Goal: Task Accomplishment & Management: Manage account settings

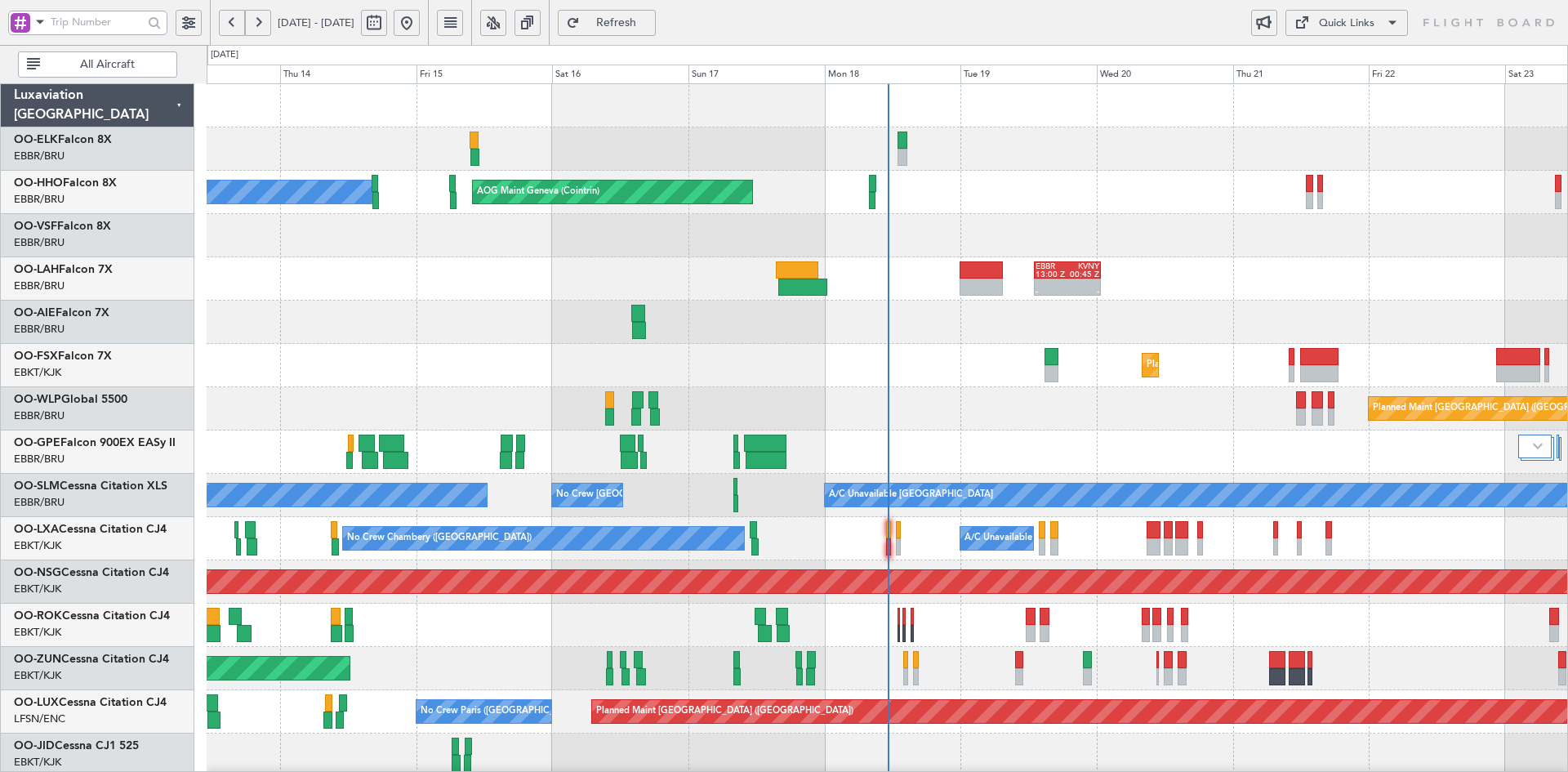
click at [989, 394] on div "AOG Maint Geneva (Cointrin) A/C Unavailable Geneva (Cointrin) - - EBBR 13:00 Z …" at bounding box center [886, 559] width 1360 height 953
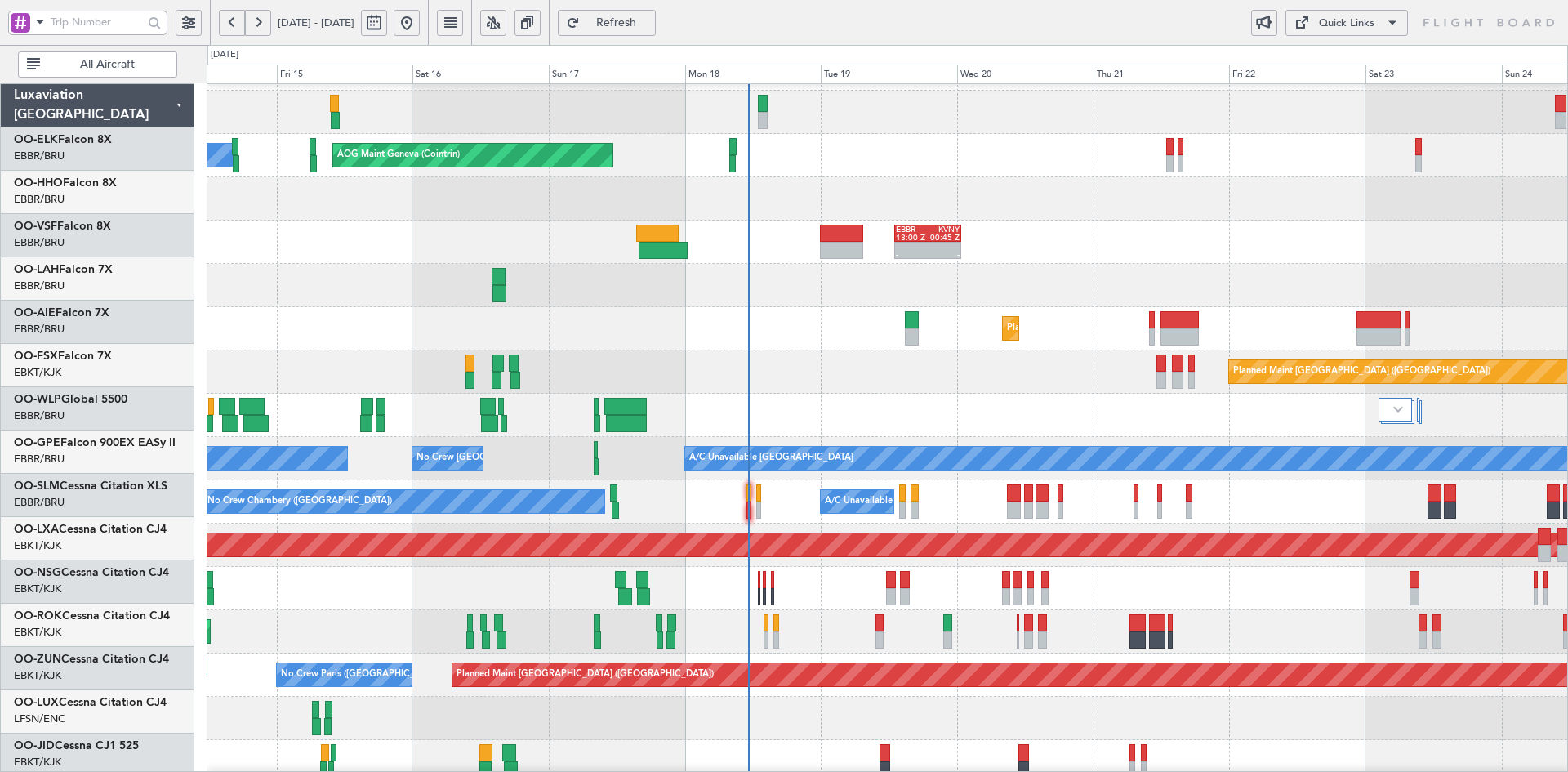
scroll to position [37, 0]
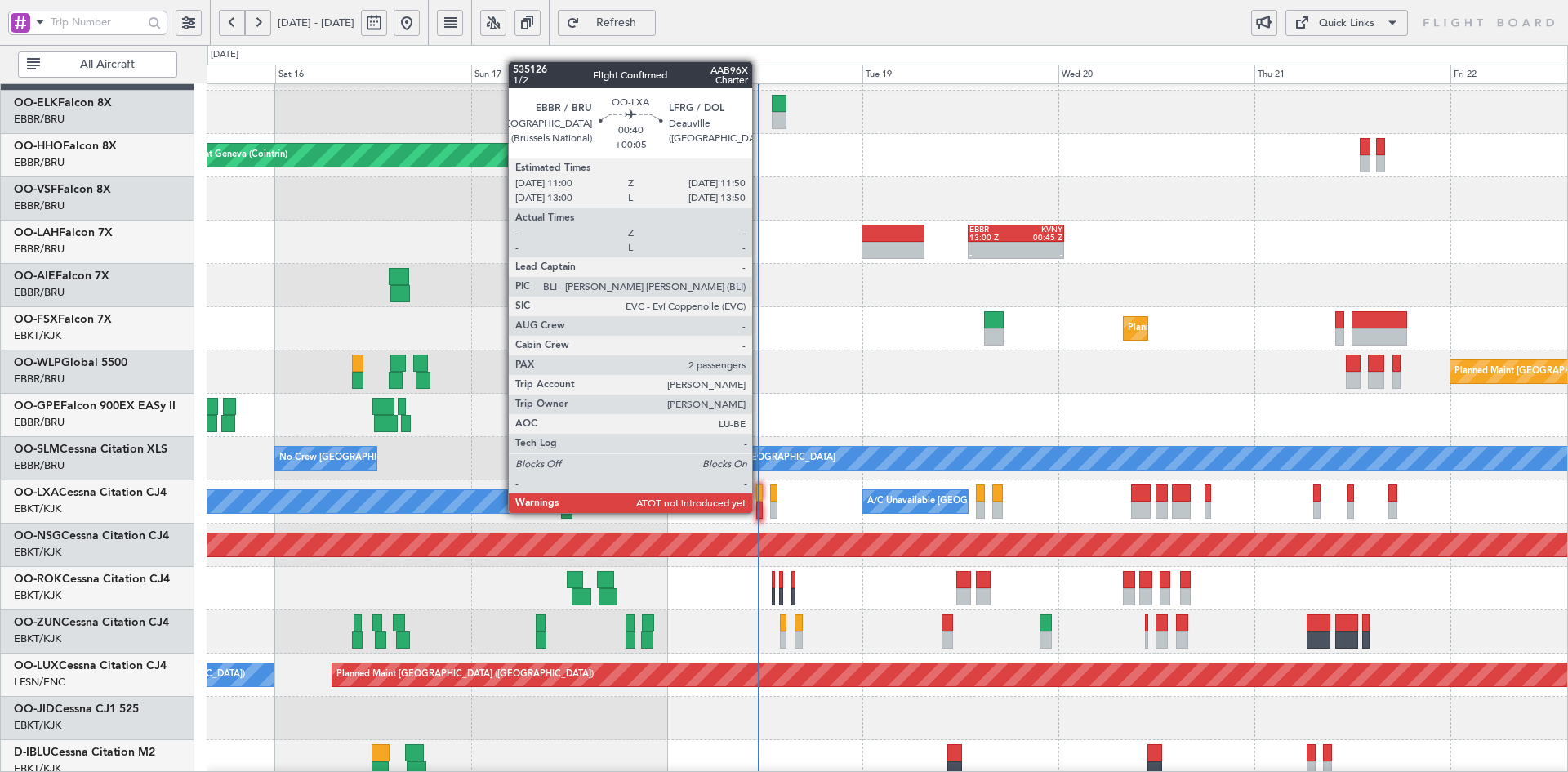
click at [760, 513] on div at bounding box center [760, 510] width 8 height 17
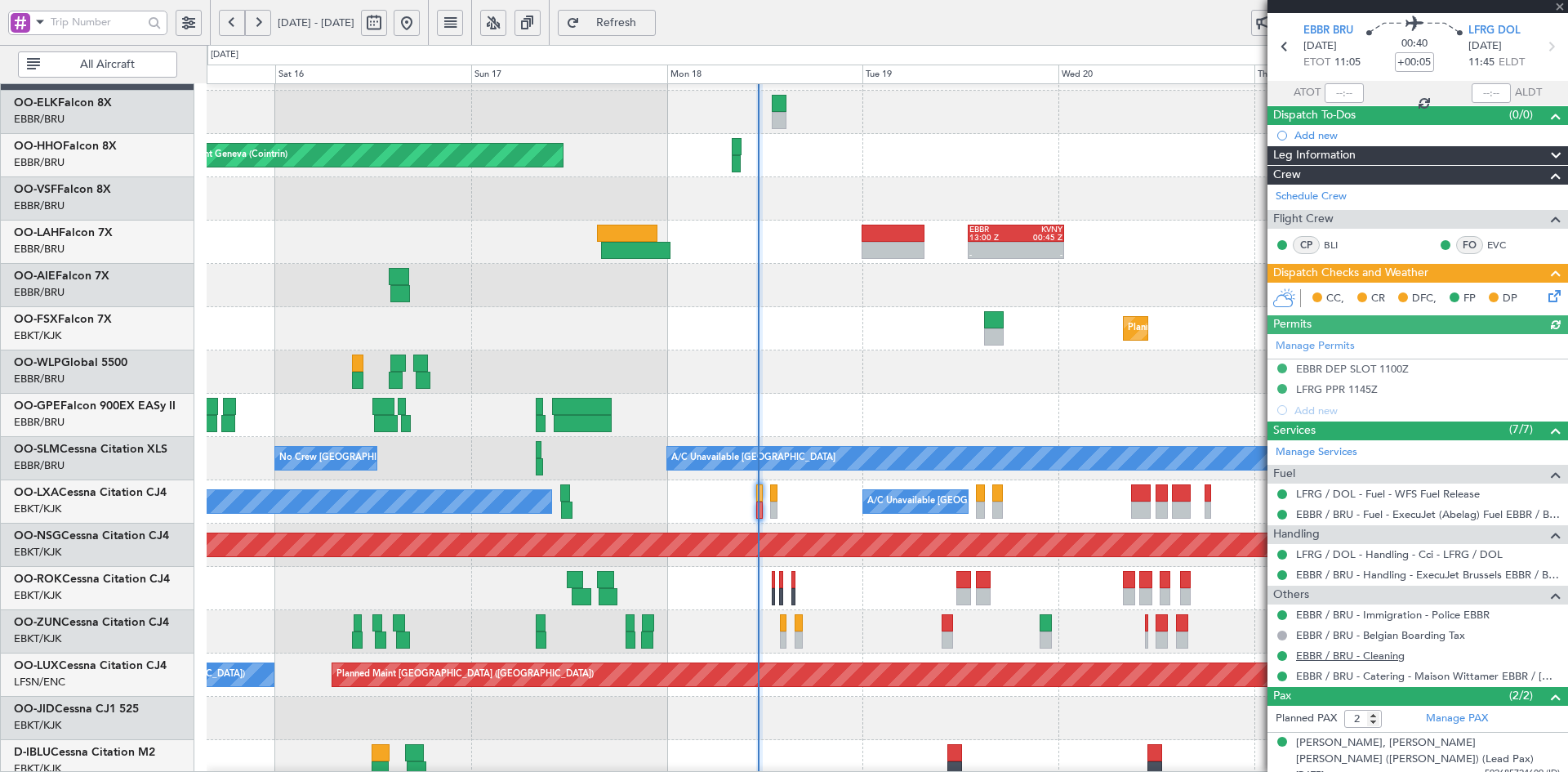
scroll to position [103, 0]
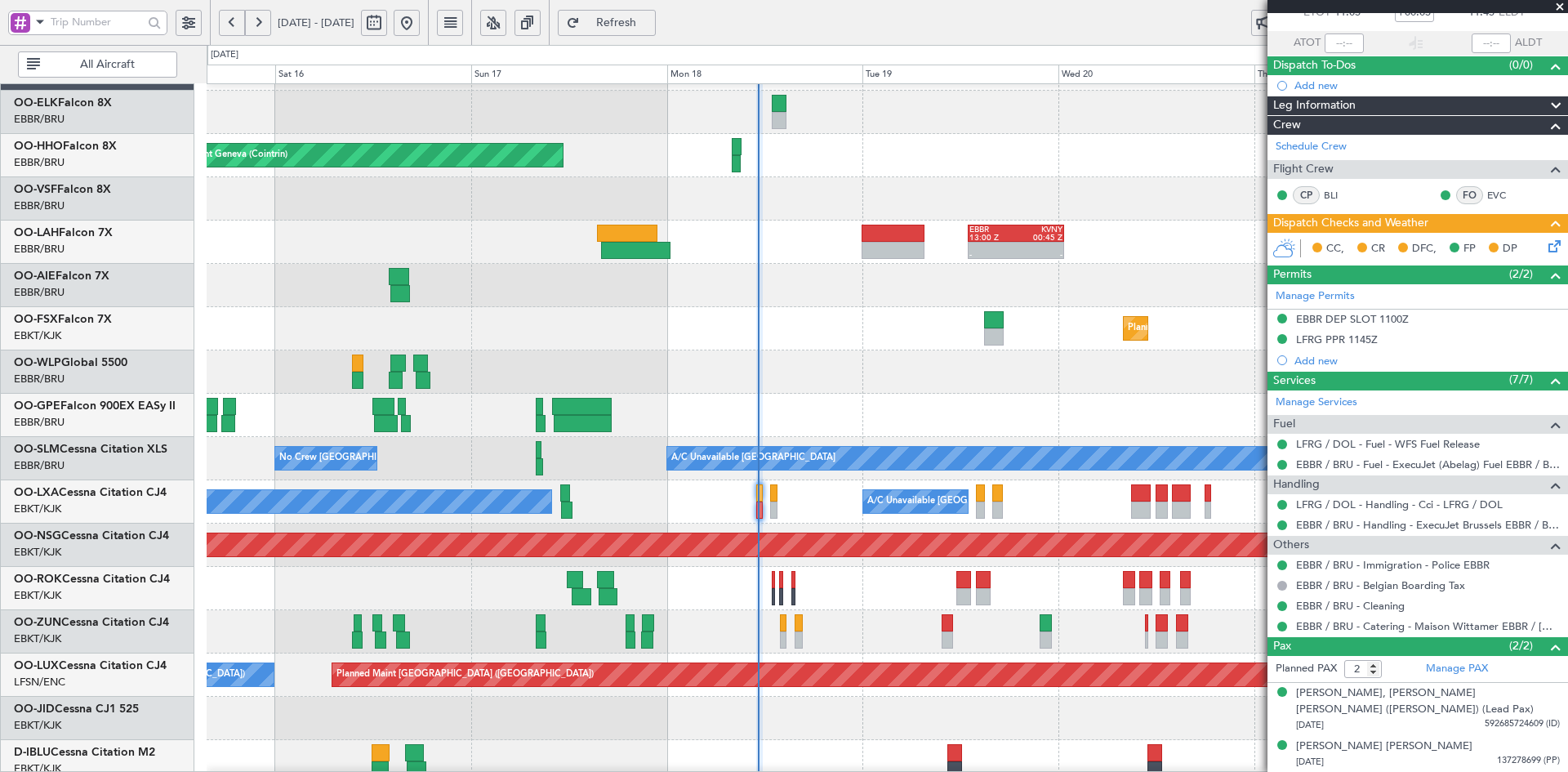
click at [1560, 8] on span at bounding box center [1560, 8] width 16 height 15
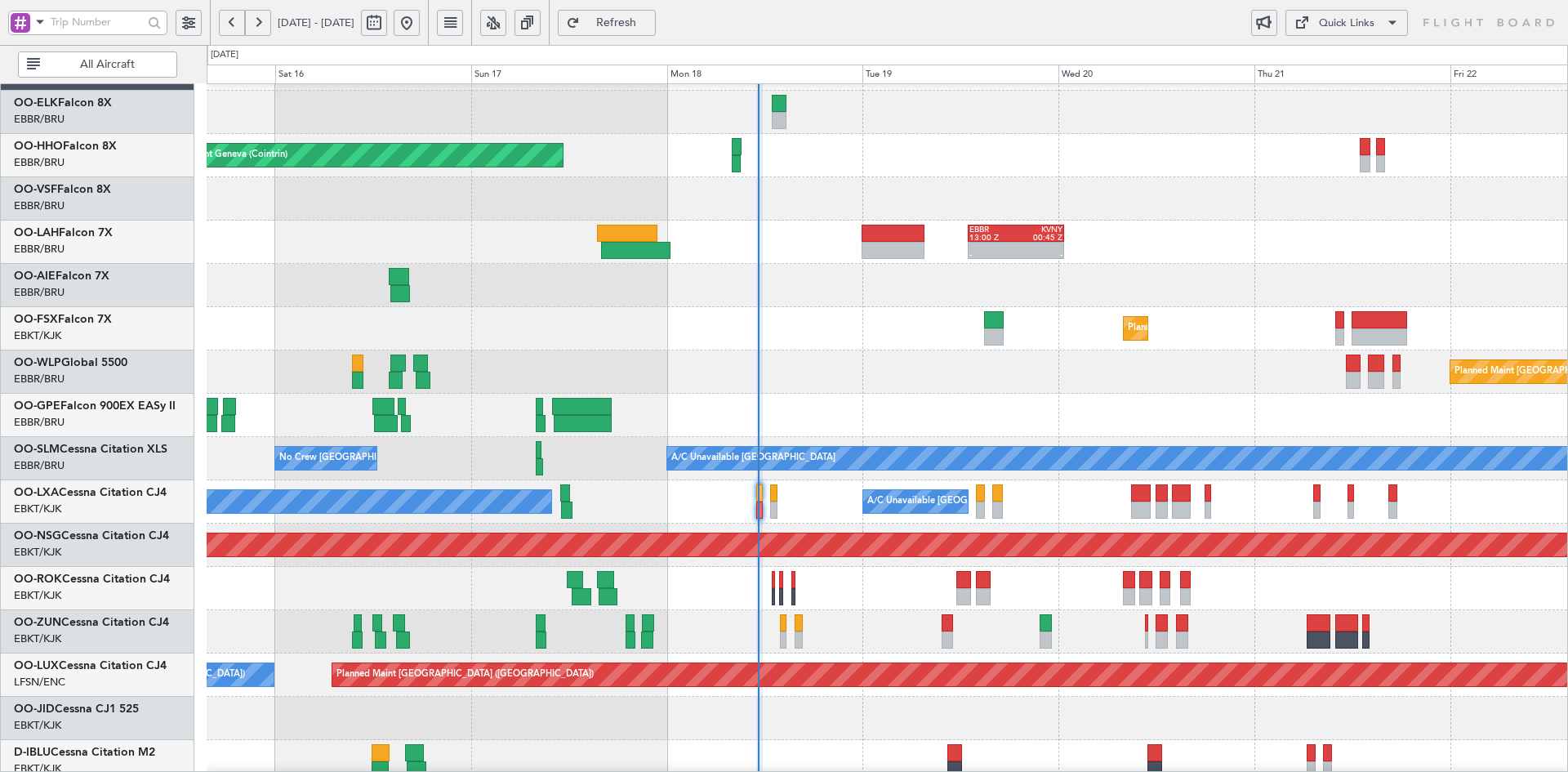
type input "0"
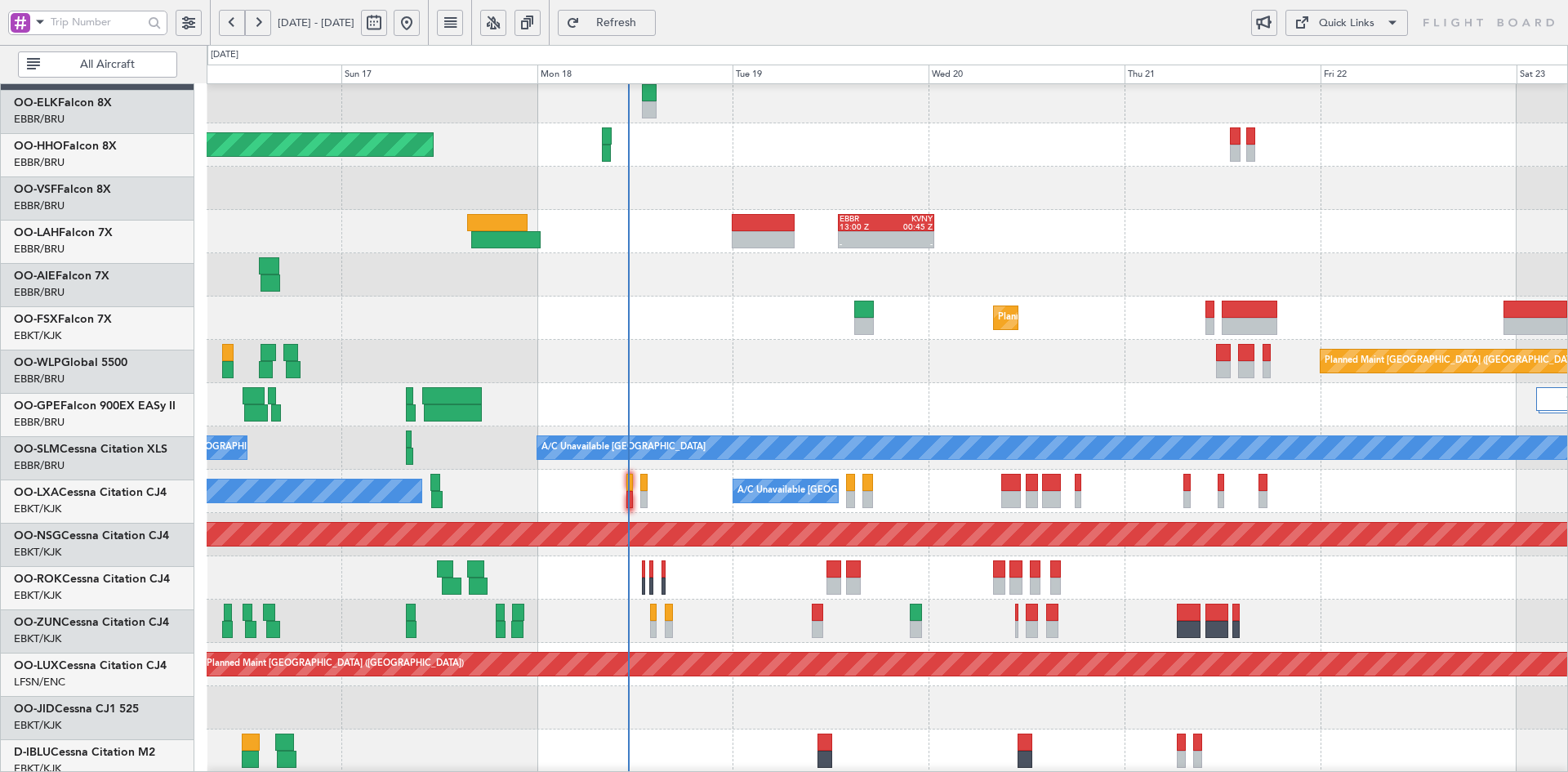
scroll to position [57, 0]
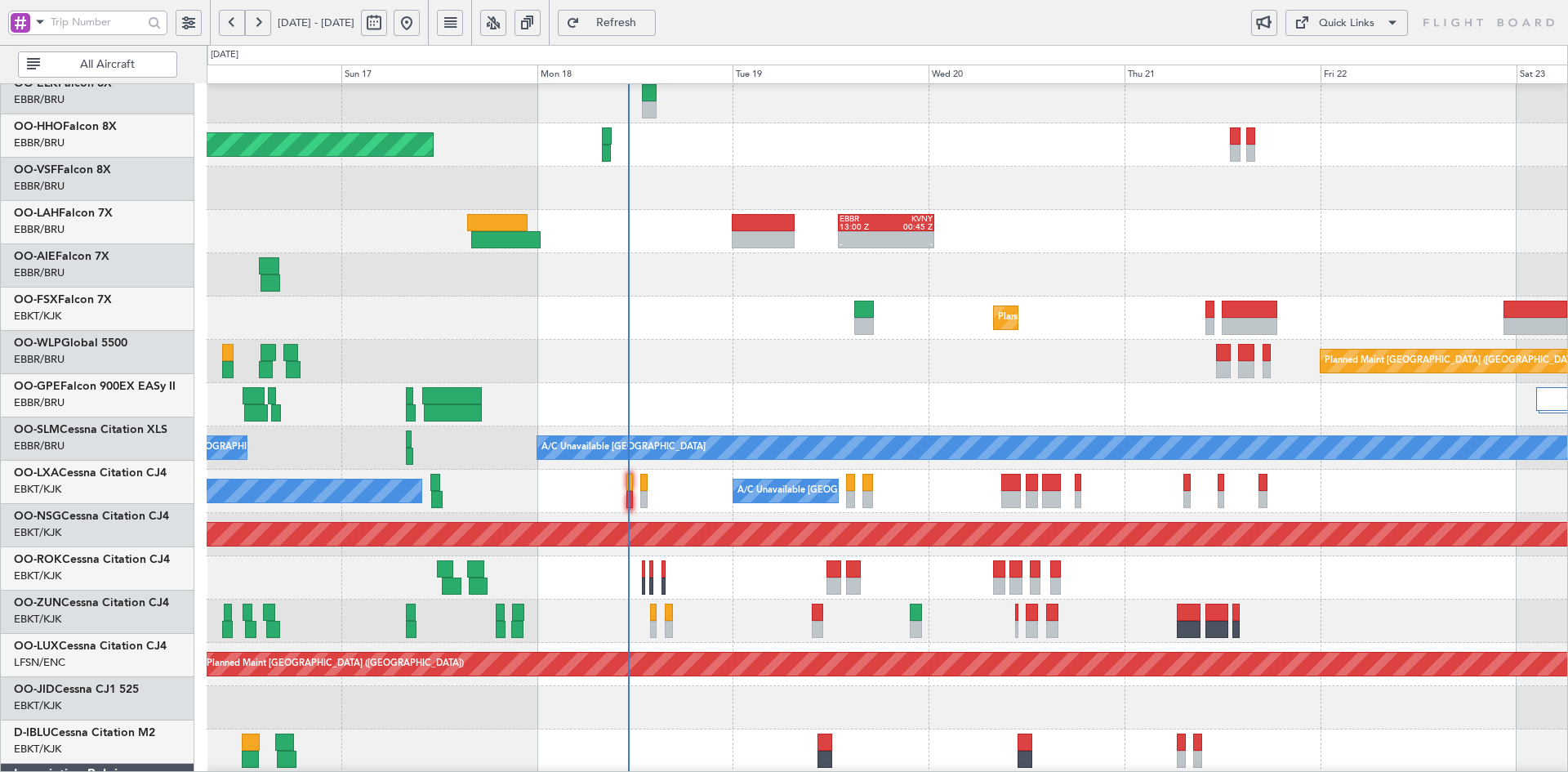
click at [961, 253] on div at bounding box center [886, 275] width 1360 height 43
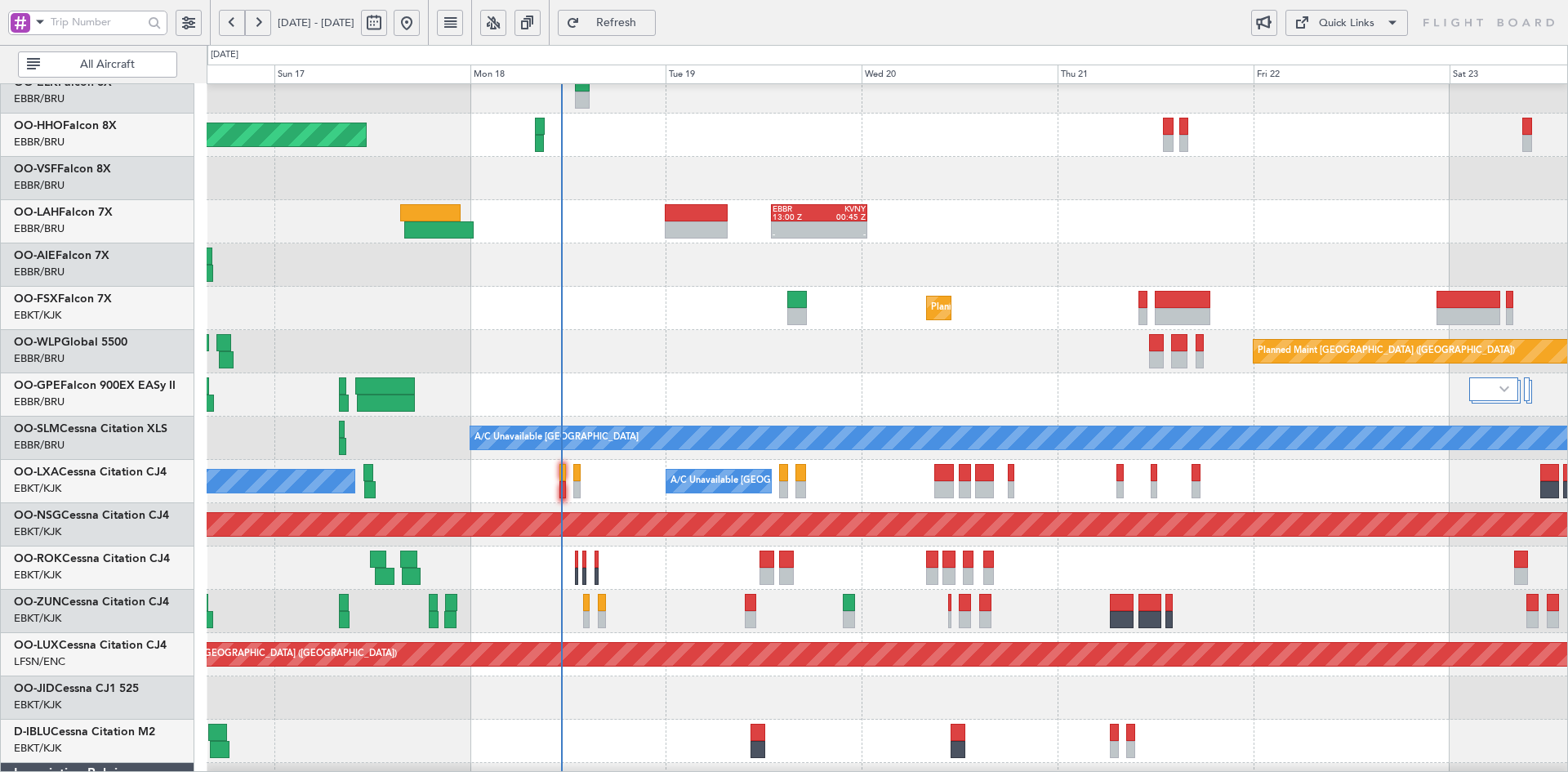
scroll to position [42, 0]
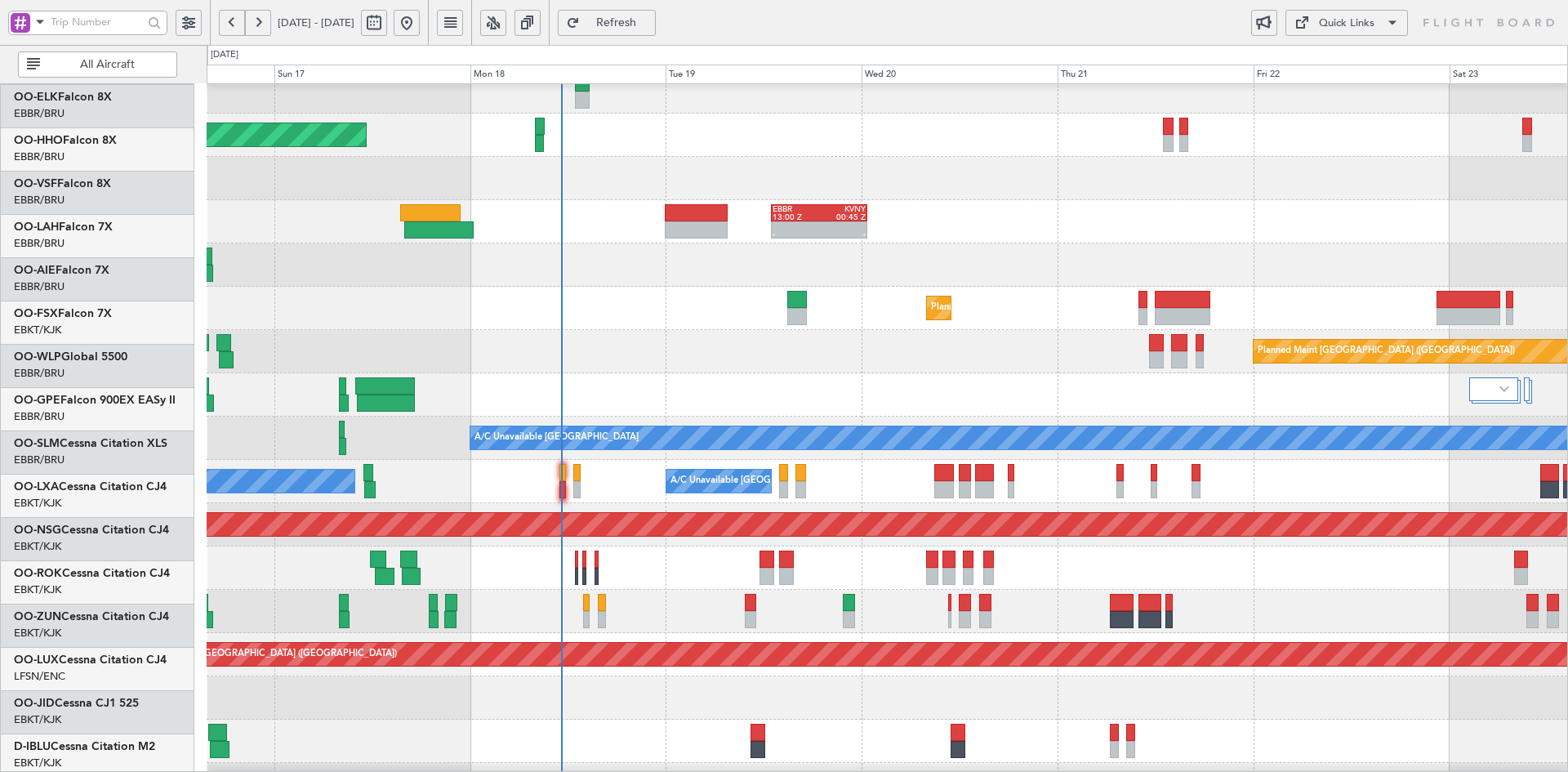
click at [755, 193] on div at bounding box center [886, 179] width 1360 height 43
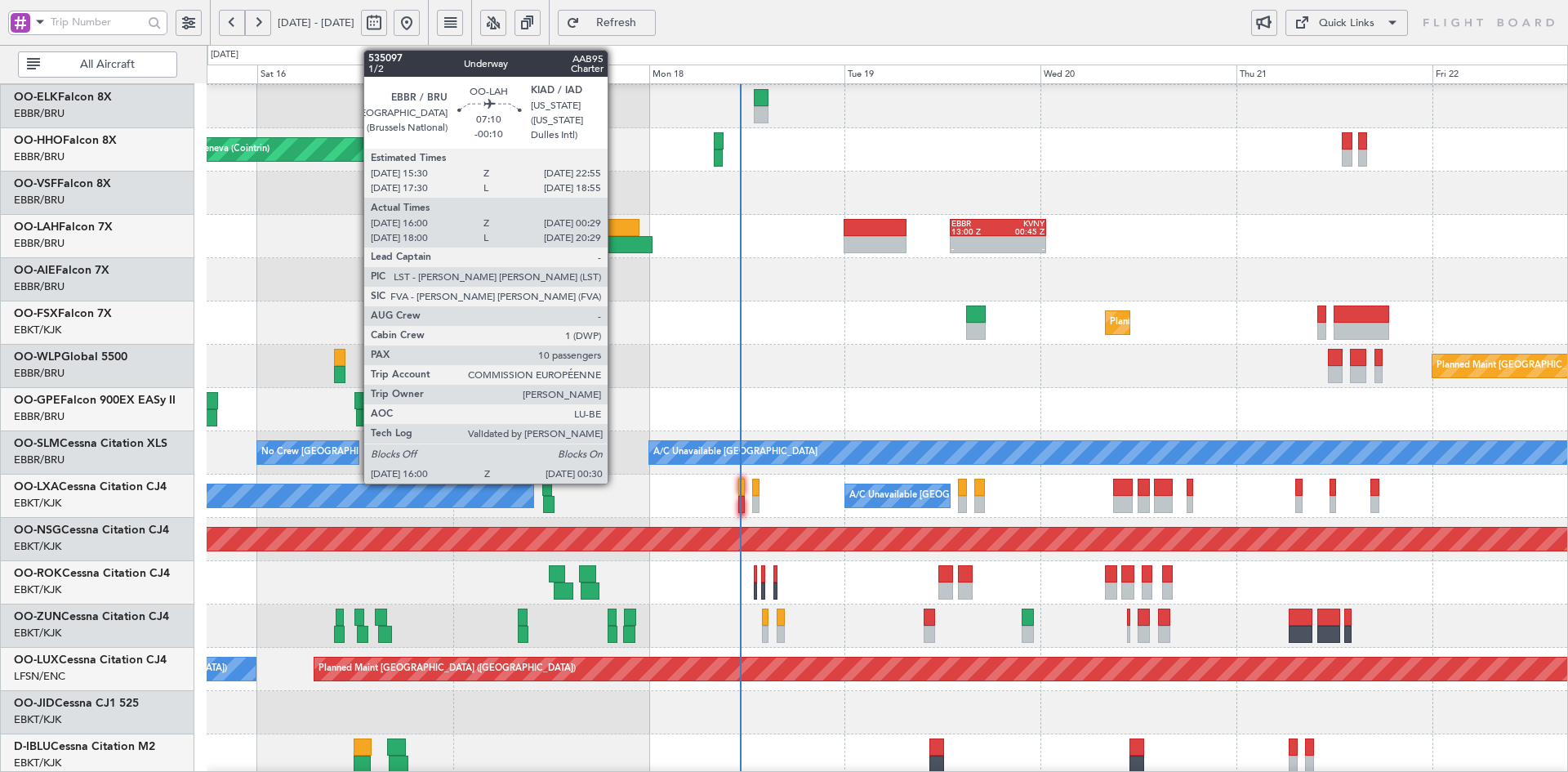
click at [623, 246] on div at bounding box center [618, 244] width 70 height 17
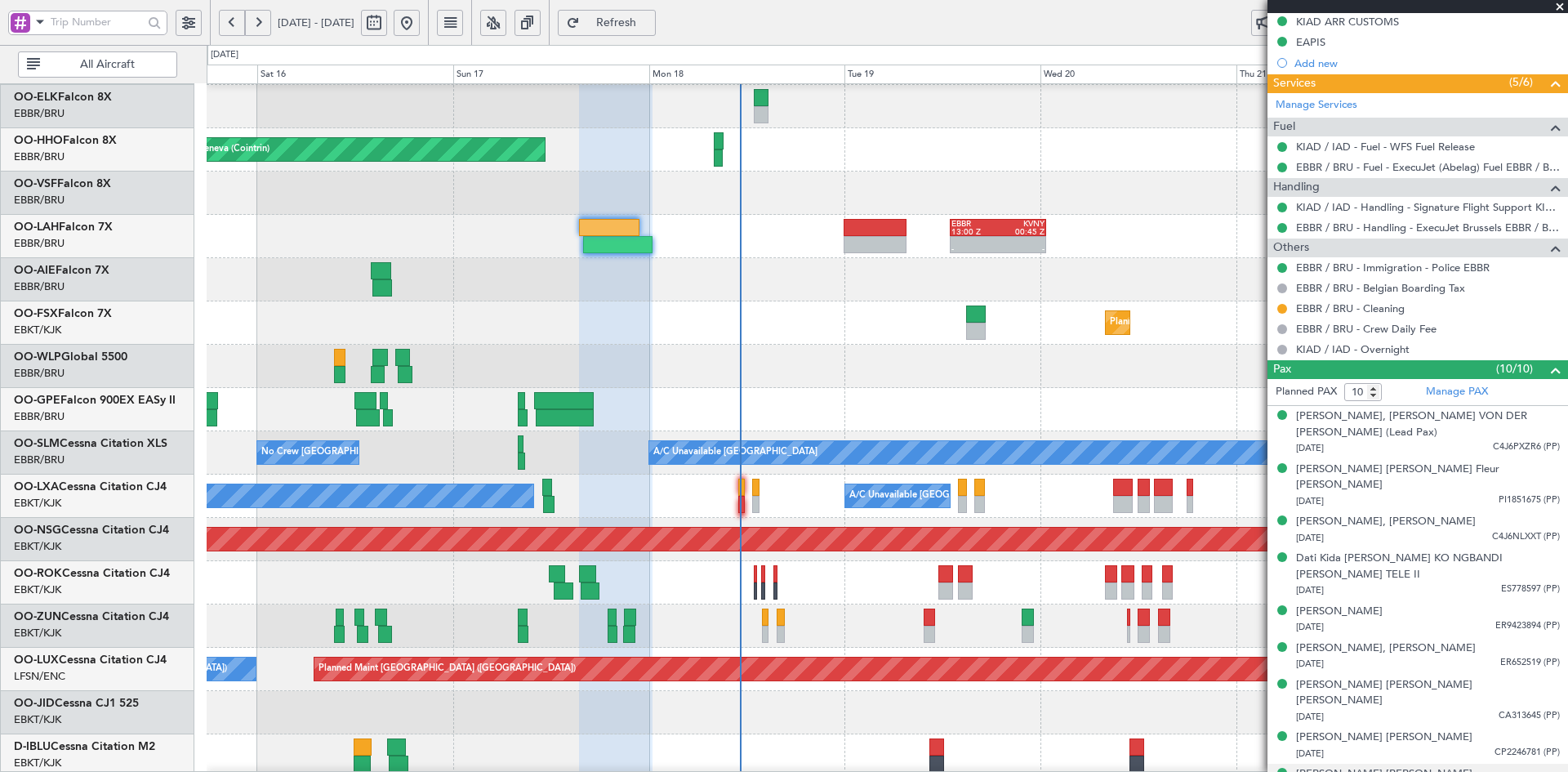
scroll to position [496, 0]
click at [1557, 6] on span at bounding box center [1560, 8] width 16 height 15
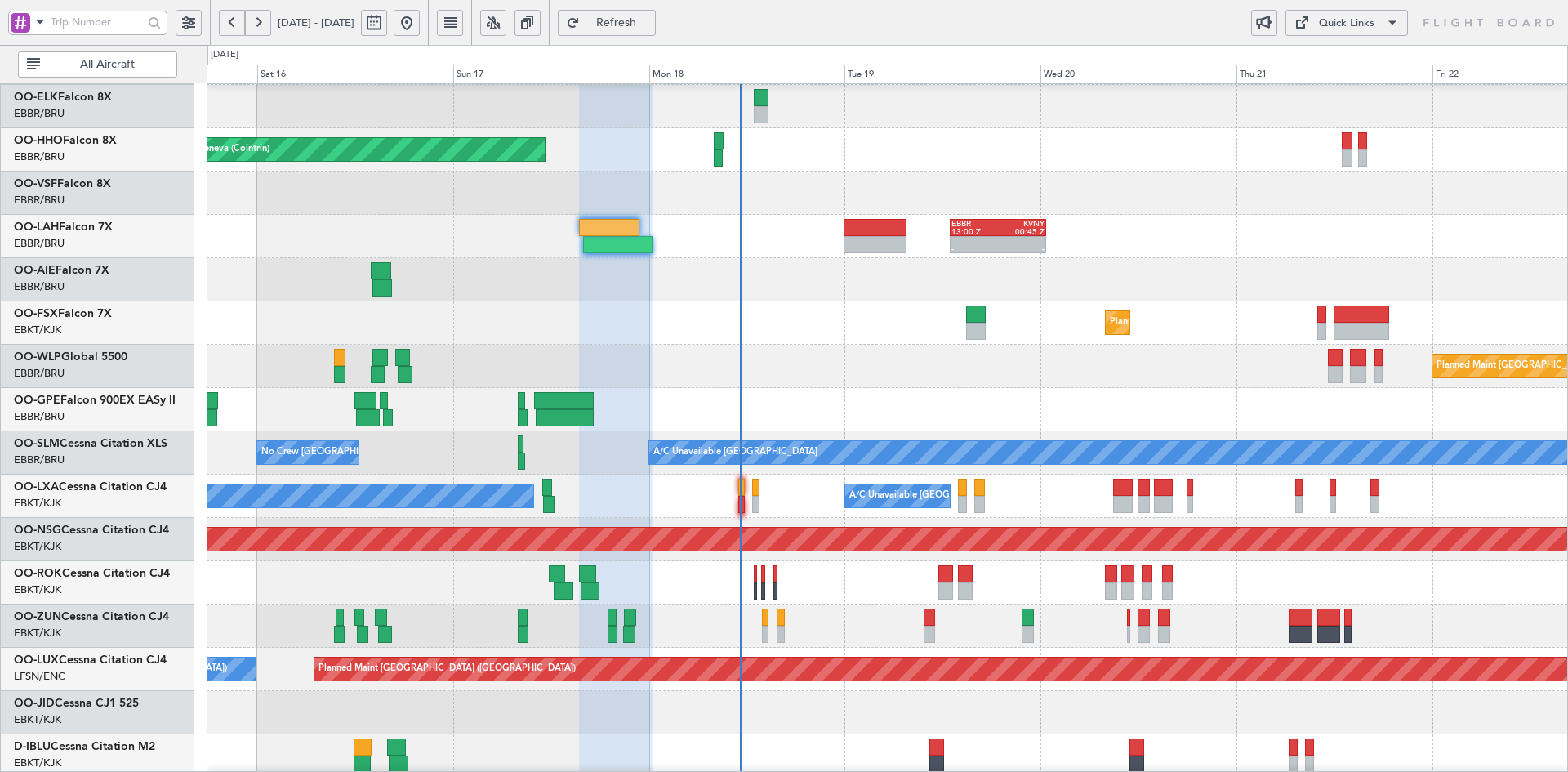
type input "0"
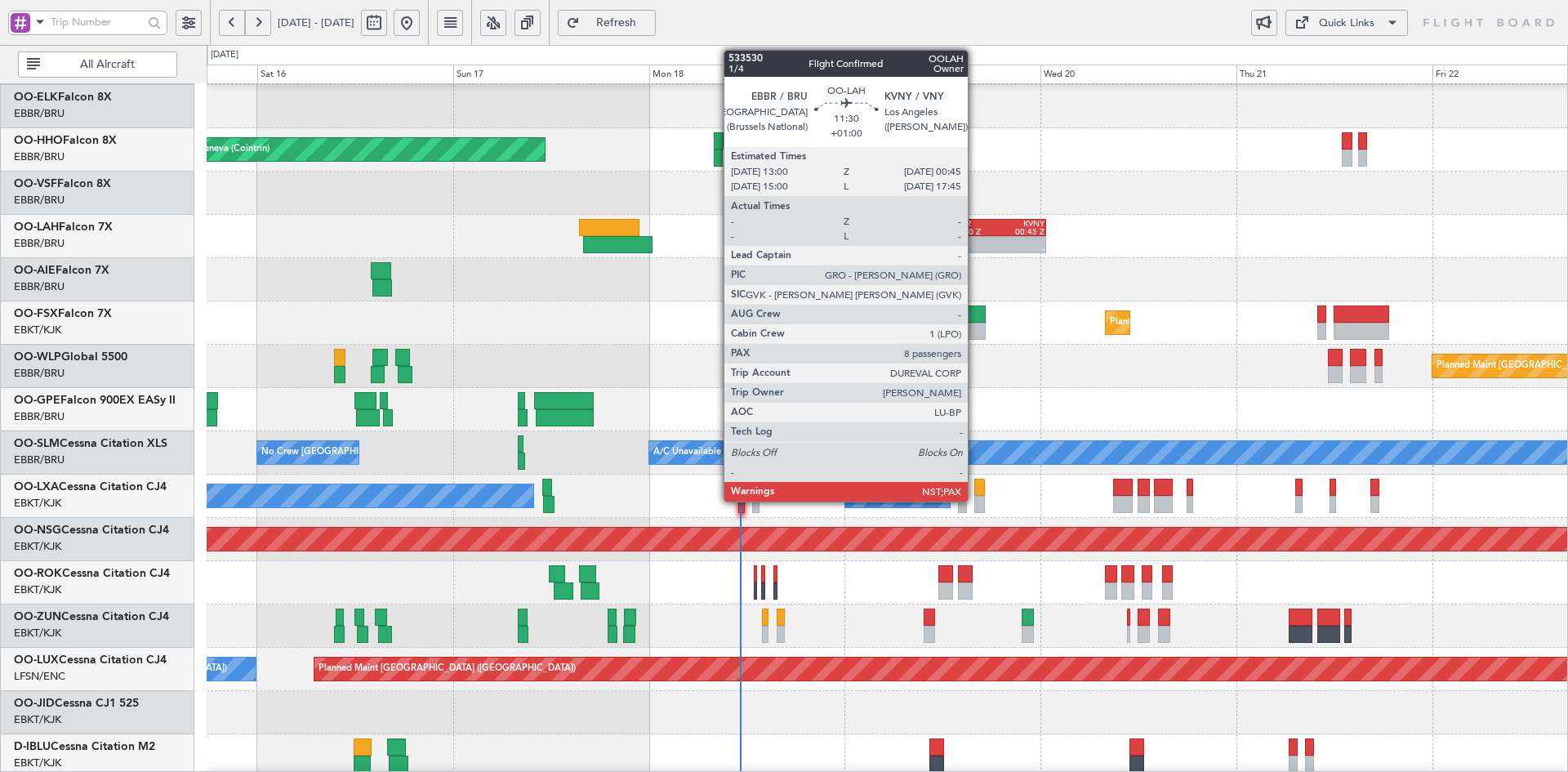
click at [975, 239] on div at bounding box center [975, 241] width 47 height 8
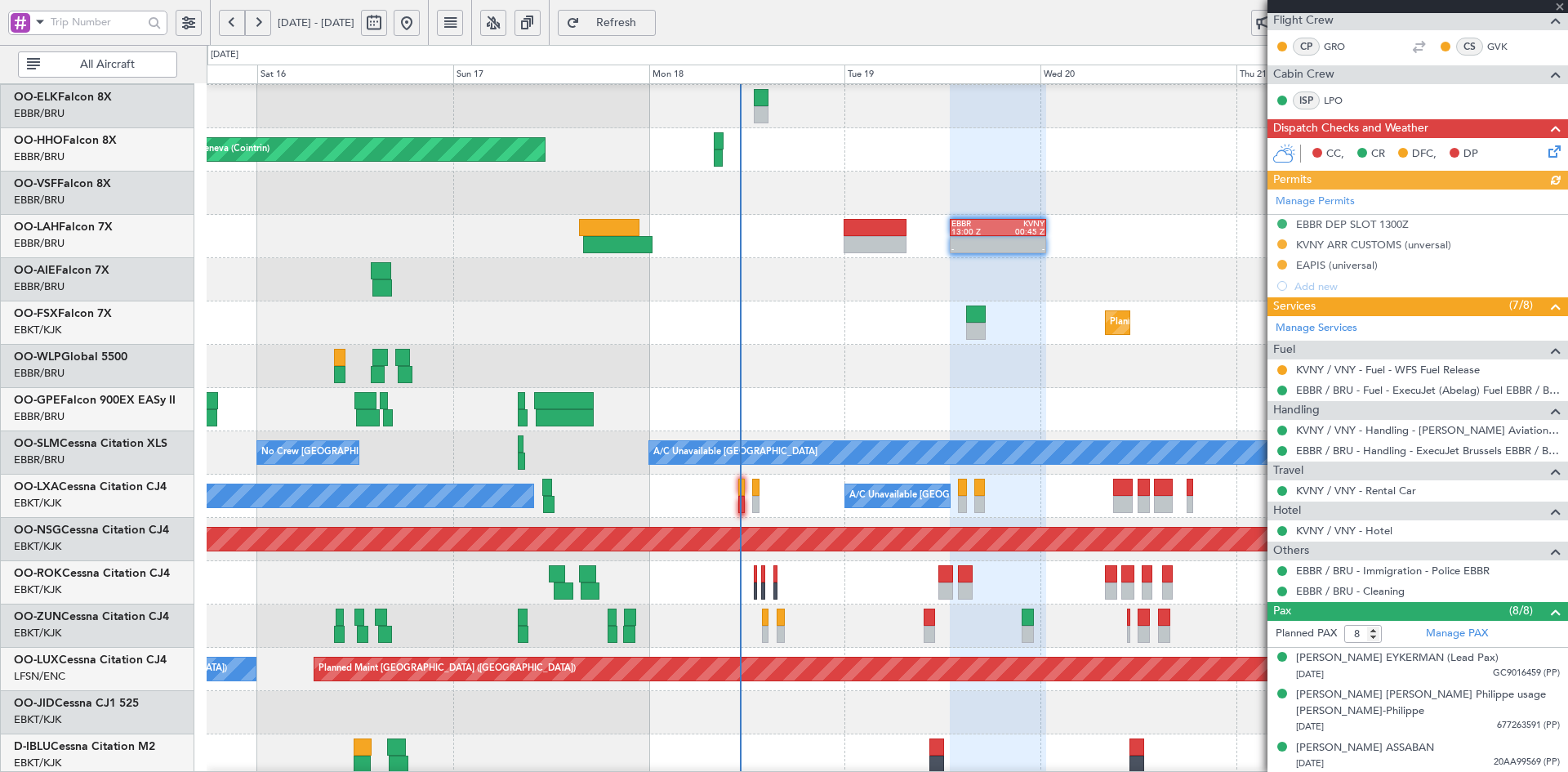
scroll to position [408, 0]
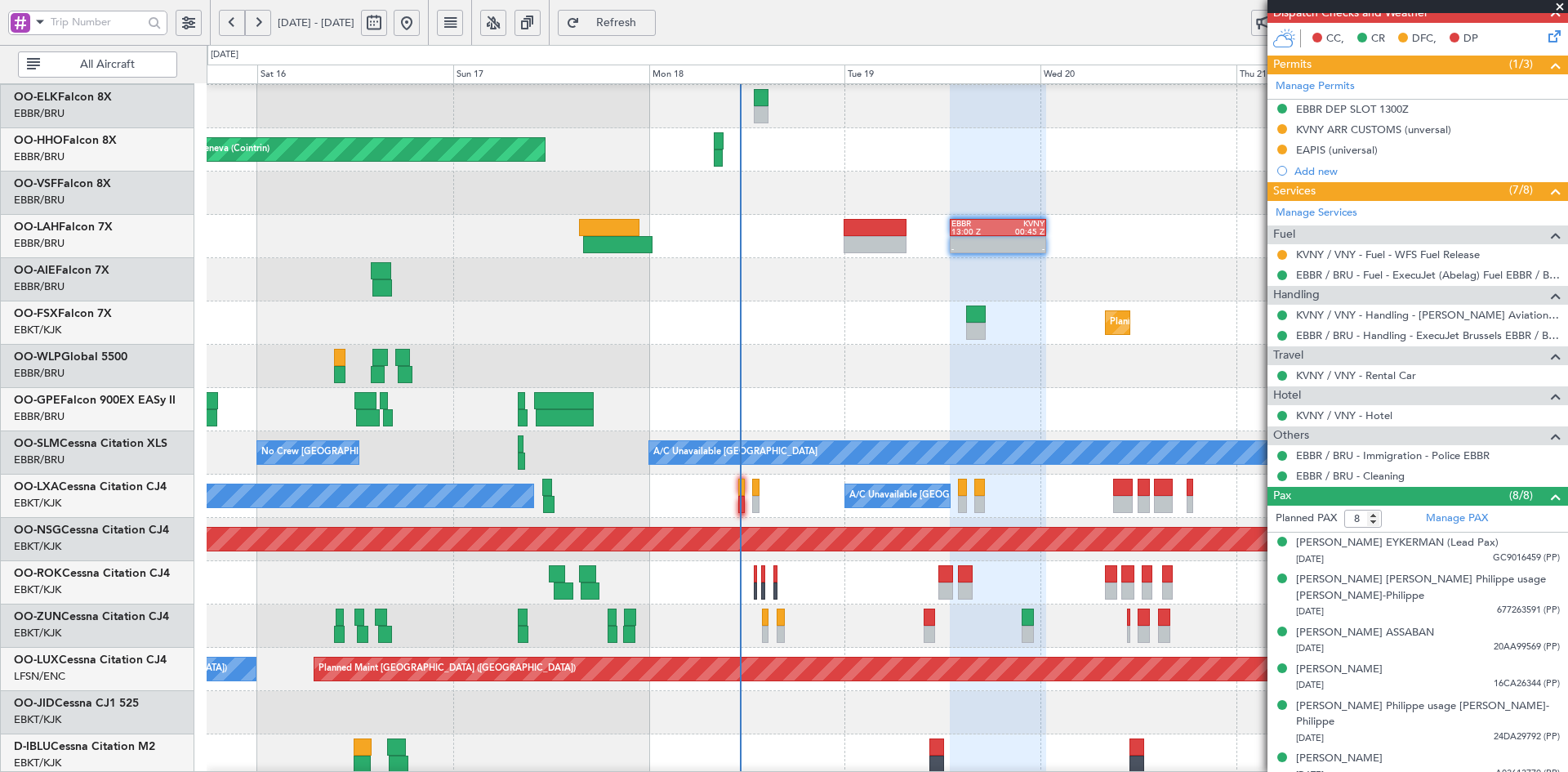
click at [1557, 5] on span at bounding box center [1560, 8] width 16 height 15
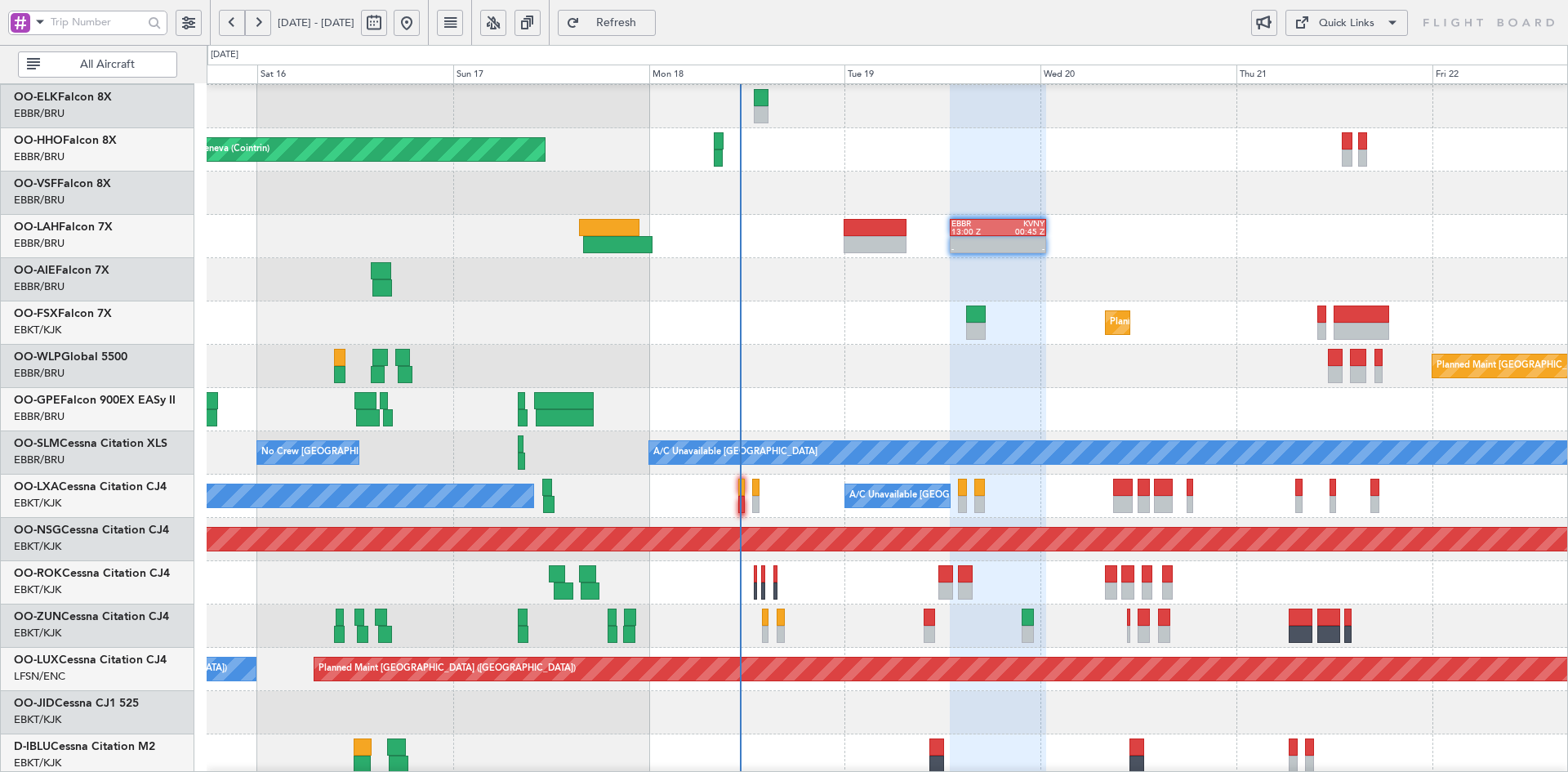
type input "0"
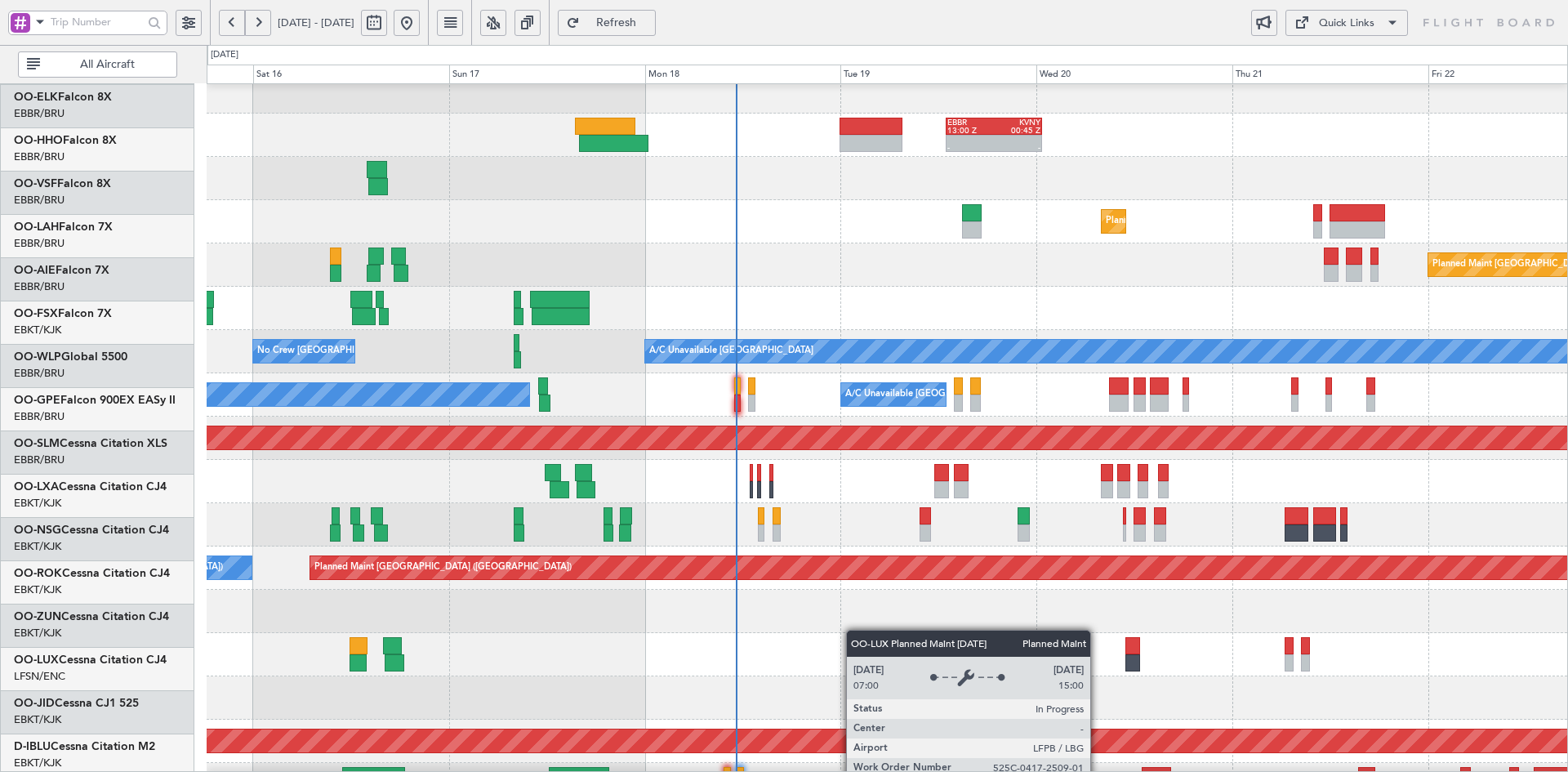
click at [850, 564] on div "- - EBBR 13:00 Z KVNY 00:45 Z Planned Maint Kortrijk-Wevelgem Planned Maint Ber…" at bounding box center [886, 417] width 1360 height 953
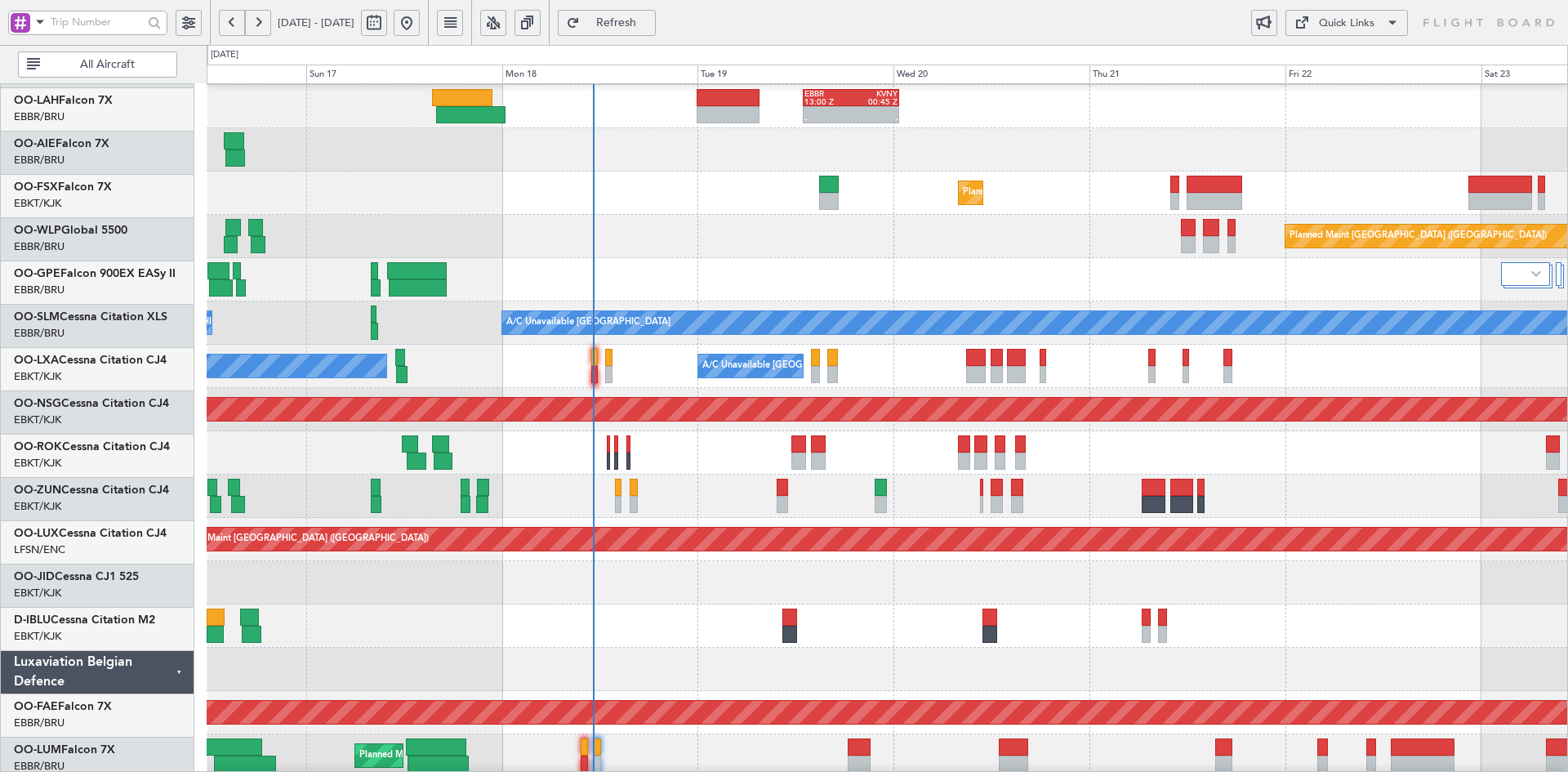
scroll to position [172, 0]
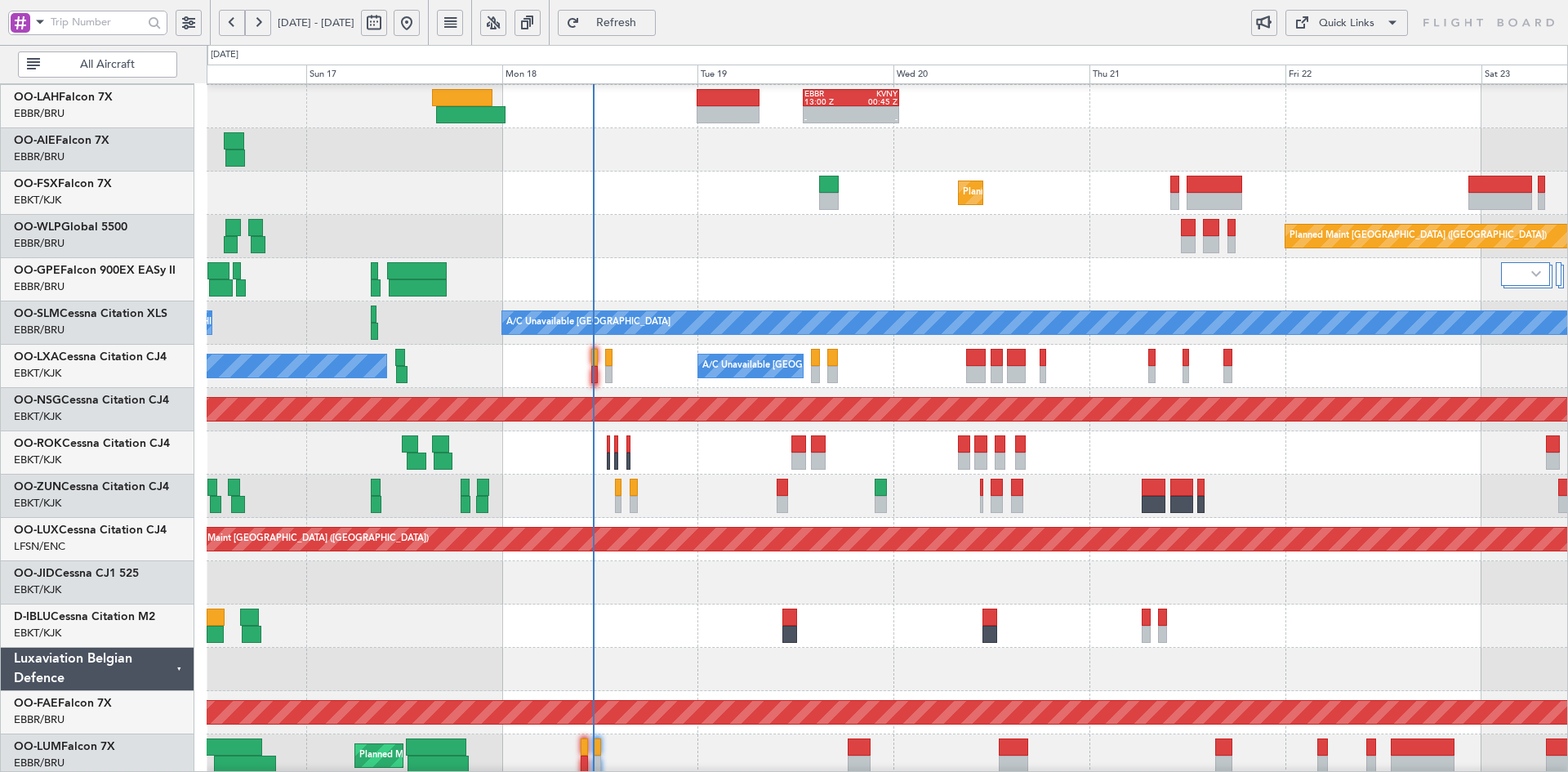
click at [998, 309] on div "A/C Unavailable Monchengladbach No Crew Brussels (Brussels National) No Crew Br…" at bounding box center [886, 323] width 1360 height 43
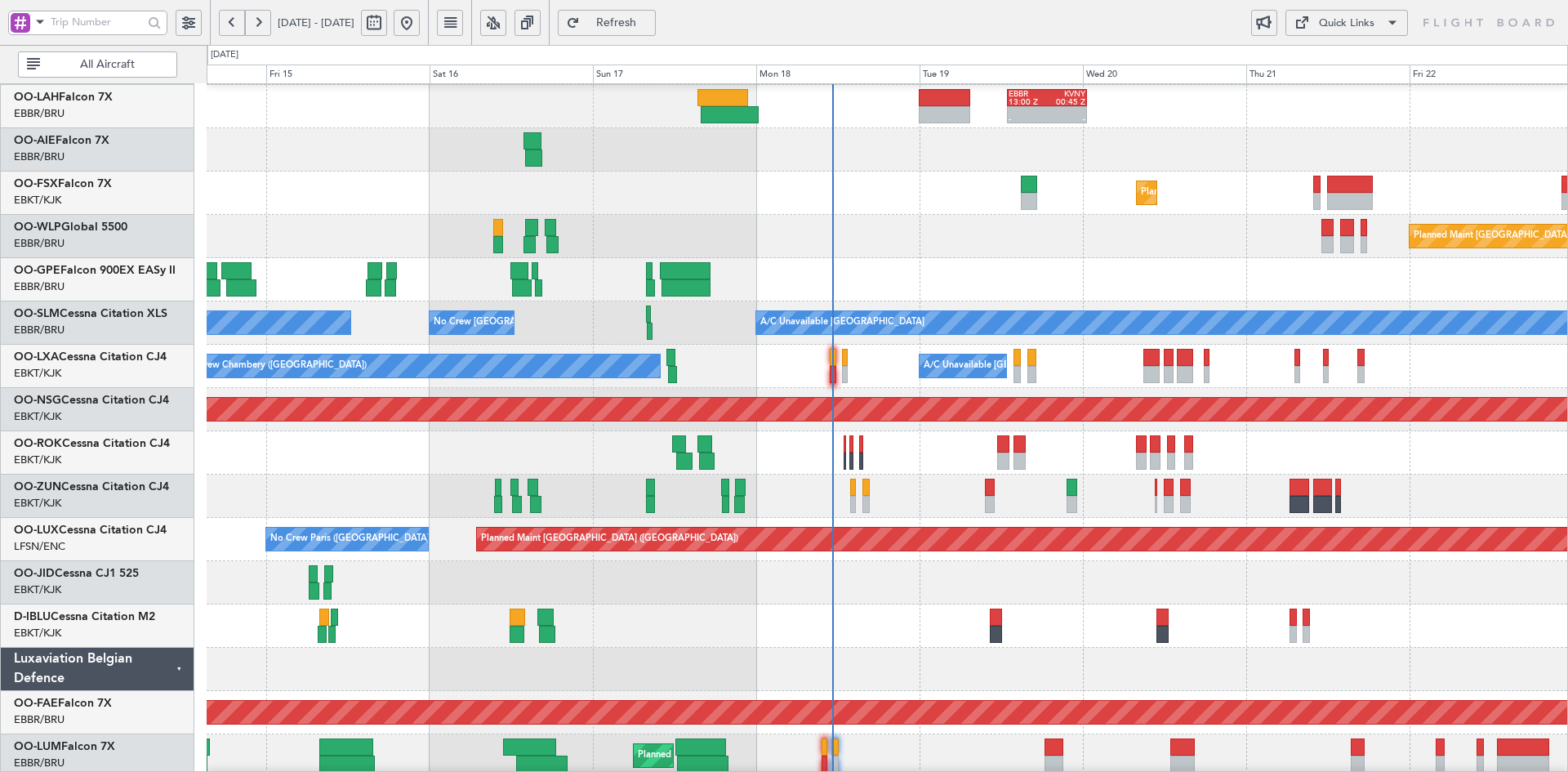
click at [1141, 214] on div "Planned Maint [GEOGRAPHIC_DATA] ([GEOGRAPHIC_DATA])" at bounding box center [886, 236] width 1360 height 43
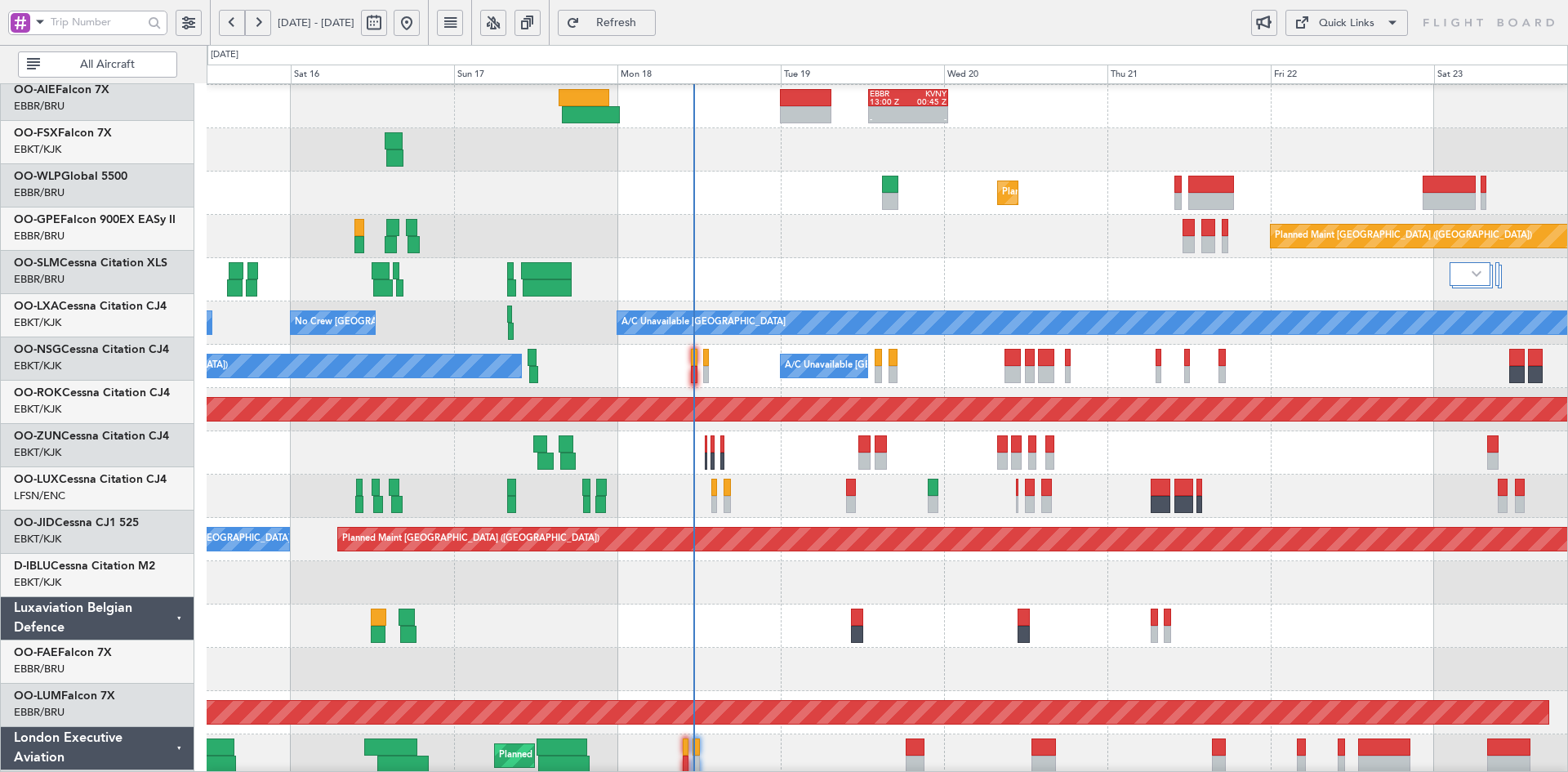
click at [1319, 648] on div at bounding box center [886, 626] width 1360 height 43
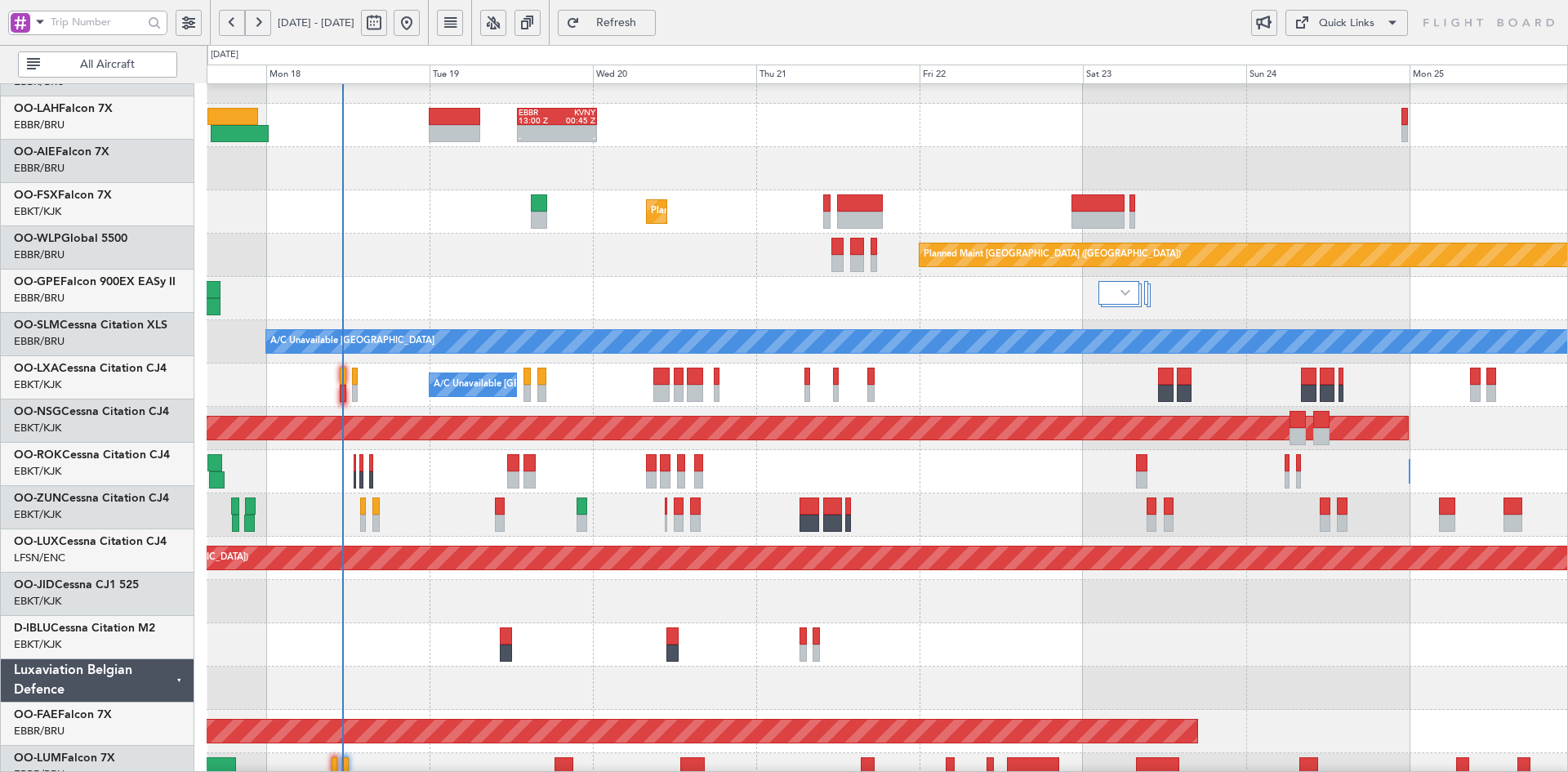
scroll to position [153, 0]
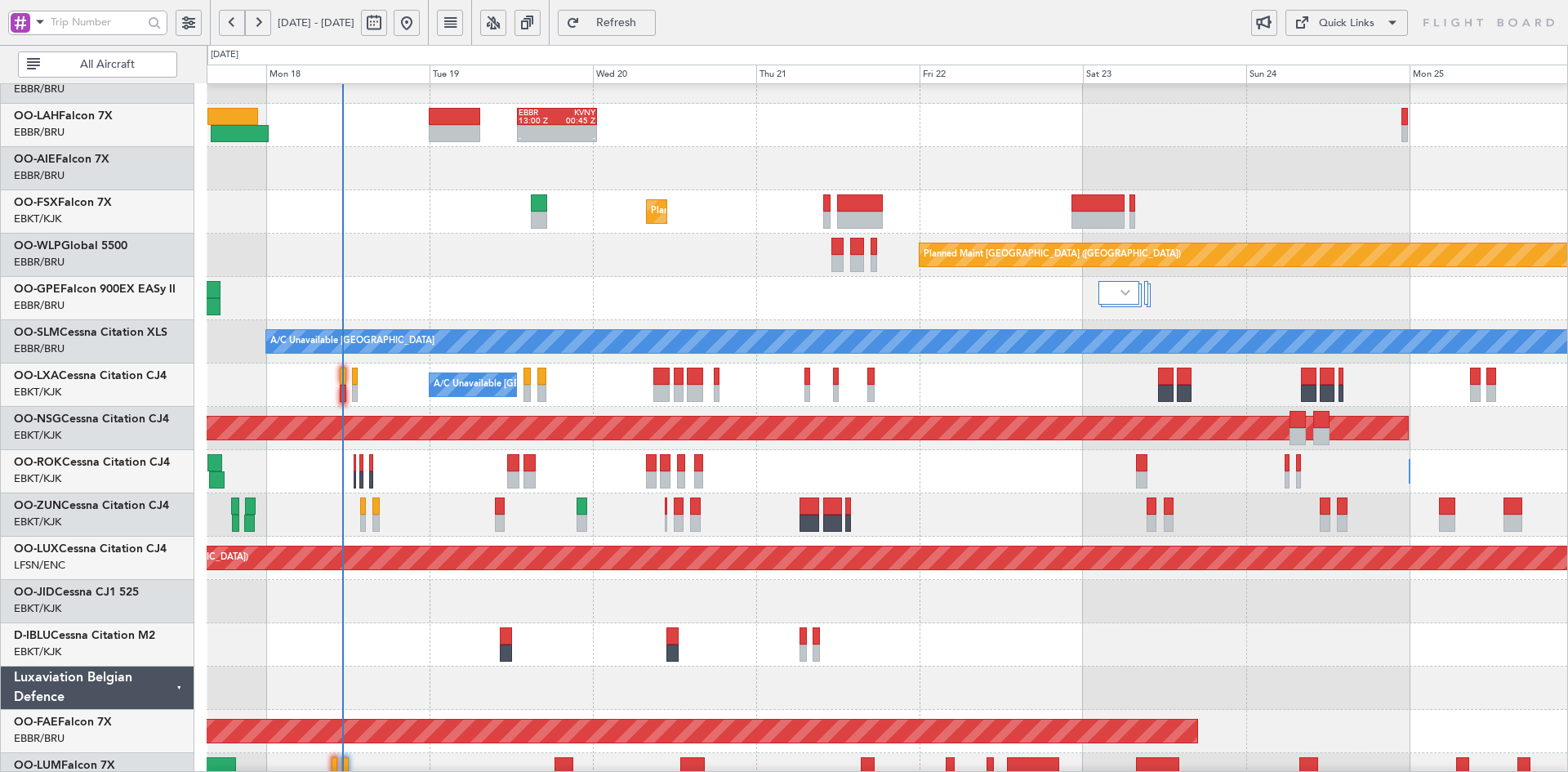
click at [952, 300] on div "No Crew [GEOGRAPHIC_DATA] ([GEOGRAPHIC_DATA] National)" at bounding box center [886, 299] width 1360 height 43
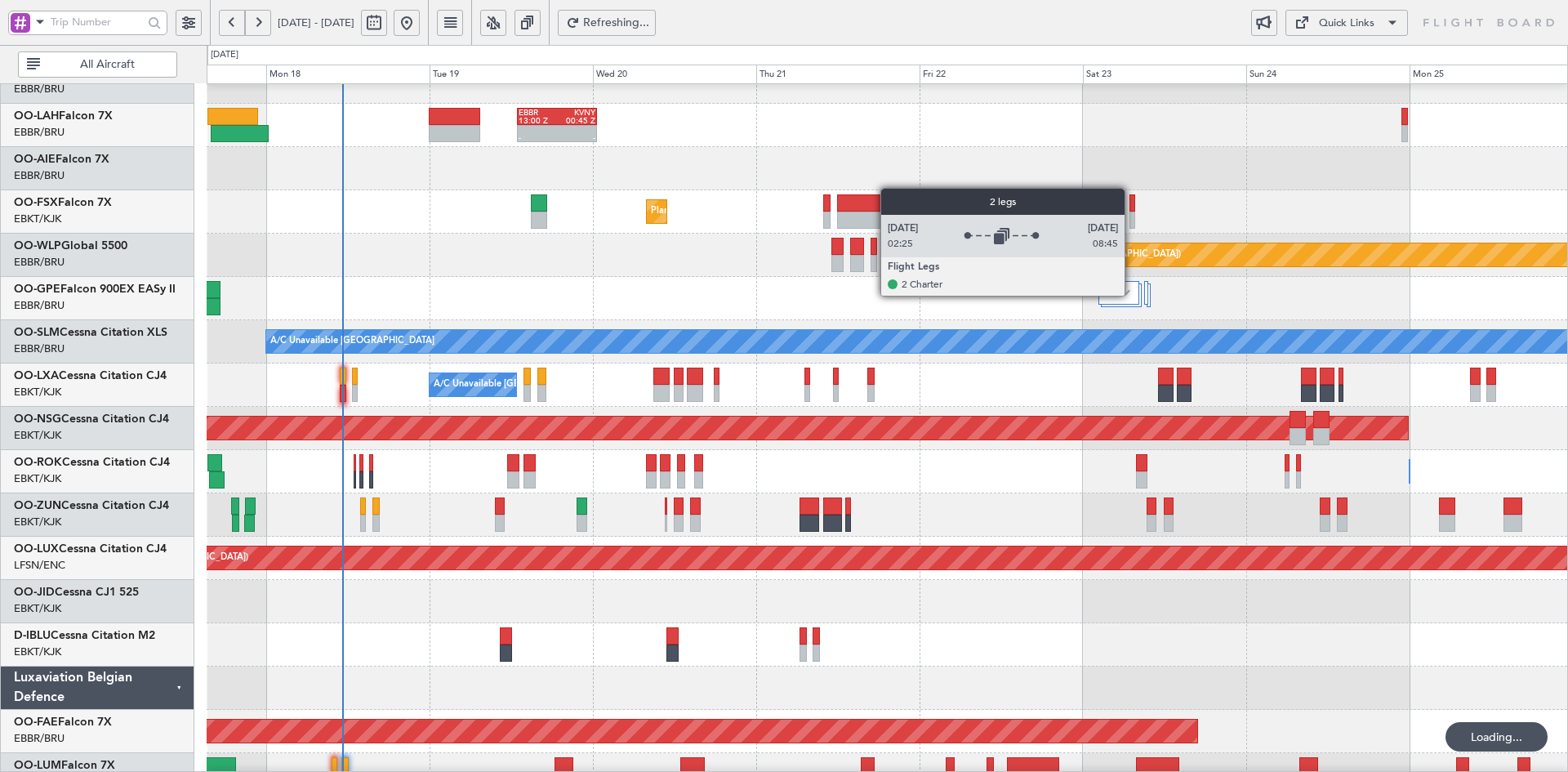
click at [1129, 293] on img at bounding box center [1125, 292] width 9 height 7
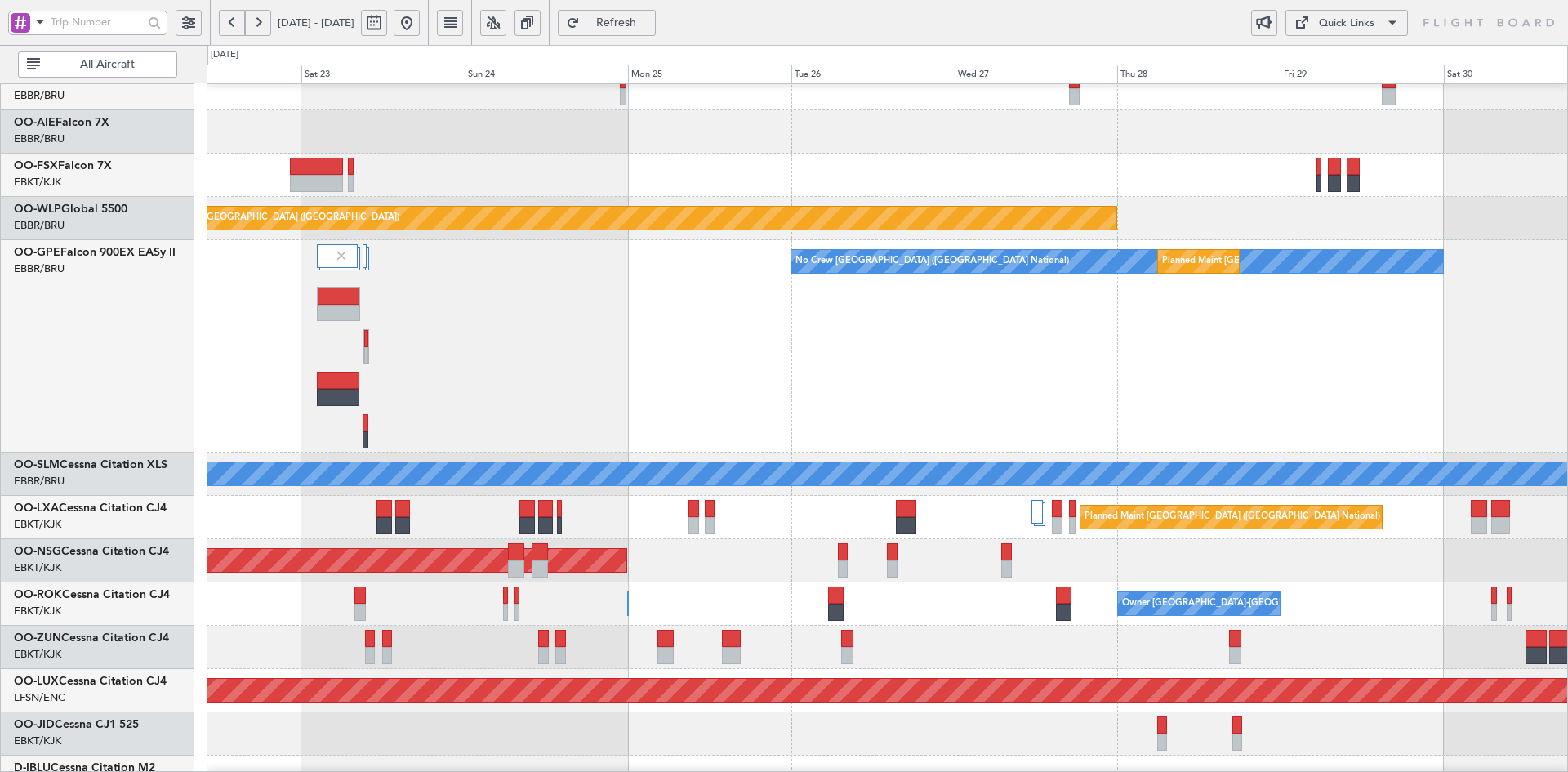
scroll to position [171, 0]
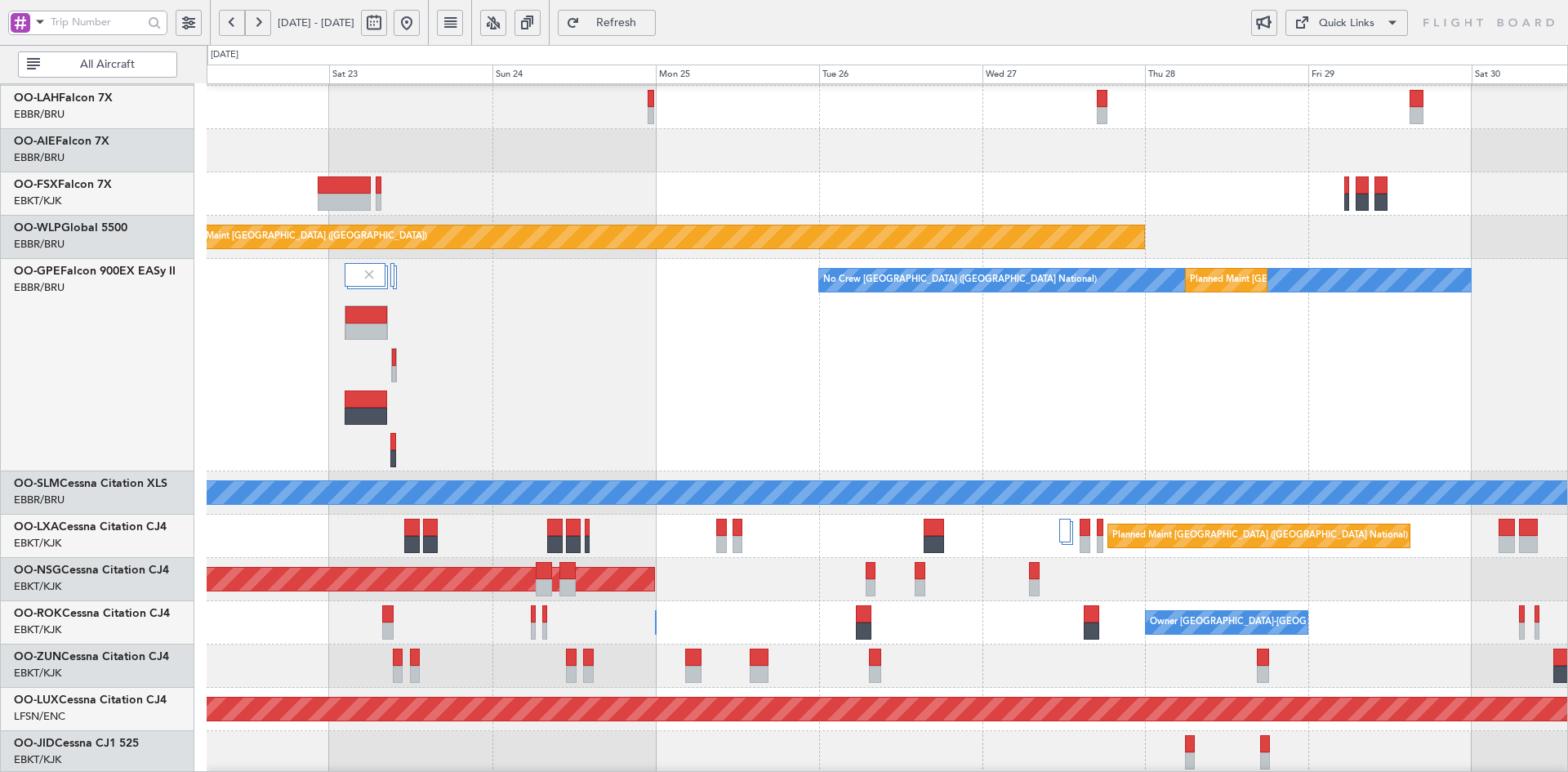
click at [584, 327] on div "No Crew [GEOGRAPHIC_DATA] ([GEOGRAPHIC_DATA] National) Planned Maint [GEOGRAPHI…" at bounding box center [886, 365] width 1360 height 213
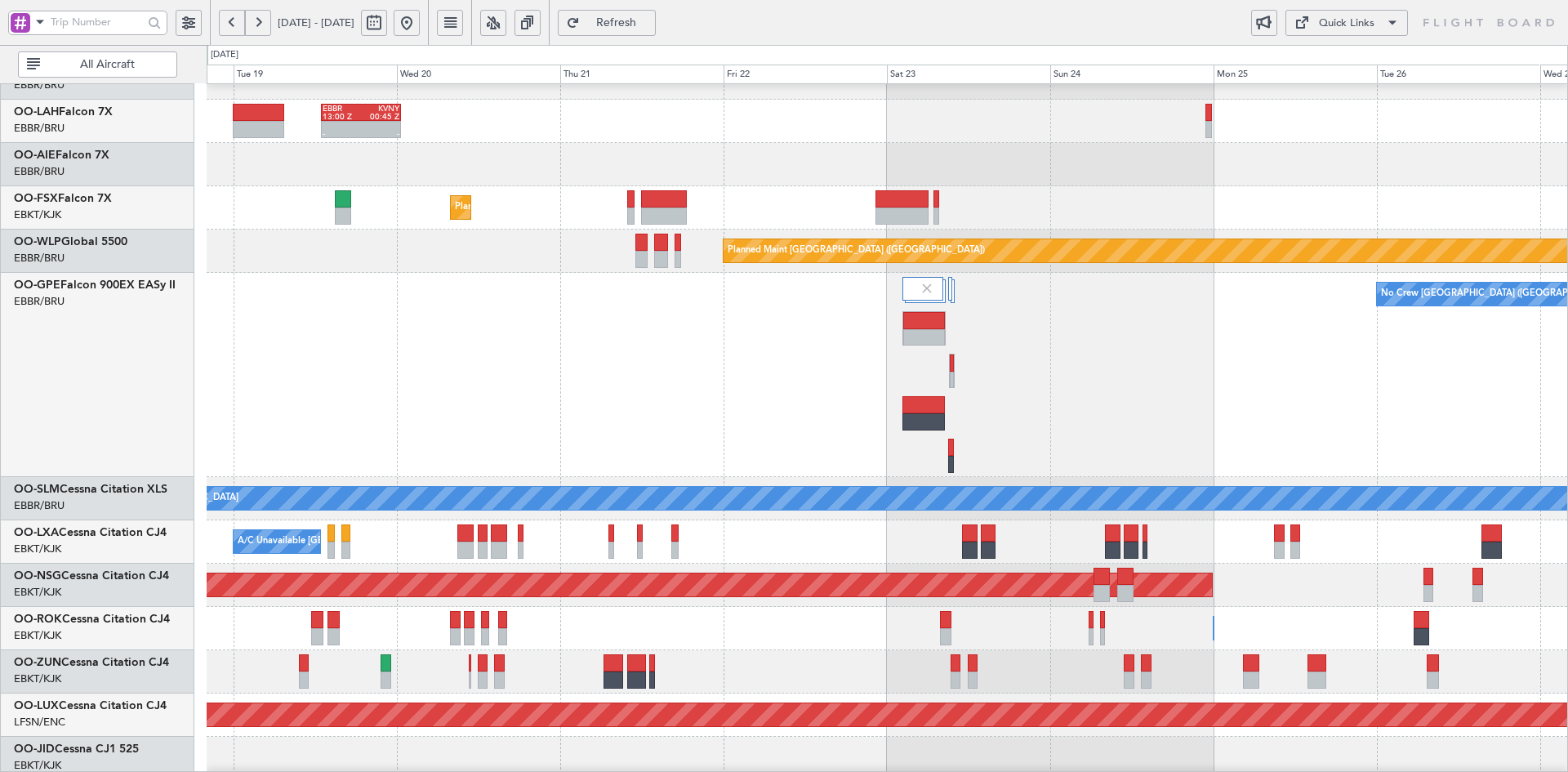
click at [1326, 174] on div at bounding box center [886, 165] width 1360 height 43
click at [1344, 174] on div at bounding box center [886, 165] width 1360 height 43
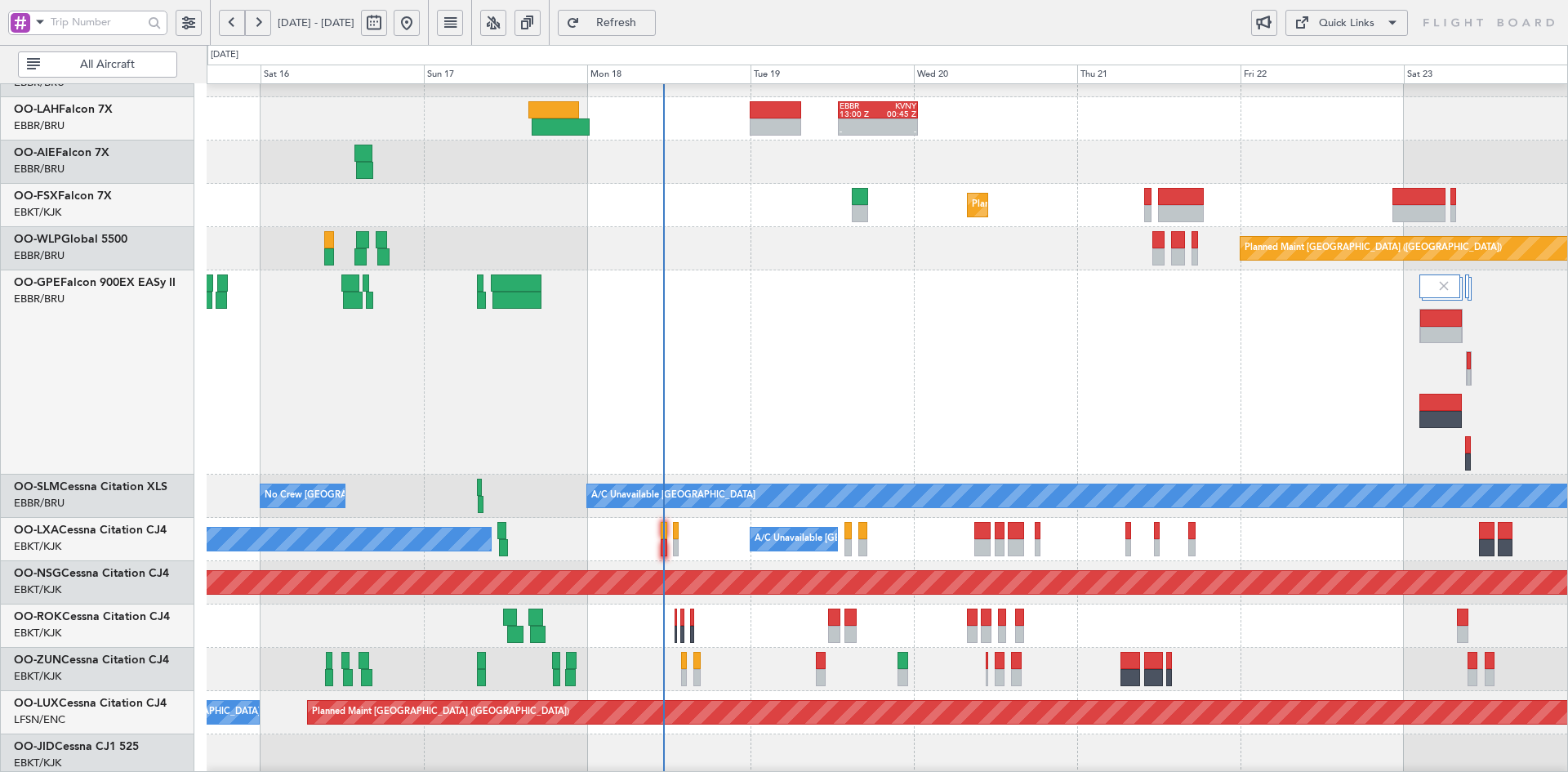
click at [1050, 292] on div "No Crew [GEOGRAPHIC_DATA] ([GEOGRAPHIC_DATA] National)" at bounding box center [886, 372] width 1360 height 204
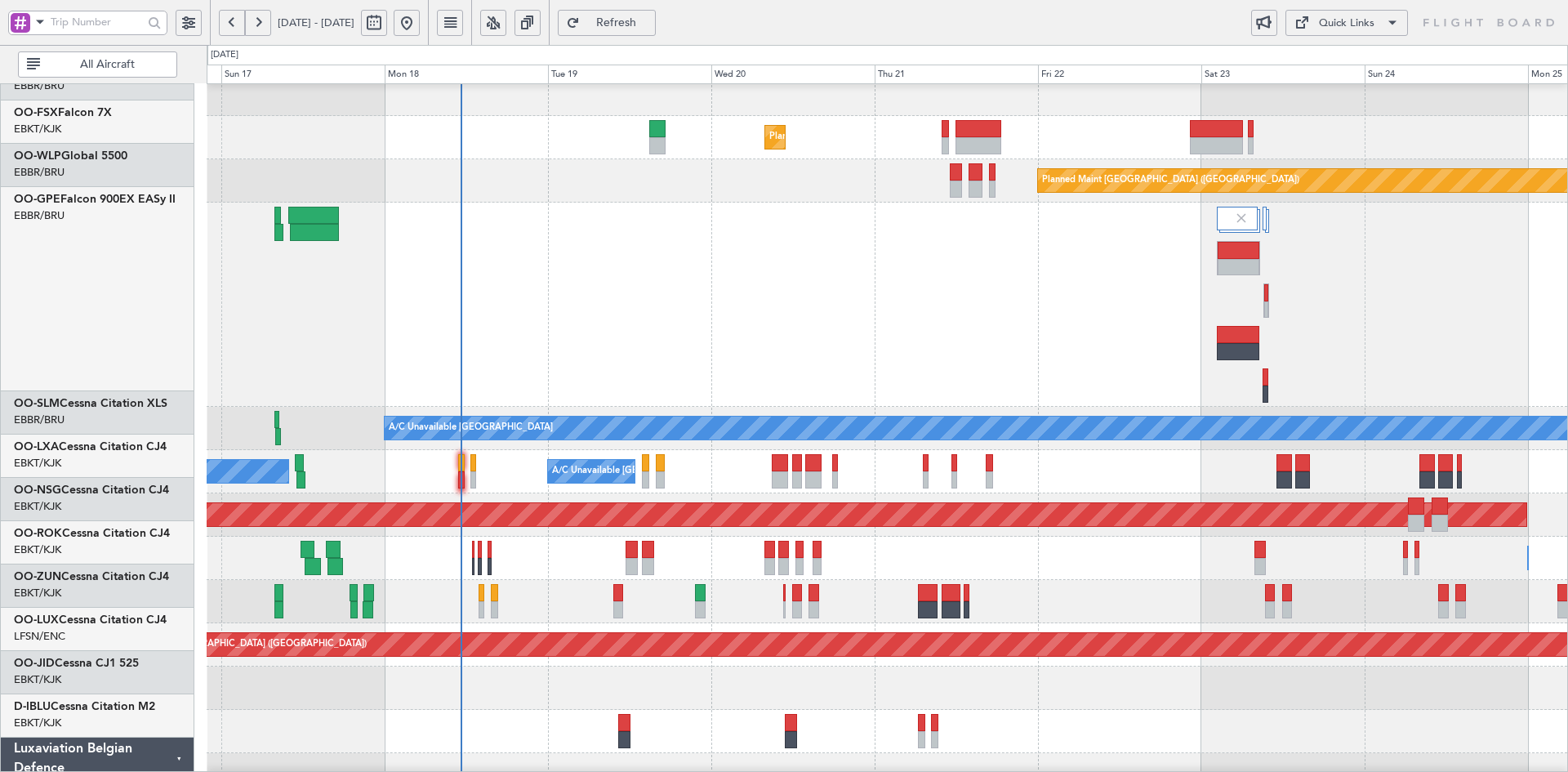
scroll to position [233, 0]
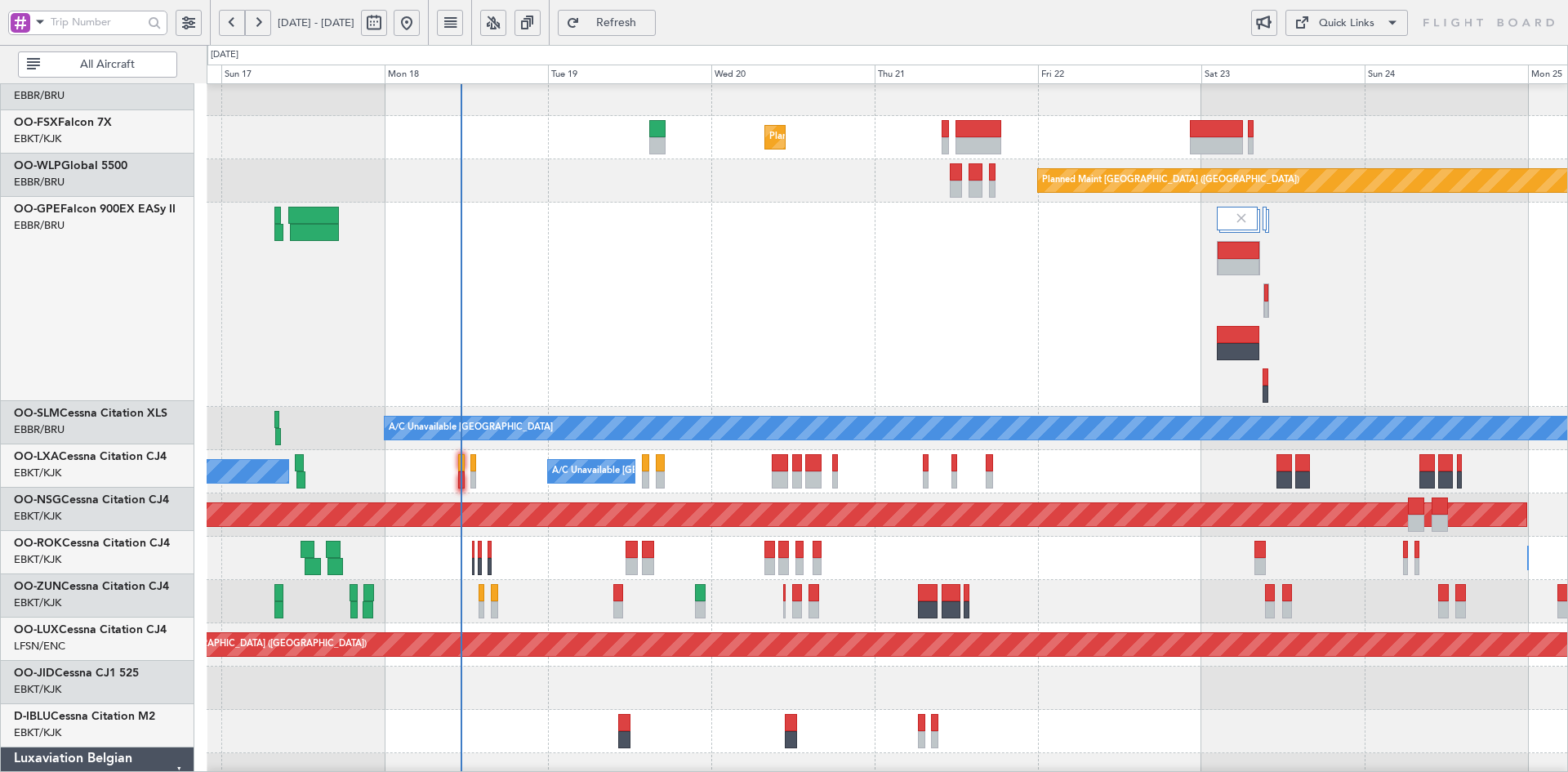
click at [980, 296] on div "No Crew [GEOGRAPHIC_DATA] ([GEOGRAPHIC_DATA] National)" at bounding box center [886, 304] width 1360 height 204
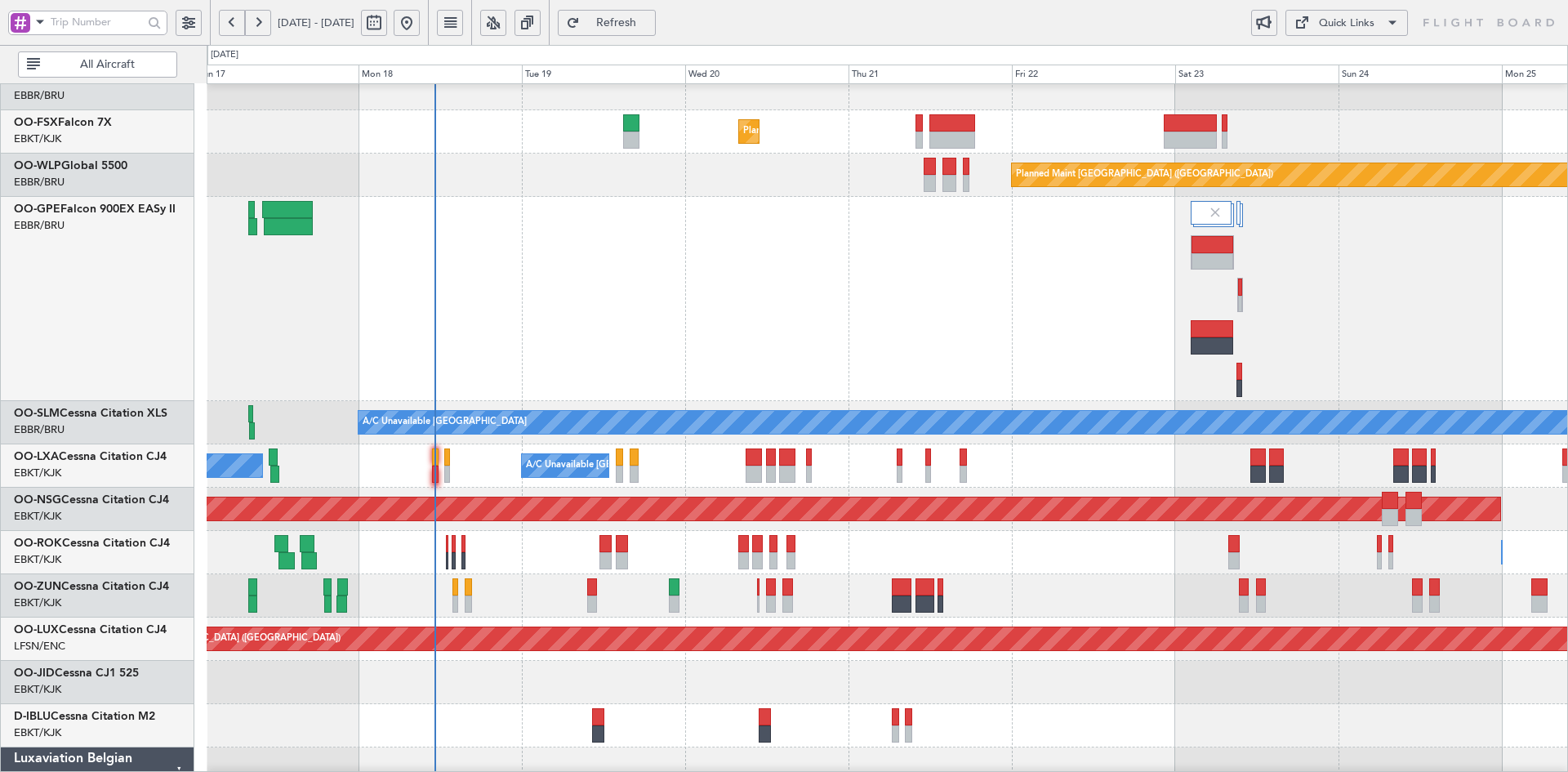
click at [923, 445] on div "A/C Unavailable Brussels (Brussels National) No Crew Chambery (Aix-les-bains)" at bounding box center [886, 466] width 1360 height 43
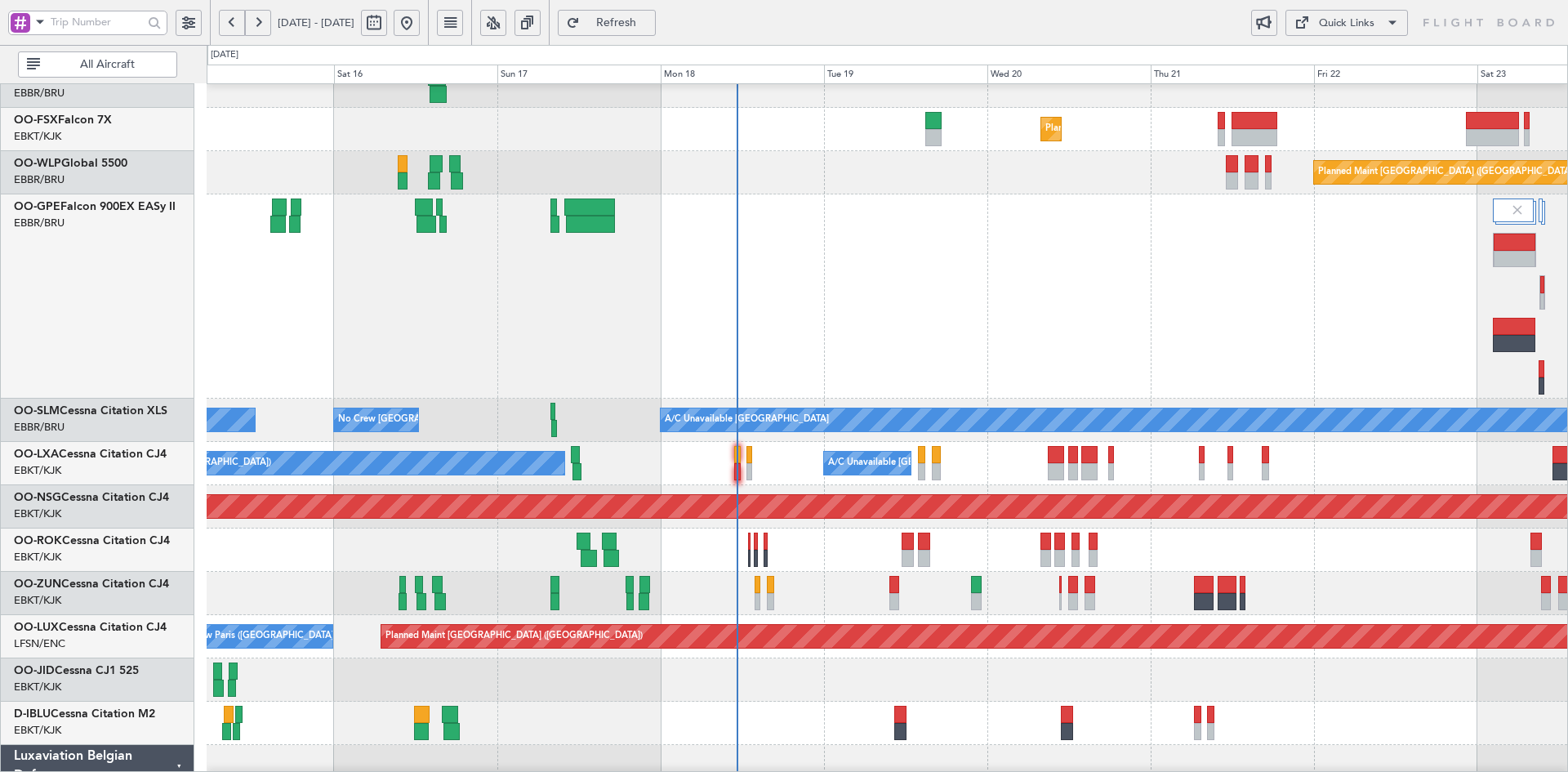
click at [832, 197] on div at bounding box center [886, 296] width 1360 height 204
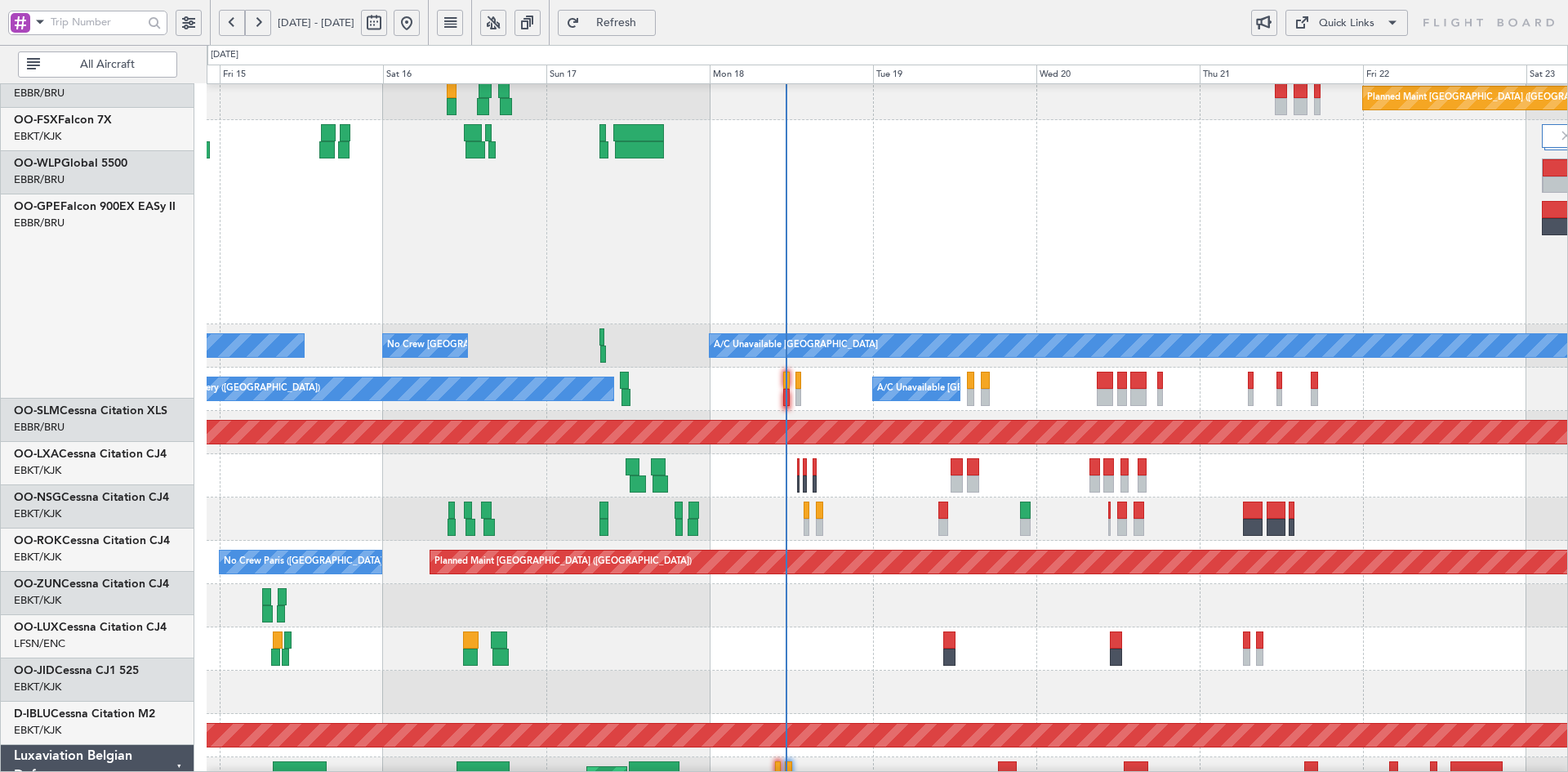
scroll to position [310, 0]
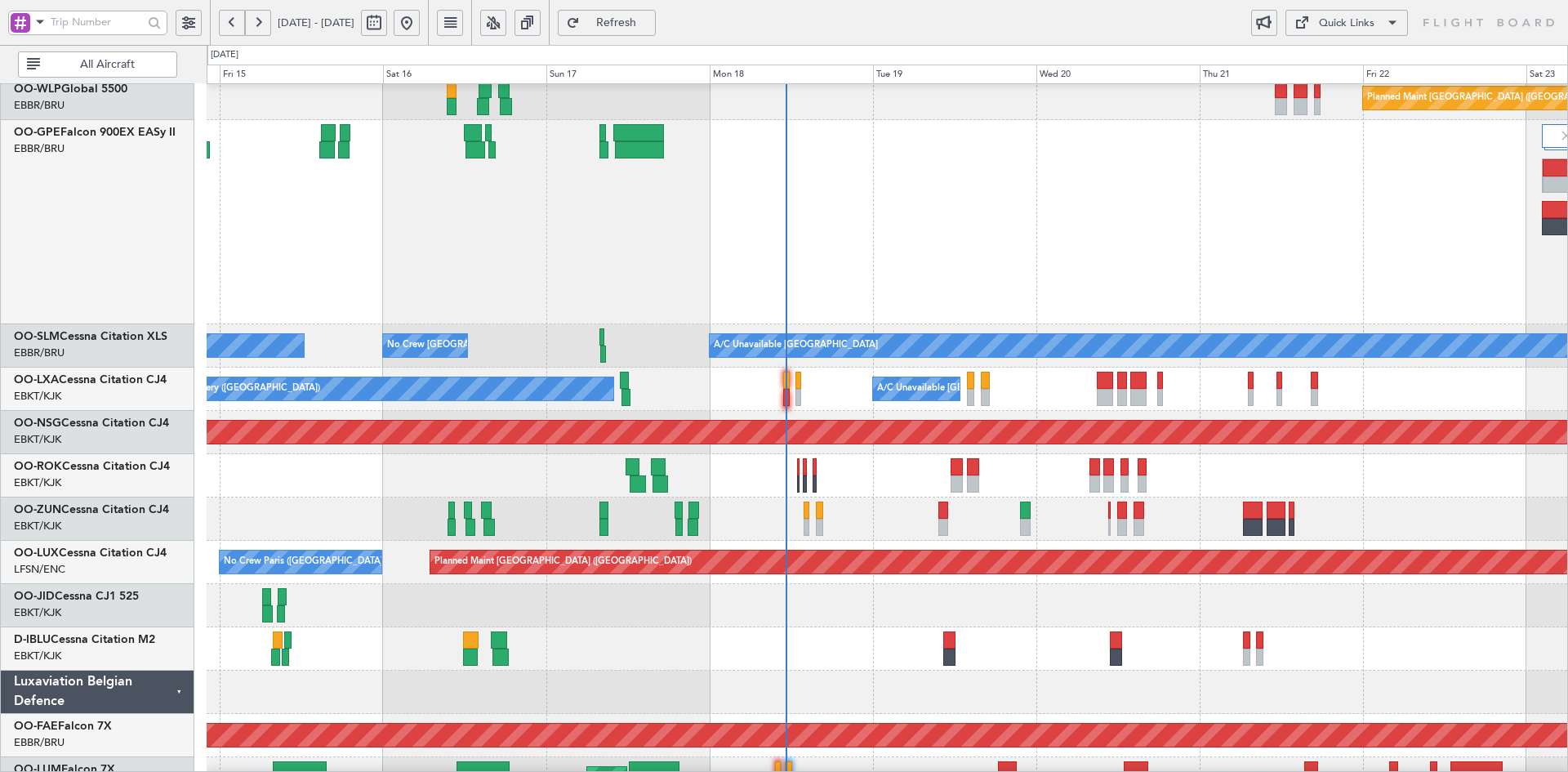
click at [1017, 324] on div "No Crew [GEOGRAPHIC_DATA] ([GEOGRAPHIC_DATA] National)" at bounding box center [886, 222] width 1360 height 204
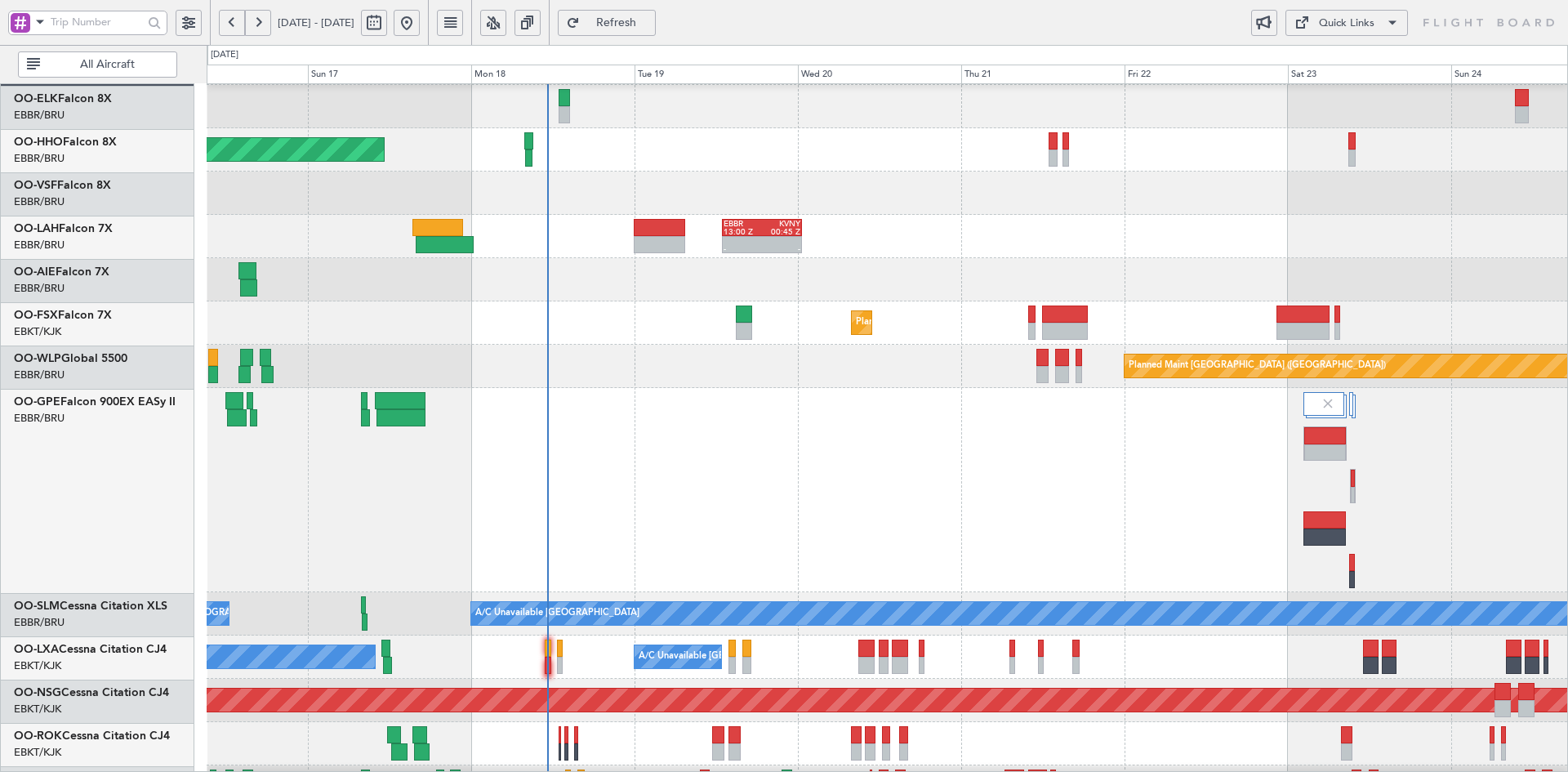
scroll to position [42, 0]
click at [1029, 265] on div at bounding box center [886, 280] width 1360 height 43
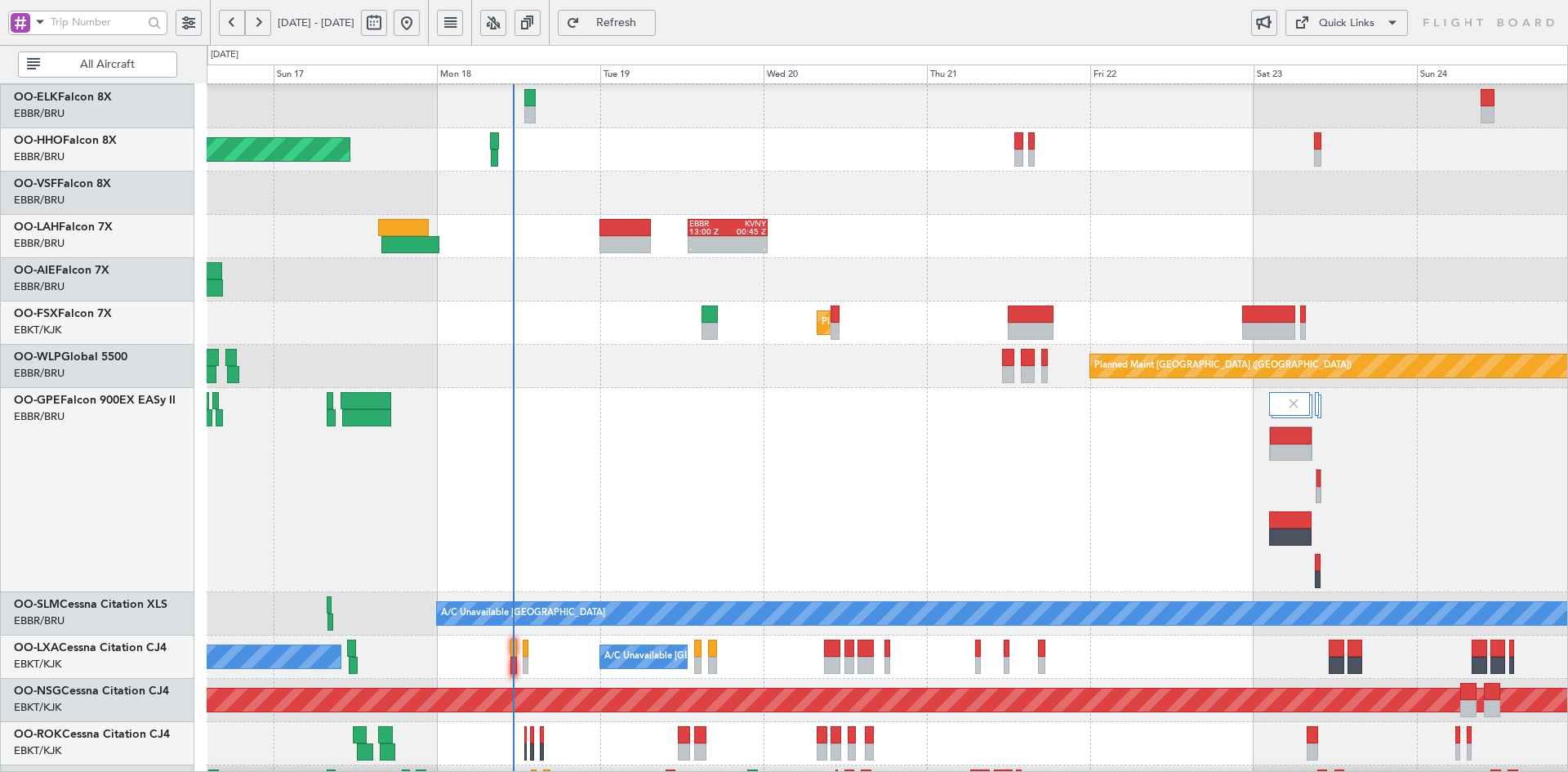
click at [1027, 258] on div "- - EBBR 13:00 Z KVNY 00:45 Z" at bounding box center [886, 236] width 1360 height 43
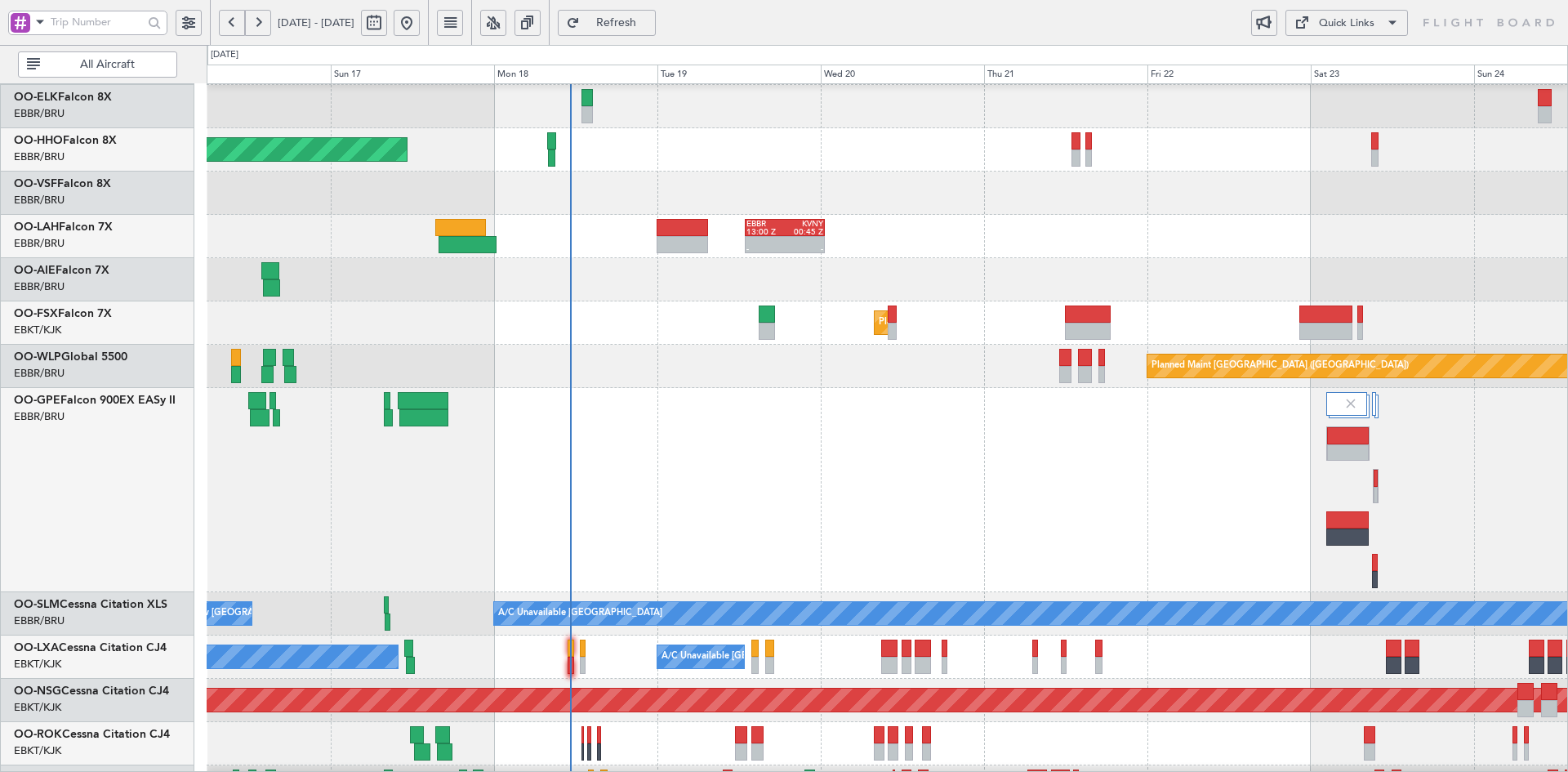
click at [962, 240] on div "- - EBBR 13:00 Z KVNY 00:45 Z" at bounding box center [886, 236] width 1360 height 43
click at [991, 268] on div at bounding box center [886, 280] width 1360 height 43
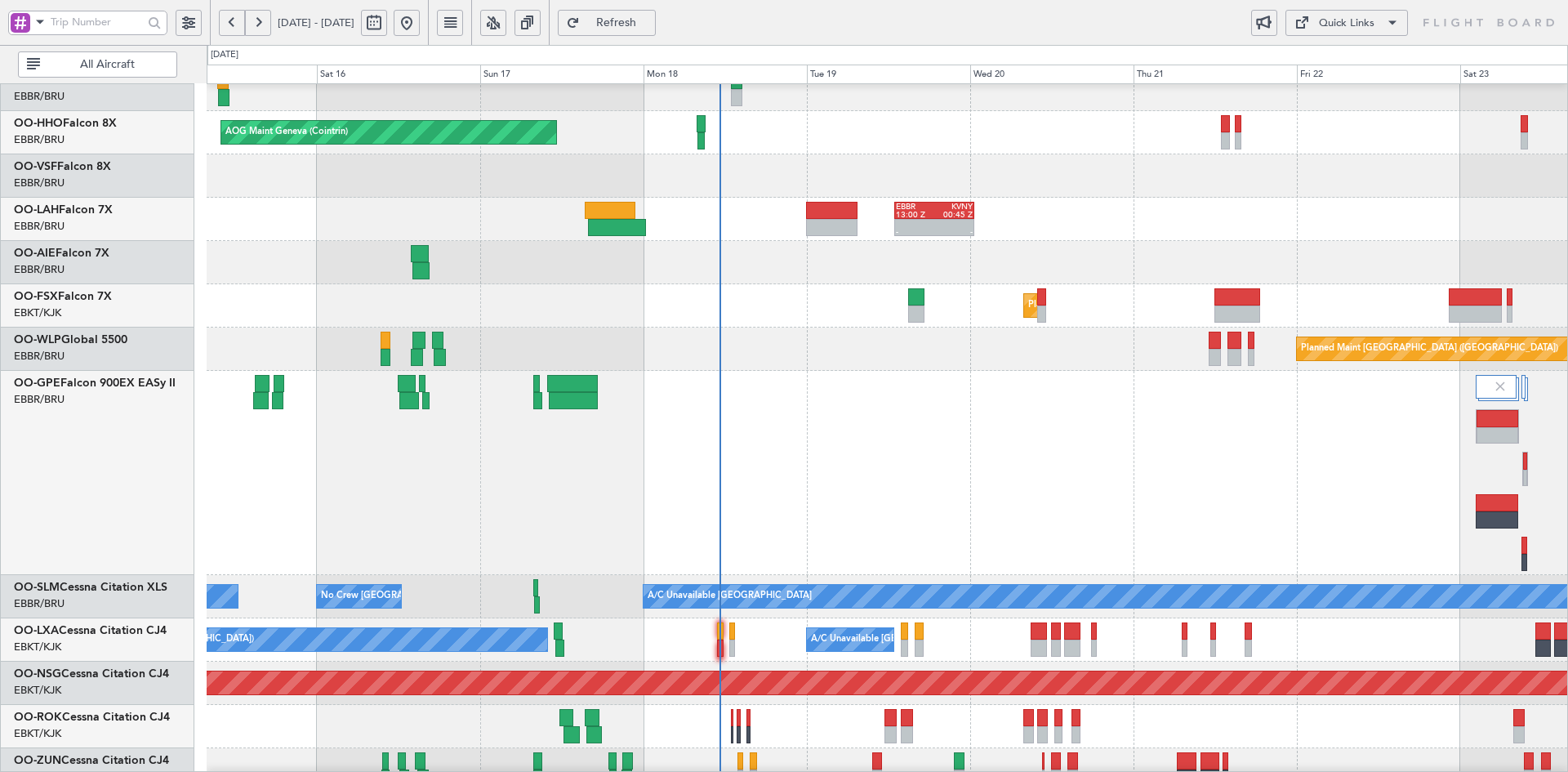
click at [1198, 191] on div at bounding box center [886, 176] width 1360 height 43
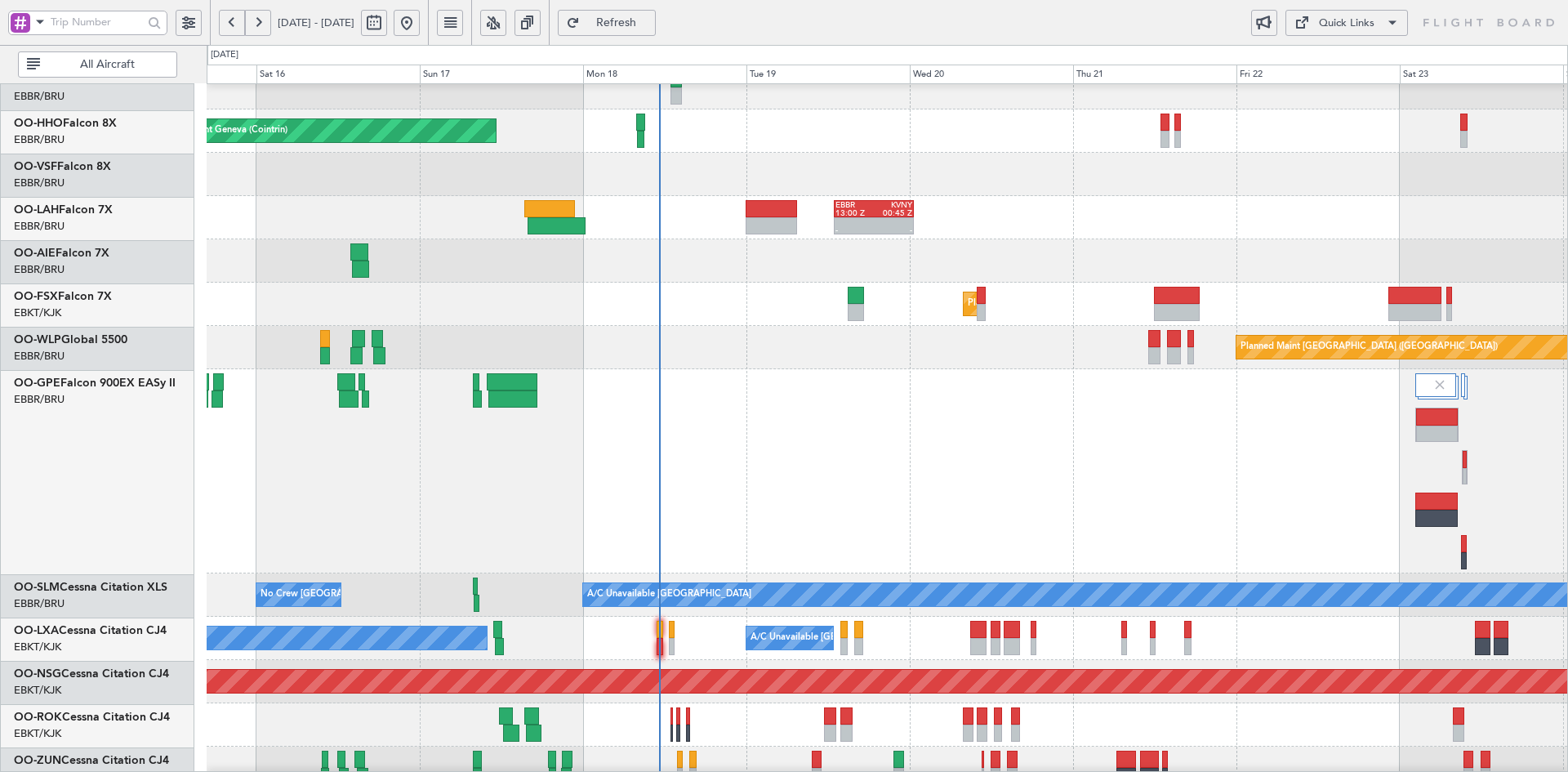
scroll to position [61, 0]
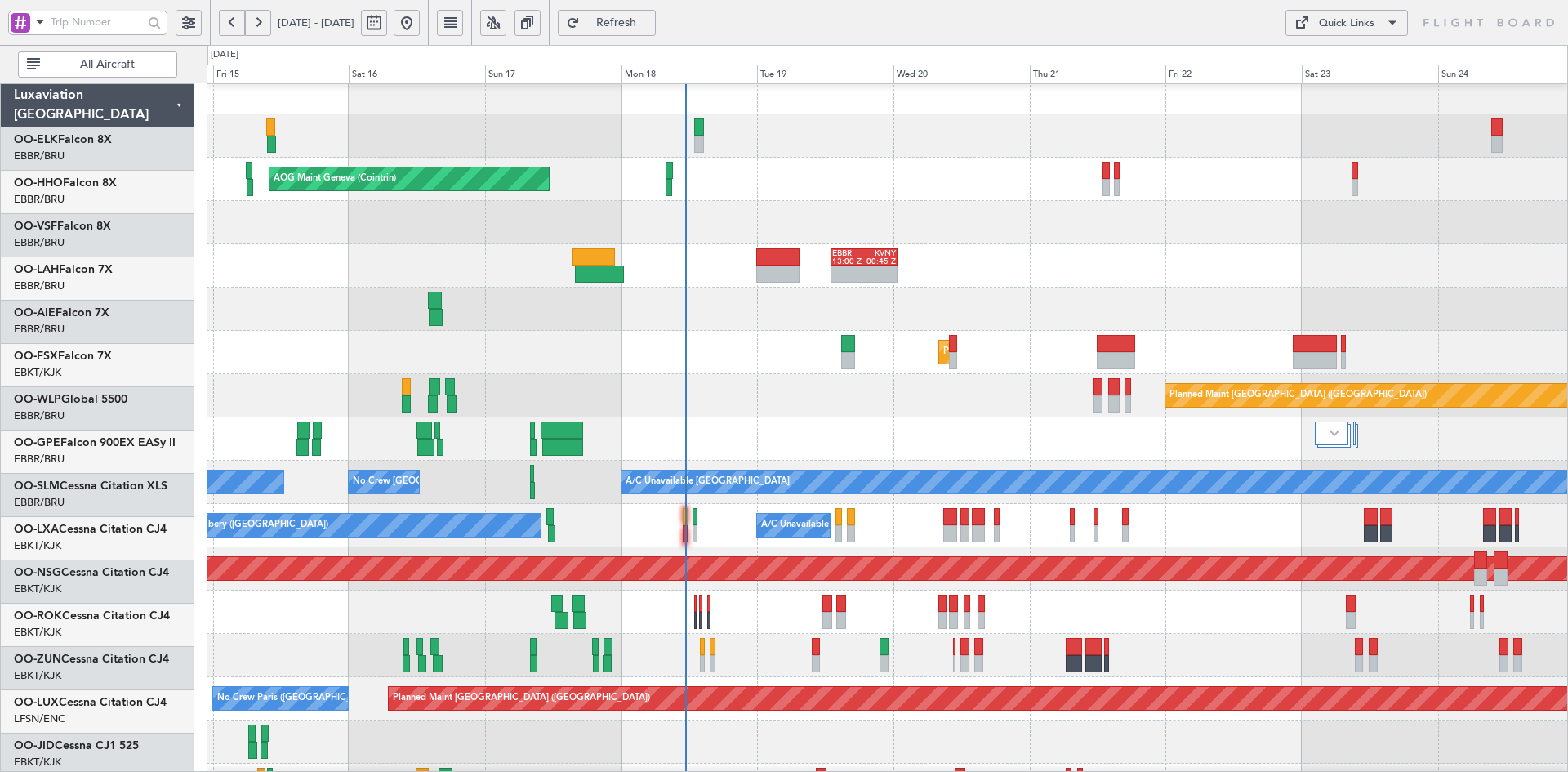
scroll to position [20, 0]
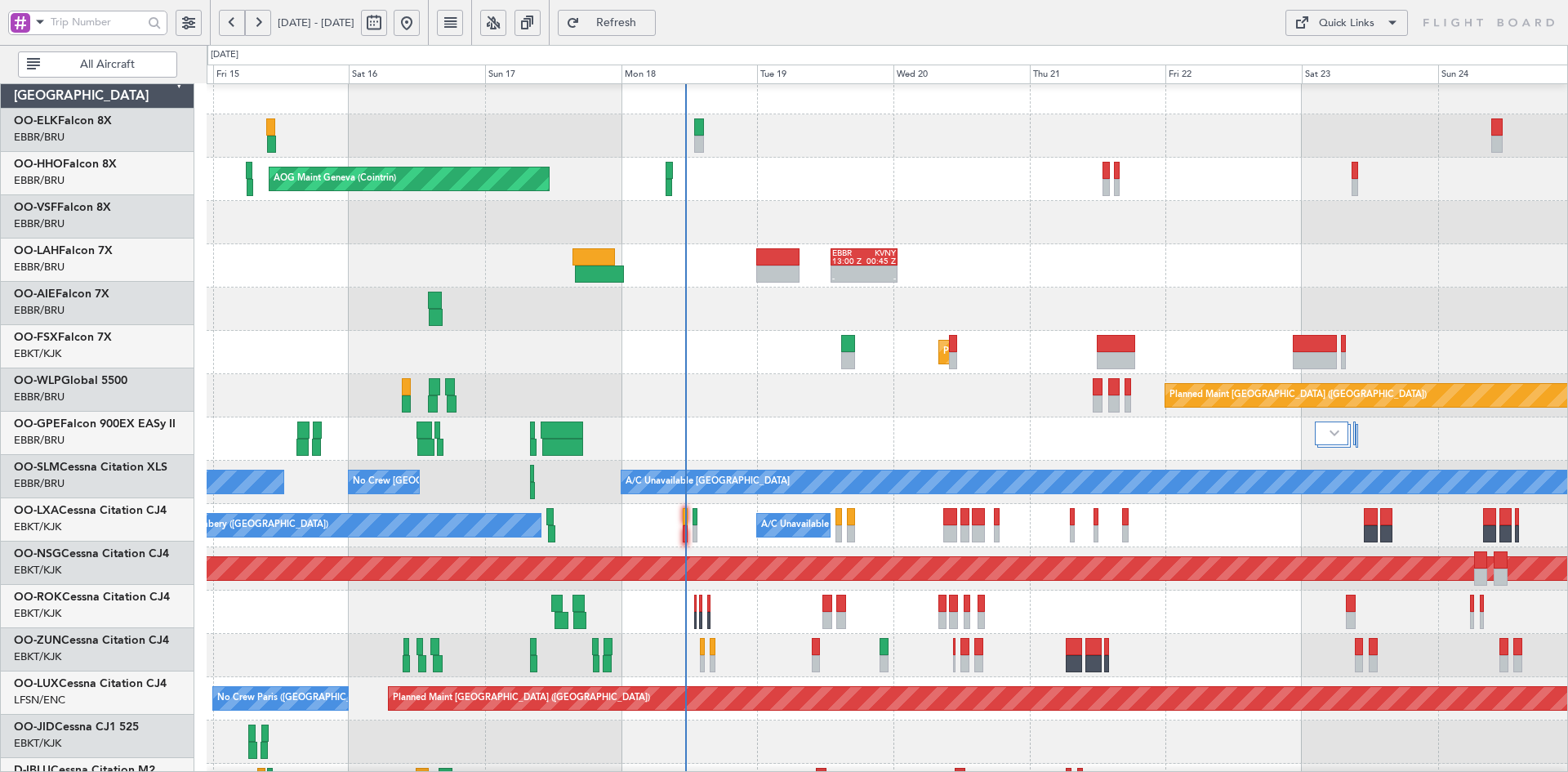
click at [1052, 264] on div "- - EBBR 13:00 Z KVNY 00:45 Z" at bounding box center [886, 266] width 1360 height 43
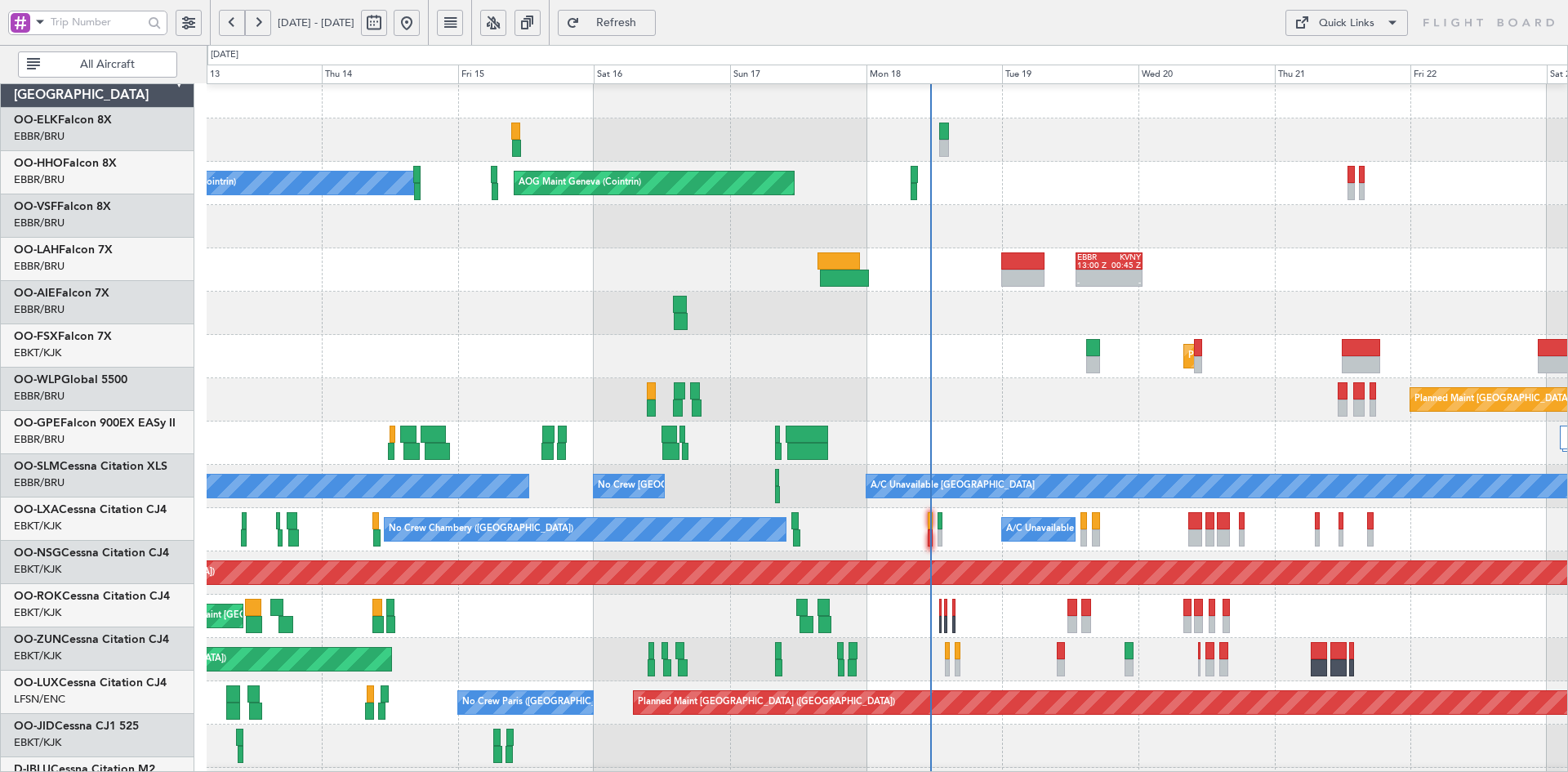
scroll to position [9, 0]
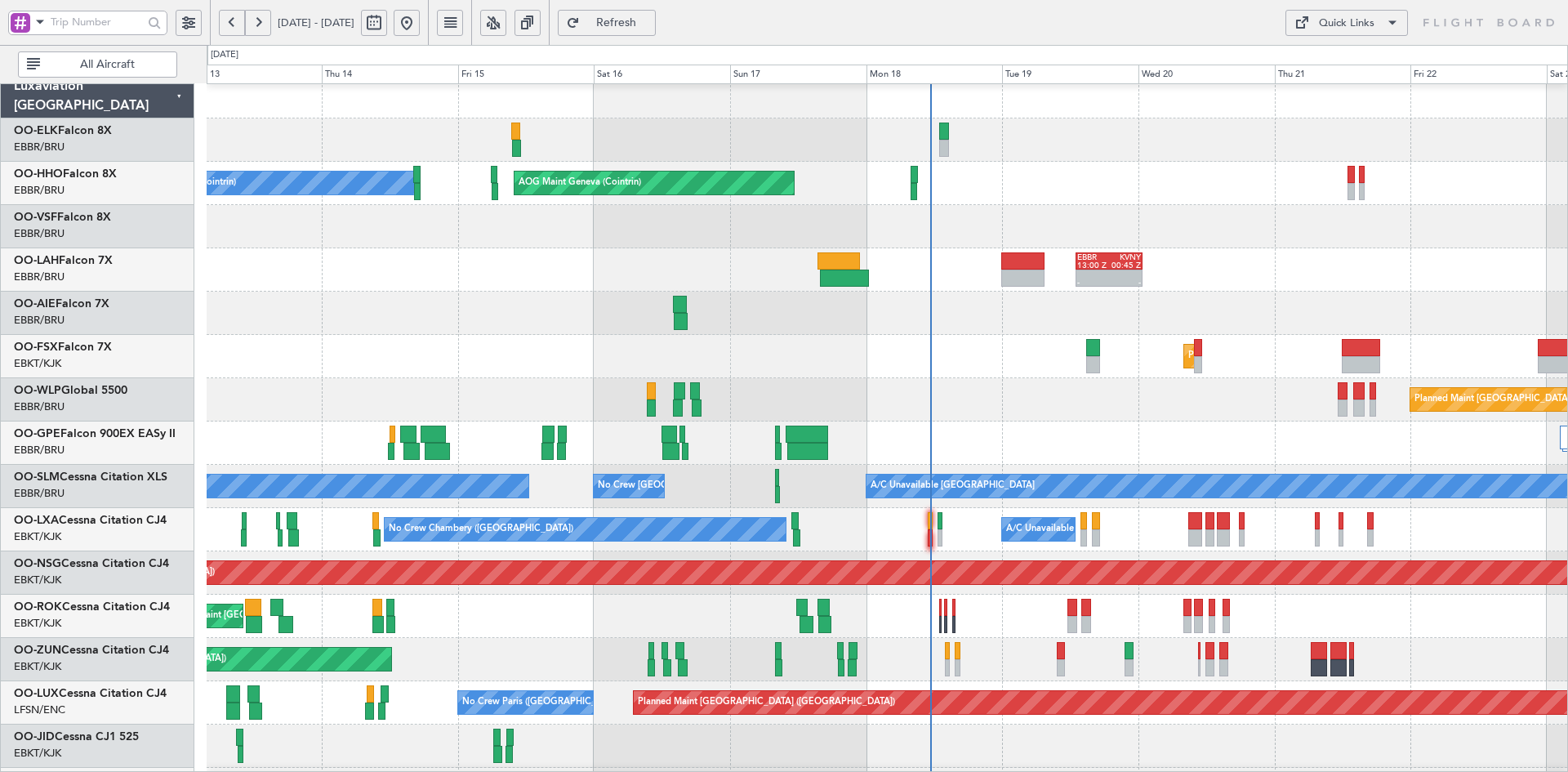
click at [805, 294] on div at bounding box center [886, 313] width 1360 height 43
click at [942, 252] on div "- - EBBR 13:00 Z KVNY 00:45 Z" at bounding box center [886, 270] width 1360 height 43
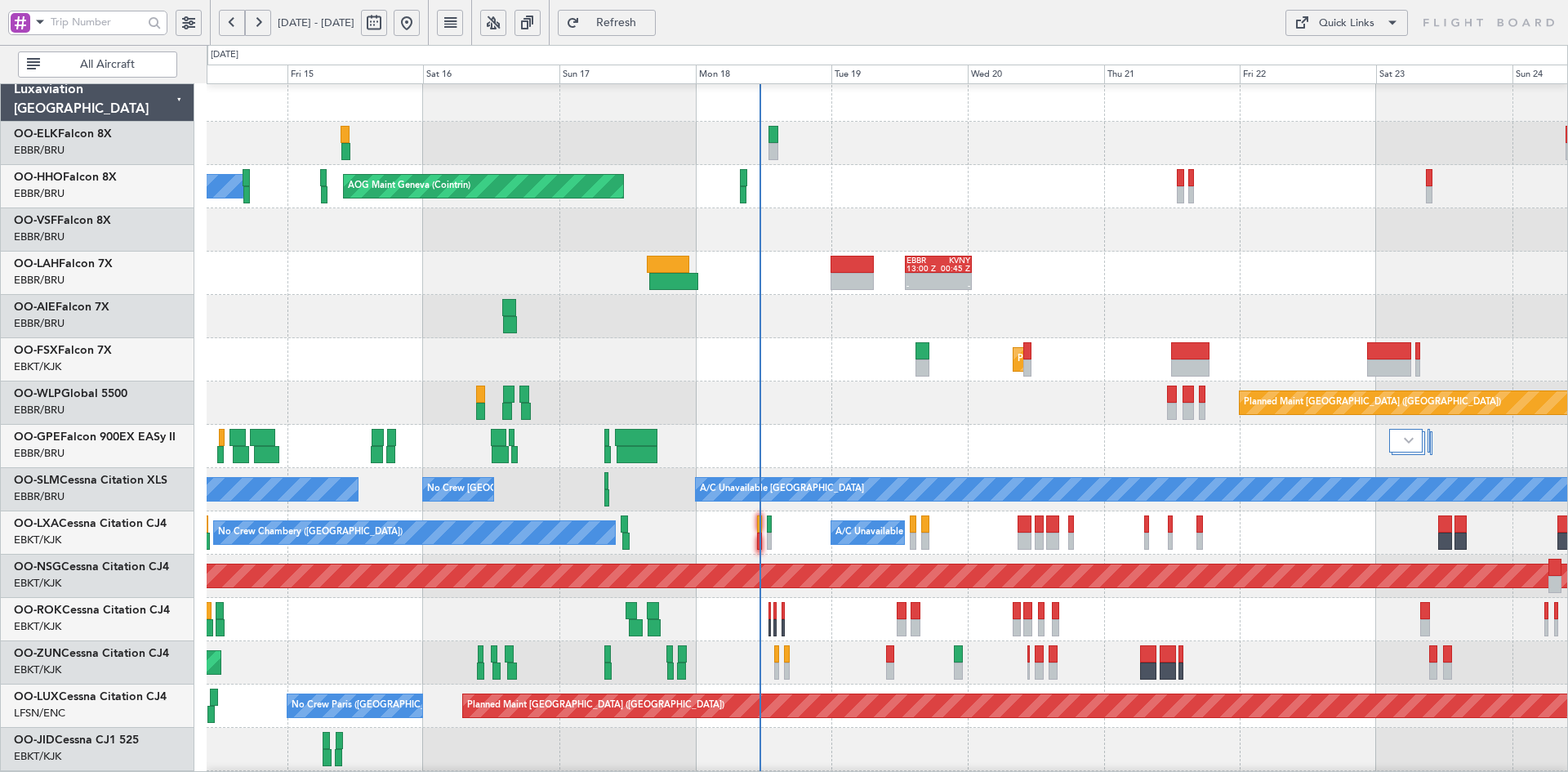
click at [1043, 443] on div "No Crew Brussels (Brussels National) No Crew Brussels (Brussels National)" at bounding box center [886, 447] width 1360 height 43
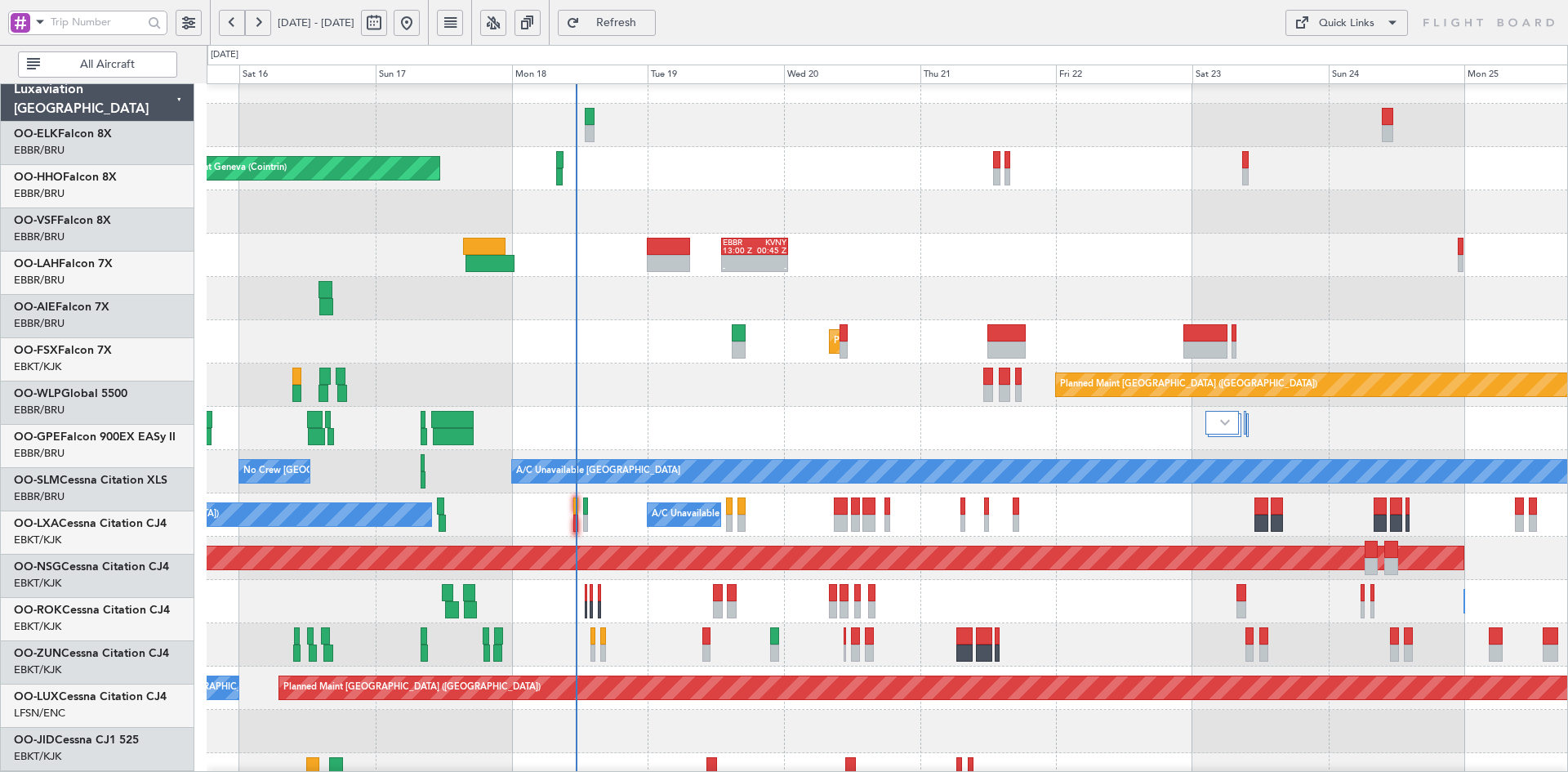
scroll to position [24, 0]
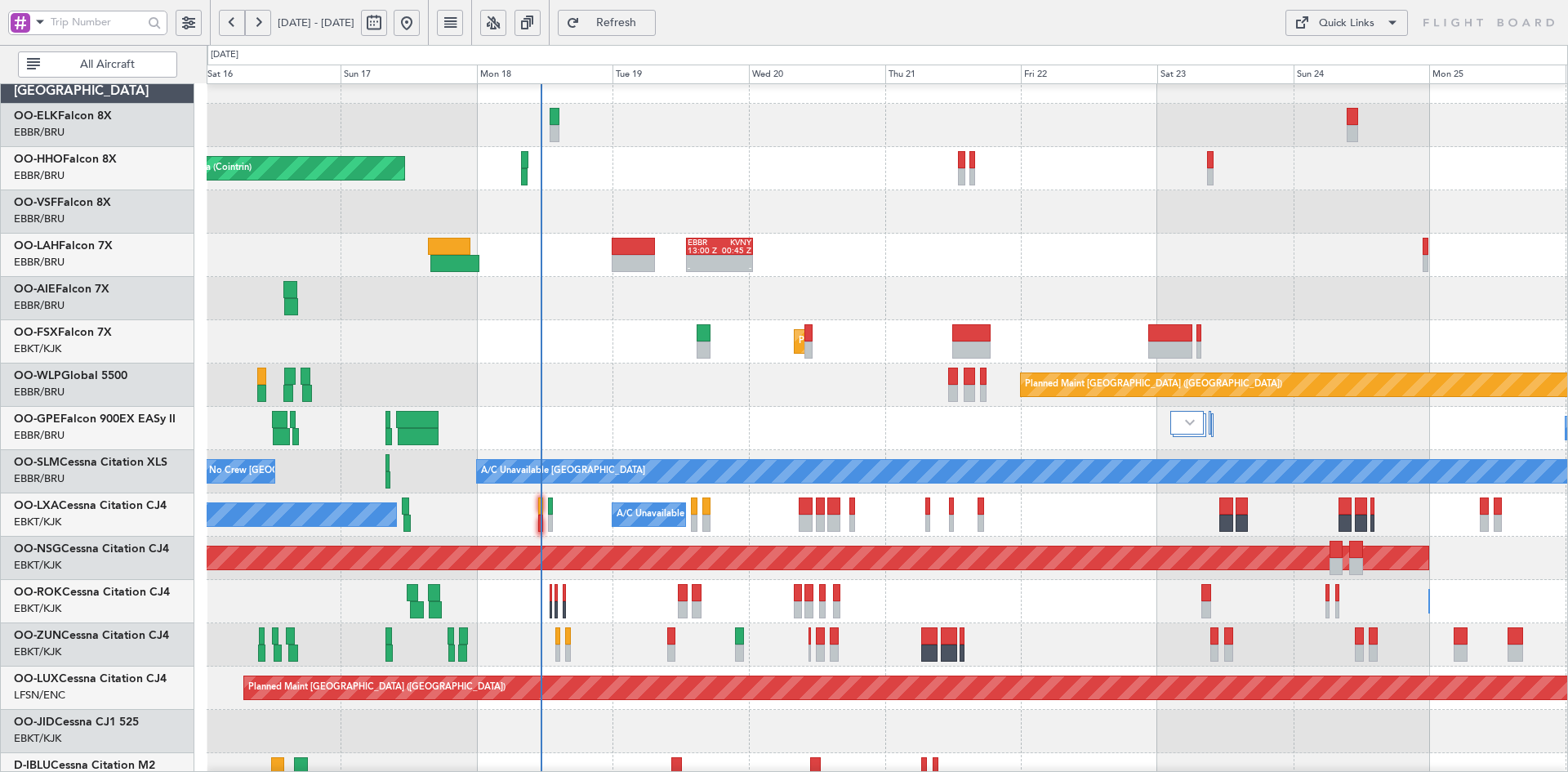
click at [1131, 624] on div "Unplanned Maint [GEOGRAPHIC_DATA] ([GEOGRAPHIC_DATA])" at bounding box center [886, 645] width 1360 height 43
click at [1047, 273] on div "- - EBBR 13:00 Z KVNY 00:45 Z" at bounding box center [886, 255] width 1360 height 43
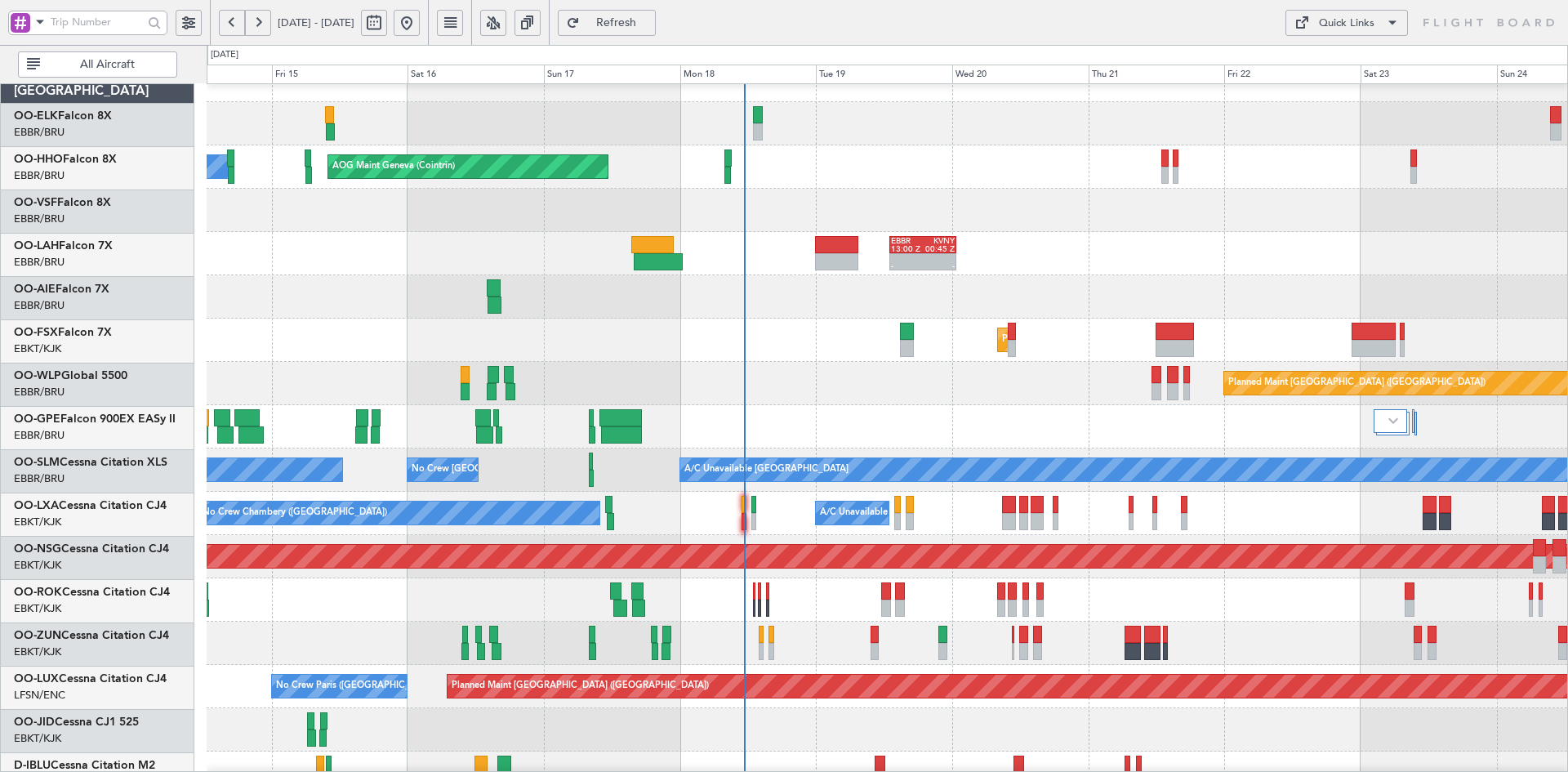
scroll to position [25, 0]
click at [775, 229] on div "AOG Maint Geneva (Cointrin) A/C Unavailable Geneva (Cointrin) - - EBBR 13:00 Z …" at bounding box center [886, 535] width 1360 height 953
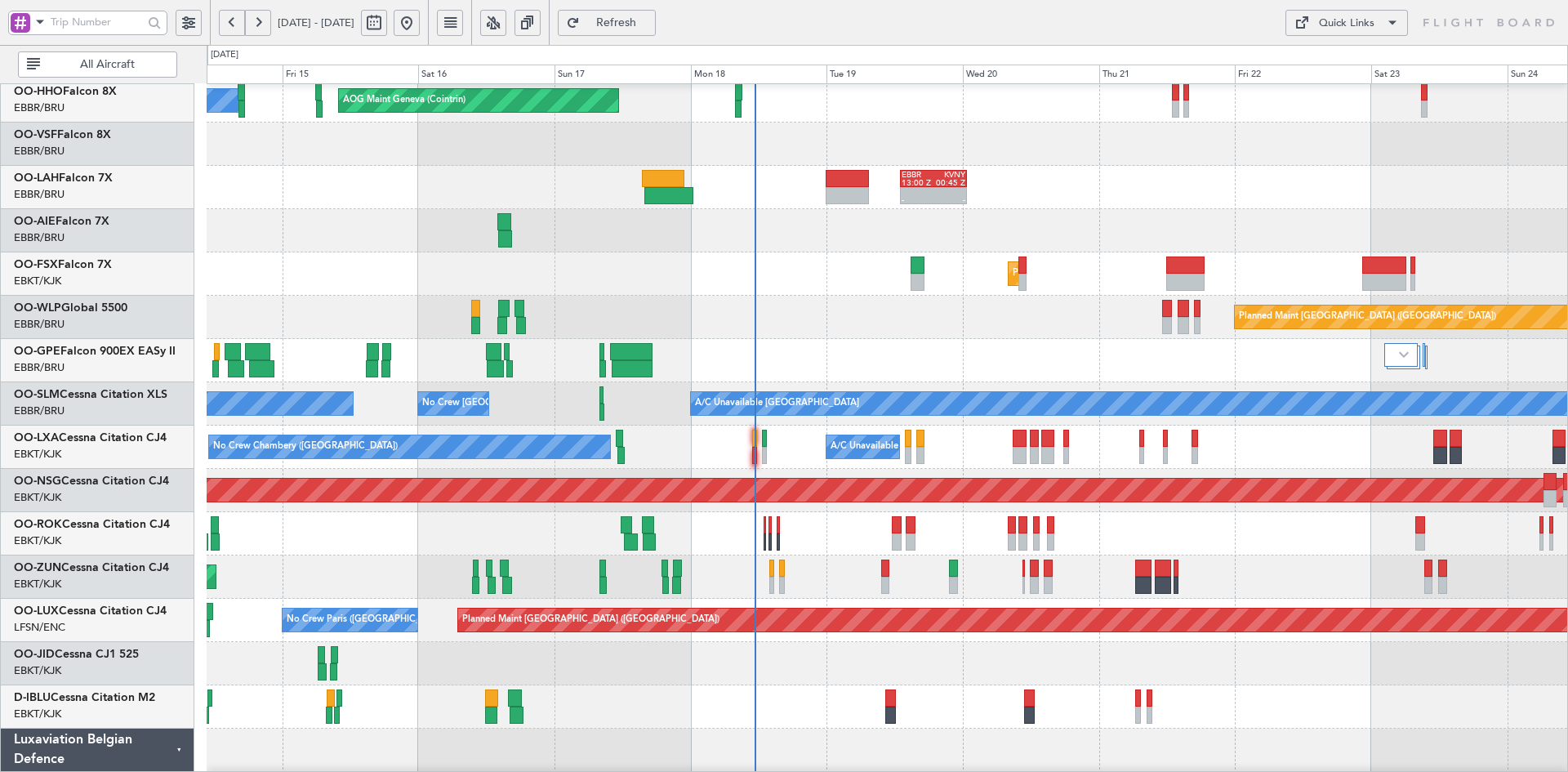
click at [1012, 190] on div "AOG Maint Geneva (Cointrin) A/C Unavailable Geneva (Cointrin) - - EBBR 13:00 Z …" at bounding box center [886, 468] width 1360 height 953
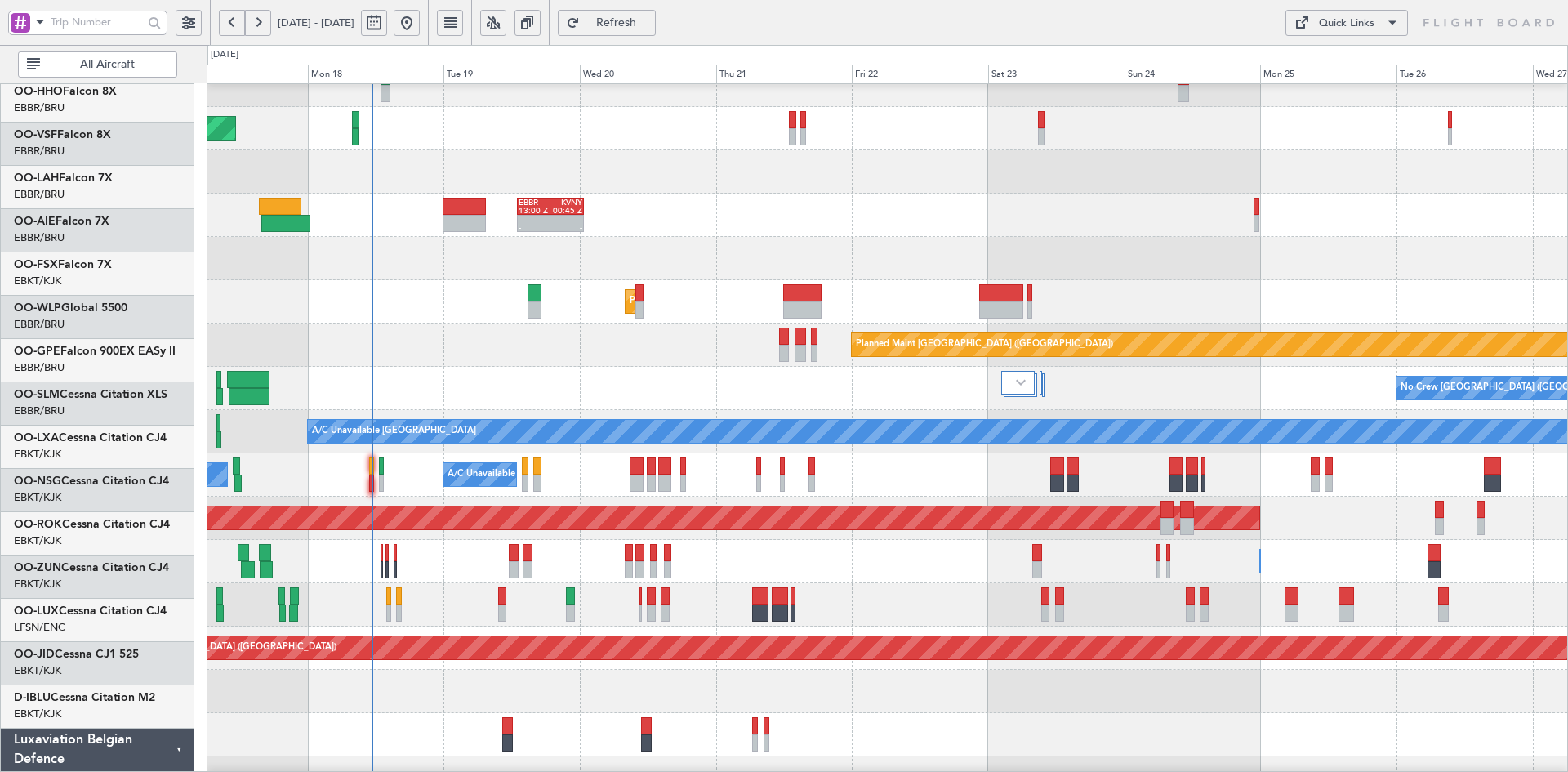
scroll to position [64, 0]
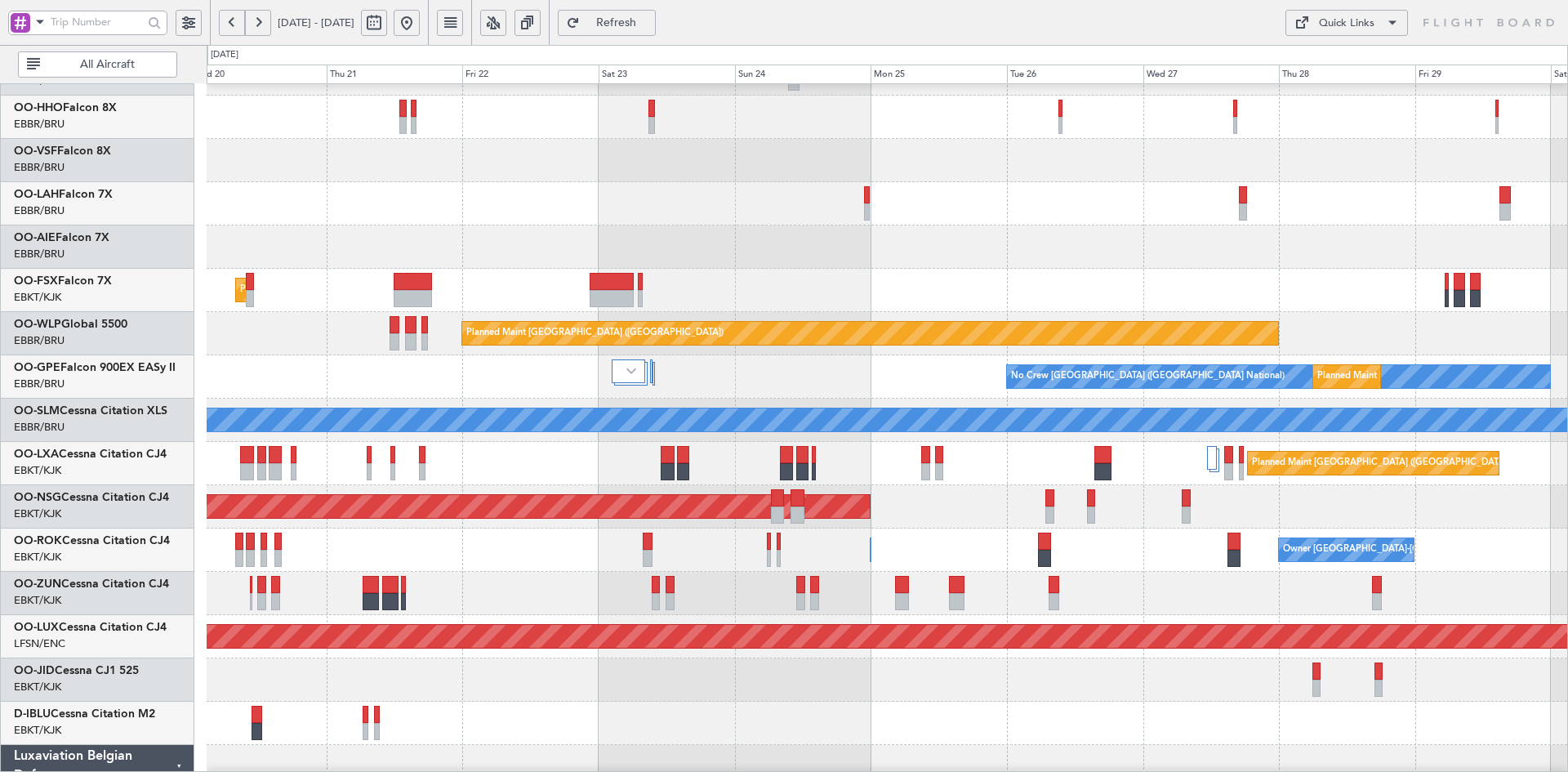
click at [1033, 256] on div "Planned Maint [GEOGRAPHIC_DATA] ([GEOGRAPHIC_DATA])" at bounding box center [886, 247] width 1360 height 43
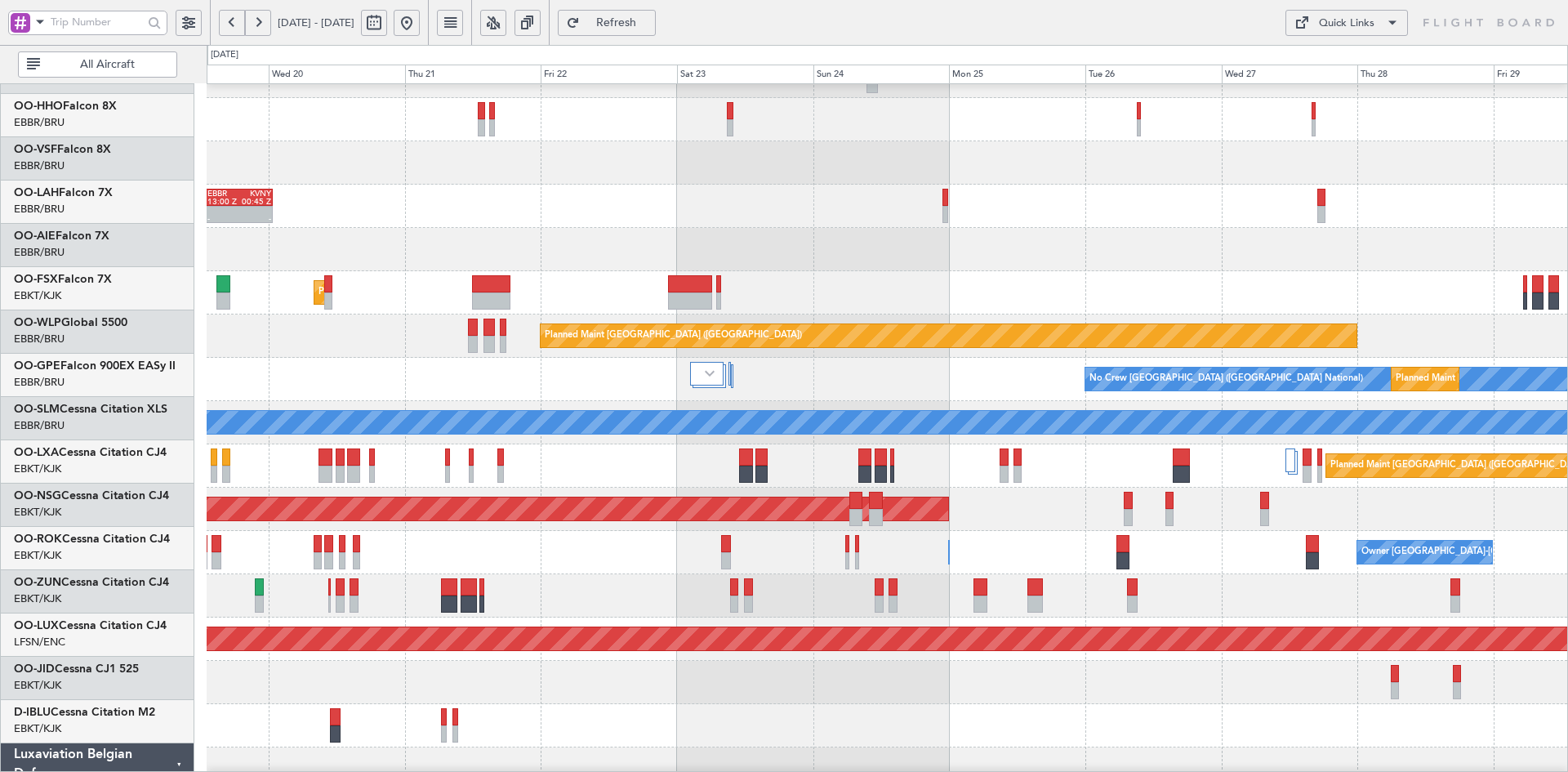
scroll to position [78, 0]
click at [1139, 230] on div at bounding box center [886, 249] width 1360 height 43
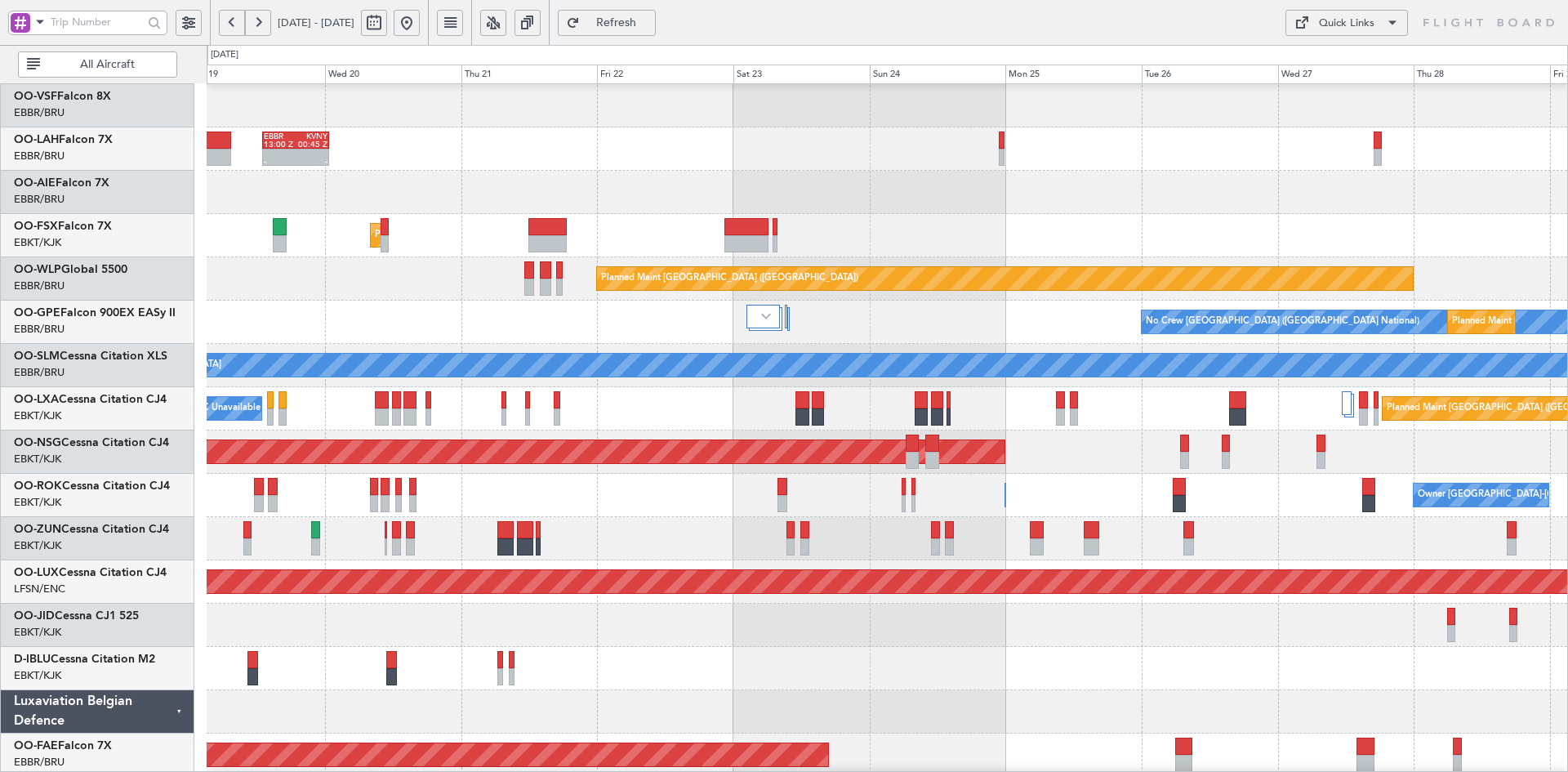
scroll to position [128, 0]
click at [1168, 539] on div at bounding box center [886, 539] width 1360 height 43
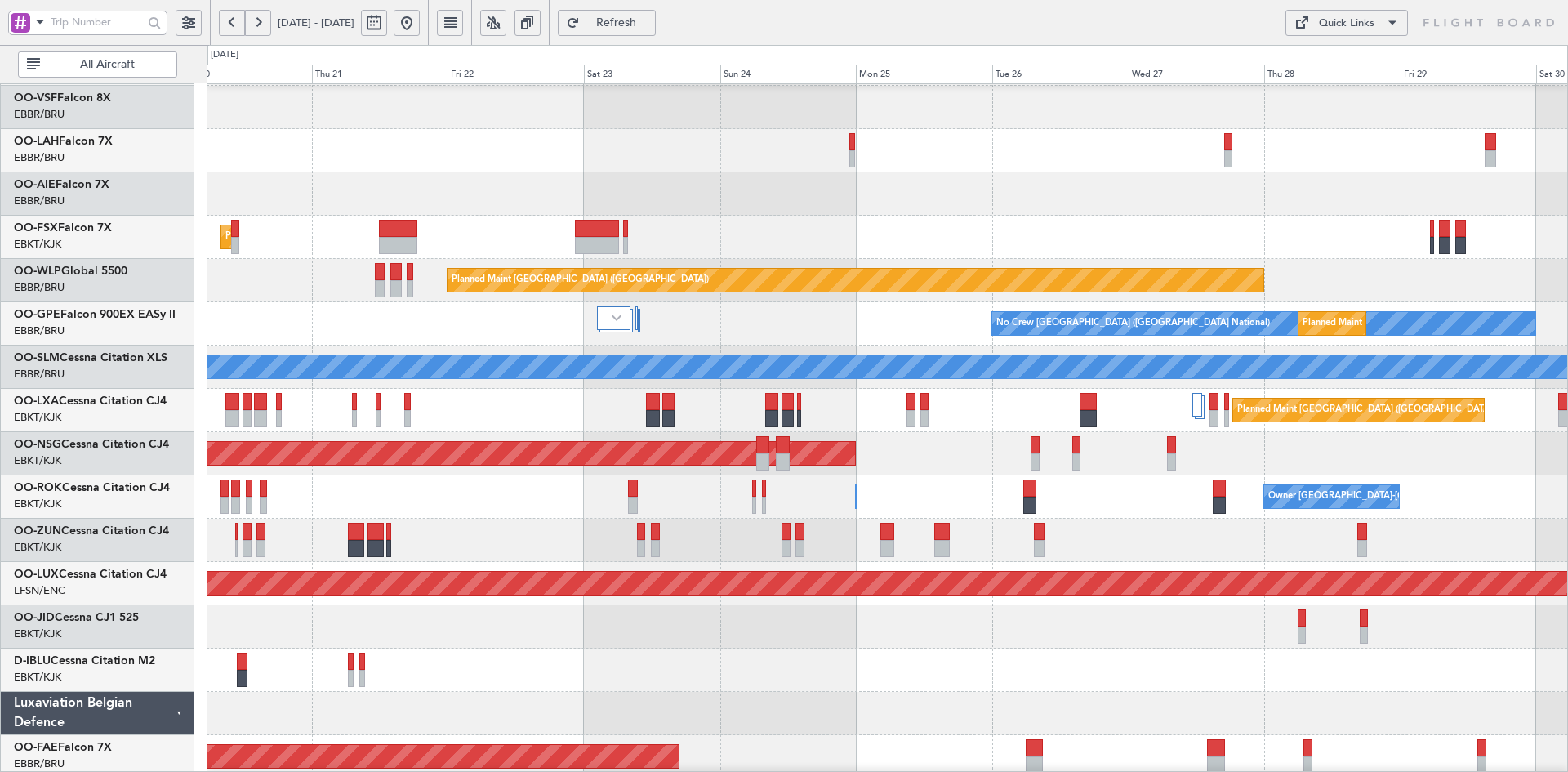
click at [1215, 473] on div "Planned Maint [GEOGRAPHIC_DATA] ([GEOGRAPHIC_DATA])" at bounding box center [886, 454] width 1360 height 43
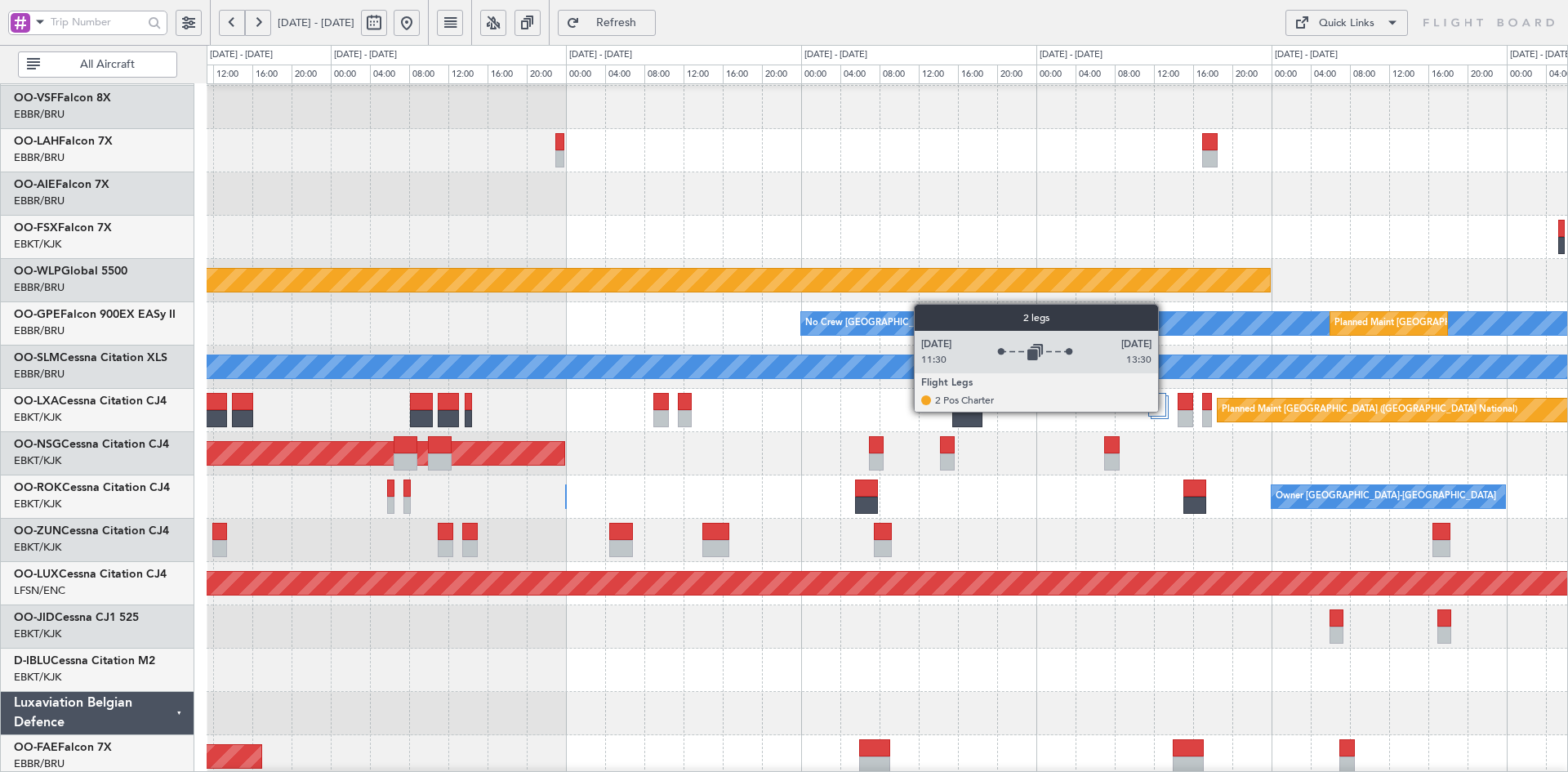
click at [1166, 411] on div at bounding box center [1156, 404] width 17 height 24
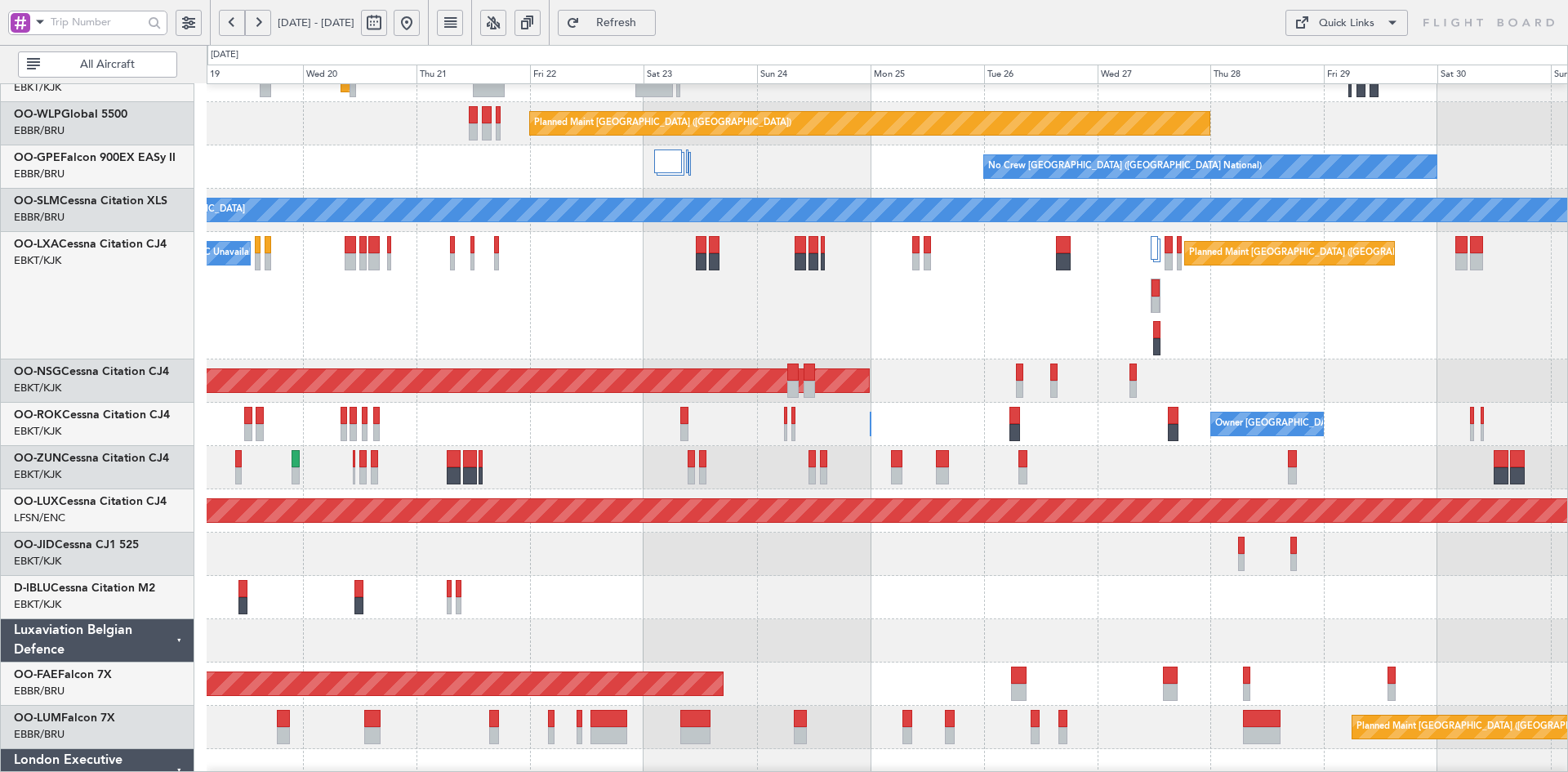
scroll to position [300, 0]
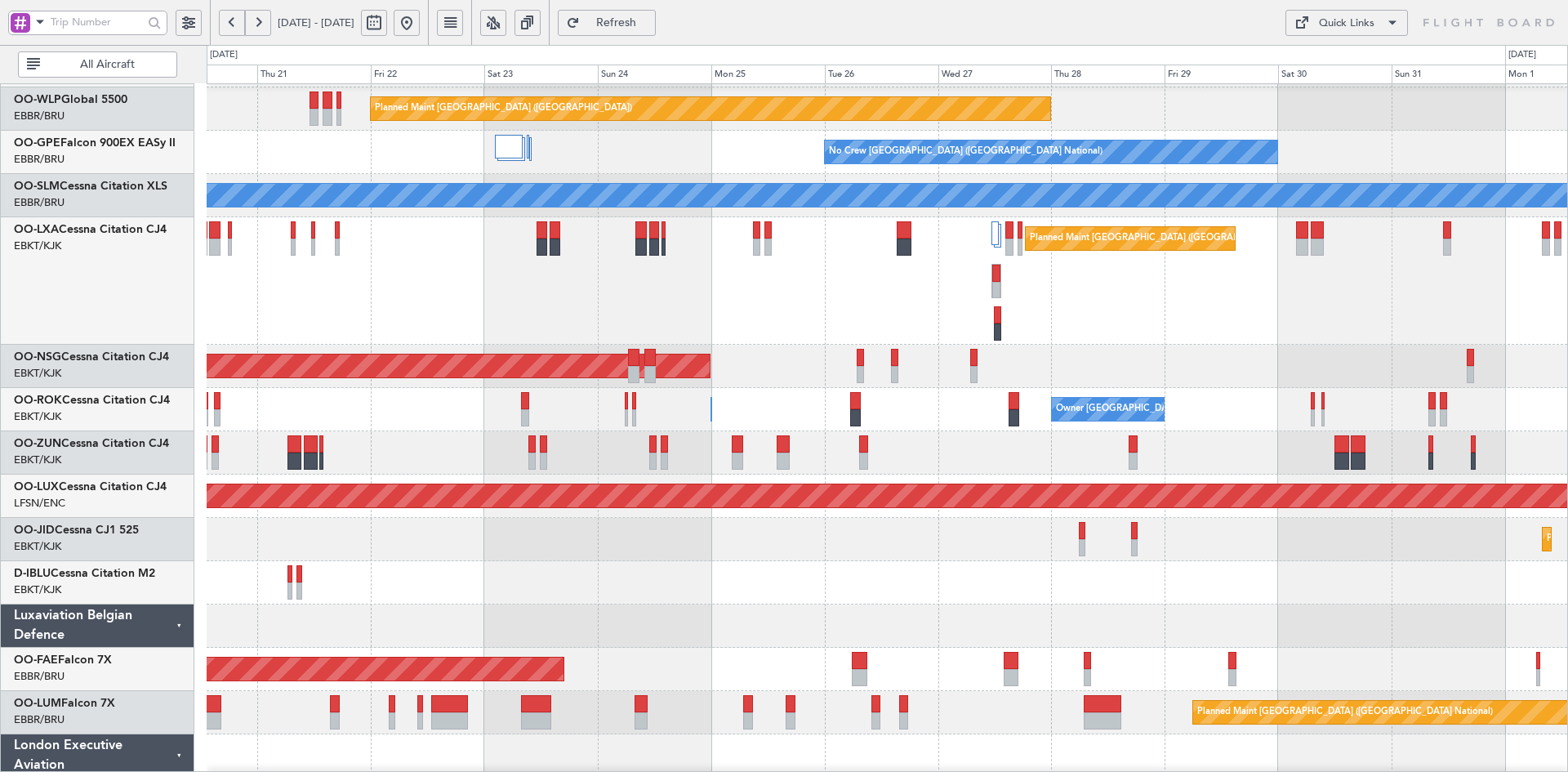
click at [1164, 358] on div "Planned Maint [GEOGRAPHIC_DATA] ([GEOGRAPHIC_DATA])" at bounding box center [886, 367] width 1360 height 43
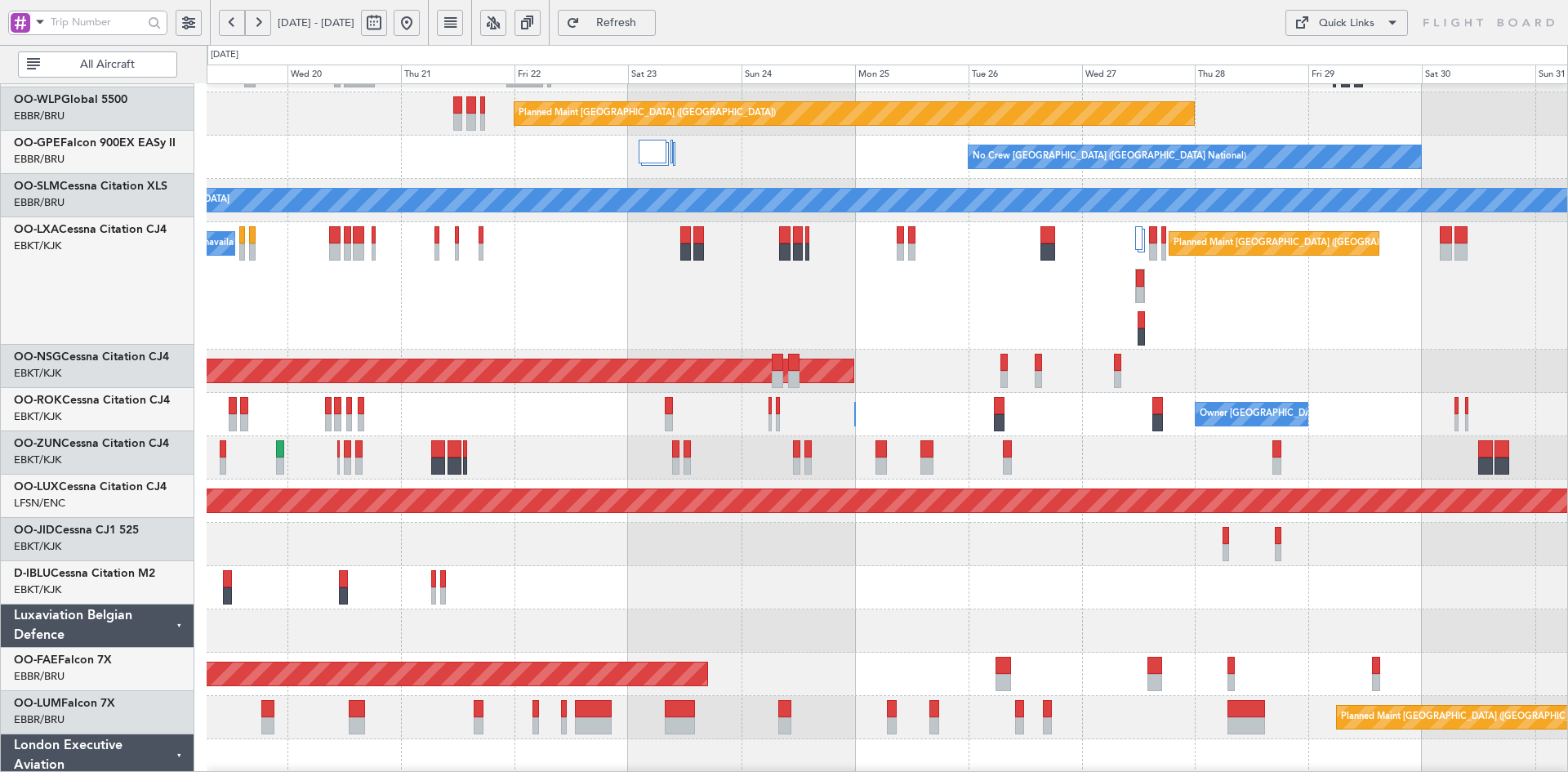
scroll to position [295, 0]
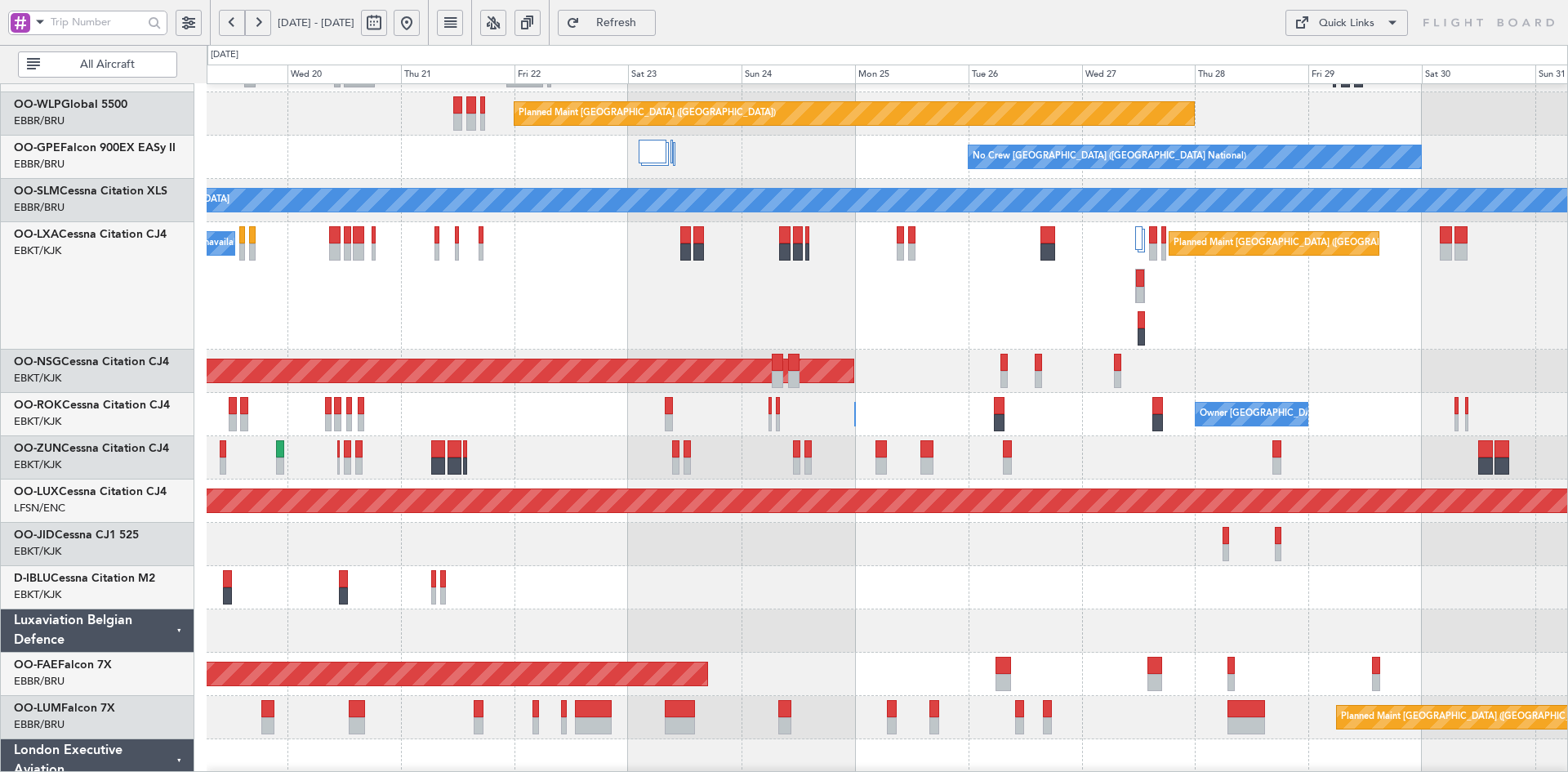
click at [1273, 329] on div "Planned Maint Brussels (Brussels National) A/C Unavailable Brussels (Brussels N…" at bounding box center [886, 286] width 1360 height 128
click at [683, 402] on div "Owner Kortrijk-Wevelgem Owner Kortrijk-Wevelgem" at bounding box center [886, 415] width 1360 height 43
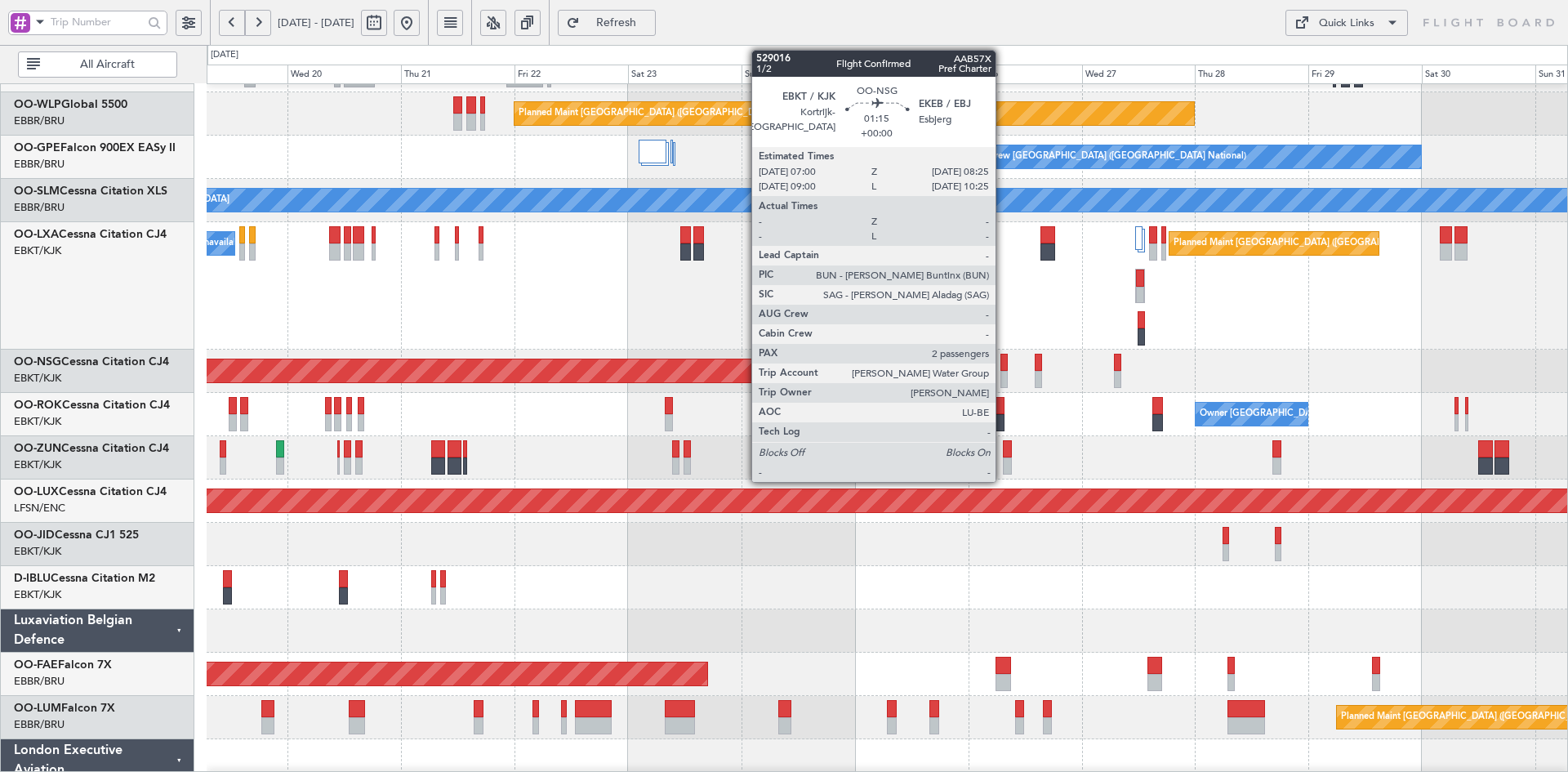
click at [1003, 379] on div at bounding box center [1004, 379] width 8 height 17
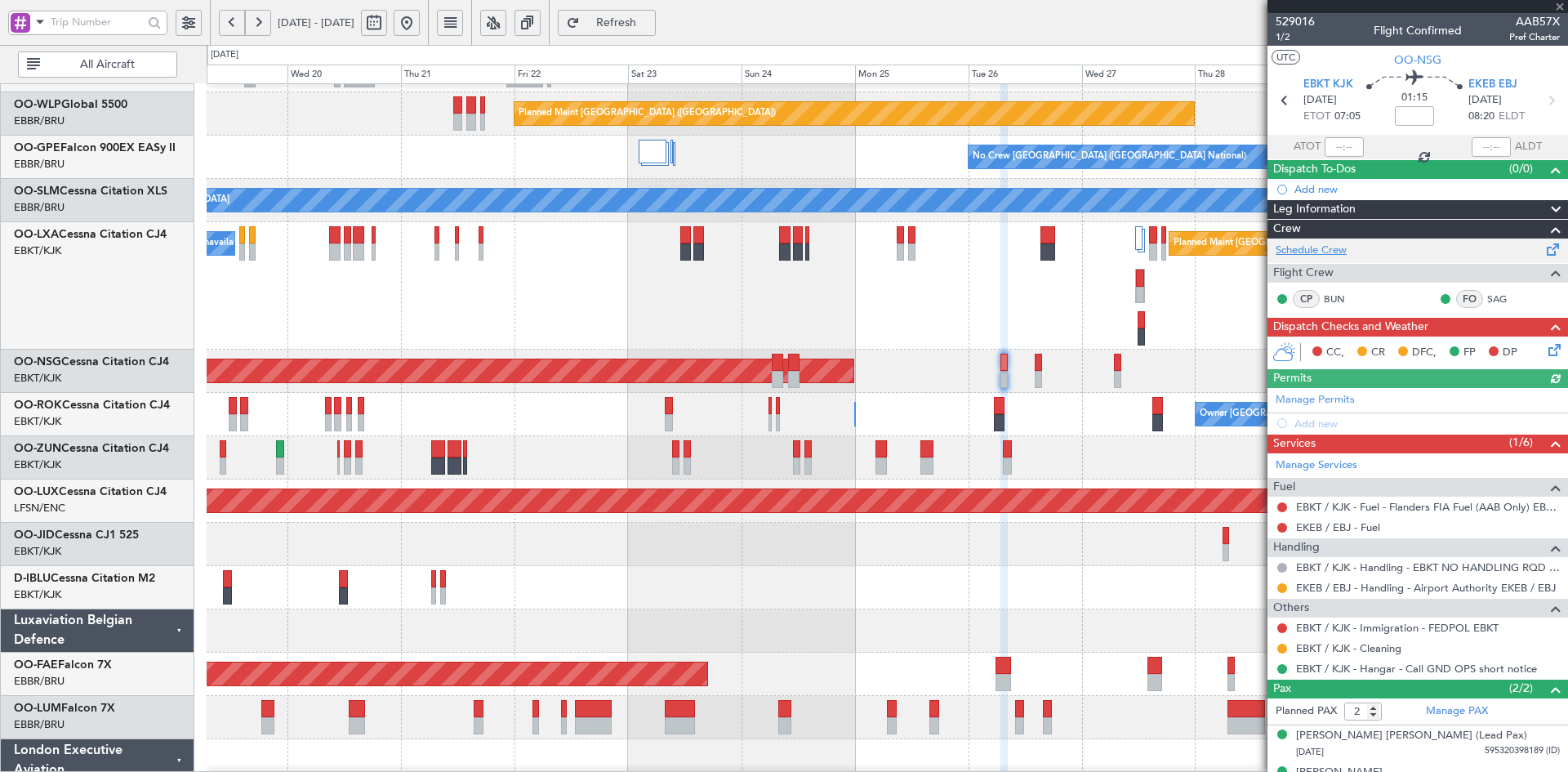
click at [1343, 245] on link "Schedule Crew" at bounding box center [1311, 250] width 71 height 16
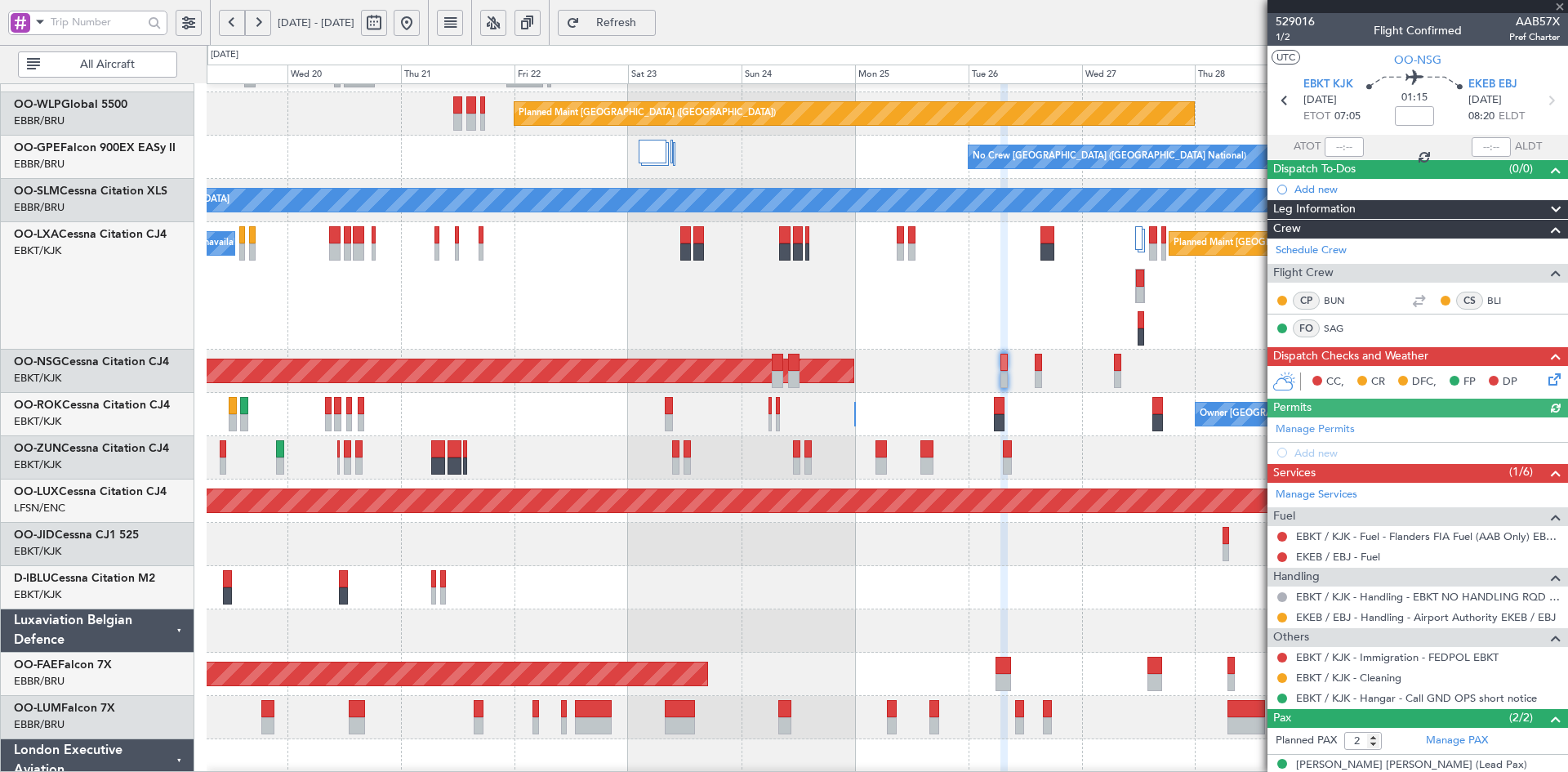
click at [773, 333] on div "Planned Maint Brussels (Brussels National) A/C Unavailable Brussels (Brussels N…" at bounding box center [886, 286] width 1360 height 128
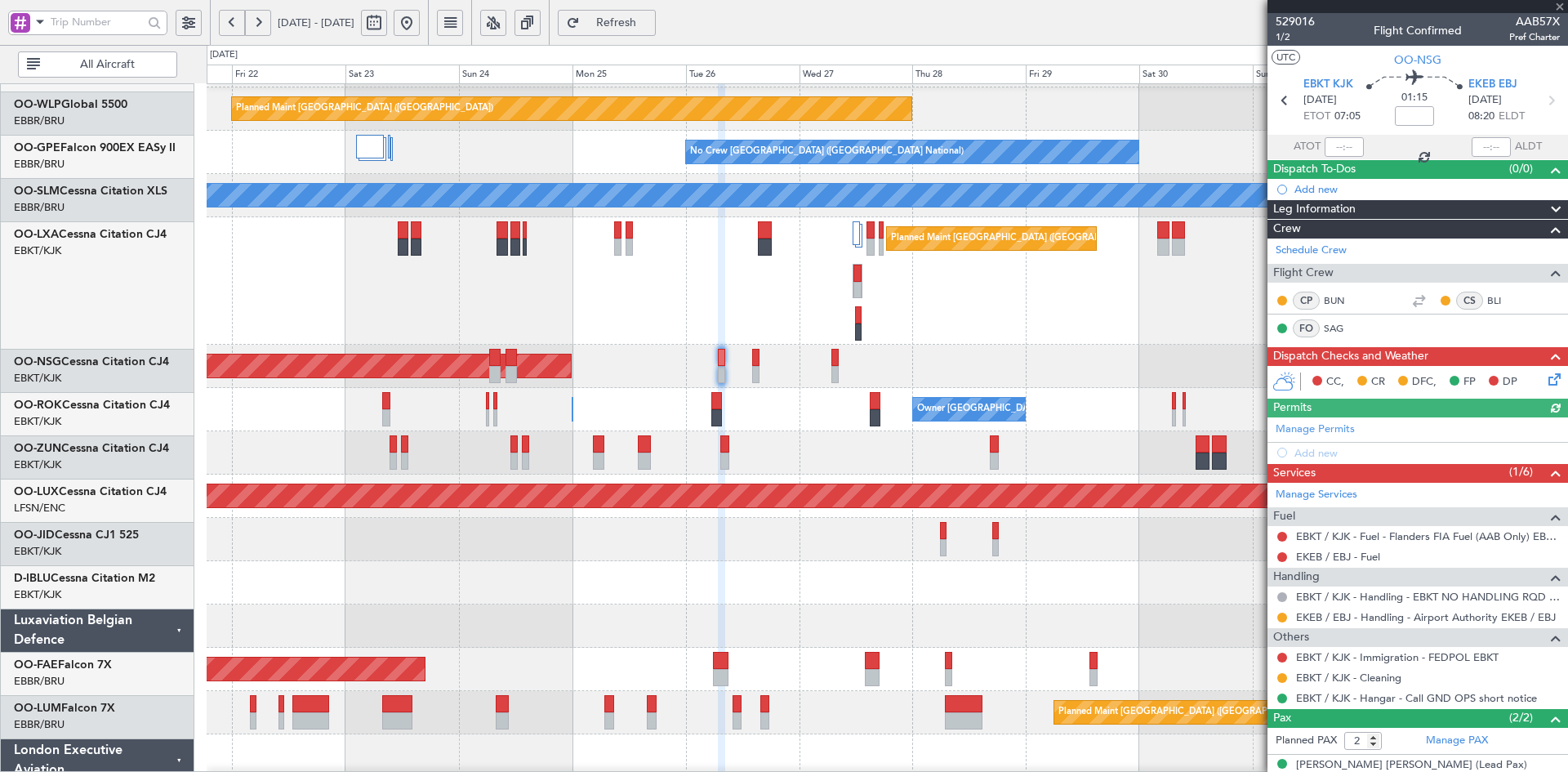
scroll to position [300, 0]
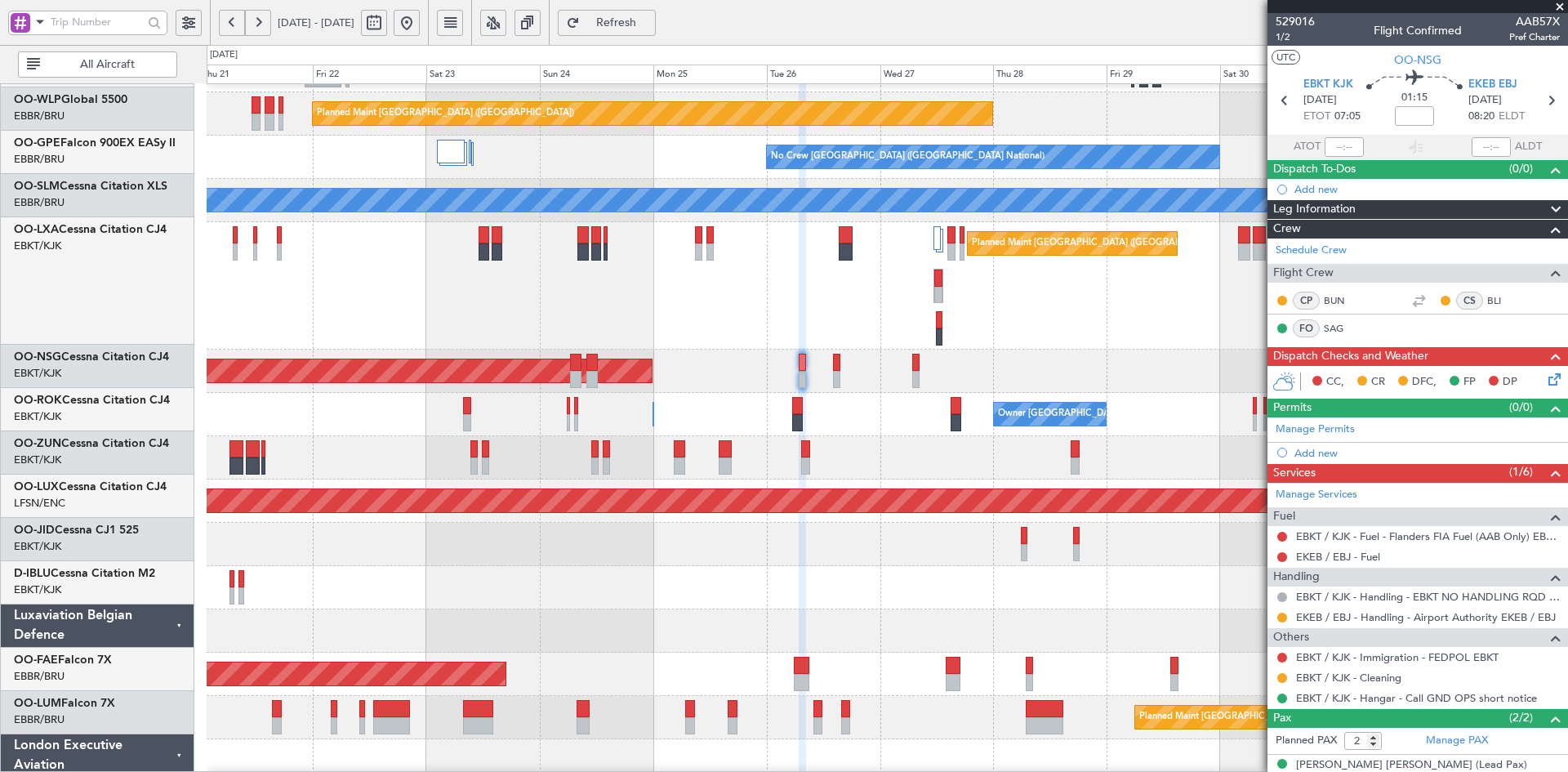
click at [1012, 303] on div "Planned Maint Brussels (Brussels National) A/C Unavailable Brussels (Brussels N…" at bounding box center [886, 286] width 1360 height 128
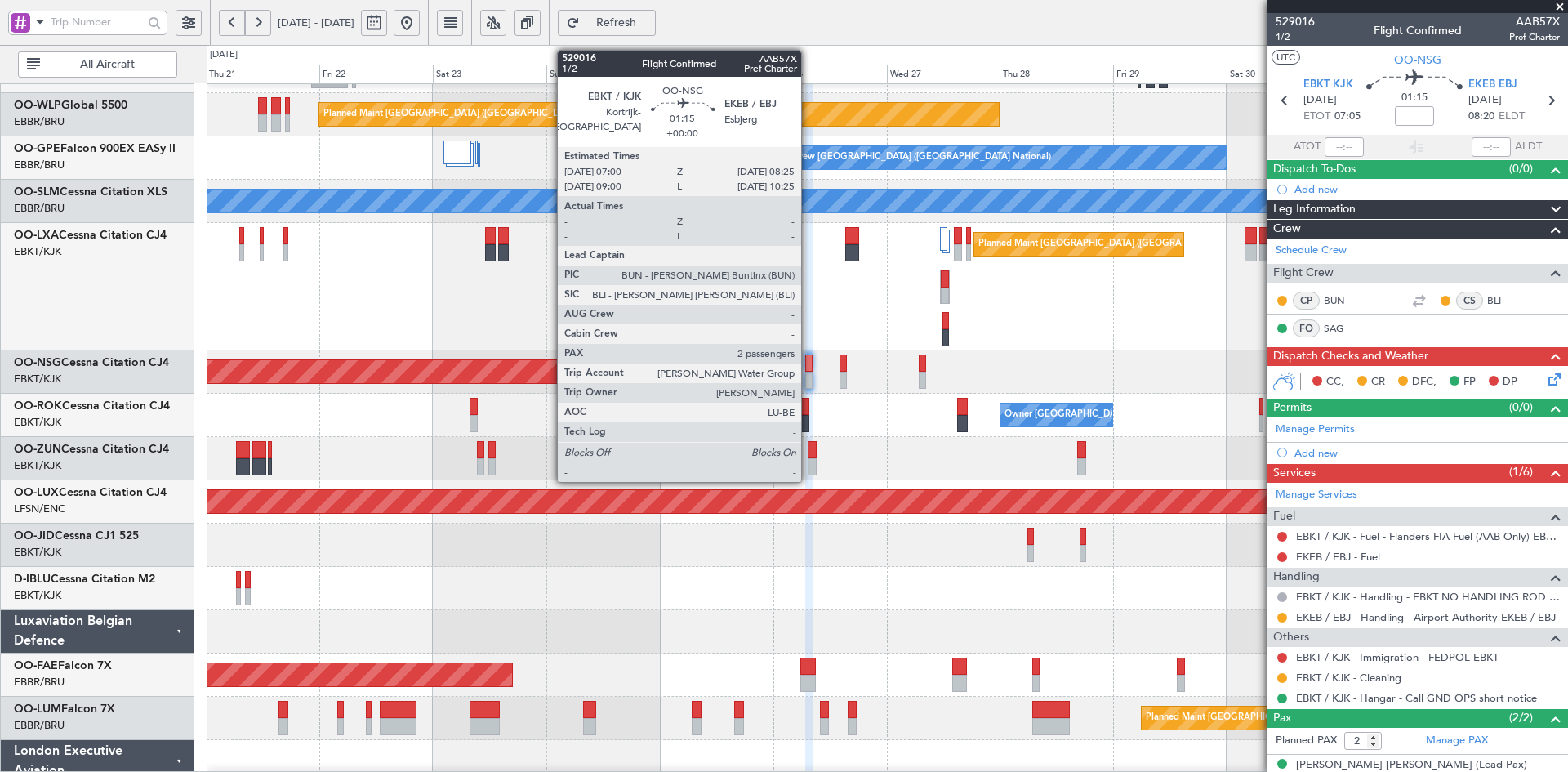
click at [808, 382] on div at bounding box center [809, 380] width 8 height 17
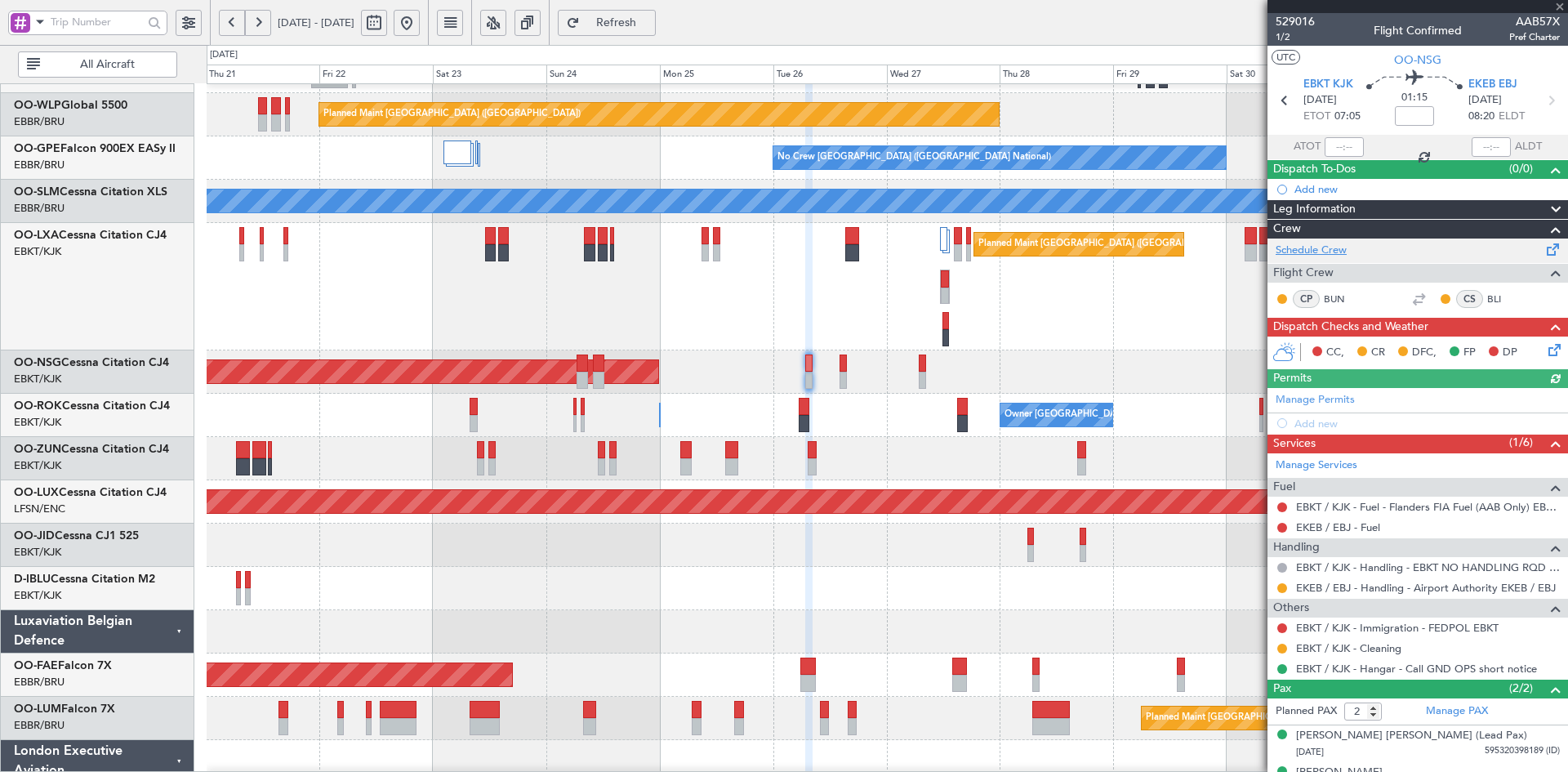
click at [1309, 252] on link "Schedule Crew" at bounding box center [1311, 250] width 71 height 16
click at [1015, 351] on div "Planned Maint Brussels (Brussels National) A/C Unavailable Brussels (Brussels N…" at bounding box center [886, 287] width 1360 height 128
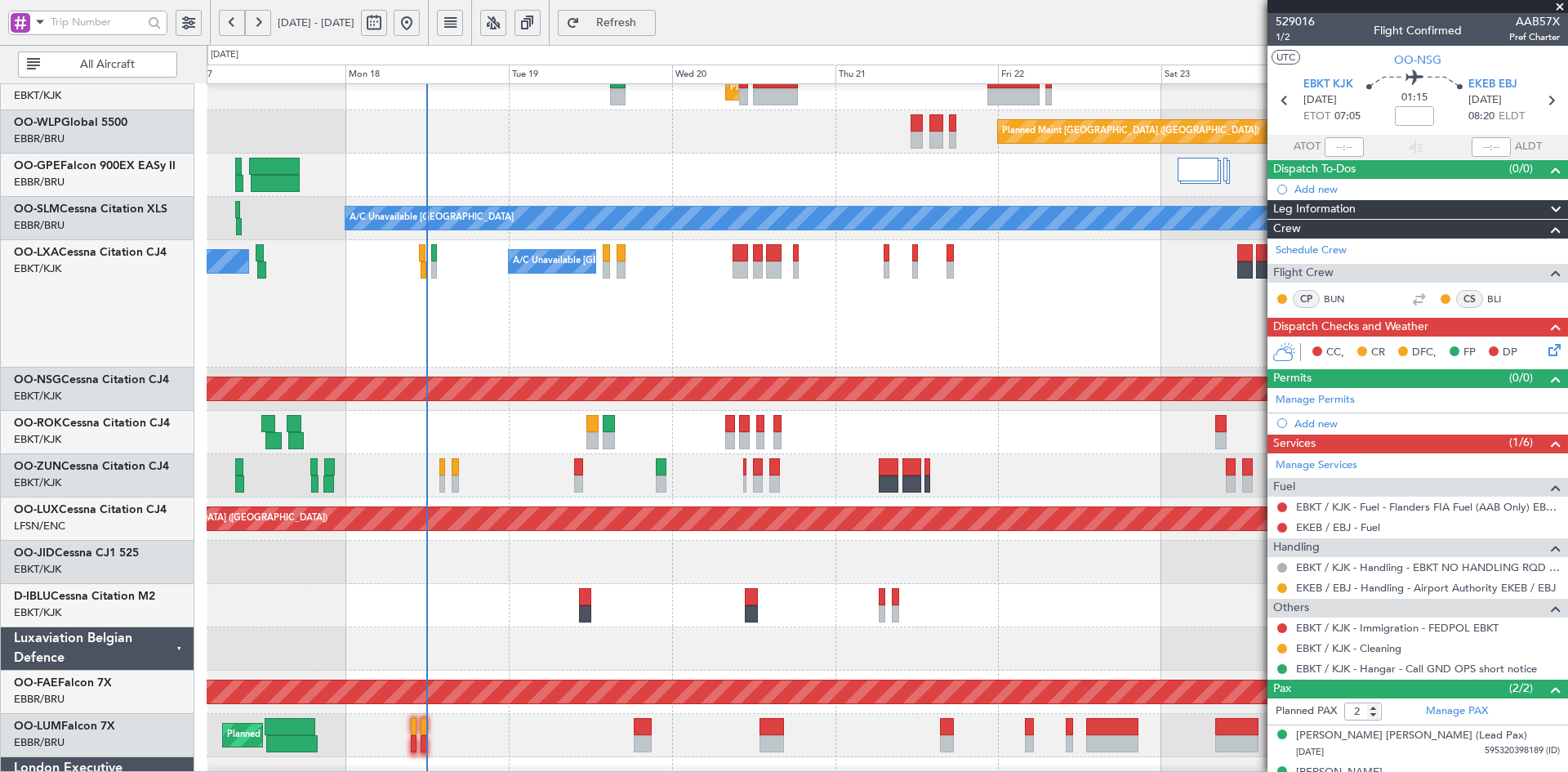
scroll to position [264, 0]
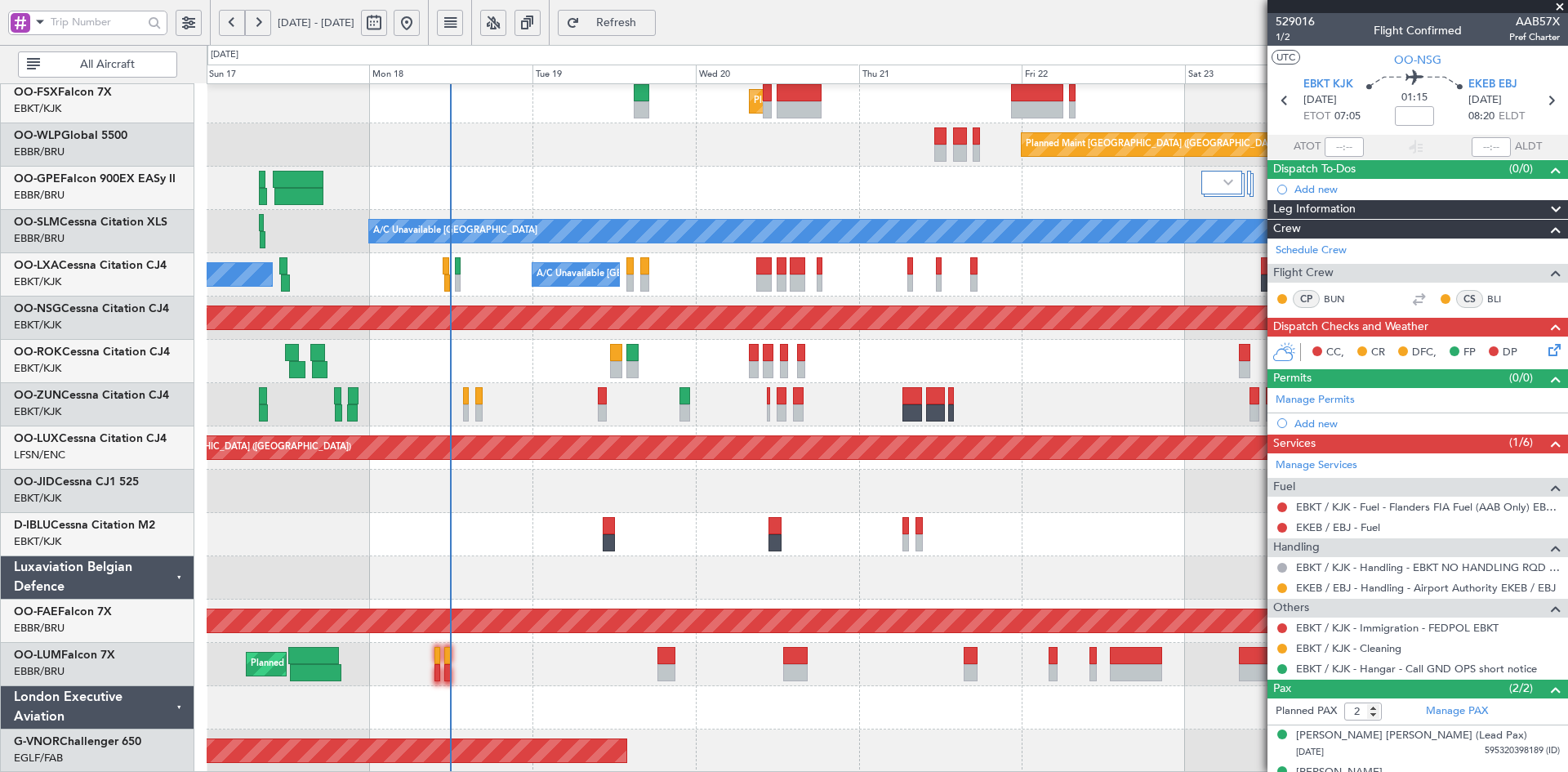
click at [754, 366] on div "Planned Maint Kortrijk-Wevelgem Planned Maint Berlin (Brandenburg) No Crew Brus…" at bounding box center [886, 296] width 1360 height 953
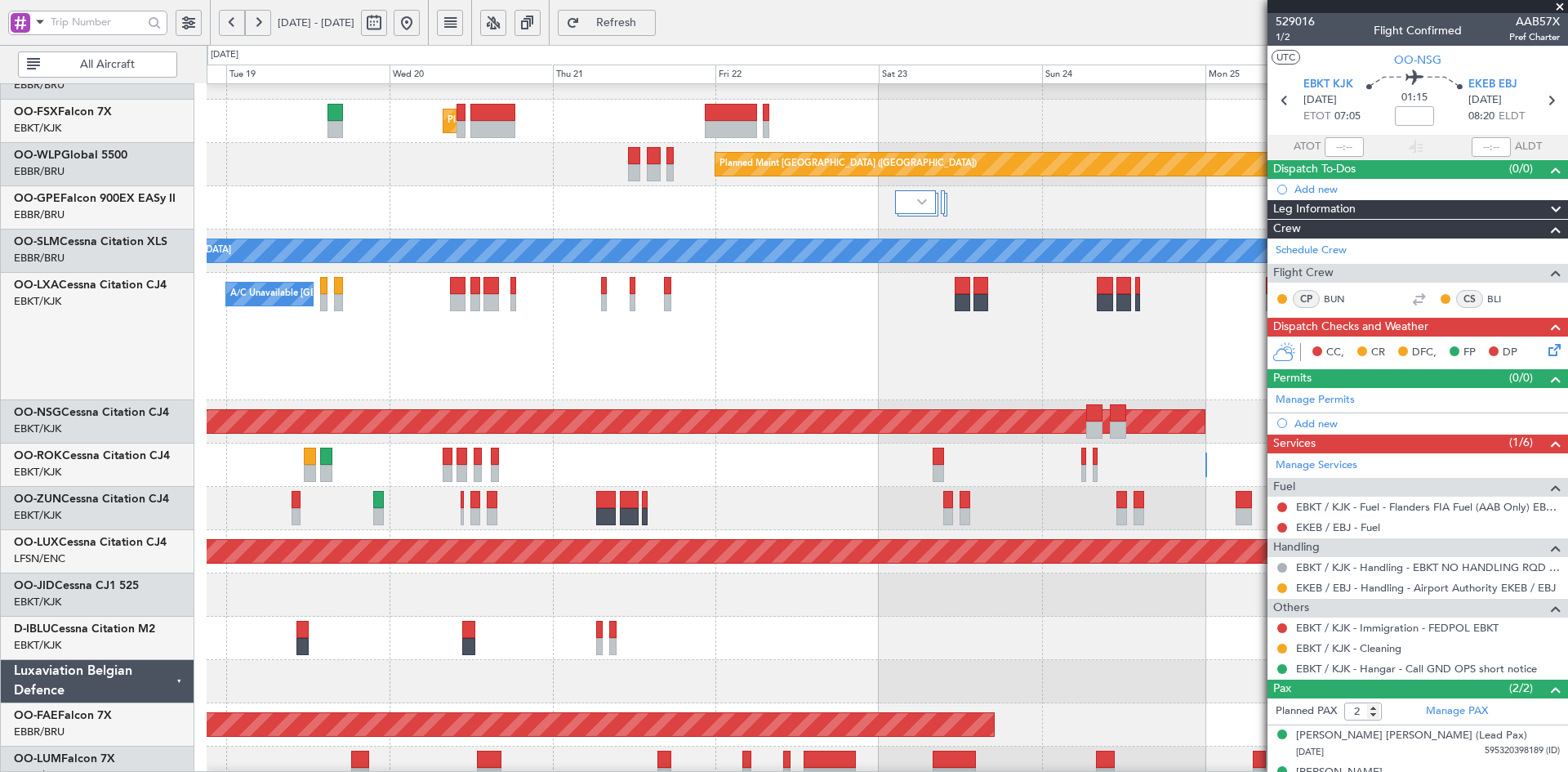
click at [830, 342] on div "A/C Unavailable Brussels (Brussels National) Planned Maint Brussels (Brussels N…" at bounding box center [886, 337] width 1360 height 128
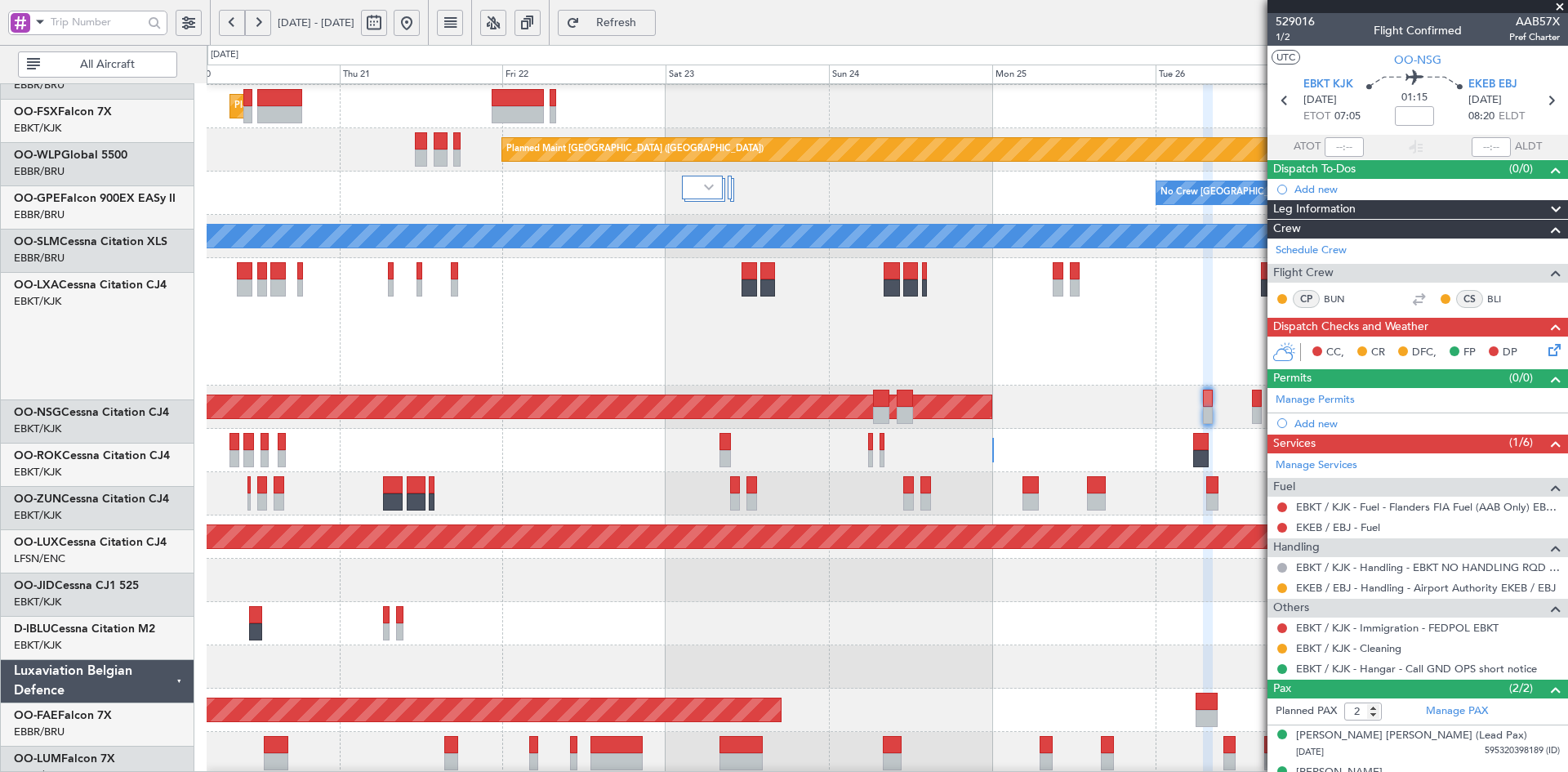
scroll to position [259, 0]
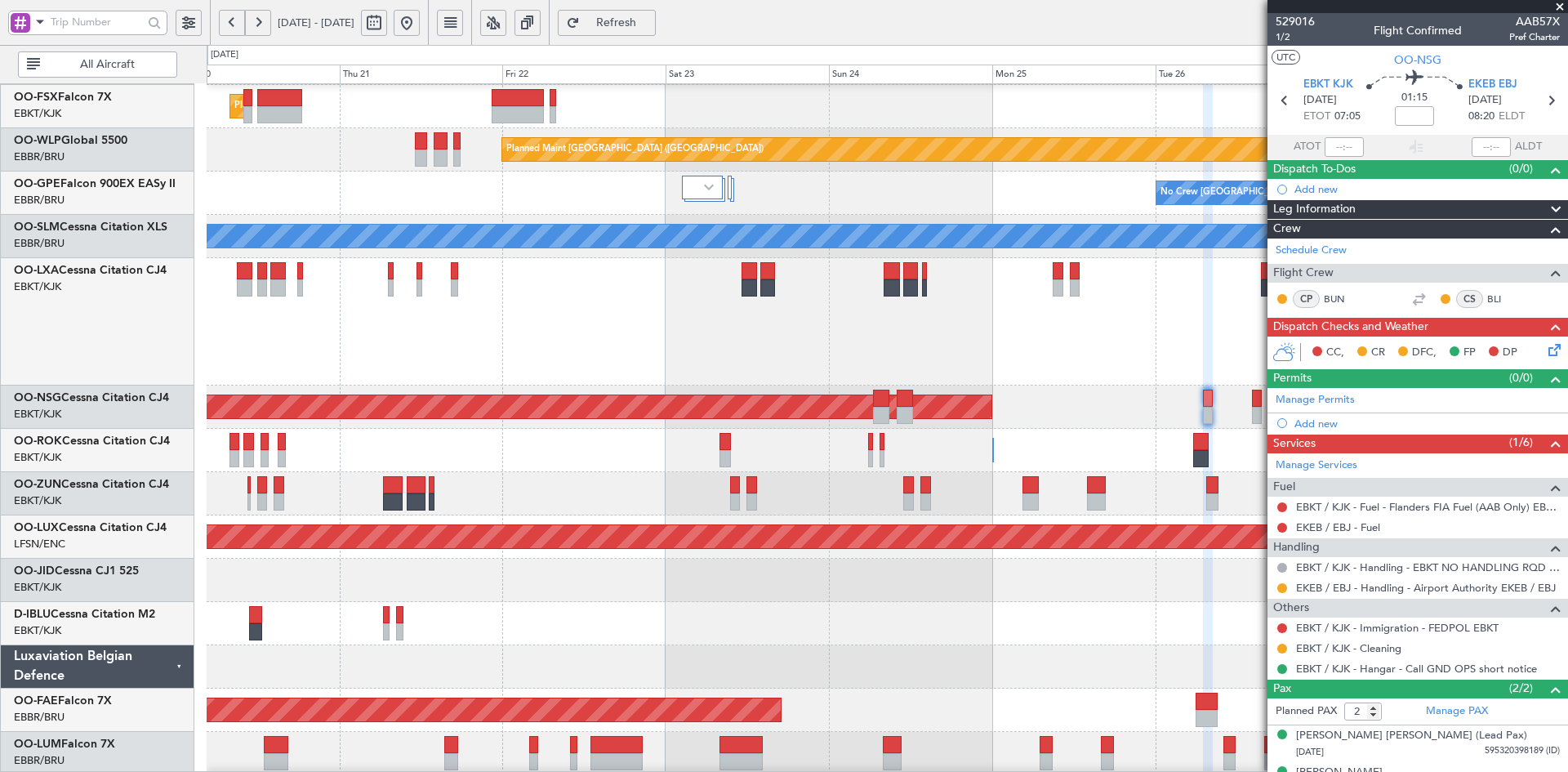
click at [895, 343] on div "Planned Maint Brussels (Brussels National) A/C Unavailable Brussels (Brussels N…" at bounding box center [886, 323] width 1360 height 128
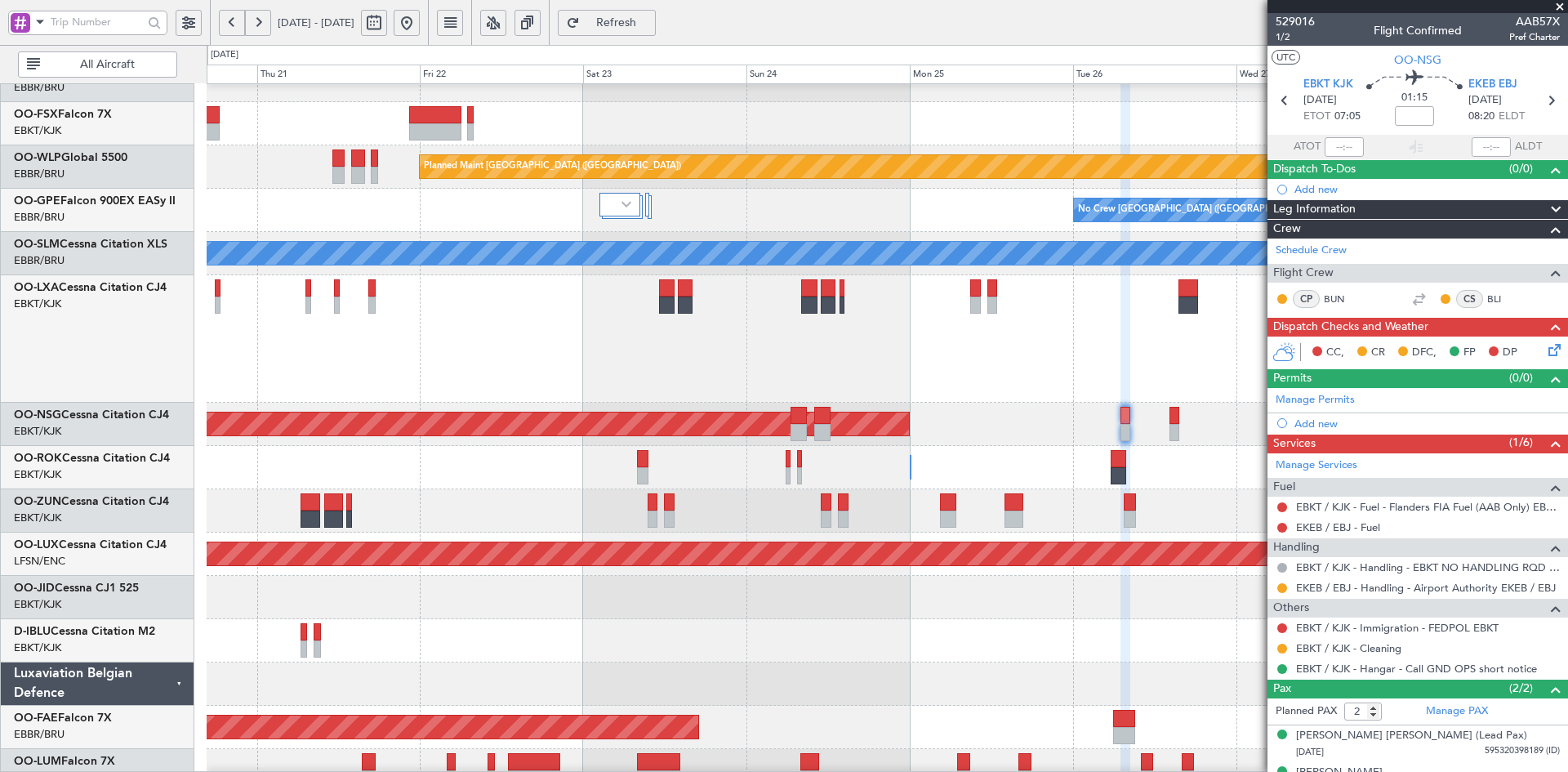
click at [855, 362] on div "Planned Maint Brussels (Brussels National) A/C Unavailable Brussels (Brussels N…" at bounding box center [886, 339] width 1360 height 128
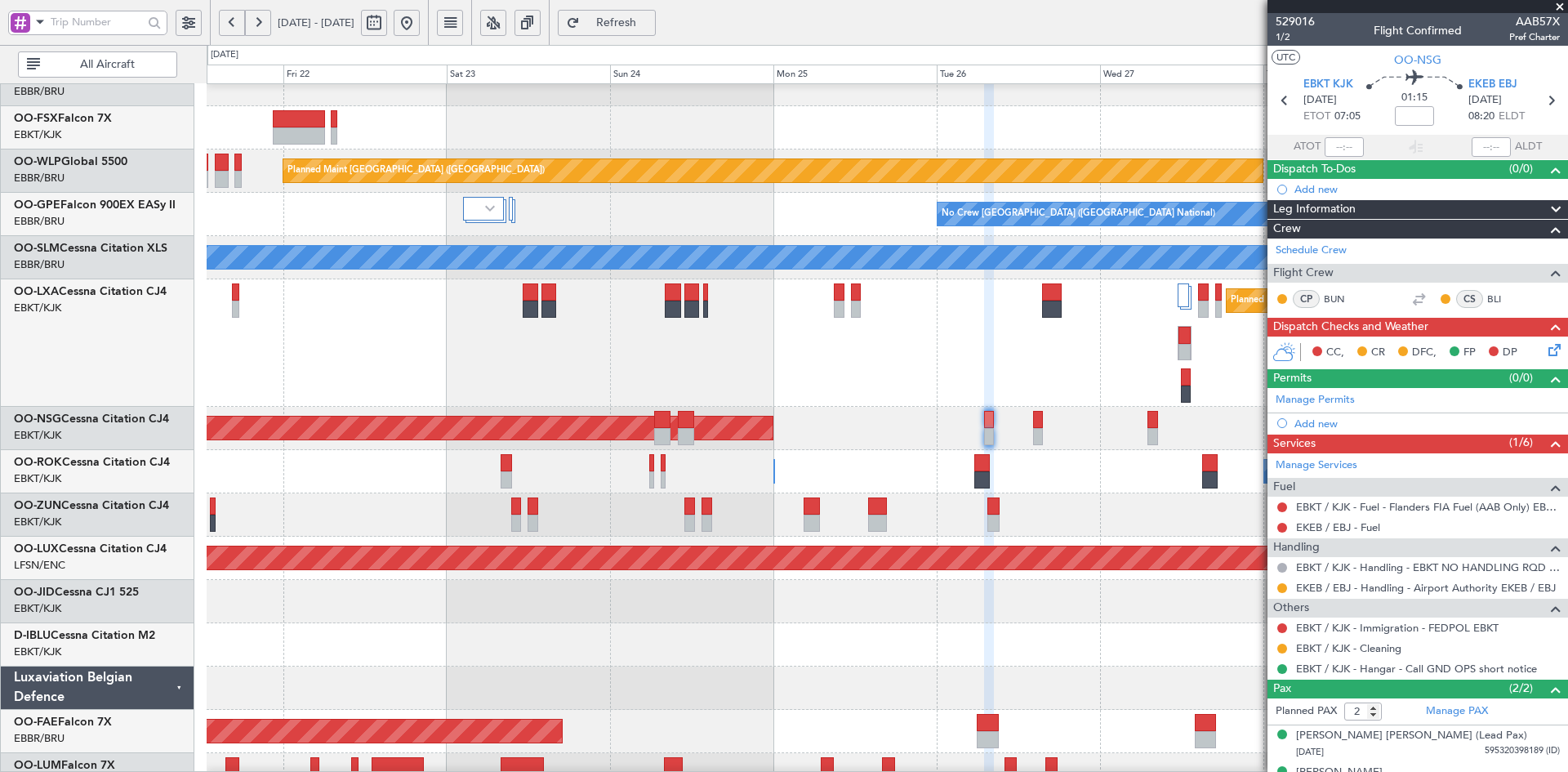
click at [918, 361] on div "Planned Maint Brussels (Brussels National) A/C Unavailable Brussels (Brussels N…" at bounding box center [886, 343] width 1360 height 128
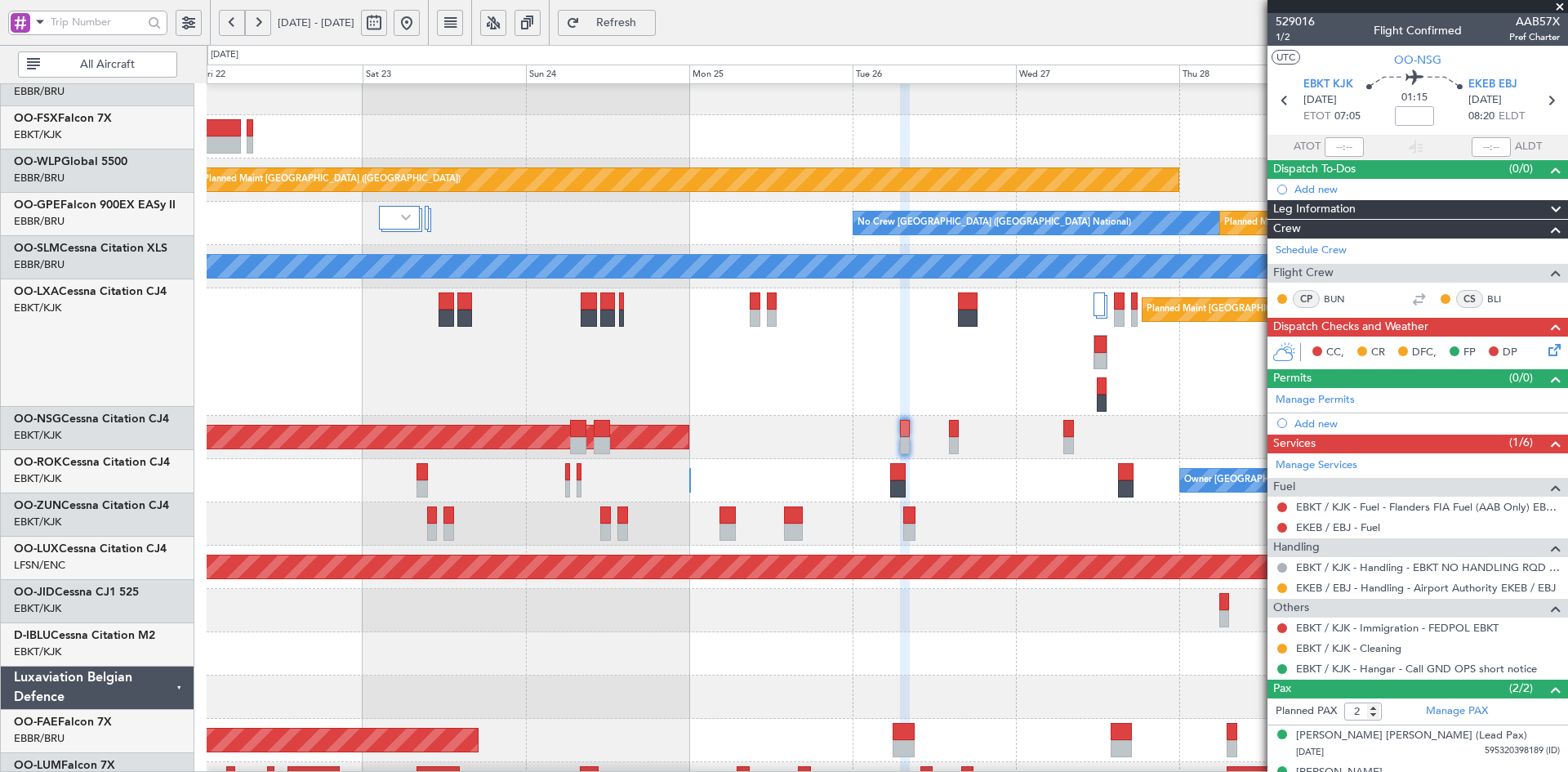
scroll to position [228, 0]
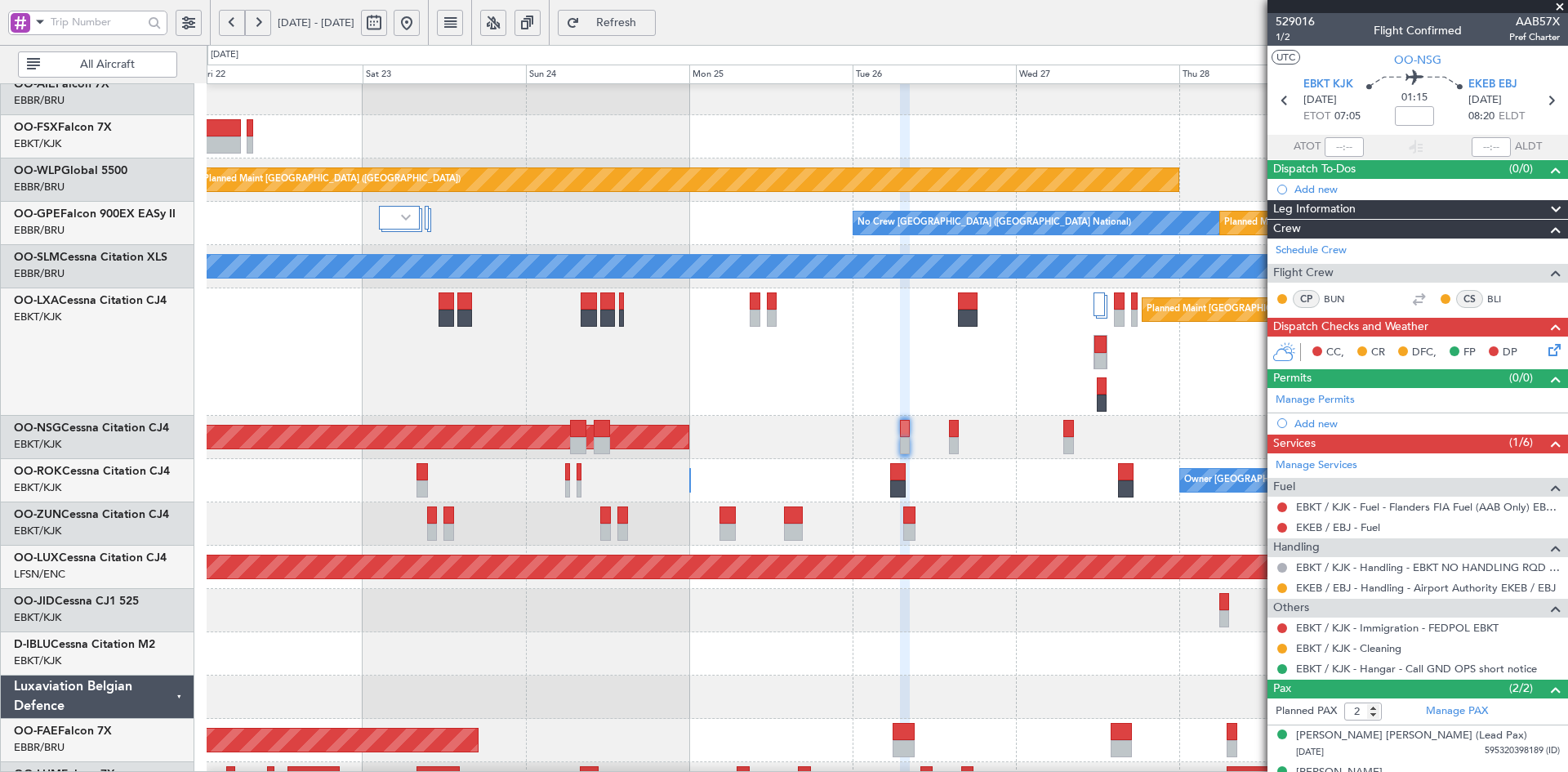
click at [678, 352] on div "Planned Maint [GEOGRAPHIC_DATA] ([GEOGRAPHIC_DATA] National)" at bounding box center [886, 353] width 1360 height 128
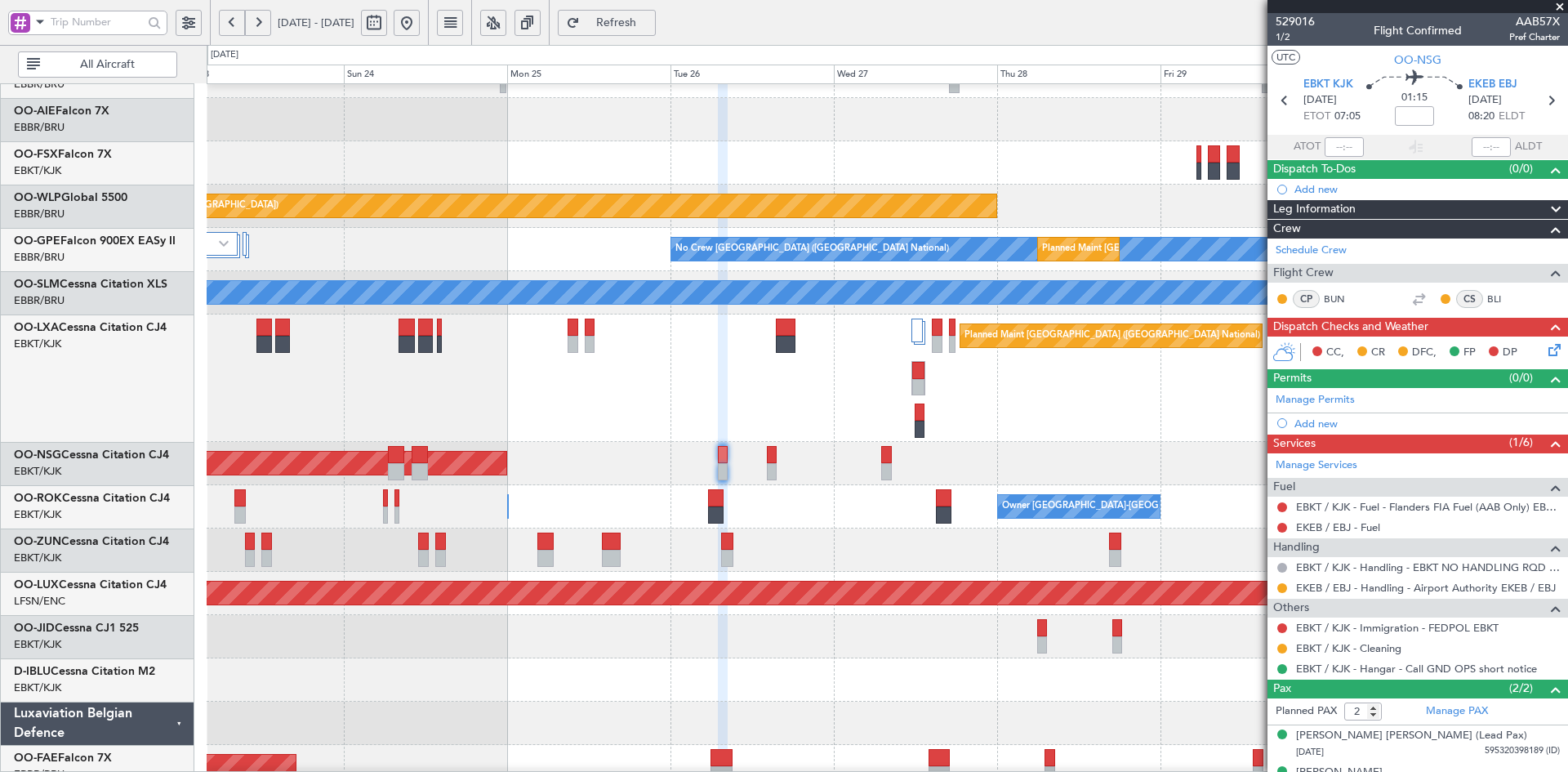
scroll to position [202, 0]
click at [699, 386] on div "Planned Maint [GEOGRAPHIC_DATA] ([GEOGRAPHIC_DATA] National)" at bounding box center [886, 378] width 1360 height 128
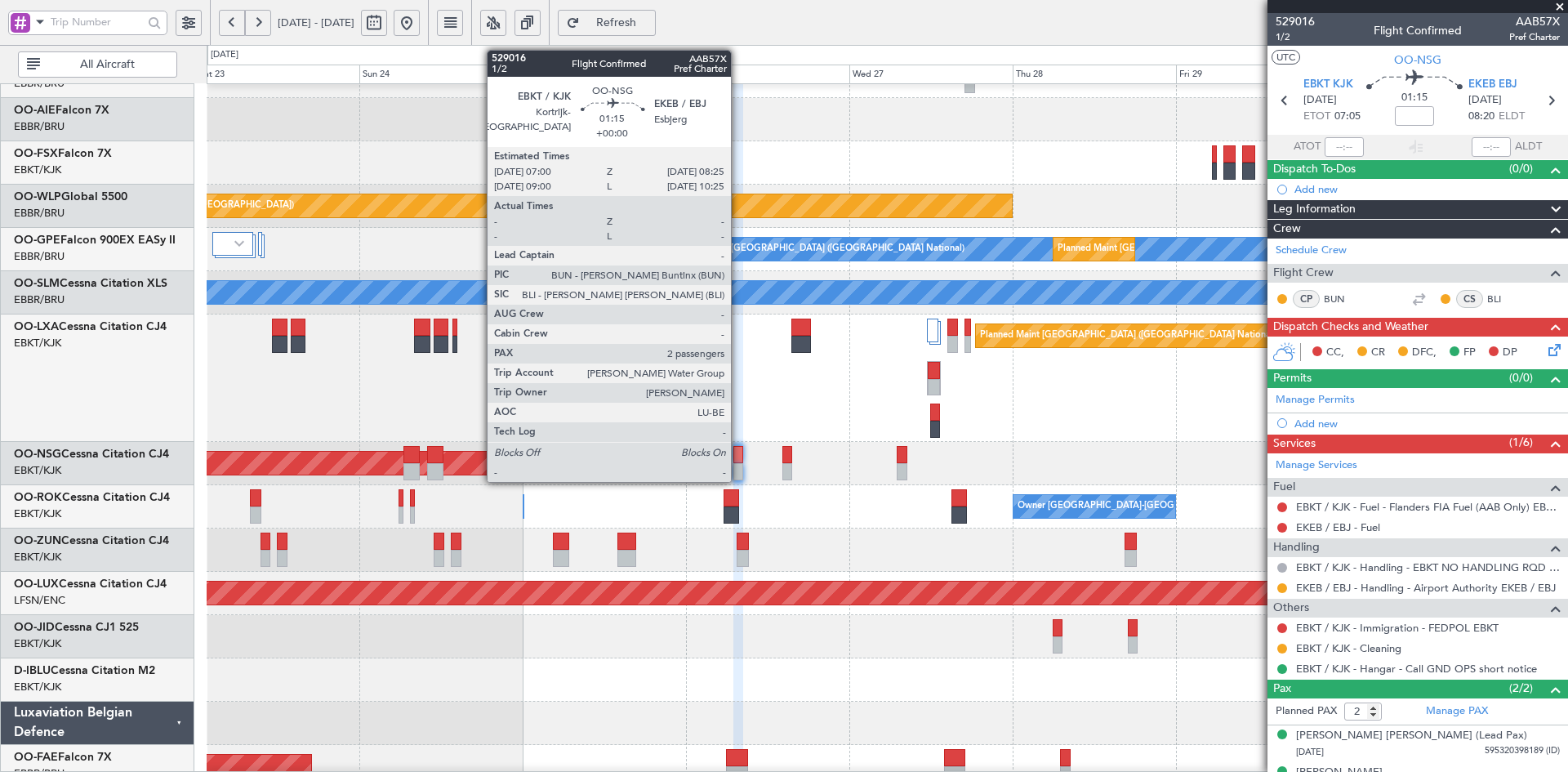
click at [738, 474] on div at bounding box center [738, 472] width 9 height 17
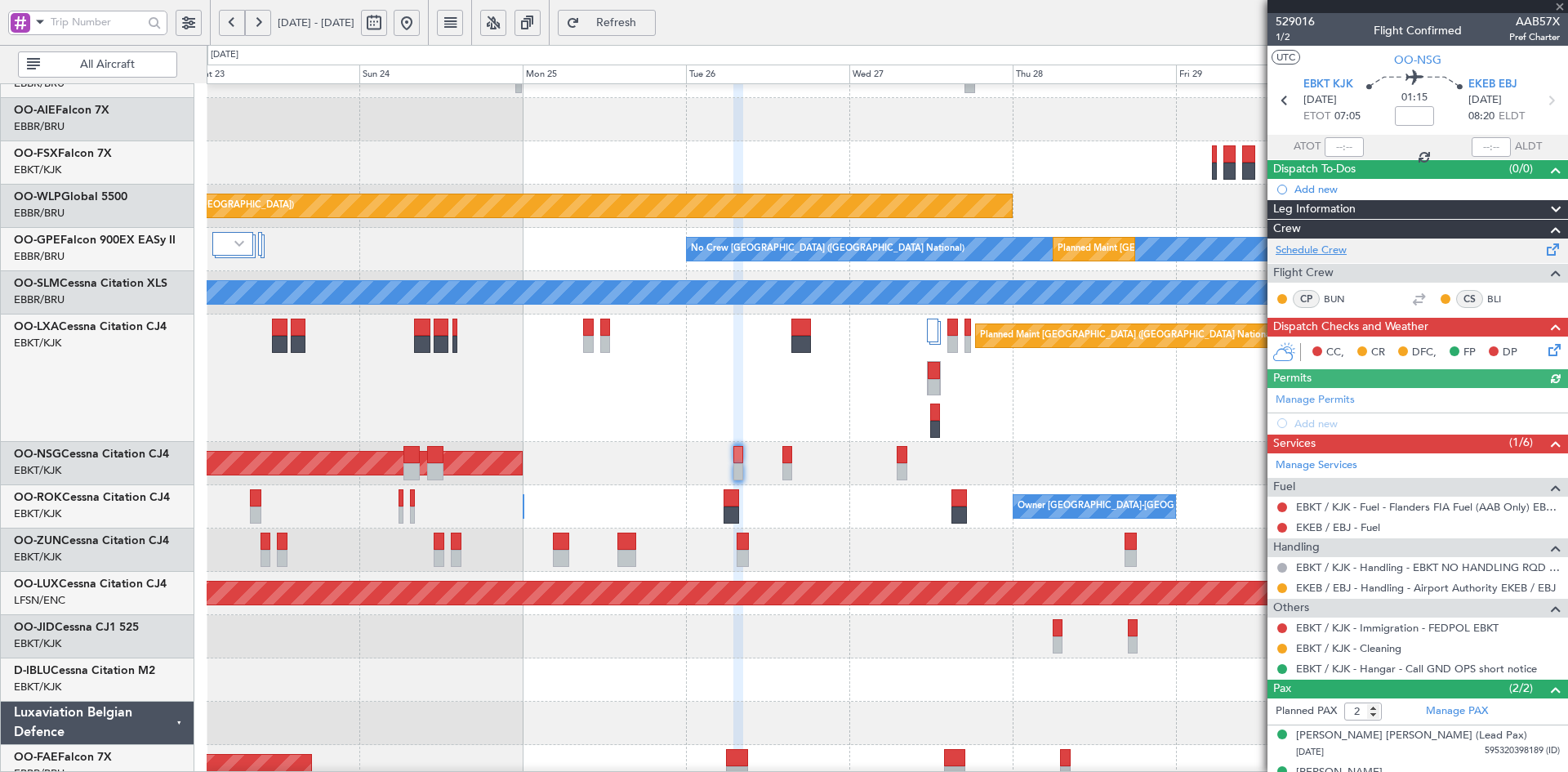
click at [1325, 253] on link "Schedule Crew" at bounding box center [1311, 250] width 71 height 16
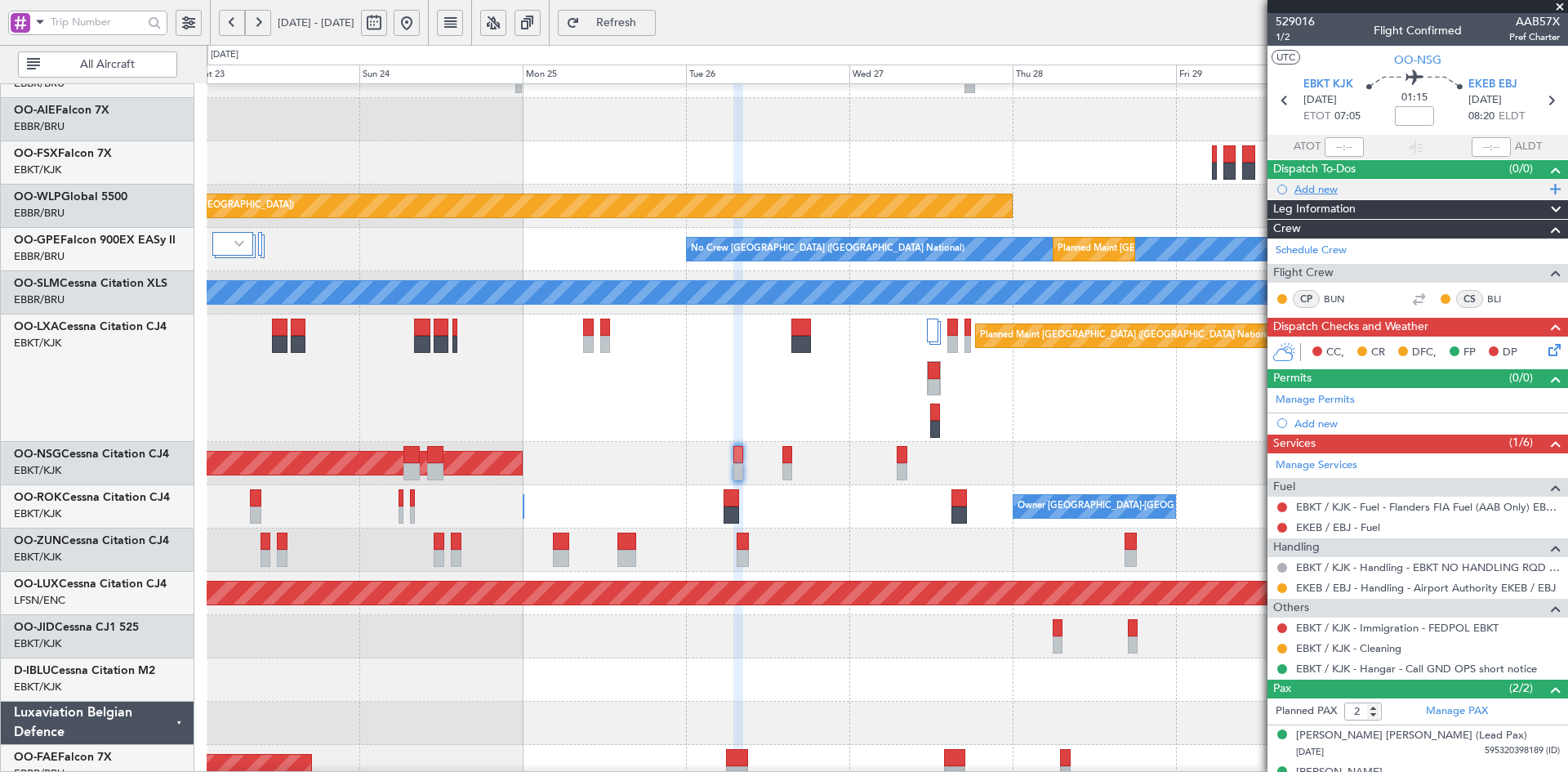
click at [1310, 186] on div "Add new" at bounding box center [1419, 189] width 251 height 14
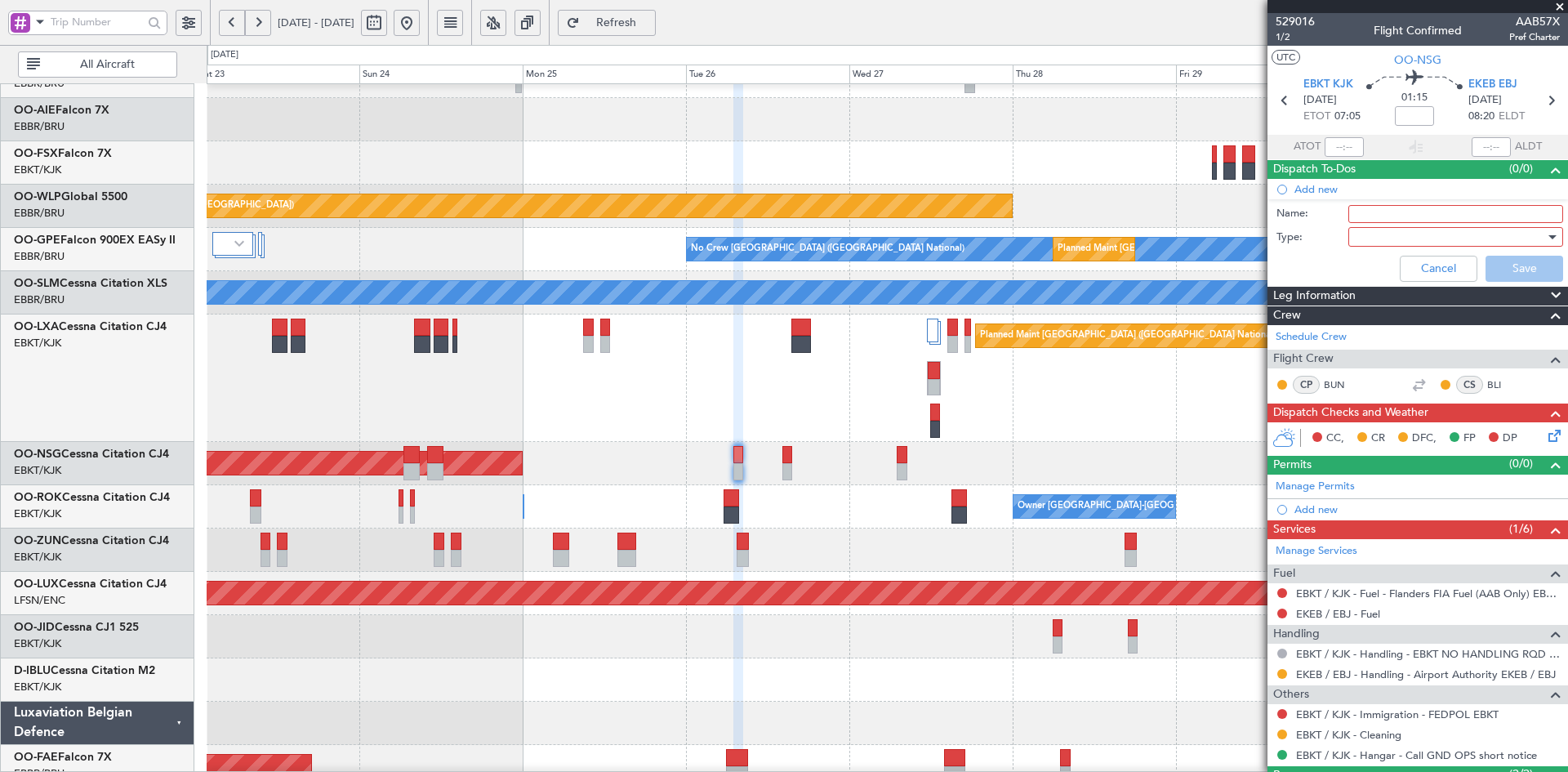
click at [1378, 214] on input "Name:" at bounding box center [1455, 213] width 214 height 18
type input "Line Check BUN"
click at [1361, 244] on div at bounding box center [1450, 237] width 190 height 24
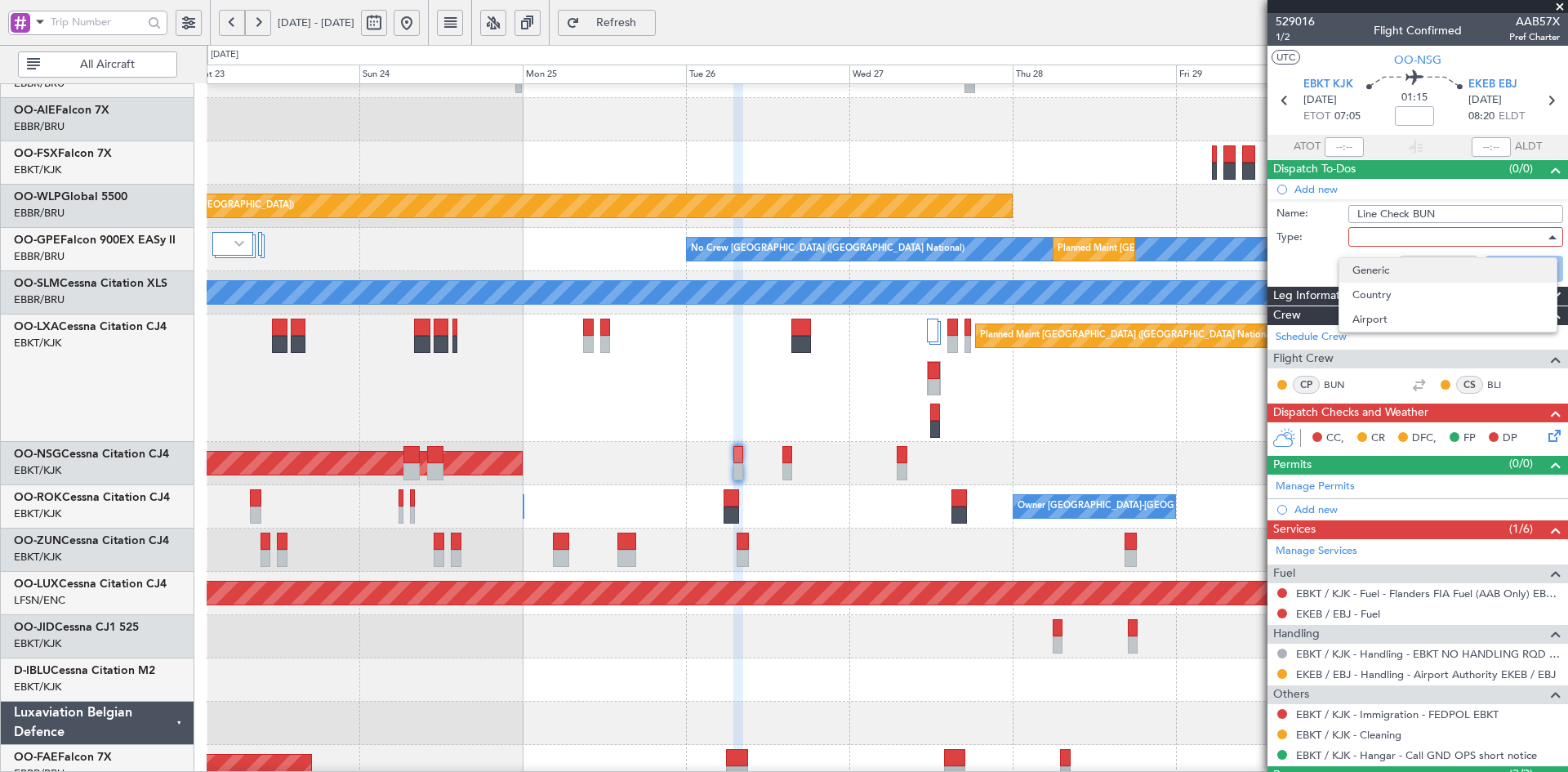
click at [1371, 263] on span "Generic" at bounding box center [1448, 271] width 191 height 24
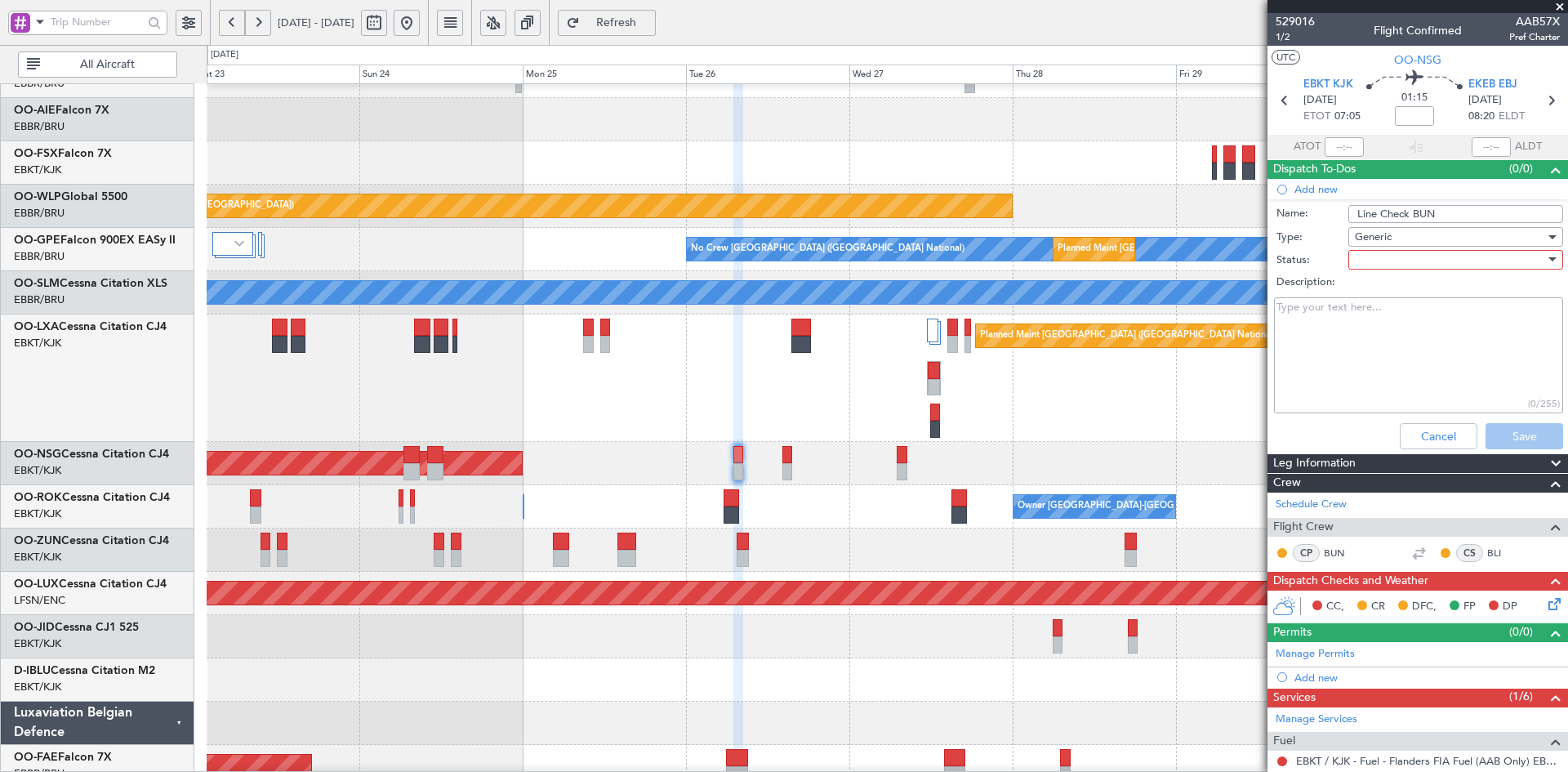
click at [1371, 263] on div at bounding box center [1450, 260] width 190 height 24
click at [1384, 289] on span "Not Started" at bounding box center [1448, 292] width 191 height 24
click at [1523, 433] on button "Save" at bounding box center [1524, 436] width 78 height 26
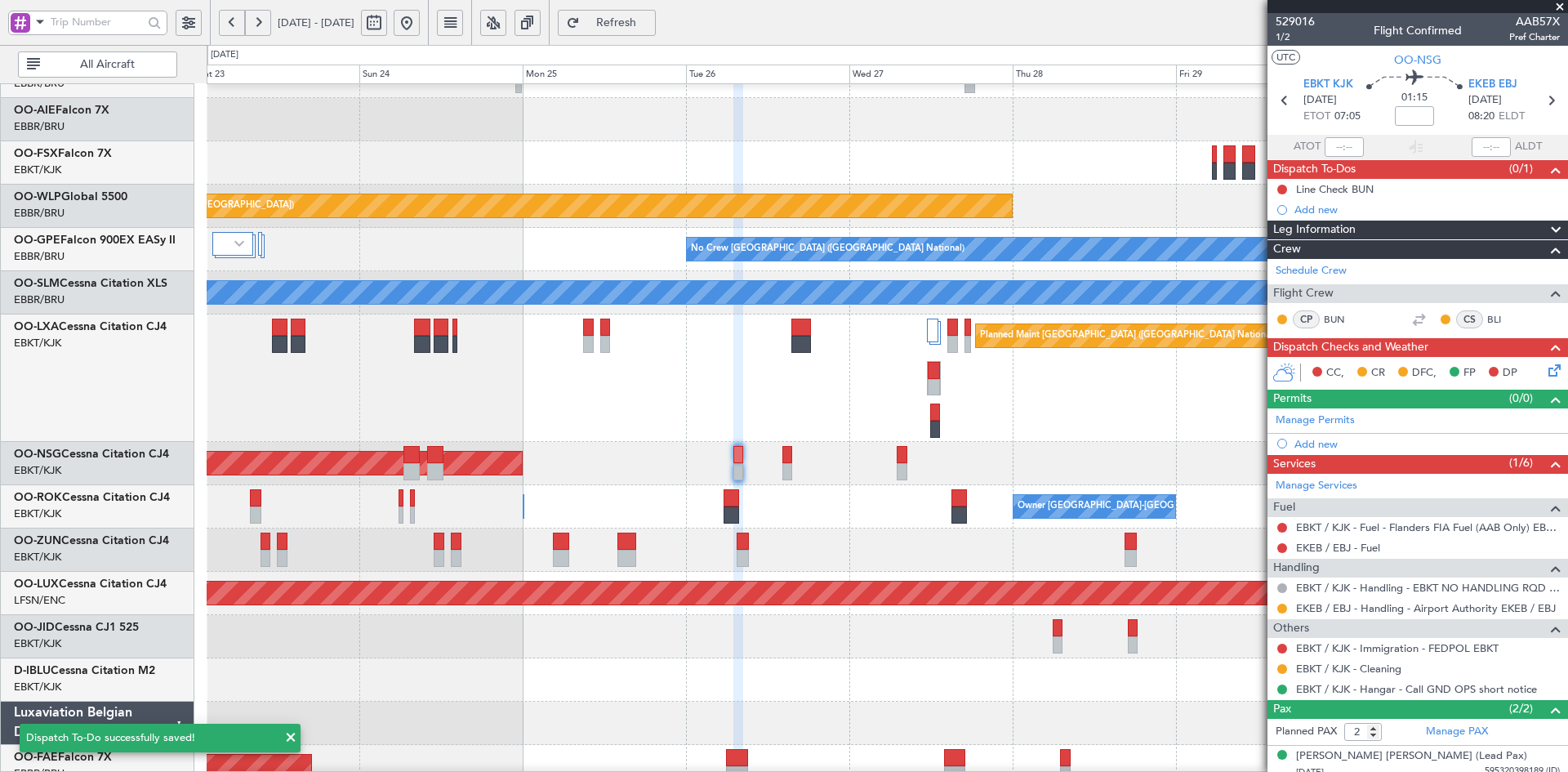
click at [477, 141] on div at bounding box center [886, 163] width 1360 height 43
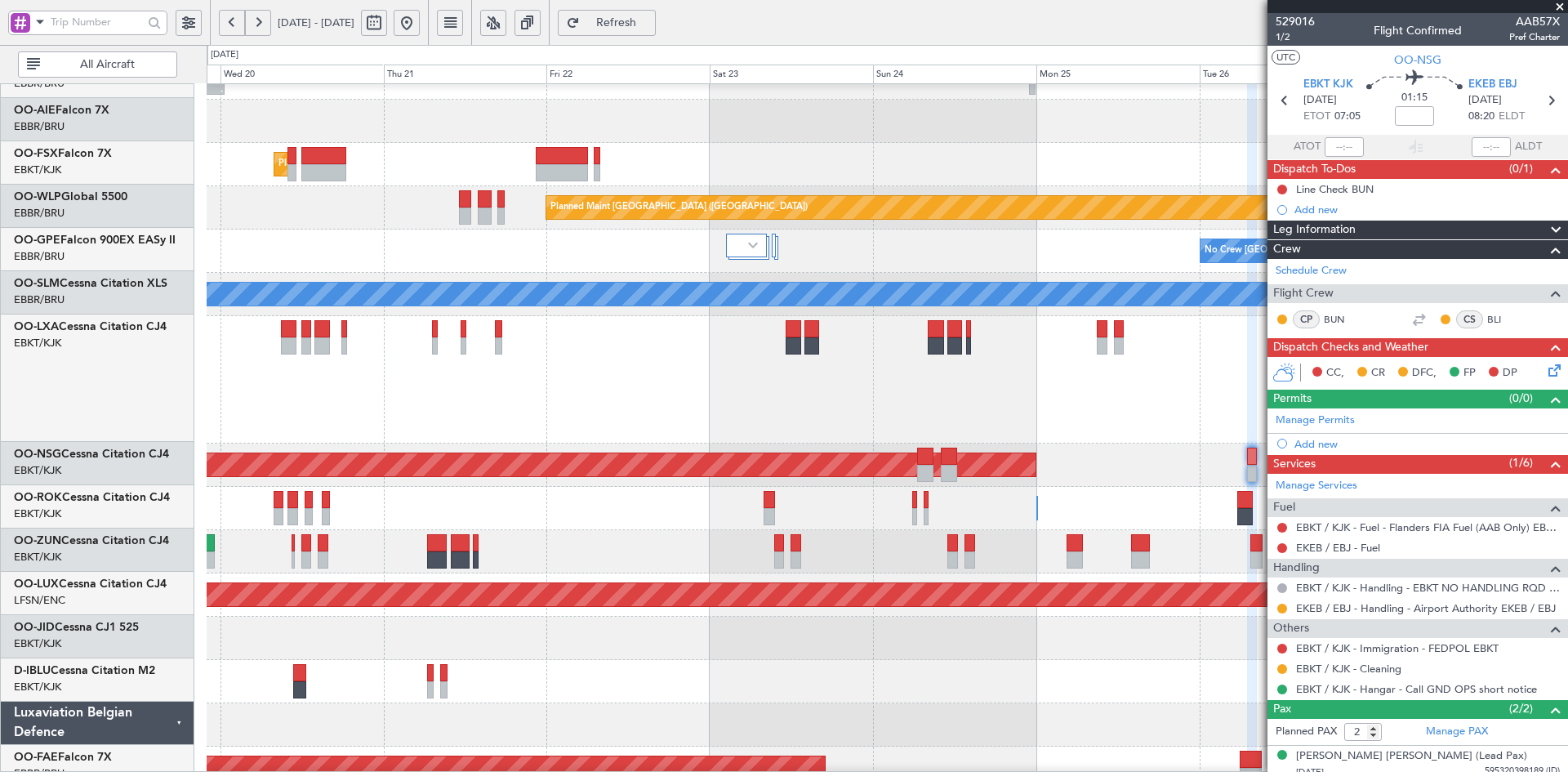
scroll to position [201, 0]
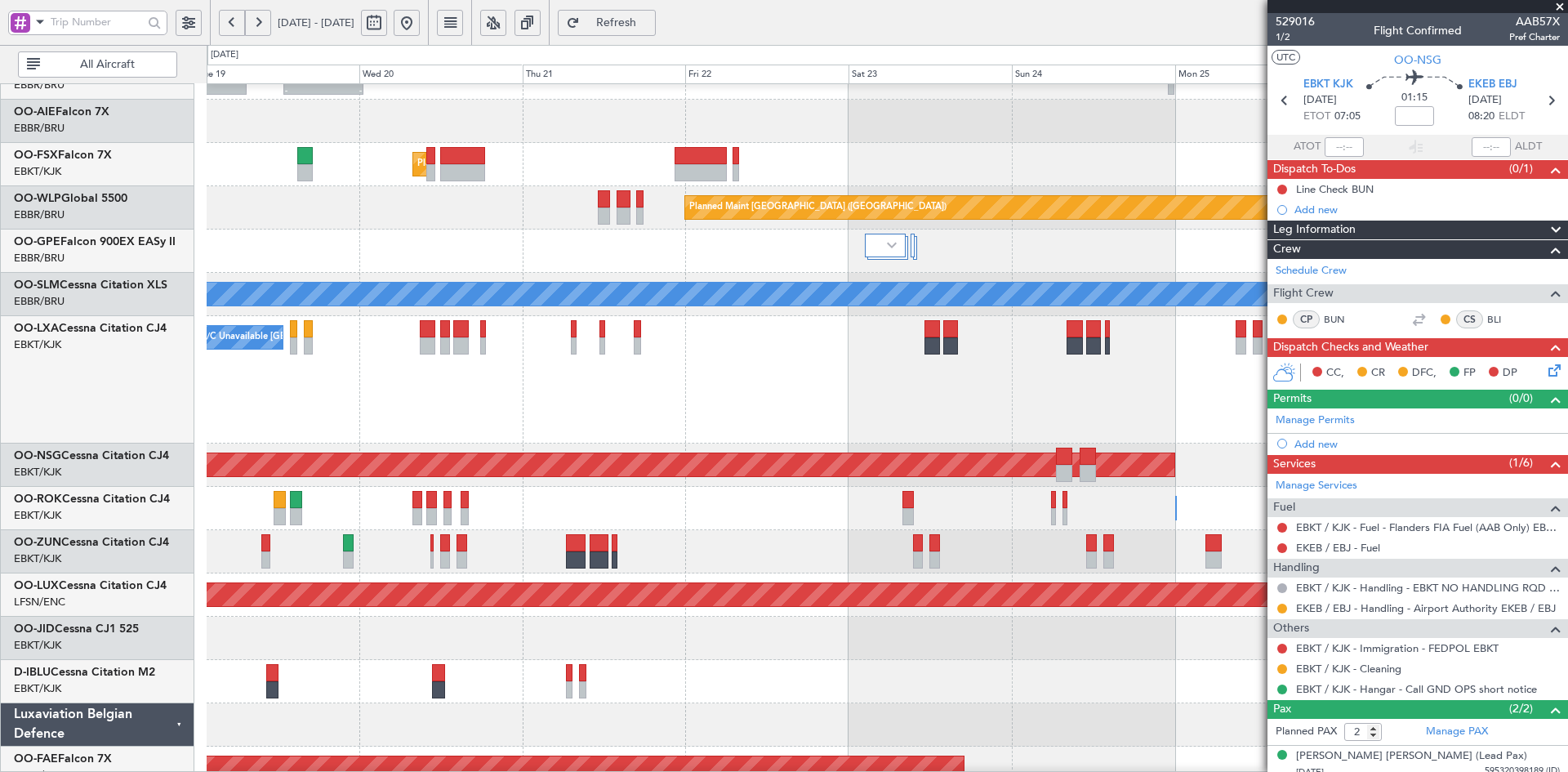
click at [1147, 121] on div at bounding box center [886, 121] width 1360 height 43
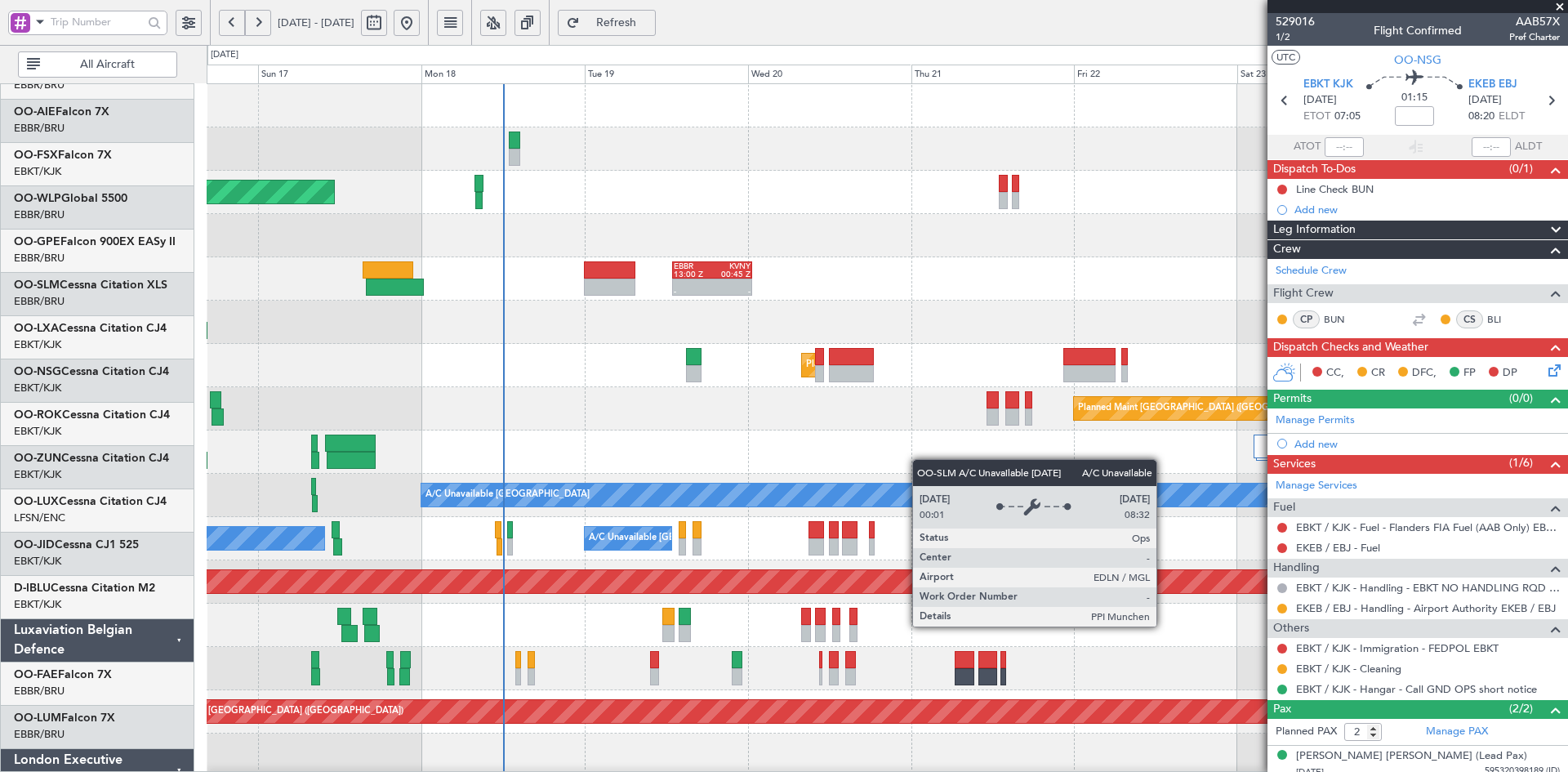
click at [979, 489] on div "AOG Maint Geneva (Cointrin) A/C Unavailable Geneva (Cointrin) - - EBBR 13:00 Z …" at bounding box center [886, 559] width 1360 height 953
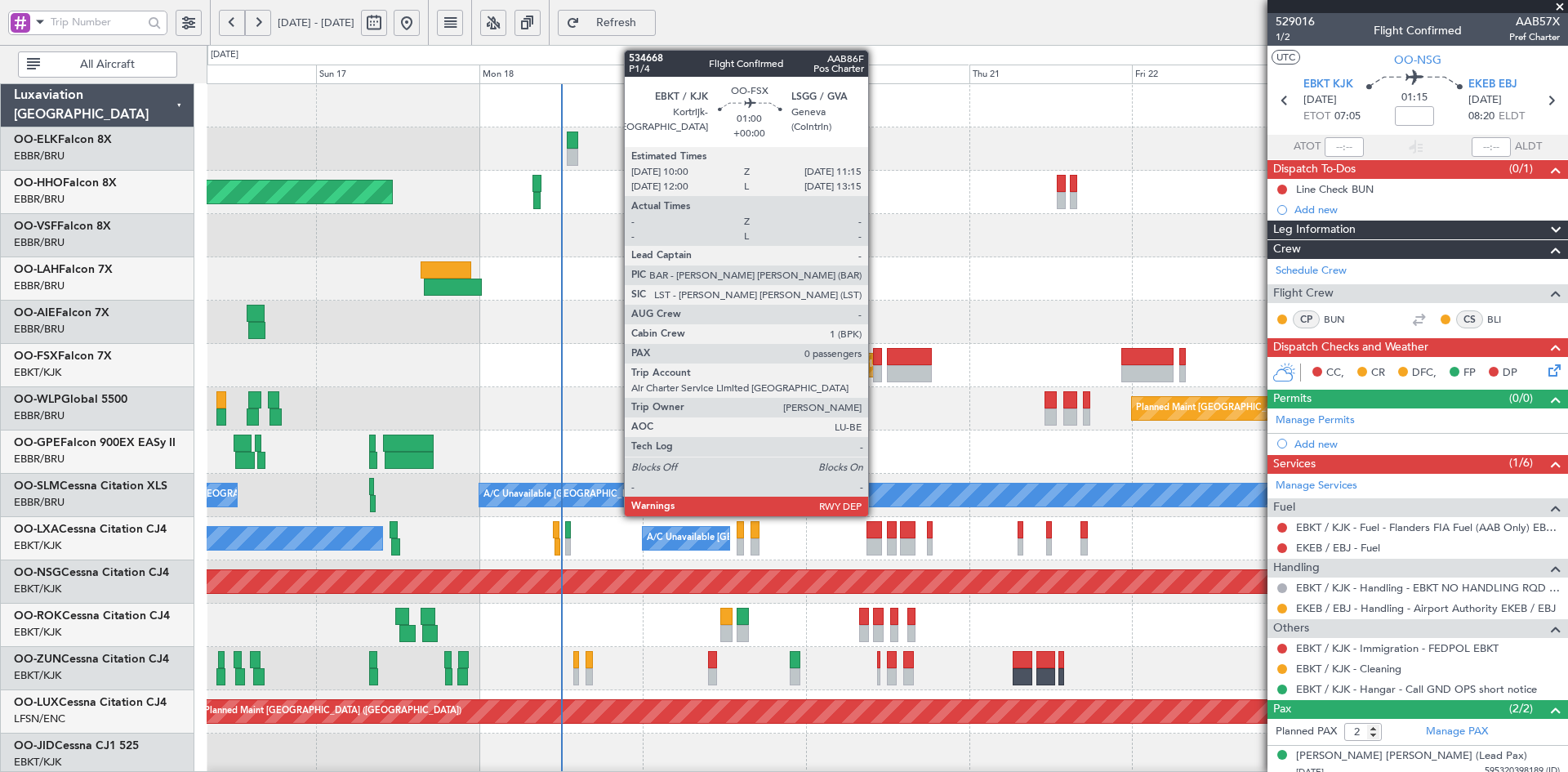
click at [875, 370] on div at bounding box center [878, 373] width 9 height 17
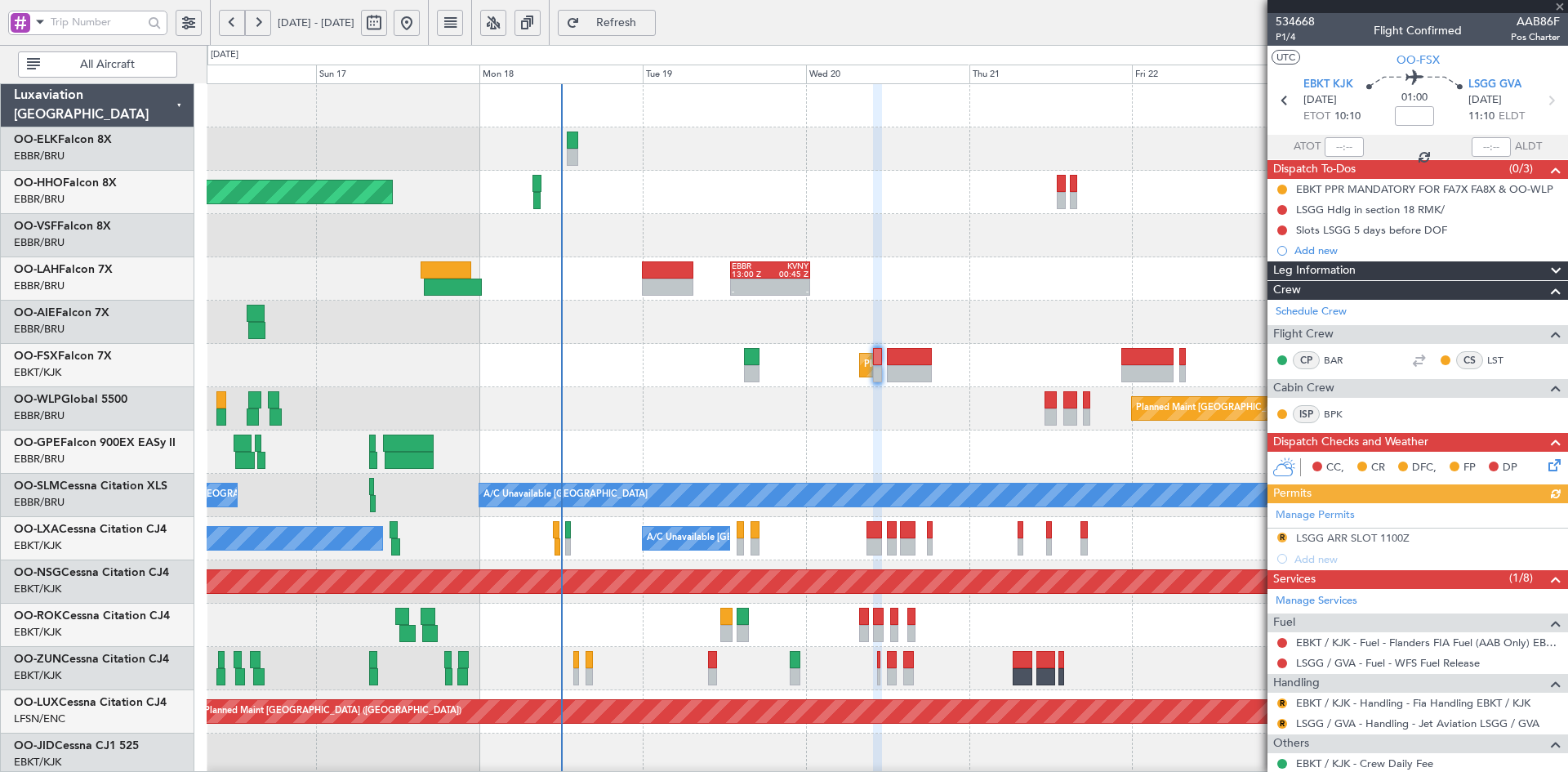
click at [1070, 301] on div at bounding box center [886, 323] width 1360 height 43
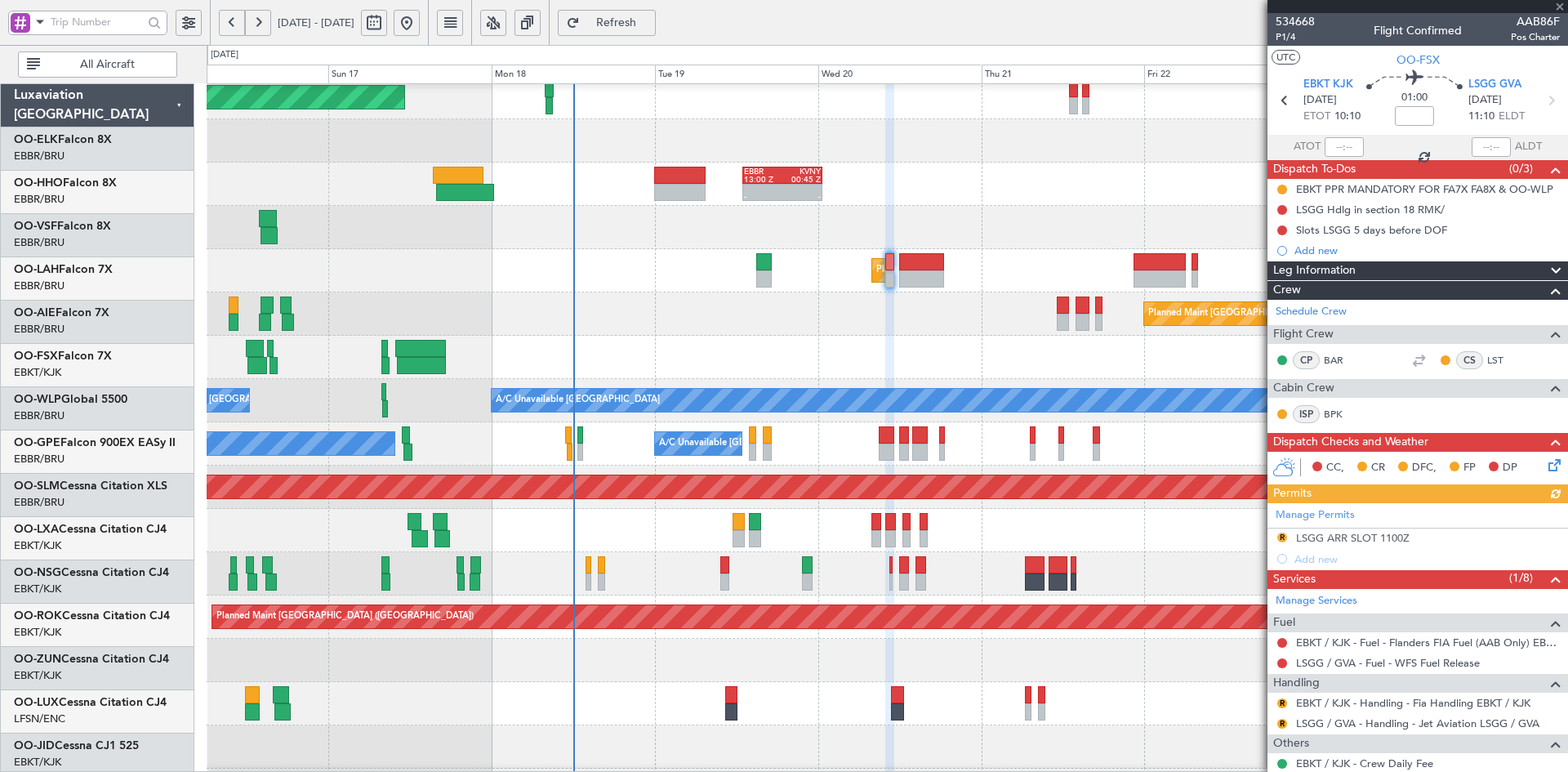
scroll to position [95, 0]
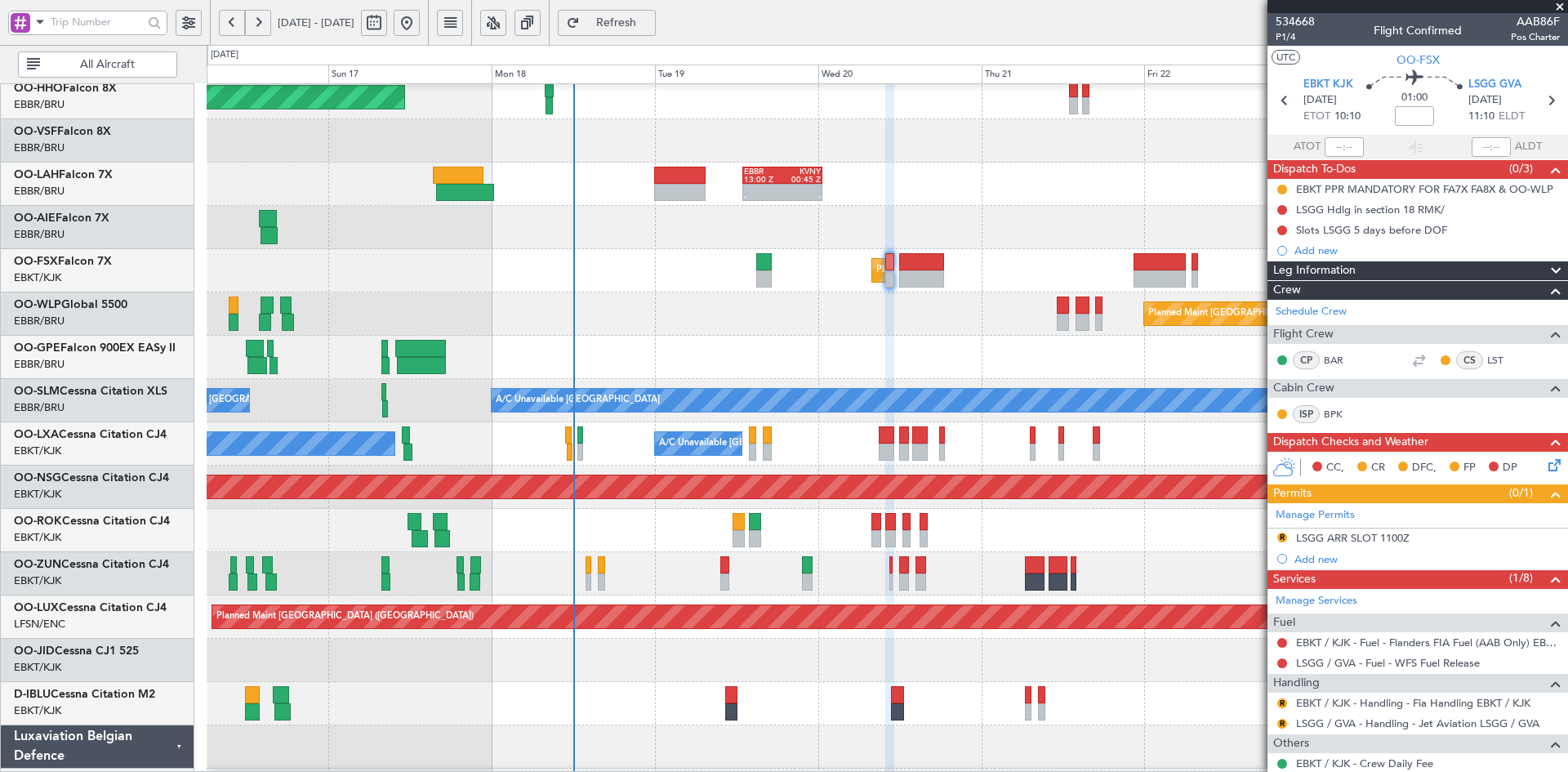
click at [996, 350] on div "AOG Maint Geneva (Cointrin) A/C Unavailable Geneva (Cointrin) - - EBBR 13:00 Z …" at bounding box center [886, 465] width 1360 height 953
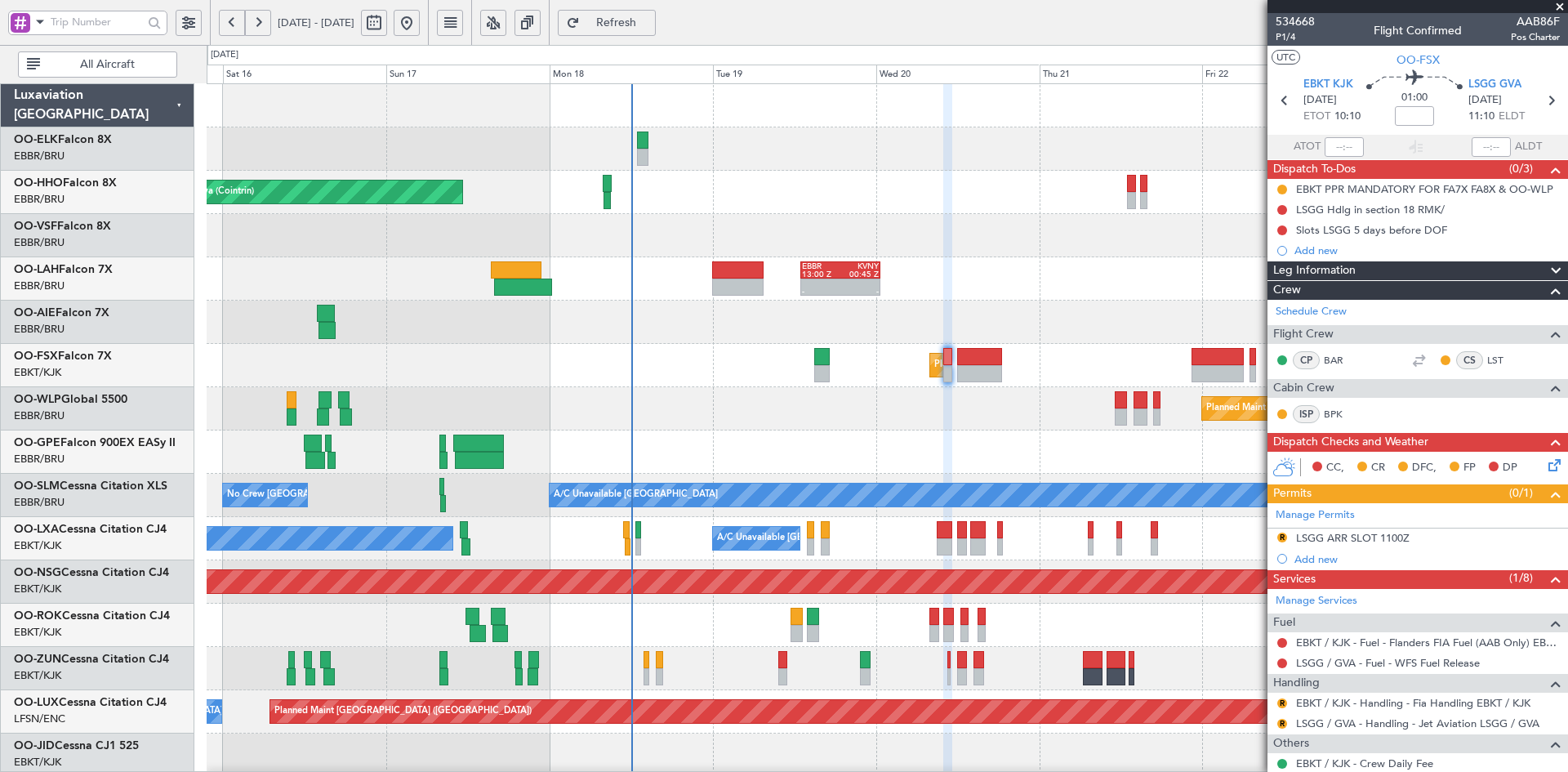
click at [1033, 296] on div "- - EBBR 13:00 Z KVNY 00:45 Z" at bounding box center [886, 279] width 1360 height 43
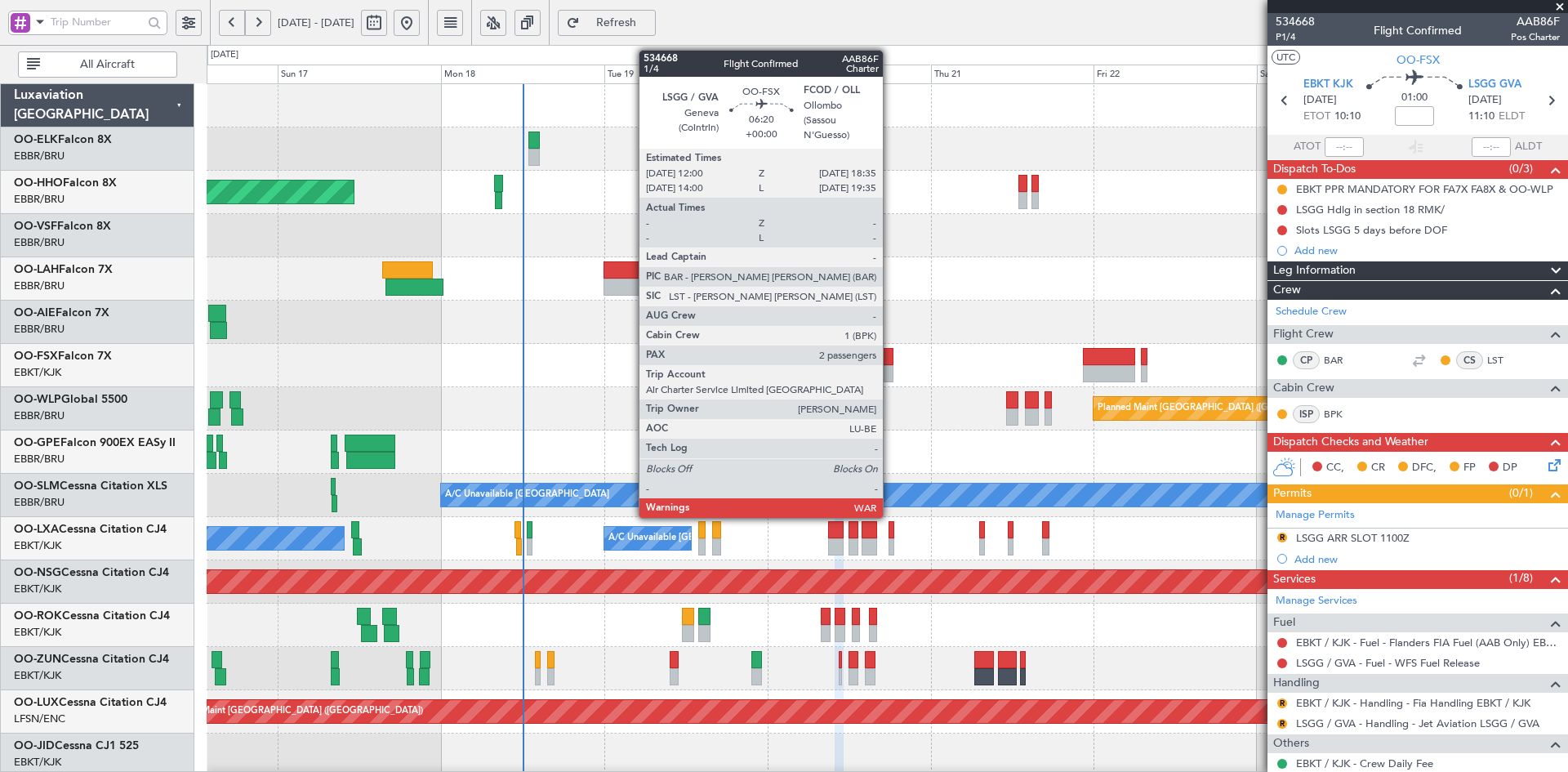
click at [890, 373] on div at bounding box center [871, 373] width 45 height 17
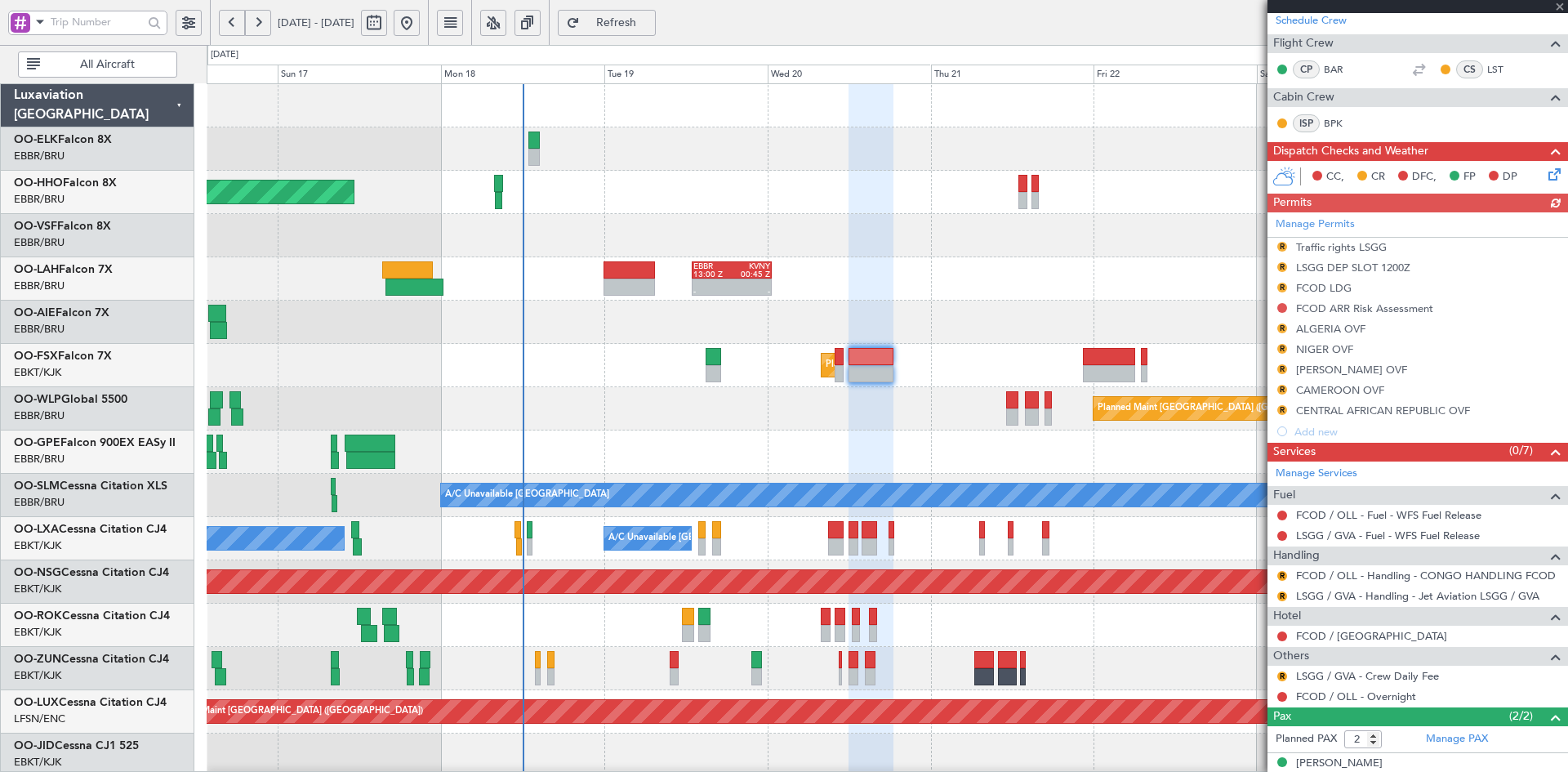
scroll to position [304, 0]
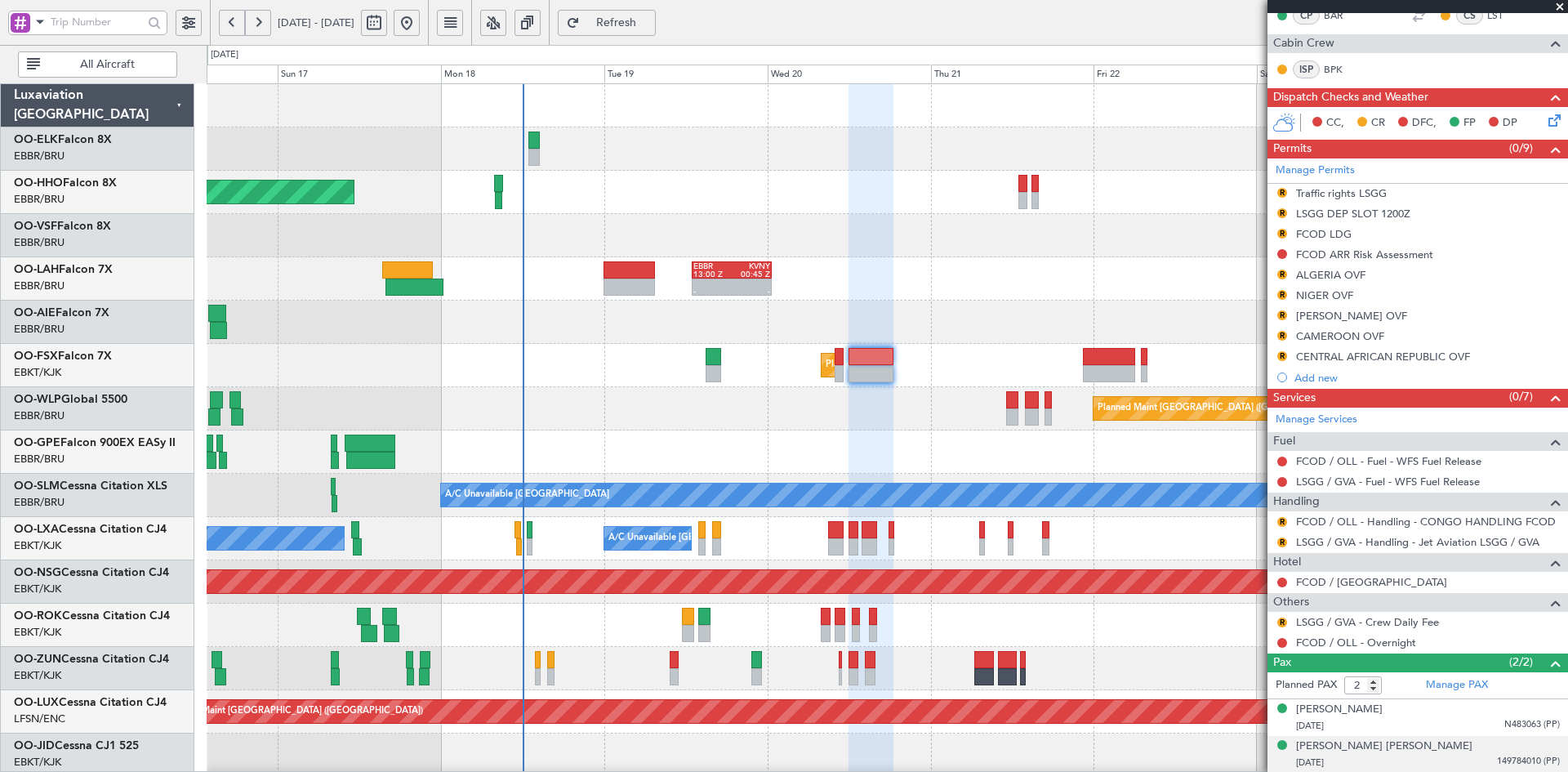
click at [1444, 743] on div "Russell David HARDY 12/07/1965 149784010 (PP)" at bounding box center [1428, 754] width 264 height 32
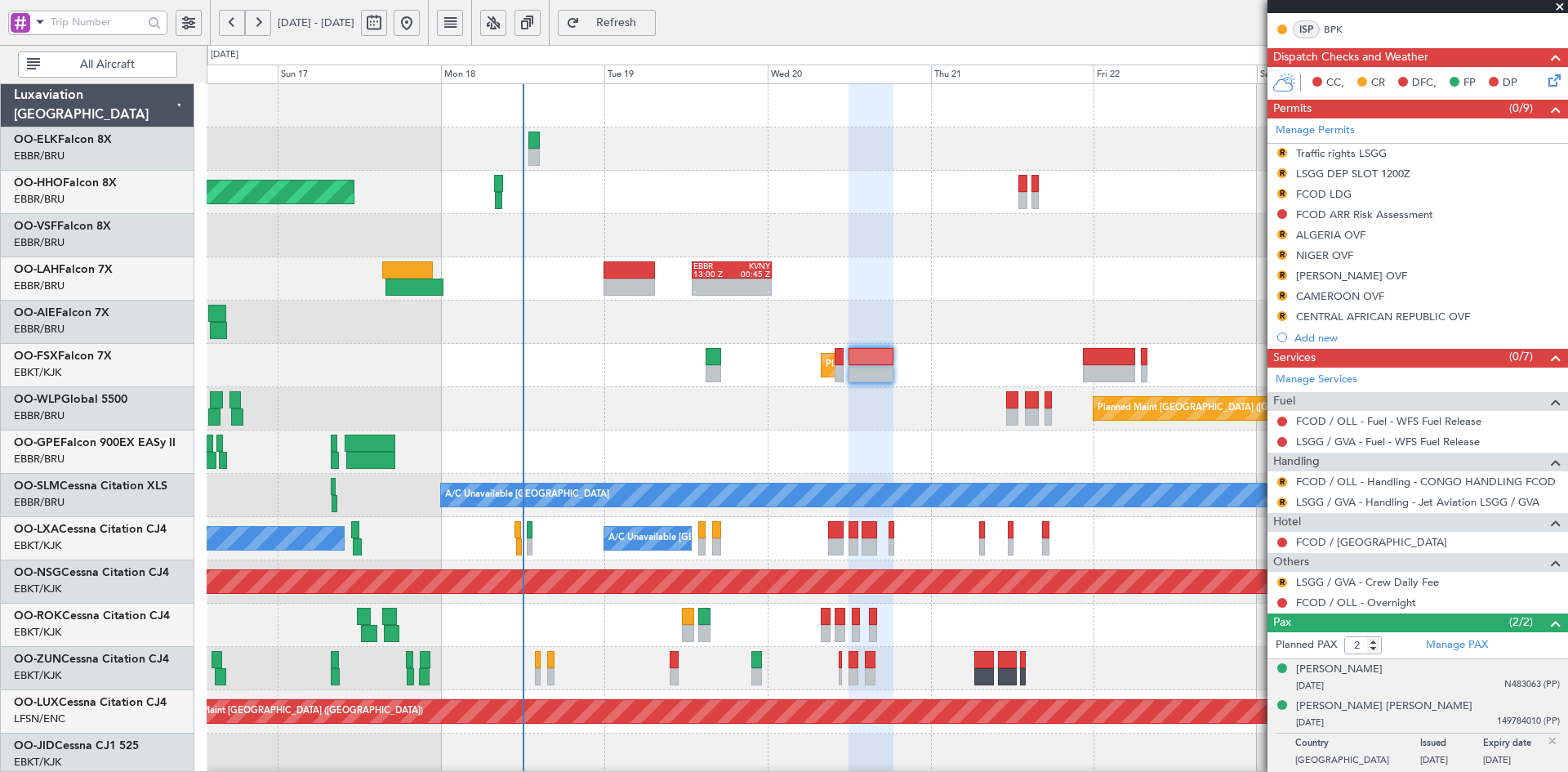
click at [1435, 667] on div "Ahmed Znaidi 08/10/1977 N483063 (PP)" at bounding box center [1428, 678] width 264 height 32
click at [1559, 8] on span at bounding box center [1560, 8] width 16 height 15
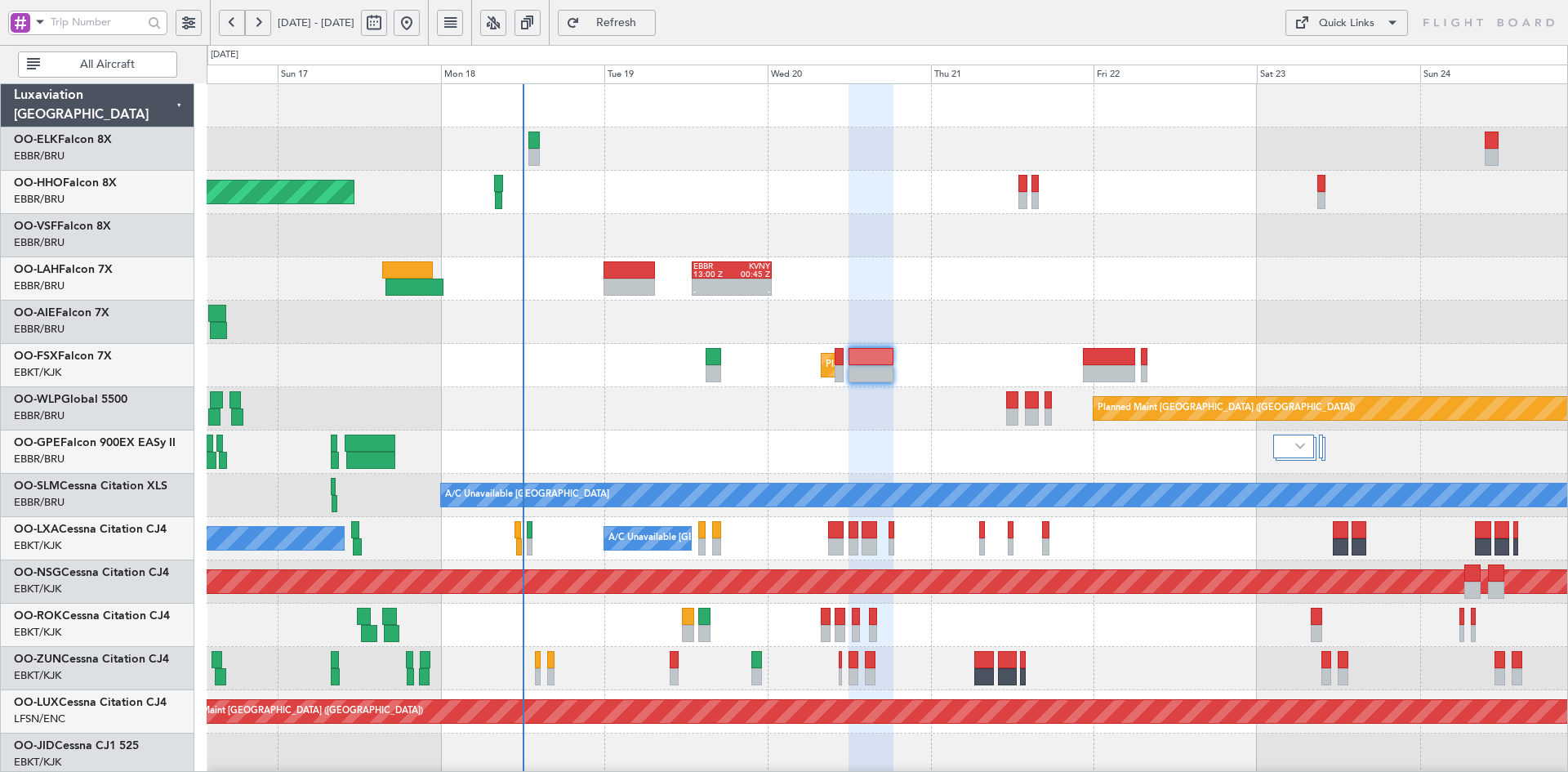
type input "0"
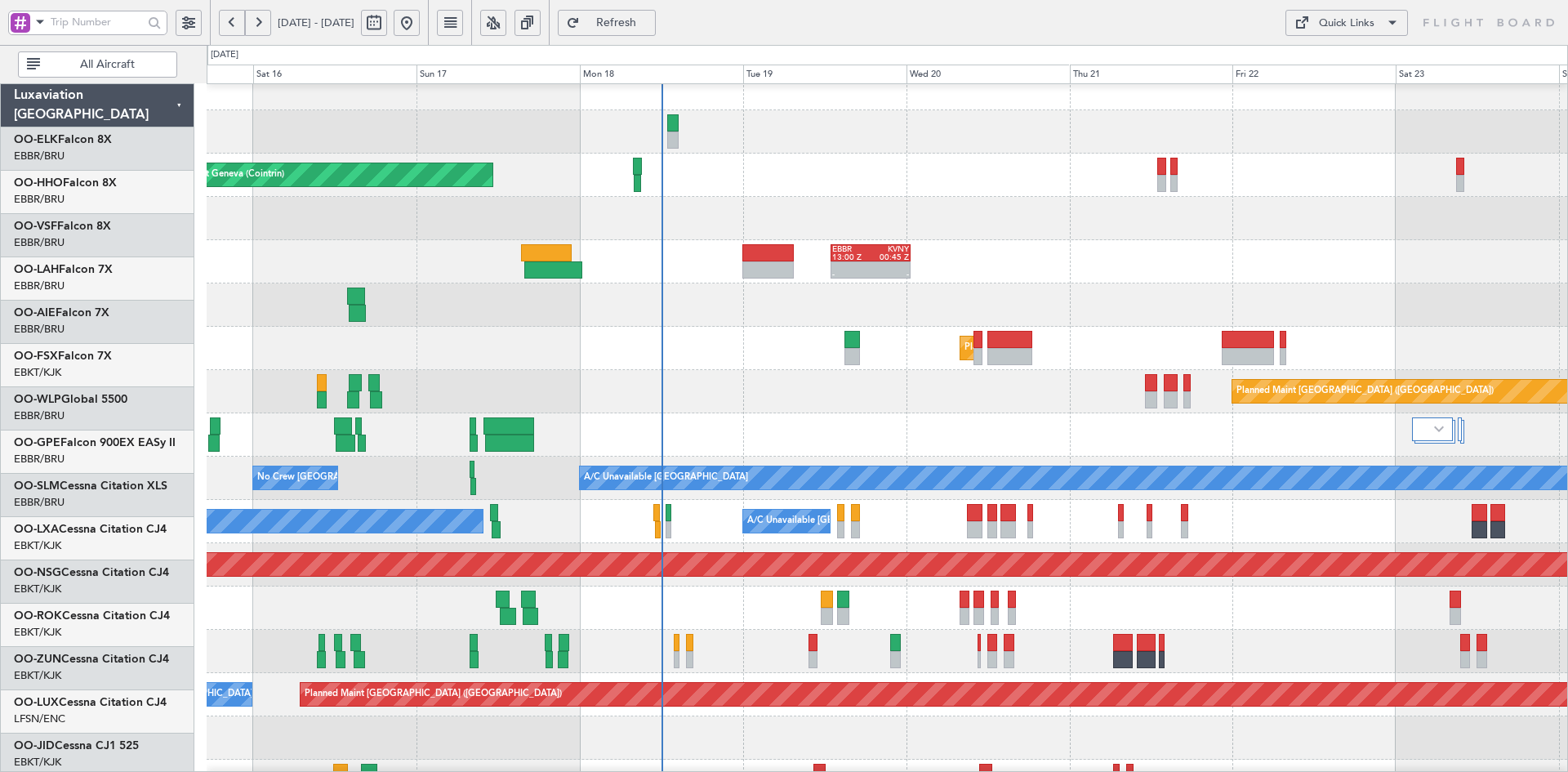
scroll to position [17, 0]
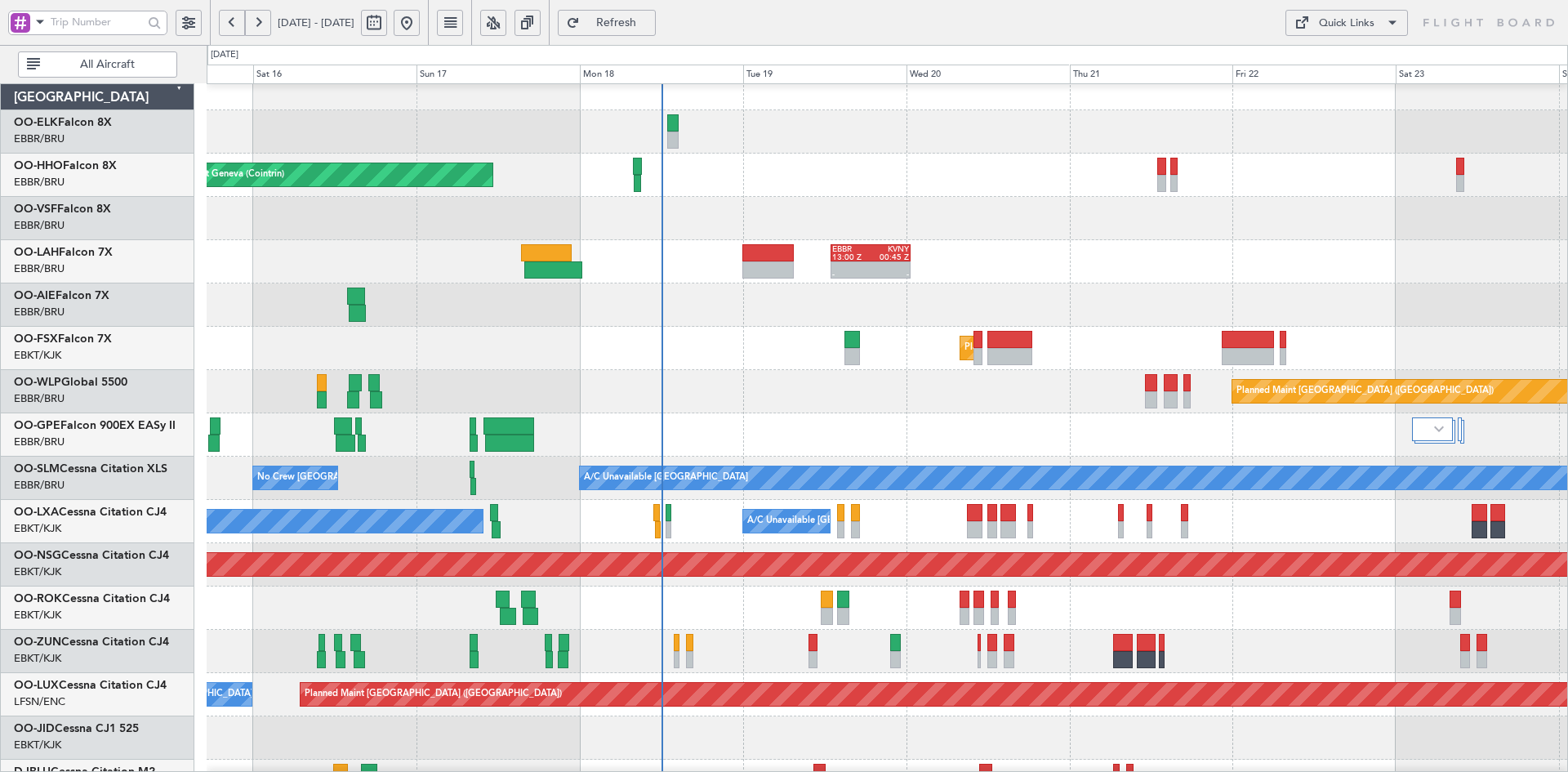
click at [746, 217] on div at bounding box center [886, 218] width 1360 height 43
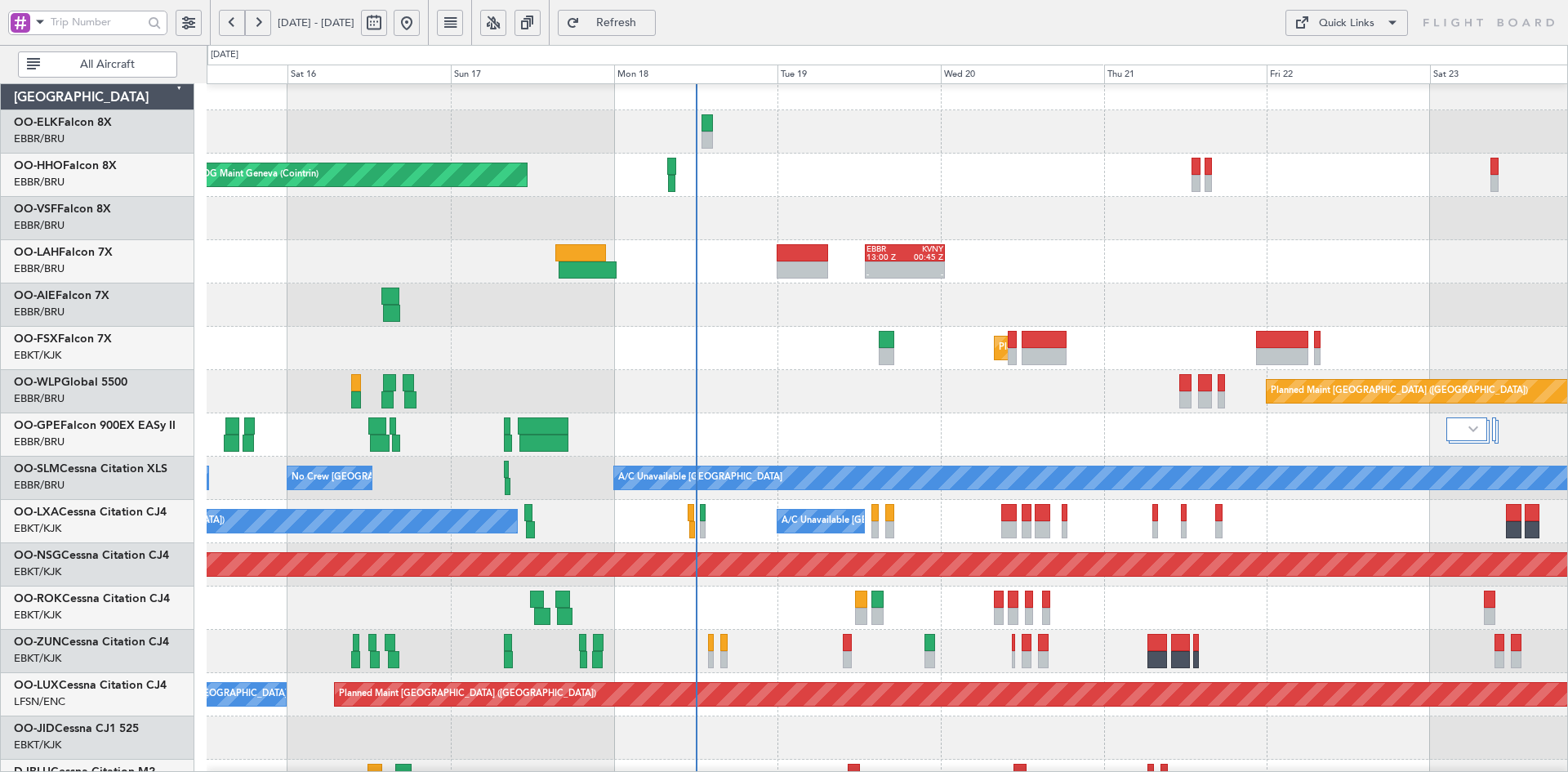
click at [1091, 149] on div at bounding box center [886, 132] width 1360 height 43
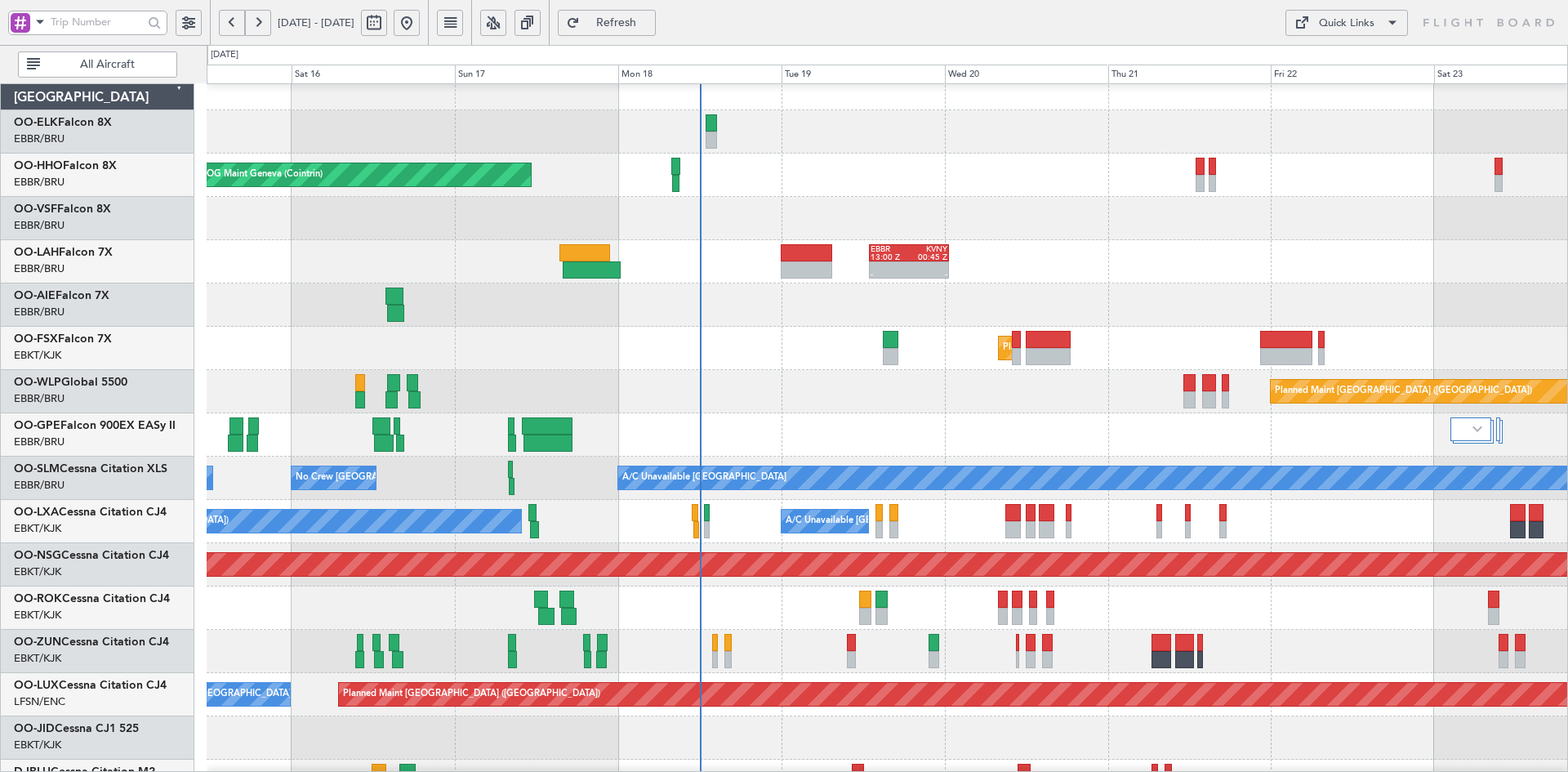
click at [1061, 309] on div "AOG Maint Geneva (Cointrin) A/C Unavailable Geneva (Cointrin) - - EBBR 13:00 Z …" at bounding box center [886, 543] width 1360 height 953
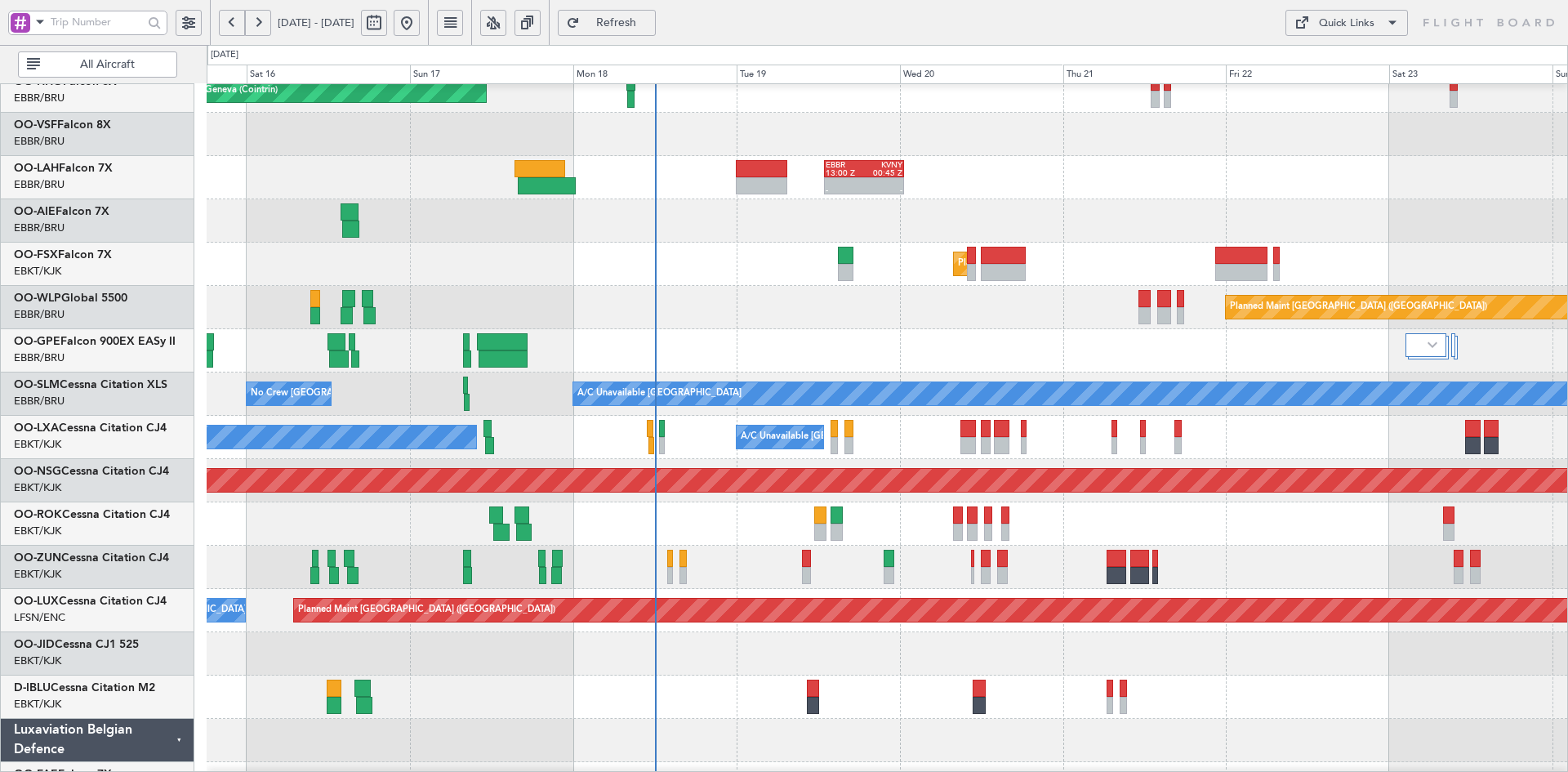
click at [1181, 559] on div "Unplanned Maint [GEOGRAPHIC_DATA] ([GEOGRAPHIC_DATA])" at bounding box center [886, 567] width 1360 height 43
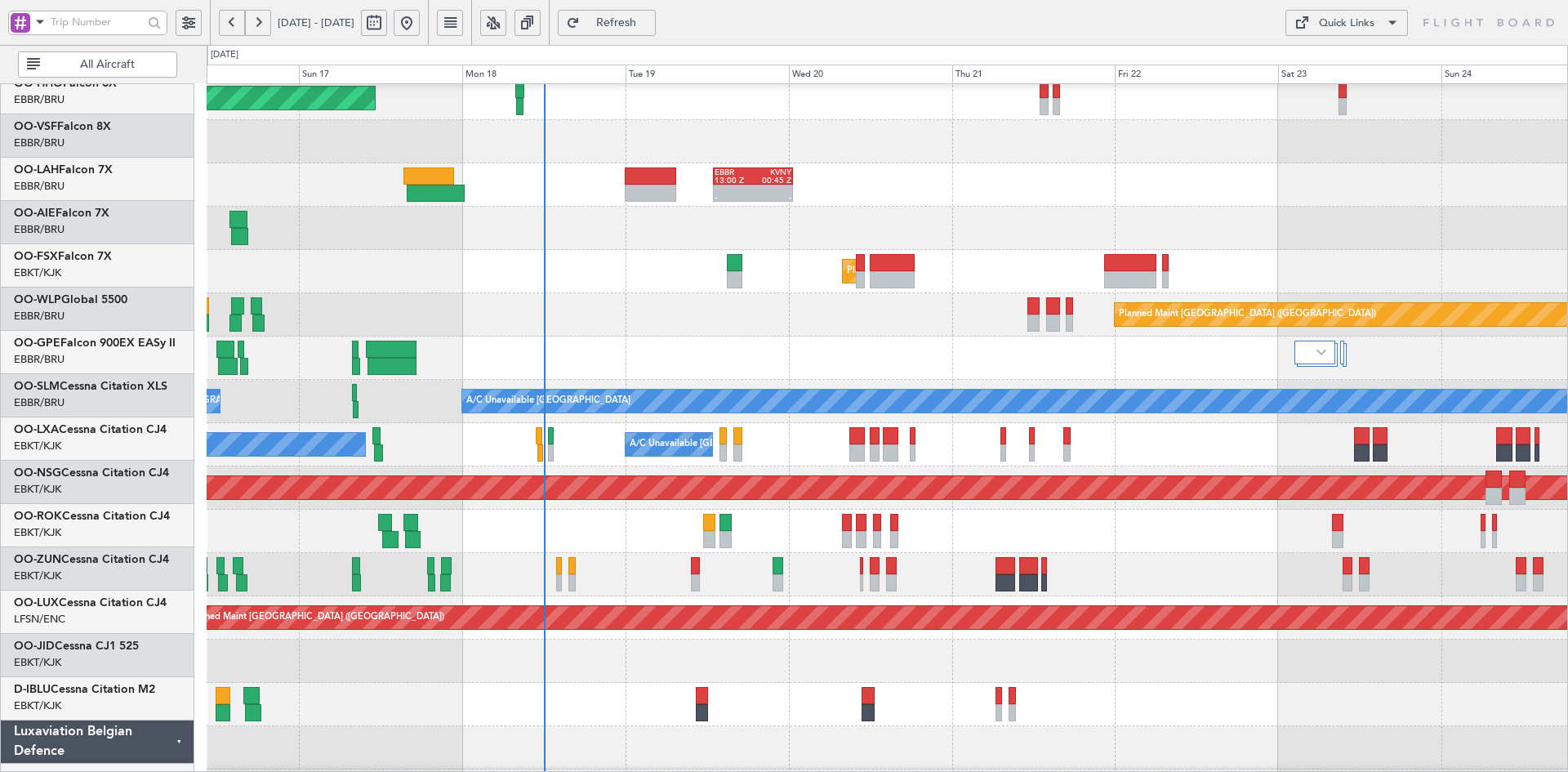
scroll to position [94, 0]
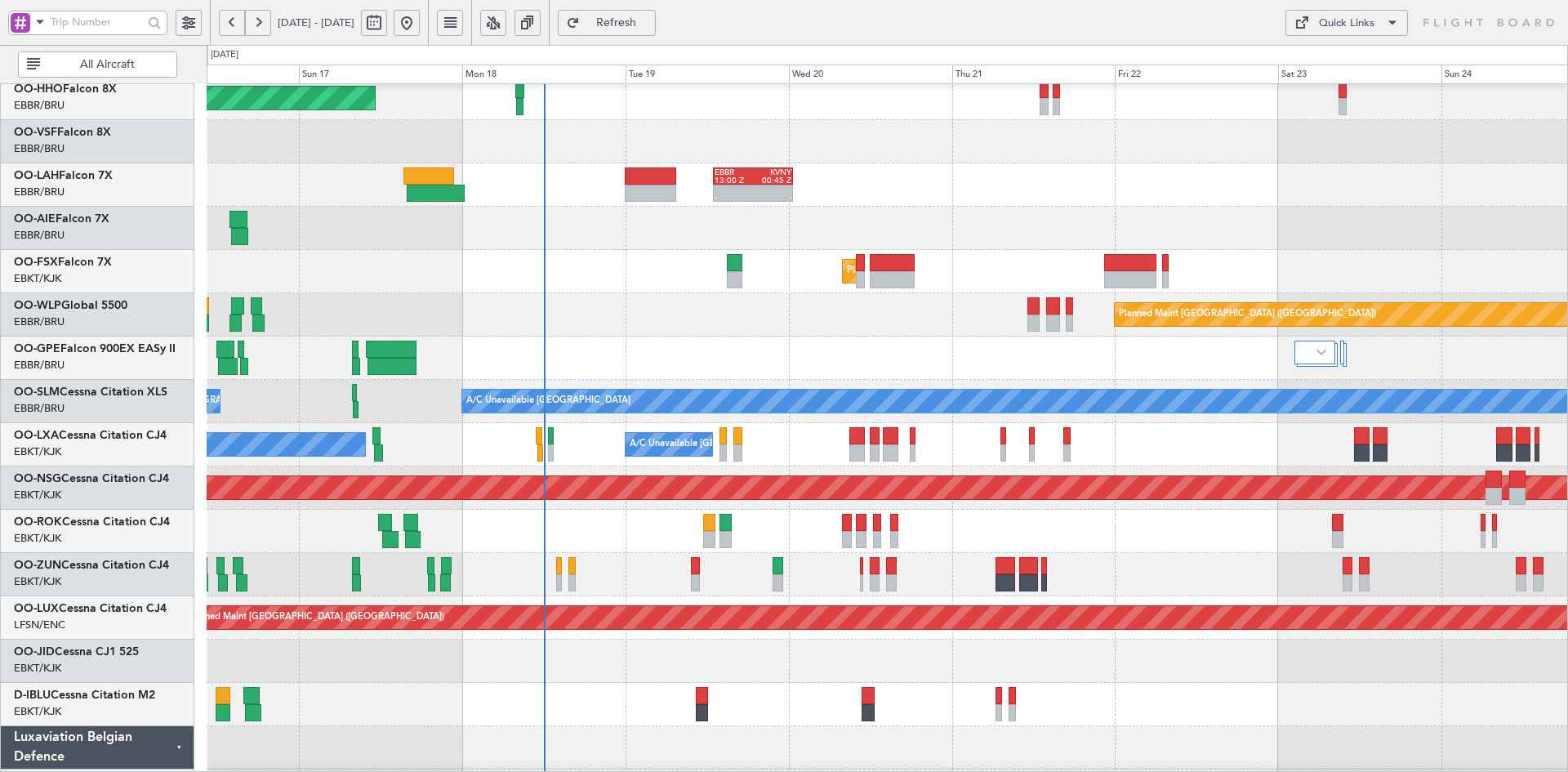
click at [1422, 209] on div at bounding box center [886, 228] width 1360 height 43
click at [803, 250] on div "Planned Maint Kortrijk-[GEOGRAPHIC_DATA]" at bounding box center [886, 272] width 1360 height 43
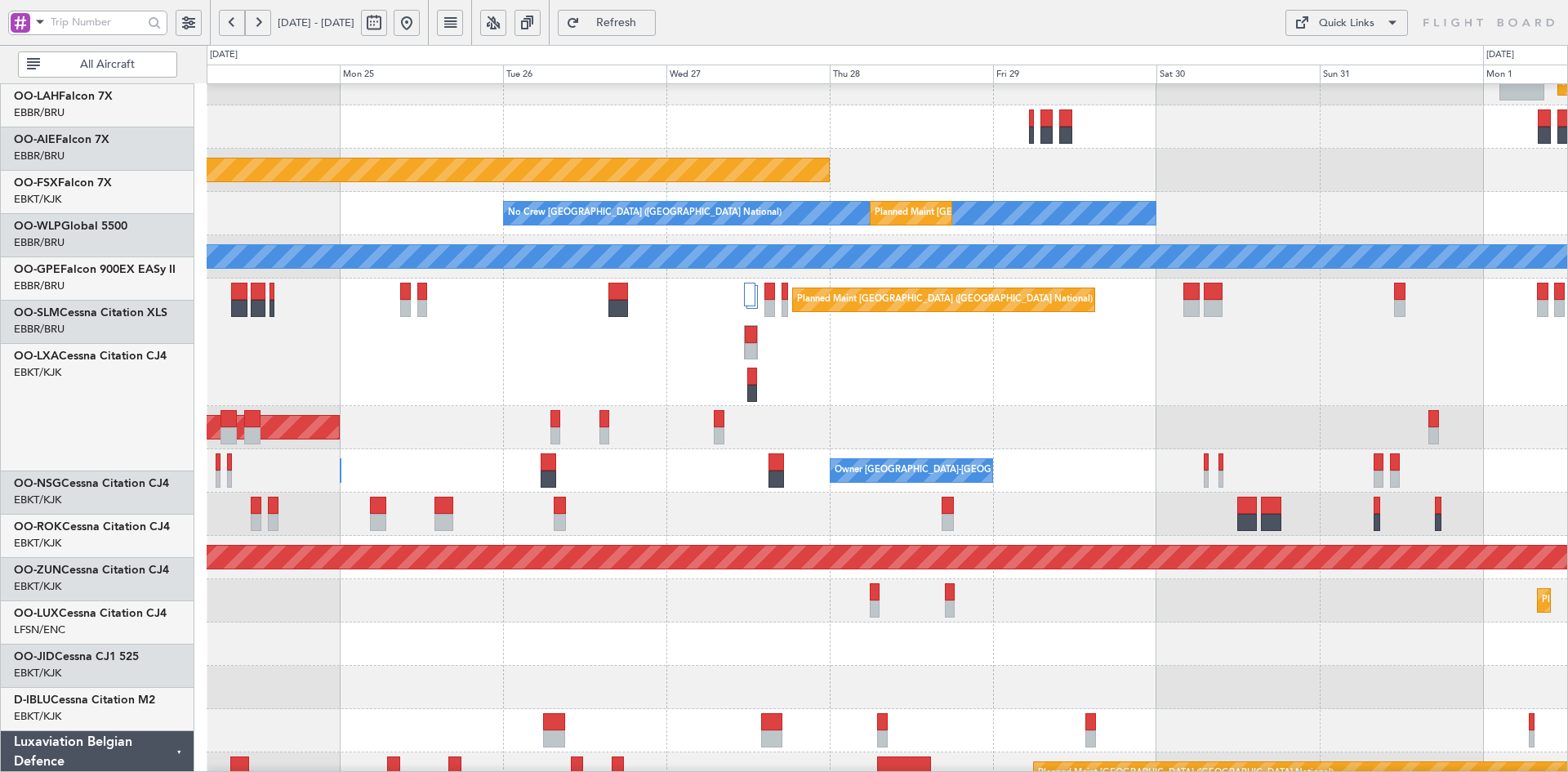
scroll to position [275, 0]
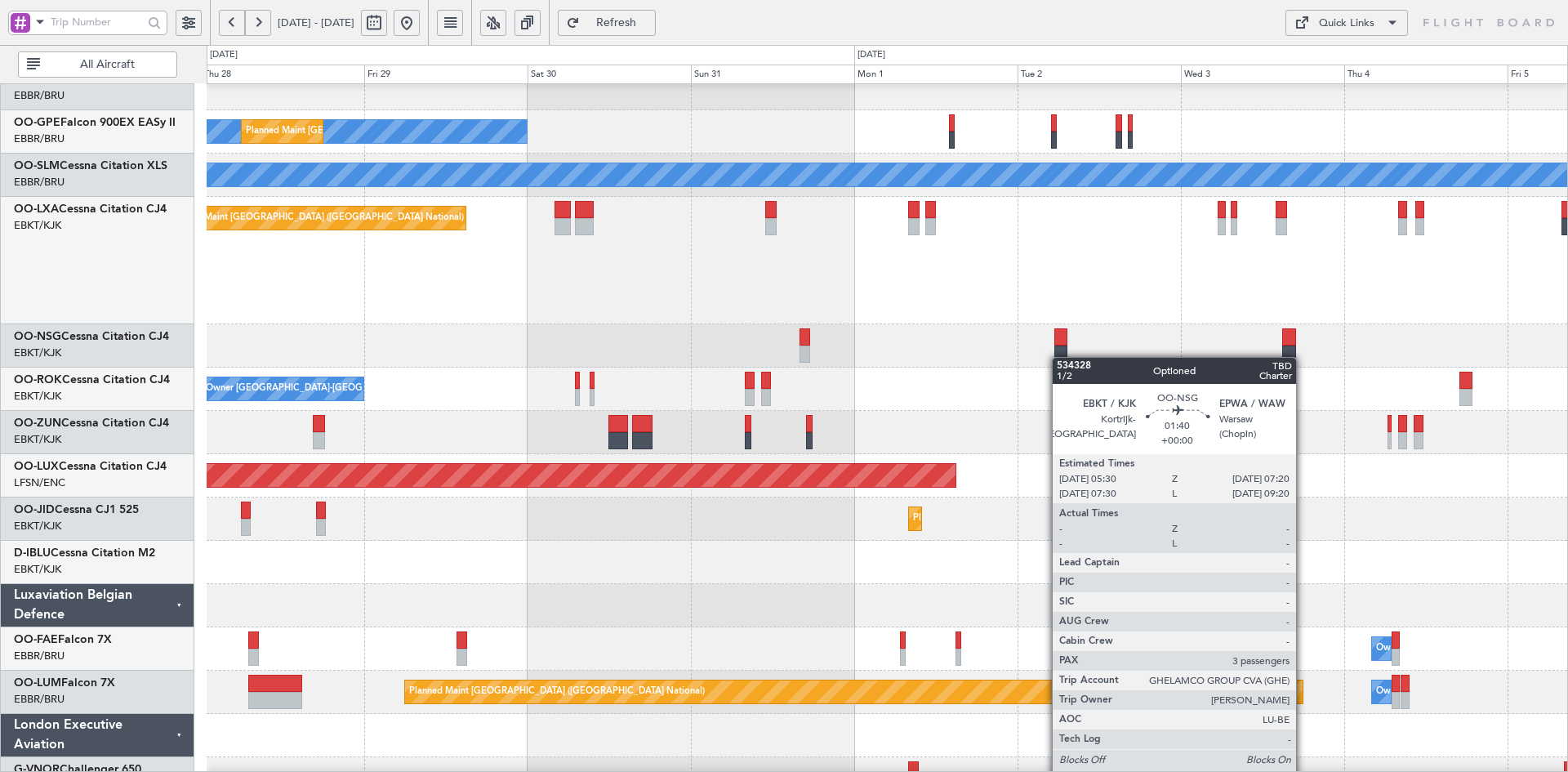
click at [1060, 357] on div at bounding box center [1061, 354] width 13 height 17
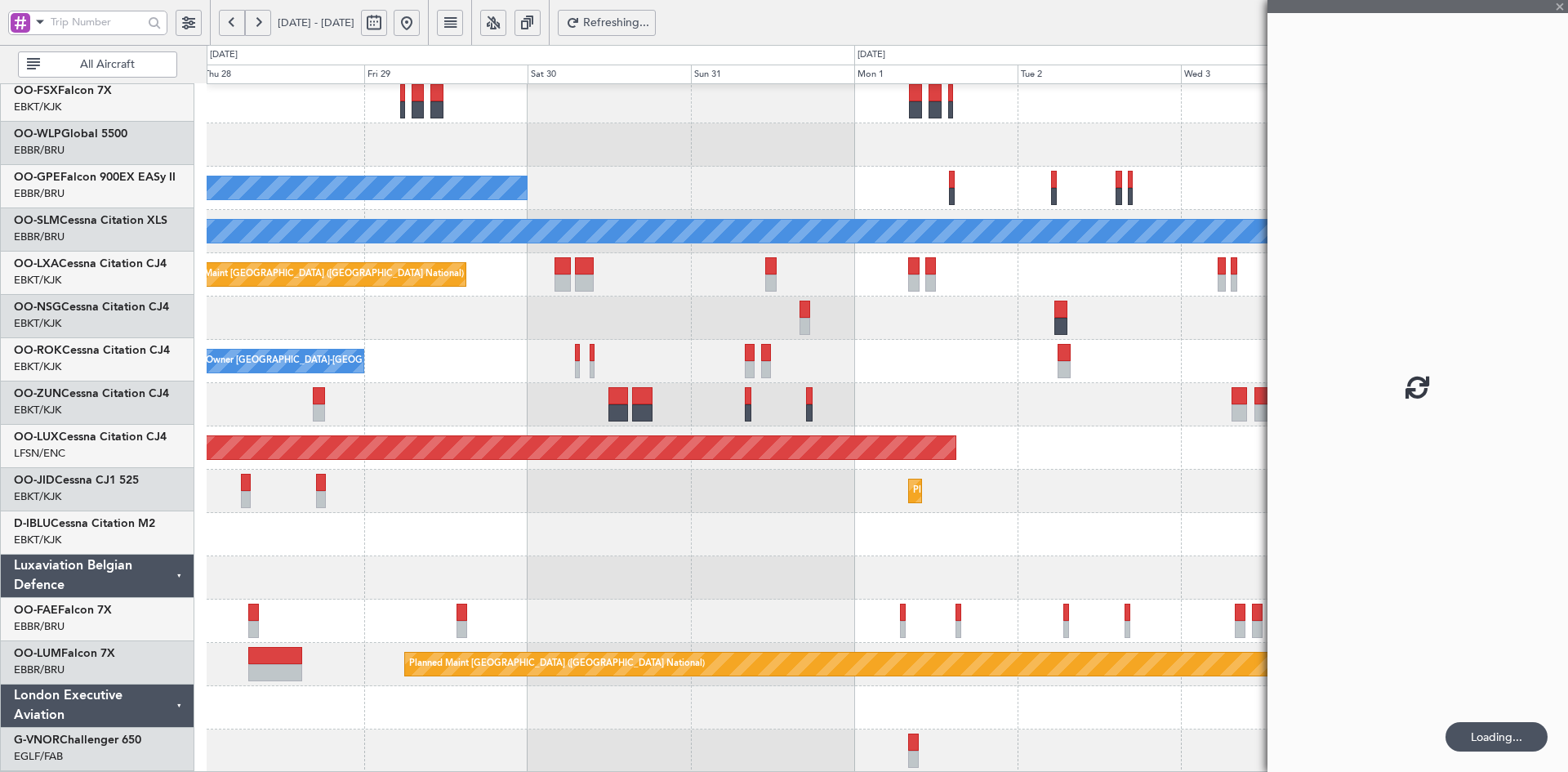
scroll to position [264, 0]
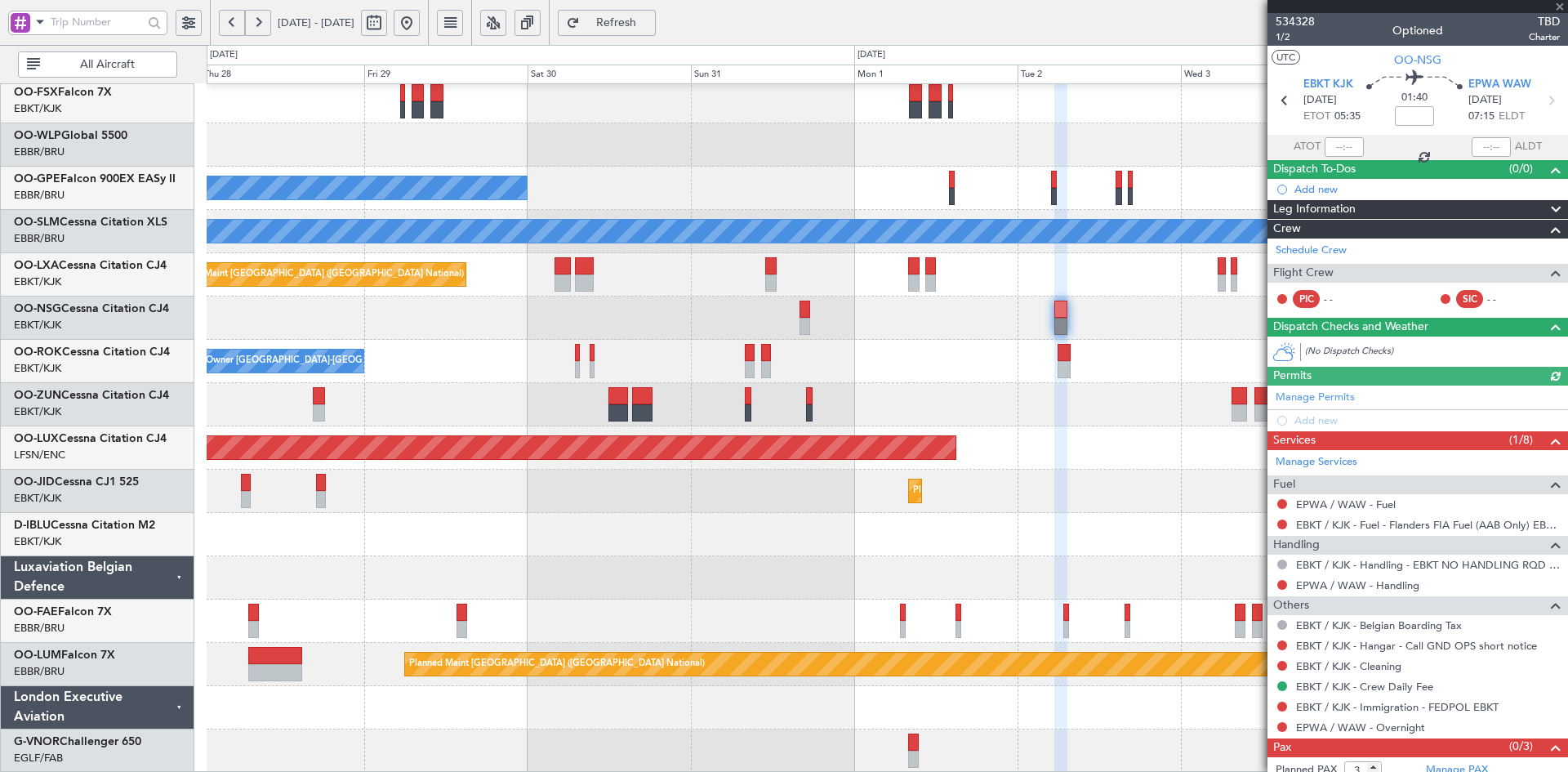
click at [1561, 3] on div at bounding box center [1418, 7] width 301 height 13
click at [1561, 3] on span at bounding box center [1560, 8] width 16 height 15
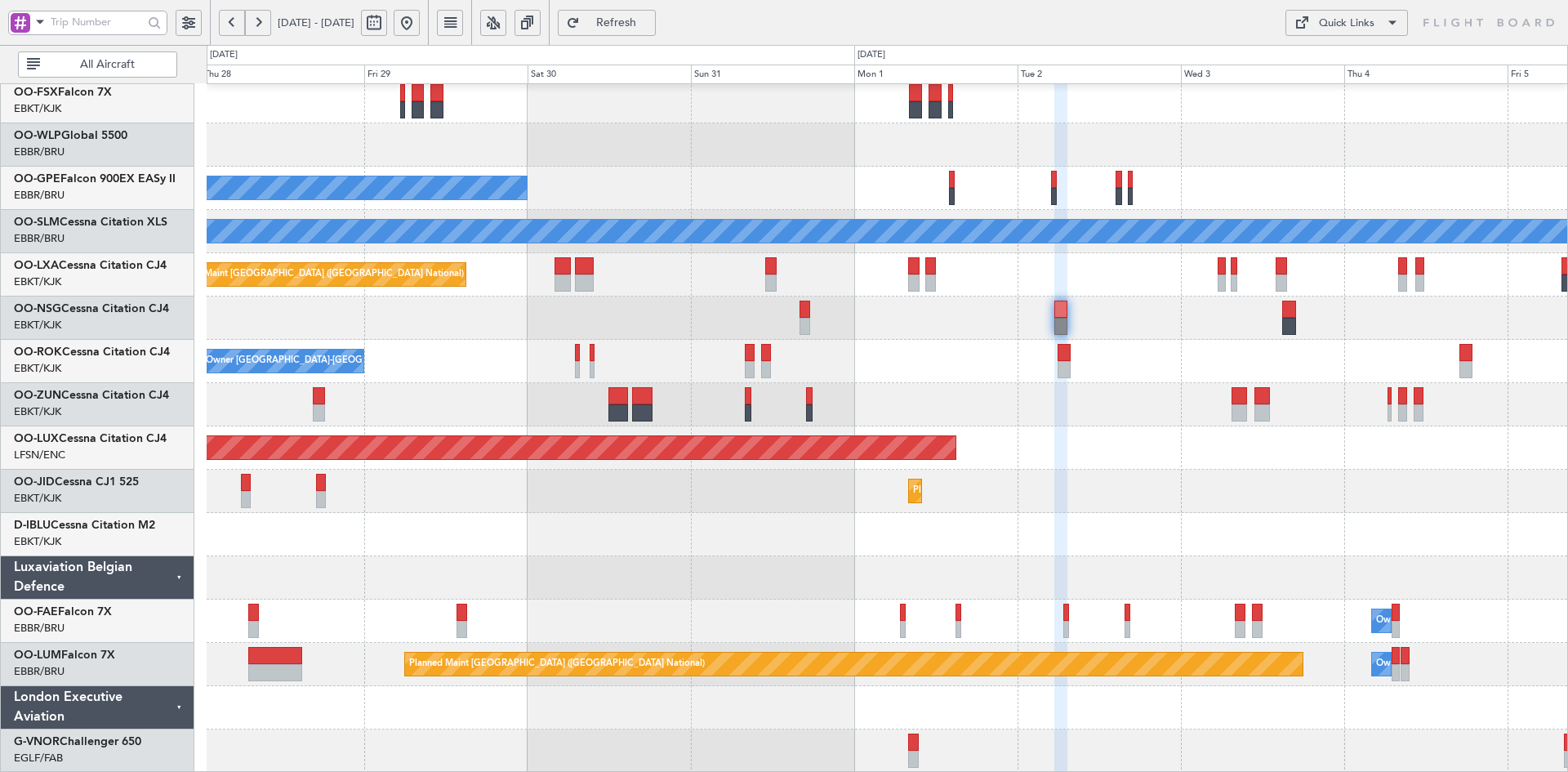
type input "0"
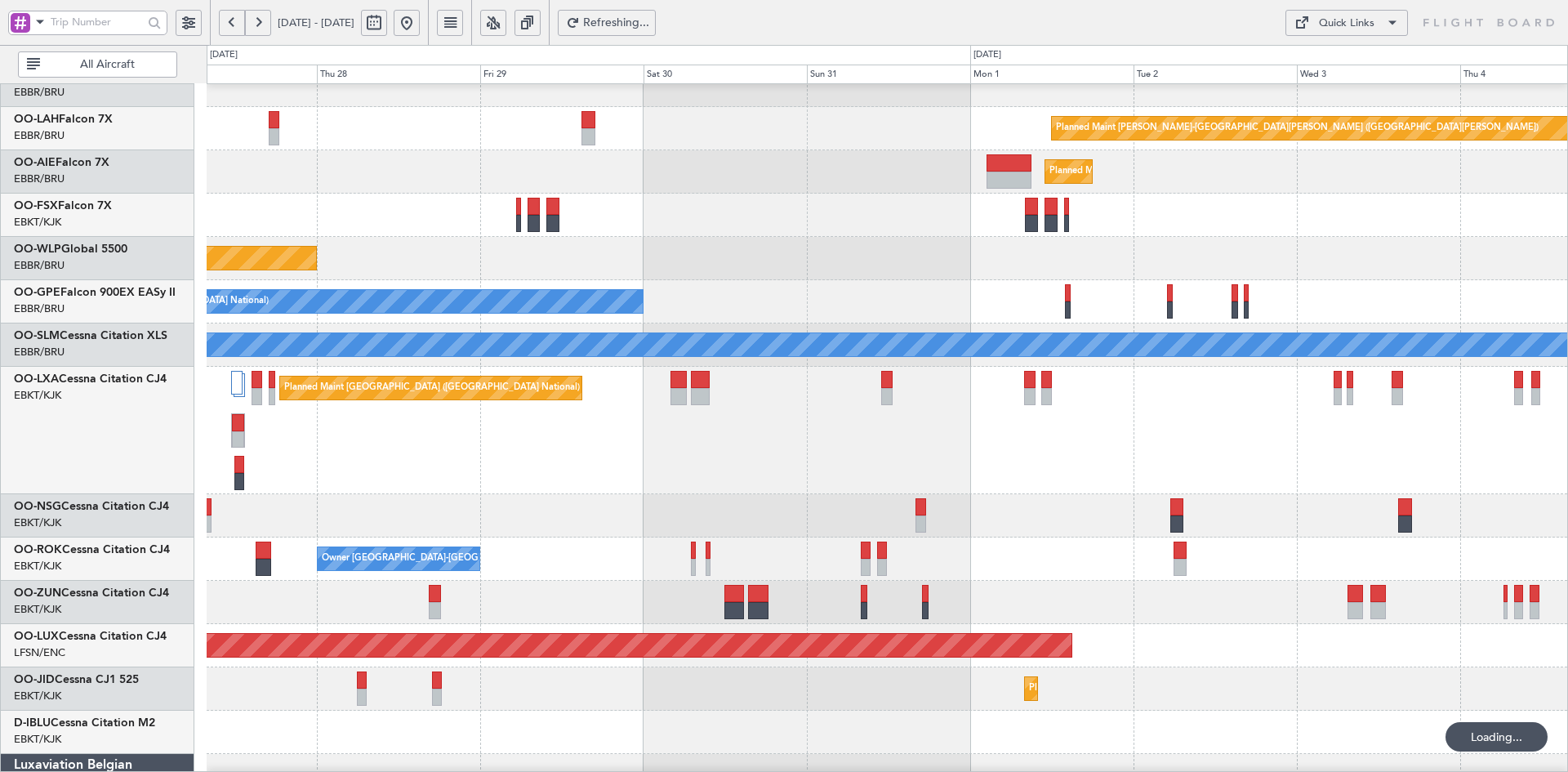
scroll to position [146, 0]
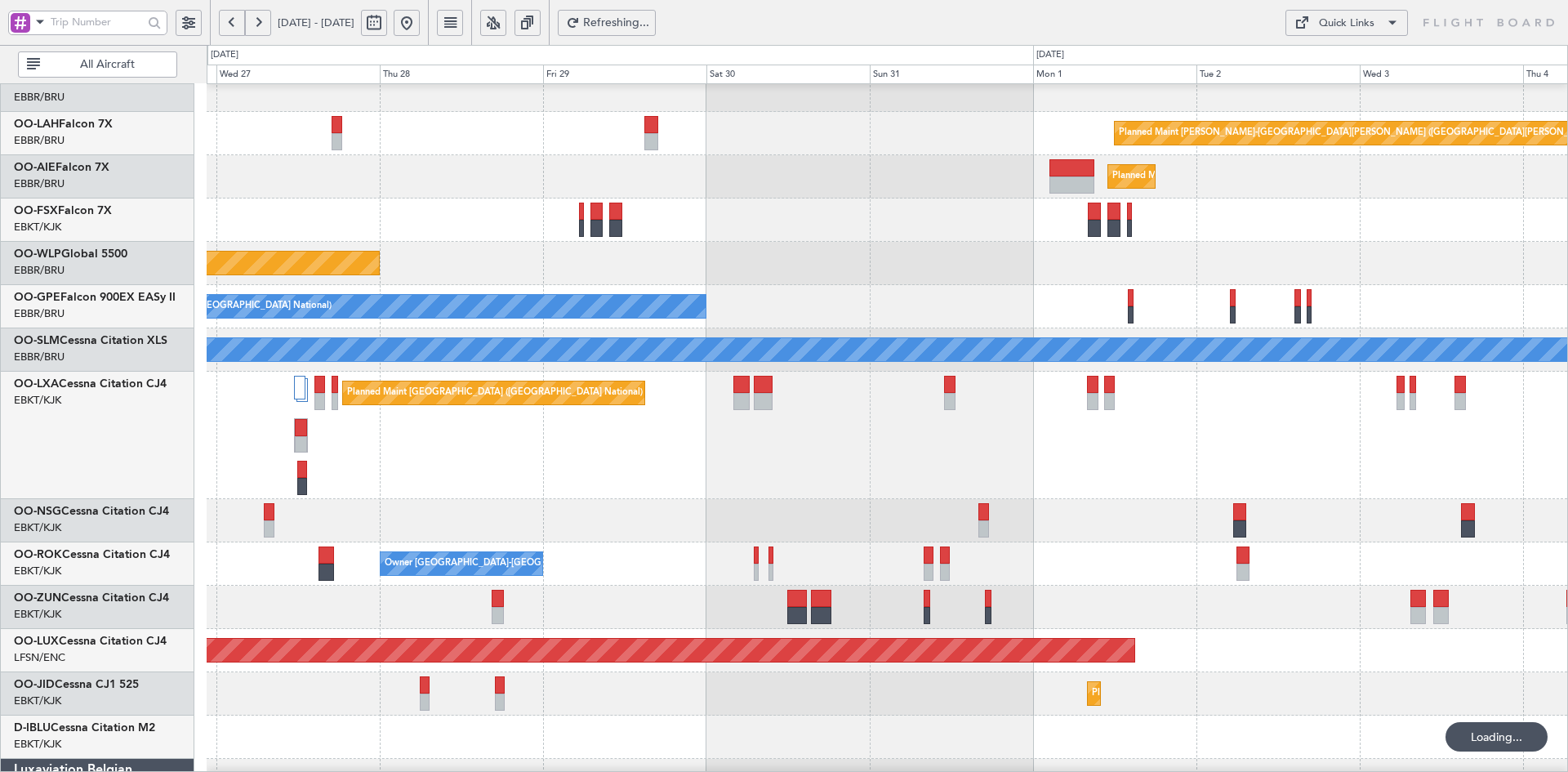
click at [881, 290] on div "Planned Maint Brussels (Brussels National) No Crew Brussels (Brussels National)" at bounding box center [886, 307] width 1360 height 43
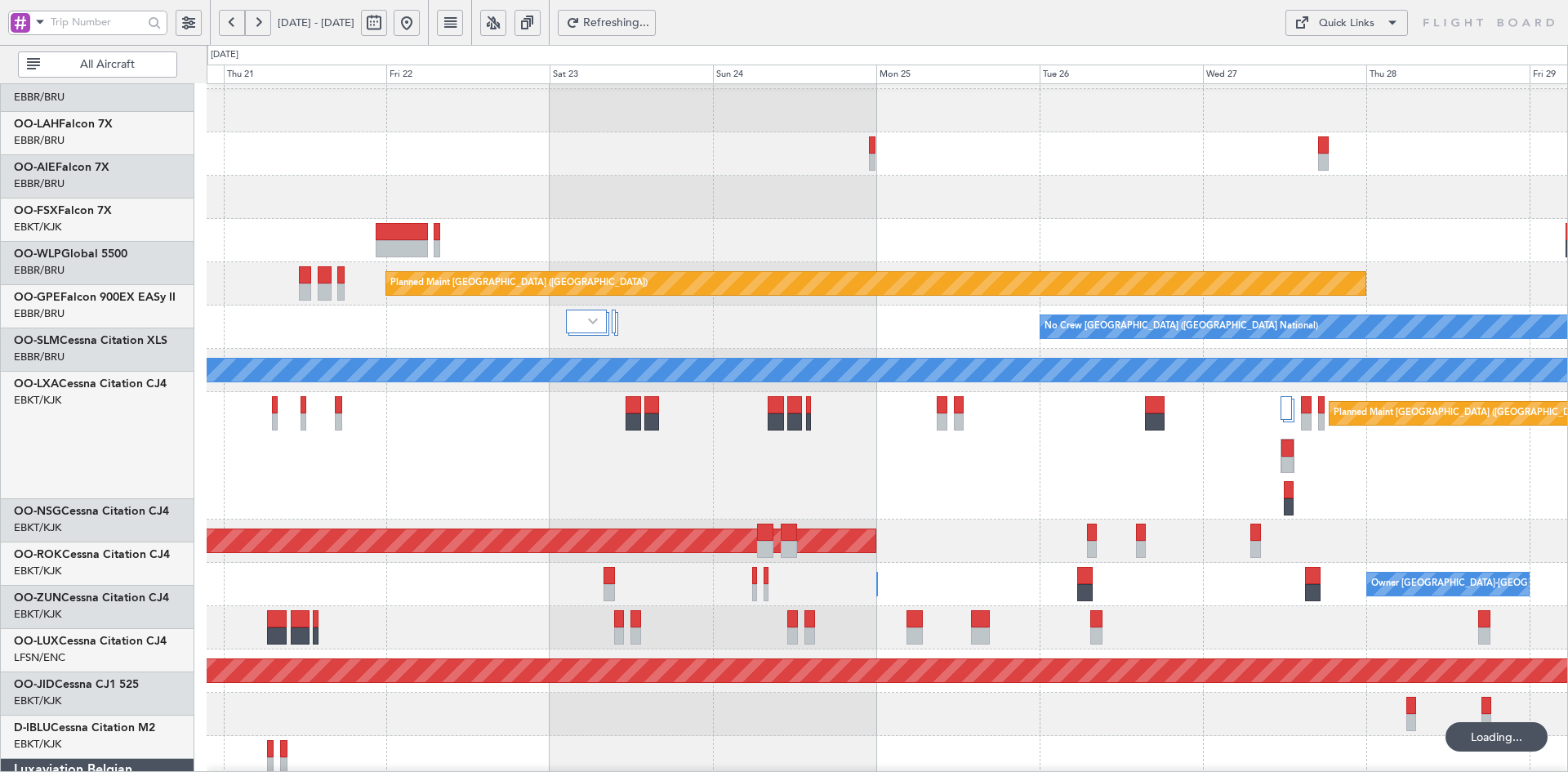
scroll to position [125, 0]
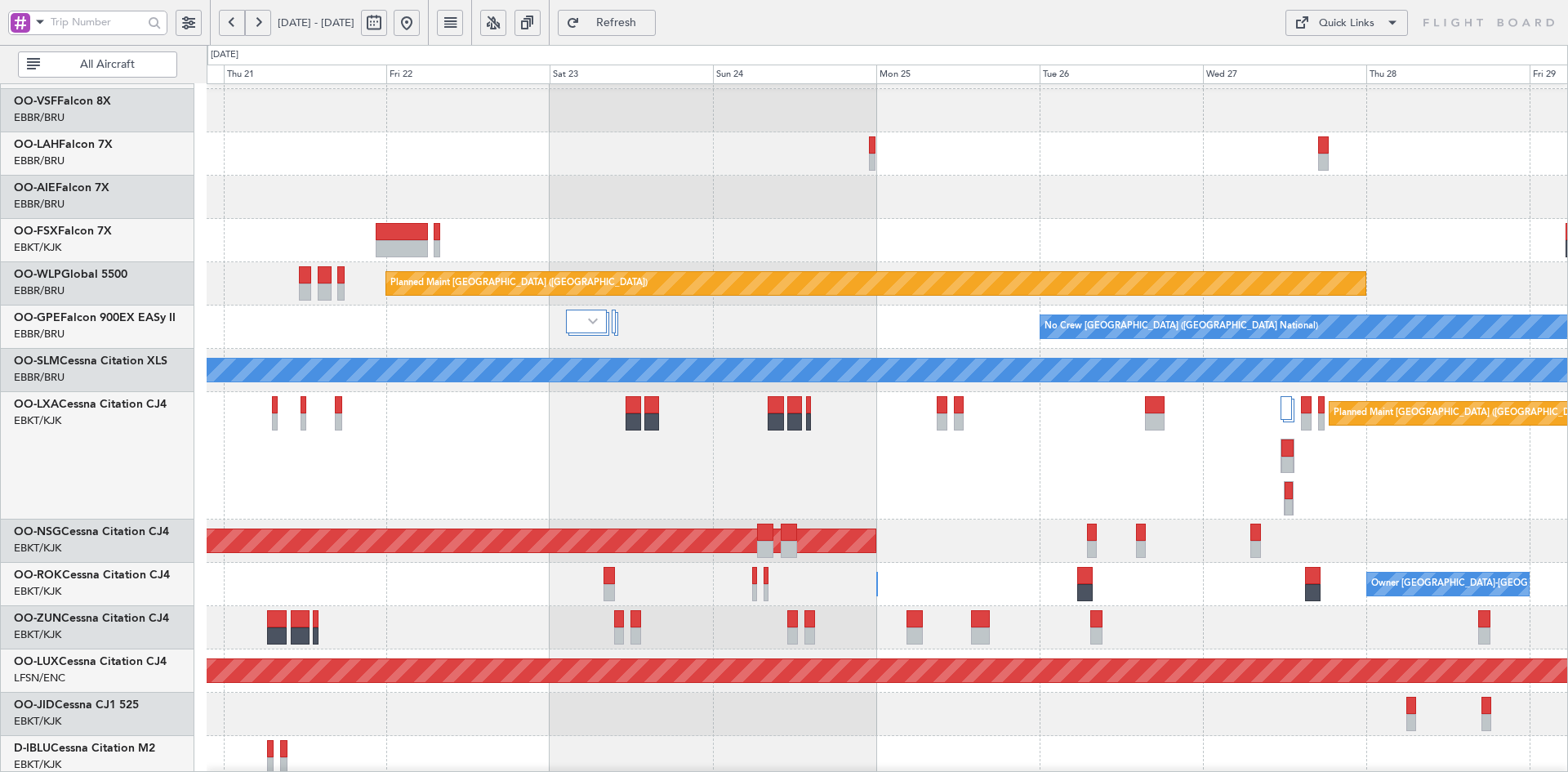
click at [1231, 246] on div "Planned Maint Kortrijk-[GEOGRAPHIC_DATA]" at bounding box center [886, 241] width 1360 height 43
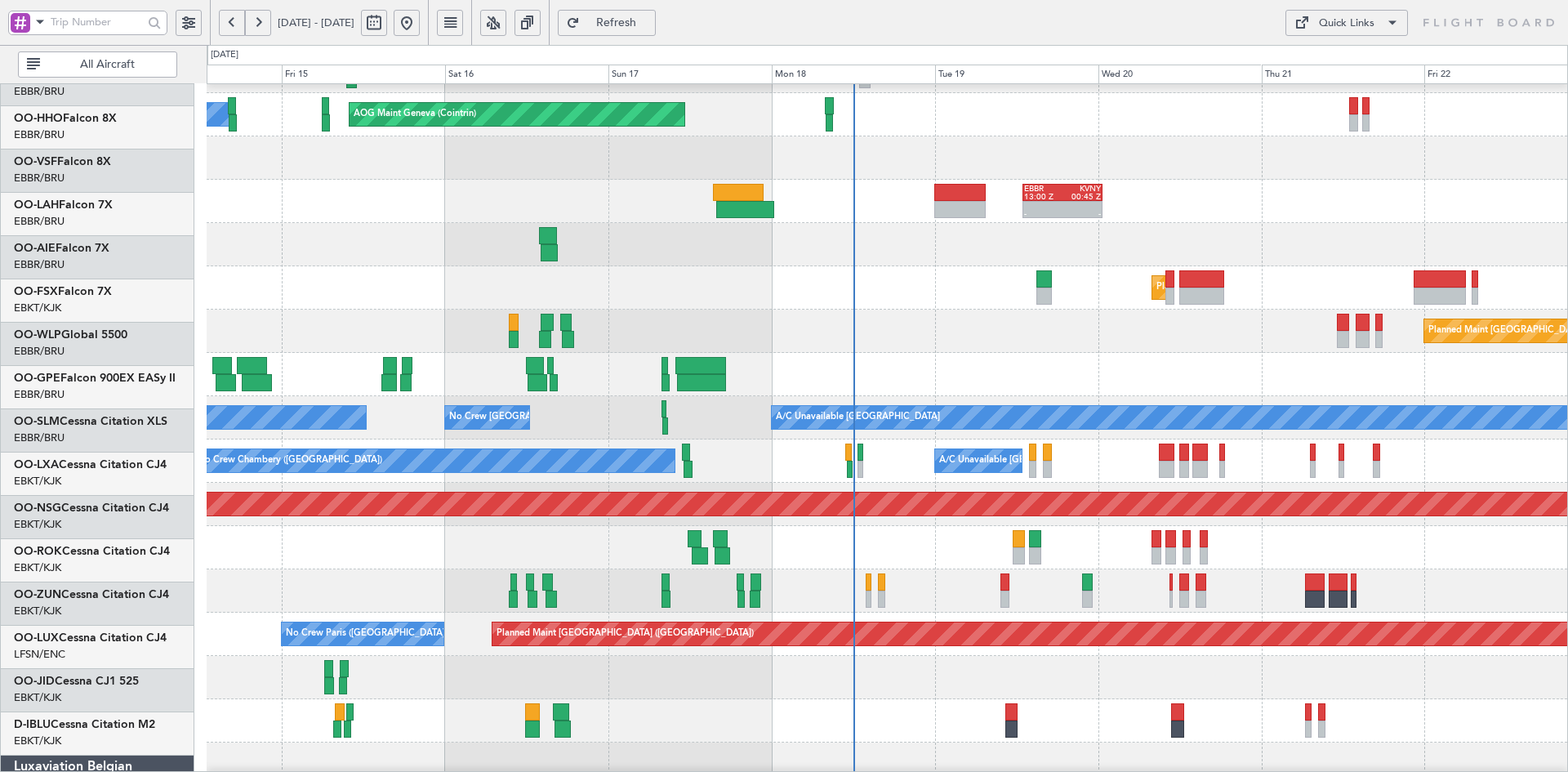
scroll to position [78, 0]
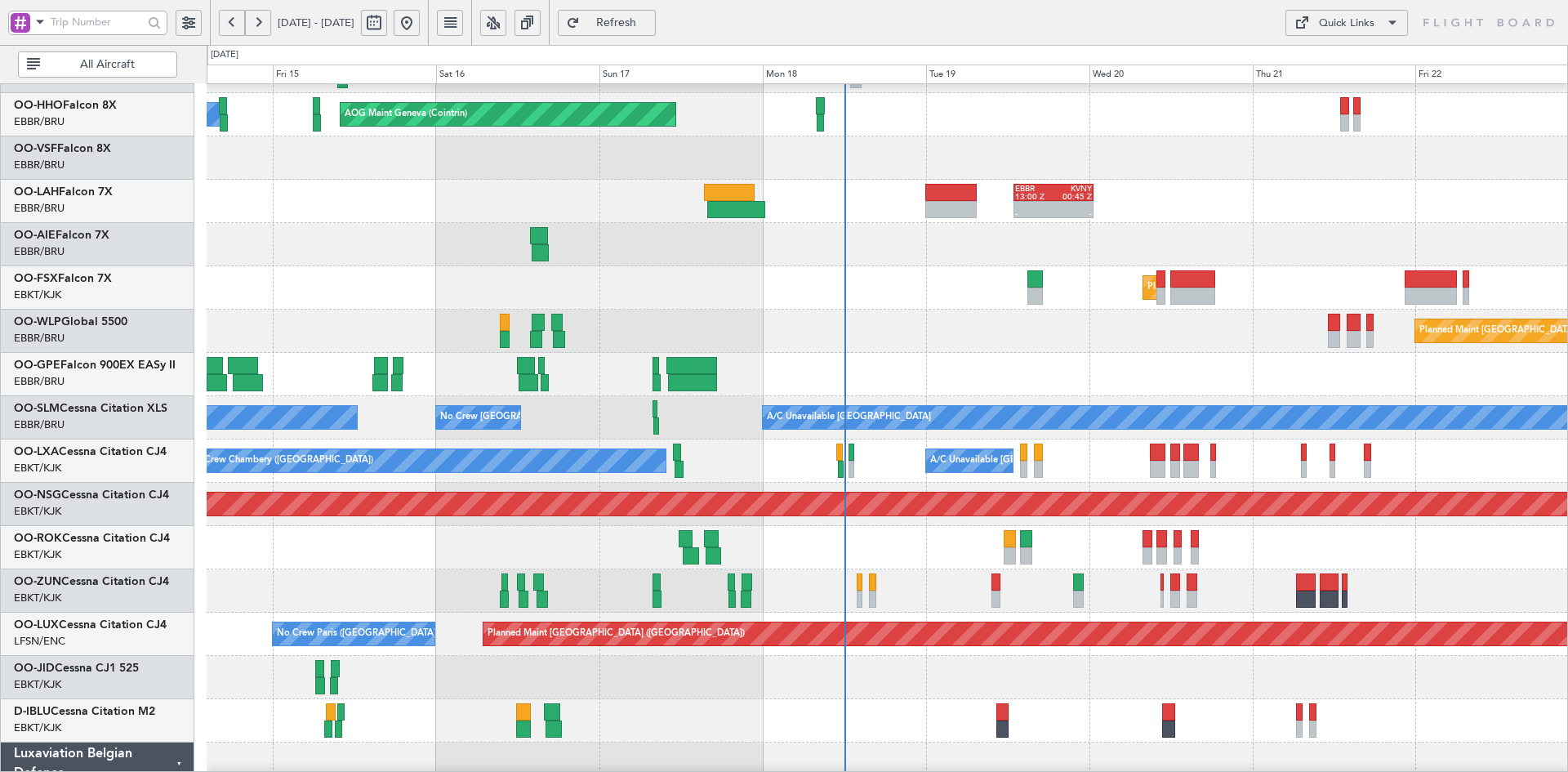
click at [1122, 232] on div at bounding box center [886, 244] width 1360 height 43
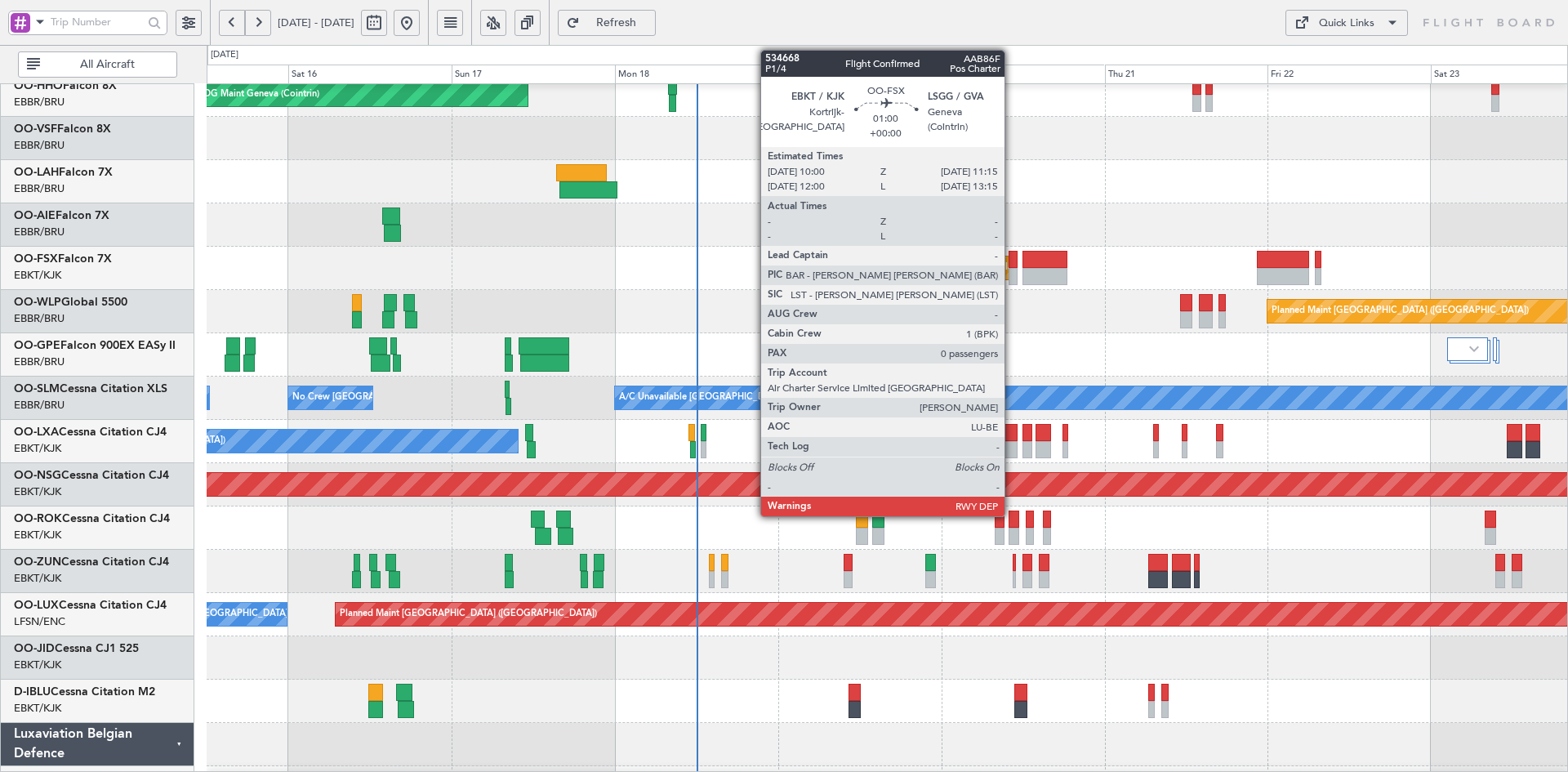
click at [1011, 271] on div at bounding box center [1013, 276] width 9 height 17
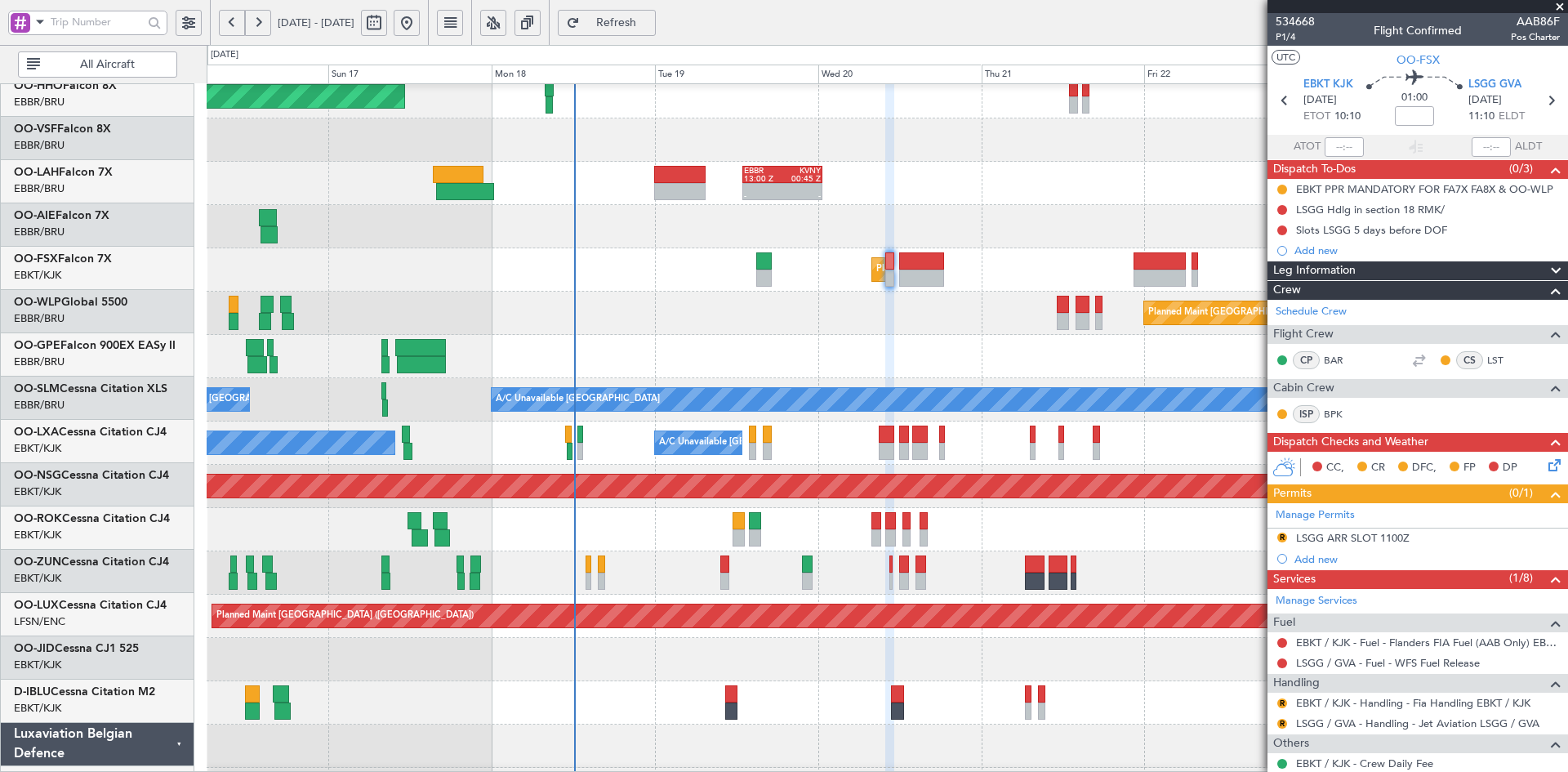
scroll to position [96, 0]
click at [931, 228] on div at bounding box center [886, 227] width 1360 height 43
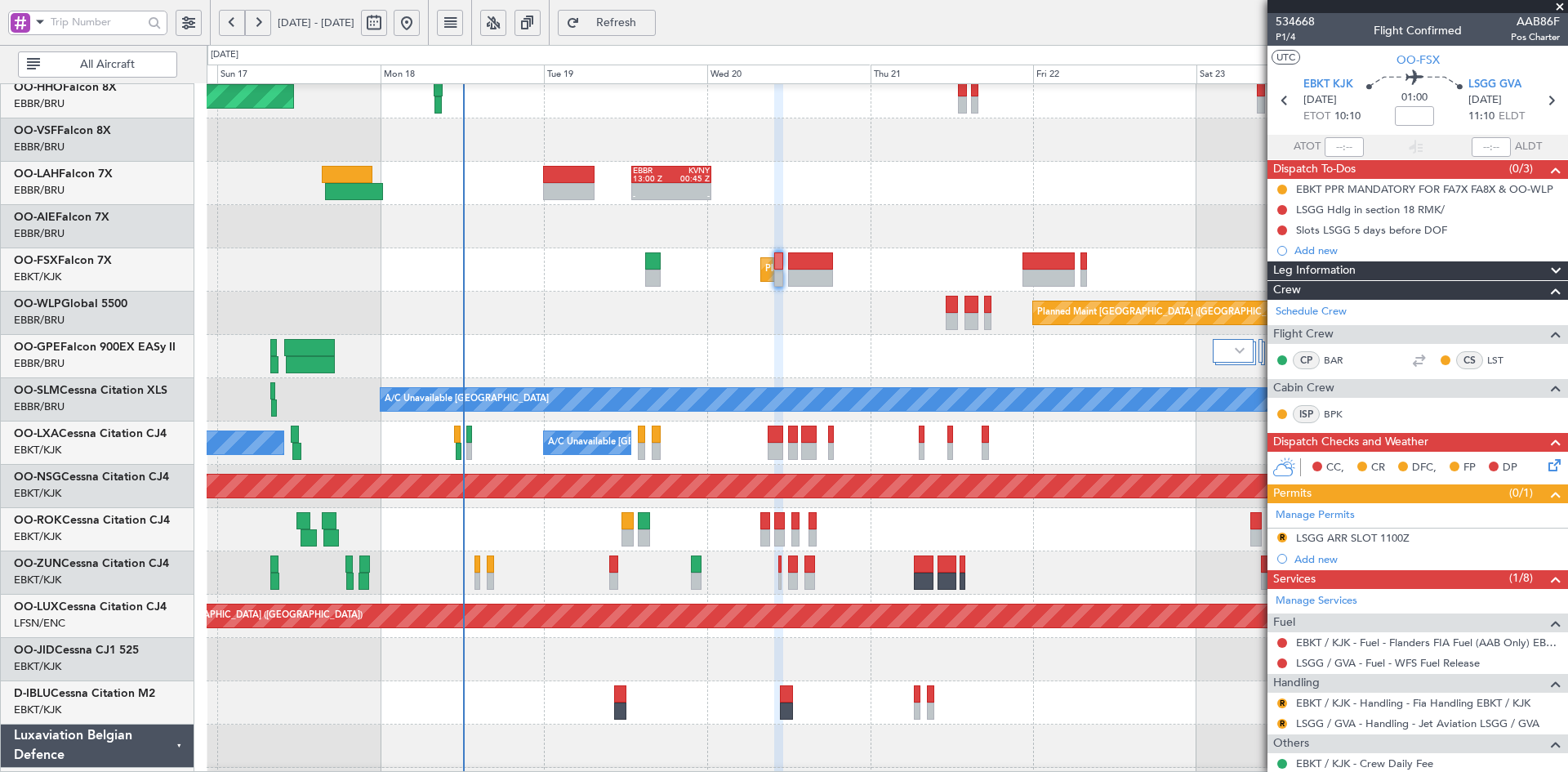
click at [1156, 203] on div "- - EBBR 13:00 Z KVNY 00:45 Z" at bounding box center [886, 183] width 1360 height 43
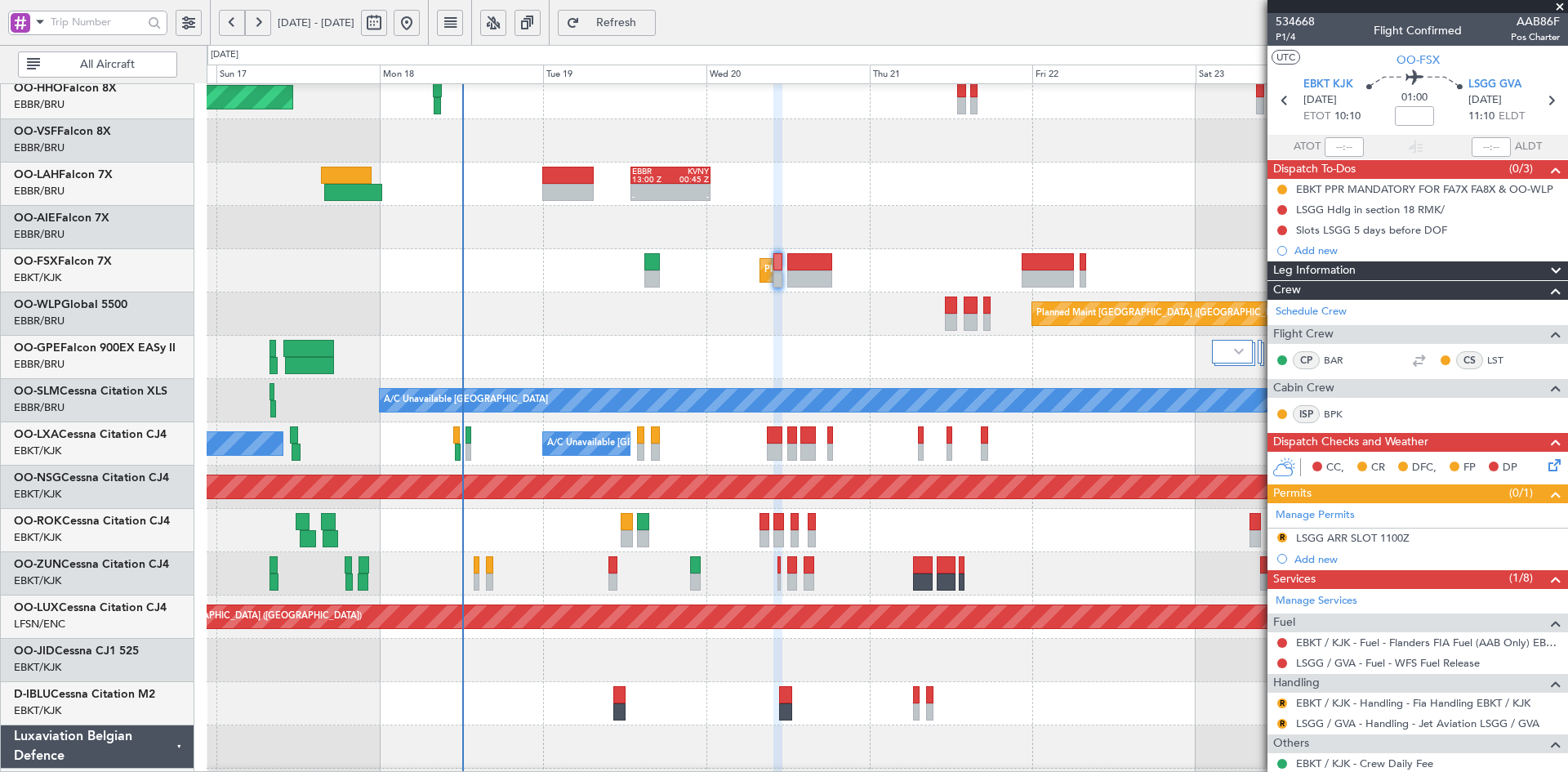
click at [1011, 208] on div at bounding box center [886, 228] width 1360 height 43
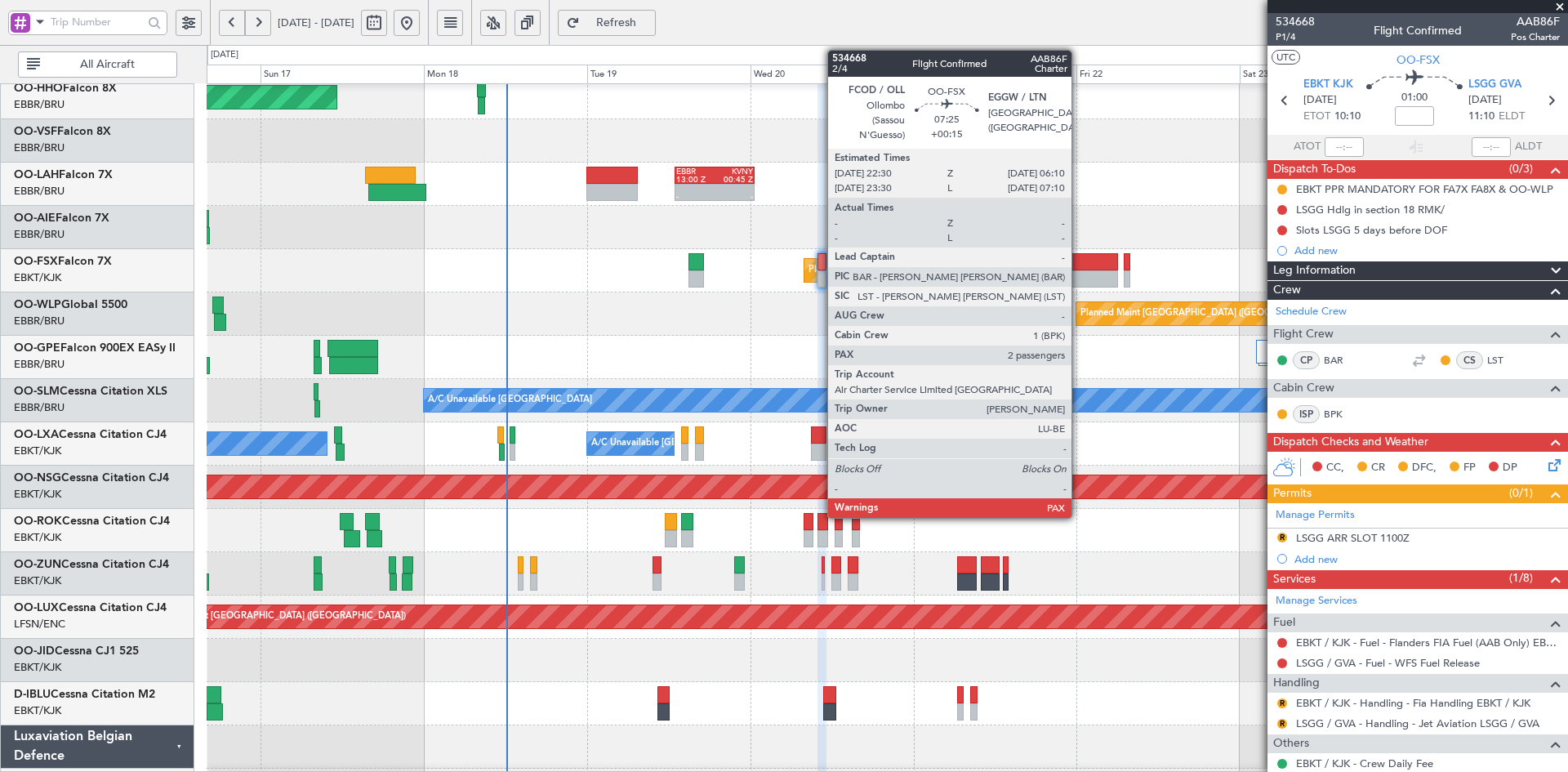
click at [1079, 270] on div at bounding box center [1092, 261] width 53 height 17
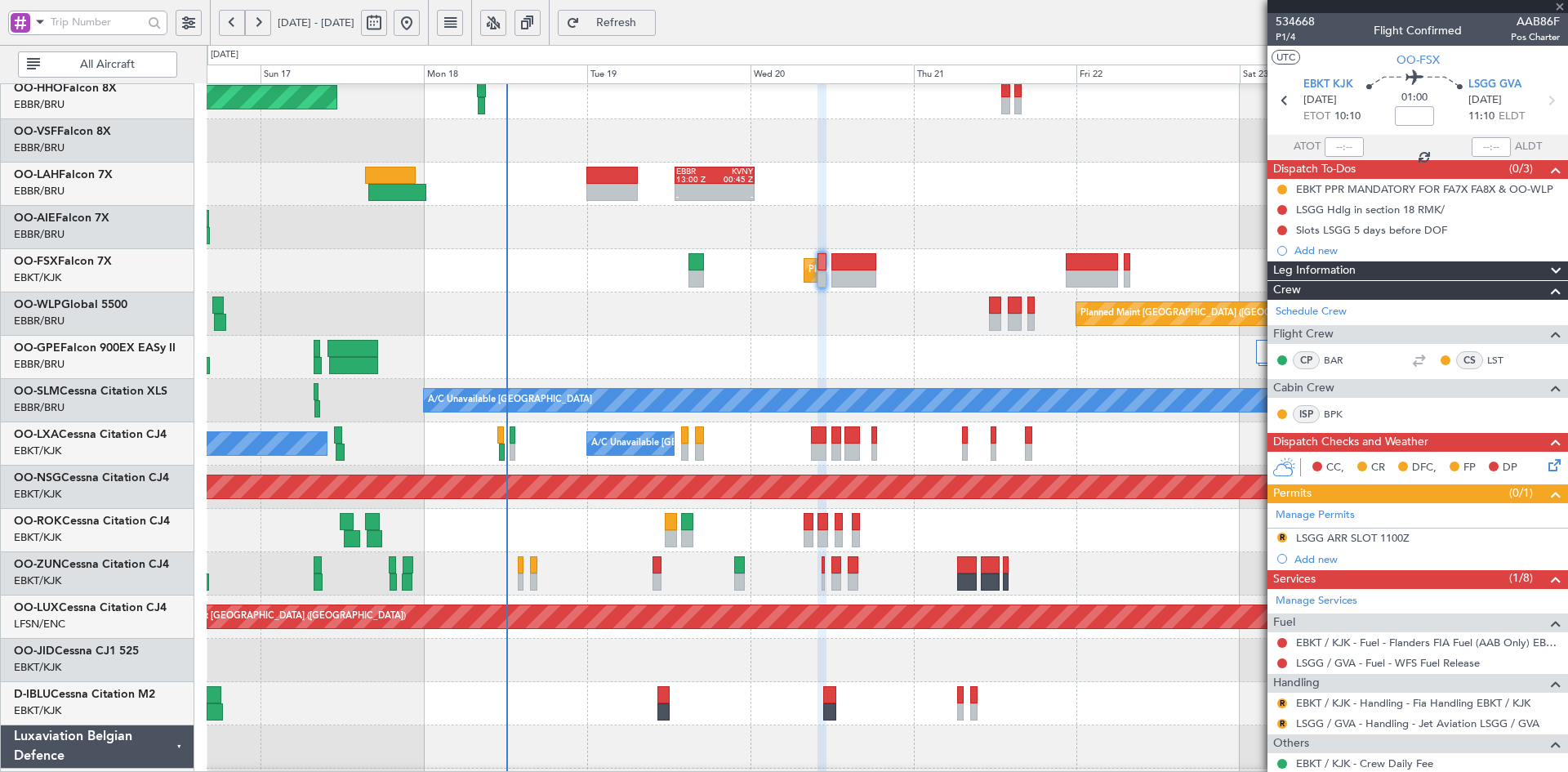
type input "+00:15"
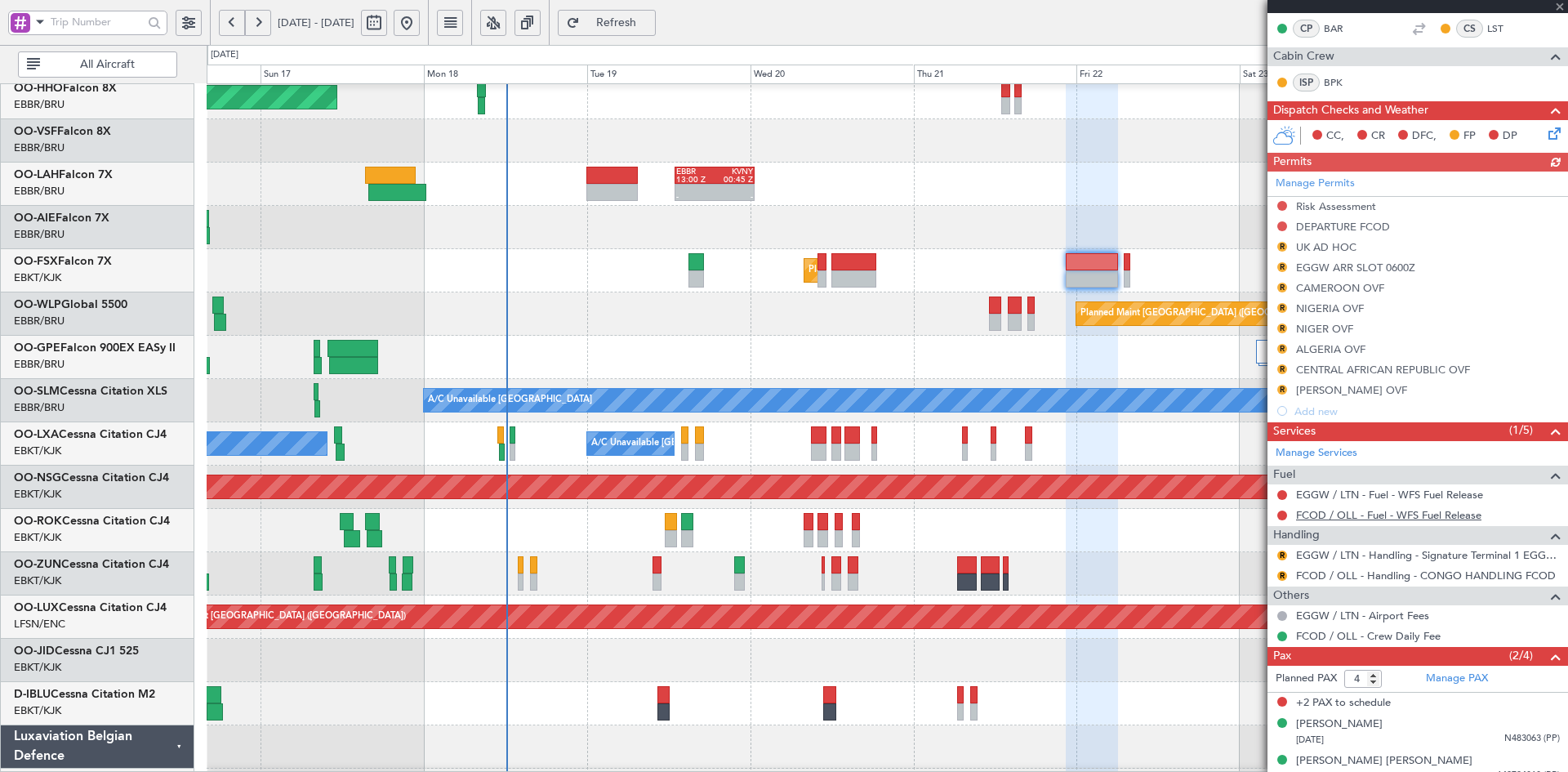
scroll to position [326, 0]
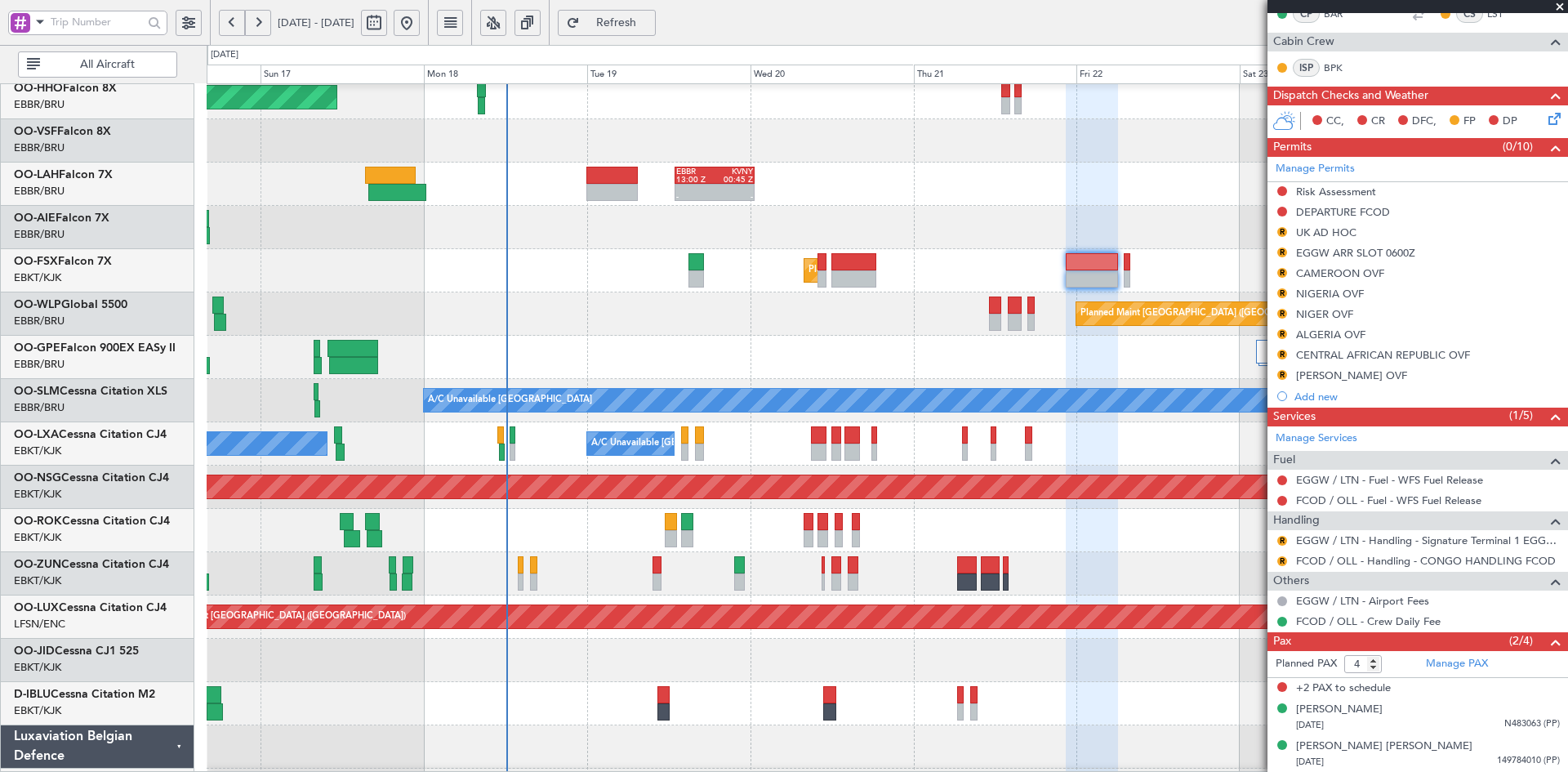
click at [1565, 8] on span at bounding box center [1560, 8] width 16 height 15
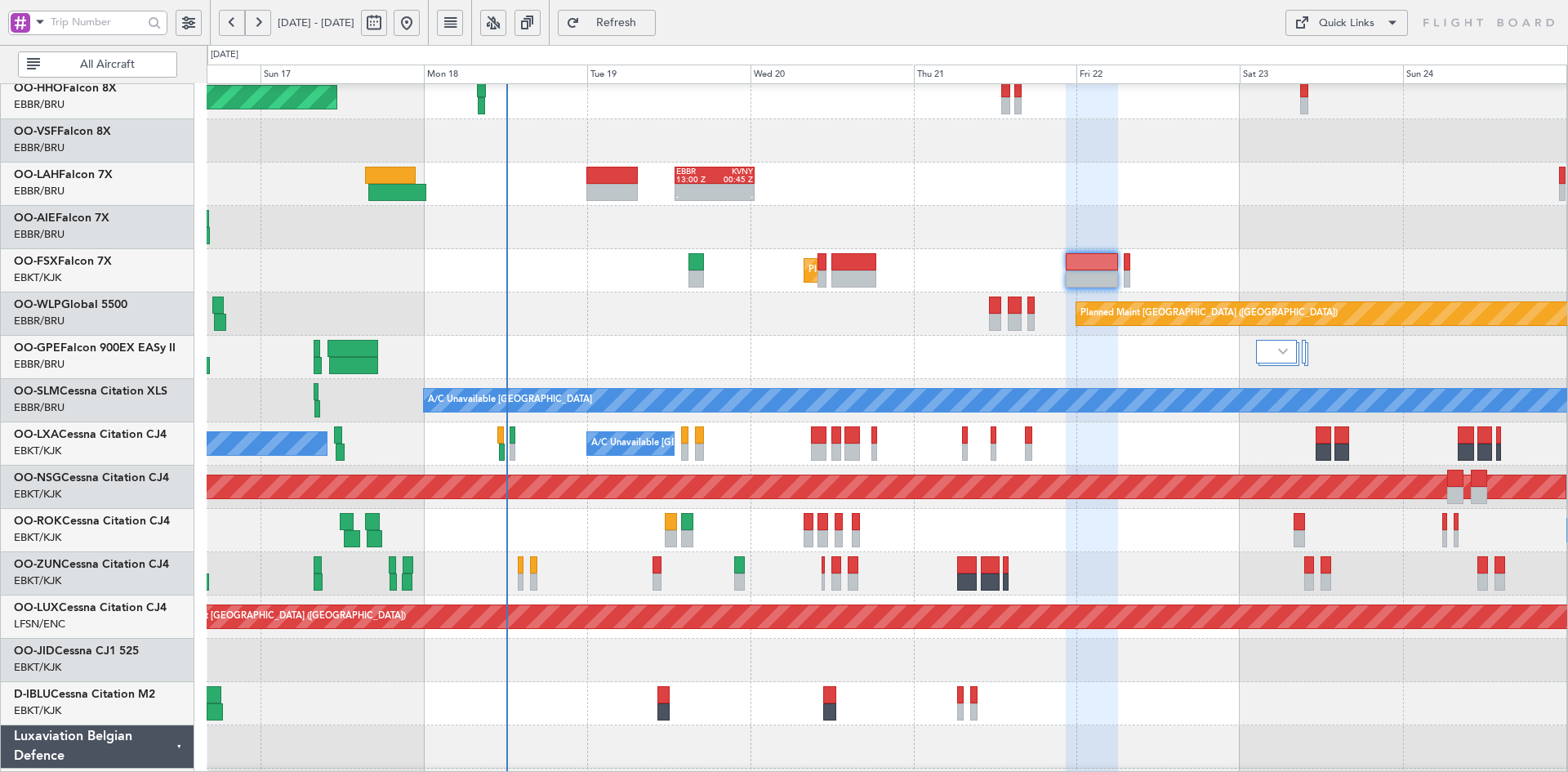
type input "0"
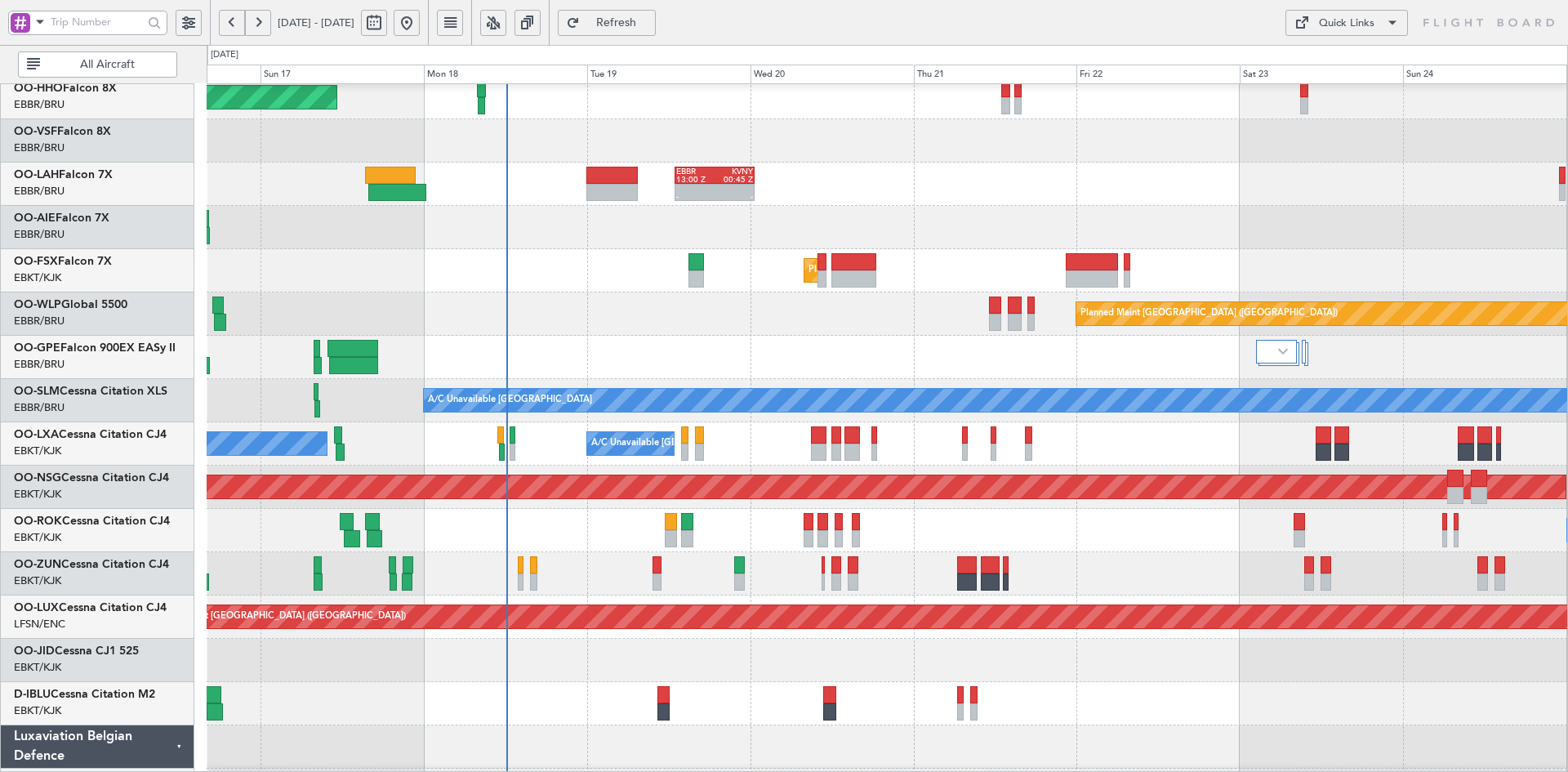
scroll to position [0, 0]
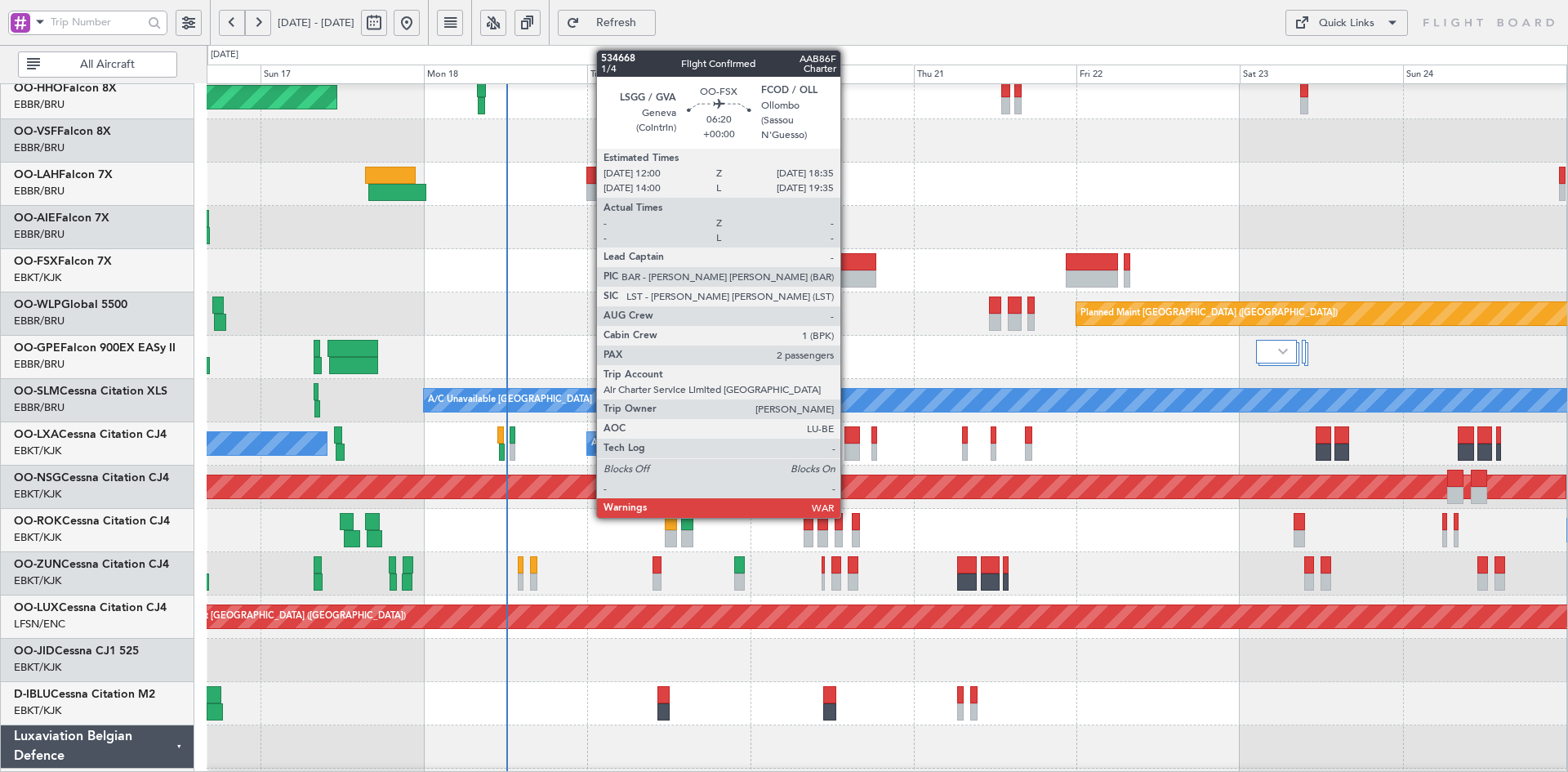
click at [848, 277] on div at bounding box center [854, 279] width 45 height 17
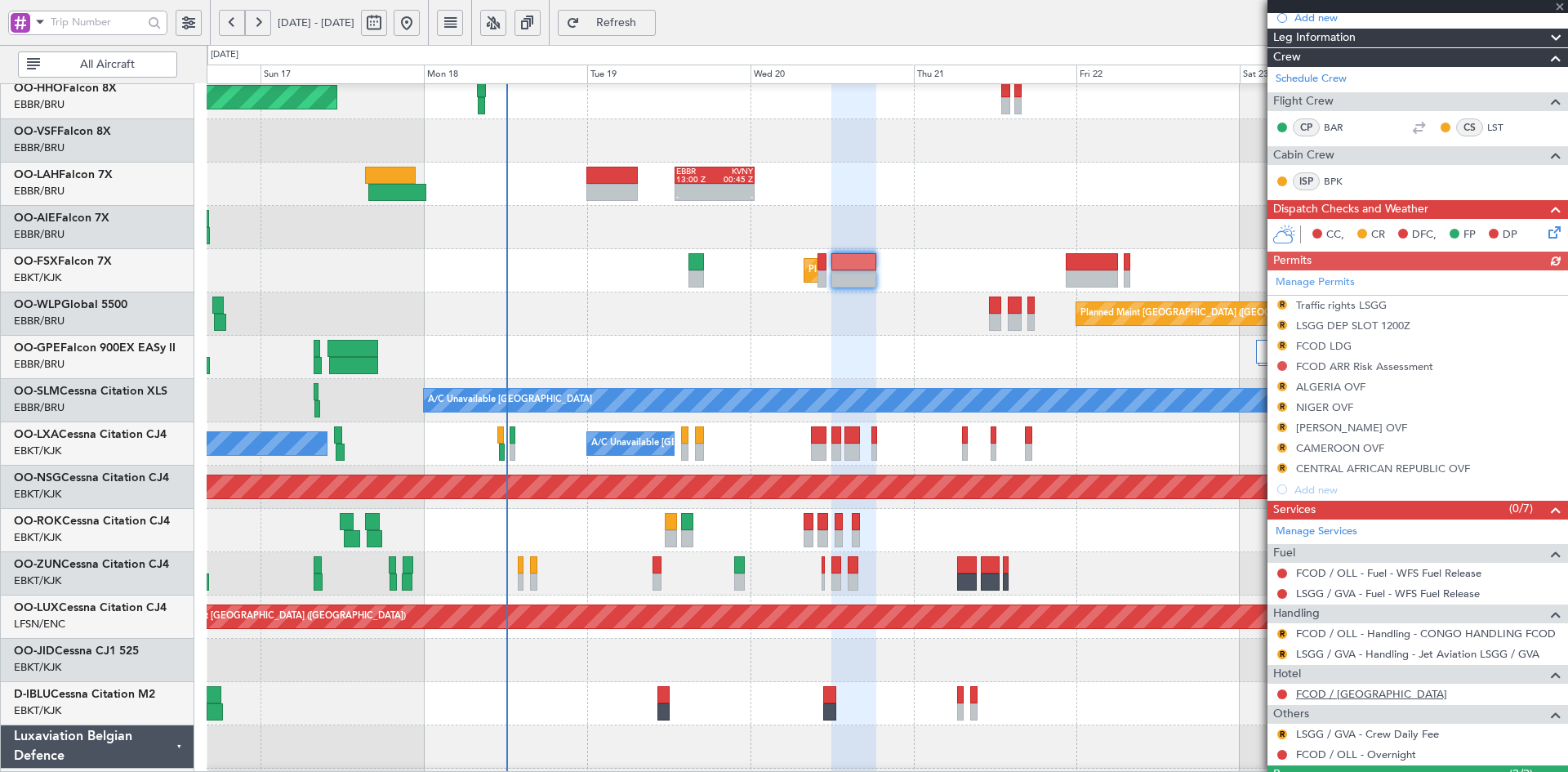
scroll to position [304, 0]
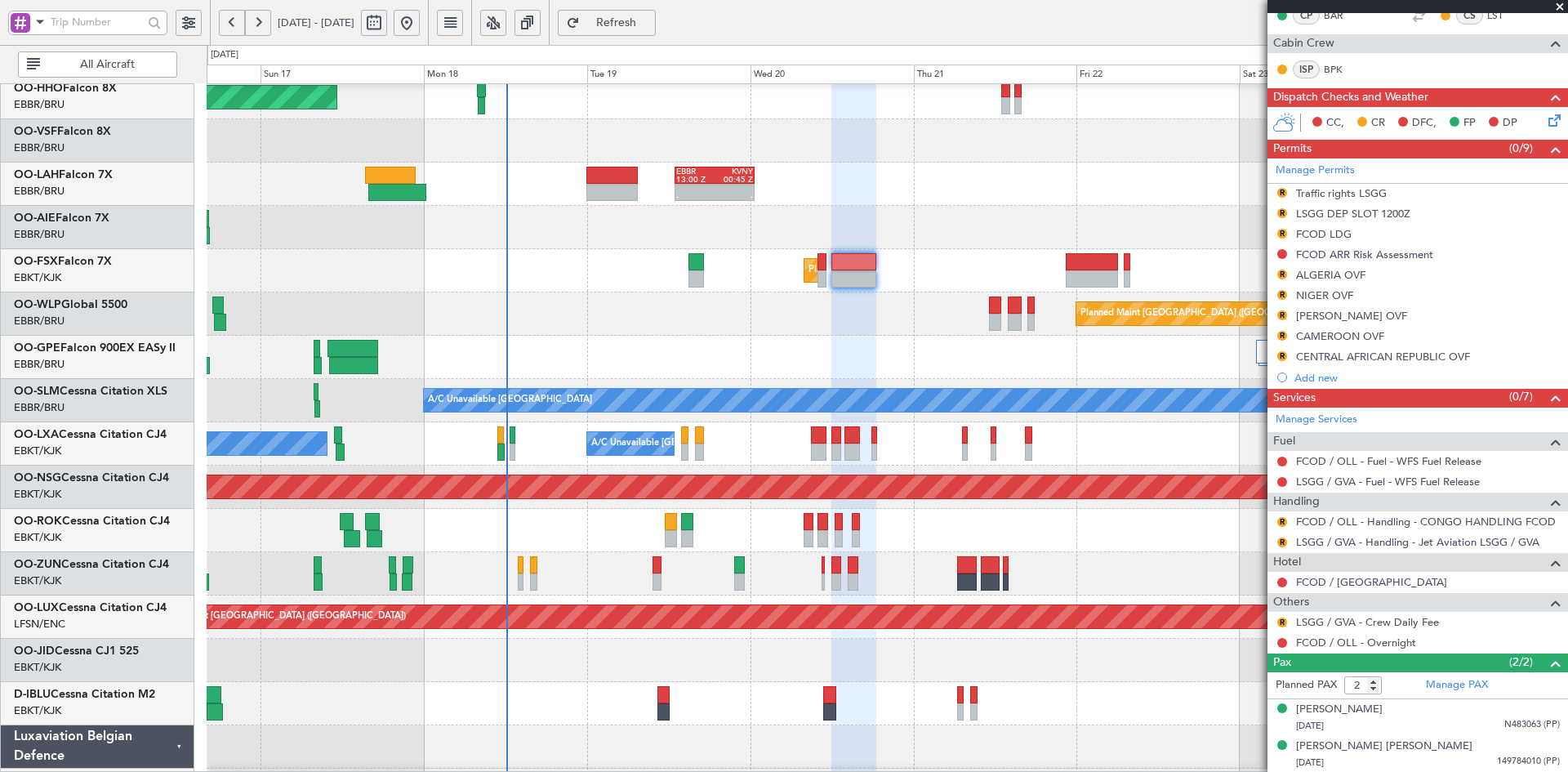
click at [1560, 9] on span at bounding box center [1560, 8] width 16 height 15
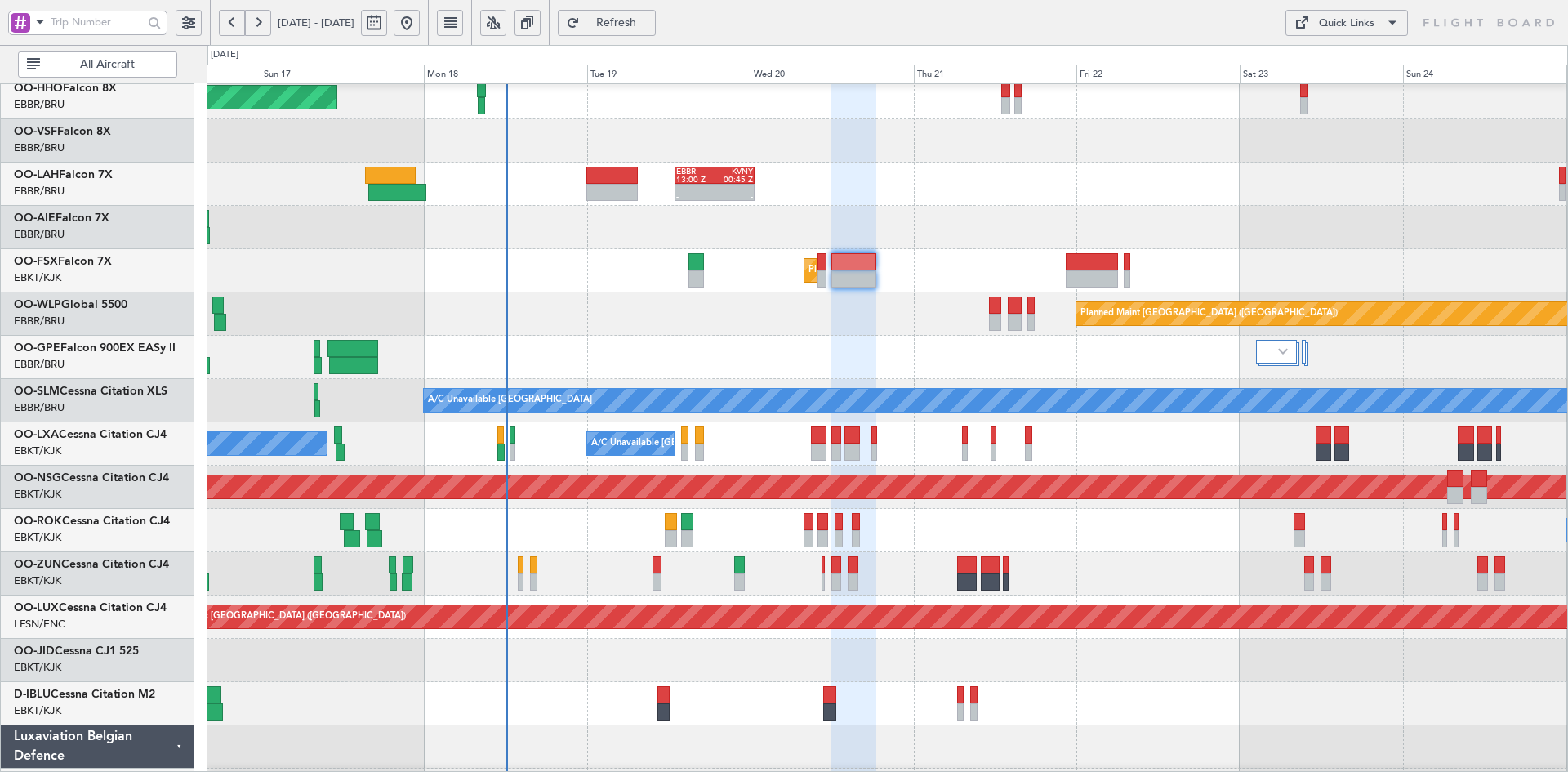
type input "0"
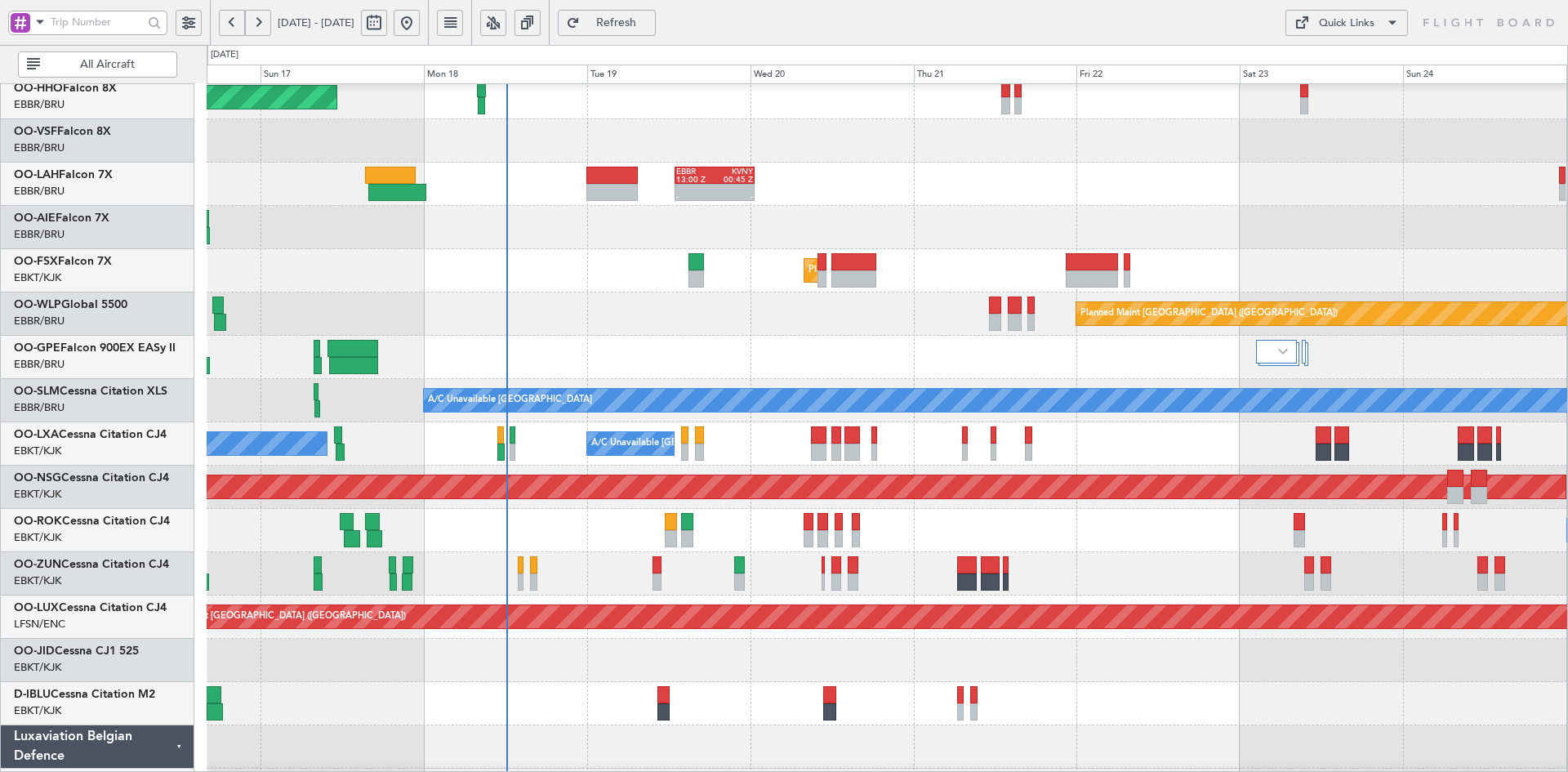
scroll to position [0, 0]
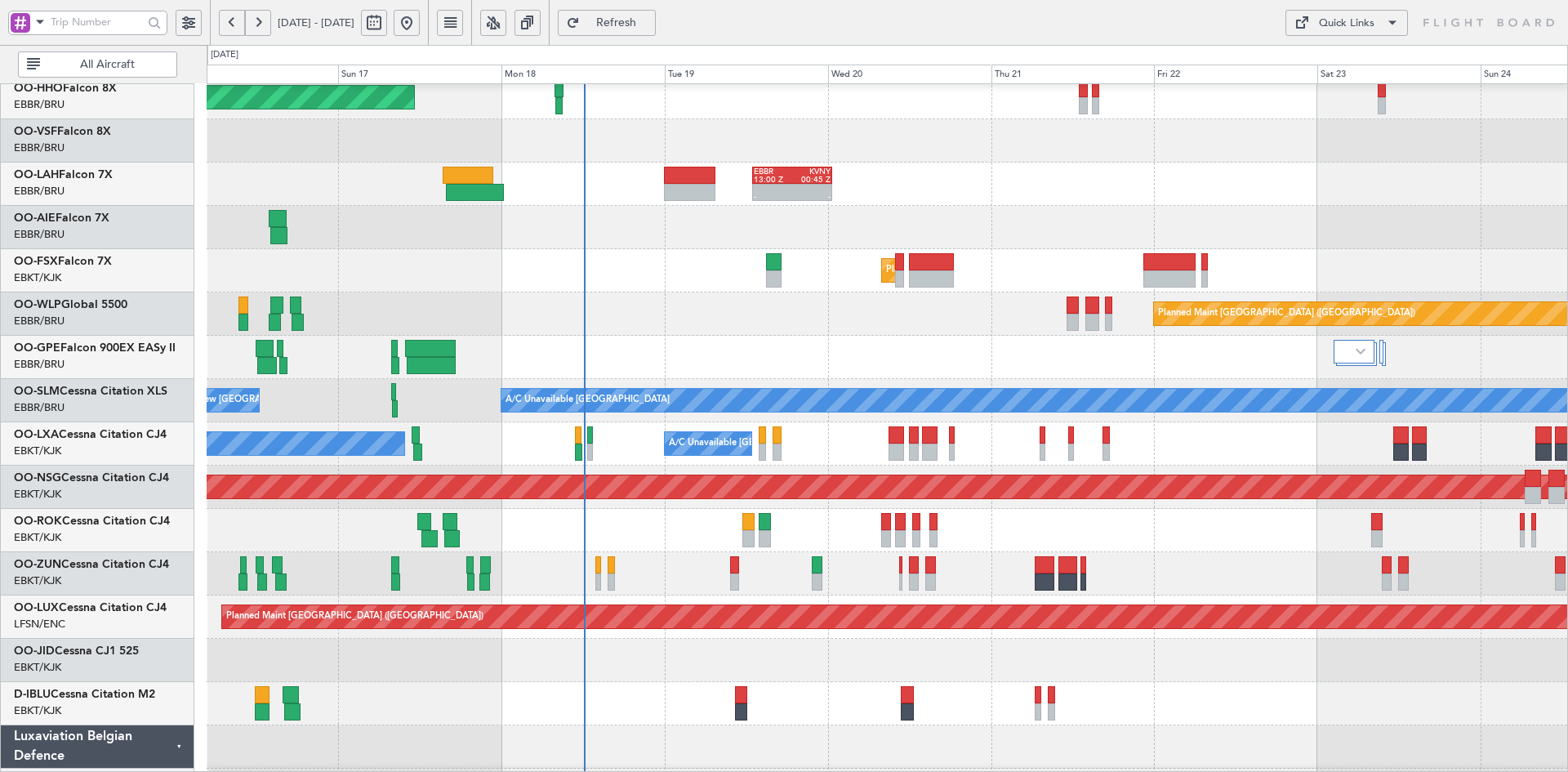
click at [1031, 181] on div "- - EBBR 13:00 Z KVNY 00:45 Z" at bounding box center [886, 184] width 1360 height 43
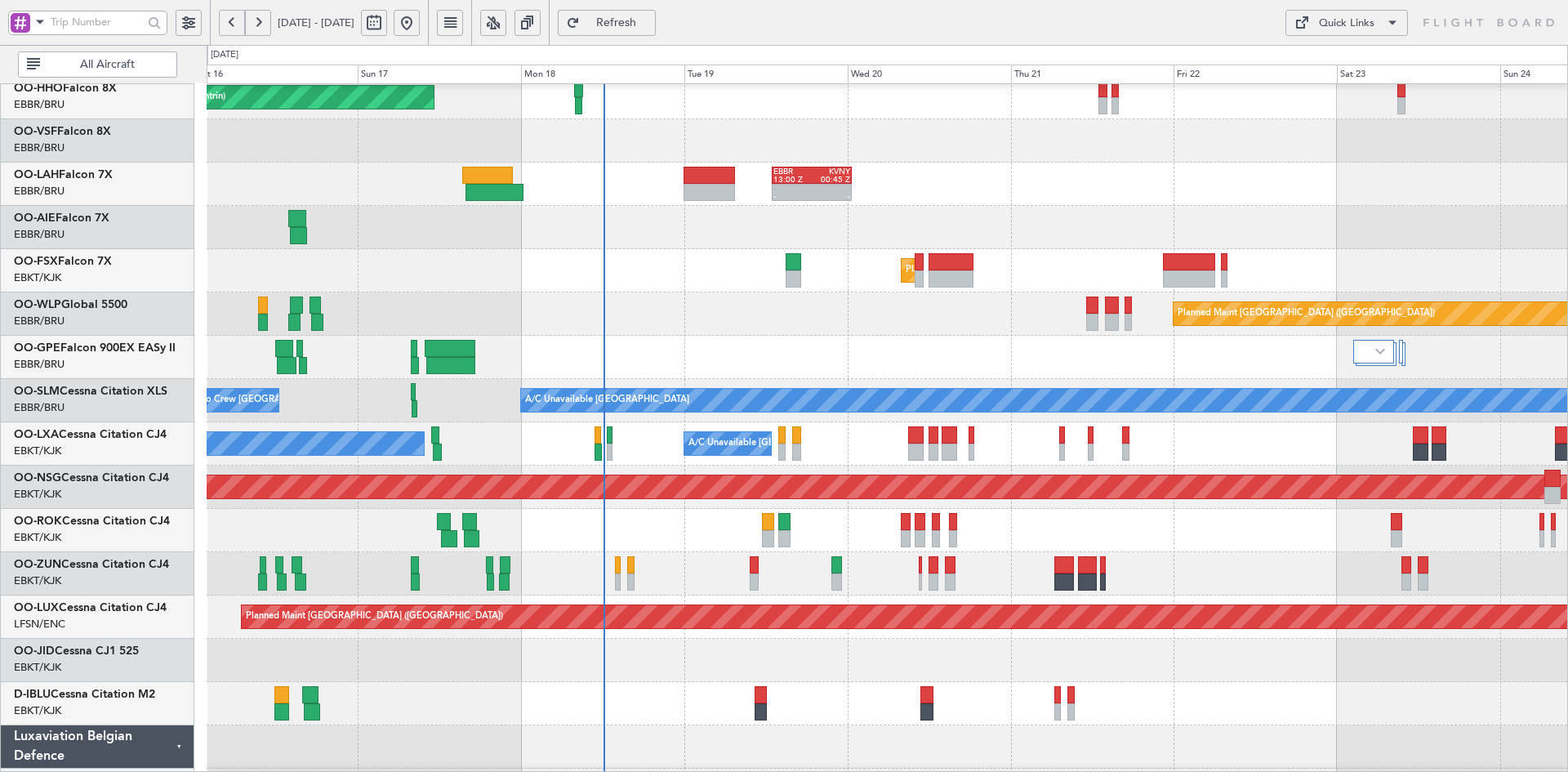
scroll to position [101, 0]
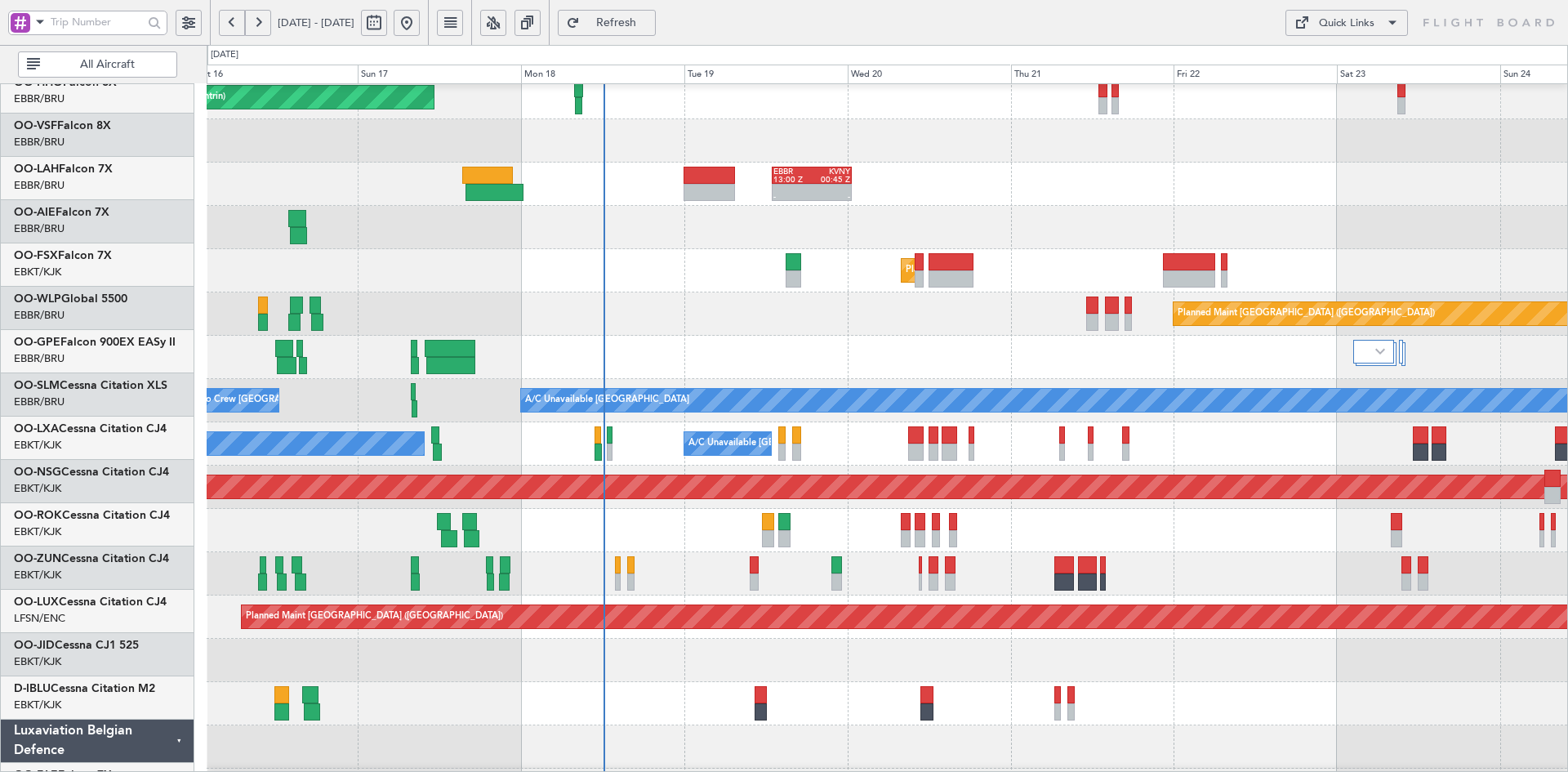
click at [976, 228] on div at bounding box center [886, 228] width 1360 height 43
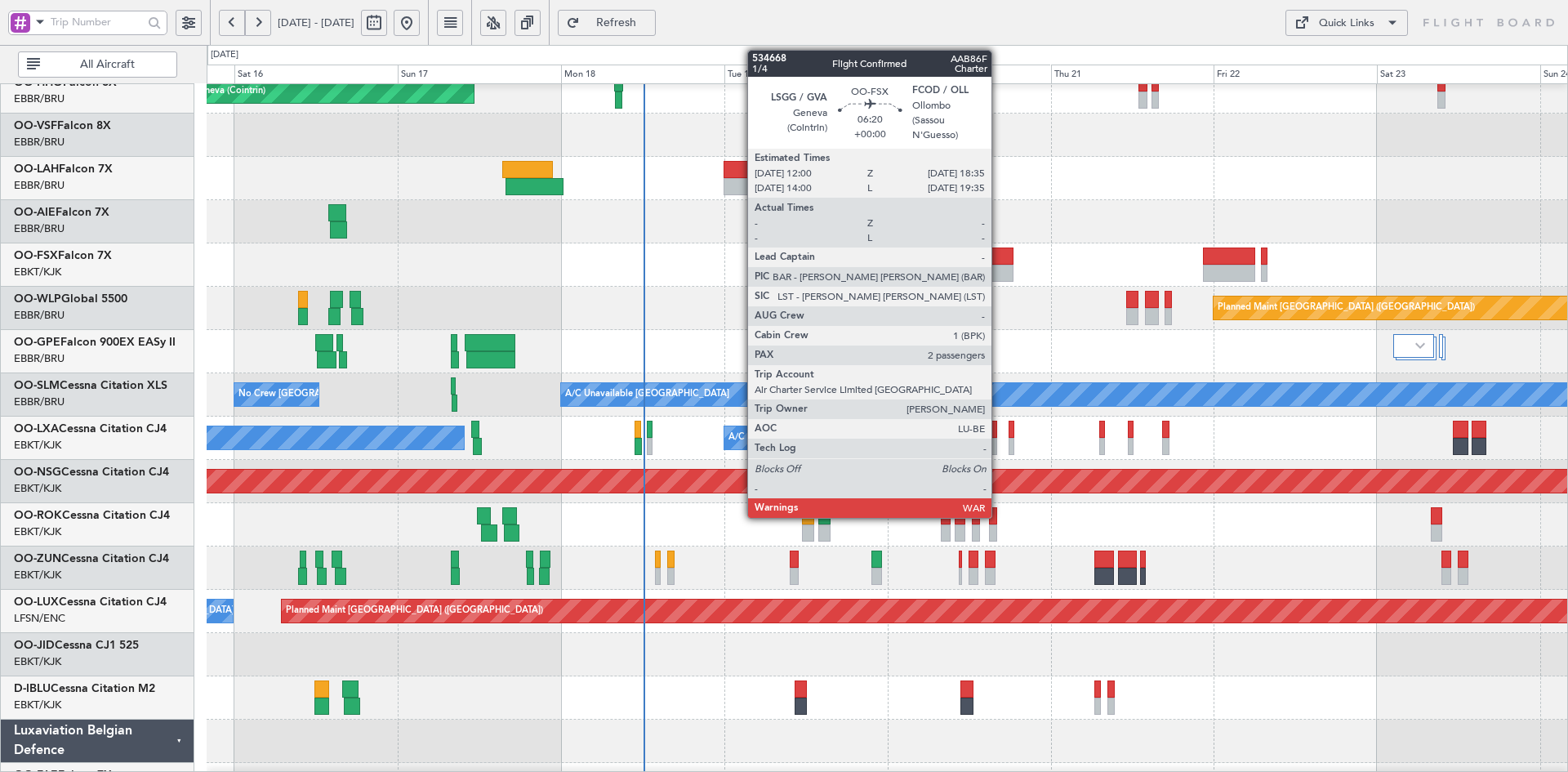
click at [999, 260] on div at bounding box center [991, 256] width 45 height 17
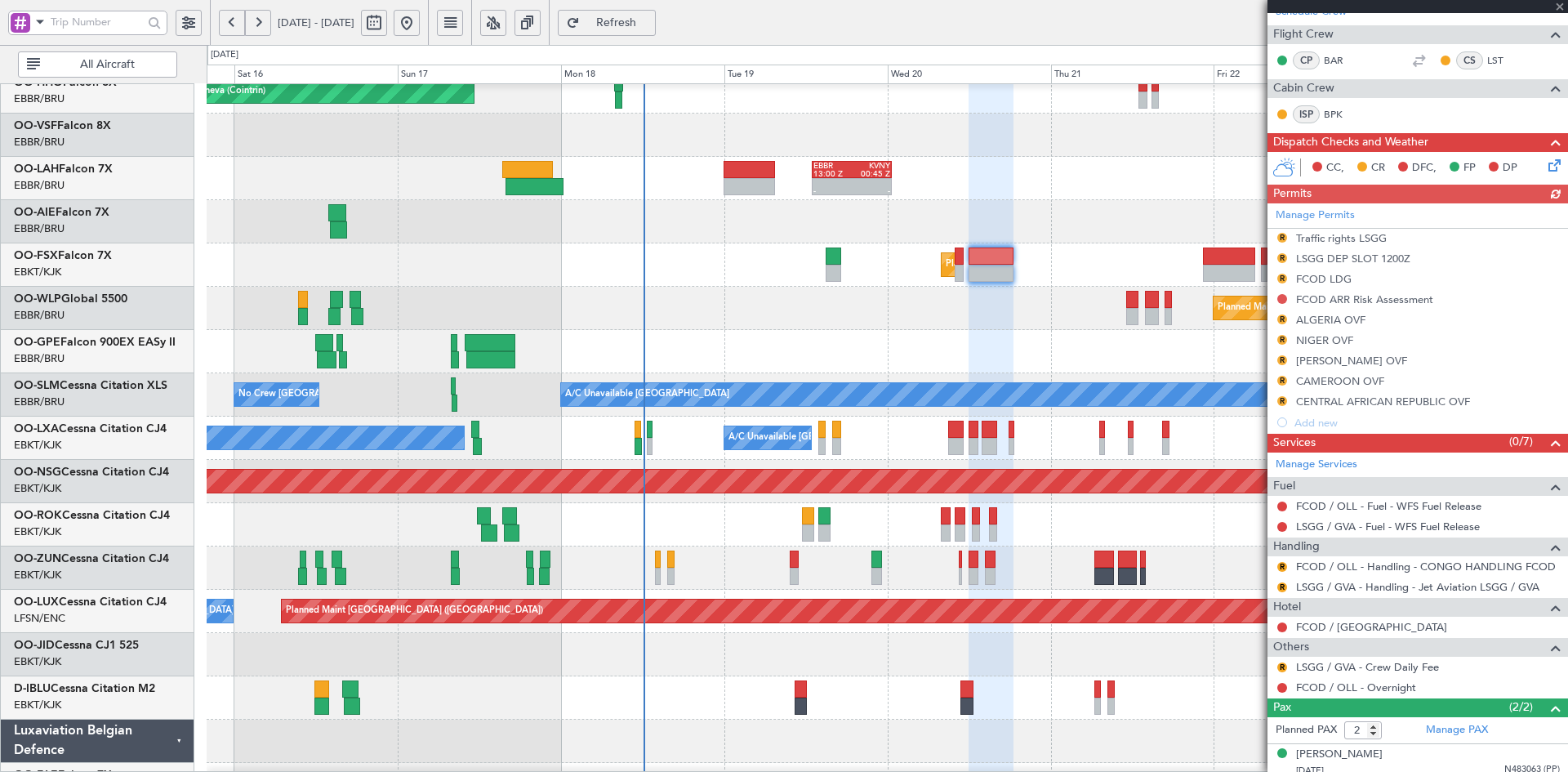
scroll to position [304, 0]
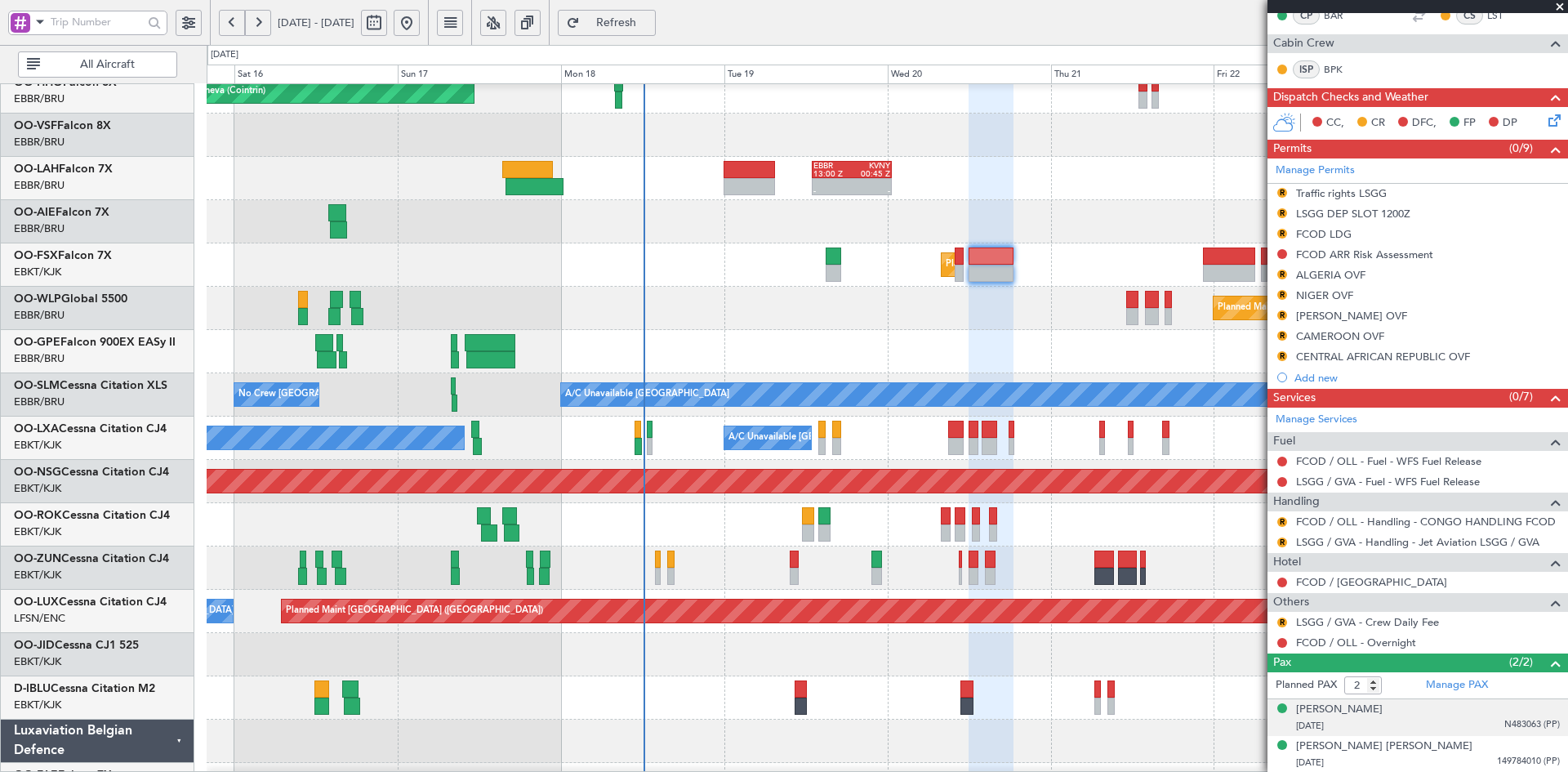
click at [1396, 710] on div "Ahmed Znaidi 08/10/1977 N483063 (PP)" at bounding box center [1428, 717] width 264 height 32
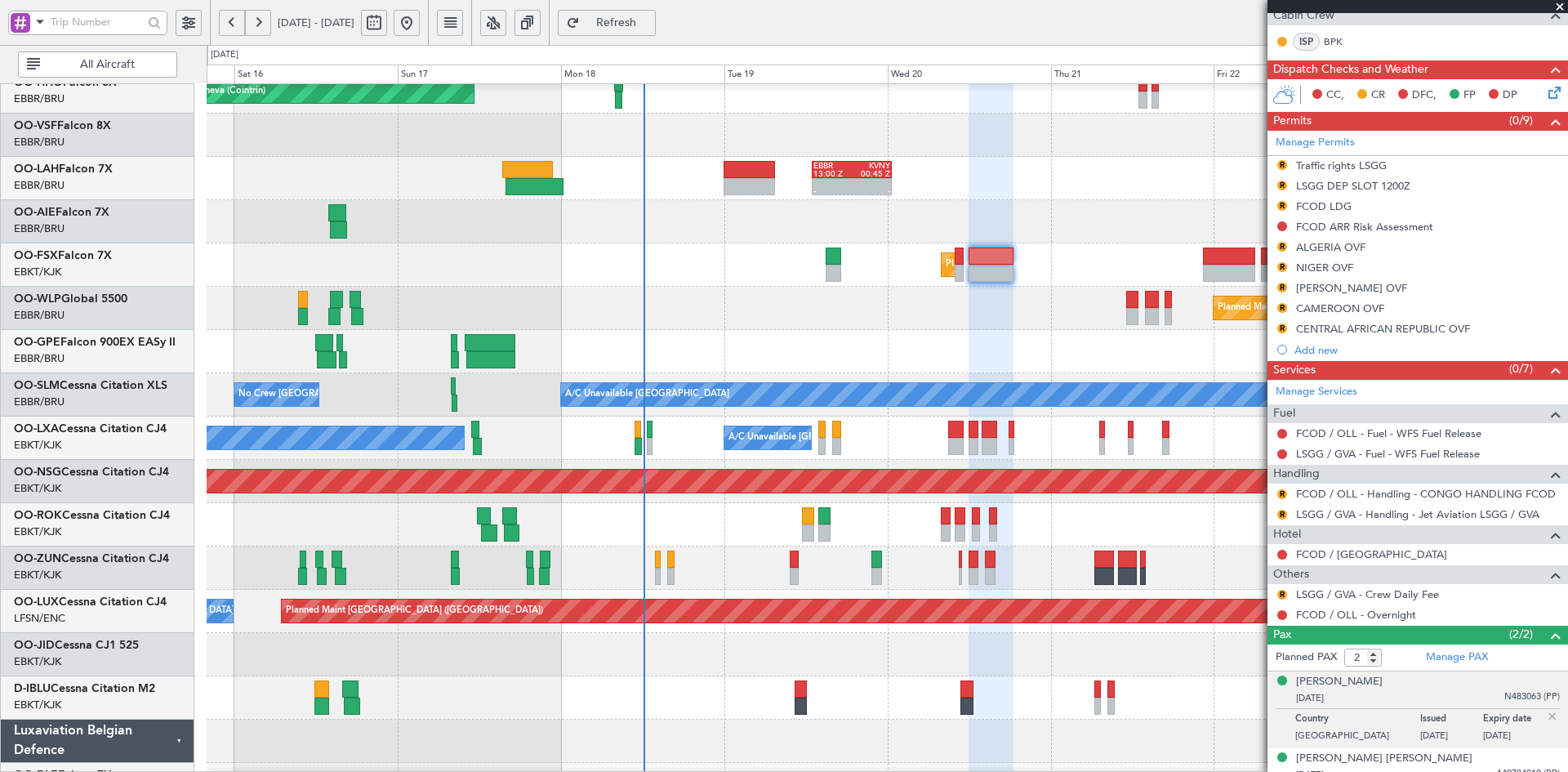
scroll to position [344, 0]
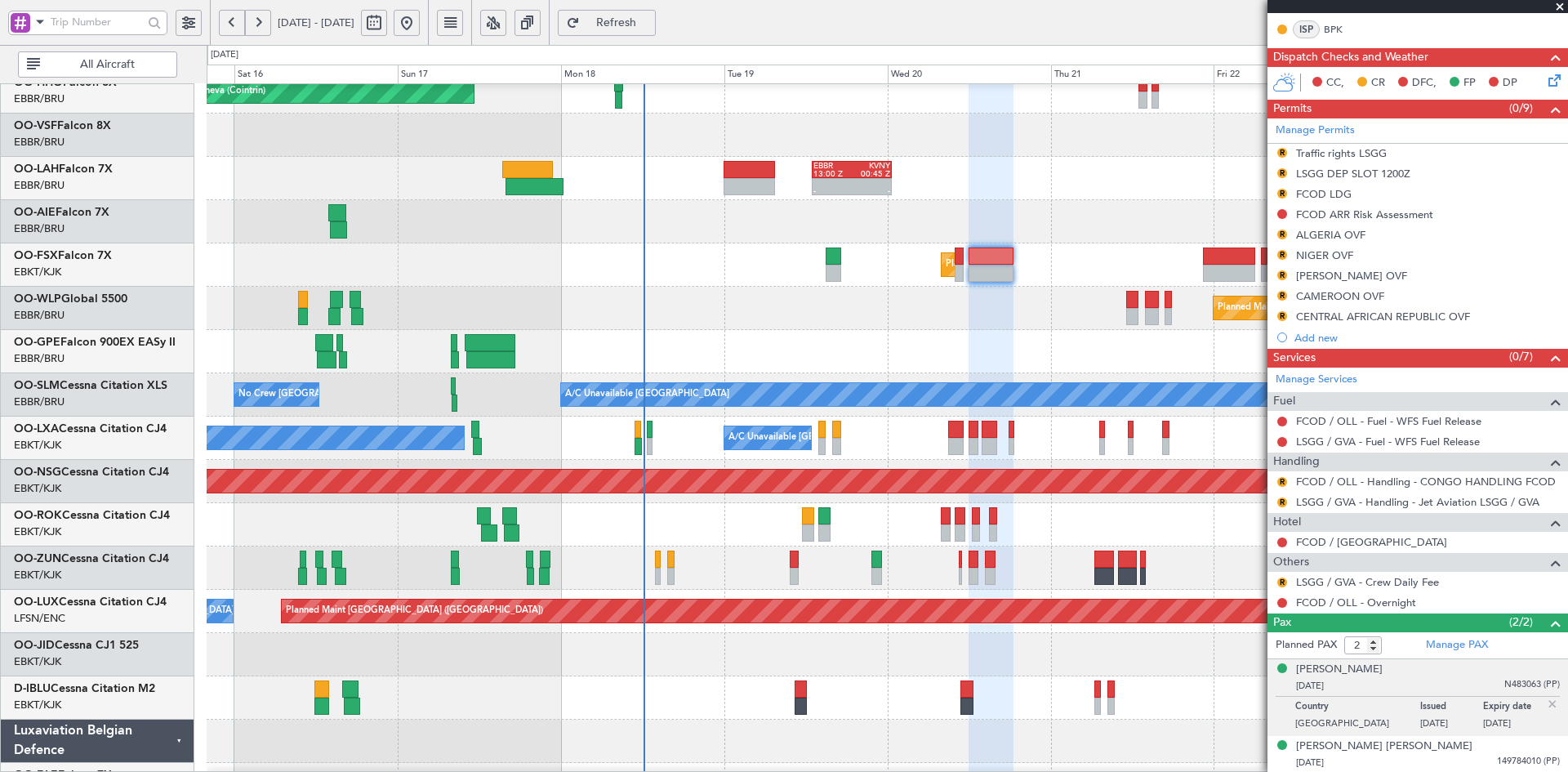
click at [1400, 672] on div "Ahmed Znaidi 08/10/1977 N483063 (PP)" at bounding box center [1428, 678] width 264 height 32
click at [1419, 749] on div "Russell David HARDY 12/07/1965 149784010 (PP)" at bounding box center [1428, 754] width 264 height 32
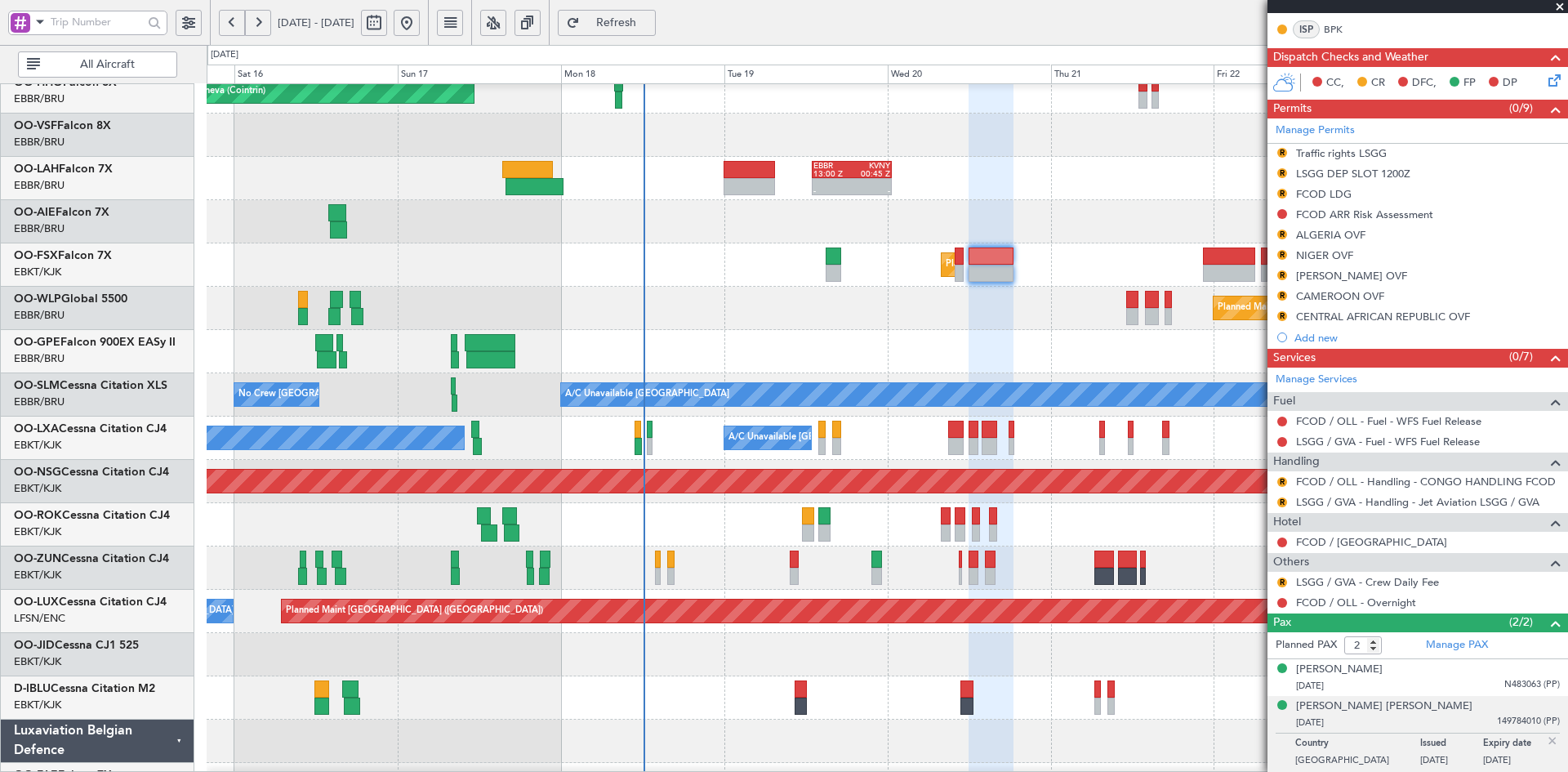
click at [1563, 9] on span at bounding box center [1560, 8] width 16 height 15
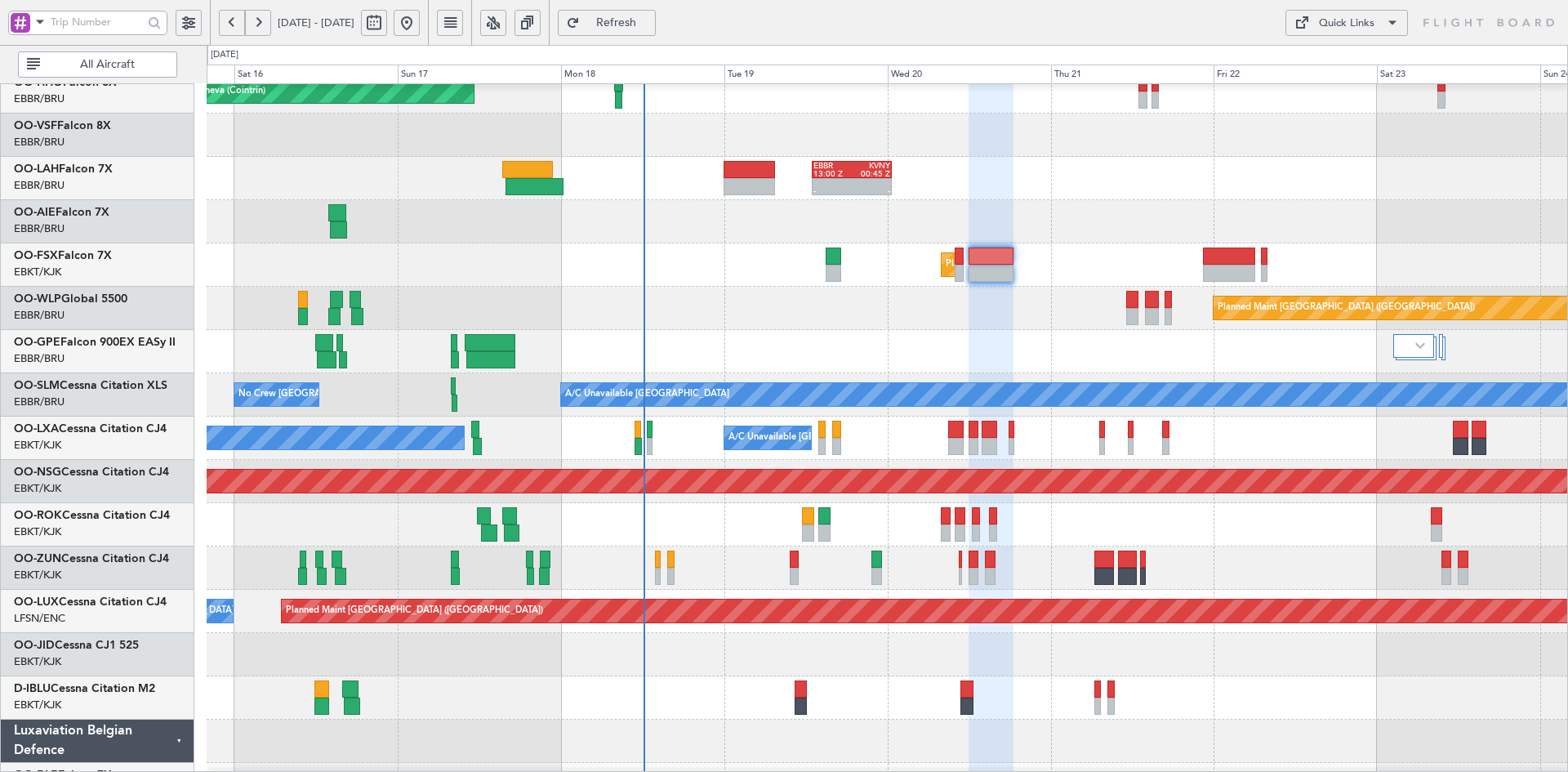
type input "0"
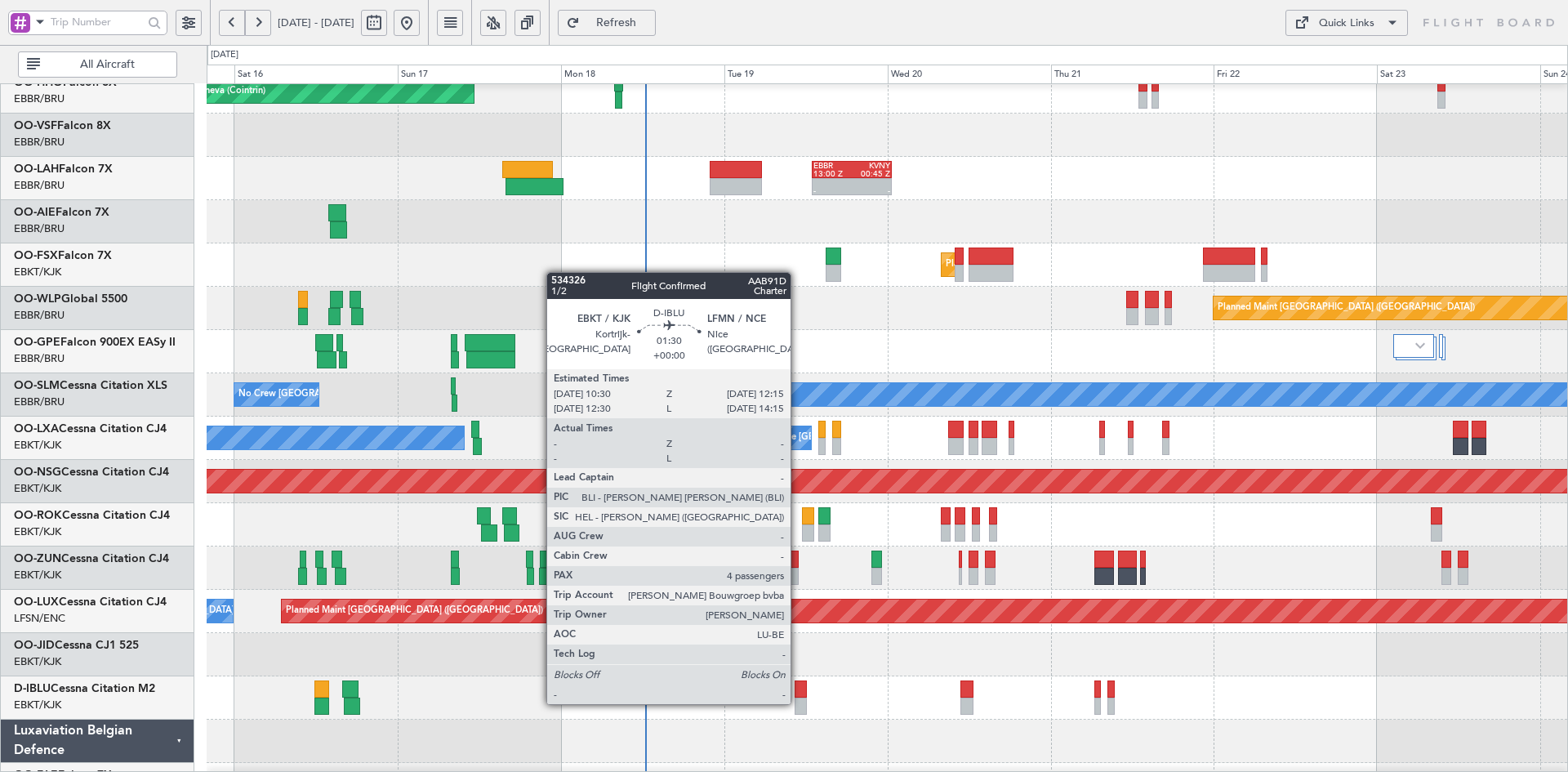
click at [798, 702] on div at bounding box center [800, 706] width 12 height 17
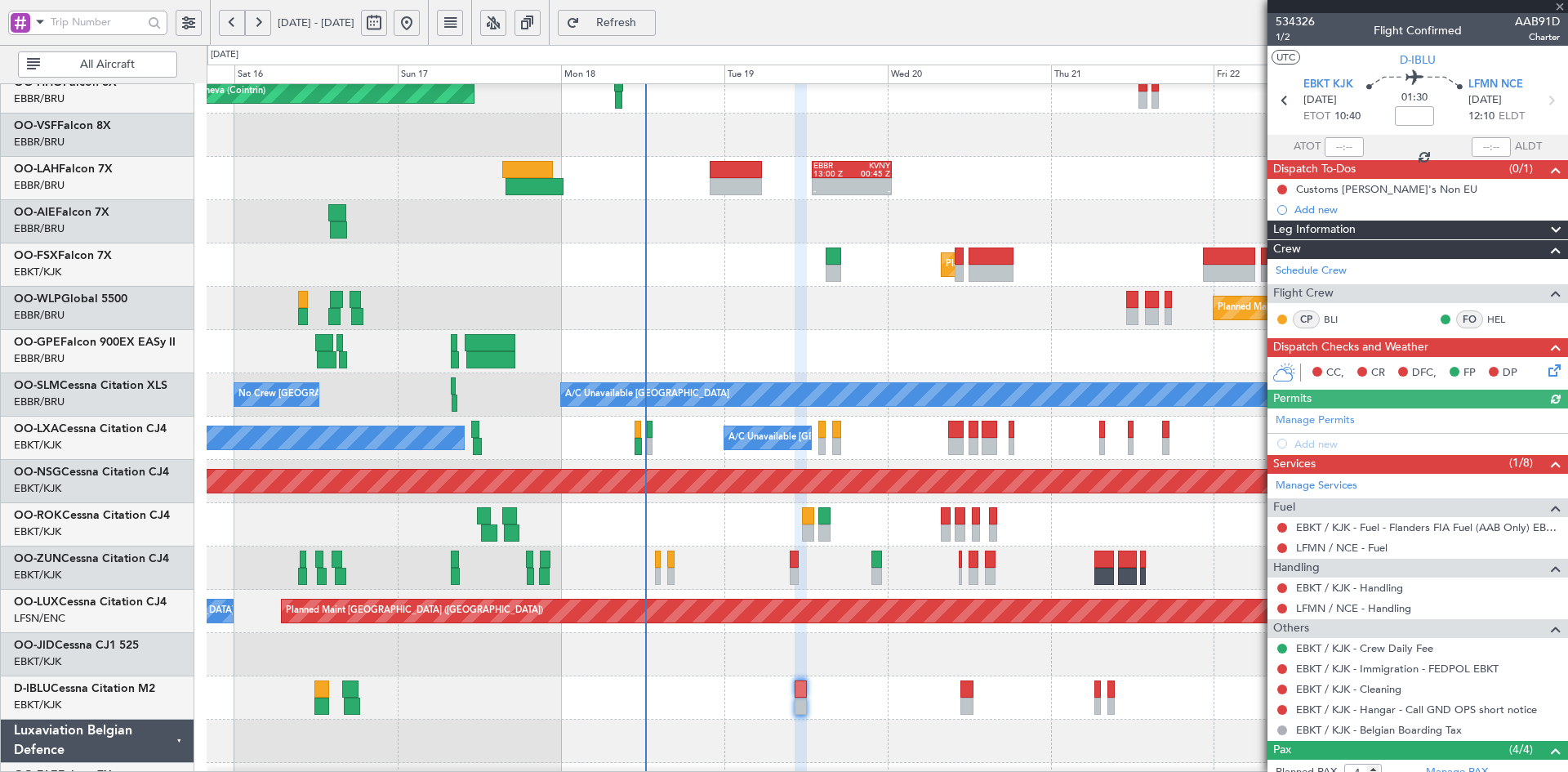
click at [1564, 4] on div at bounding box center [1418, 7] width 301 height 13
click at [1564, 4] on span at bounding box center [1560, 8] width 16 height 15
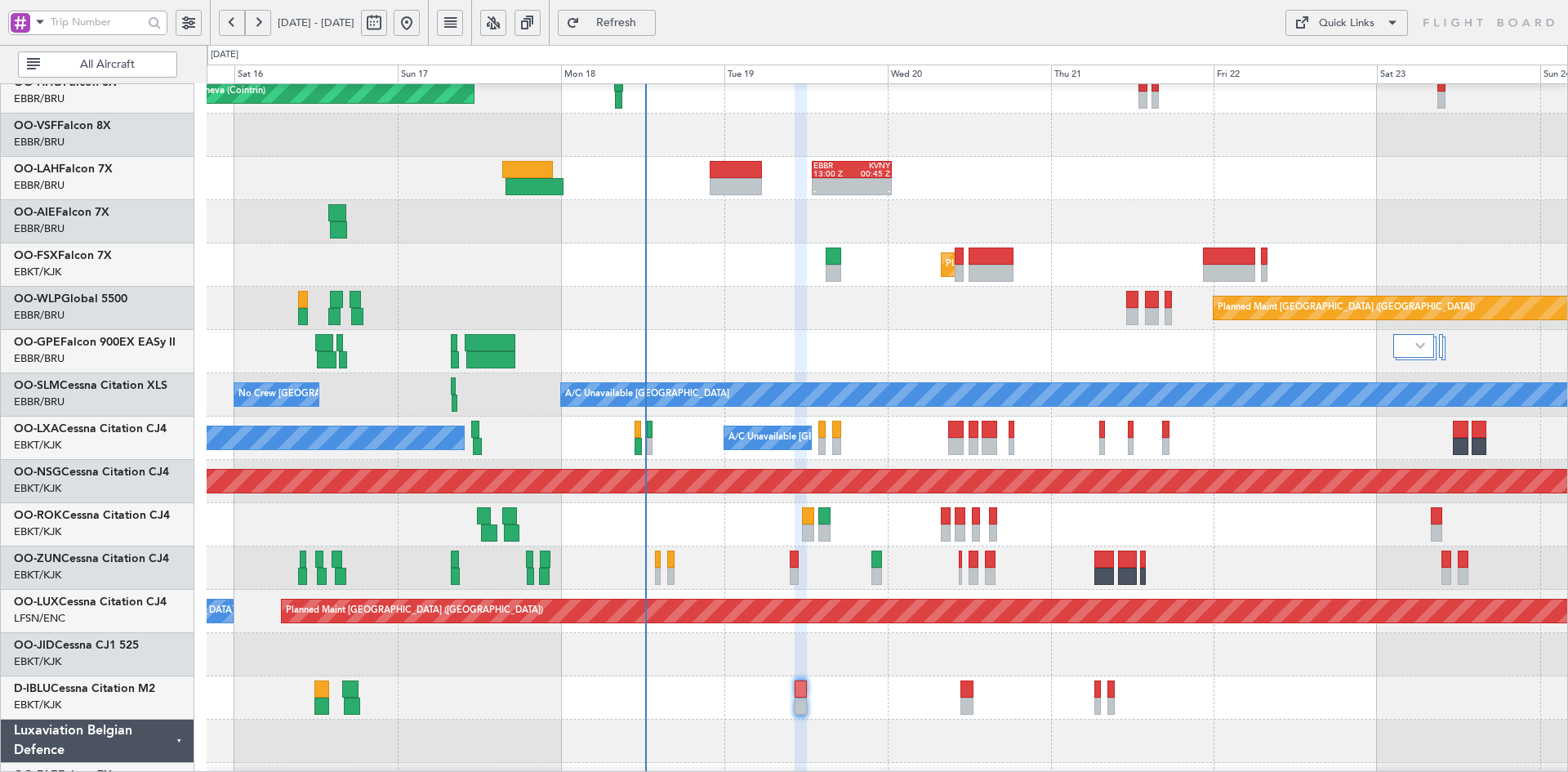
type input "0"
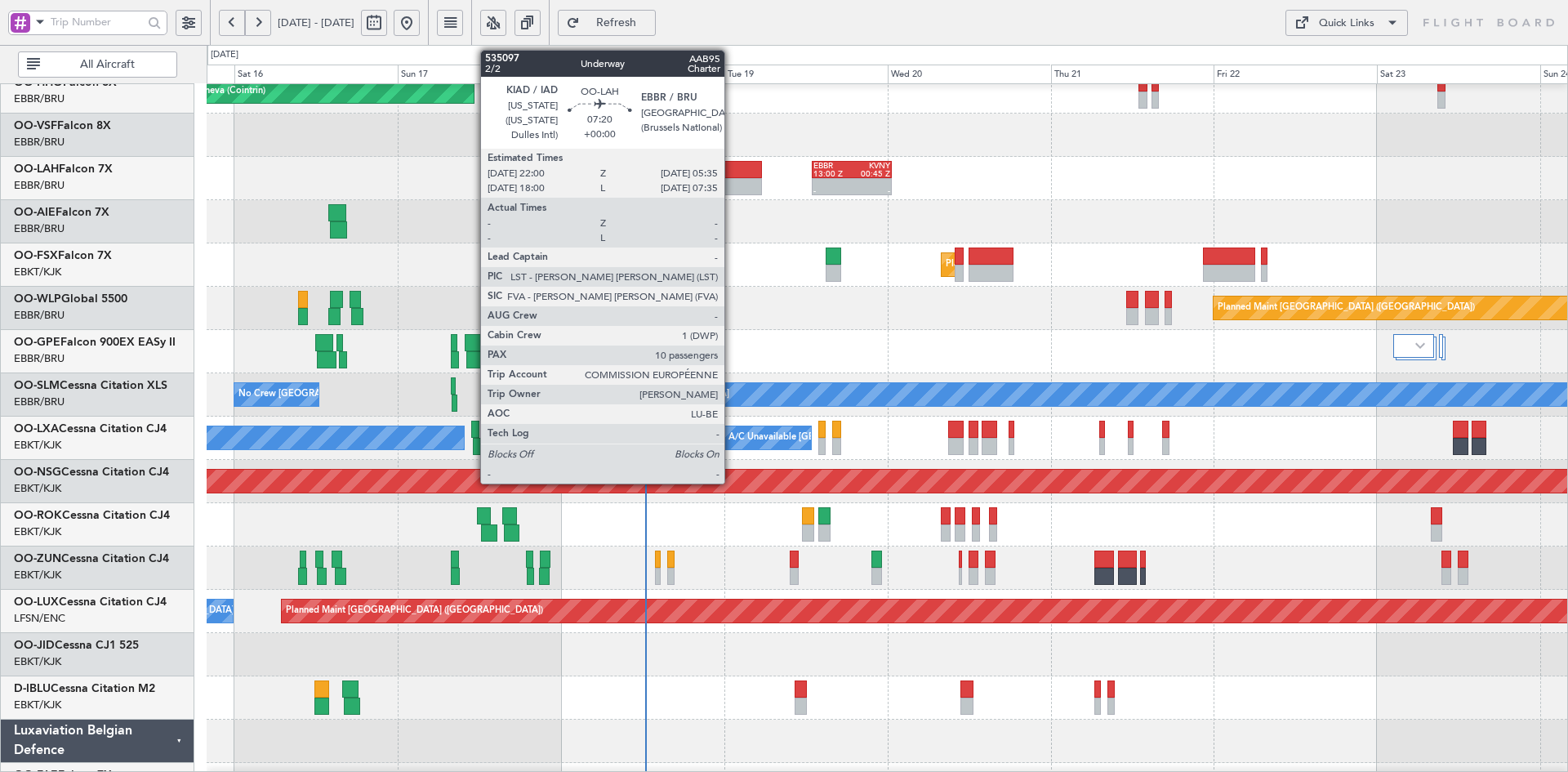
click at [731, 190] on div at bounding box center [736, 186] width 53 height 17
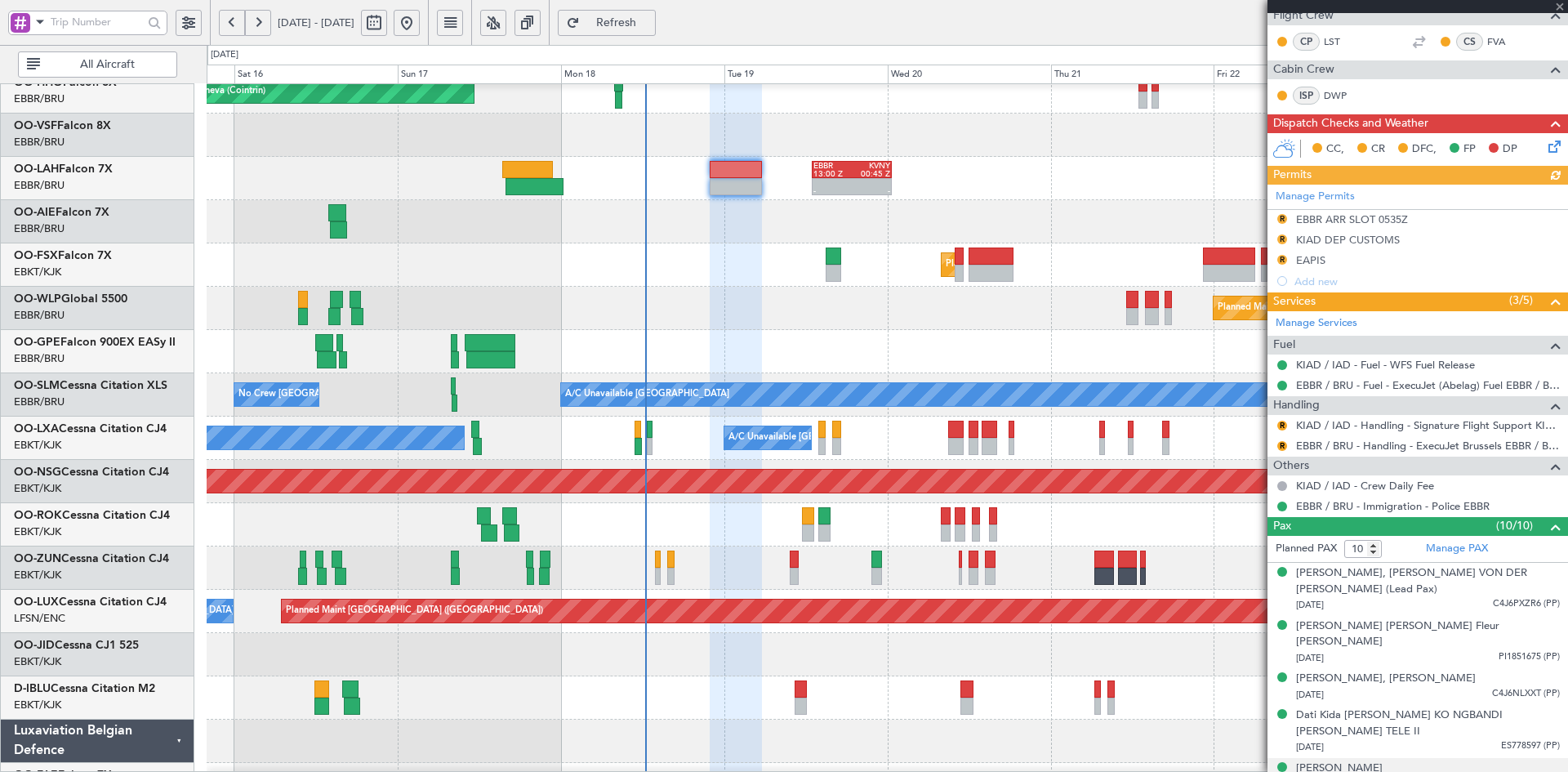
scroll to position [327, 0]
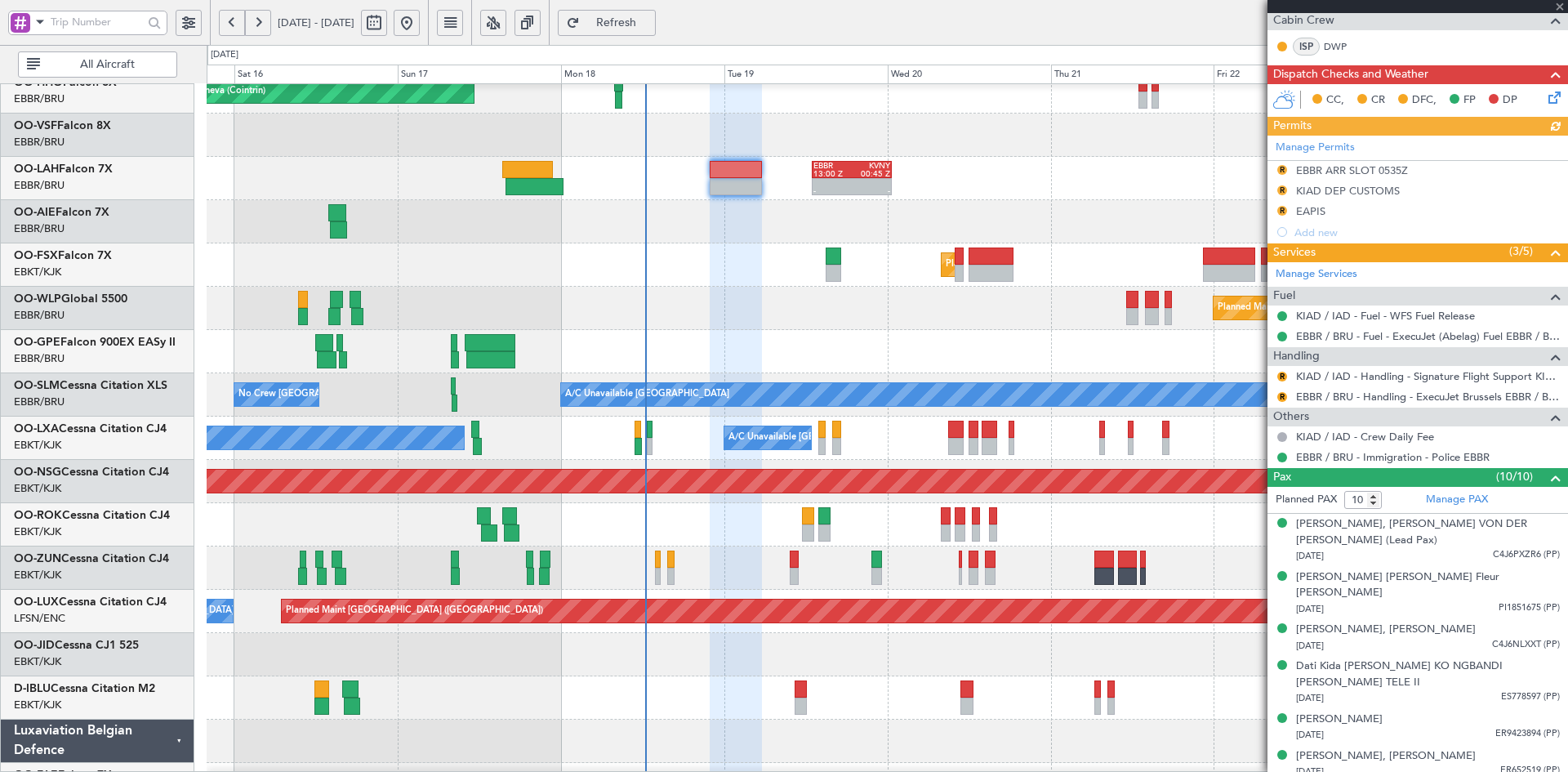
click at [1559, 6] on div at bounding box center [1418, 7] width 301 height 13
click at [1559, 5] on span at bounding box center [1560, 8] width 16 height 15
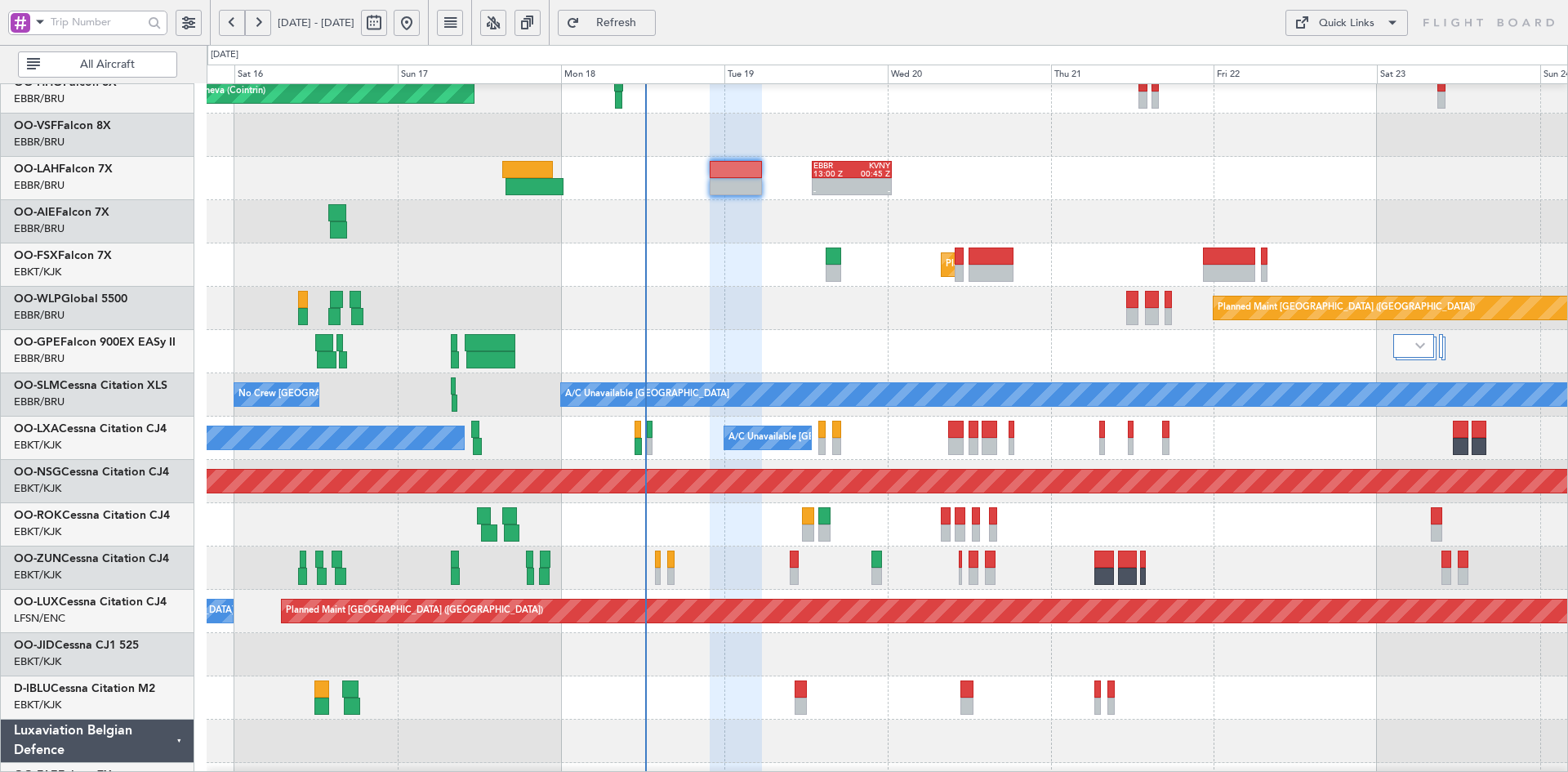
type input "0"
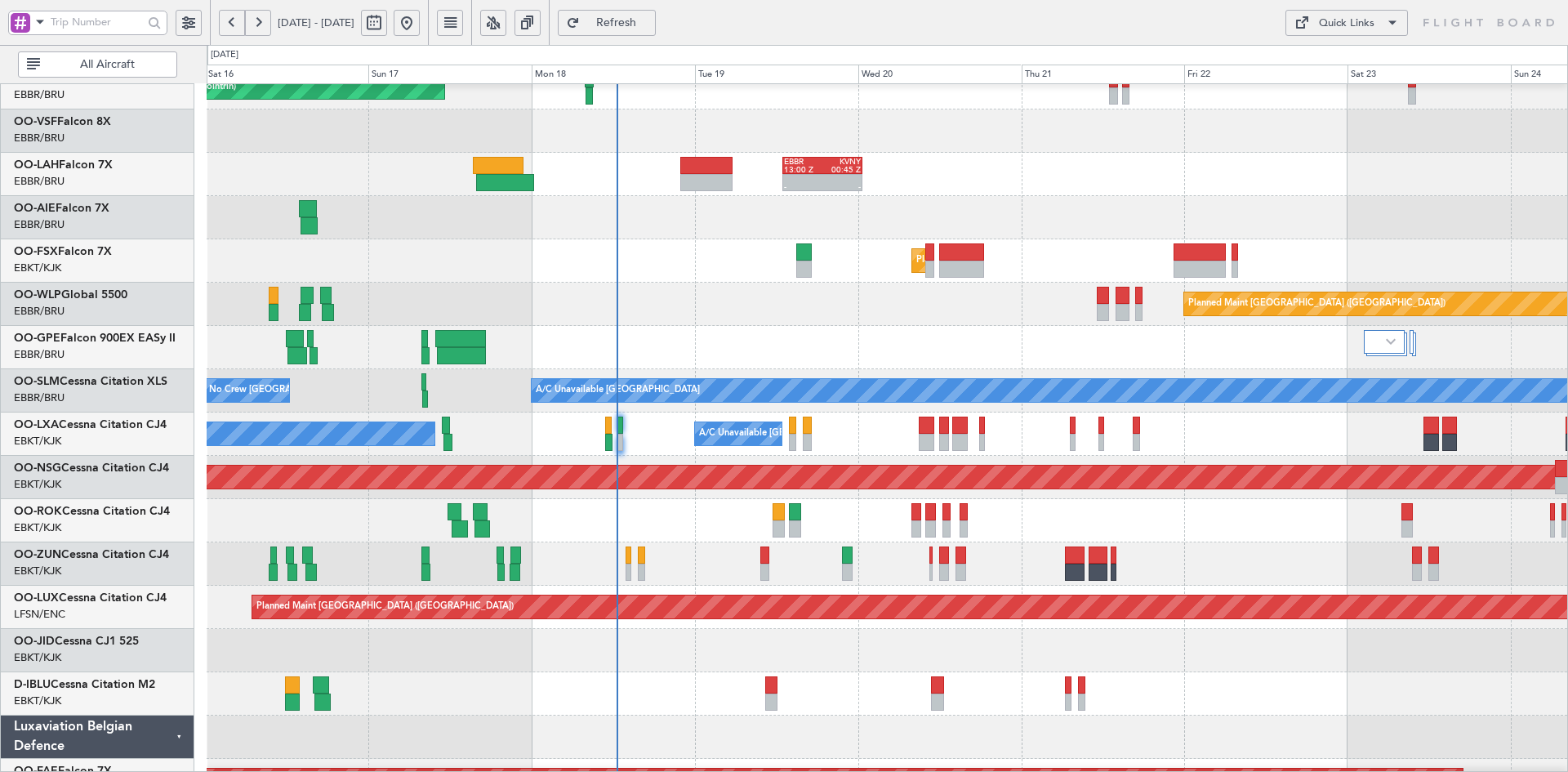
click at [1270, 207] on div at bounding box center [886, 218] width 1360 height 43
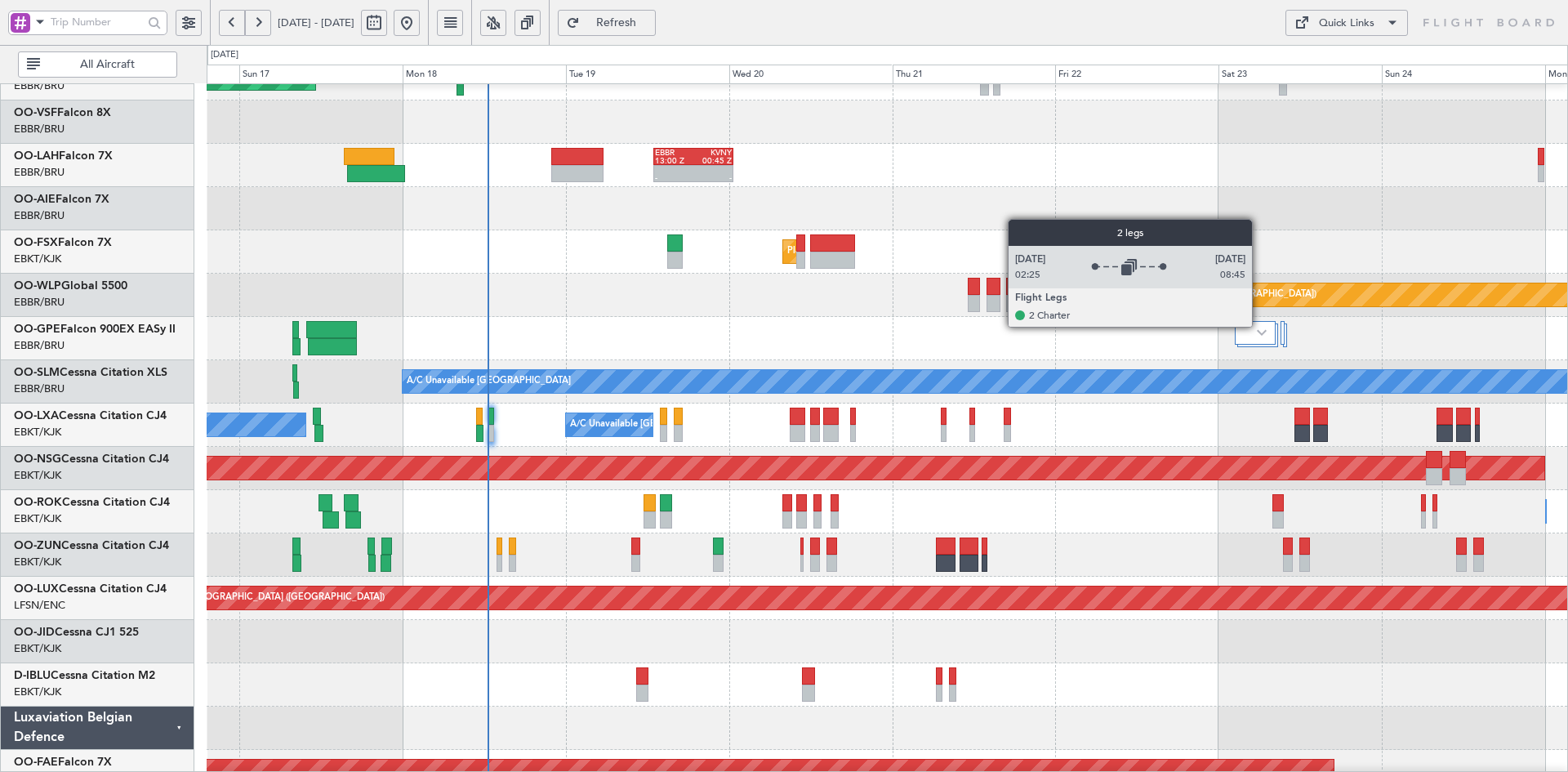
click at [1260, 326] on div at bounding box center [1255, 332] width 40 height 24
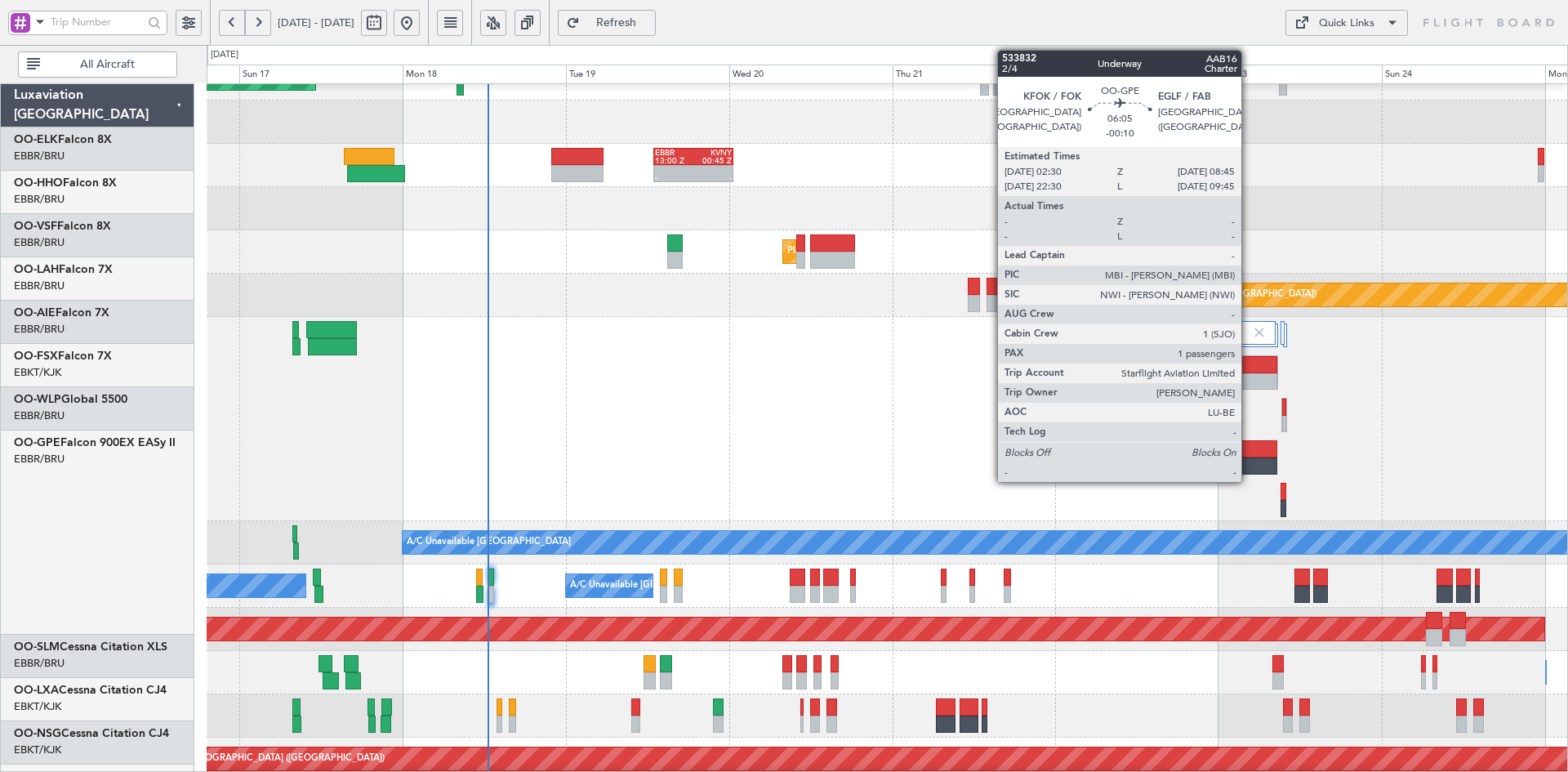
scroll to position [114, 0]
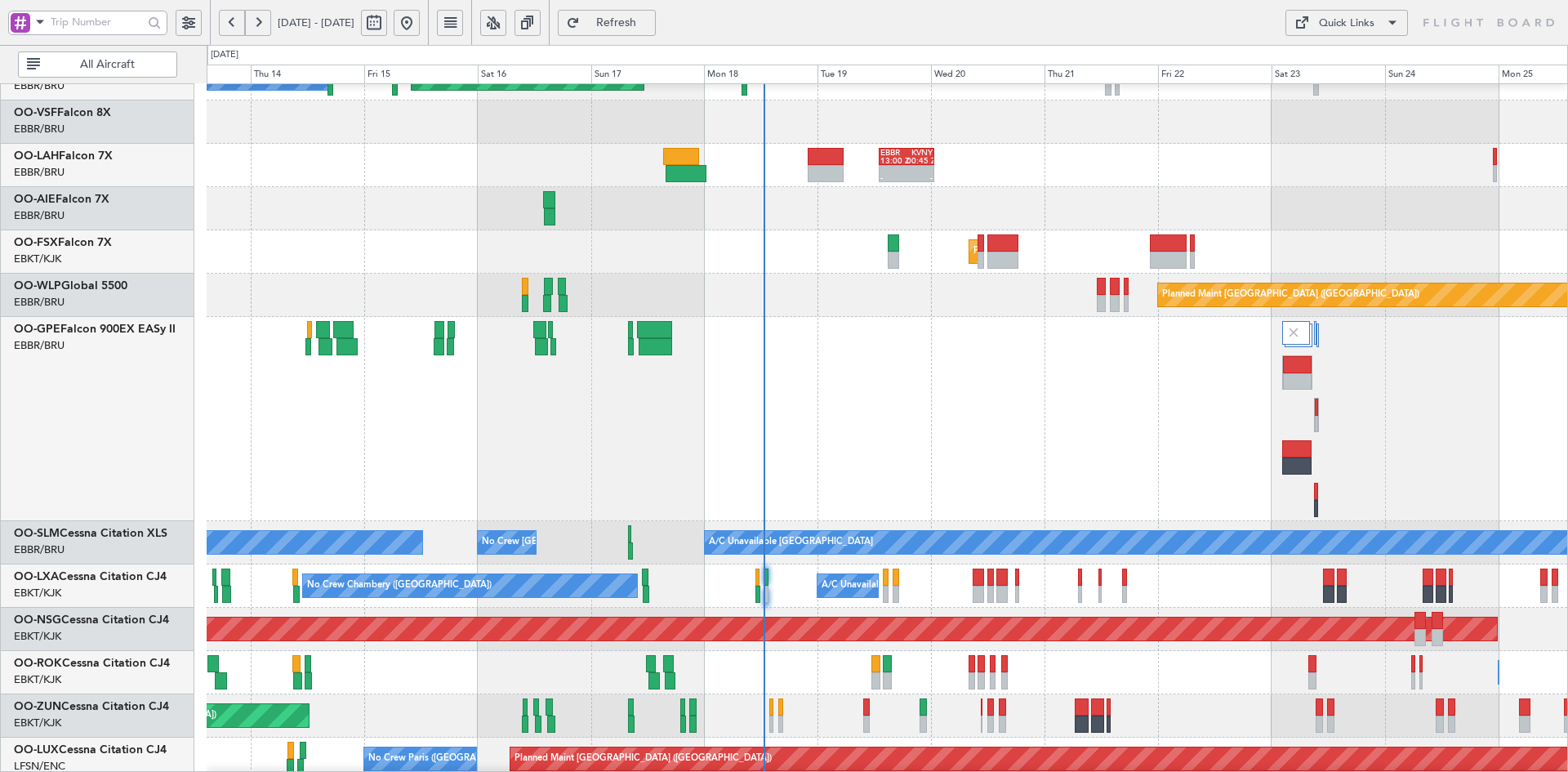
click at [1394, 453] on div "No Crew [GEOGRAPHIC_DATA] ([GEOGRAPHIC_DATA] National) No Crew [GEOGRAPHIC_DATA…" at bounding box center [886, 418] width 1360 height 204
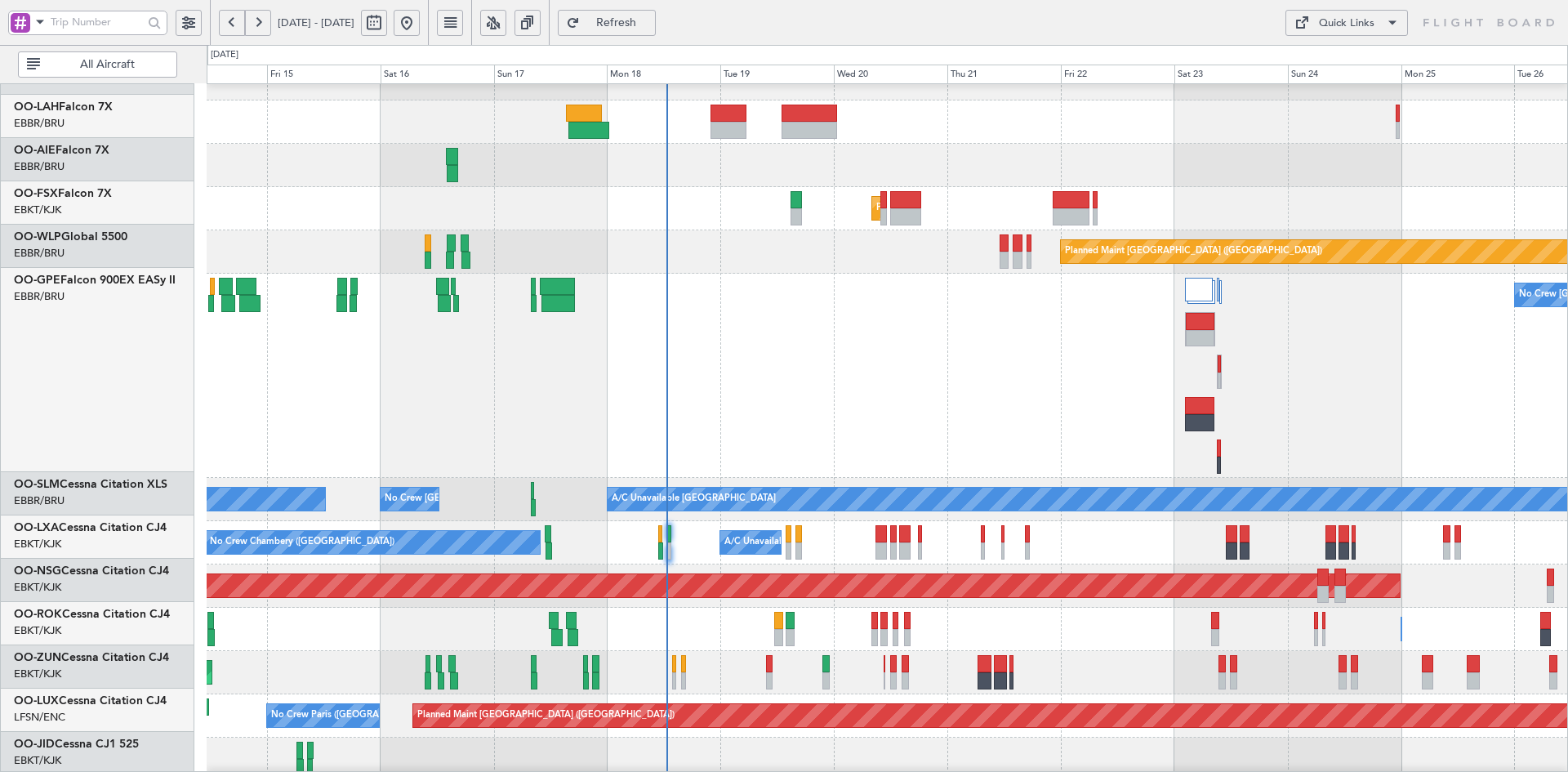
click at [943, 370] on div "No Crew [GEOGRAPHIC_DATA] ([GEOGRAPHIC_DATA] National) Planned Maint [GEOGRAPHI…" at bounding box center [886, 375] width 1360 height 204
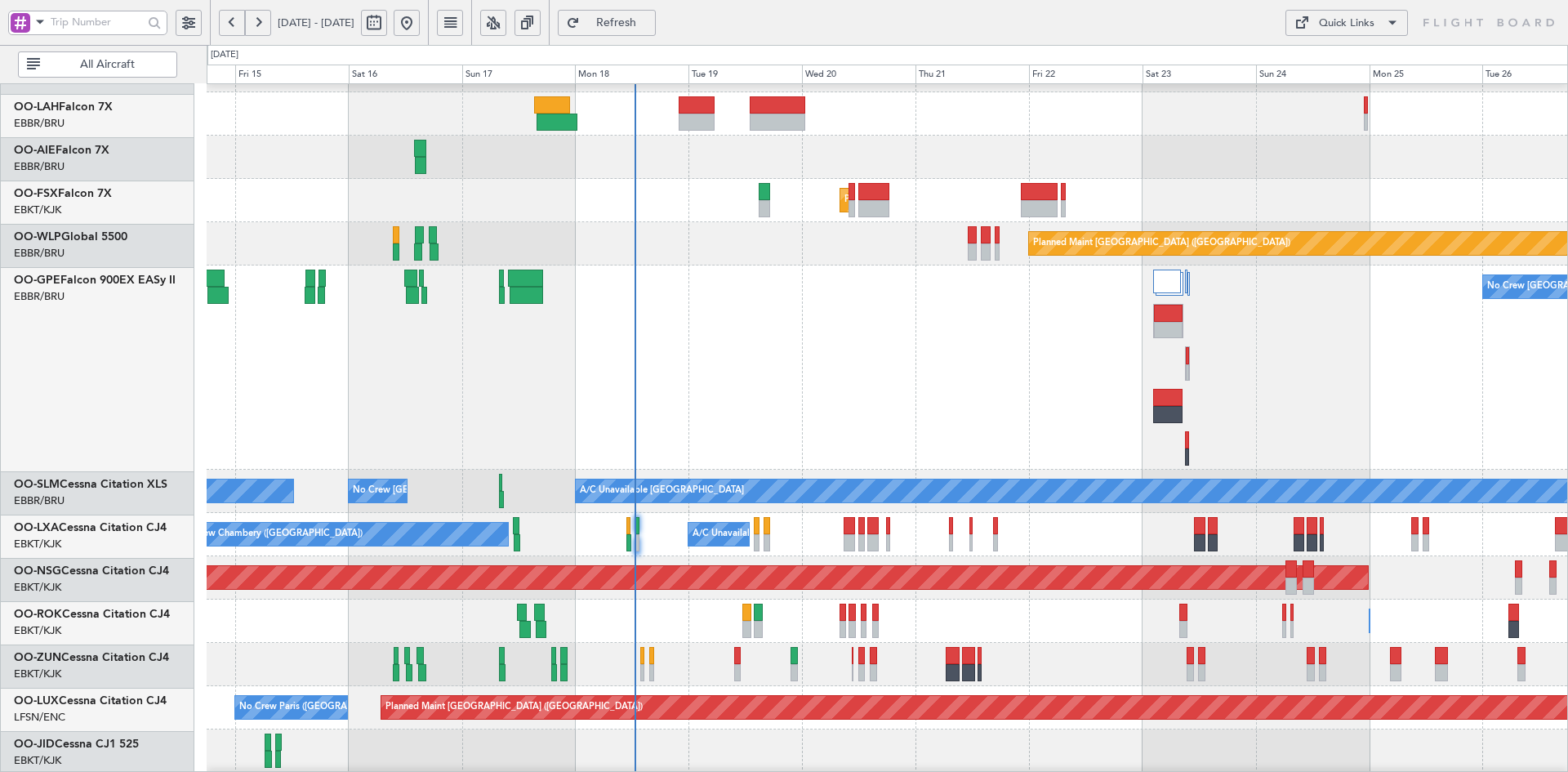
scroll to position [165, 0]
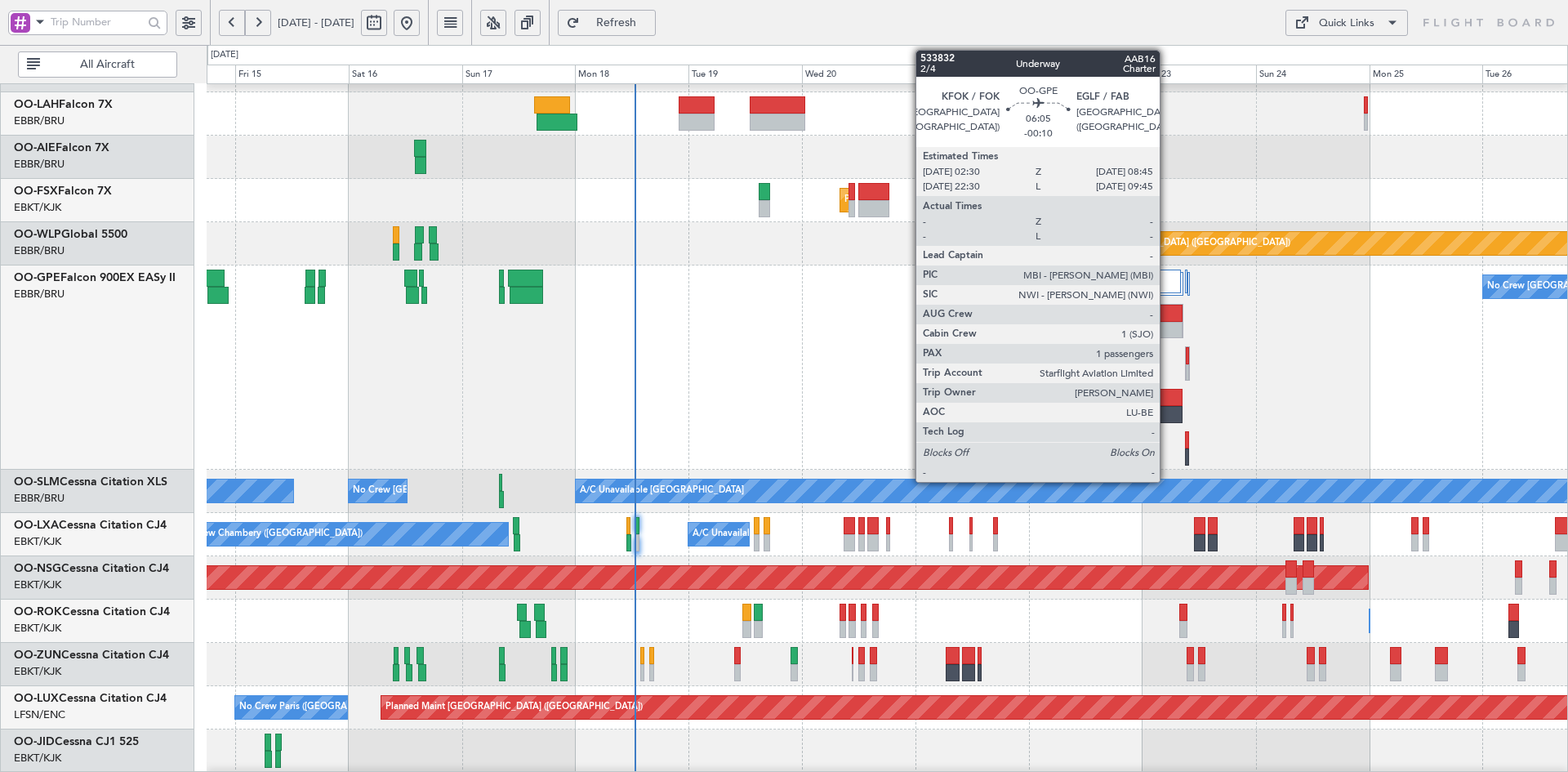
click at [1167, 316] on div at bounding box center [1168, 313] width 28 height 17
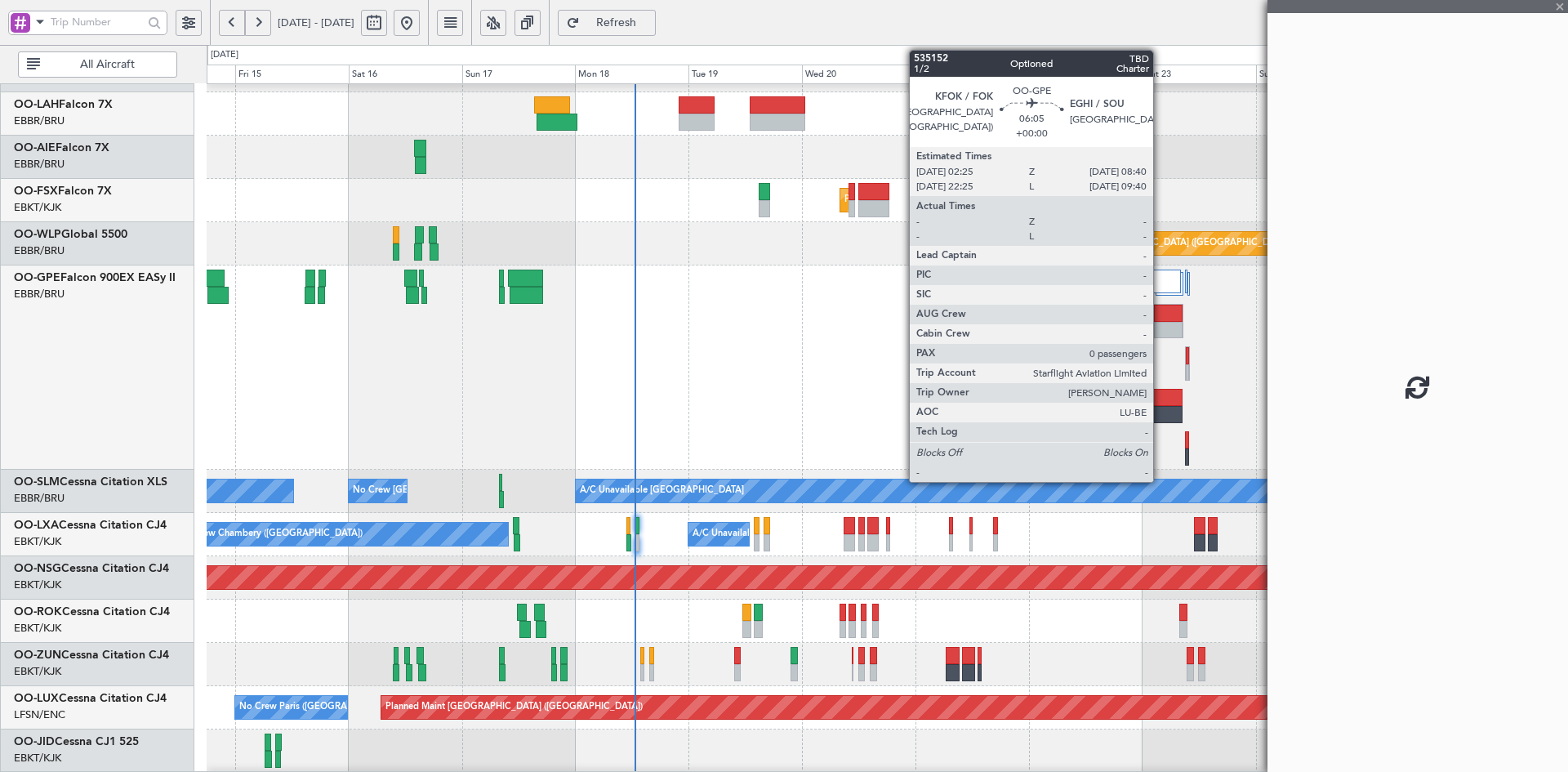
click at [1161, 398] on div at bounding box center [1168, 398] width 30 height 17
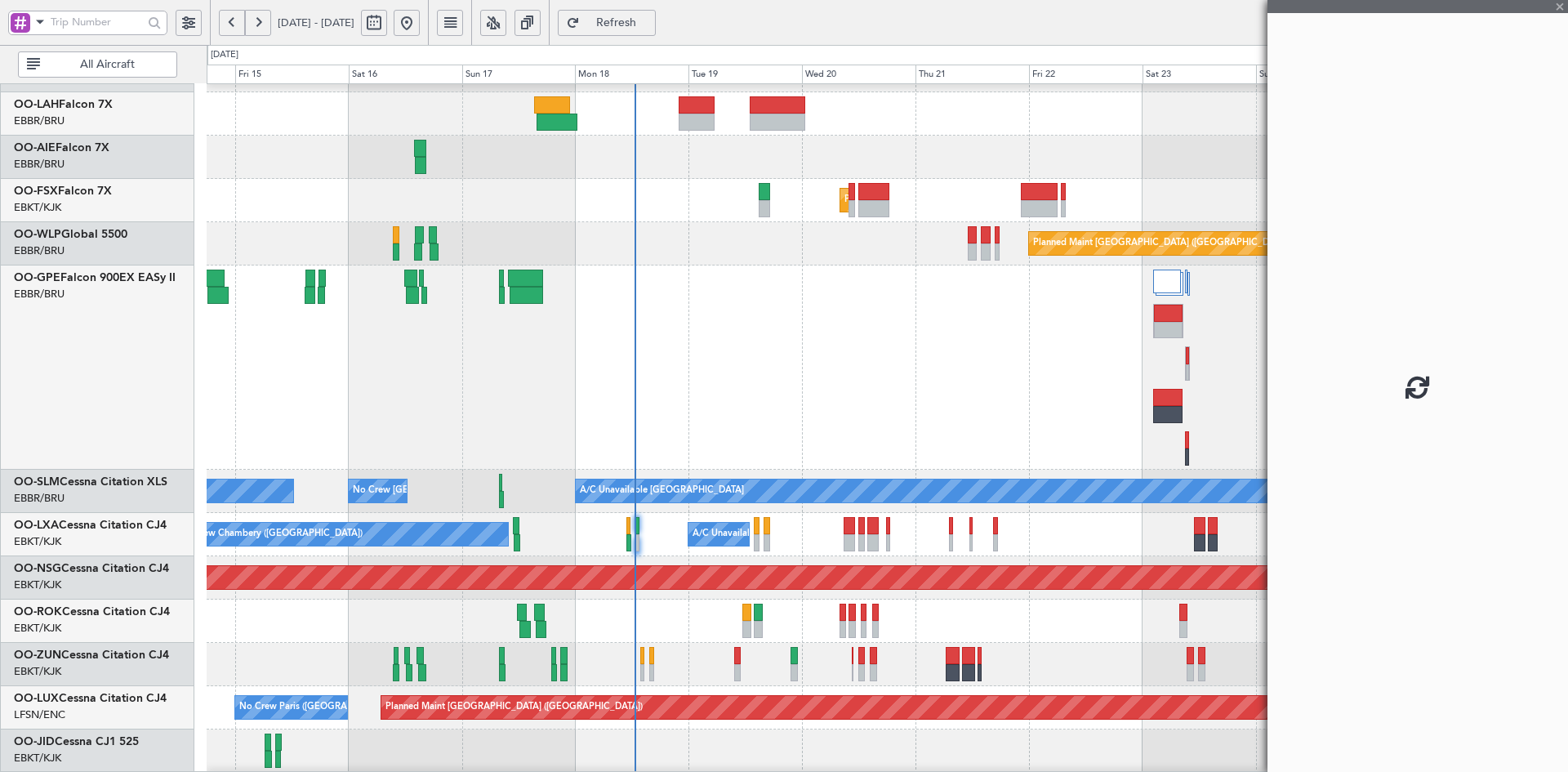
click at [1554, 4] on div at bounding box center [1418, 386] width 301 height 772
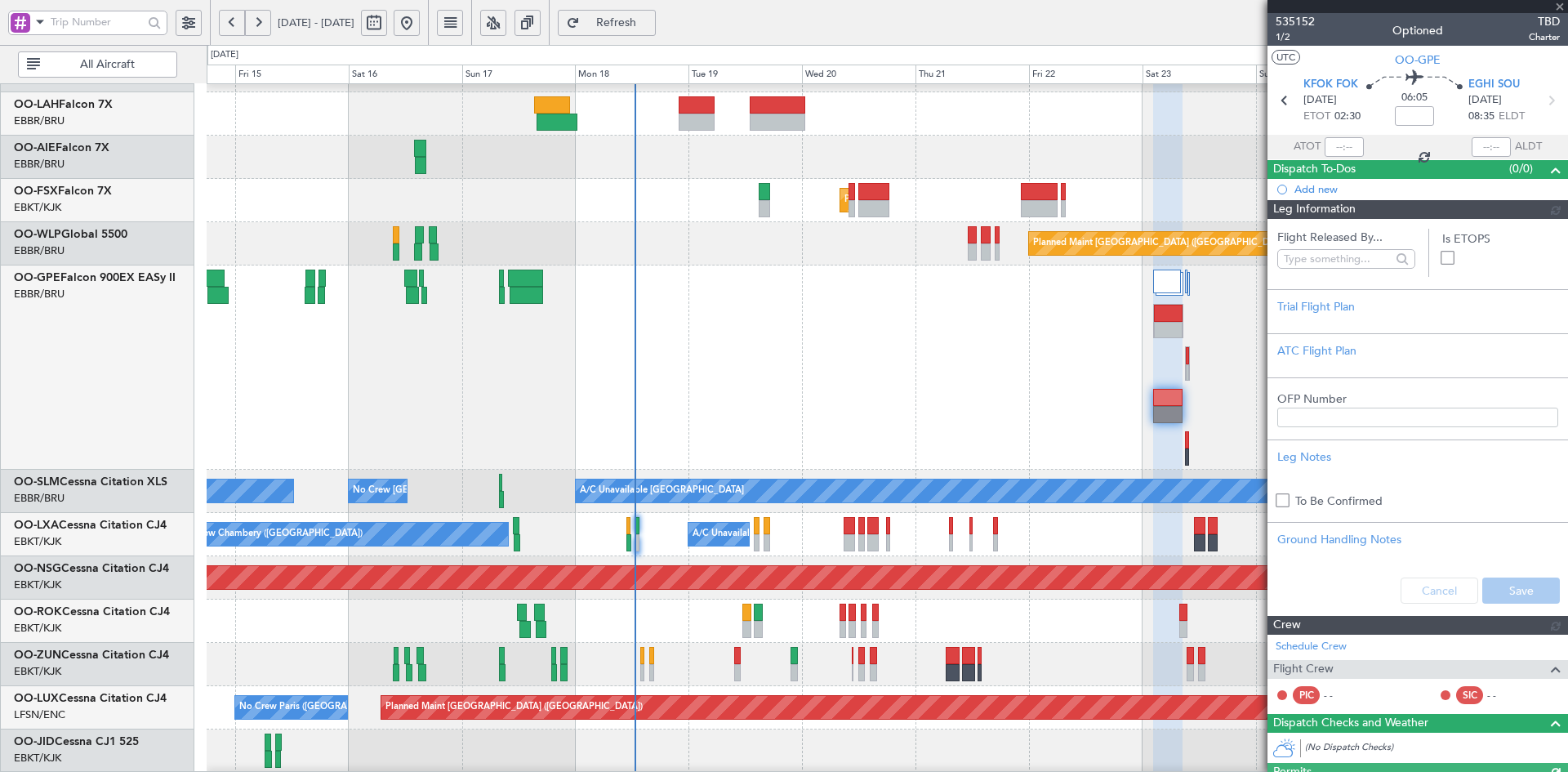
click at [1560, 2] on div at bounding box center [1418, 7] width 301 height 13
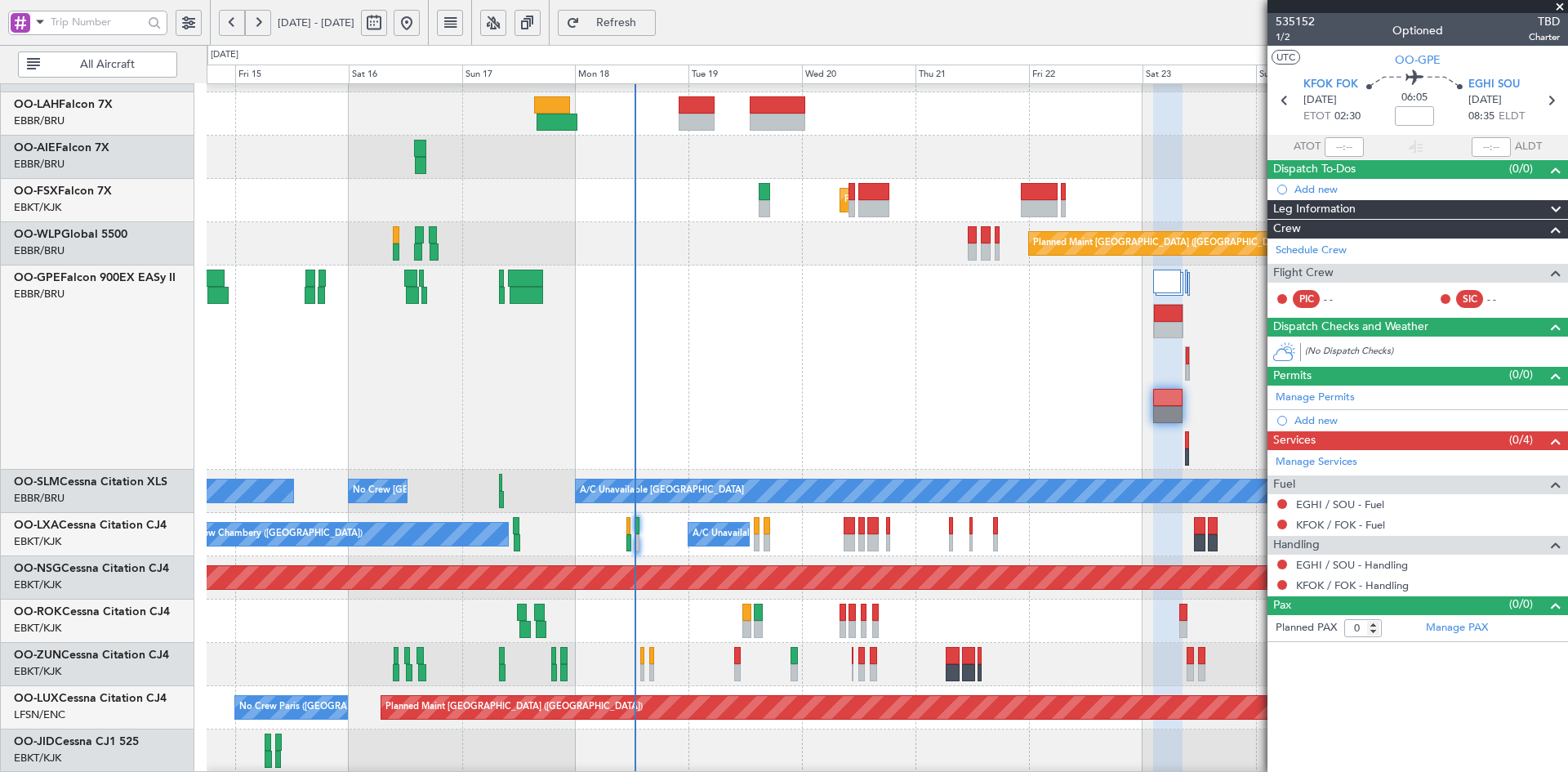
click at [1561, 5] on span at bounding box center [1560, 8] width 16 height 15
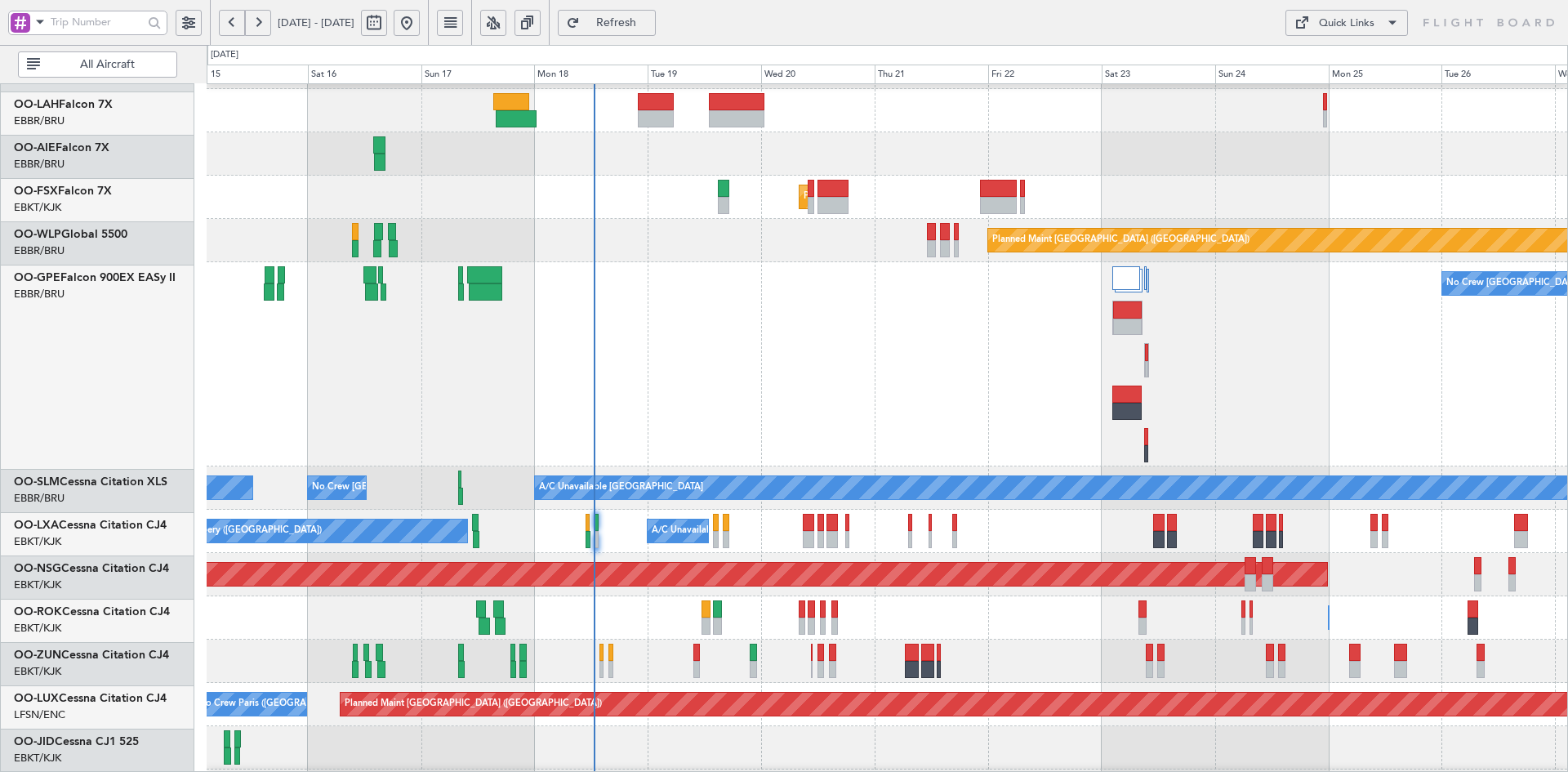
scroll to position [168, 0]
click at [1247, 395] on div "No Crew Brussels (Brussels National) Planned Maint Brussels (Brussels National)…" at bounding box center [886, 364] width 1360 height 204
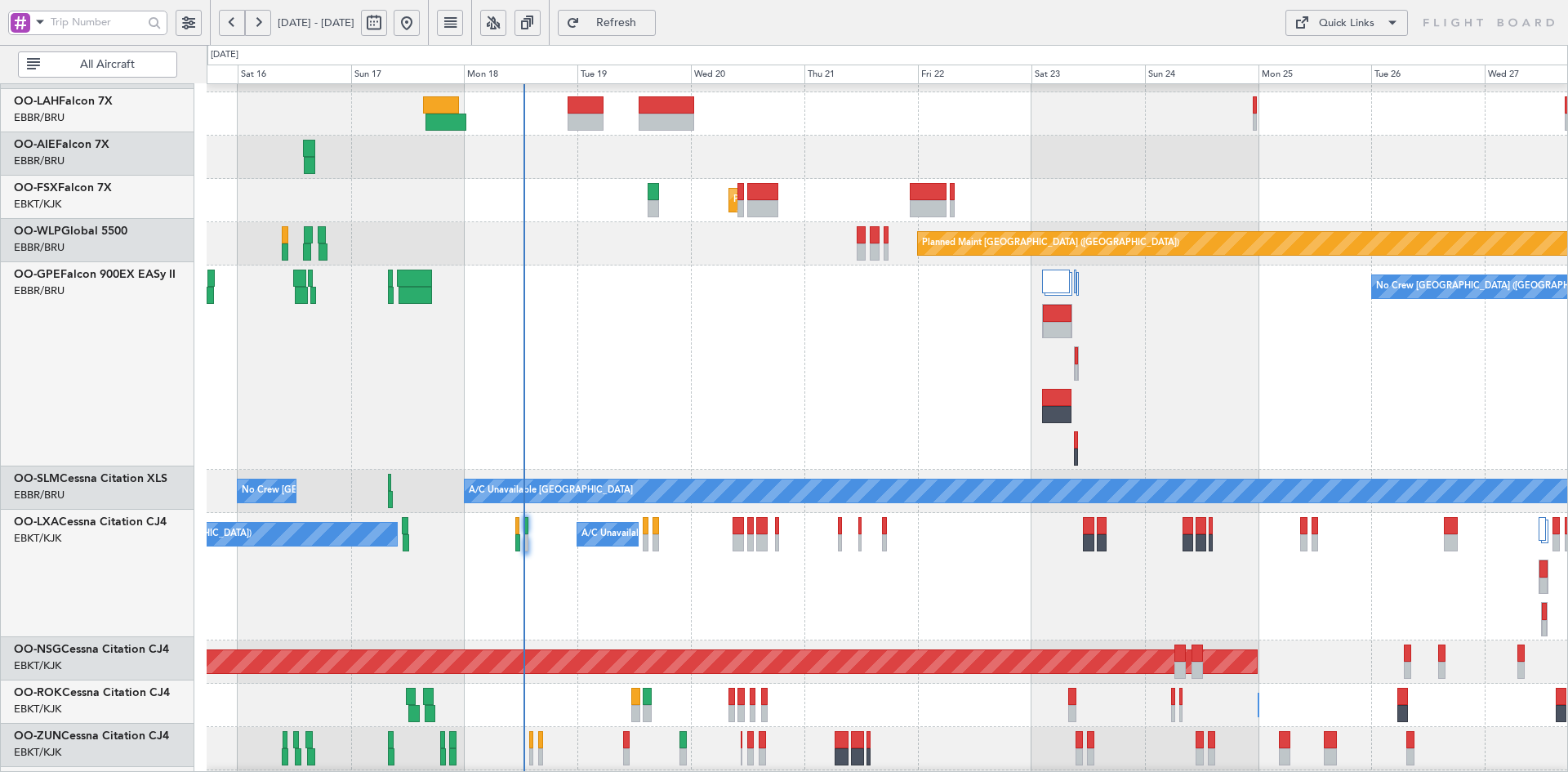
scroll to position [165, 0]
click at [1245, 435] on div "No Crew Brussels (Brussels National) Planned Maint Brussels (Brussels National)…" at bounding box center [886, 367] width 1360 height 204
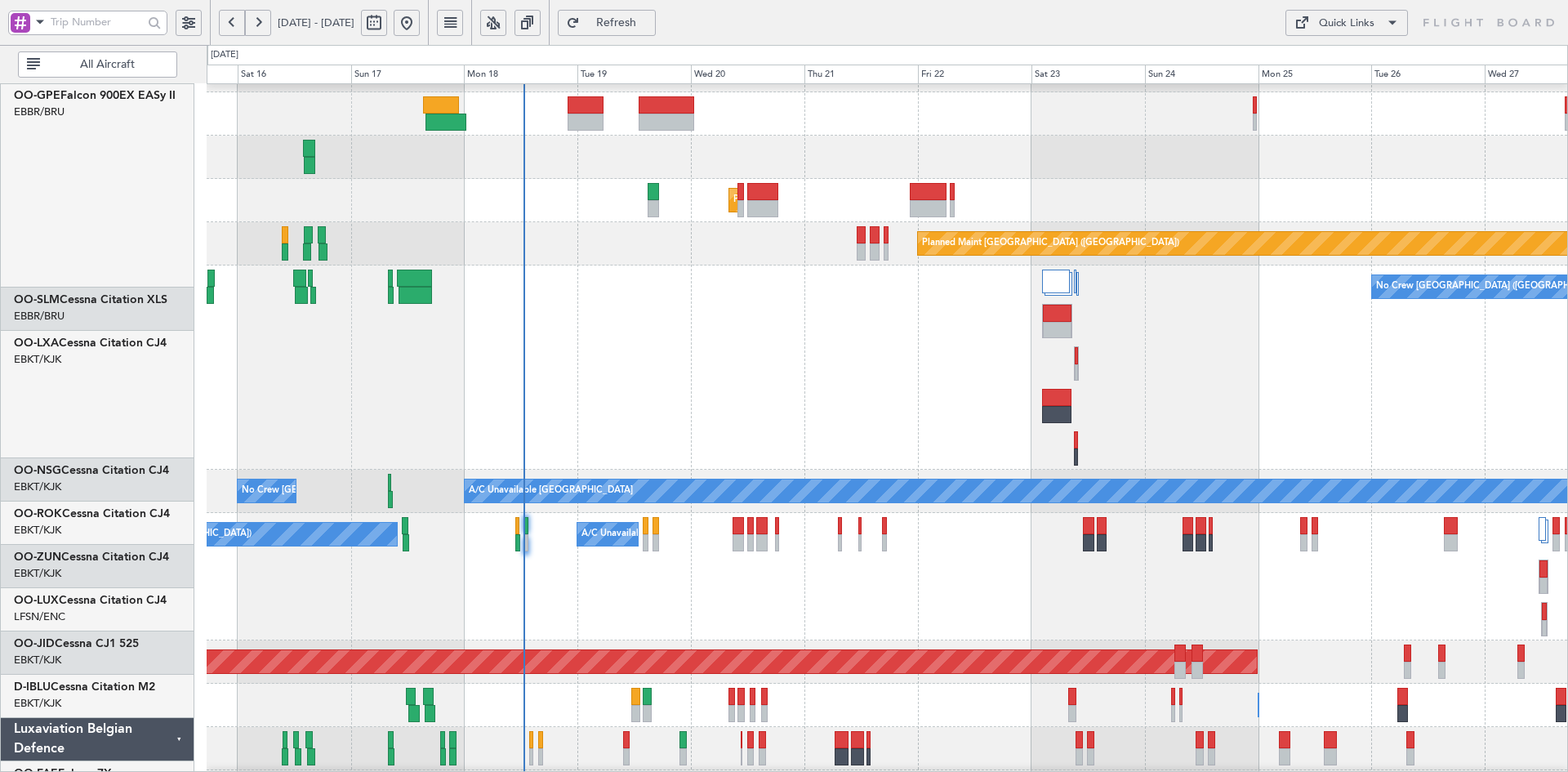
click at [1243, 513] on div "No Crew Chambery (Aix-les-bains) A/C Unavailable Brussels (Brussels National) P…" at bounding box center [886, 577] width 1360 height 128
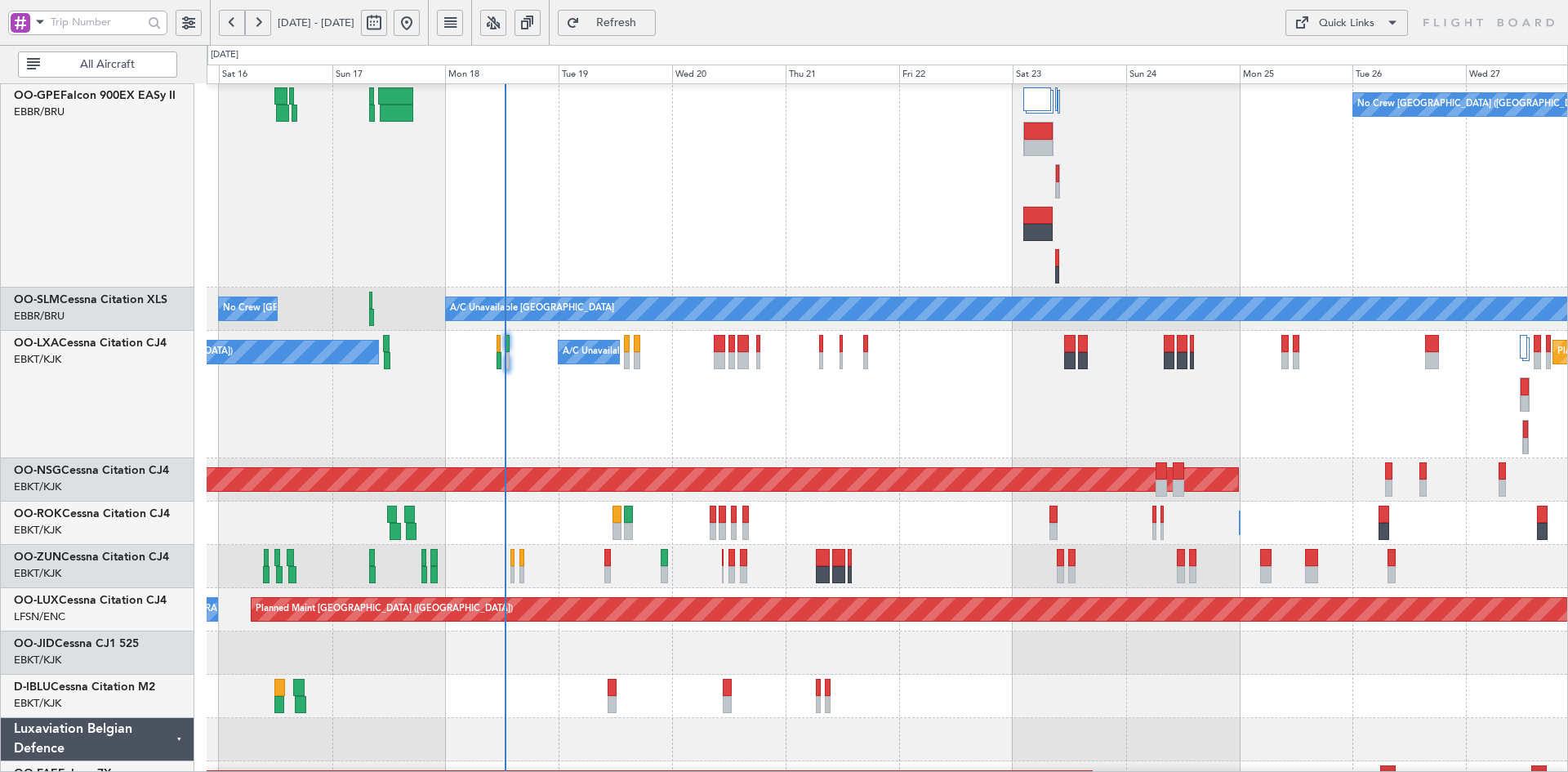
click at [1189, 446] on div "No Crew Chambery (Aix-les-bains) A/C Unavailable Brussels (Brussels National) P…" at bounding box center [886, 395] width 1360 height 128
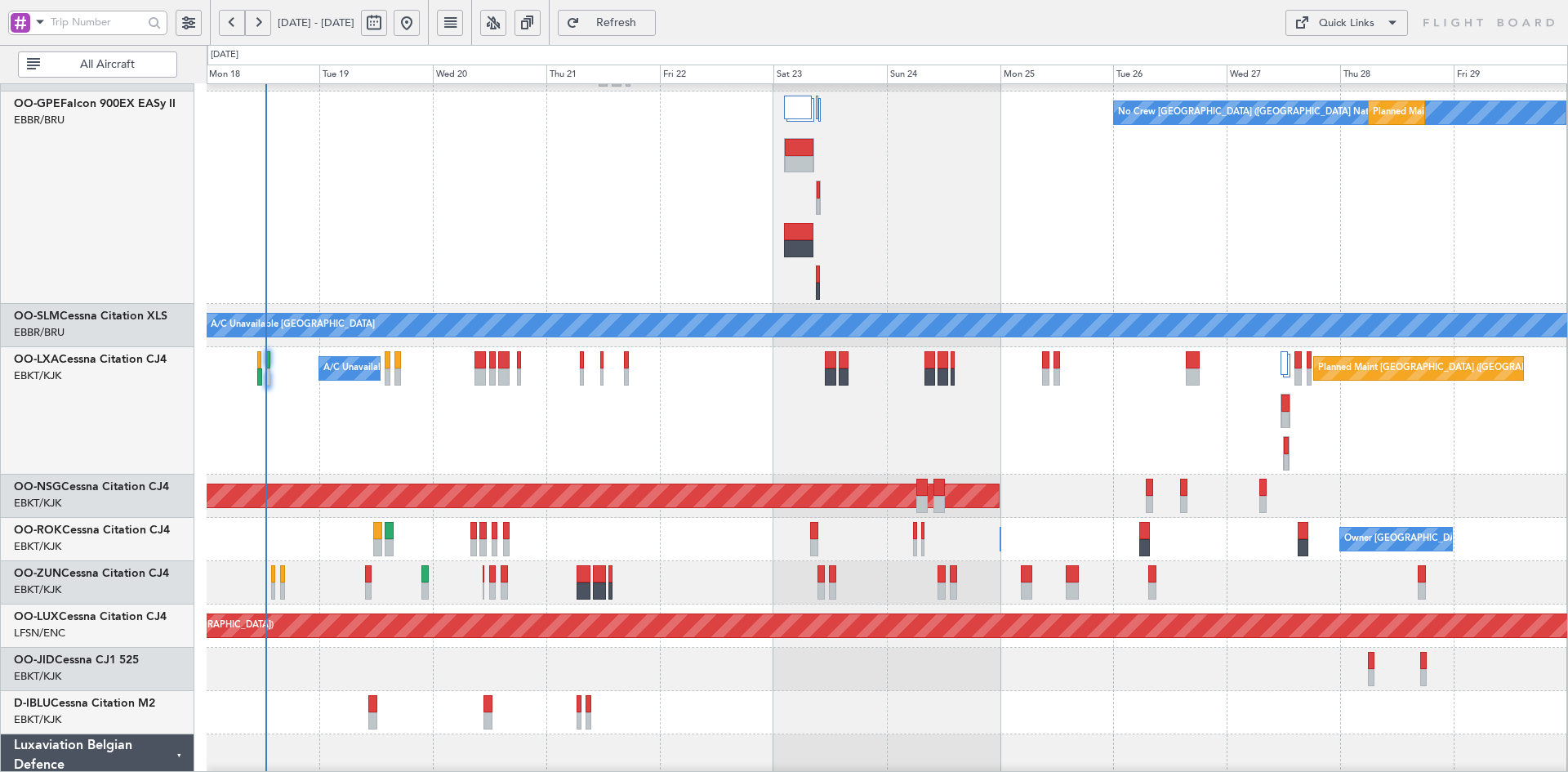
scroll to position [336, 0]
click at [1171, 438] on div "A/C Unavailable Brussels (Brussels National) Planned Maint Brussels (Brussels N…" at bounding box center [886, 411] width 1360 height 128
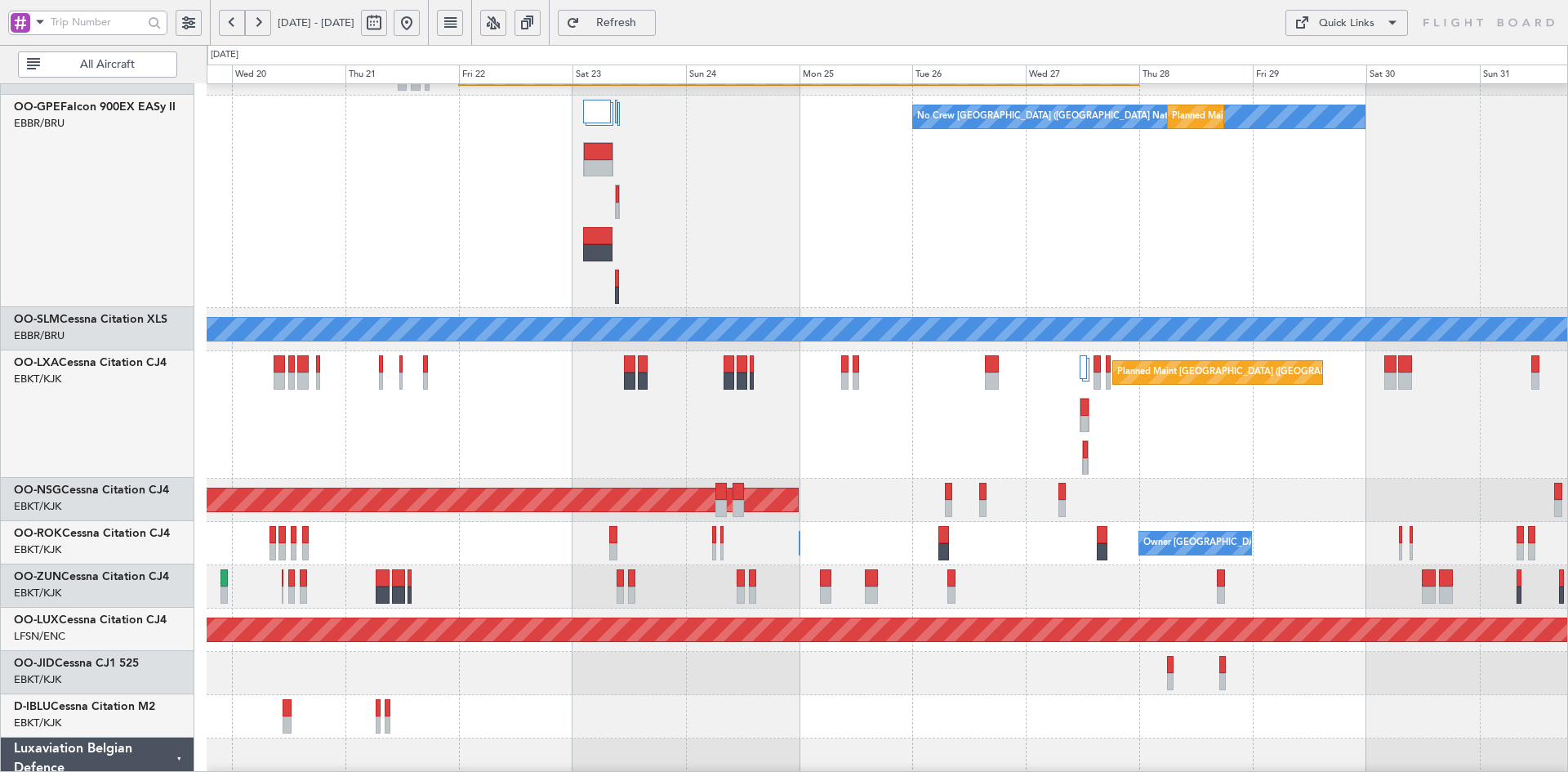
click at [1227, 482] on div "Planned Maint [GEOGRAPHIC_DATA] ([GEOGRAPHIC_DATA])" at bounding box center [886, 500] width 1360 height 43
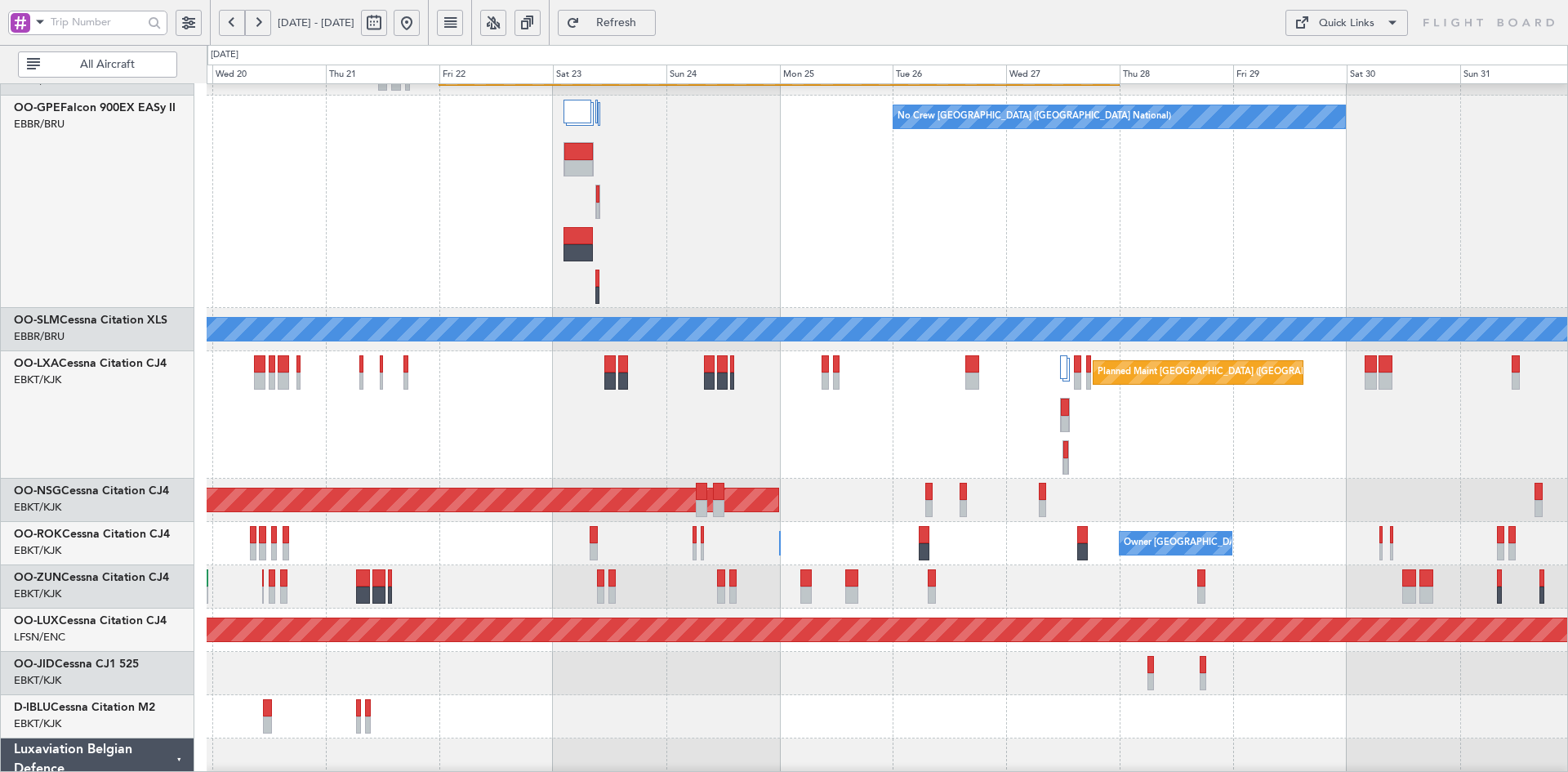
click at [1153, 479] on div "Planned Maint [GEOGRAPHIC_DATA] ([GEOGRAPHIC_DATA])" at bounding box center [886, 500] width 1360 height 43
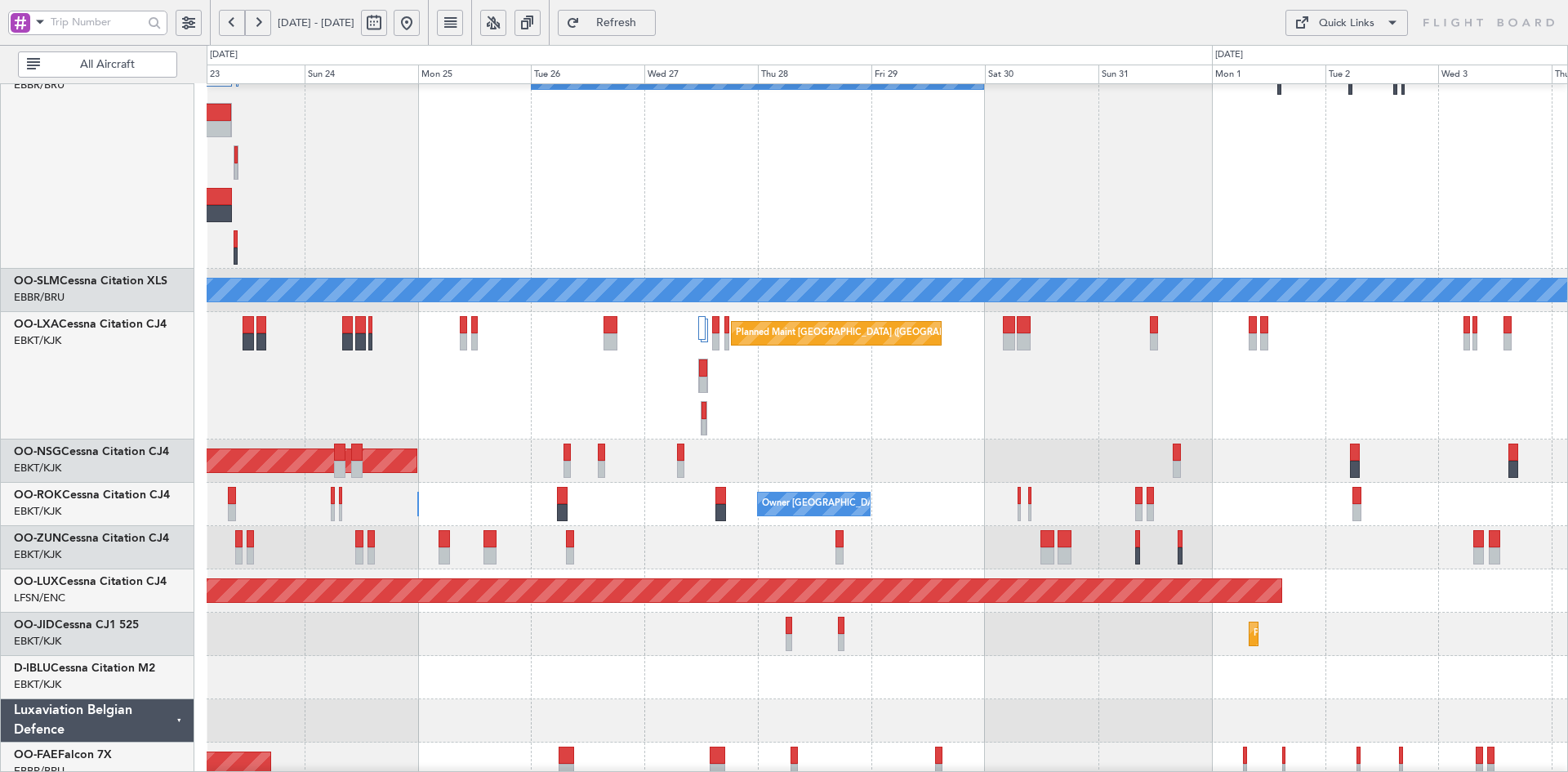
click at [669, 168] on div "Planned Maint Brussels (Brussels National) No Crew Brussels (Brussels National)" at bounding box center [886, 163] width 1360 height 213
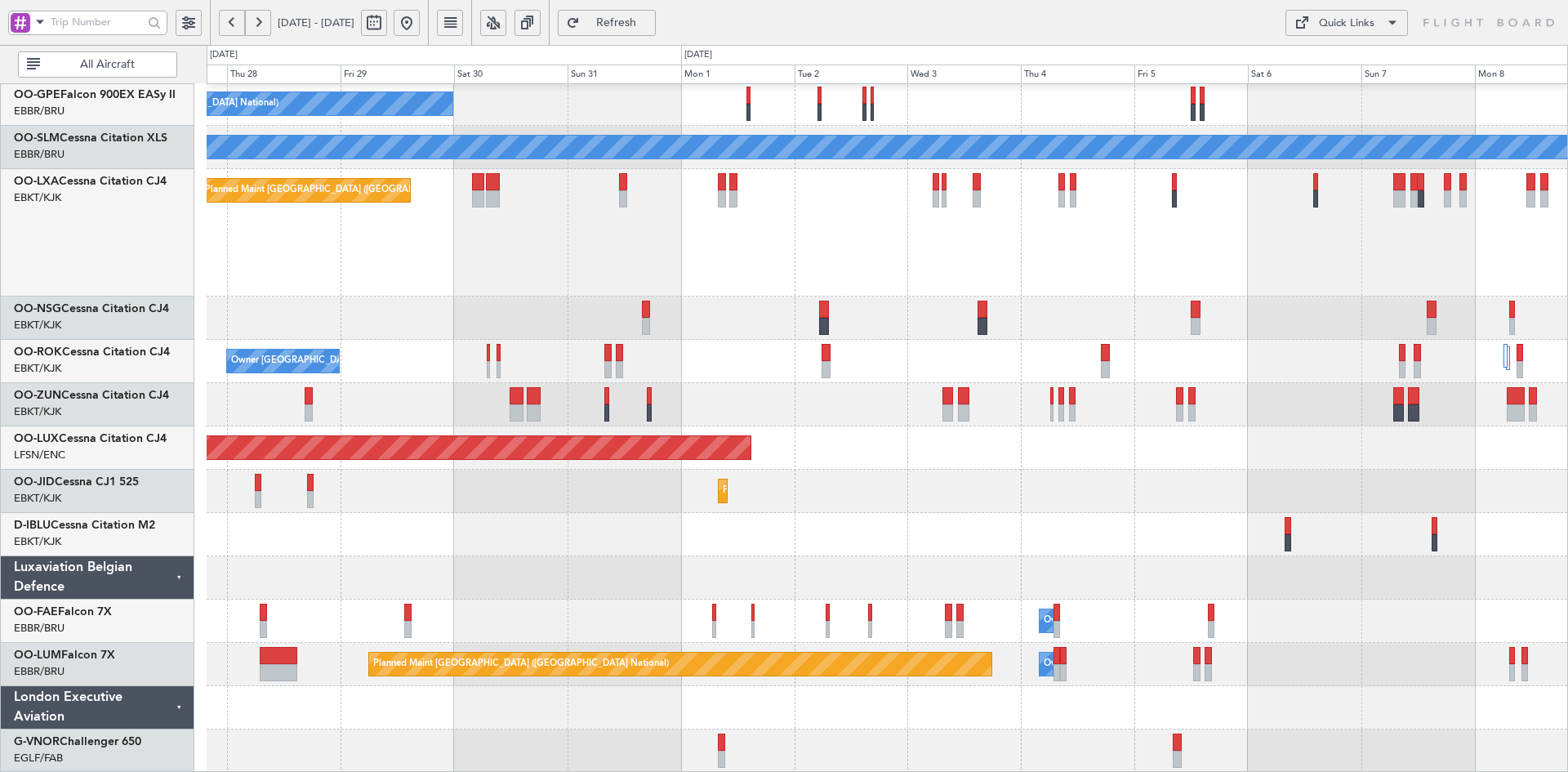
click at [713, 310] on div "Planned Maint Berlin (Brandenburg) Planned Maint Brussels (Brussels National) N…" at bounding box center [886, 254] width 1360 height 1036
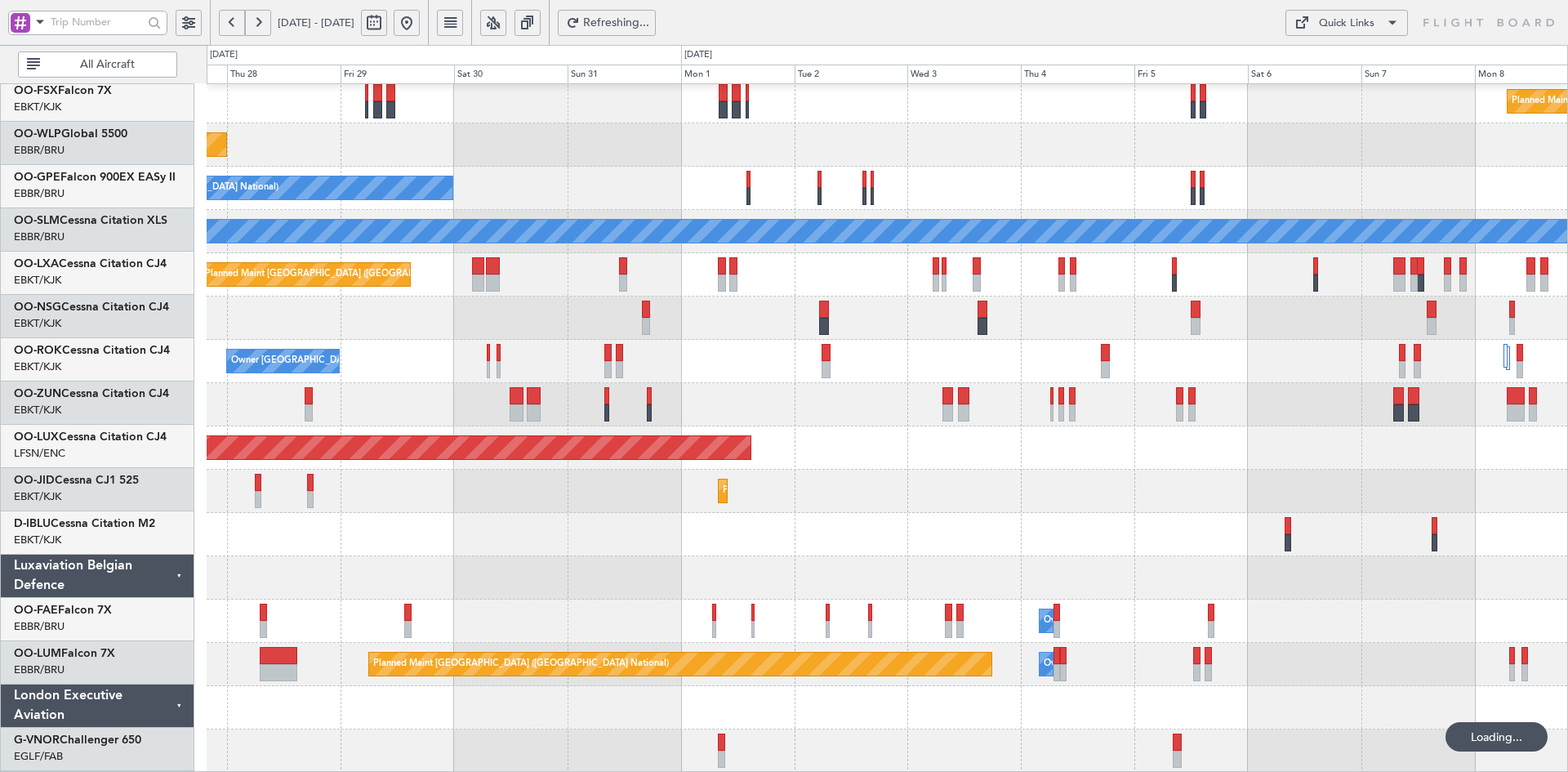
scroll to position [264, 0]
click at [1410, 270] on div "Planned Maint London (Farnborough) Planned Maint Kortrijk-Wevelgem Planned Main…" at bounding box center [886, 296] width 1360 height 953
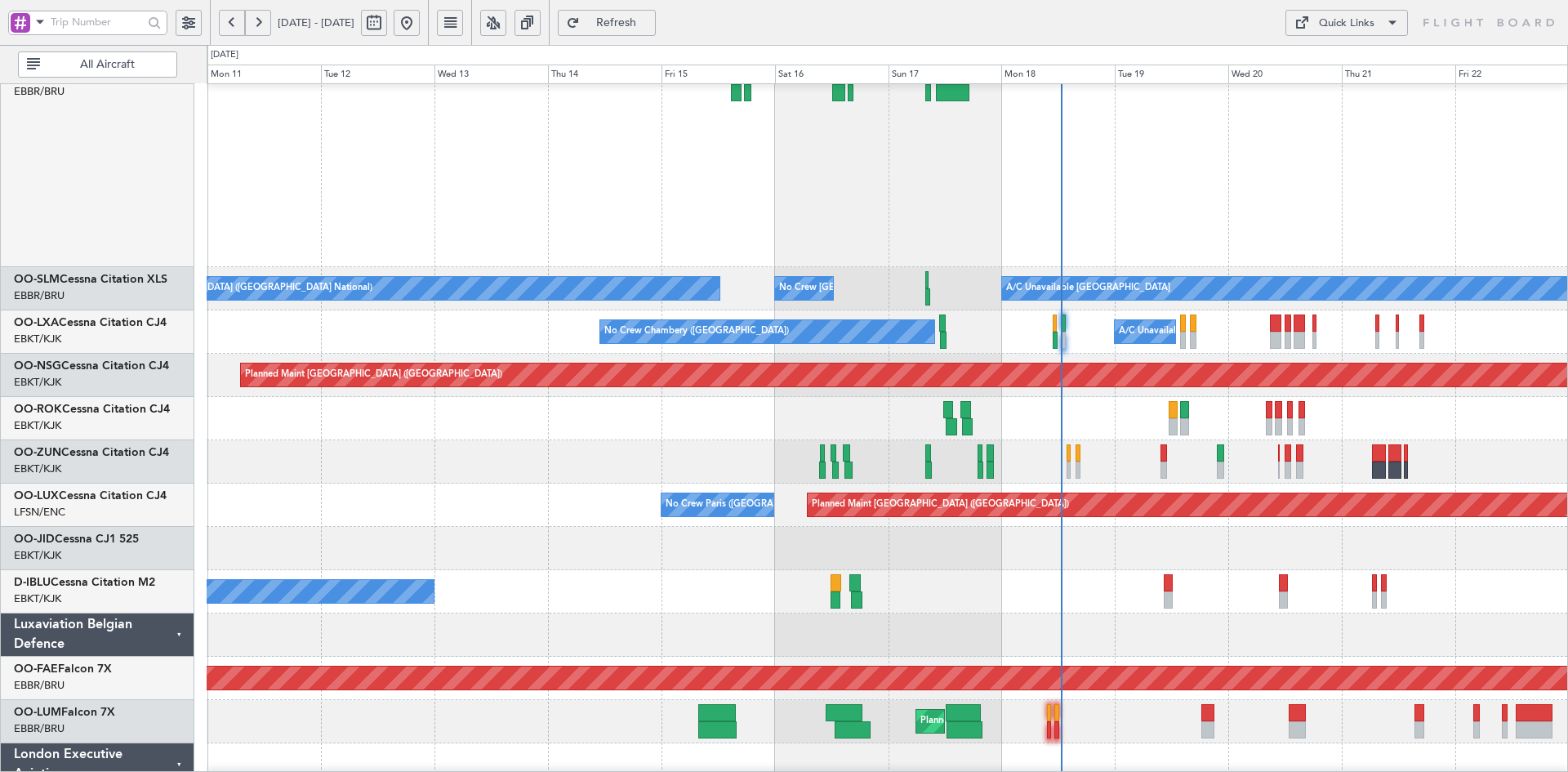
click at [1069, 422] on div "A/C Unavailable Monchengladbach No Crew Brussels (Brussels National) No Crew Br…" at bounding box center [886, 274] width 1360 height 1113
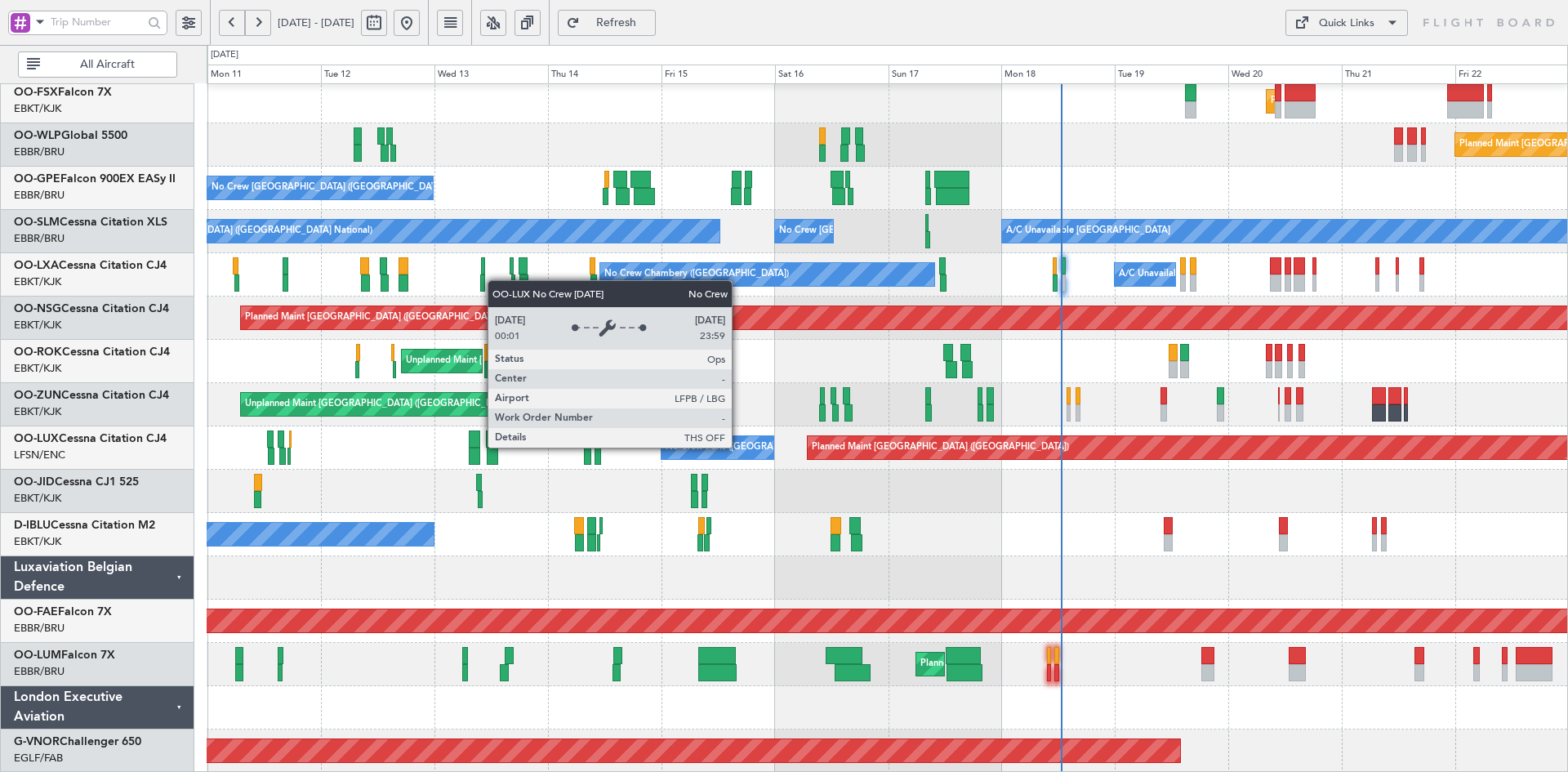
click at [739, 447] on div "No Crew Paris ([GEOGRAPHIC_DATA])" at bounding box center [746, 448] width 162 height 24
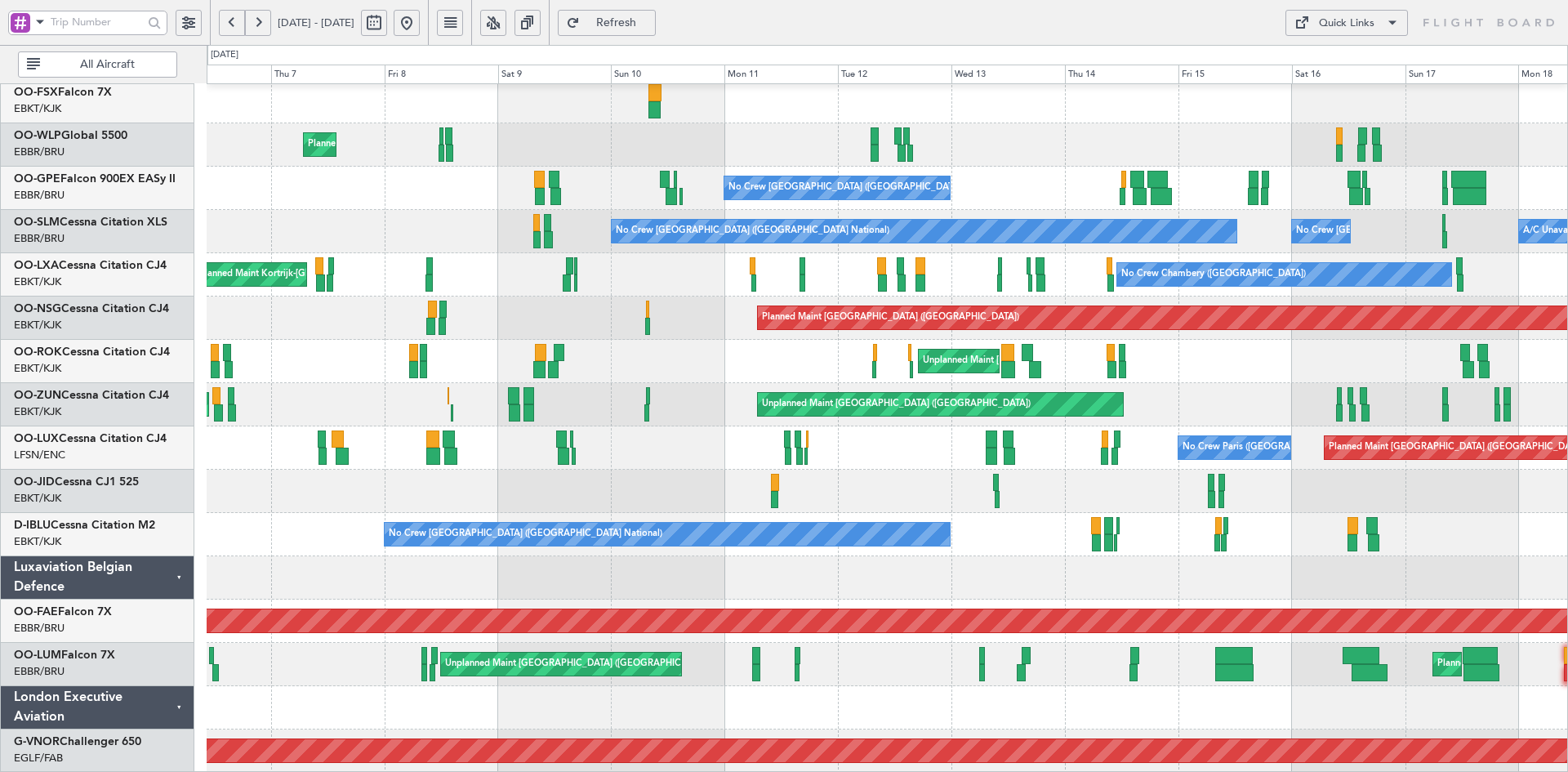
click at [1101, 485] on div at bounding box center [886, 492] width 1360 height 43
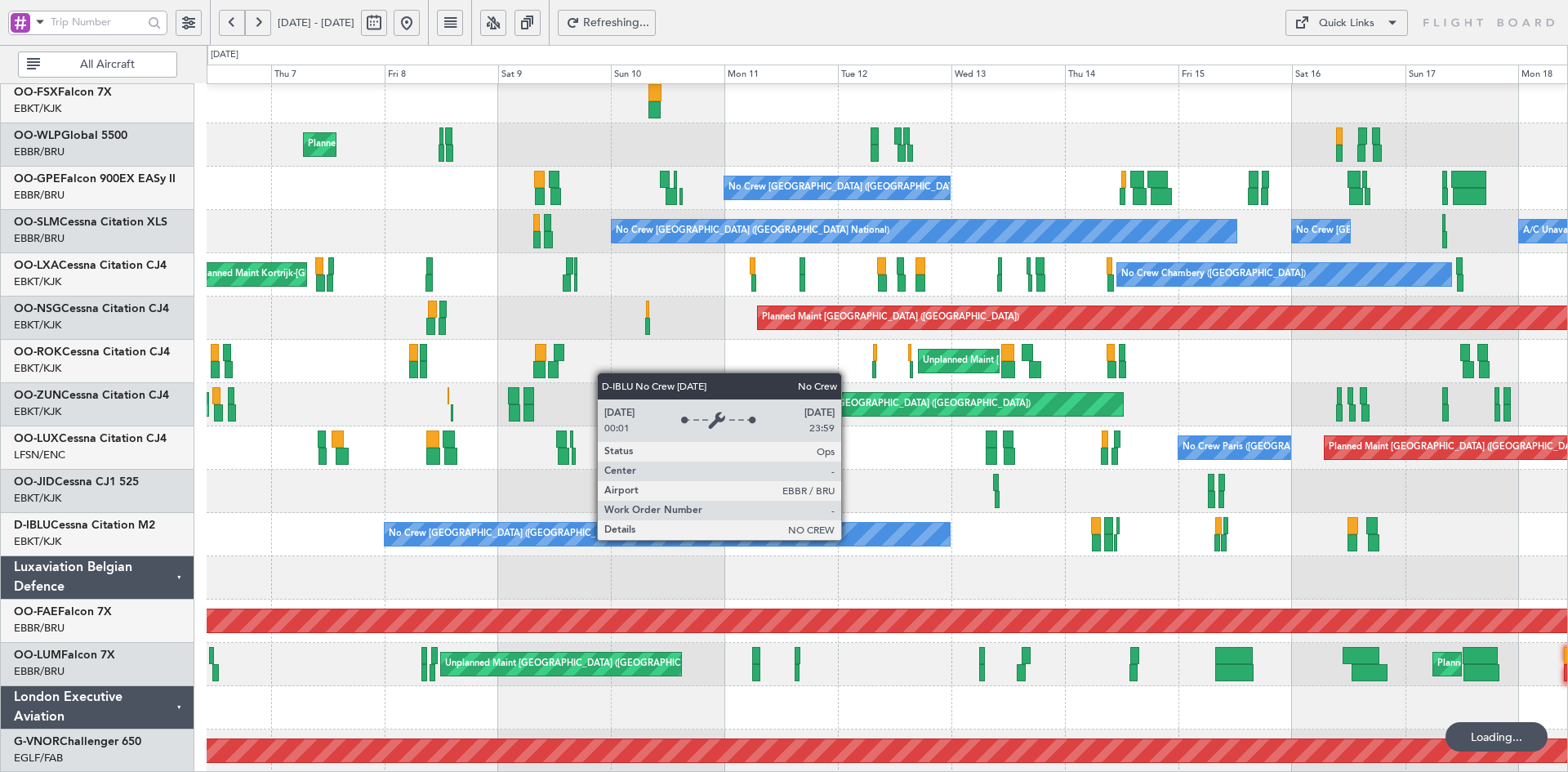
click at [849, 539] on div "No Crew [GEOGRAPHIC_DATA] ([GEOGRAPHIC_DATA] National)" at bounding box center [667, 534] width 566 height 23
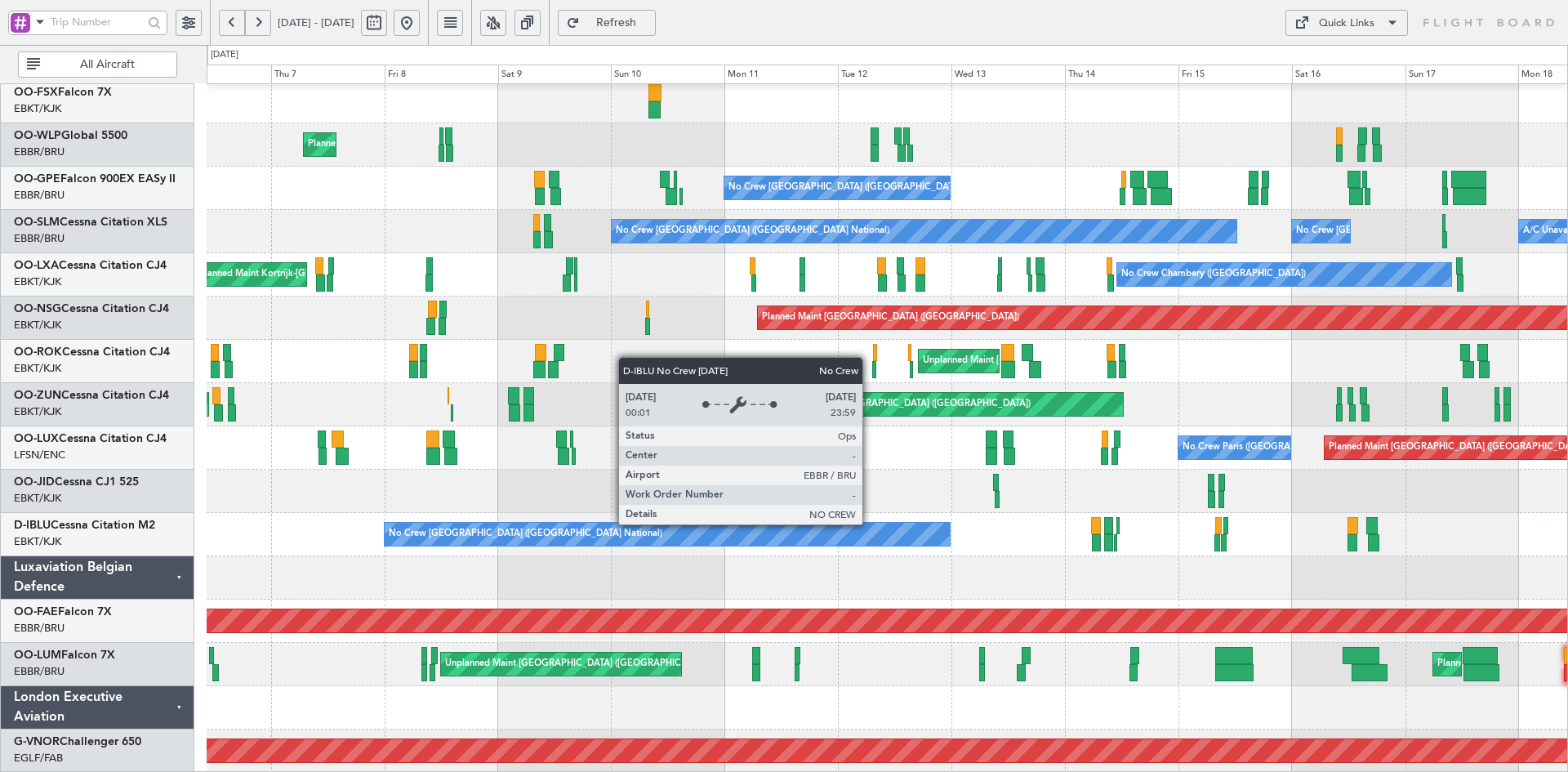
click at [870, 524] on div "No Crew [GEOGRAPHIC_DATA] ([GEOGRAPHIC_DATA] National)" at bounding box center [667, 534] width 566 height 23
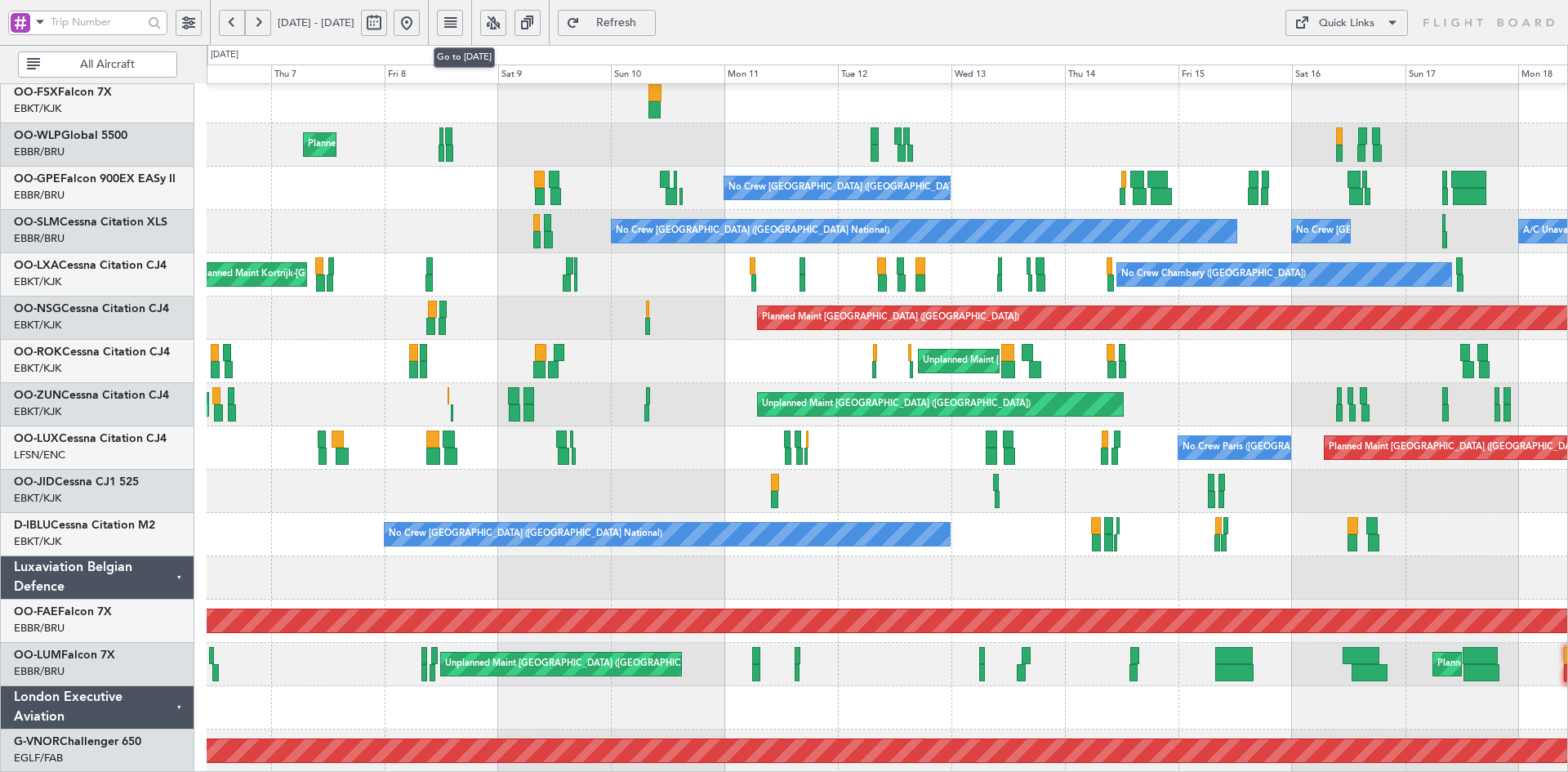
click at [420, 24] on button at bounding box center [407, 23] width 26 height 26
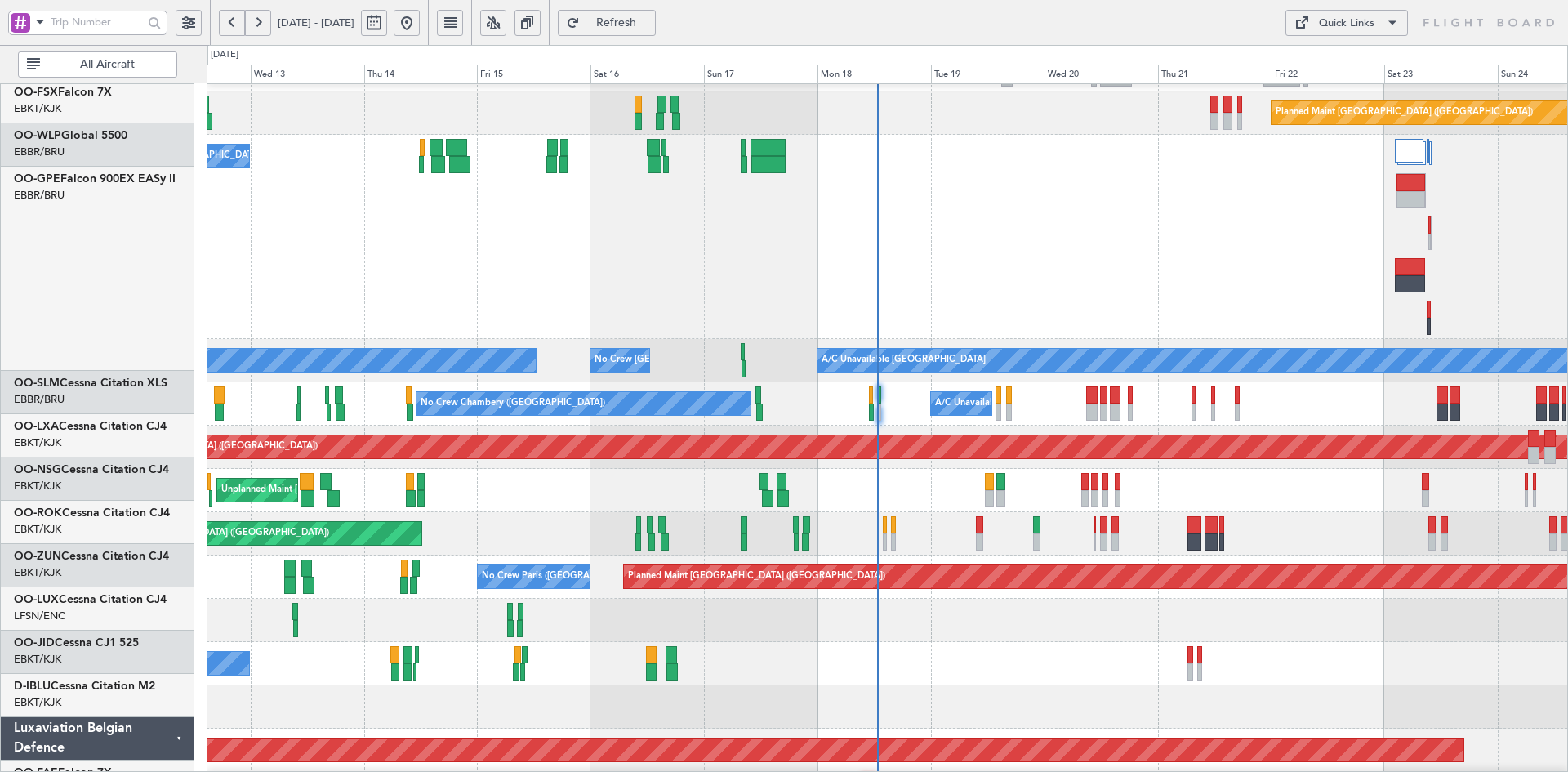
scroll to position [295, 0]
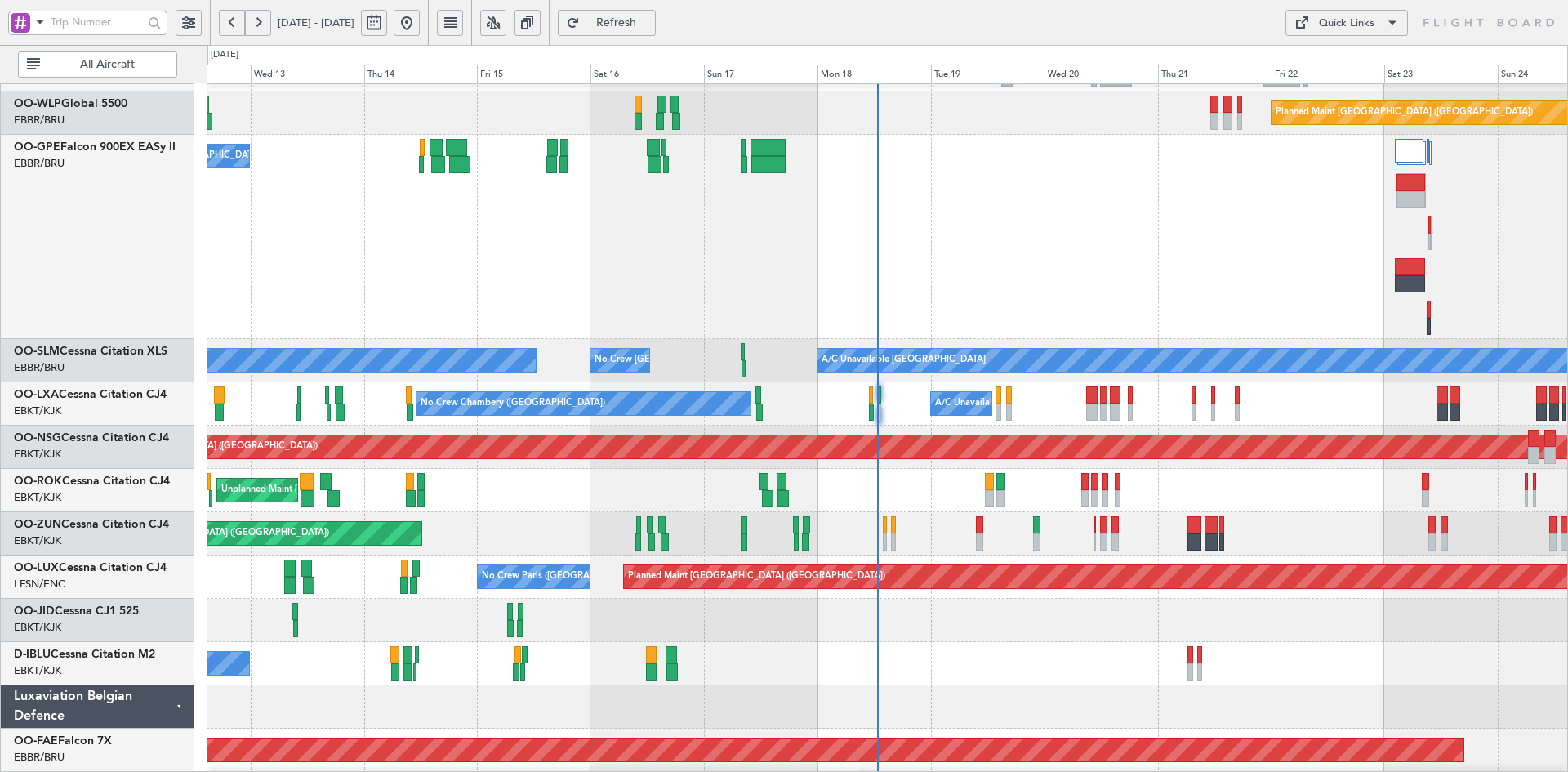
click at [1353, 539] on div "Unplanned Maint [GEOGRAPHIC_DATA] ([GEOGRAPHIC_DATA])" at bounding box center [886, 534] width 1360 height 43
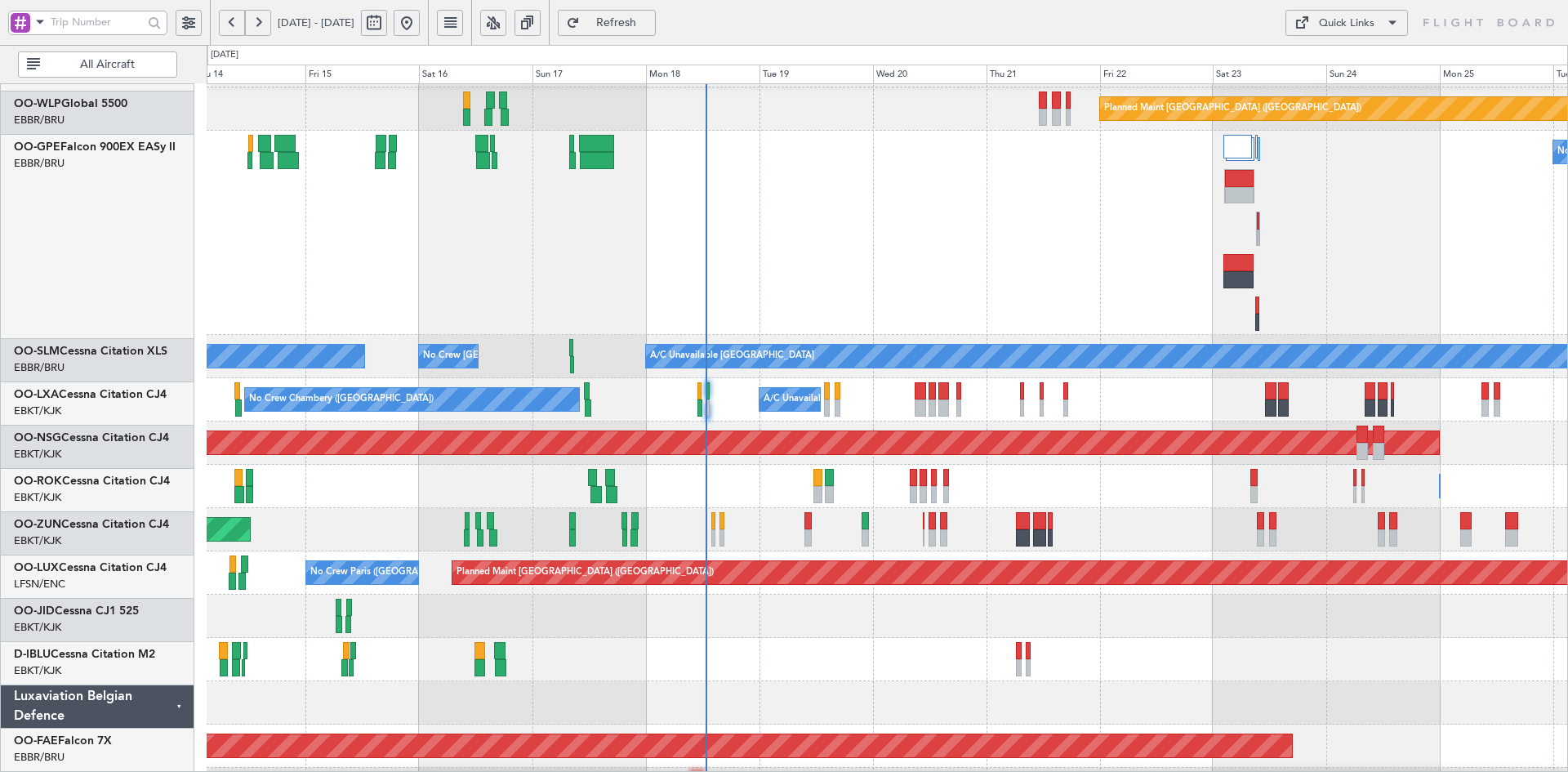
click at [1169, 656] on div "No Crew [GEOGRAPHIC_DATA] ([GEOGRAPHIC_DATA] National)" at bounding box center [886, 660] width 1360 height 43
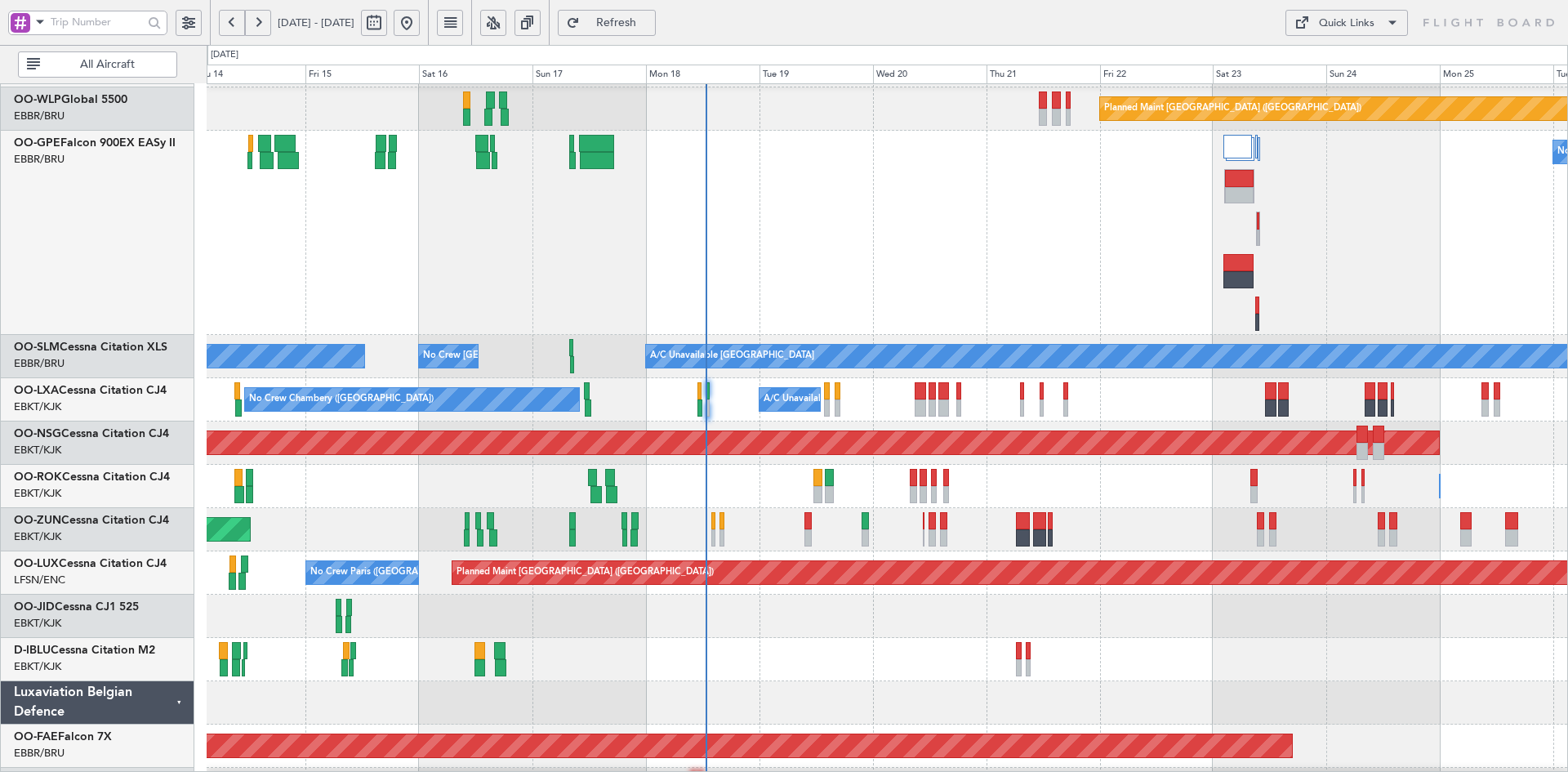
scroll to position [339, 0]
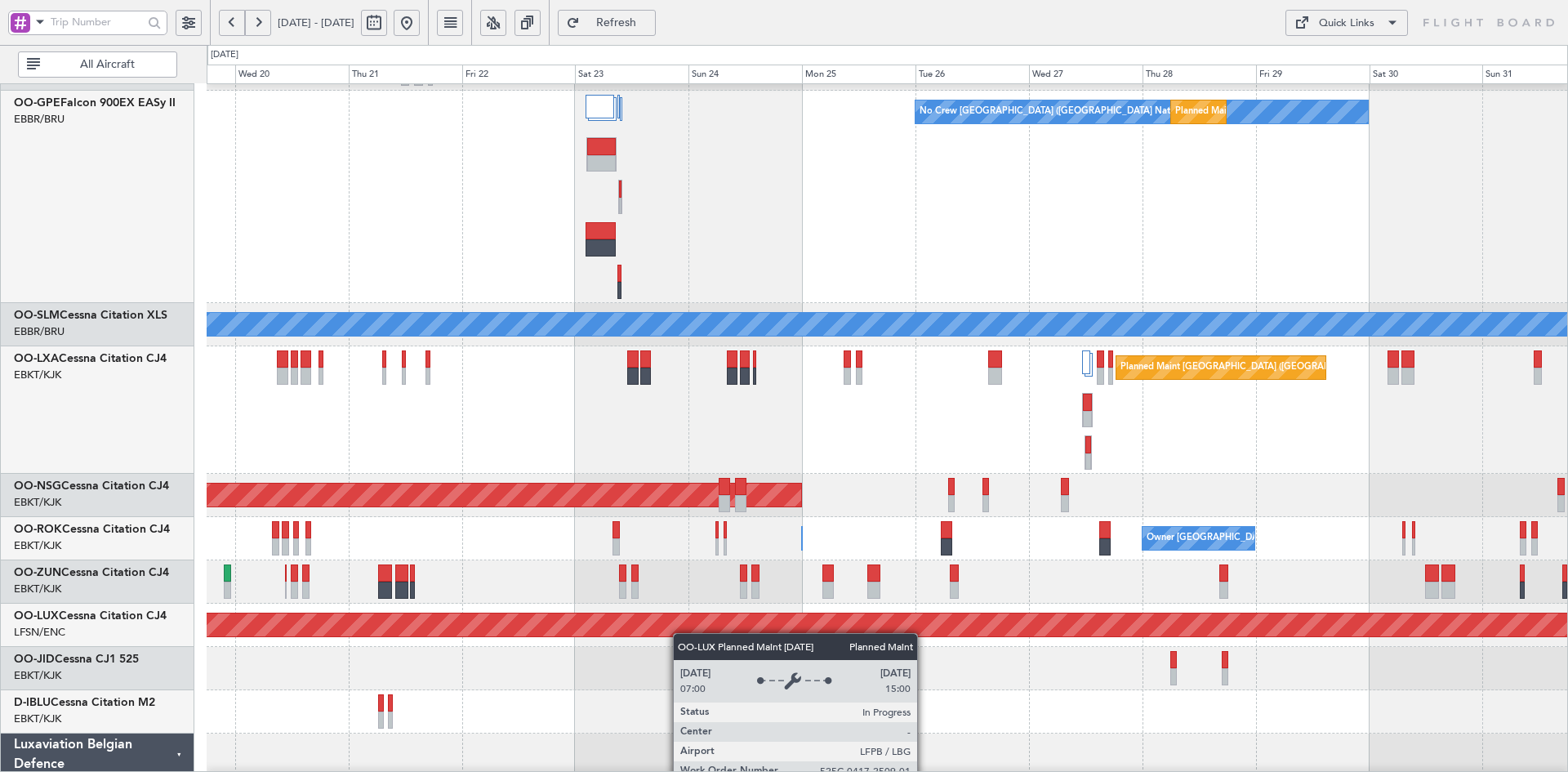
click at [672, 633] on div "Planned Maint Berlin (Brandenburg) No Crew Brussels (Brussels National) Planned…" at bounding box center [886, 347] width 1360 height 1205
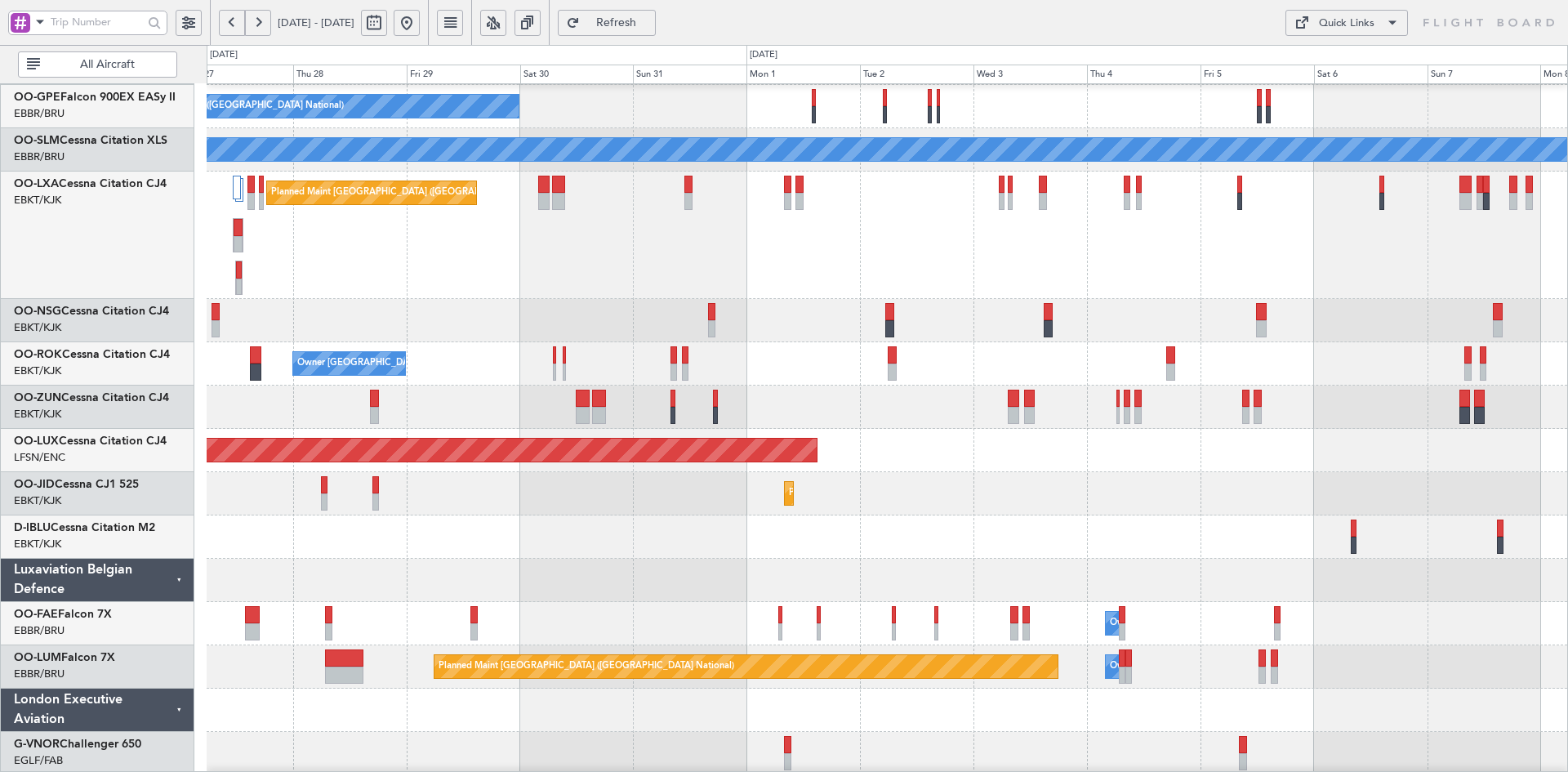
scroll to position [348, 0]
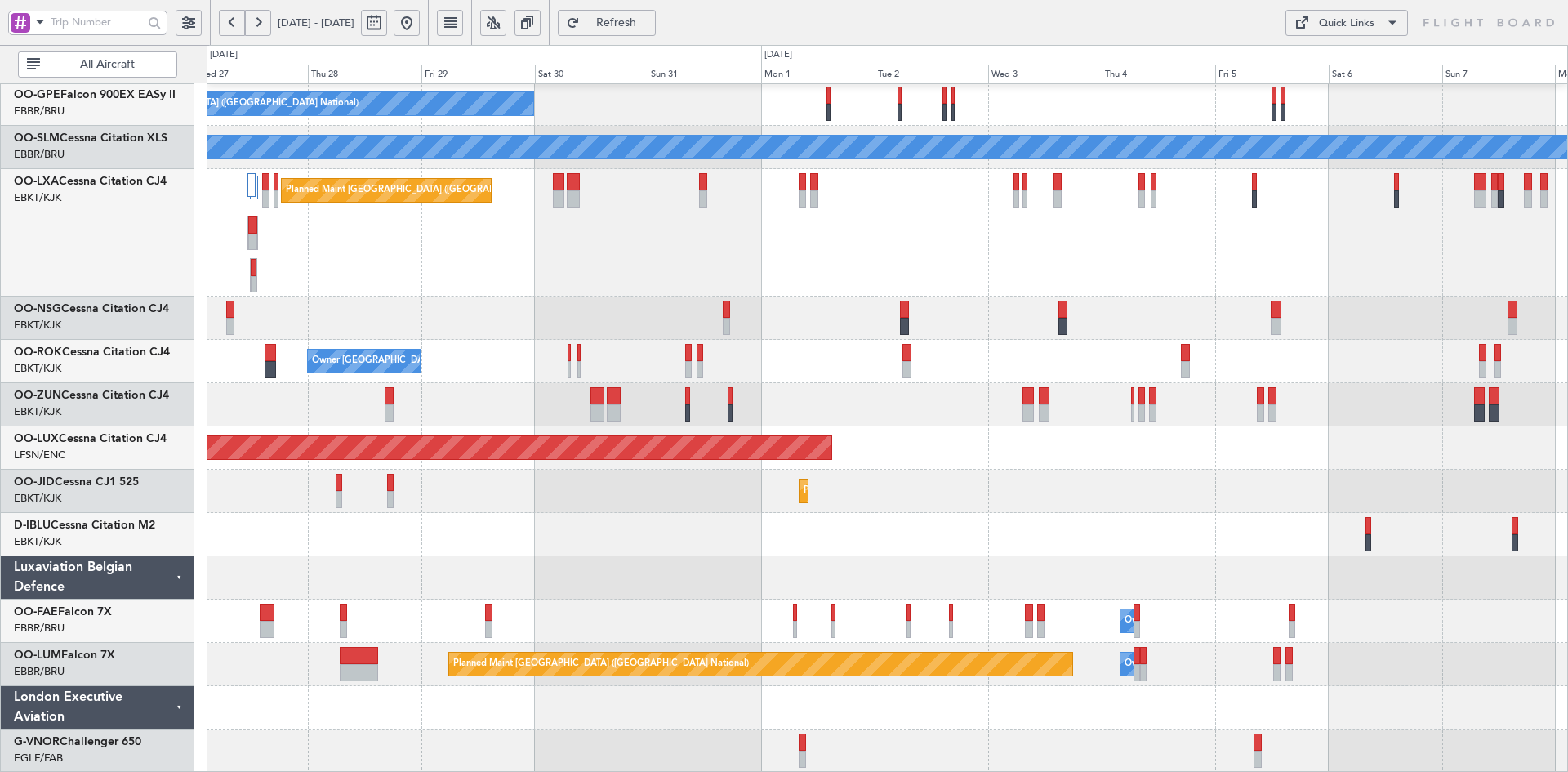
click at [652, 331] on div "Planned Maint Berlin (Brandenburg) Planned Maint Brussels (Brussels National) N…" at bounding box center [886, 254] width 1360 height 1036
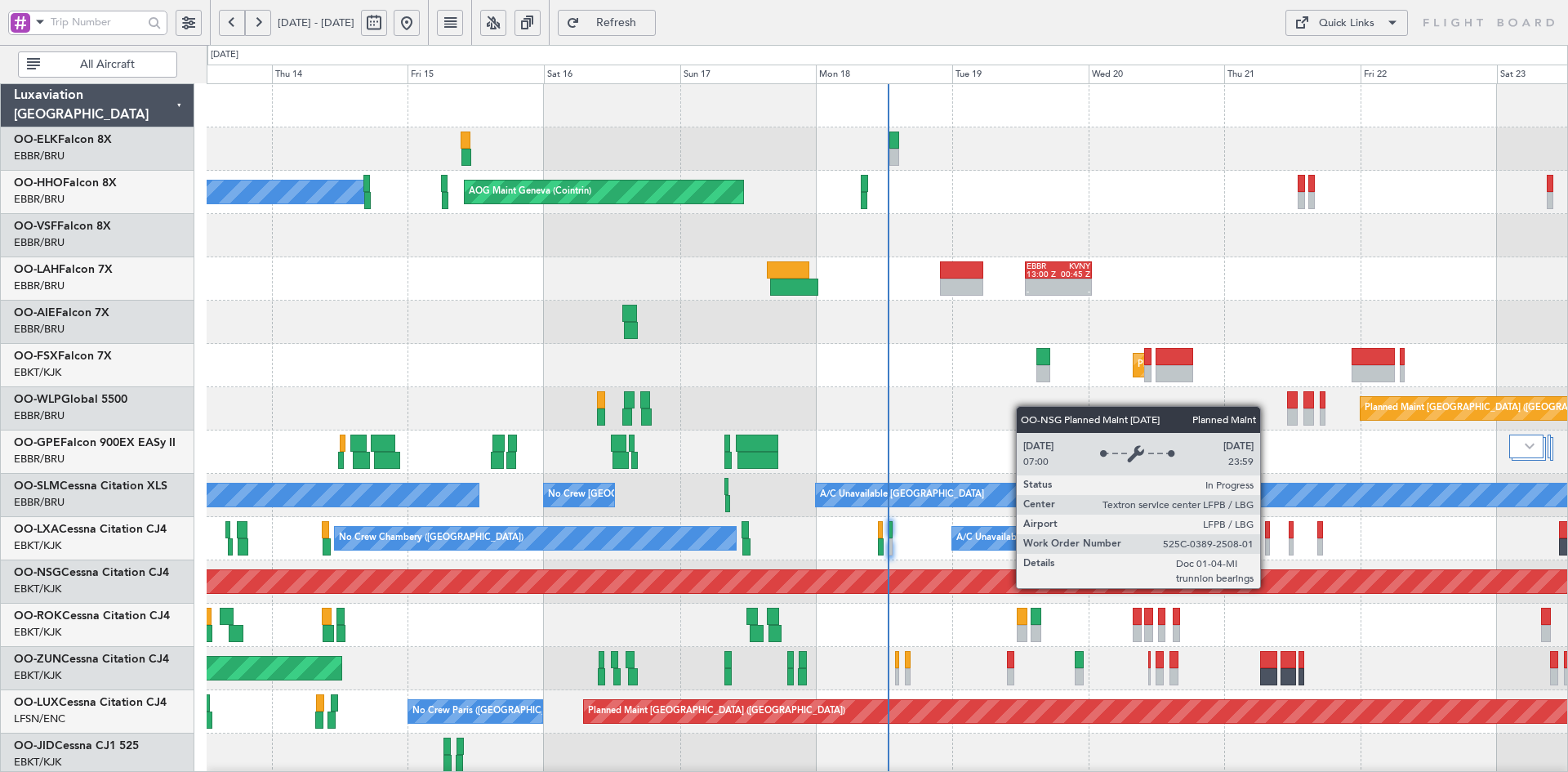
click at [1191, 560] on div "Planned Maint [GEOGRAPHIC_DATA] ([GEOGRAPHIC_DATA])" at bounding box center [886, 582] width 1360 height 43
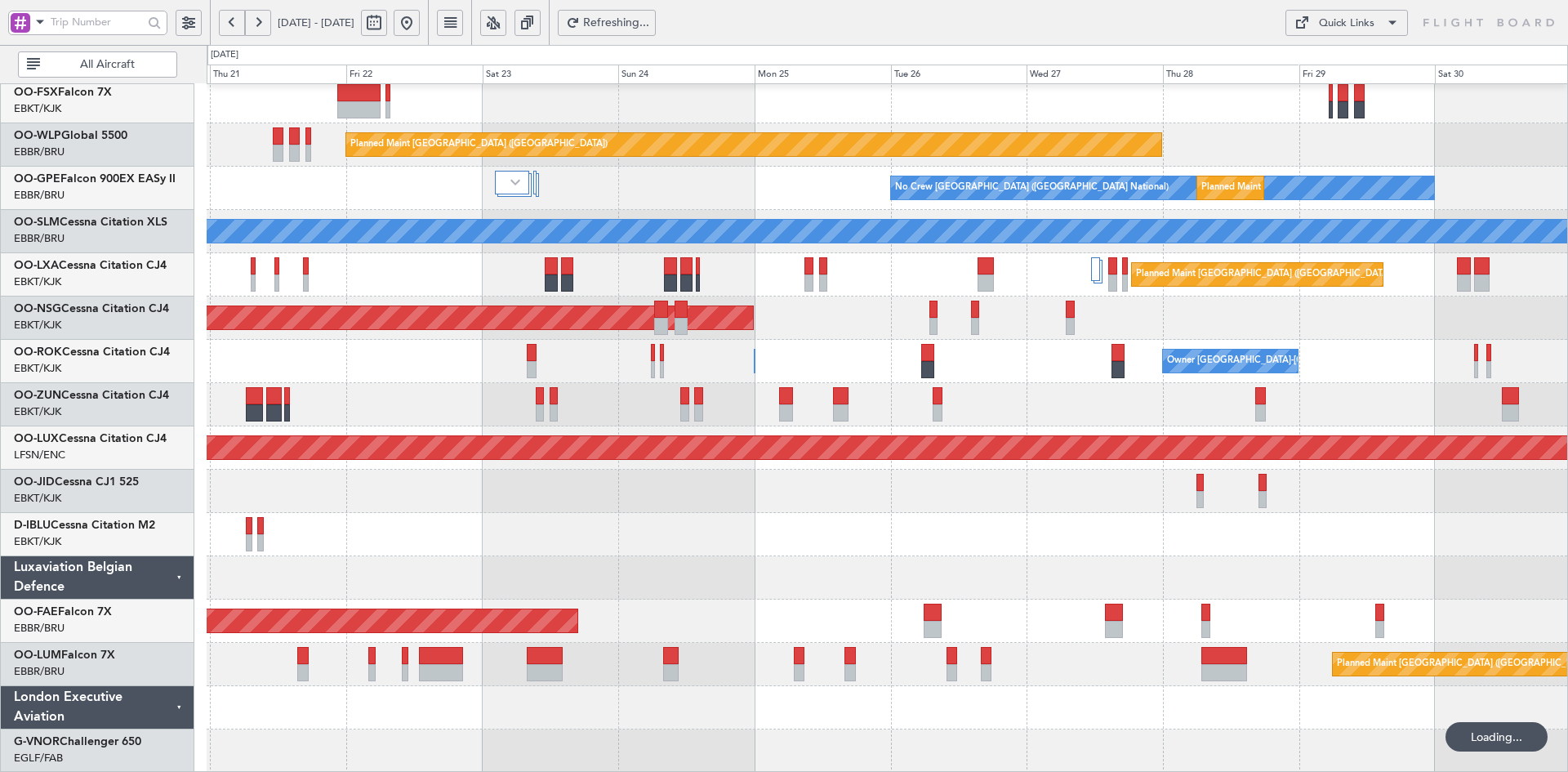
scroll to position [264, 0]
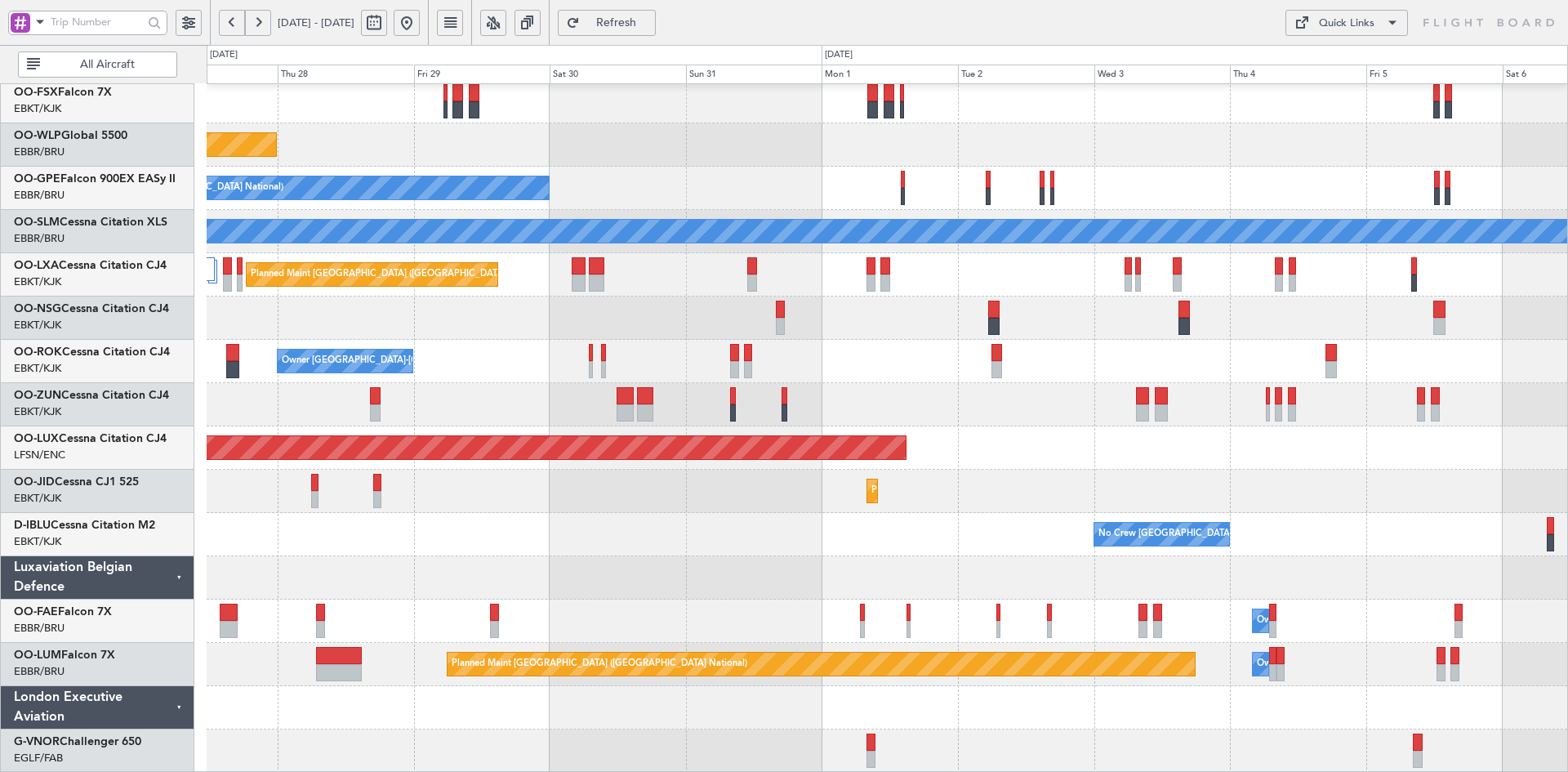
click at [420, 24] on button at bounding box center [407, 23] width 26 height 26
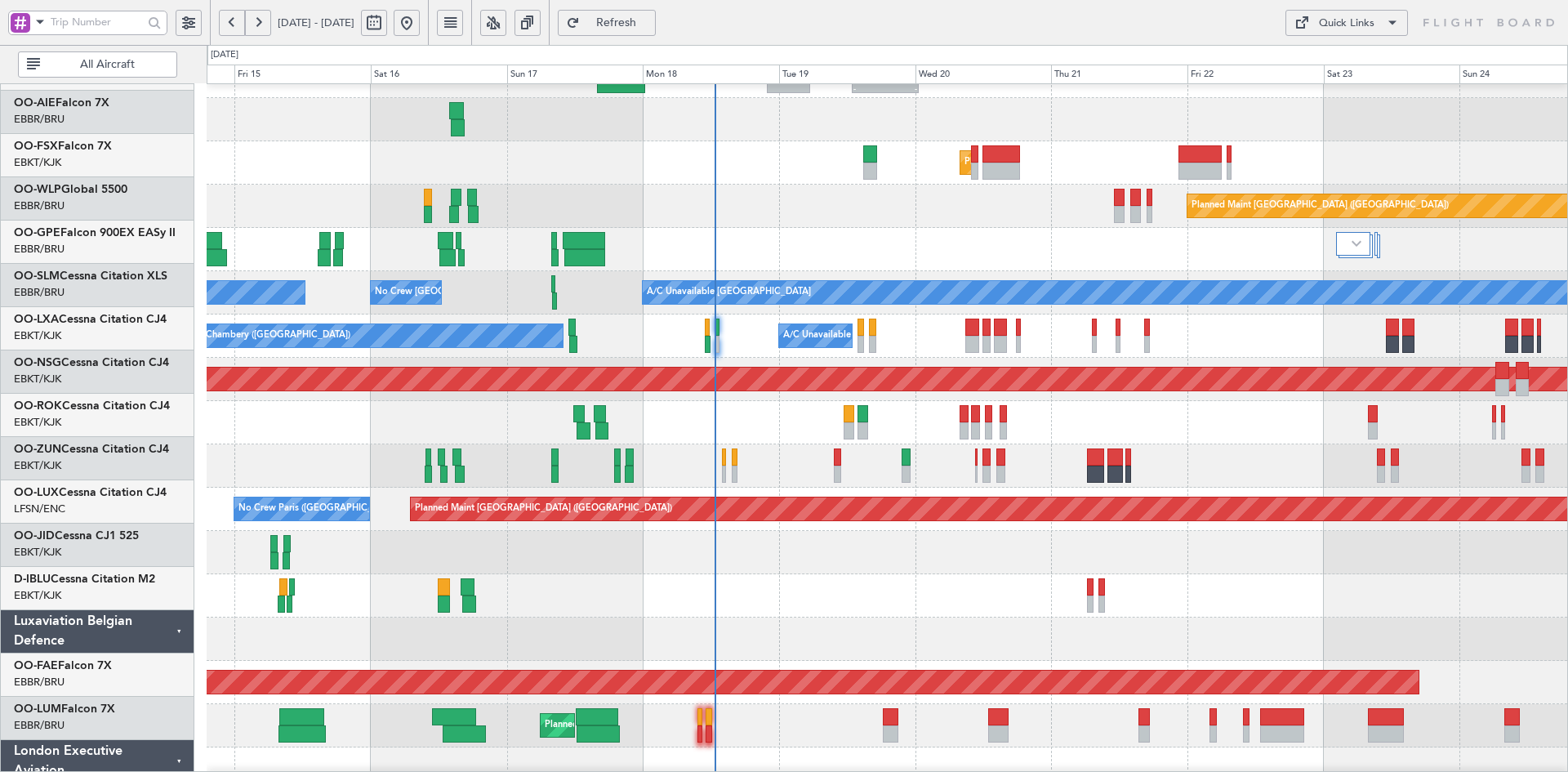
scroll to position [202, 0]
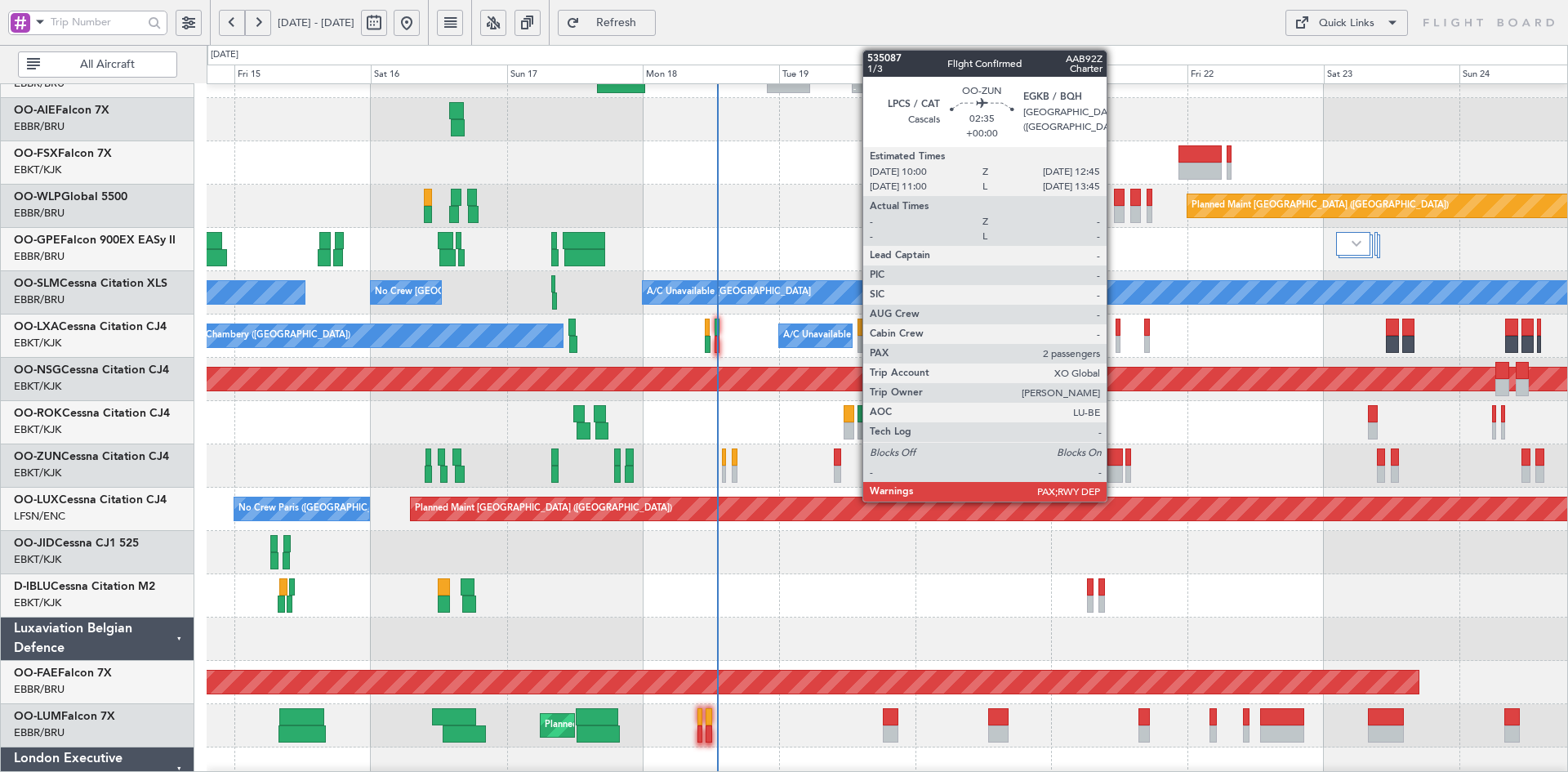
click at [1114, 465] on div at bounding box center [1115, 457] width 16 height 17
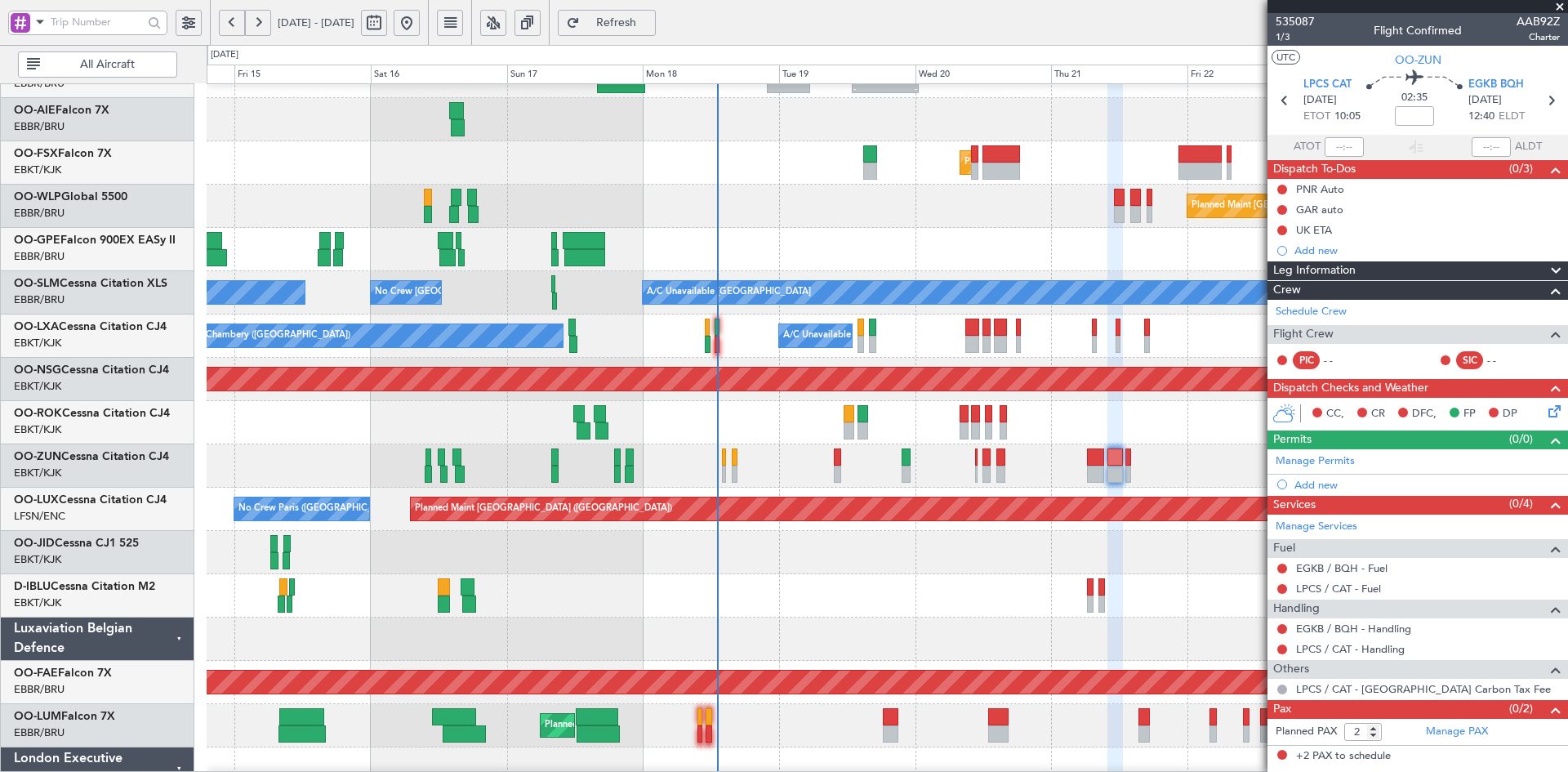
click at [1560, 8] on span at bounding box center [1560, 8] width 16 height 15
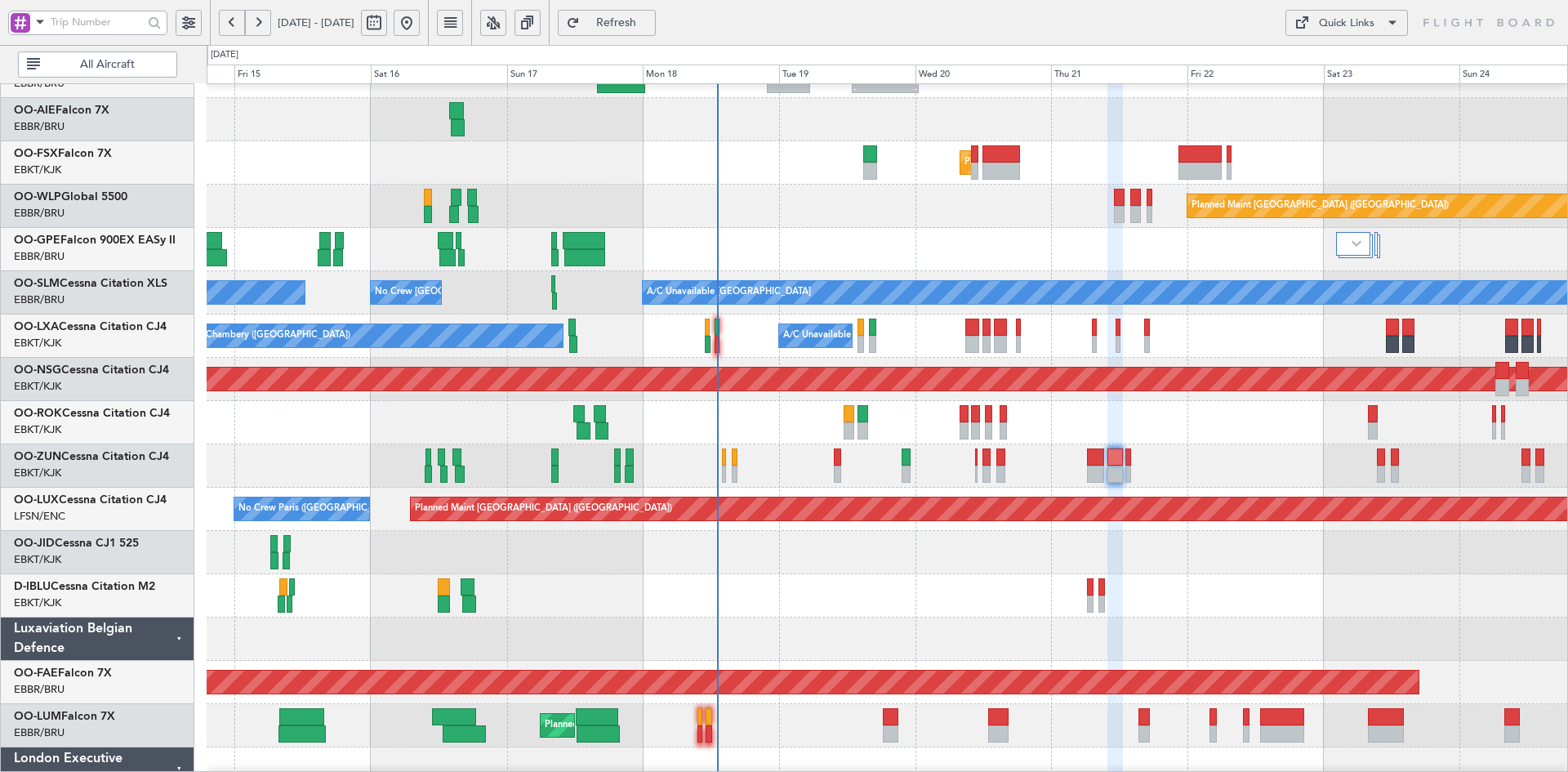
type input "0"
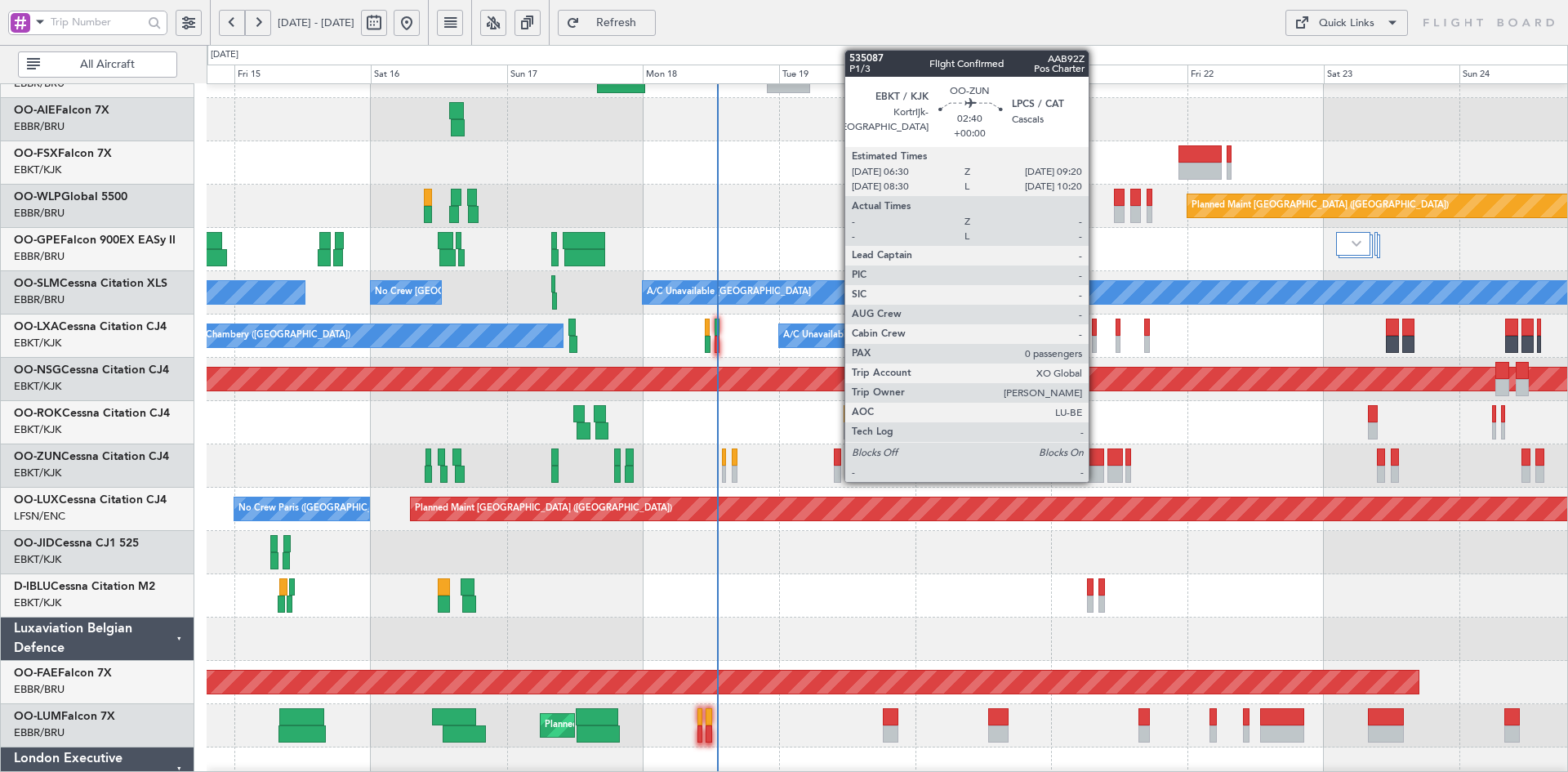
click at [1096, 463] on div at bounding box center [1094, 457] width 16 height 17
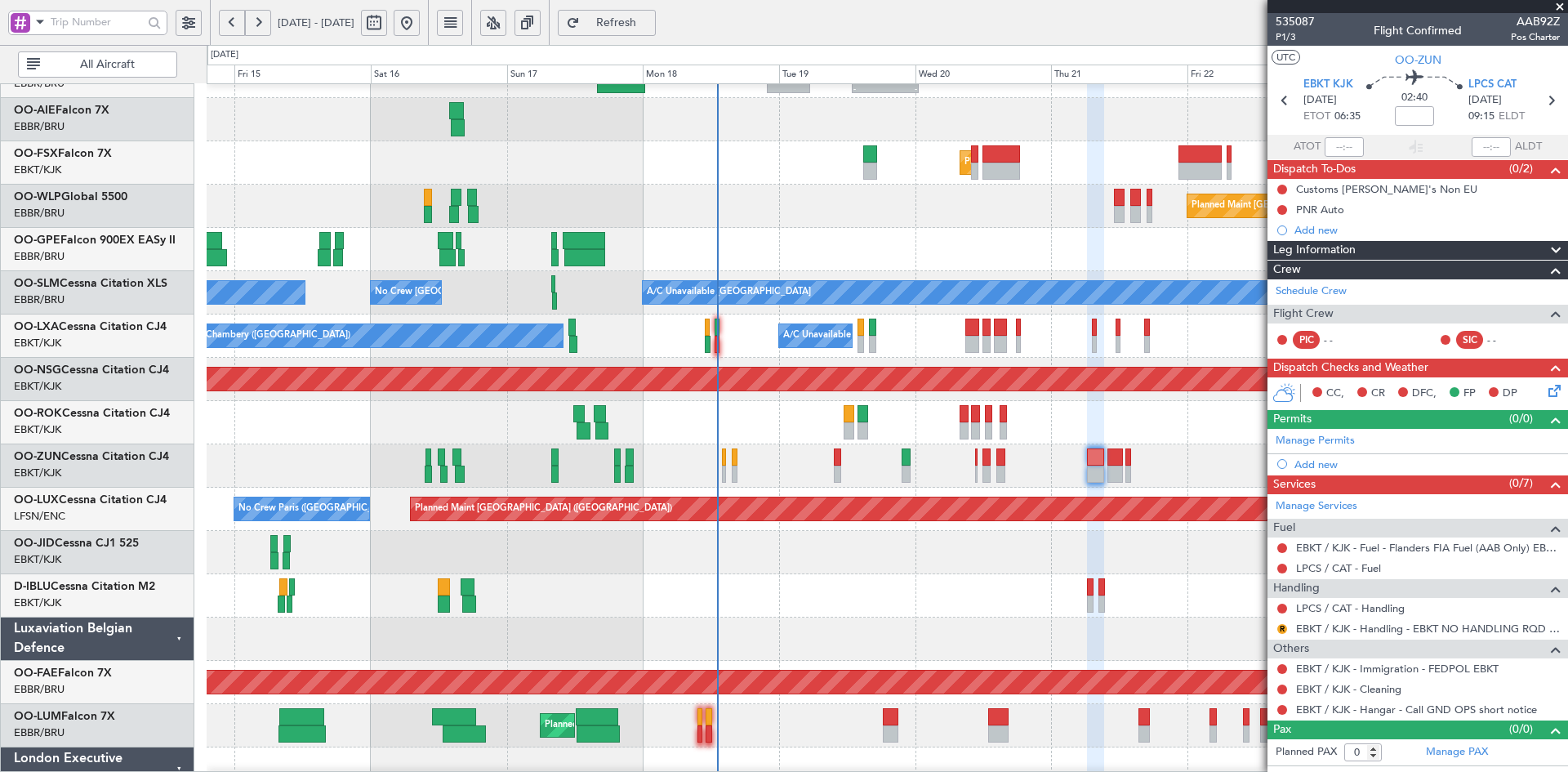
click at [1559, 8] on span at bounding box center [1560, 8] width 16 height 15
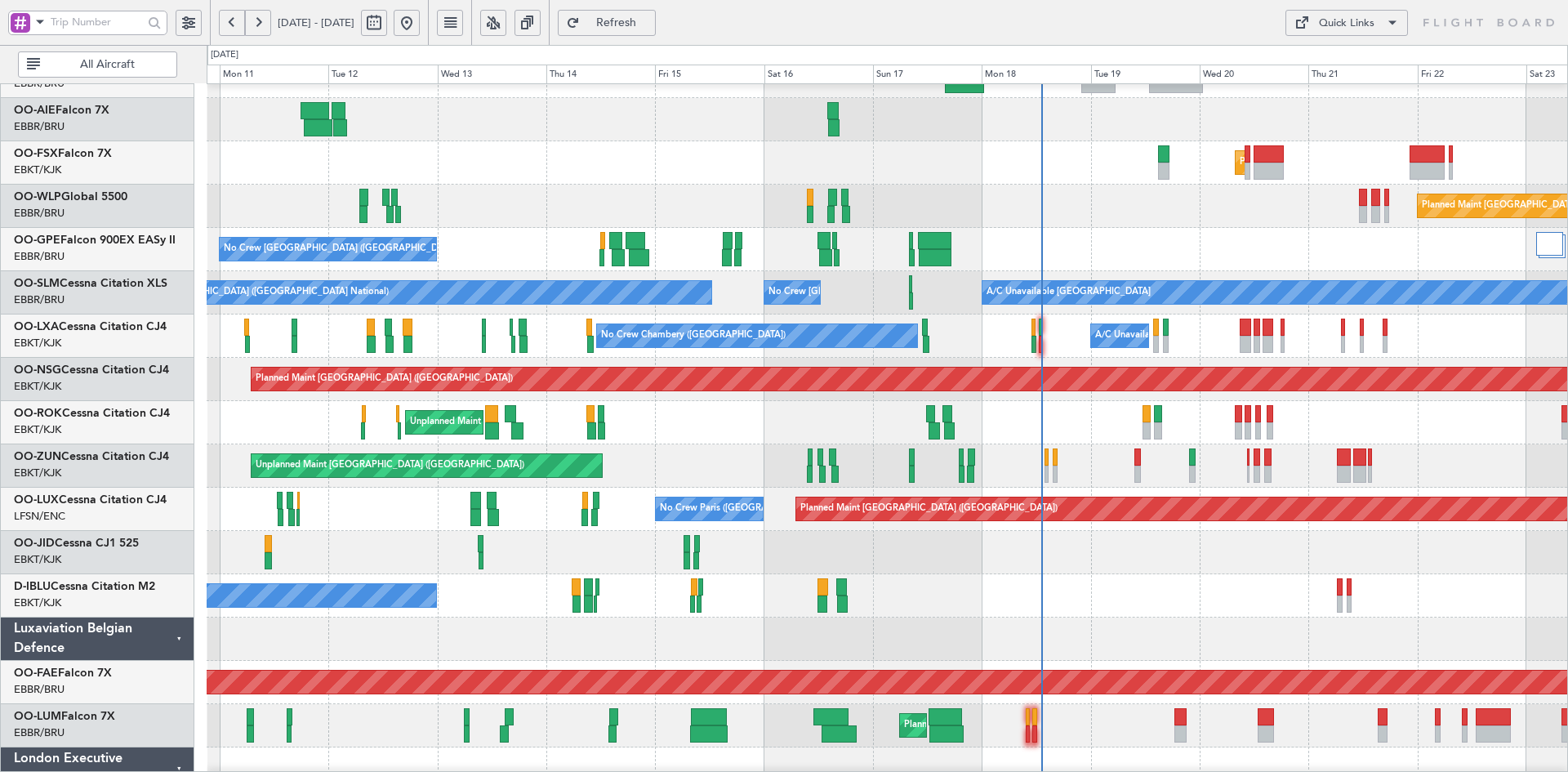
click at [1153, 551] on div at bounding box center [886, 553] width 1360 height 43
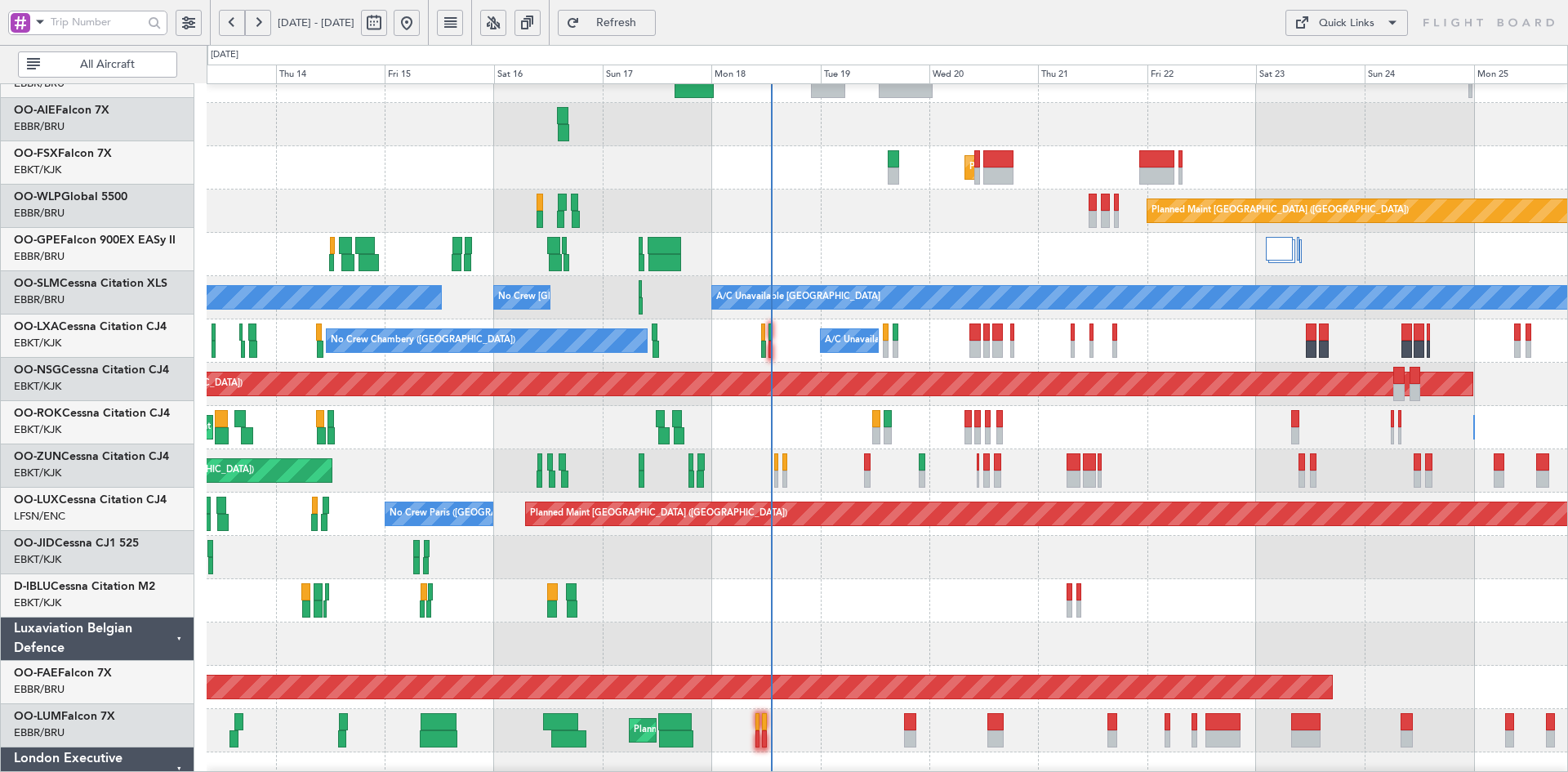
scroll to position [197, 0]
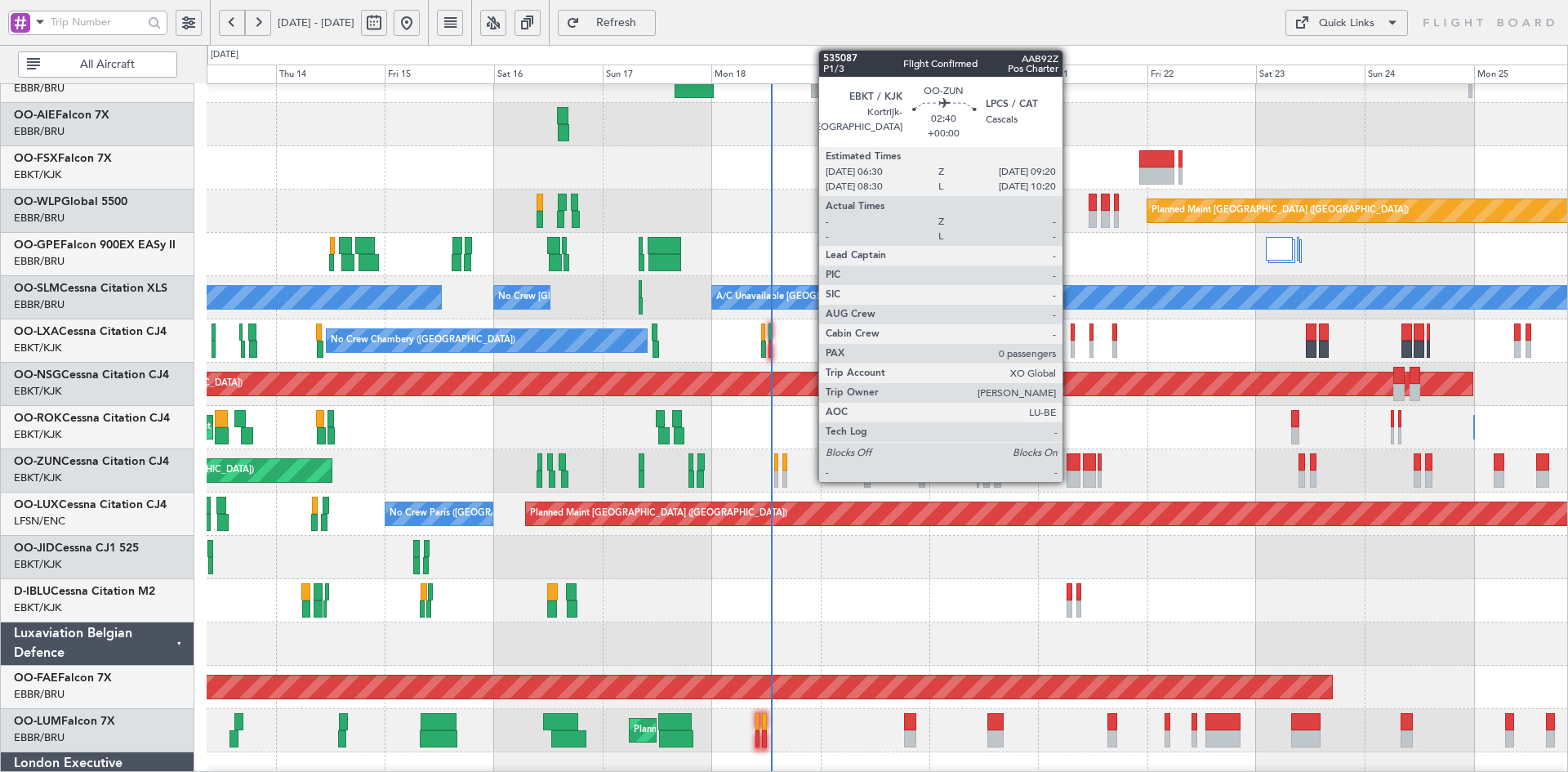
click at [1070, 477] on div at bounding box center [1074, 479] width 13 height 17
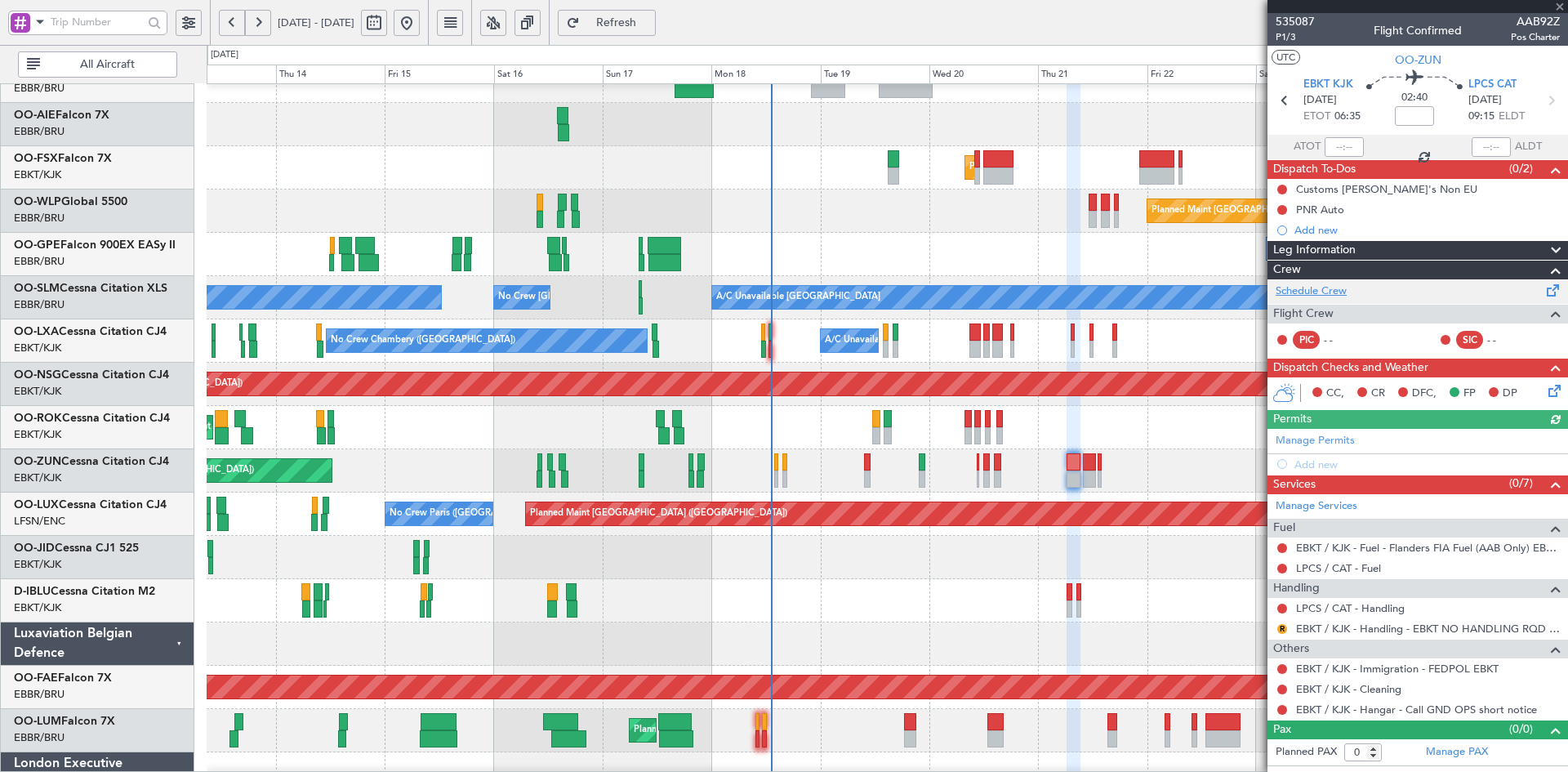
click at [1341, 294] on link "Schedule Crew" at bounding box center [1311, 291] width 71 height 16
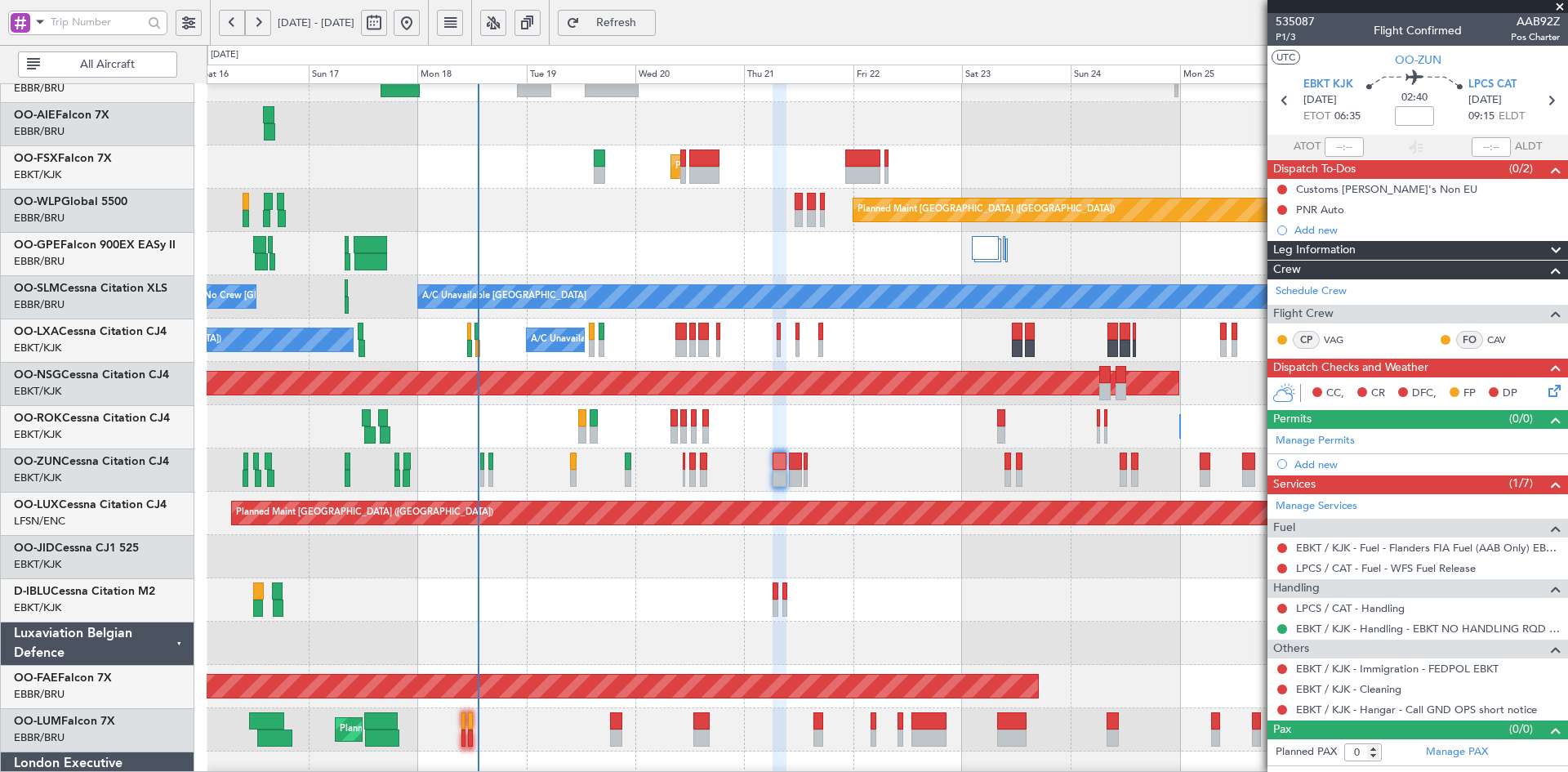
scroll to position [199, 0]
click at [858, 349] on div "No Crew Chambery (Aix-les-bains) A/C Unavailable Brussels (Brussels National) P…" at bounding box center [886, 340] width 1360 height 43
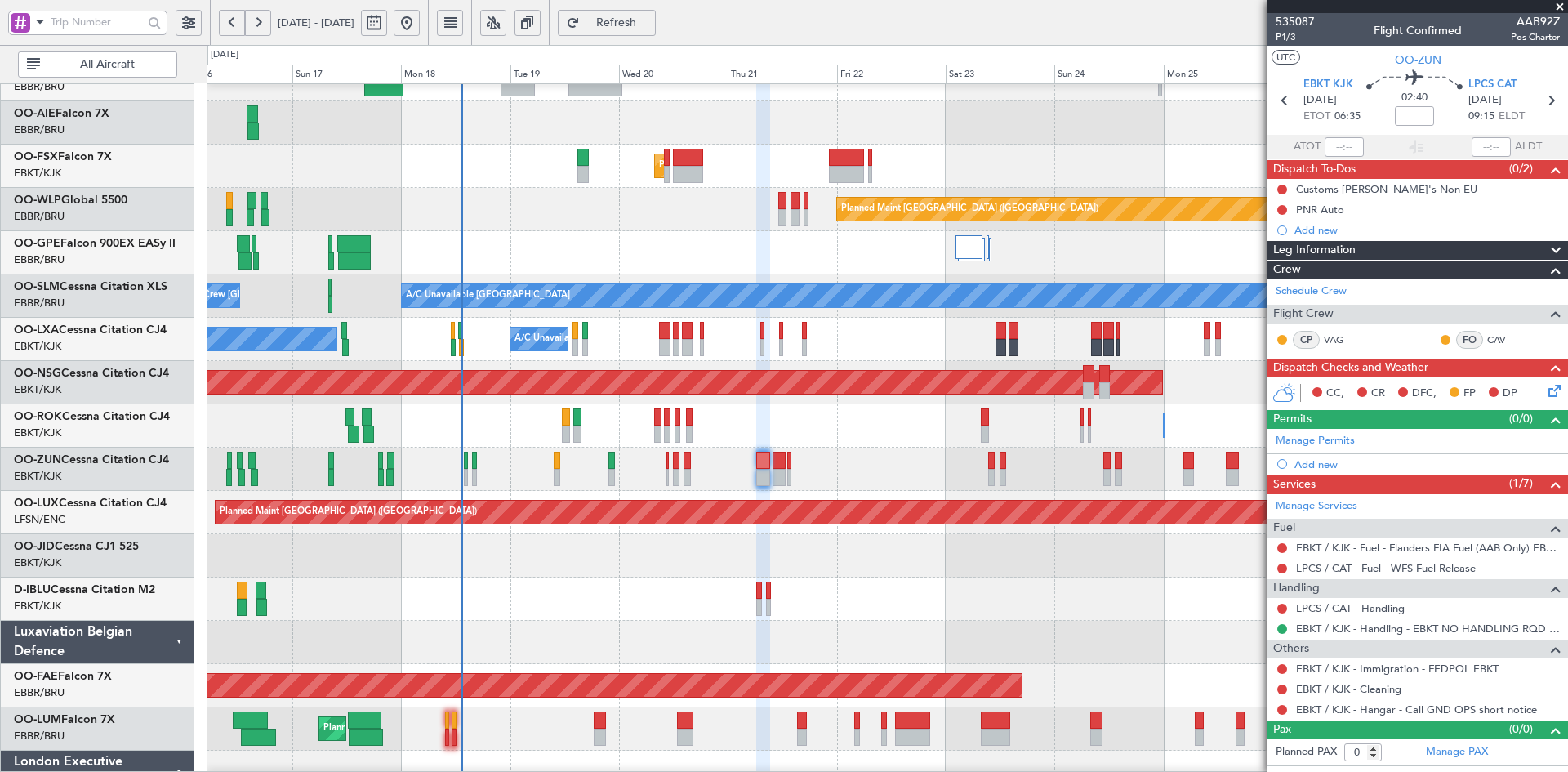
click at [886, 460] on div "Unplanned Maint [GEOGRAPHIC_DATA] ([GEOGRAPHIC_DATA])" at bounding box center [886, 469] width 1360 height 43
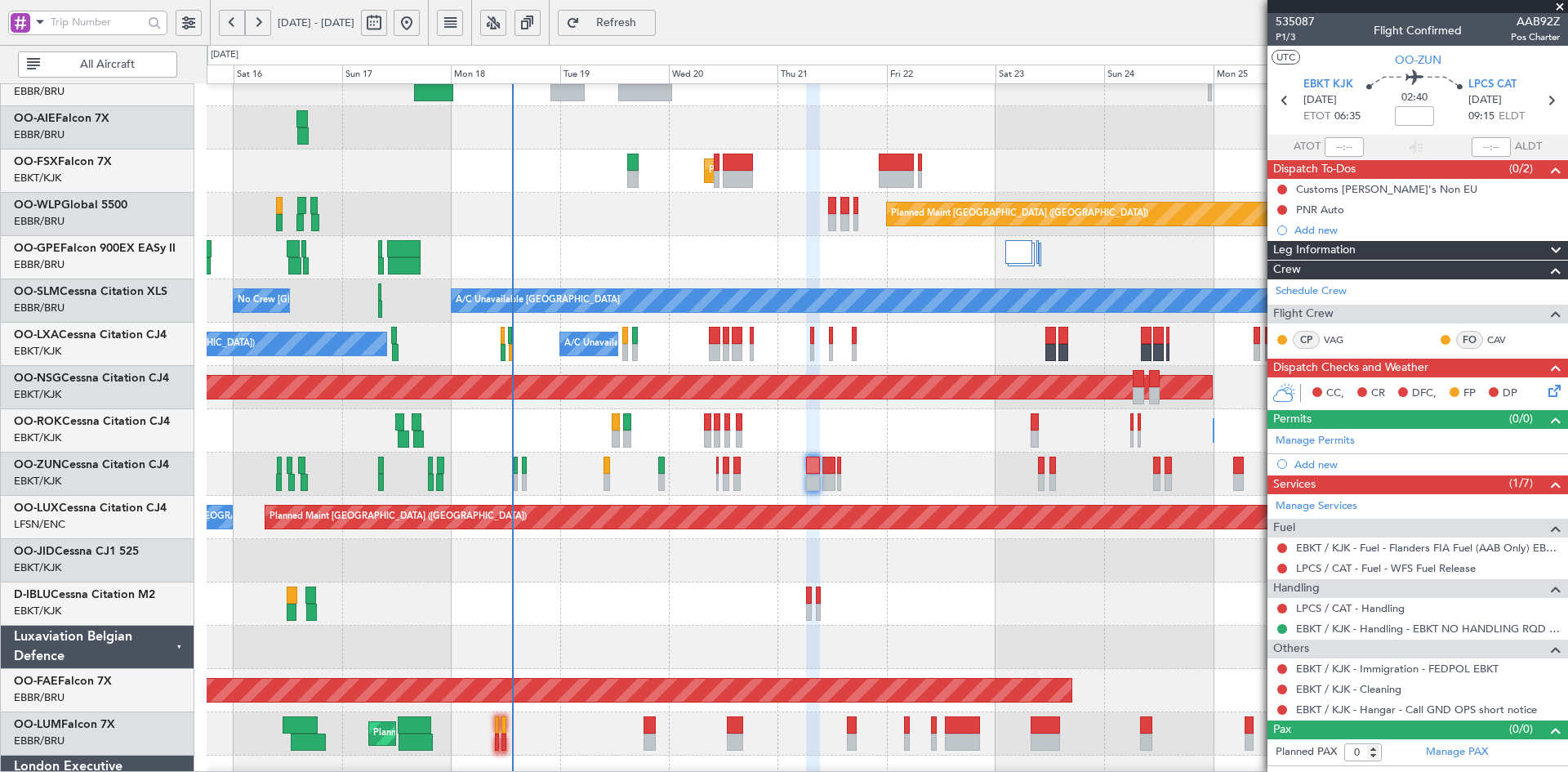
click at [987, 271] on div "No Crew Brussels (Brussels National) Planned Maint Brussels (Brussels National)…" at bounding box center [886, 258] width 1360 height 43
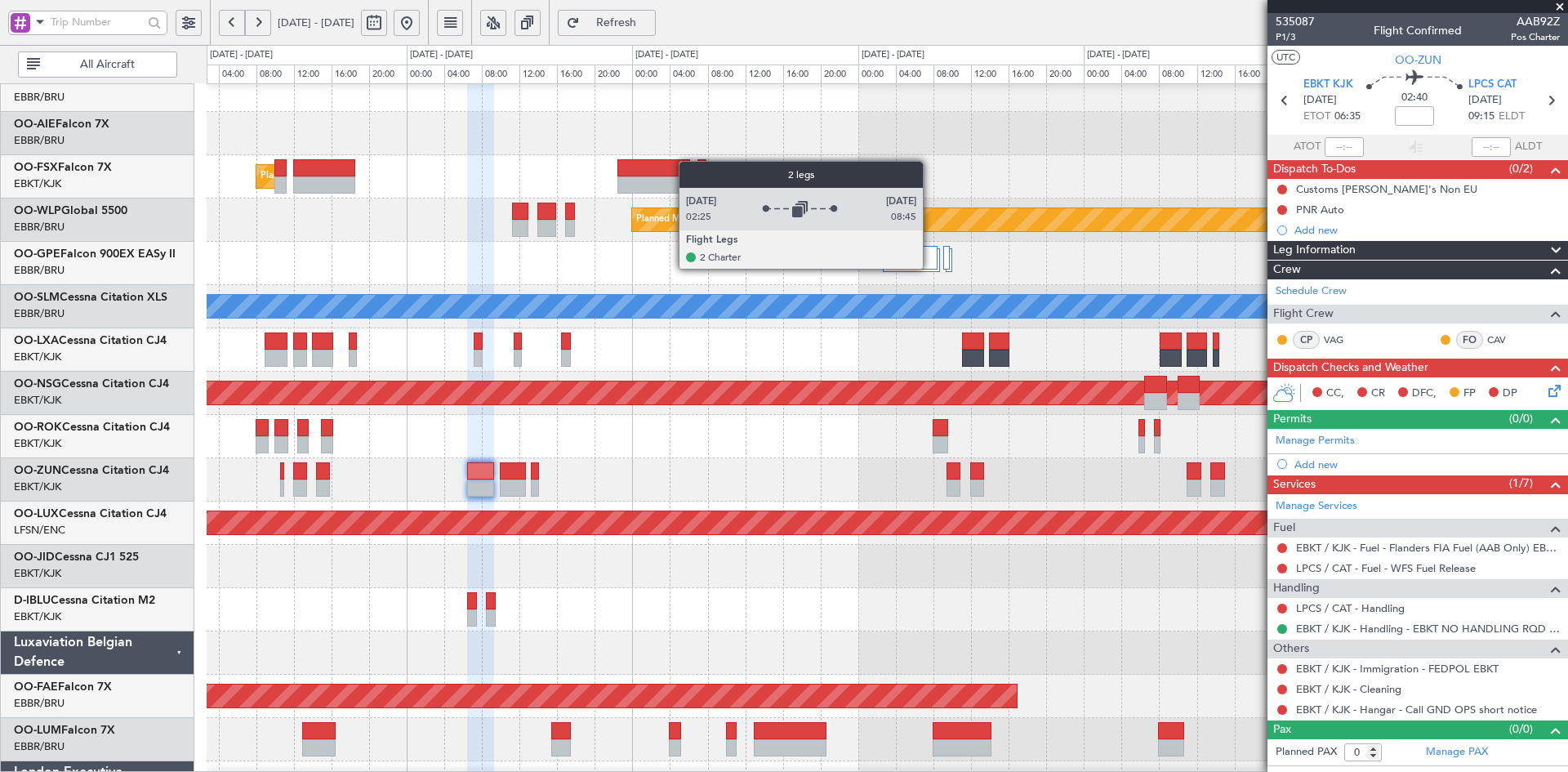
click at [931, 268] on div at bounding box center [909, 257] width 57 height 24
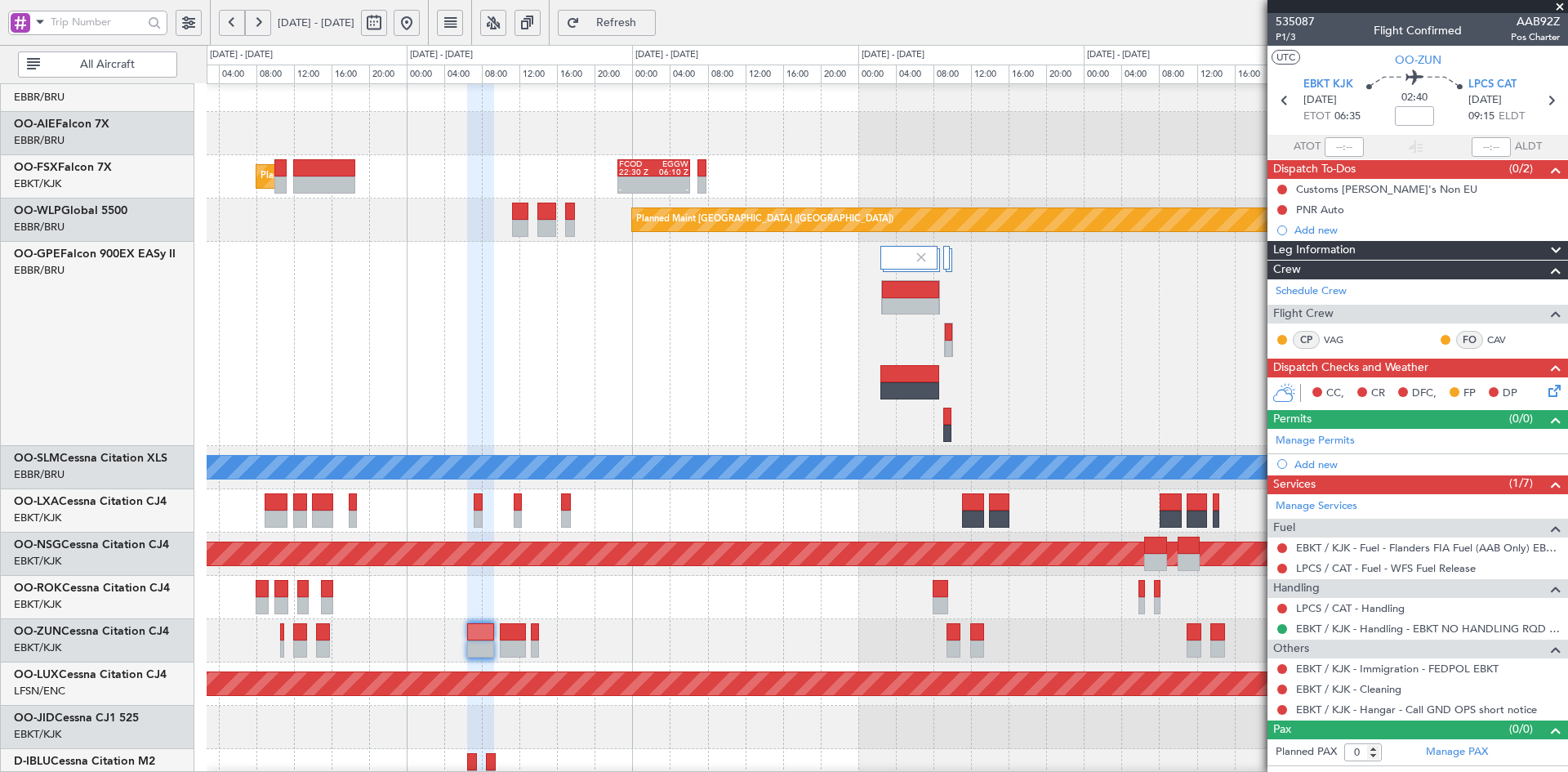
click at [890, 297] on div at bounding box center [910, 290] width 57 height 17
type input "-00:10"
type input "1"
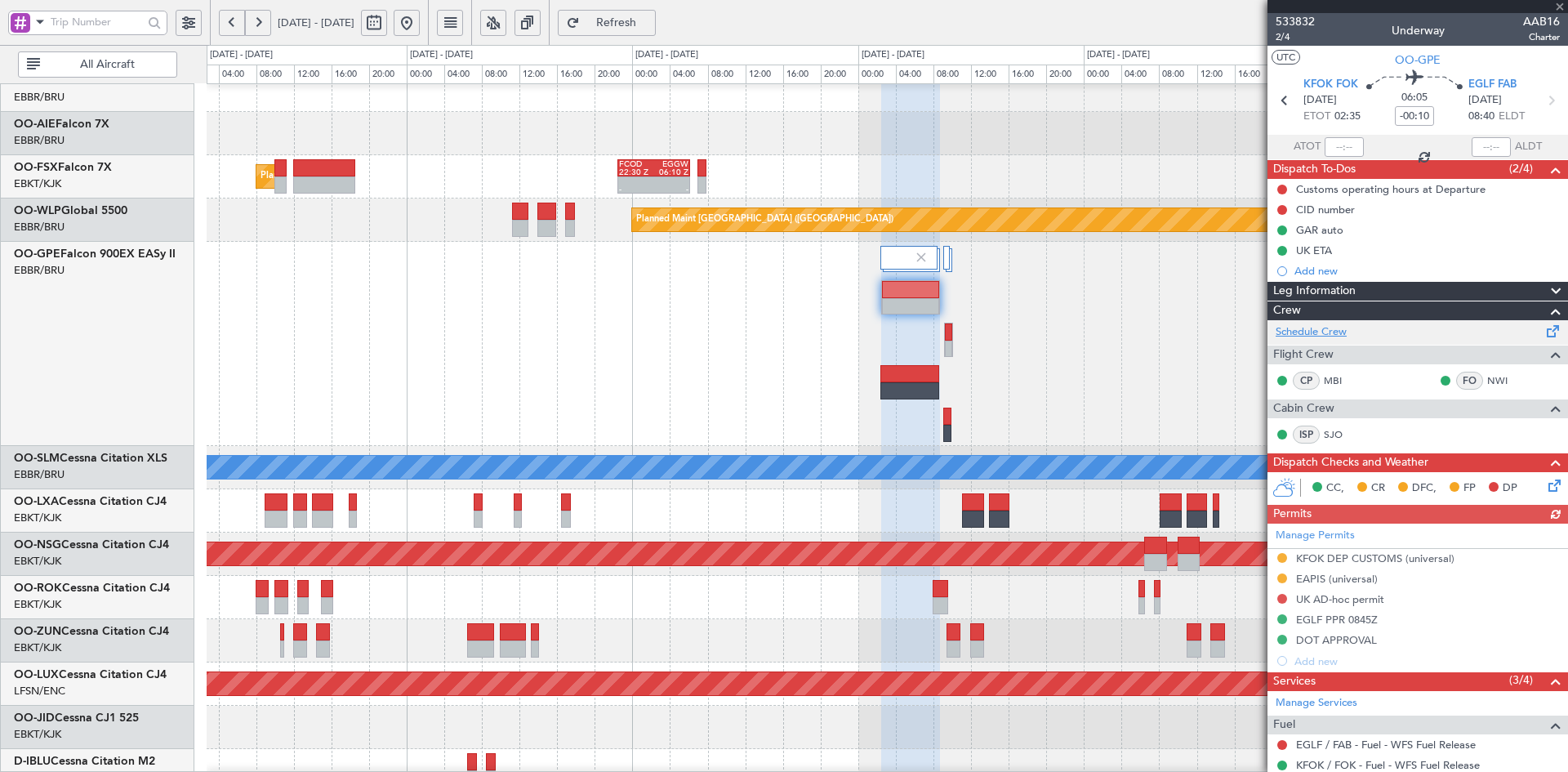
click at [1329, 331] on link "Schedule Crew" at bounding box center [1311, 332] width 71 height 16
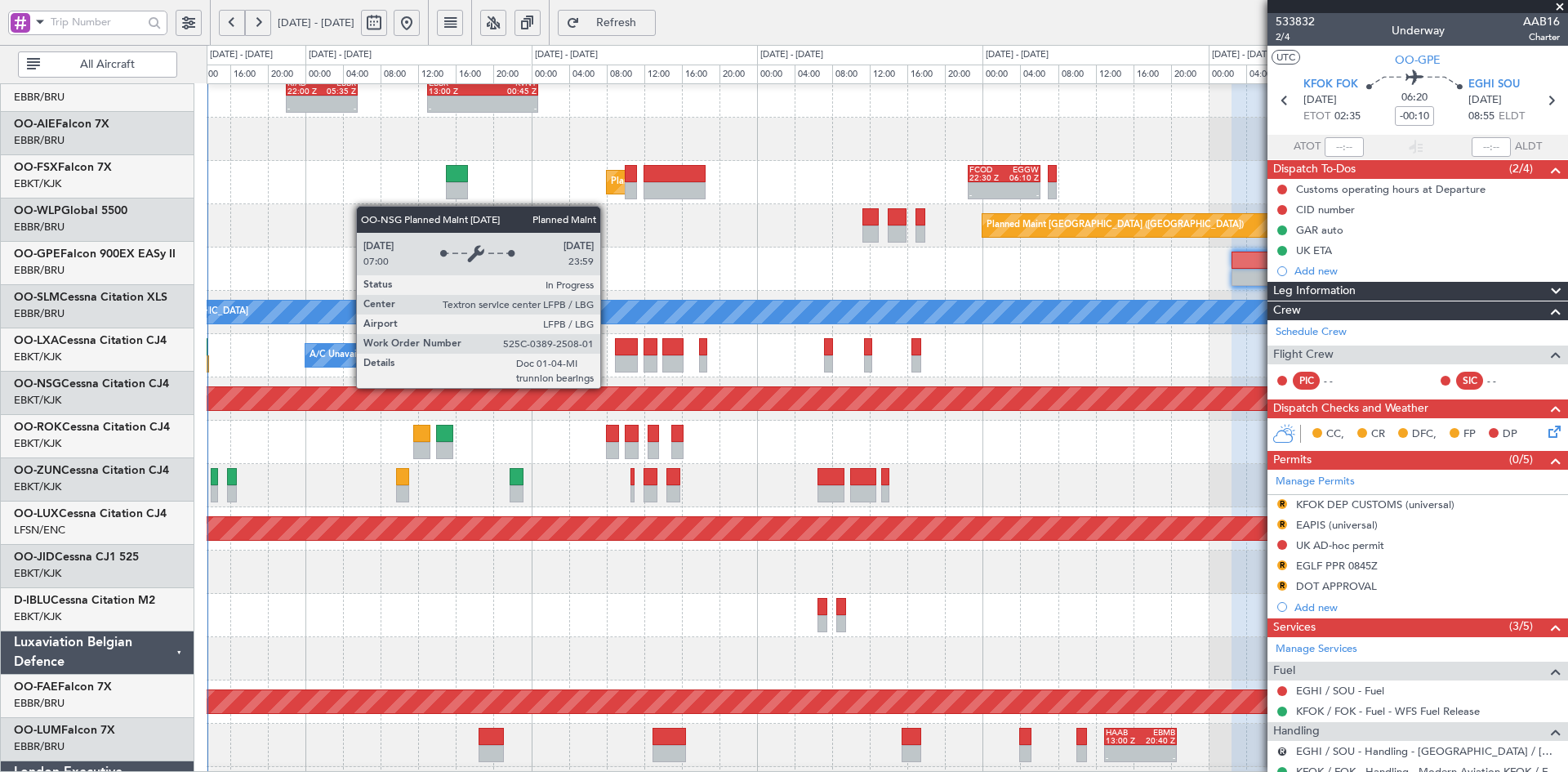
scroll to position [183, 0]
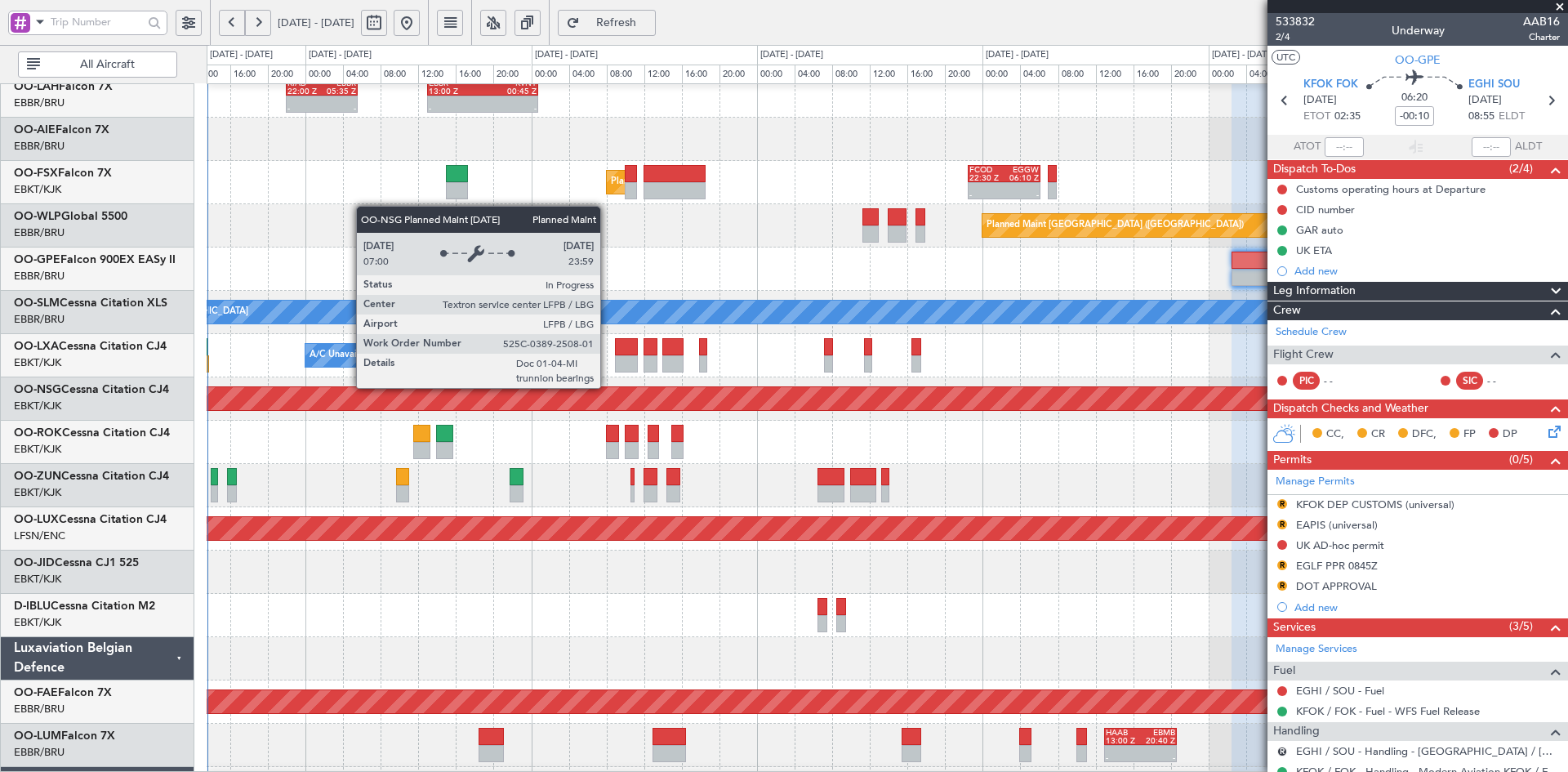
click at [958, 393] on div "Planned Maint [GEOGRAPHIC_DATA] ([GEOGRAPHIC_DATA])" at bounding box center [252, 399] width 2812 height 23
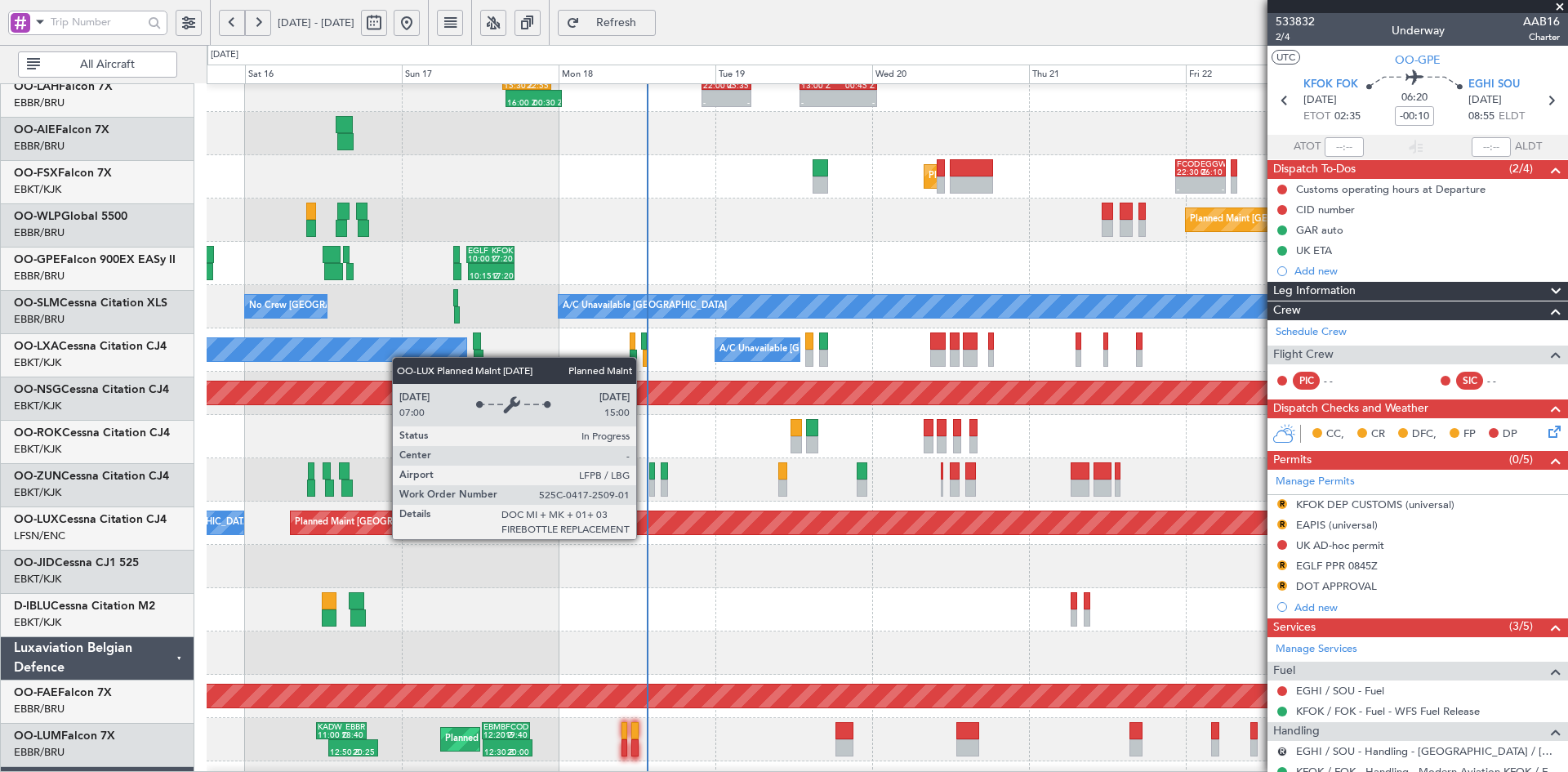
scroll to position [189, 0]
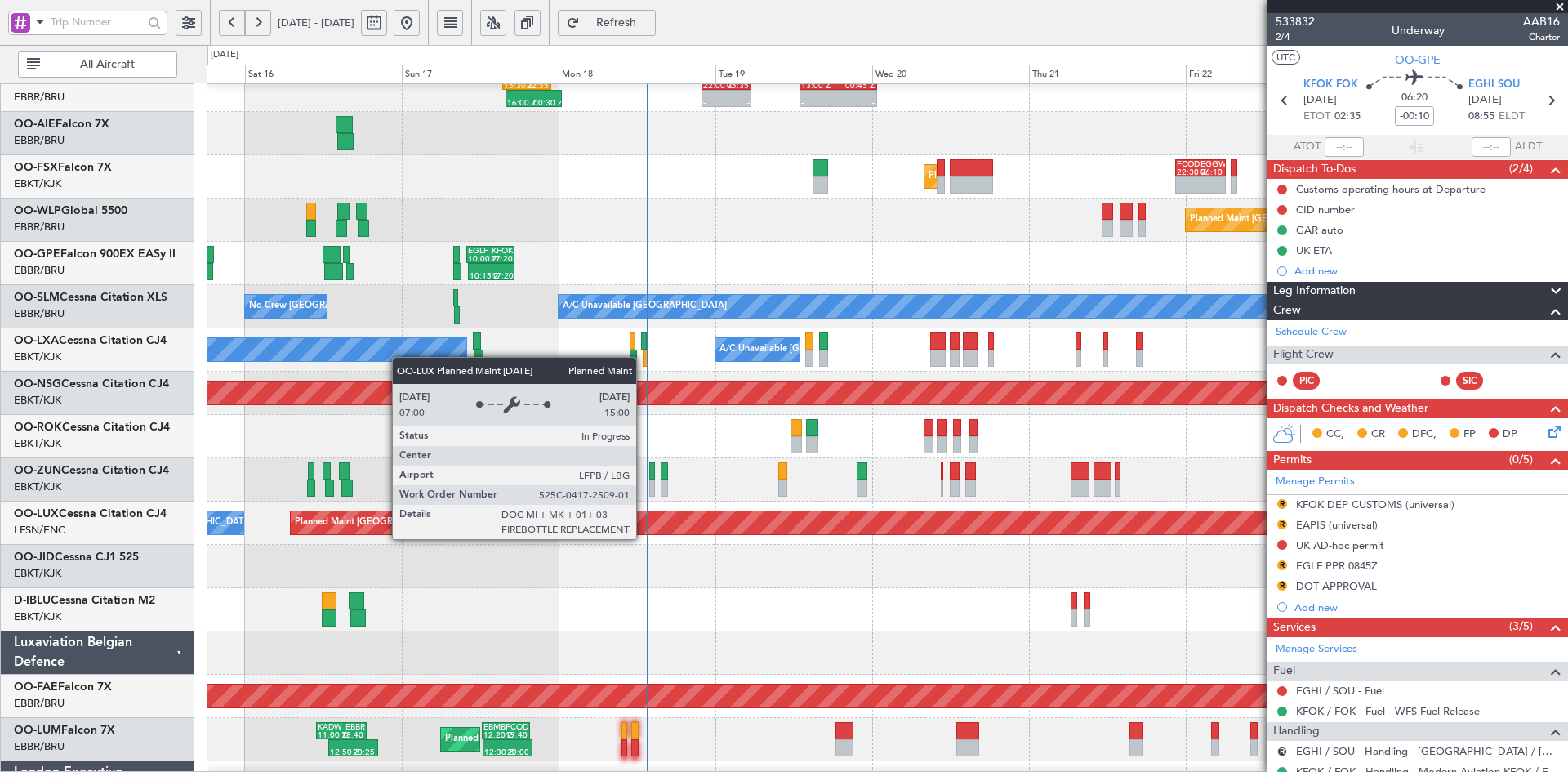
click at [855, 532] on div "Planned Maint [GEOGRAPHIC_DATA] ([GEOGRAPHIC_DATA])" at bounding box center [1570, 523] width 2560 height 23
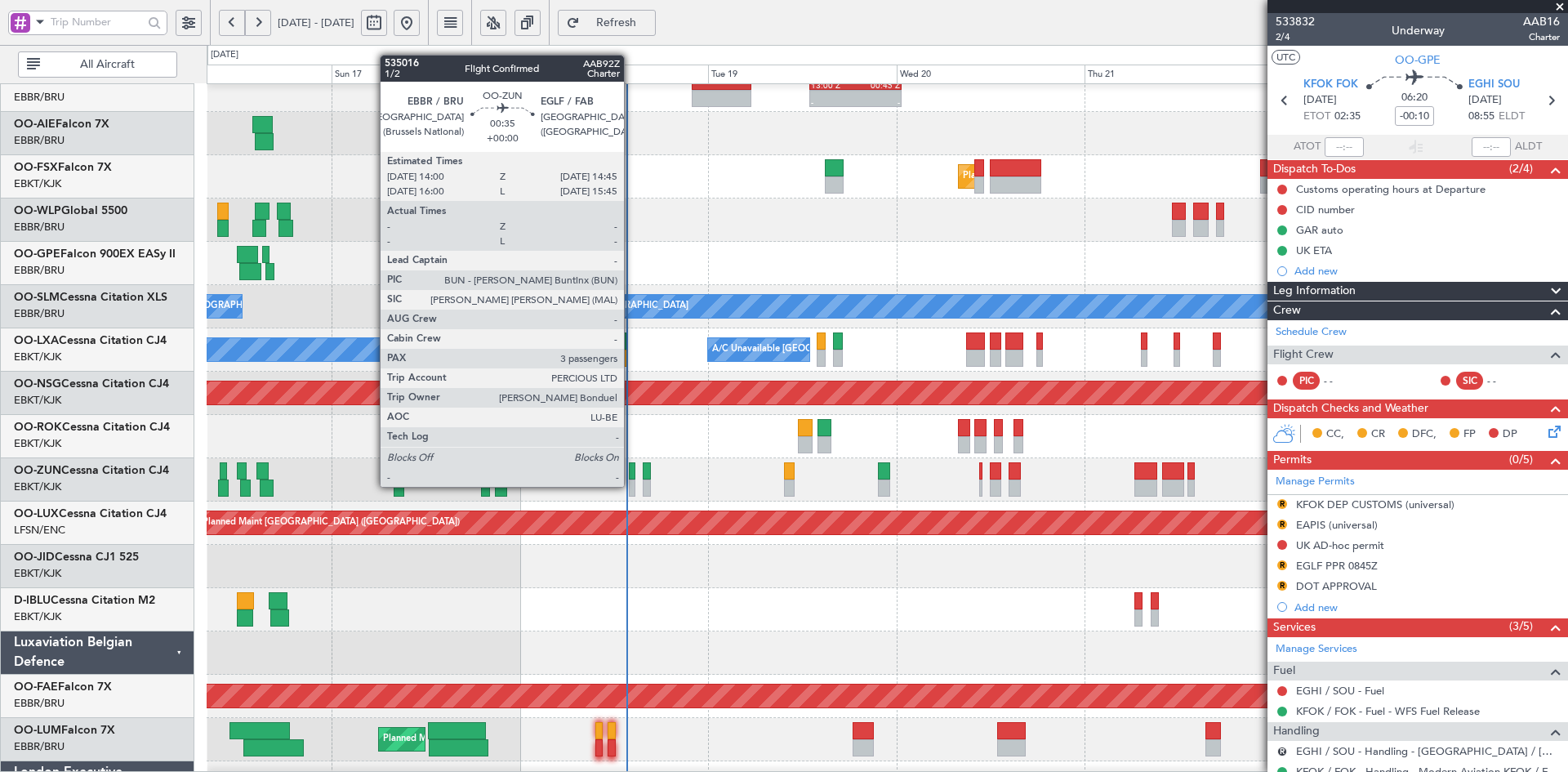
click at [632, 487] on div at bounding box center [632, 488] width 7 height 17
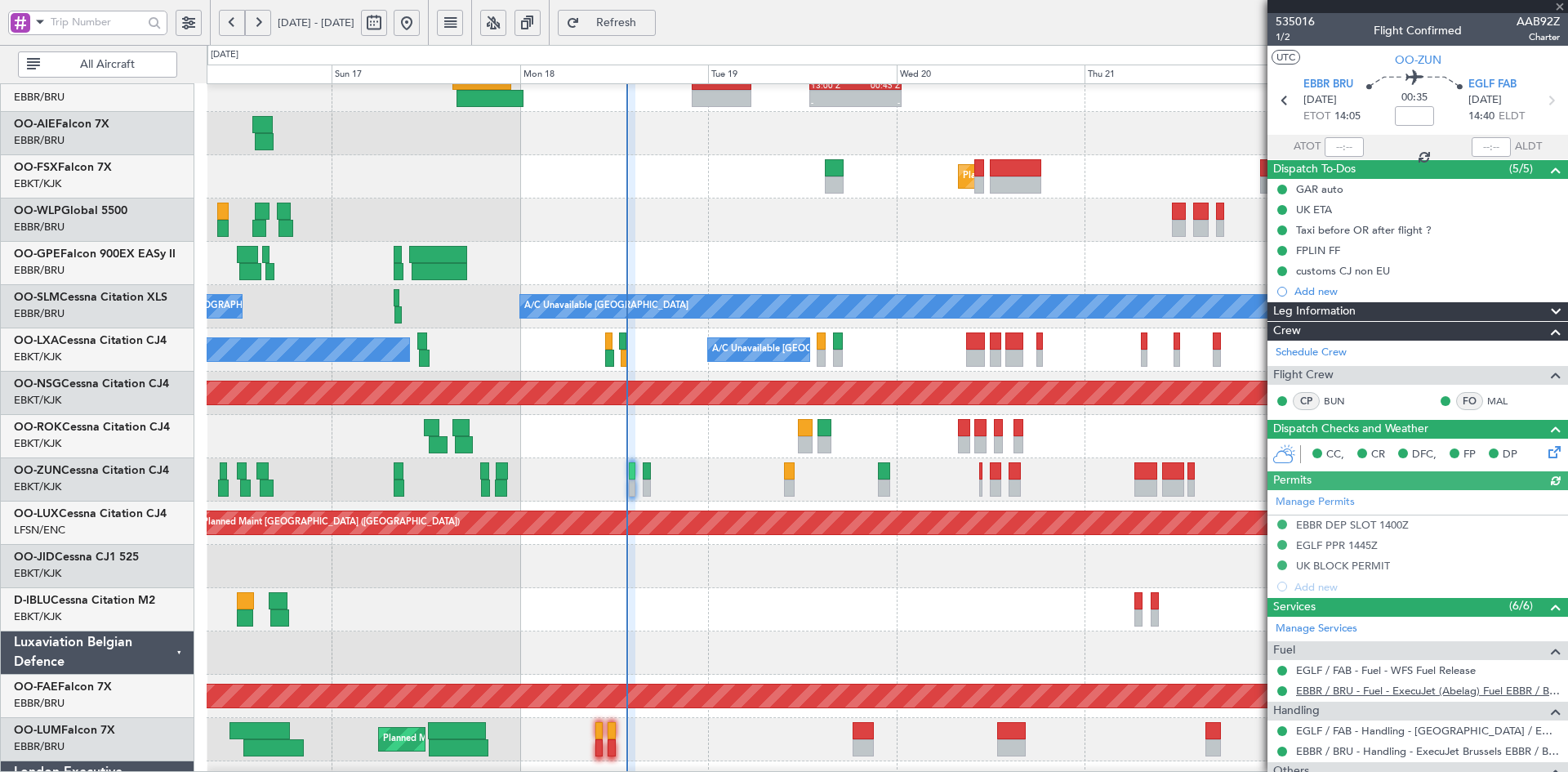
scroll to position [246, 0]
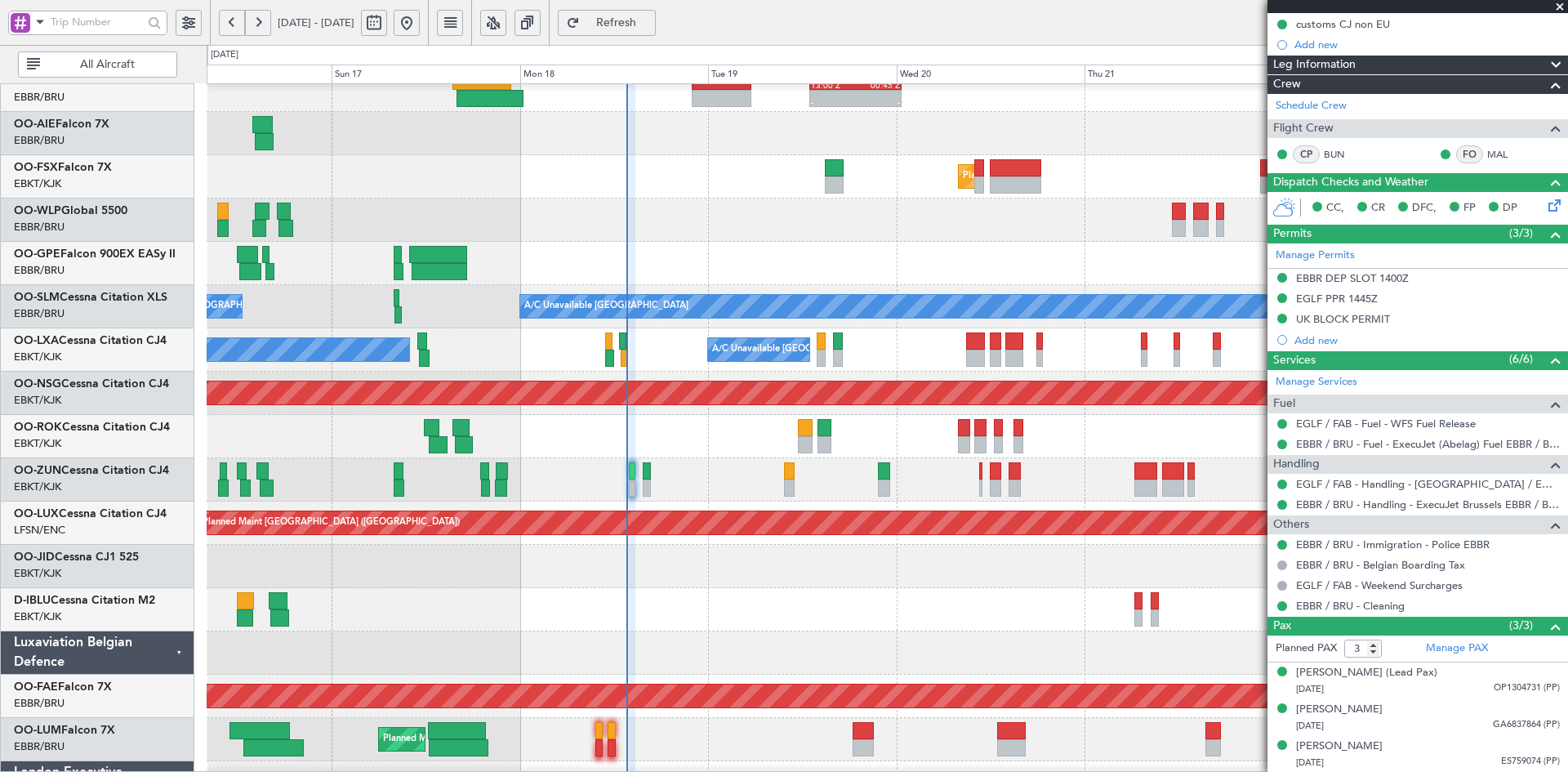
click at [1561, 10] on span at bounding box center [1560, 8] width 16 height 15
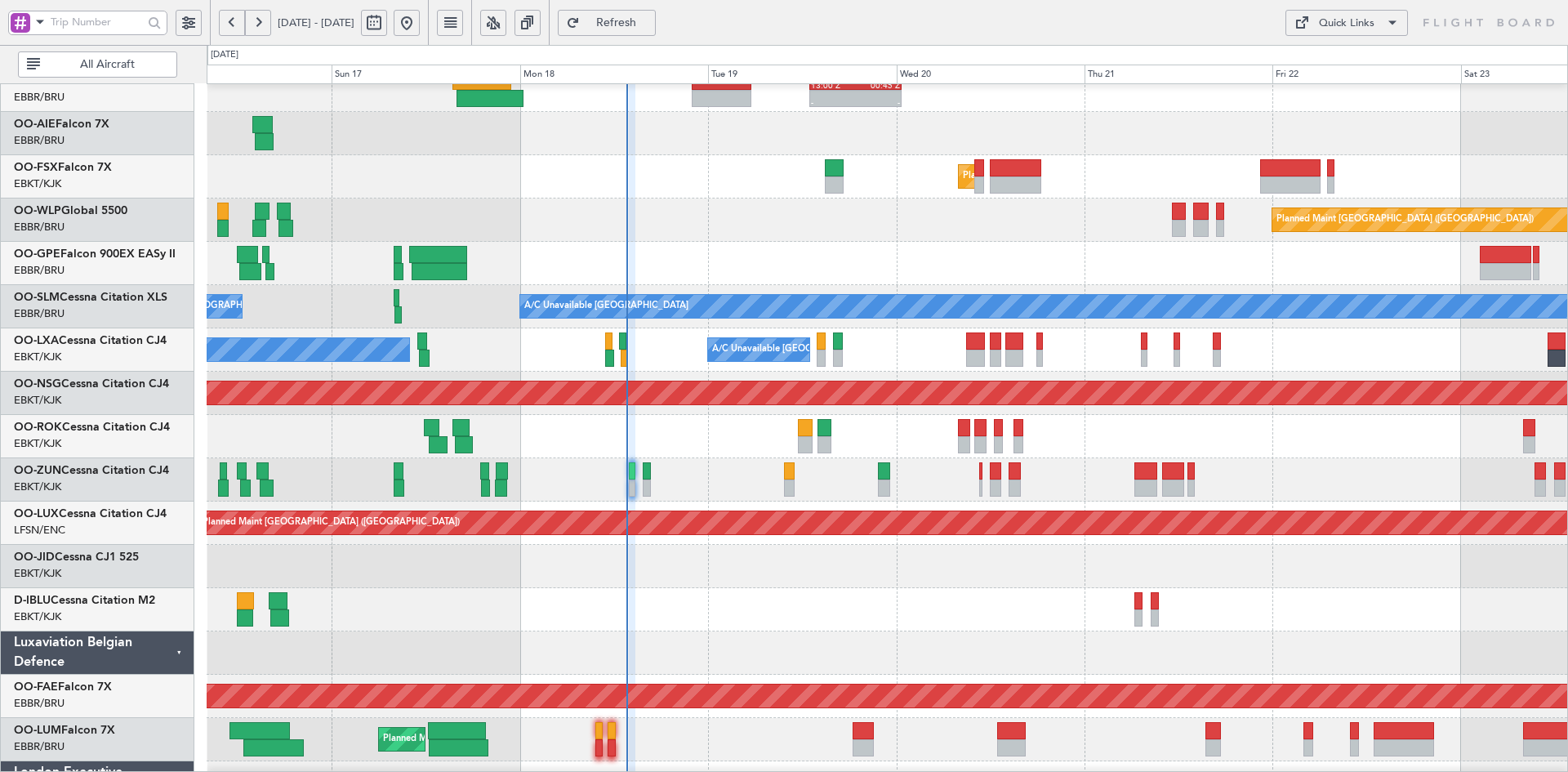
type input "0"
click at [1034, 501] on div "Planned Maint Paris (Le Bourget) No Crew Paris (Le Bourget)" at bounding box center [886, 523] width 1360 height 43
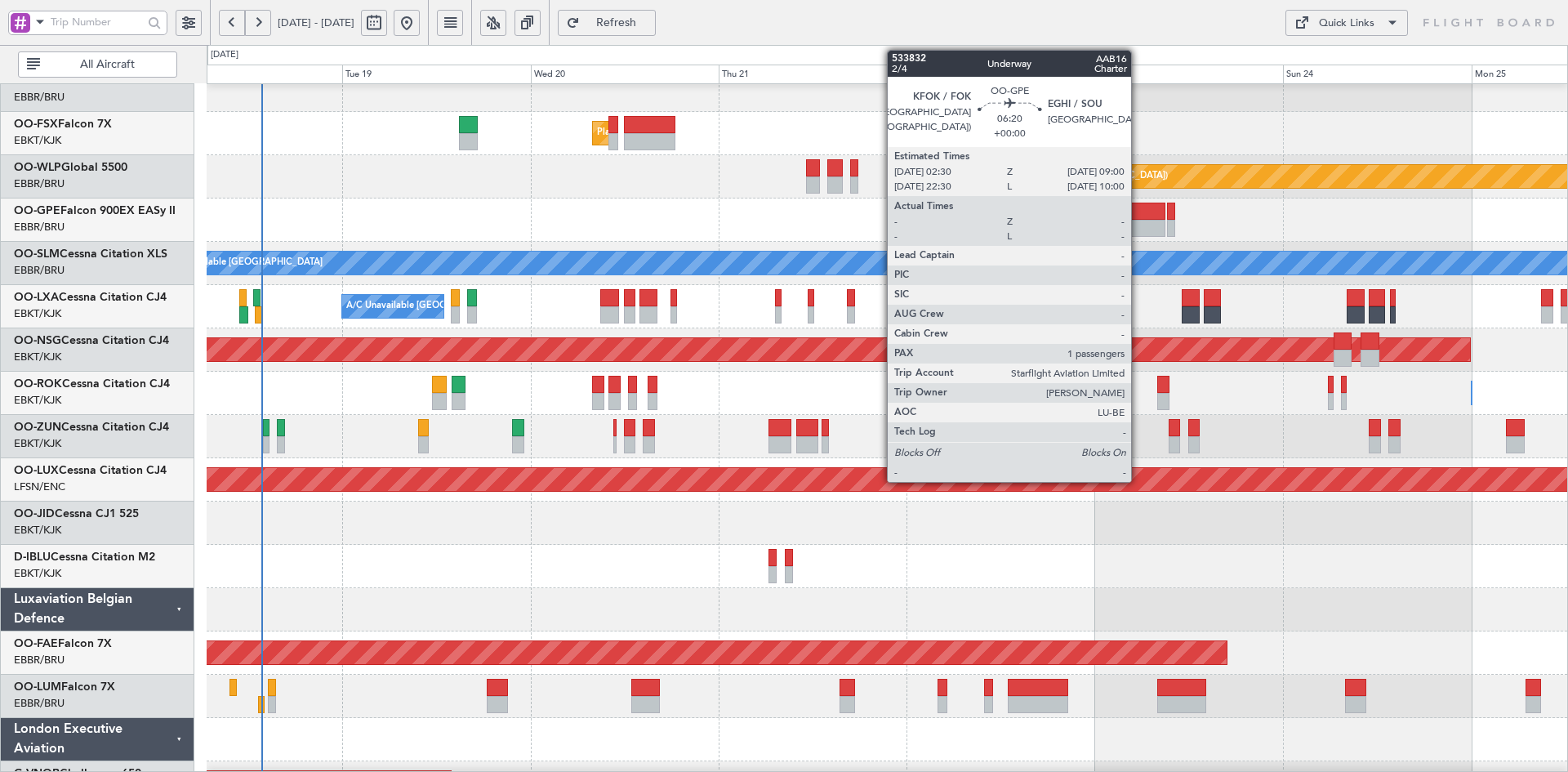
click at [1138, 218] on div at bounding box center [1139, 211] width 52 height 17
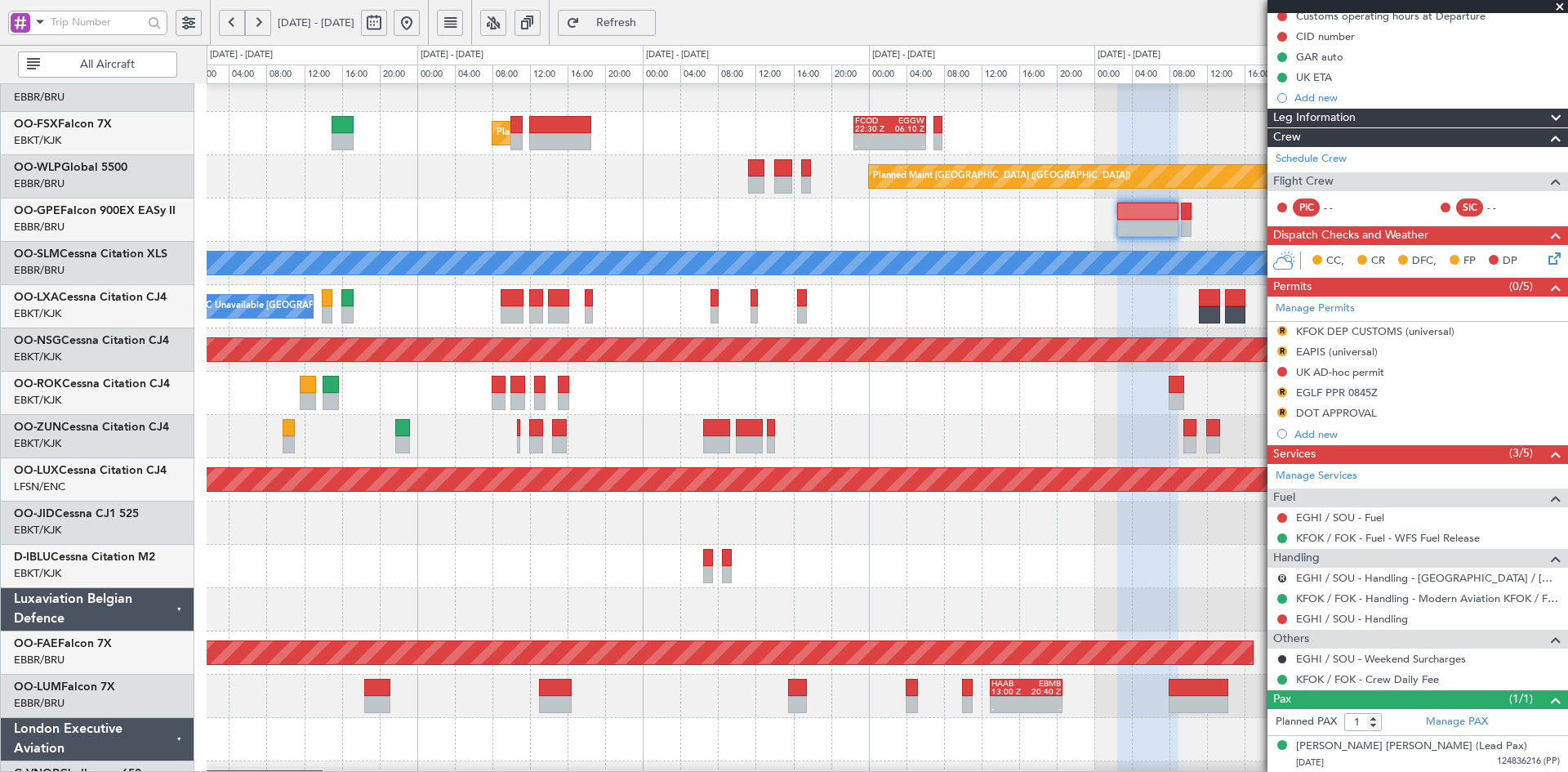
scroll to position [209, 0]
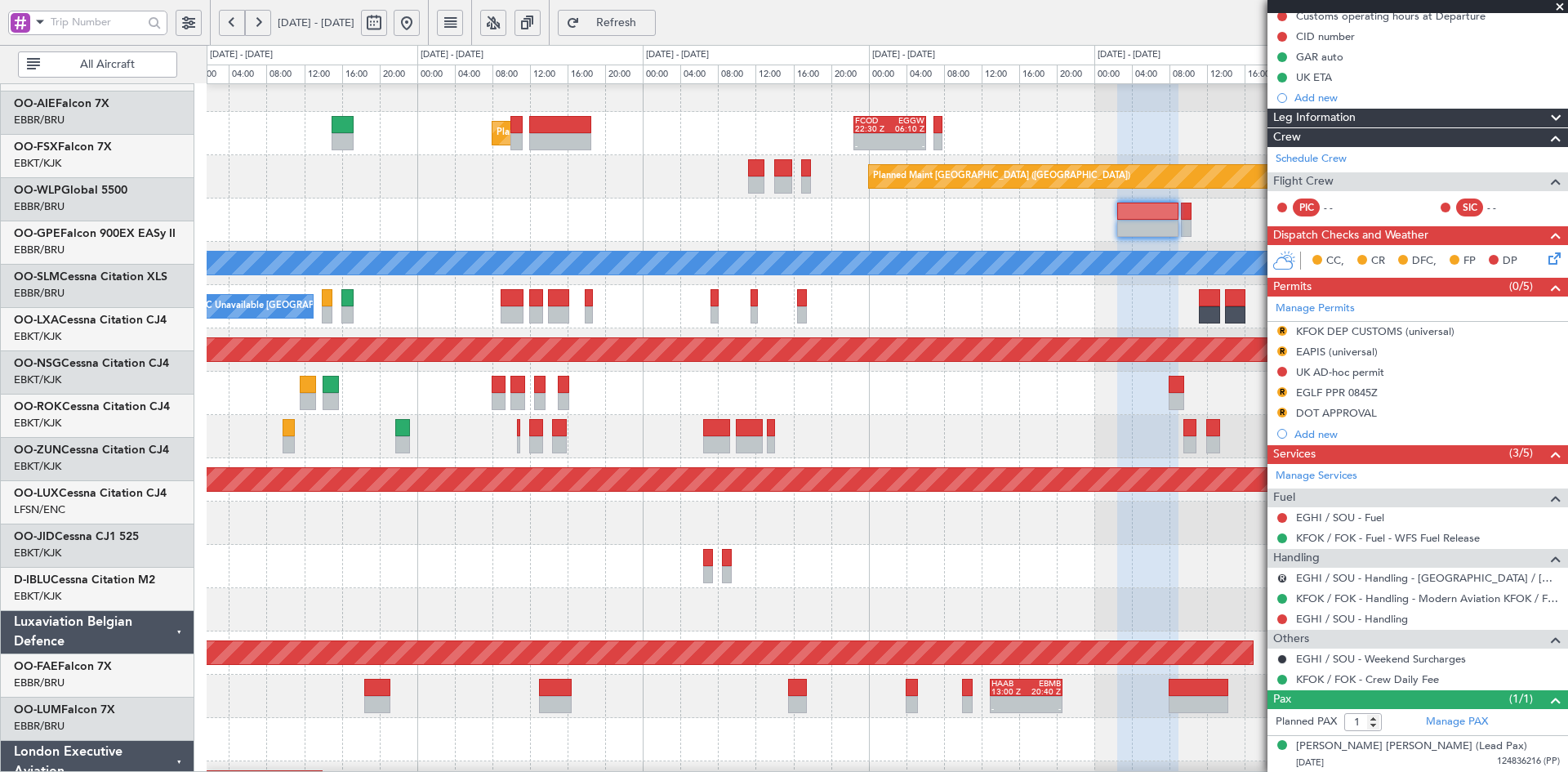
click at [980, 228] on div "No Crew Brussels (Brussels National) EGLF 10:00 Z KFOK 17:20 Z 10:15 Z 17:20 Z" at bounding box center [886, 220] width 1360 height 43
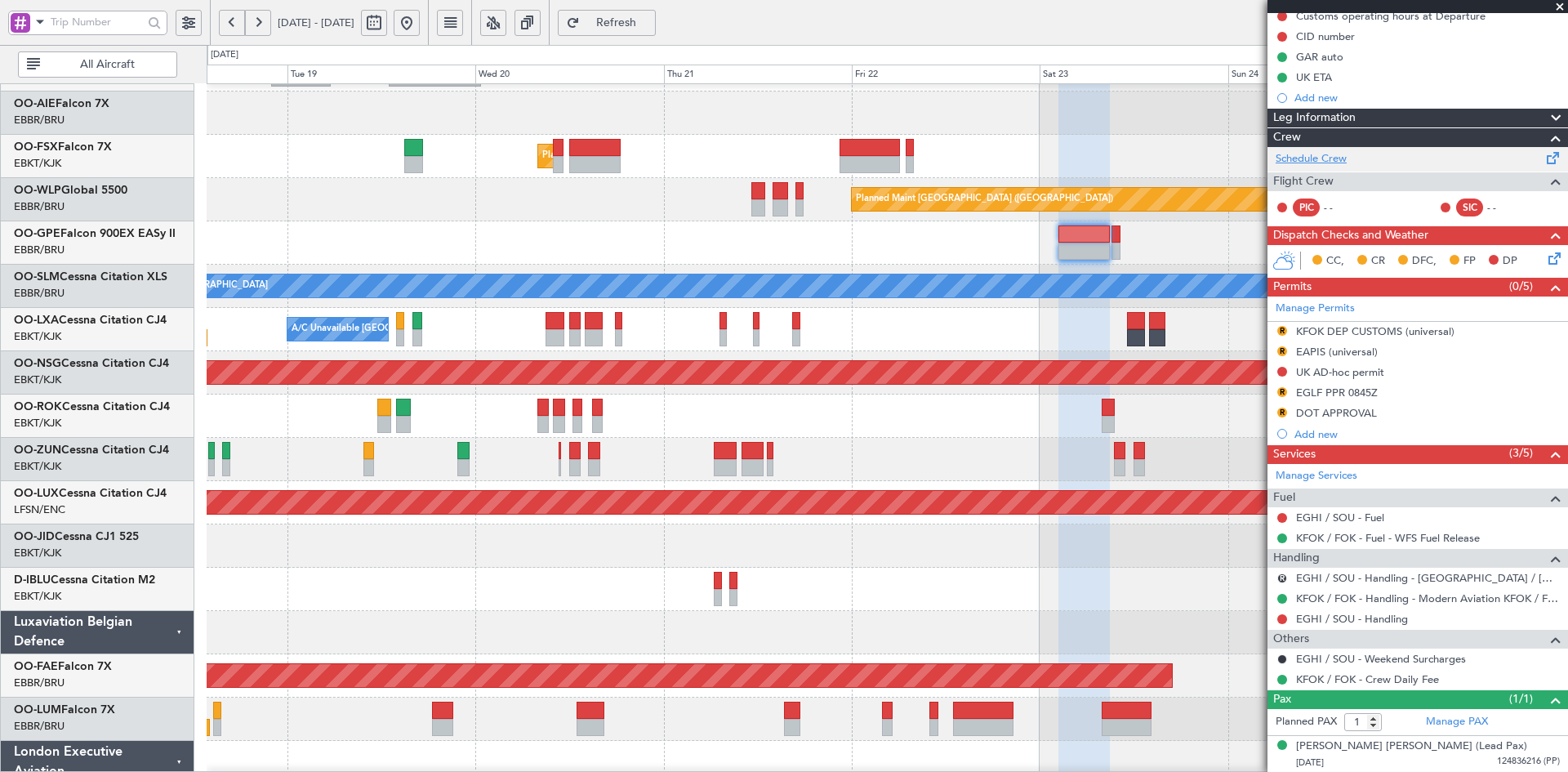
click at [1335, 159] on link "Schedule Crew" at bounding box center [1311, 159] width 71 height 16
click at [1559, 8] on span at bounding box center [1560, 8] width 16 height 15
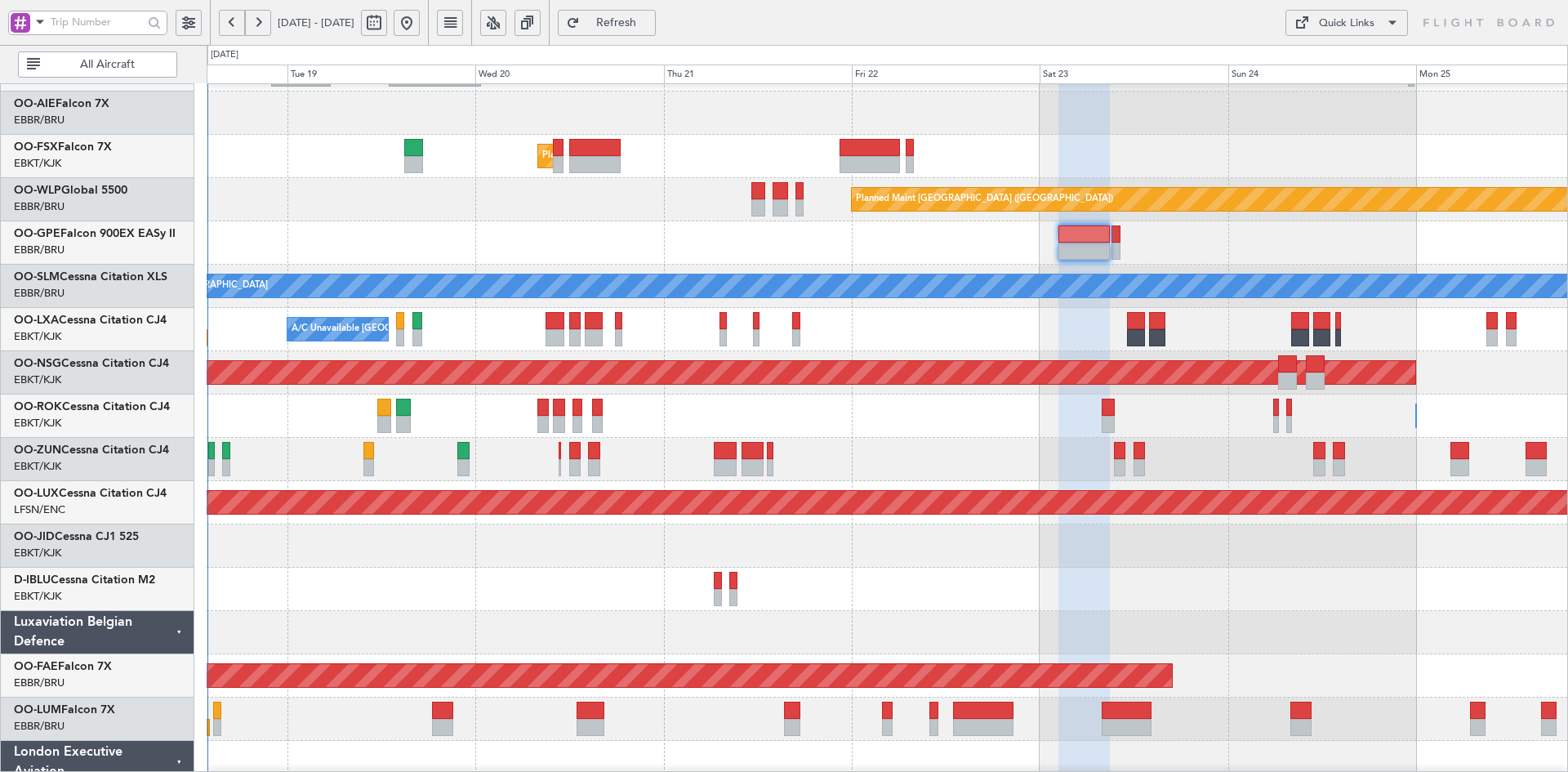
type input "0"
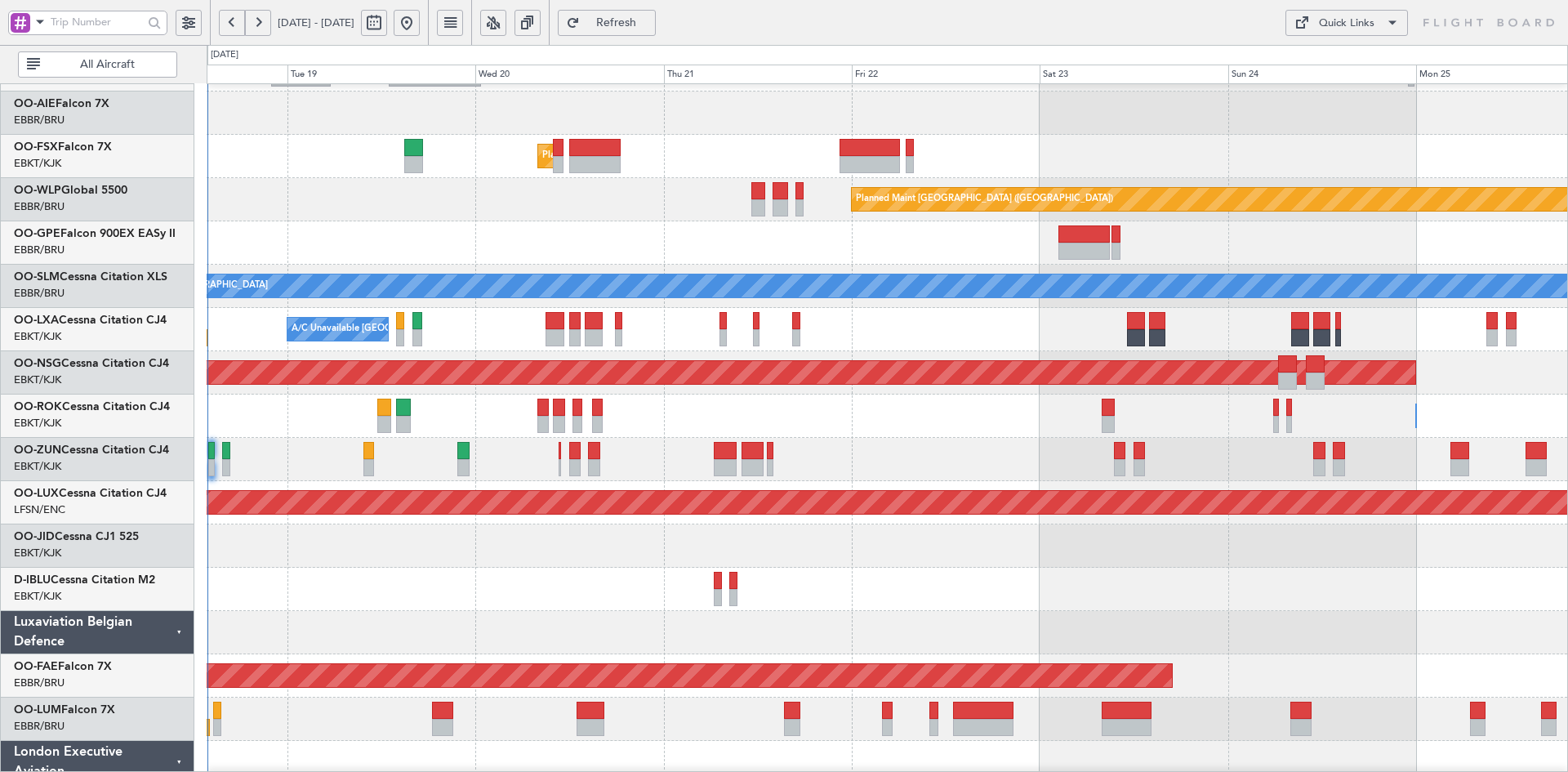
scroll to position [0, 0]
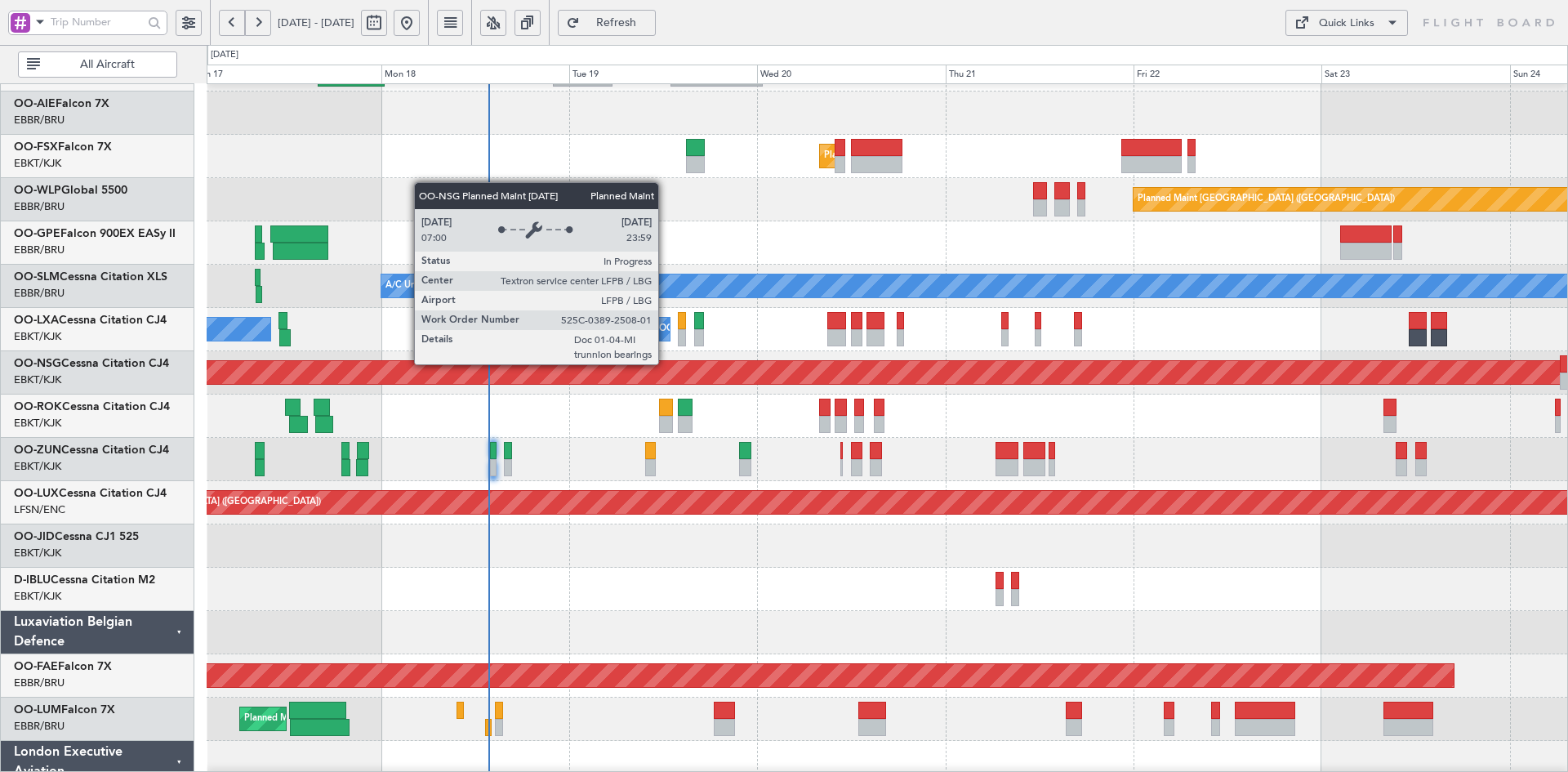
click at [947, 364] on div "Planned Maint [GEOGRAPHIC_DATA] ([GEOGRAPHIC_DATA])" at bounding box center [408, 372] width 2578 height 23
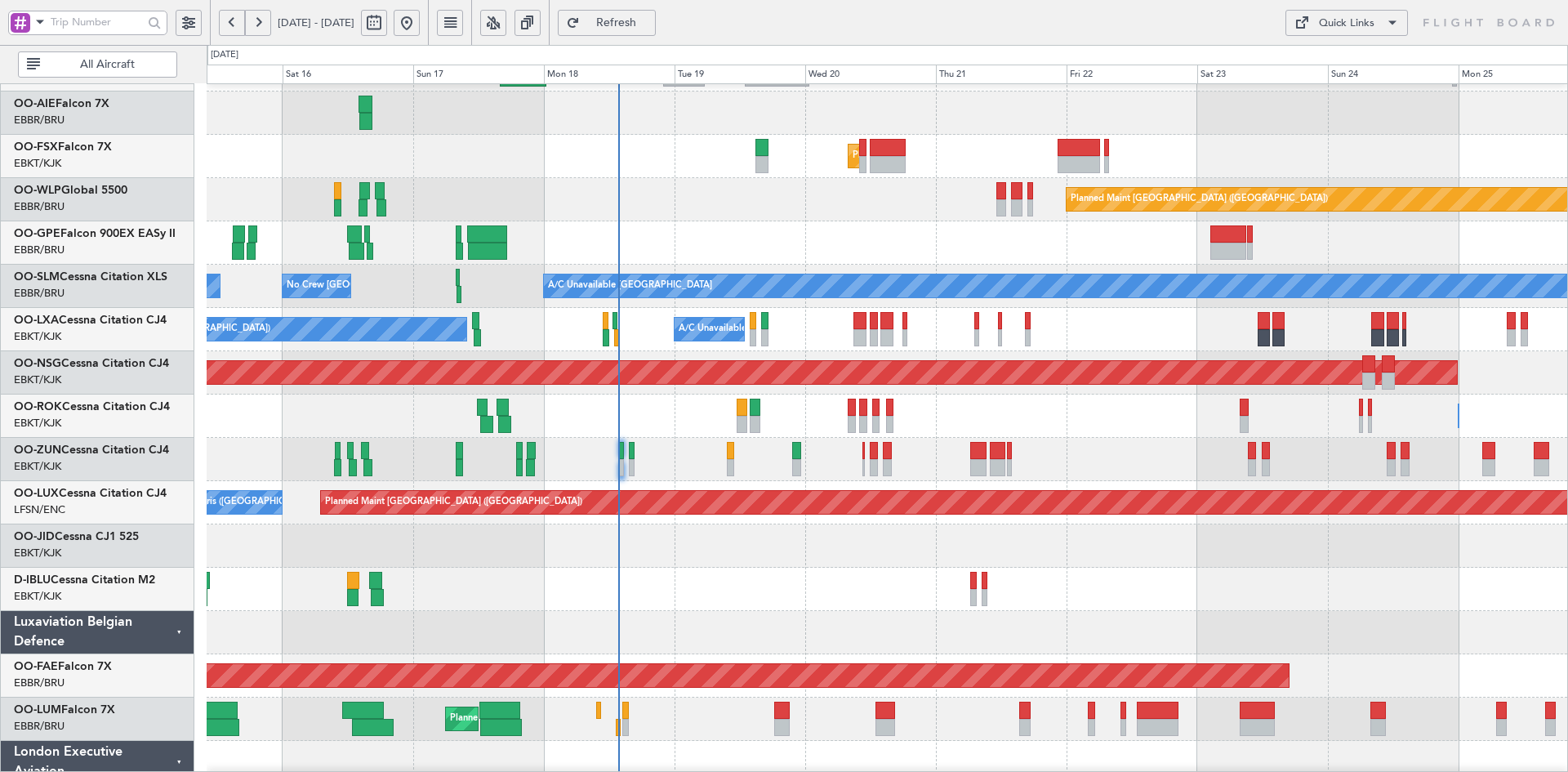
click at [1241, 169] on div "Planned Maint Kortrijk-[GEOGRAPHIC_DATA]" at bounding box center [886, 156] width 1360 height 43
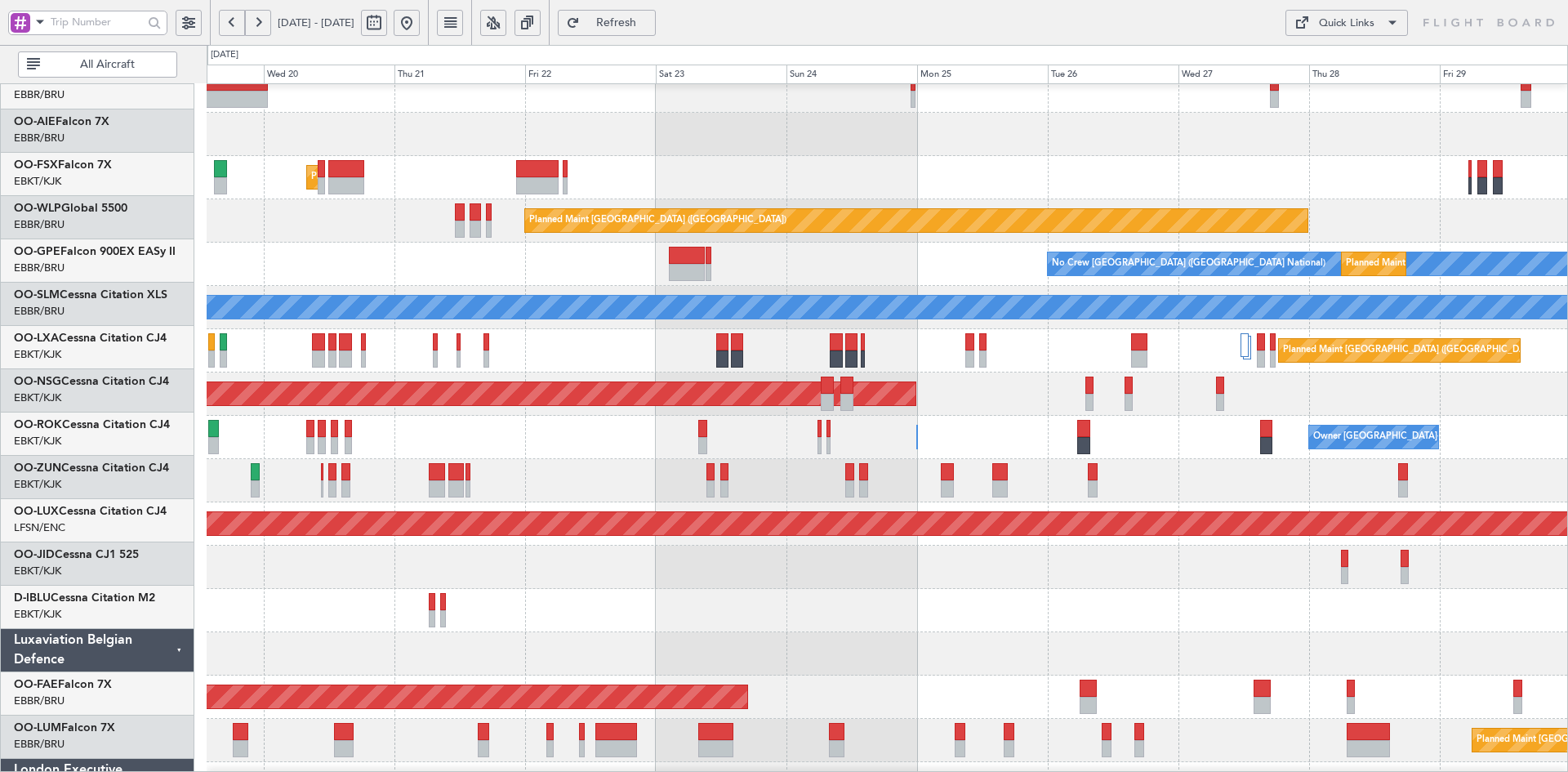
scroll to position [183, 0]
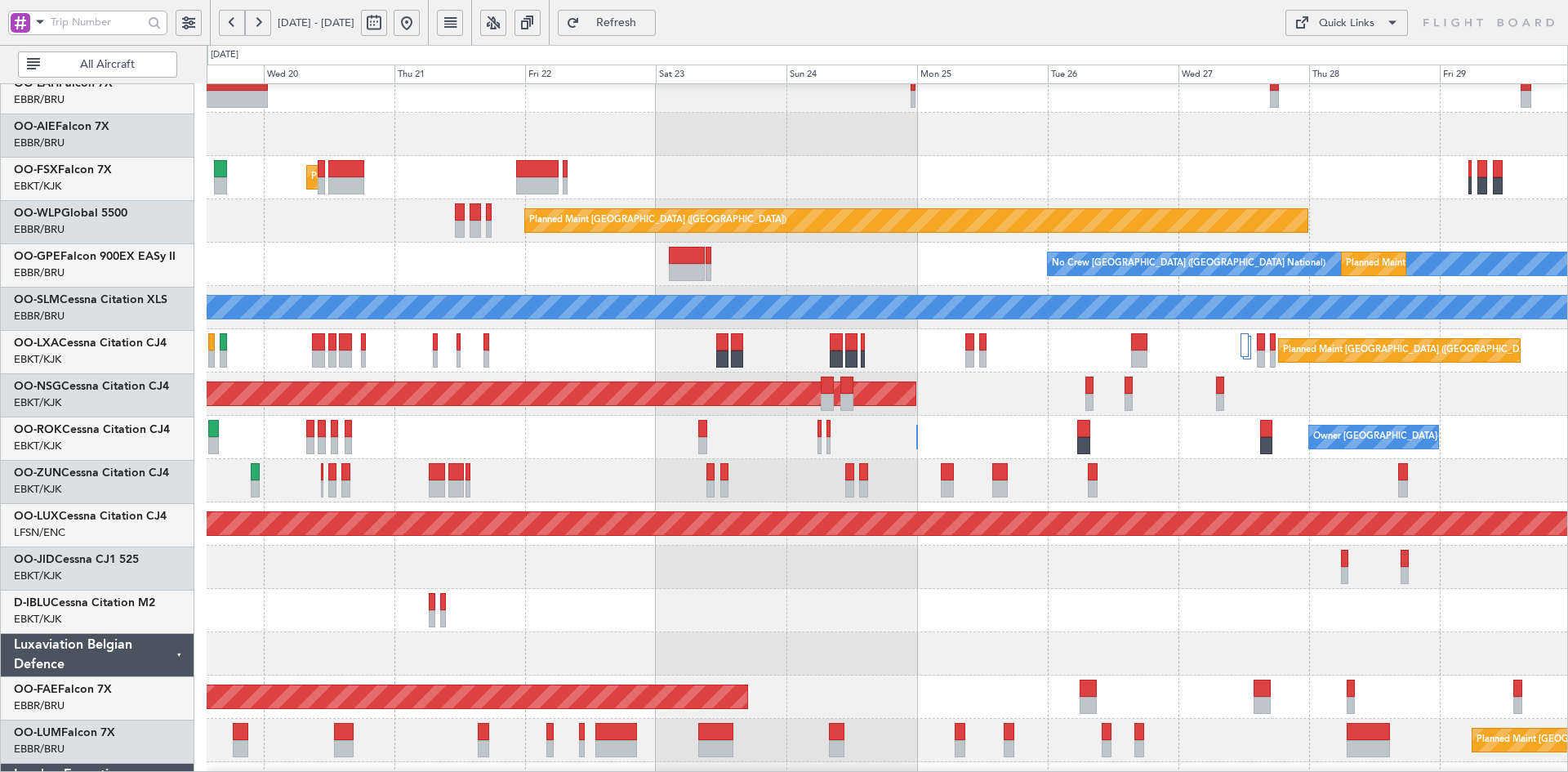
click at [1168, 472] on div at bounding box center [886, 481] width 1360 height 43
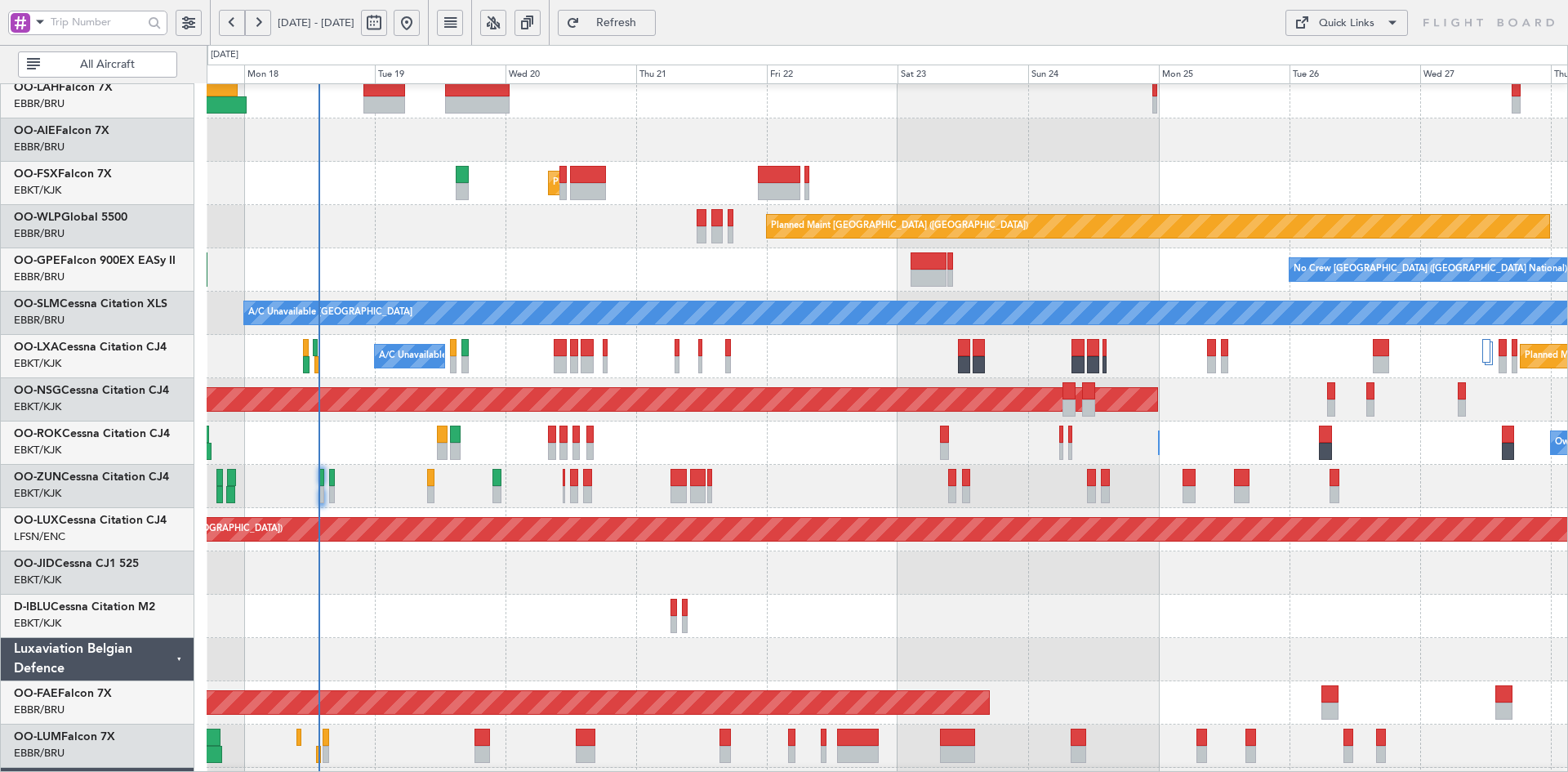
scroll to position [171, 0]
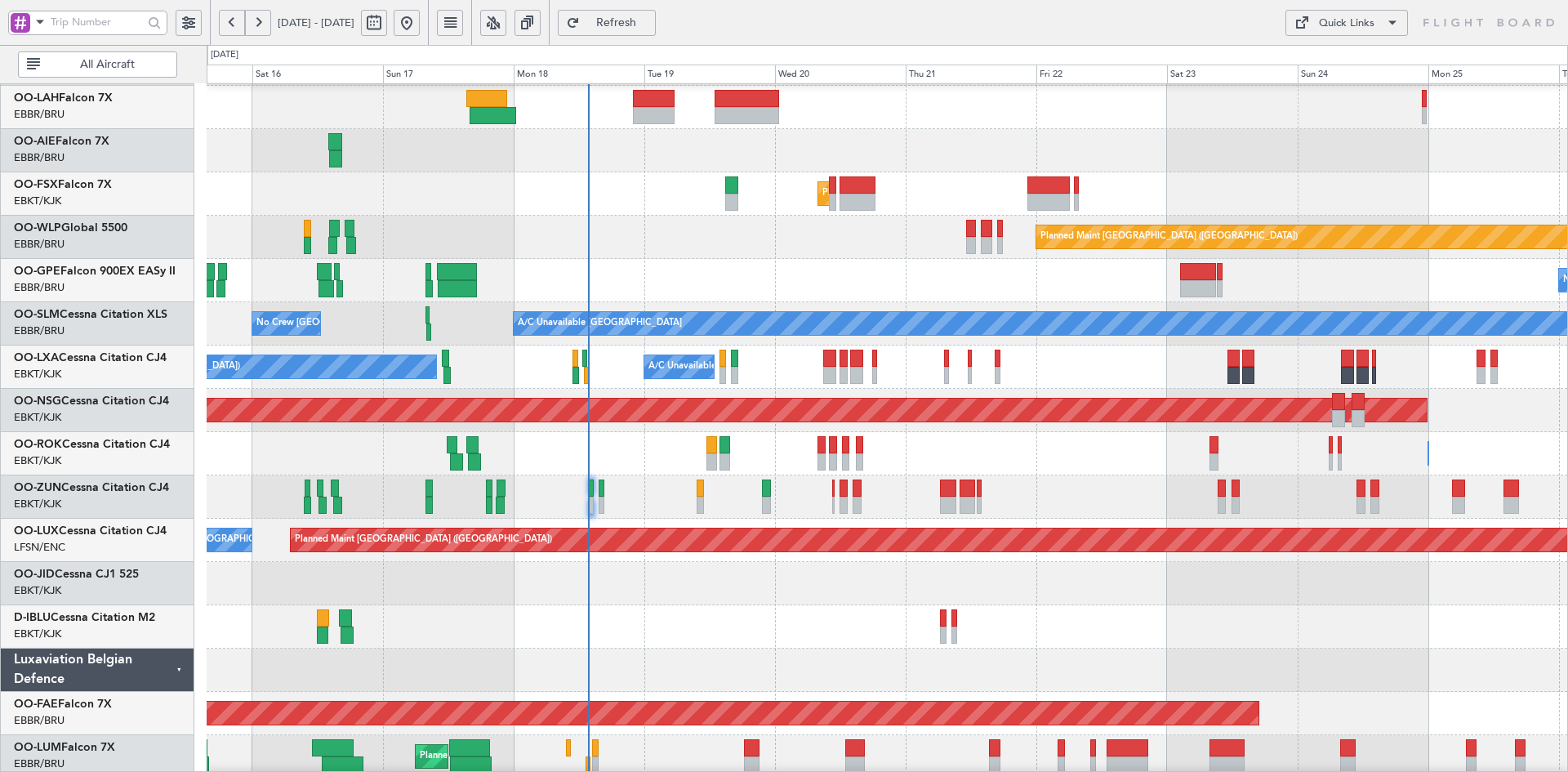
click at [1323, 591] on div at bounding box center [886, 584] width 1360 height 43
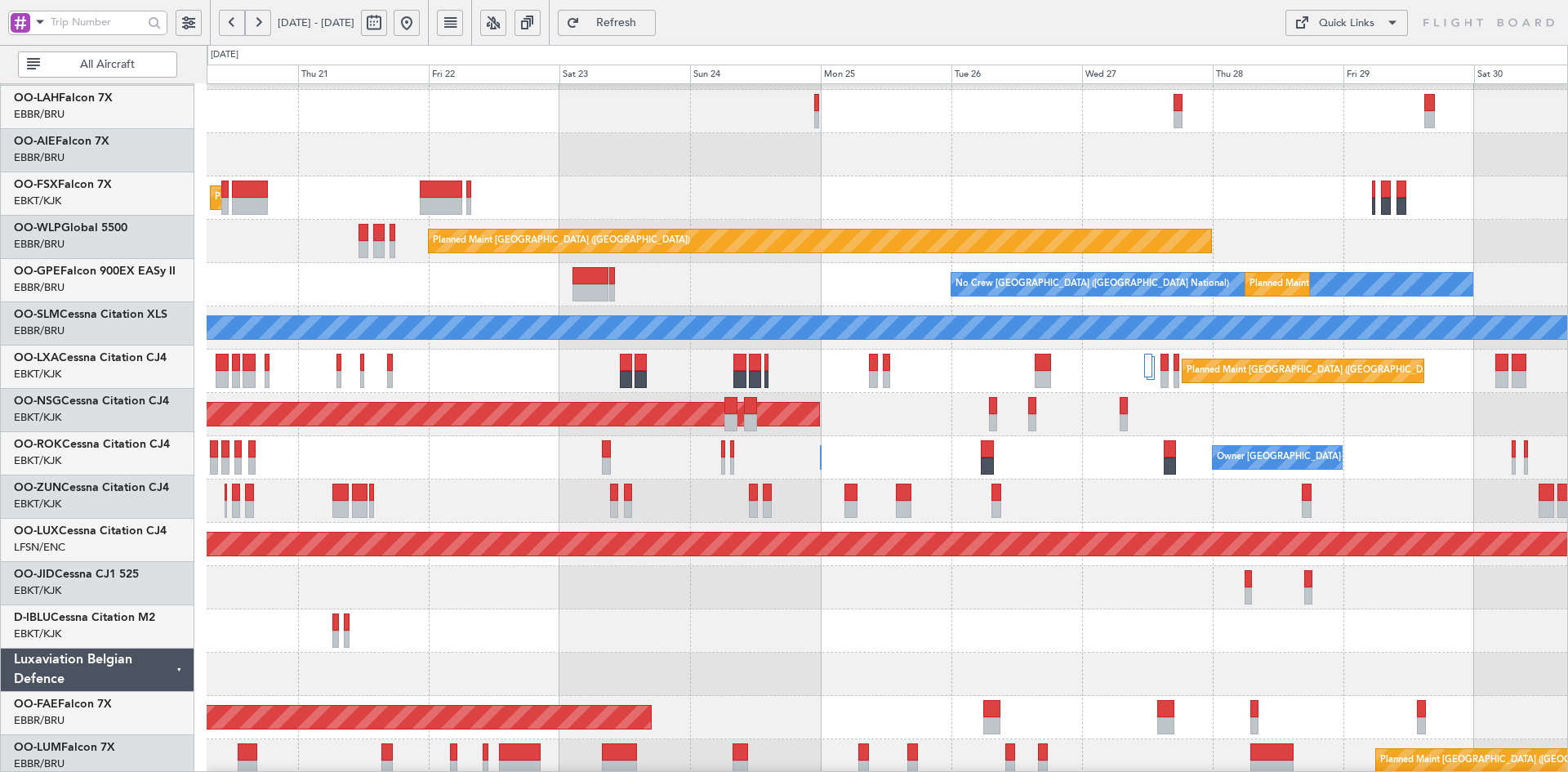
scroll to position [167, 0]
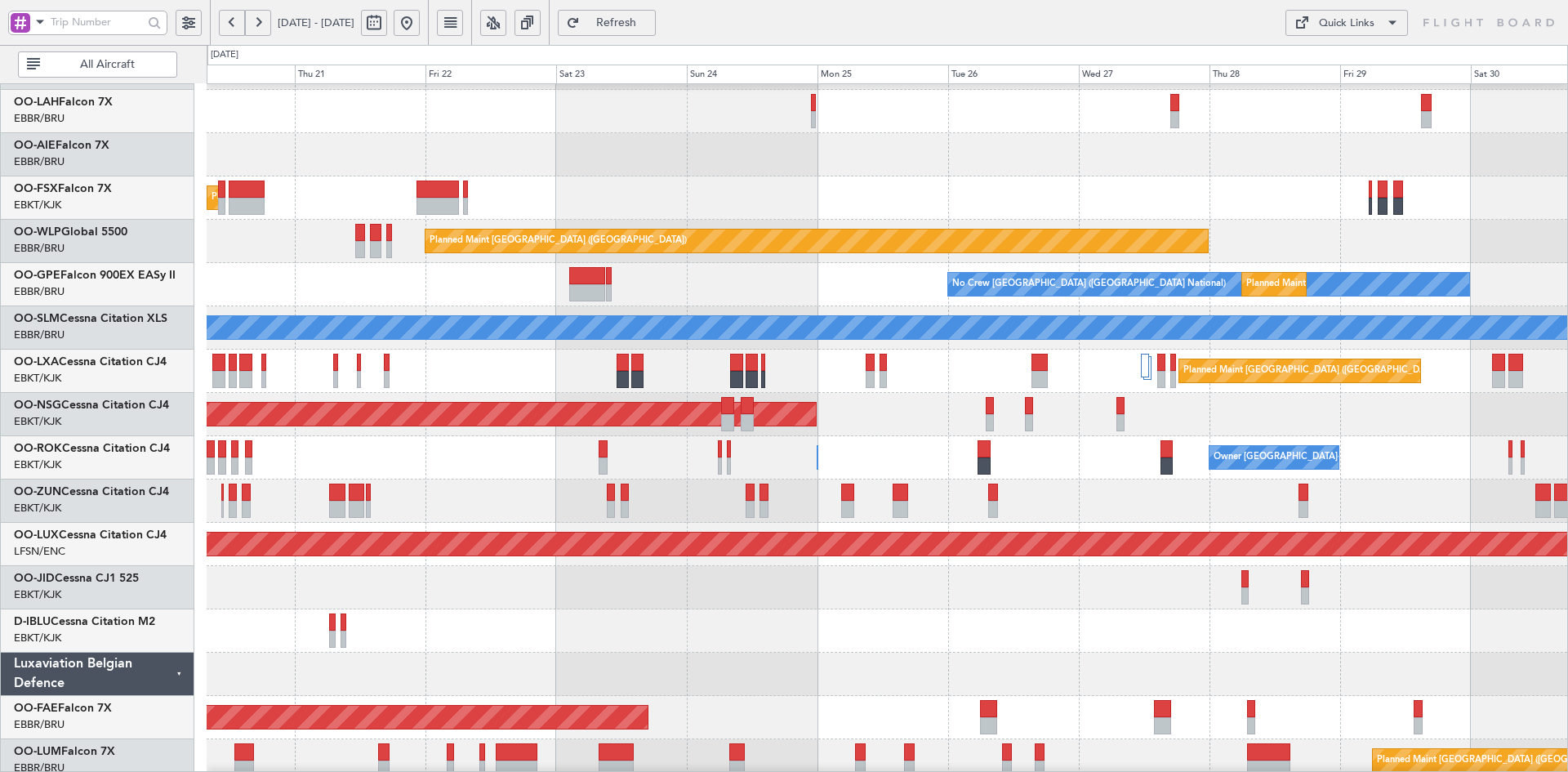
click at [899, 442] on div "Owner Kortrijk-Wevelgem Owner Kortrijk-Wevelgem" at bounding box center [886, 458] width 1360 height 43
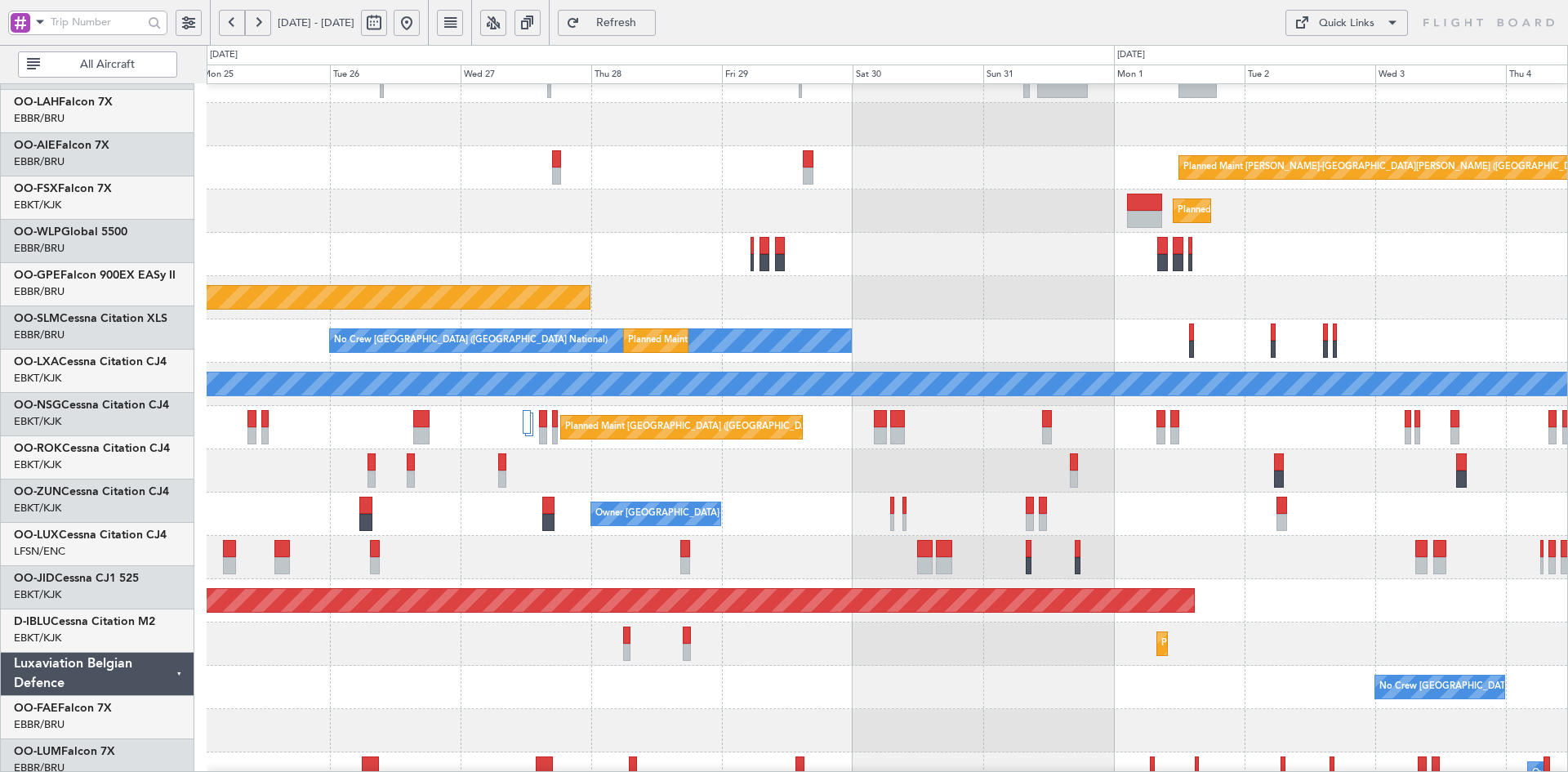
scroll to position [111, 0]
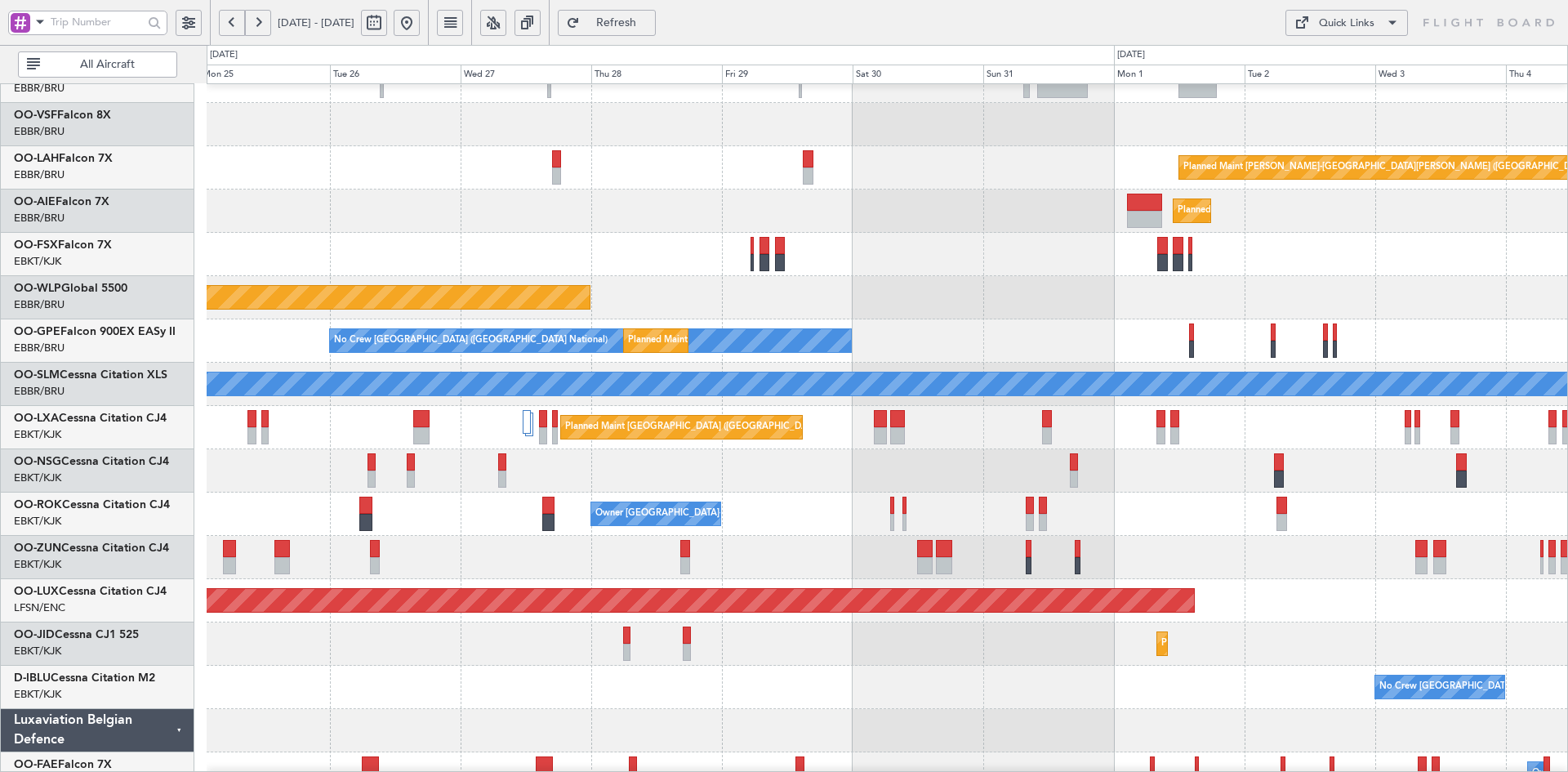
click at [682, 472] on div "Planned Maint [GEOGRAPHIC_DATA] ([GEOGRAPHIC_DATA])" at bounding box center [886, 471] width 1360 height 43
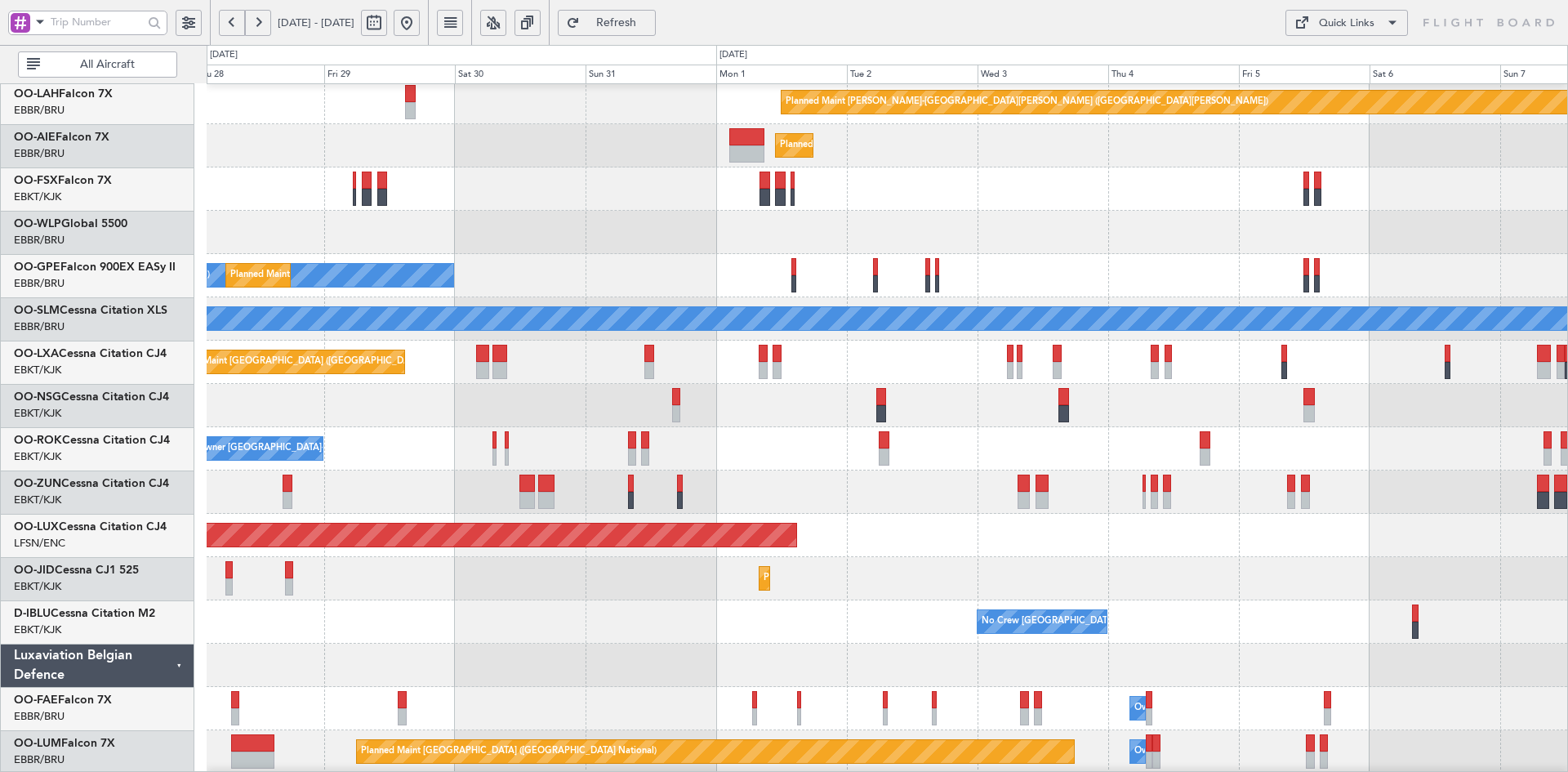
click at [926, 228] on div "Planned Maint [GEOGRAPHIC_DATA] ([GEOGRAPHIC_DATA])" at bounding box center [886, 232] width 1360 height 43
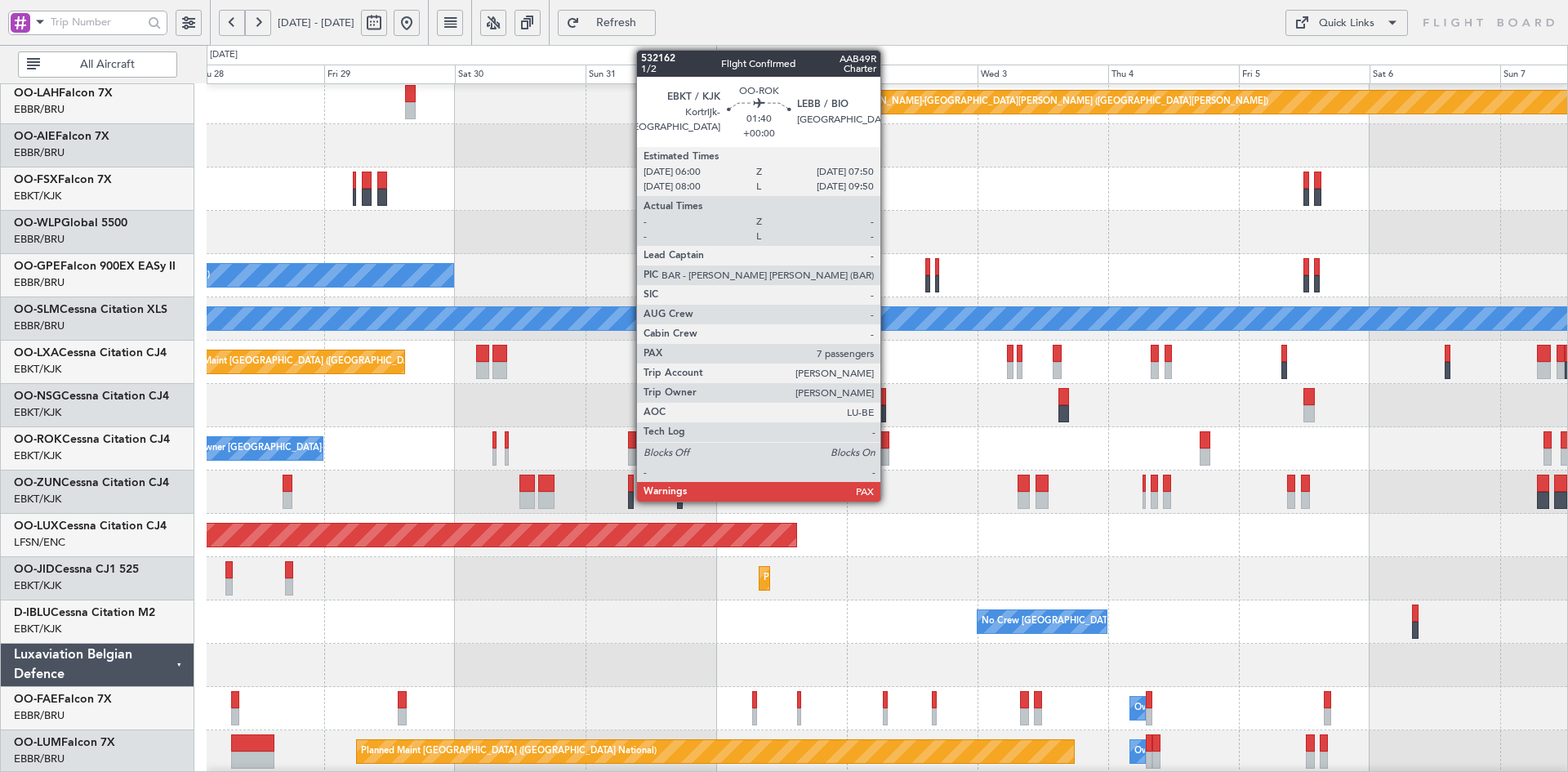
click at [887, 457] on div at bounding box center [884, 457] width 10 height 17
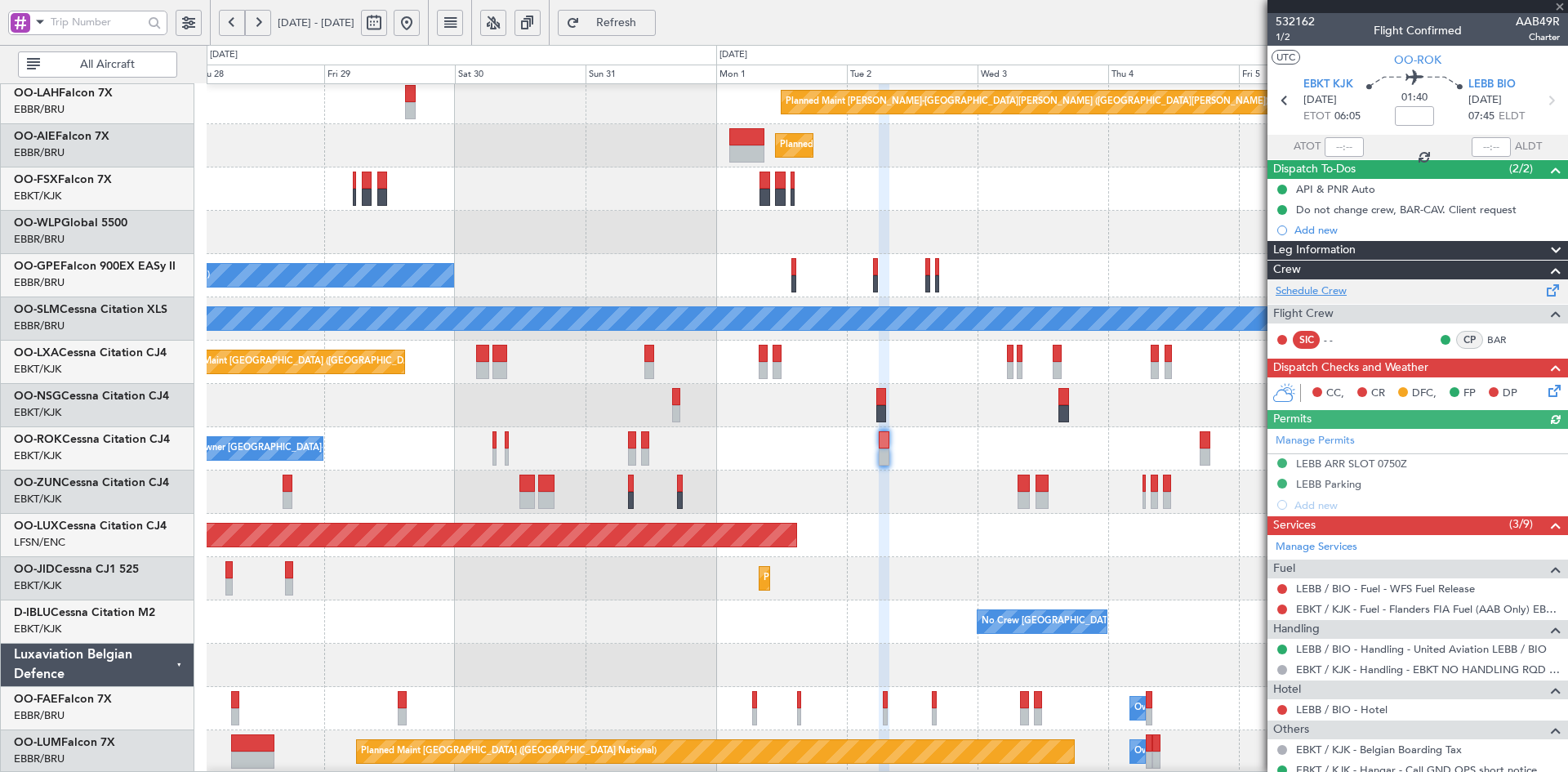
click at [1323, 291] on link "Schedule Crew" at bounding box center [1311, 291] width 71 height 16
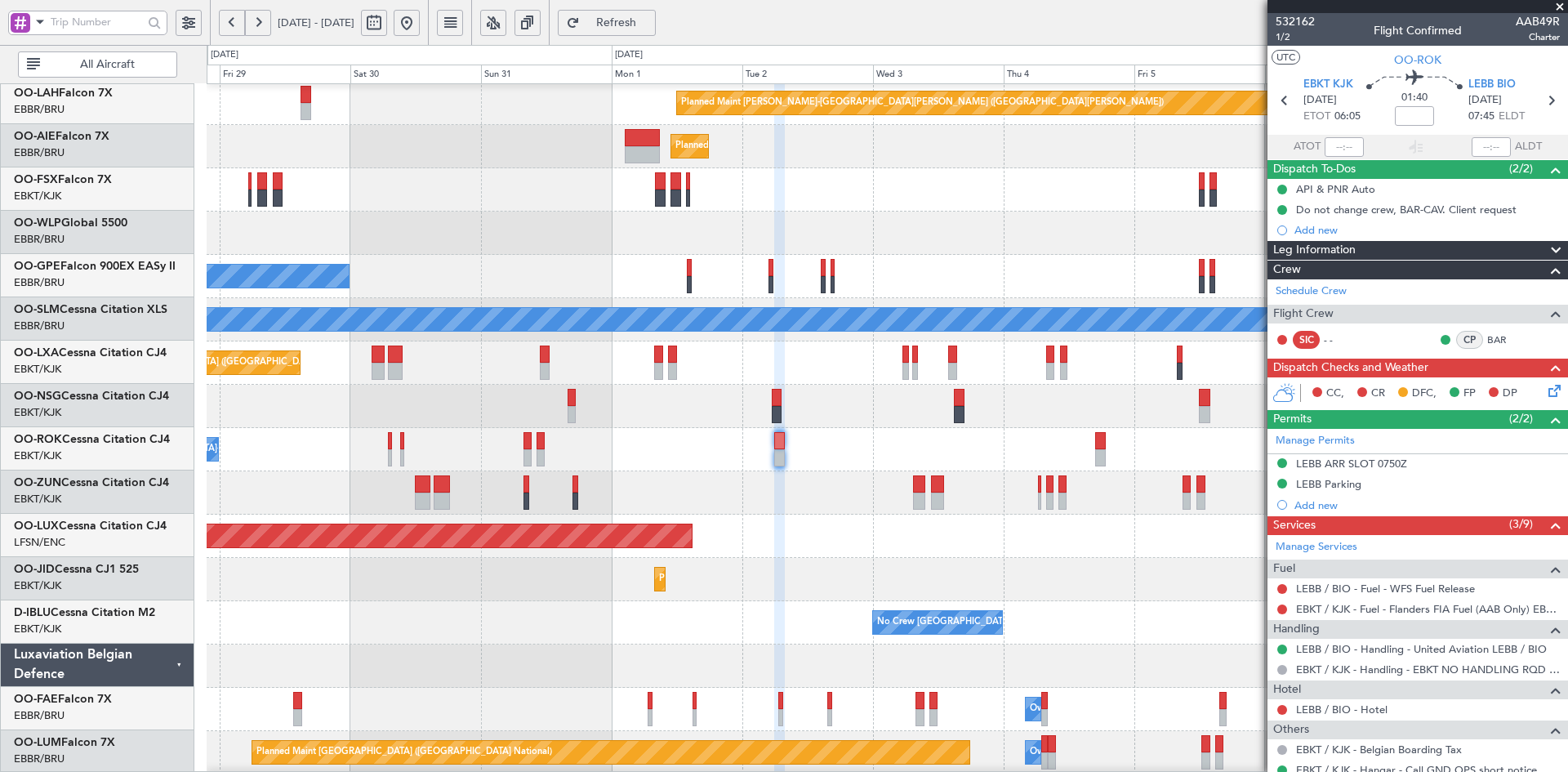
scroll to position [179, 0]
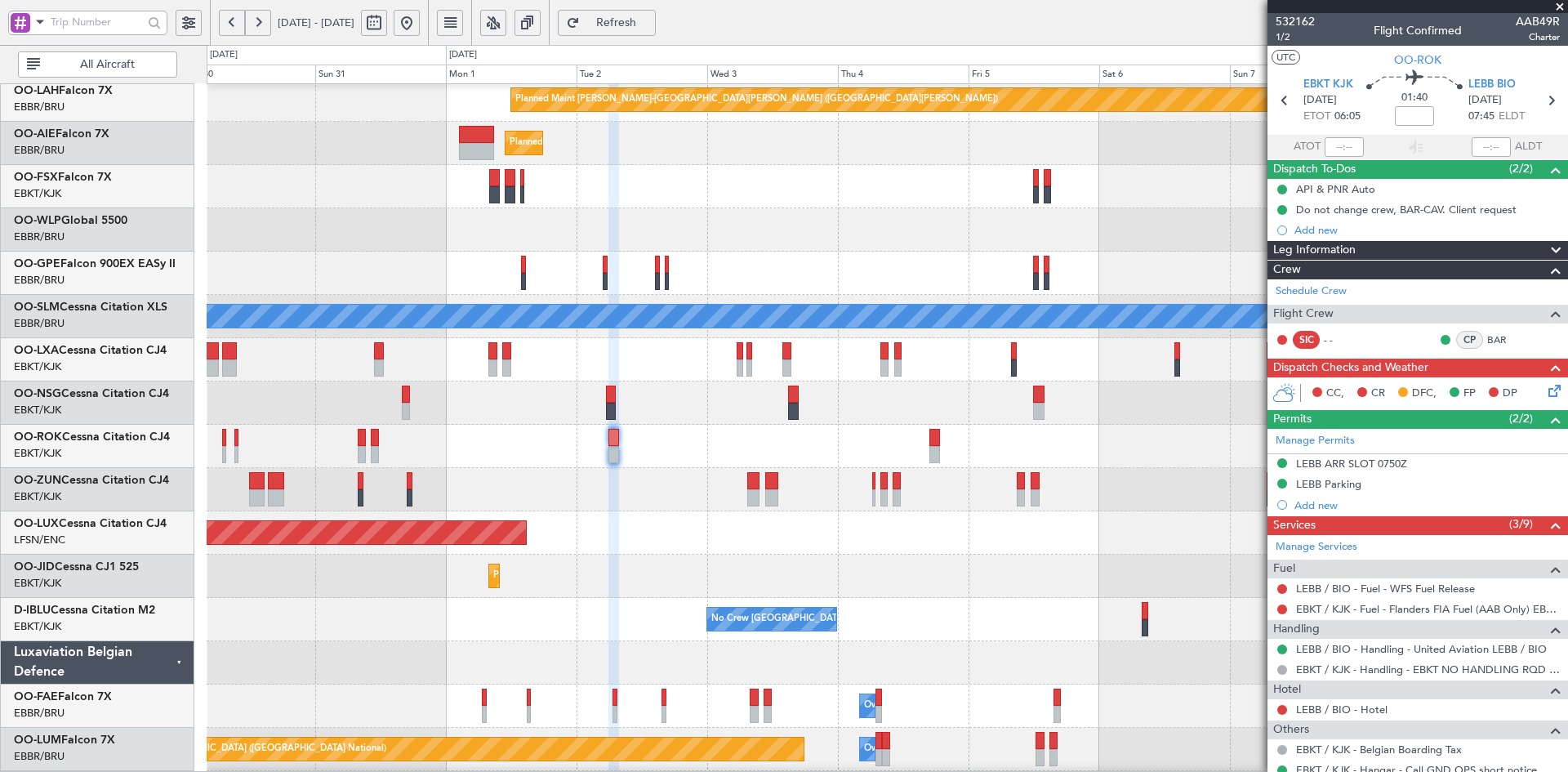
click at [793, 510] on div at bounding box center [886, 490] width 1360 height 43
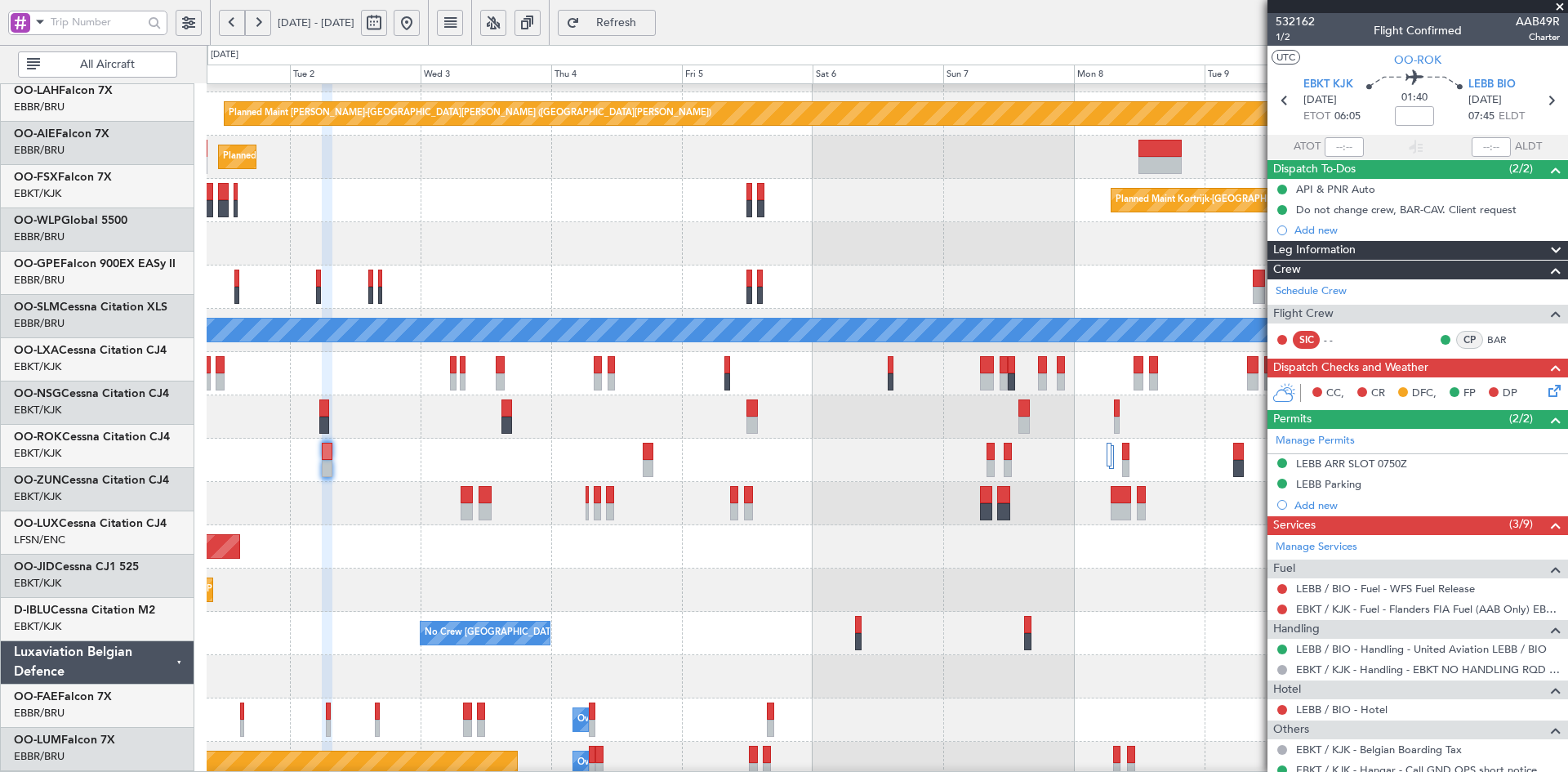
scroll to position [165, 0]
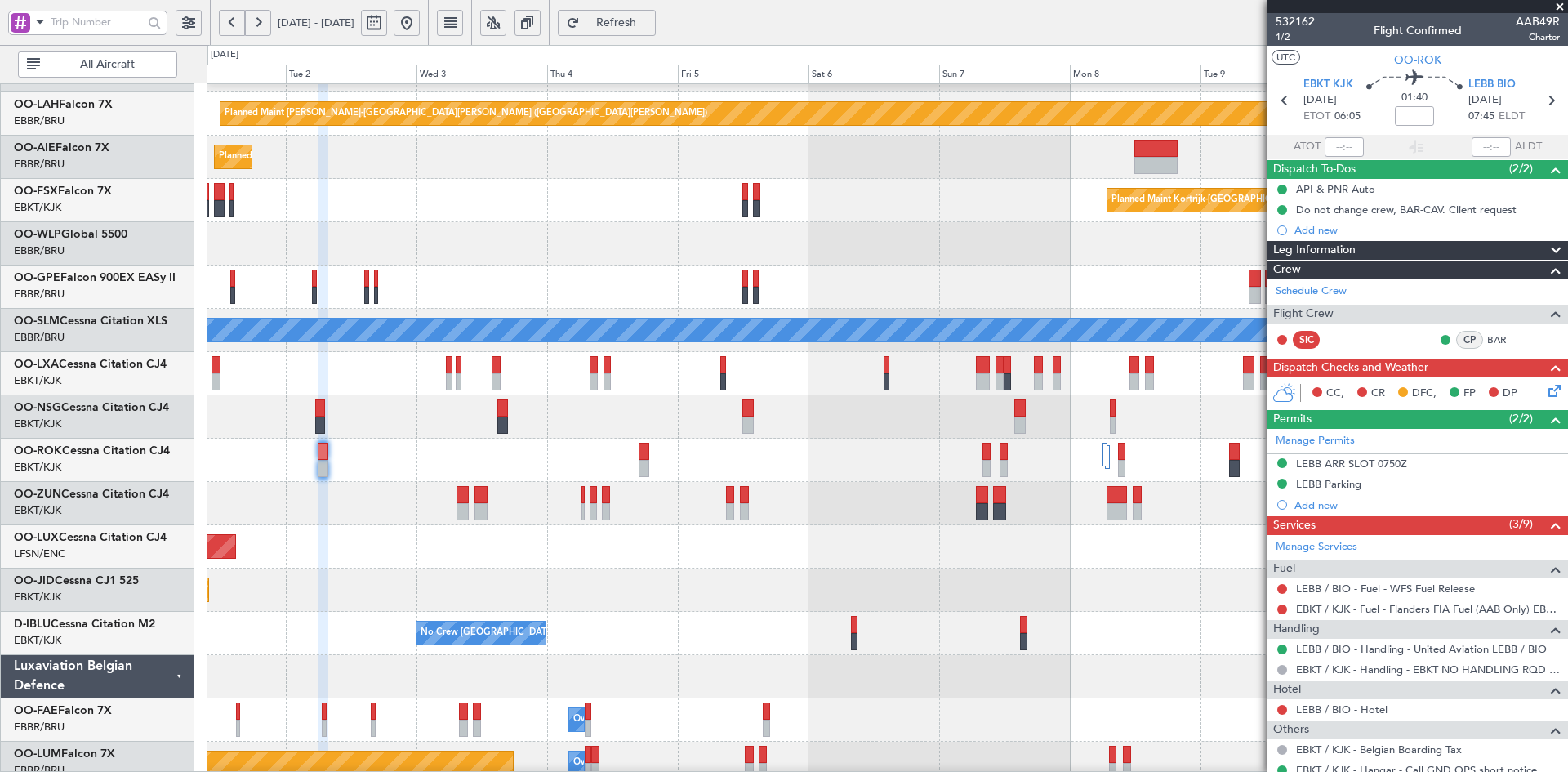
click at [876, 420] on div at bounding box center [886, 417] width 1360 height 43
click at [856, 408] on div at bounding box center [886, 417] width 1360 height 43
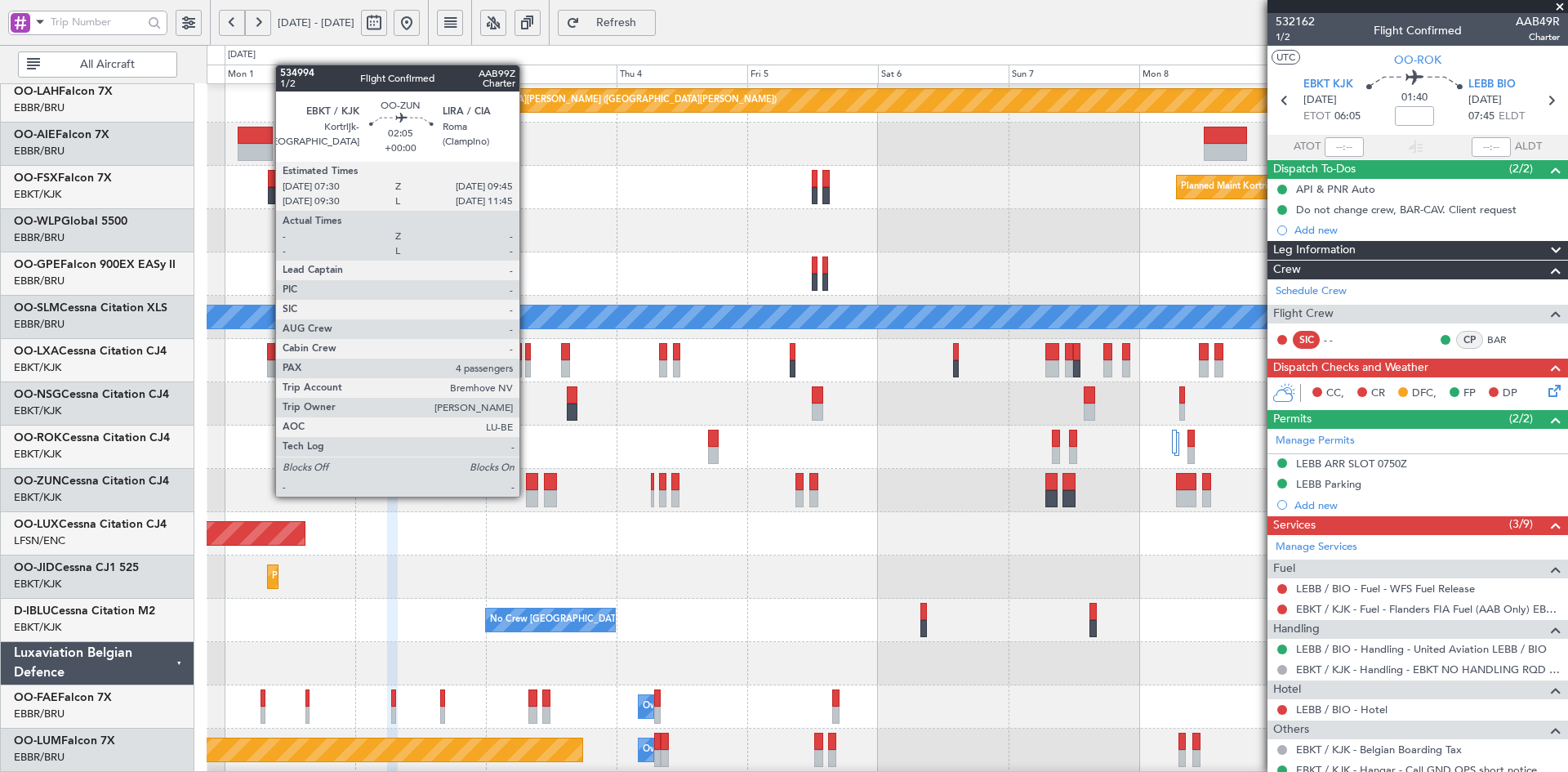
click at [528, 495] on div at bounding box center [531, 498] width 12 height 17
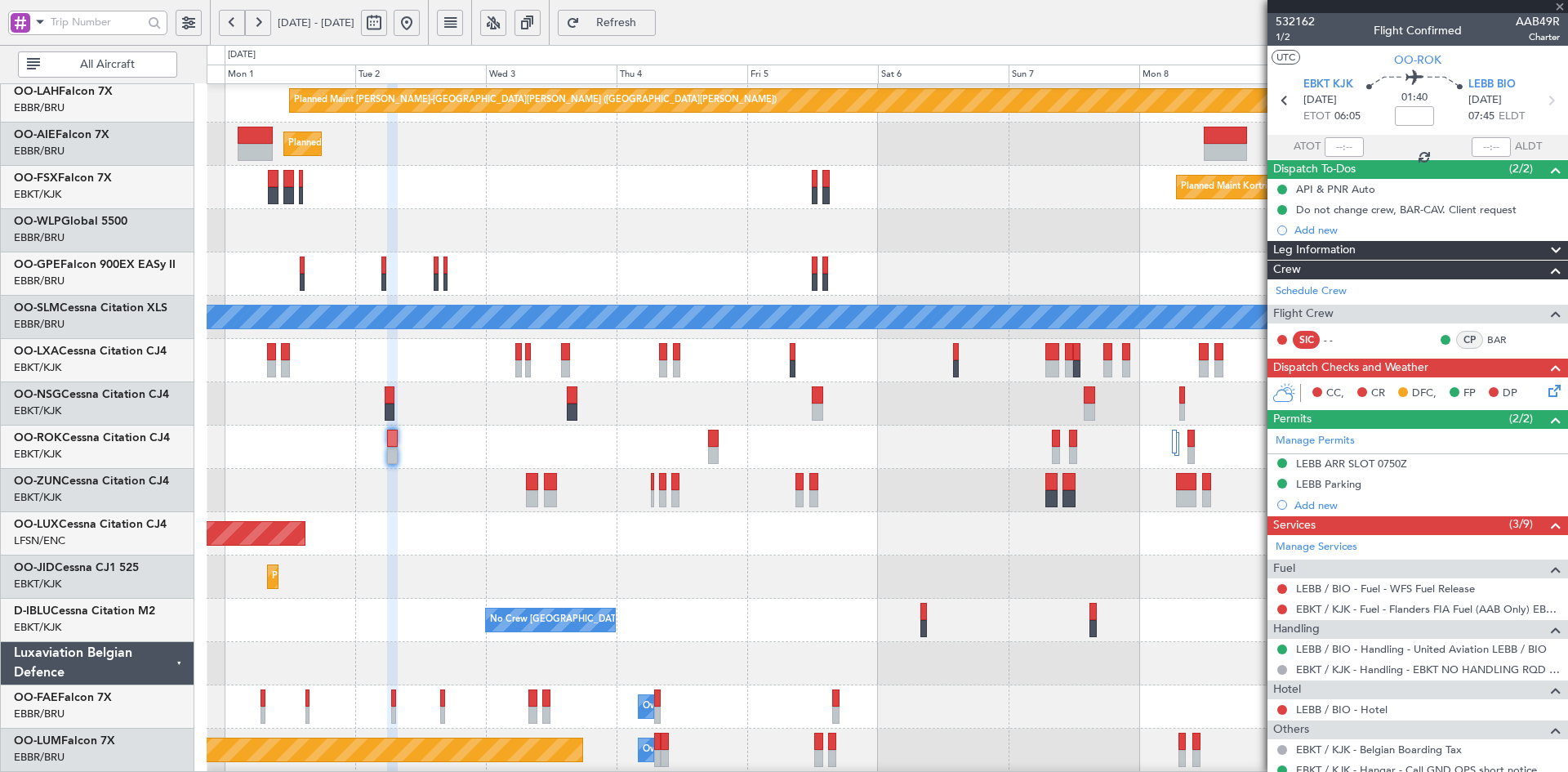
type input "4"
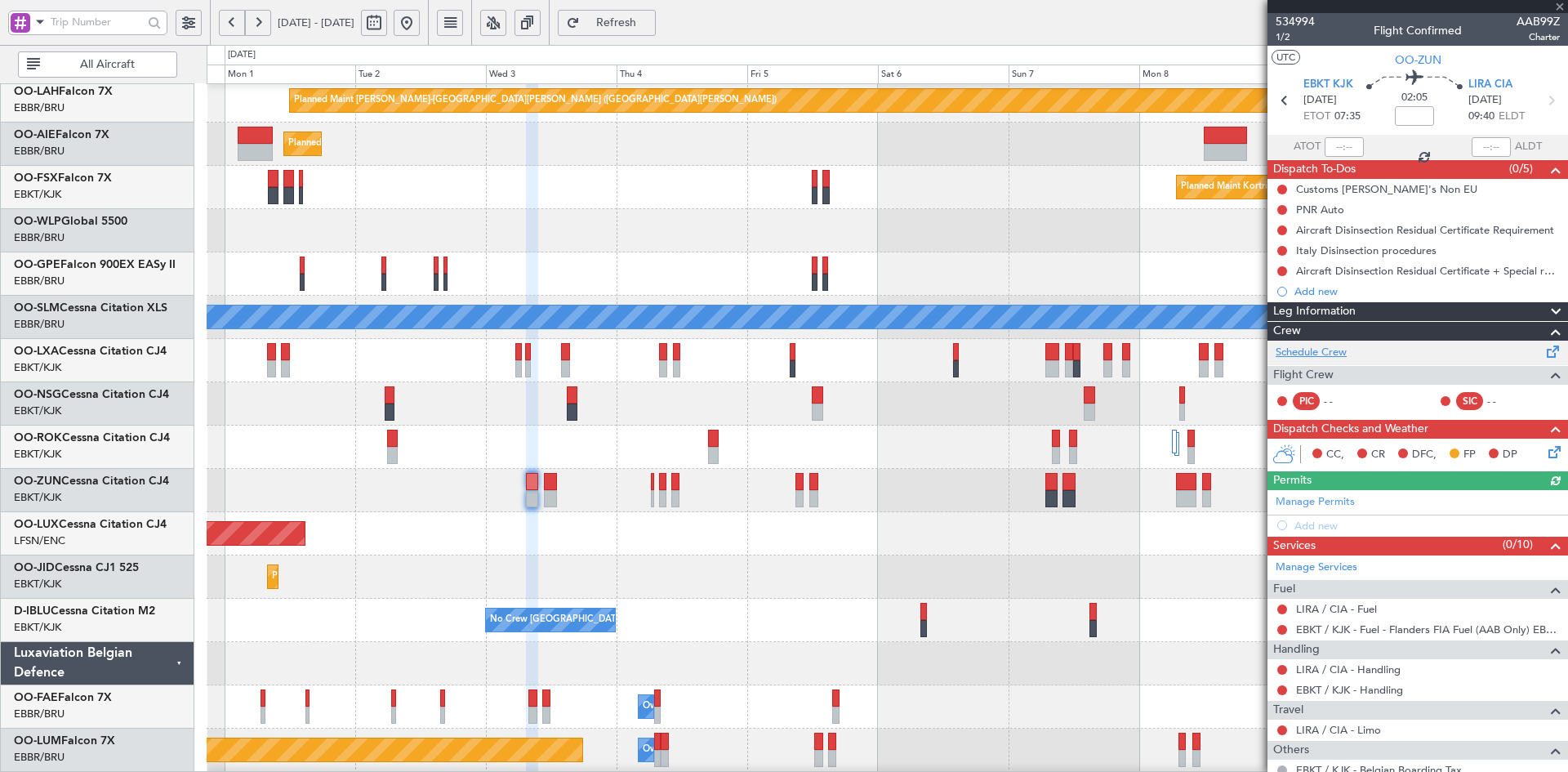
click at [1296, 351] on link "Schedule Crew" at bounding box center [1311, 353] width 71 height 16
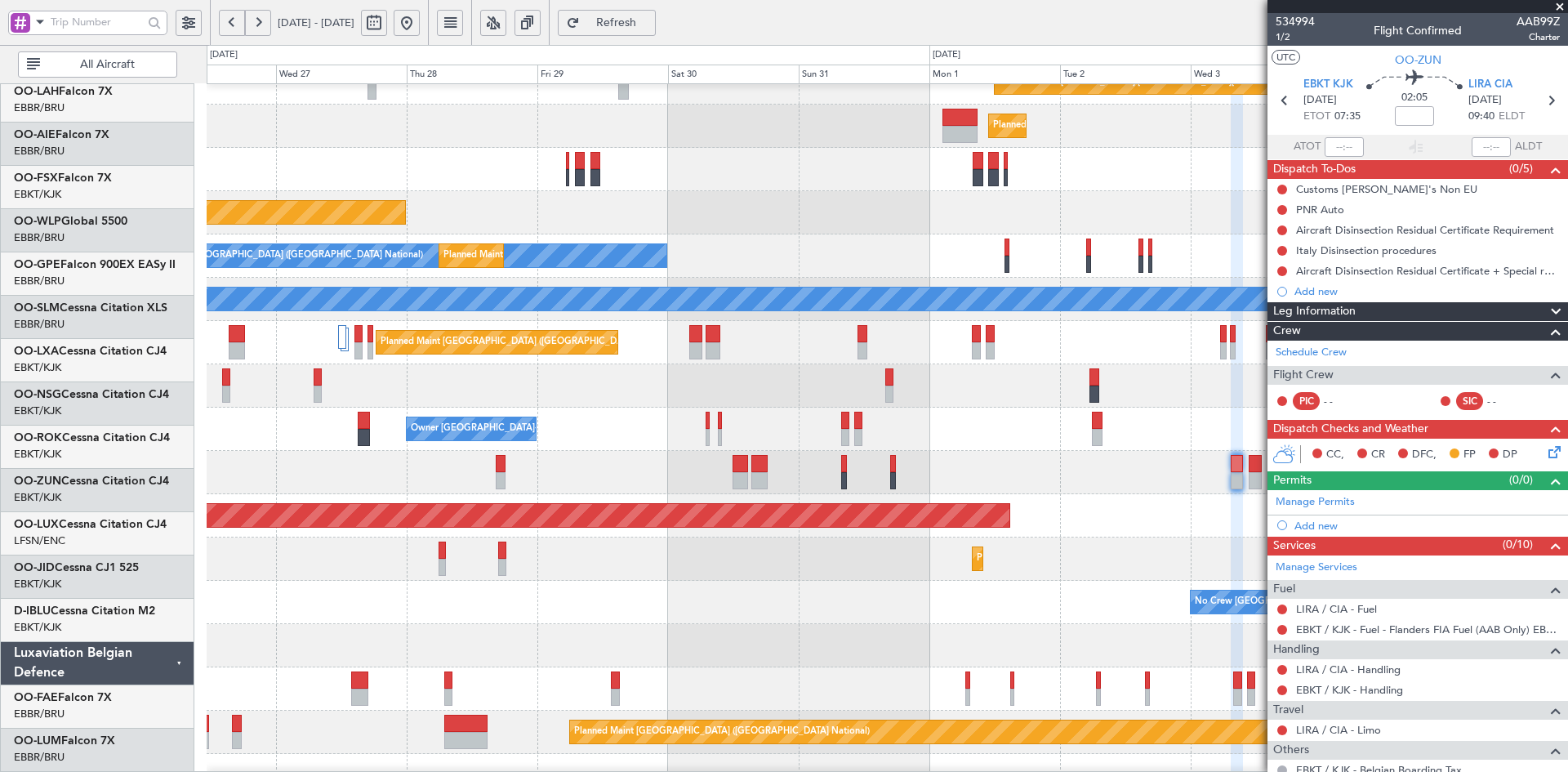
click at [1244, 227] on div "Planned Maint [GEOGRAPHIC_DATA] ([GEOGRAPHIC_DATA])" at bounding box center [886, 213] width 1360 height 43
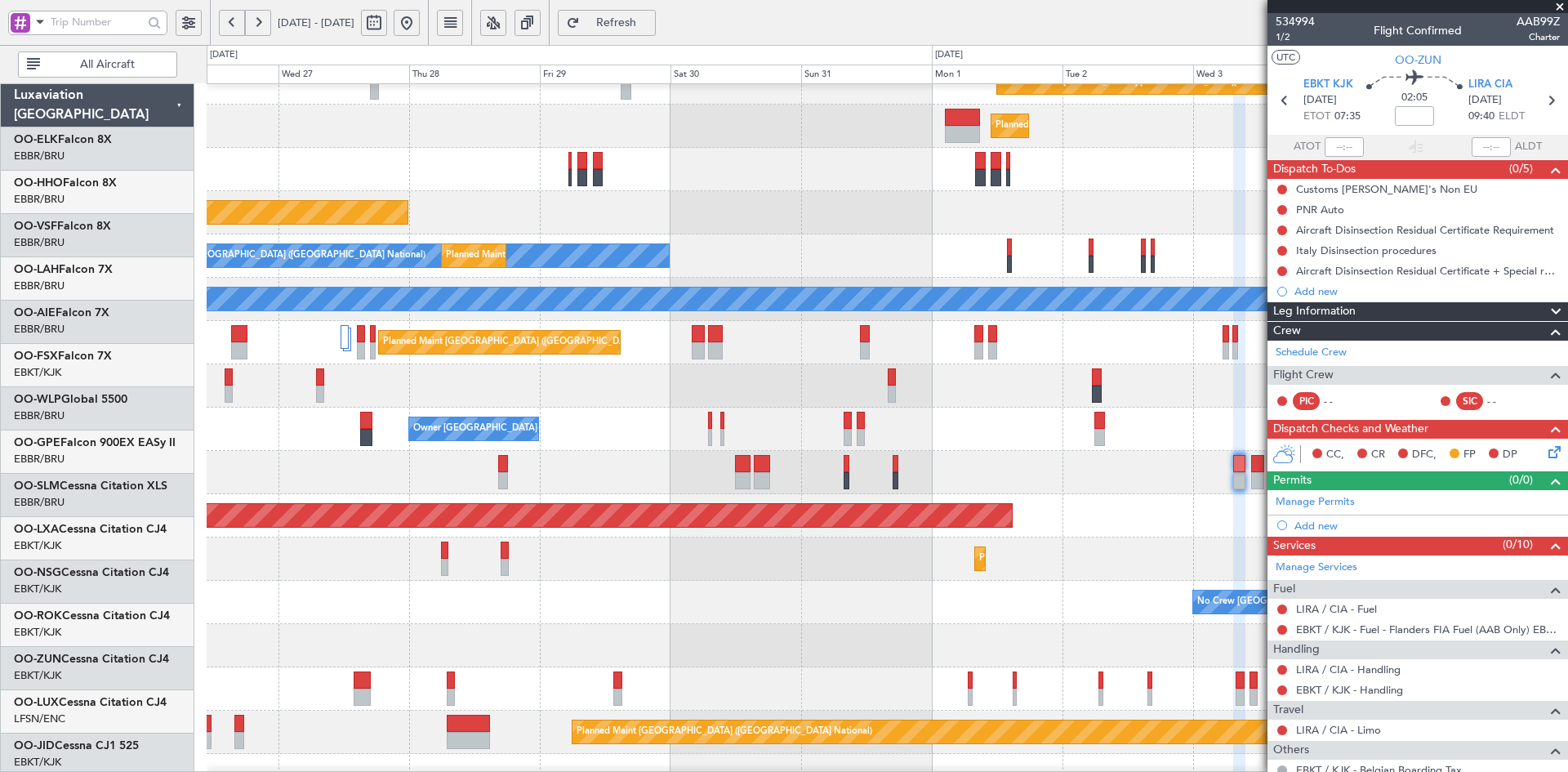
scroll to position [197, 0]
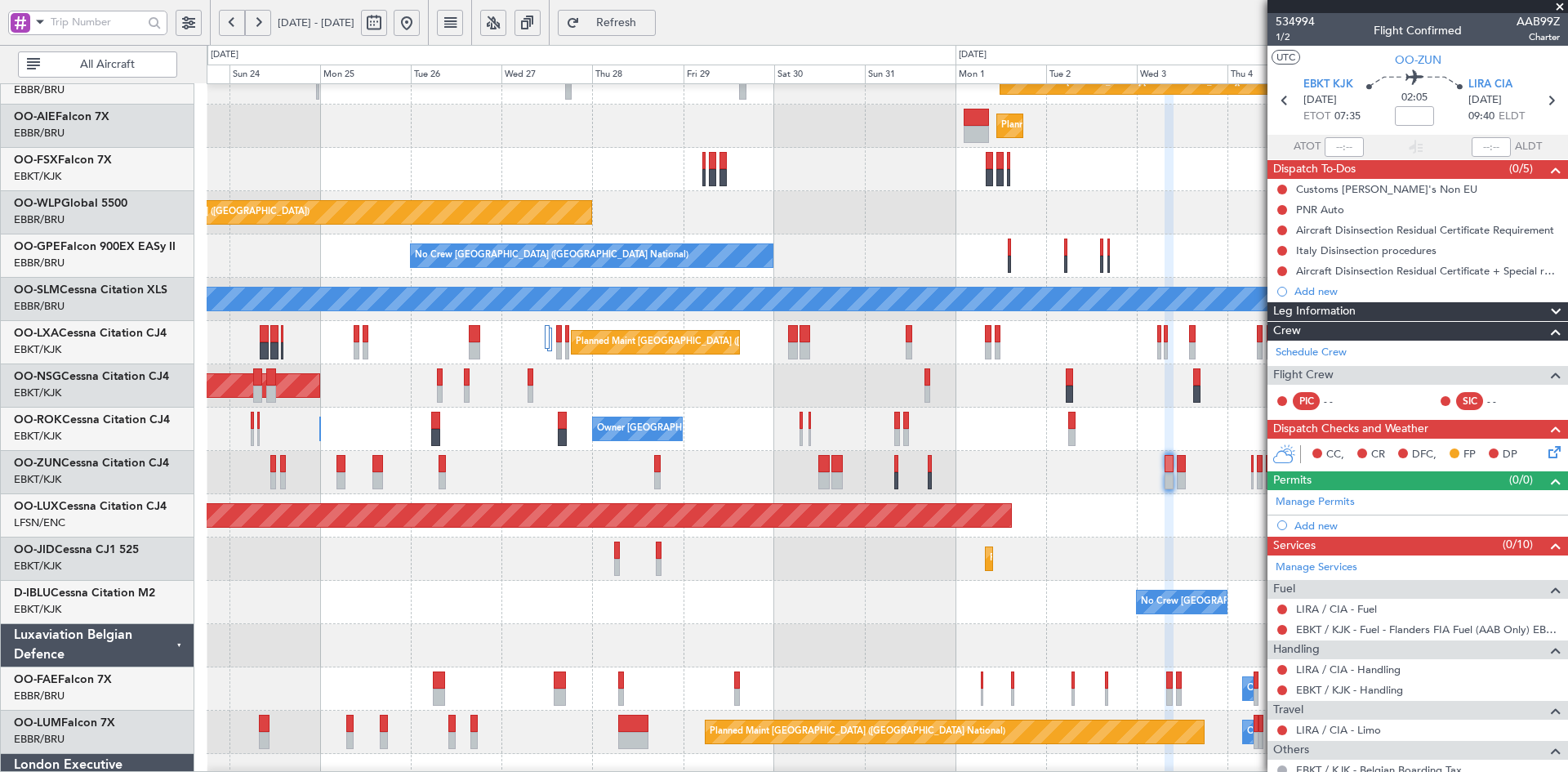
click at [420, 23] on button at bounding box center [407, 23] width 26 height 26
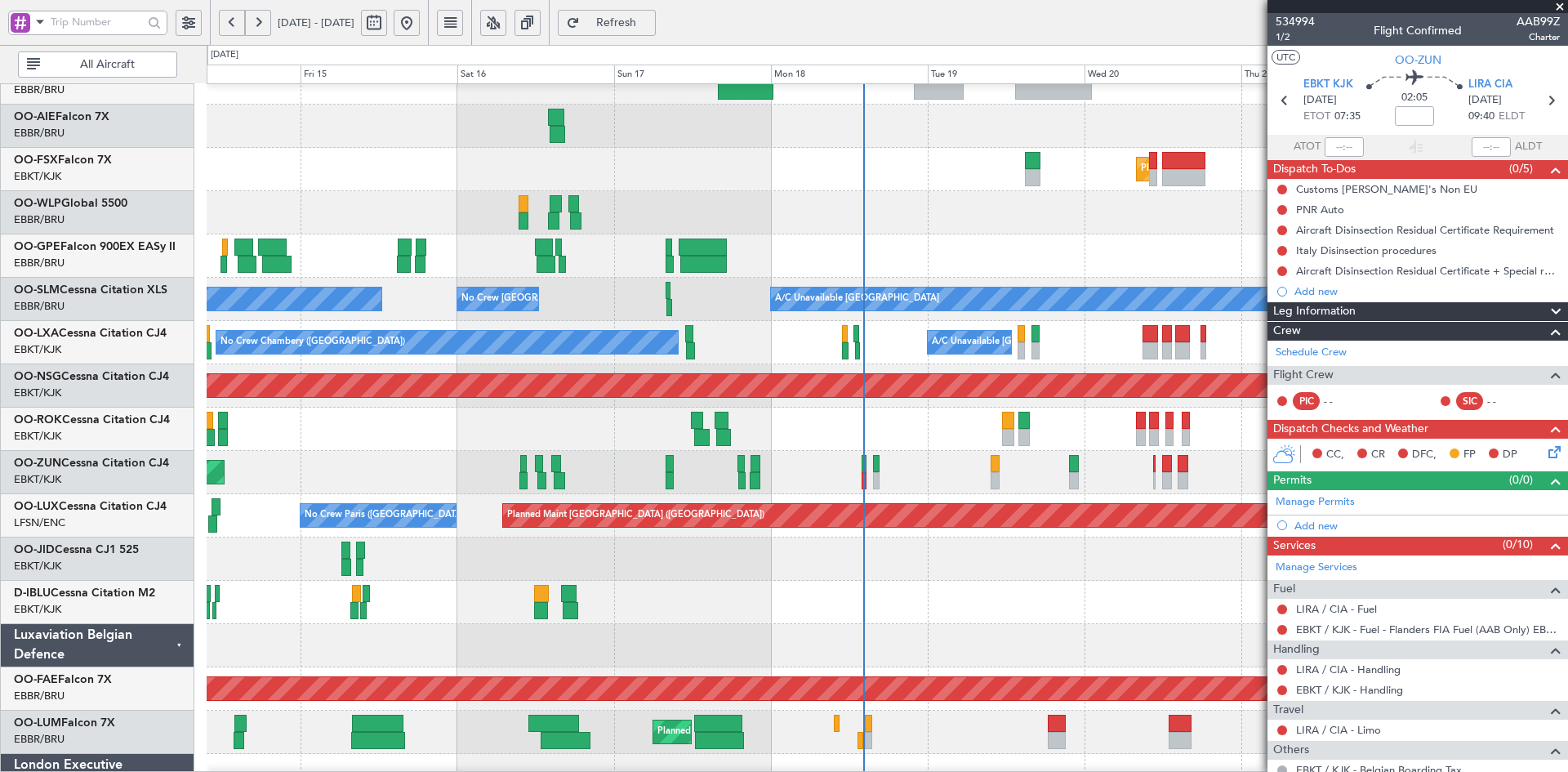
click at [994, 607] on div "Planned Maint Kortrijk-[GEOGRAPHIC_DATA] Planned Maint [GEOGRAPHIC_DATA] ([GEOG…" at bounding box center [886, 364] width 1360 height 953
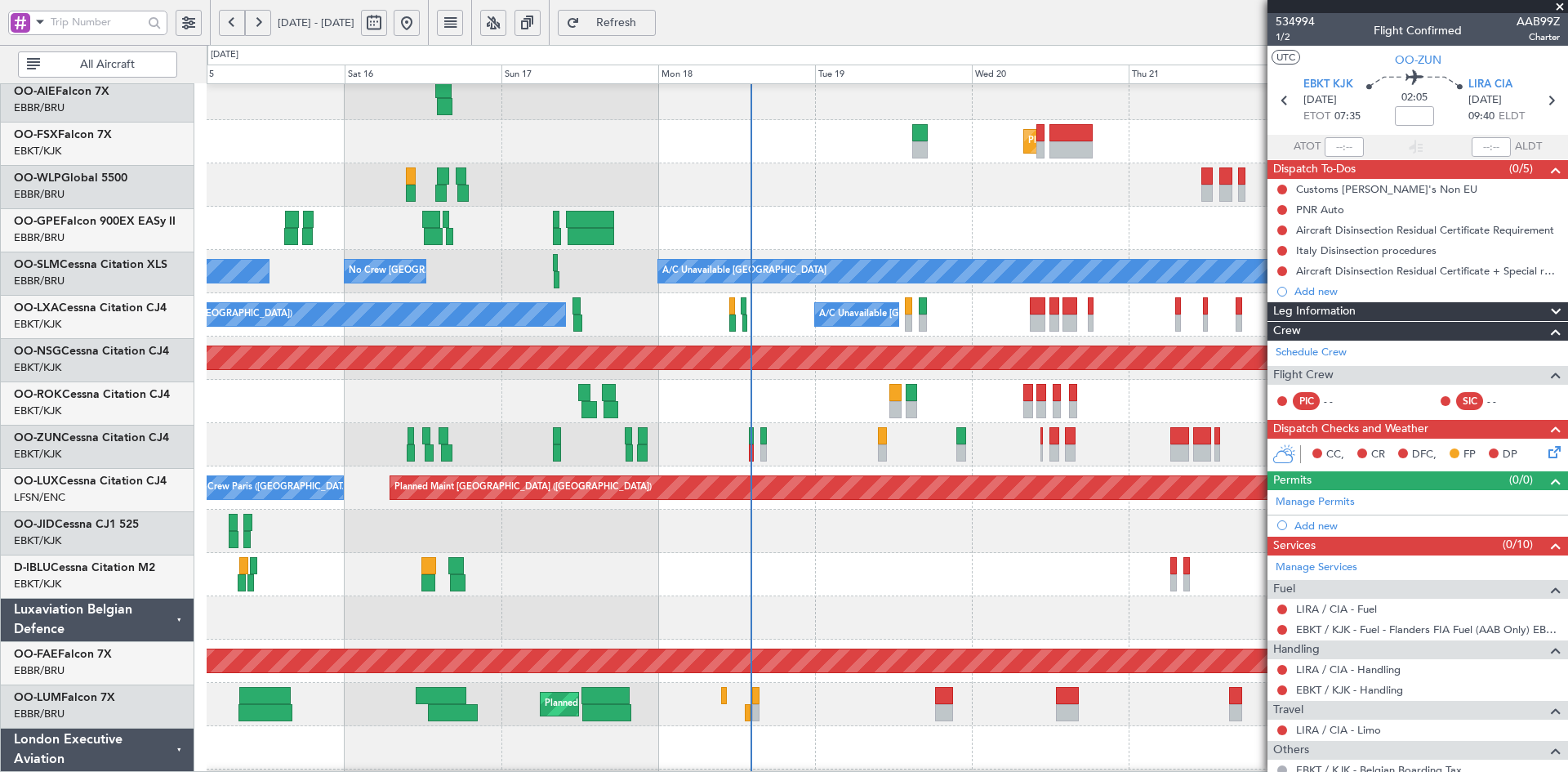
scroll to position [224, 0]
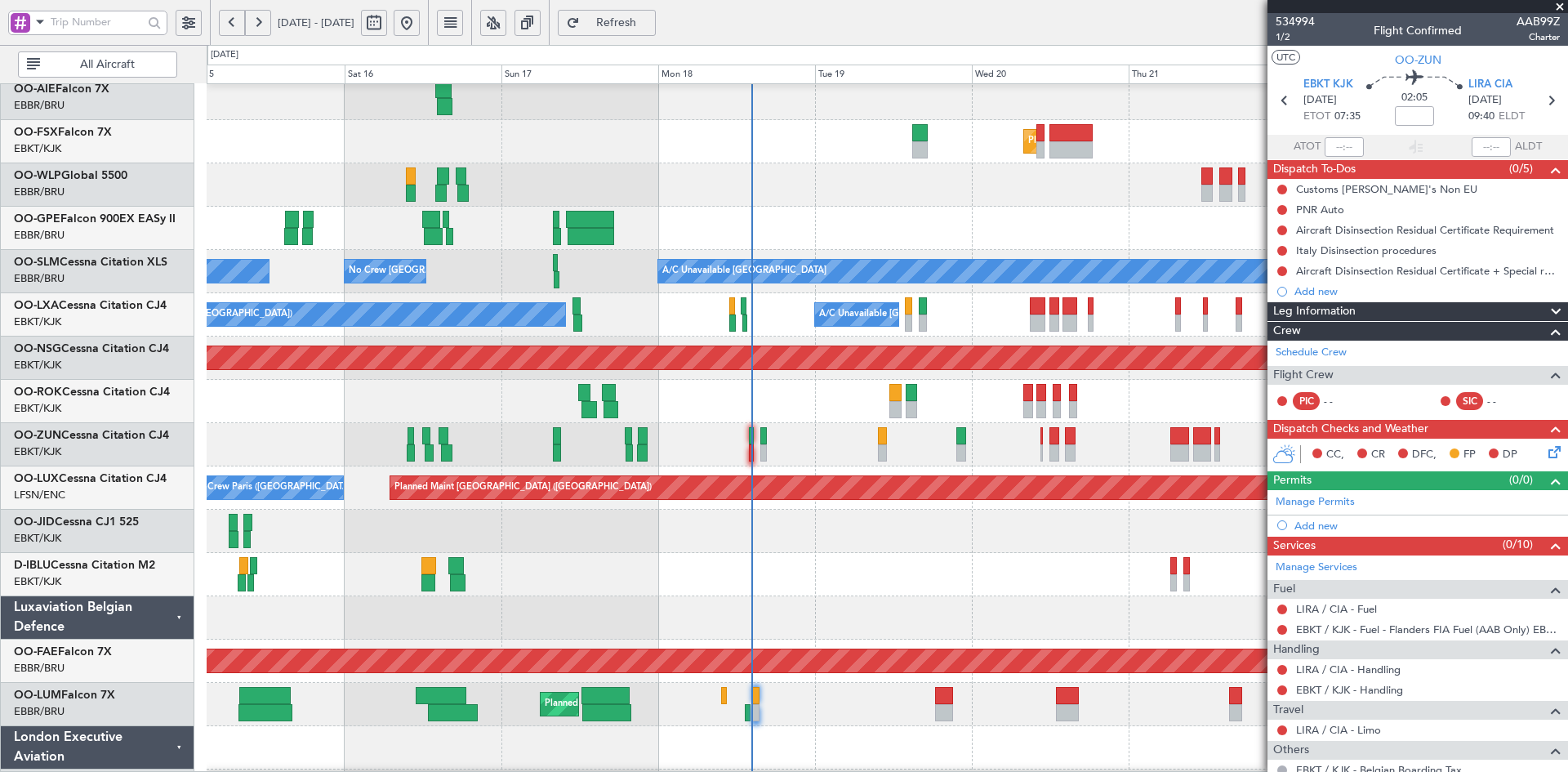
click at [781, 433] on div "Planned Maint Kortrijk-[GEOGRAPHIC_DATA] Planned Maint [GEOGRAPHIC_DATA] ([GEOG…" at bounding box center [886, 336] width 1360 height 953
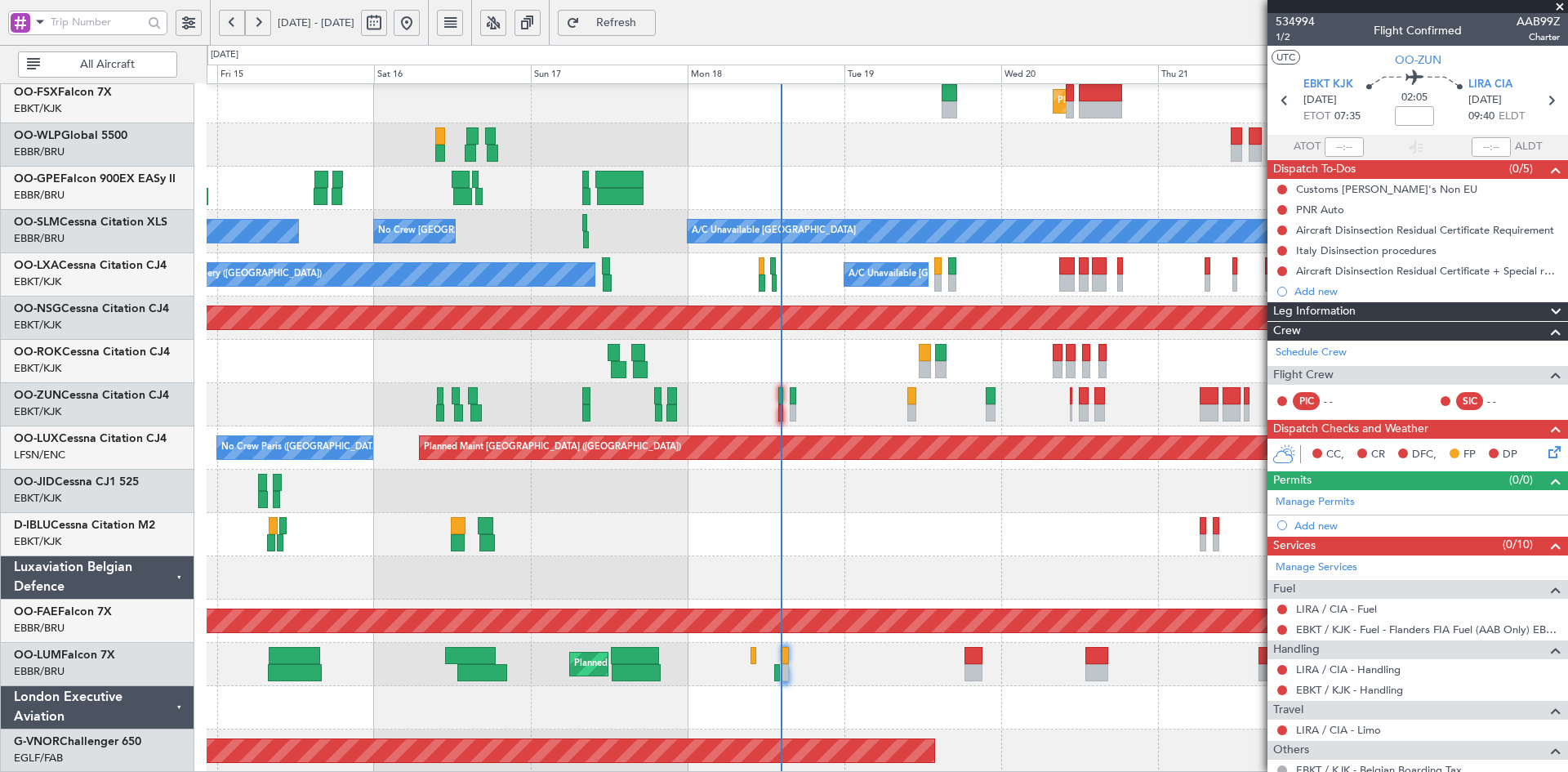
scroll to position [264, 0]
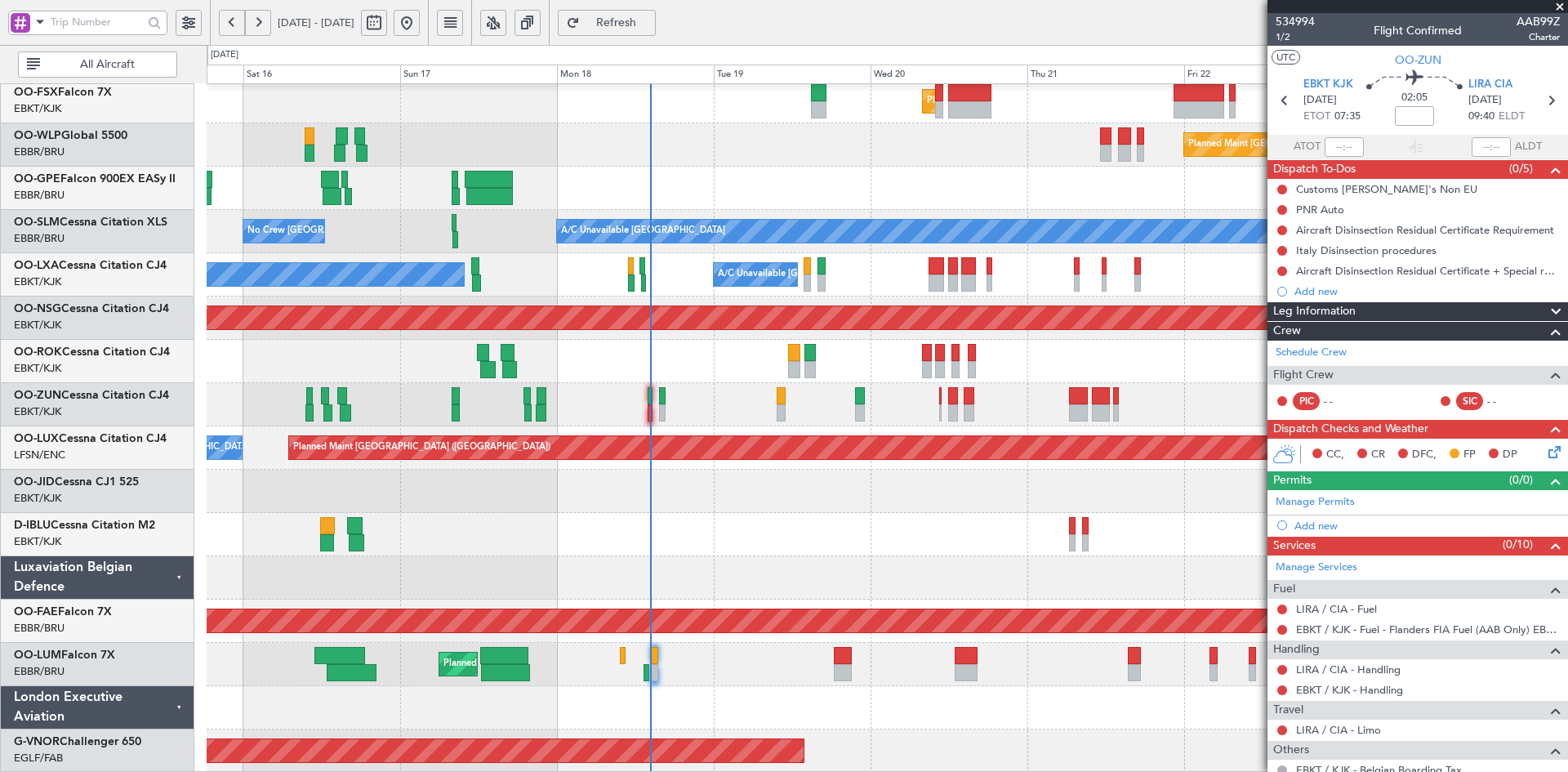
click at [948, 543] on div at bounding box center [886, 535] width 1360 height 43
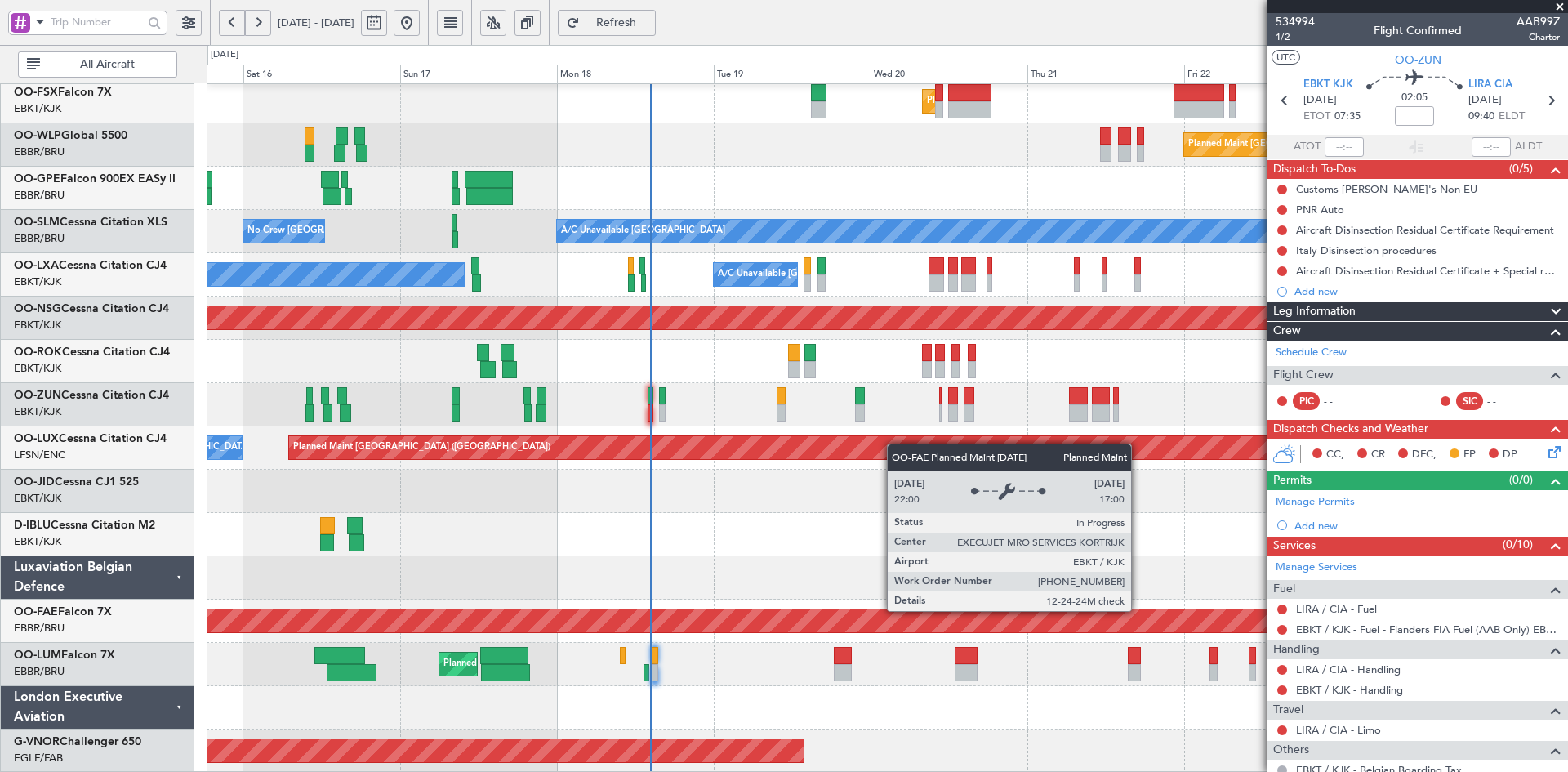
click at [936, 585] on div "Planned Maint Kortrijk-[GEOGRAPHIC_DATA] Planned Maint [GEOGRAPHIC_DATA] ([GEOG…" at bounding box center [886, 296] width 1360 height 953
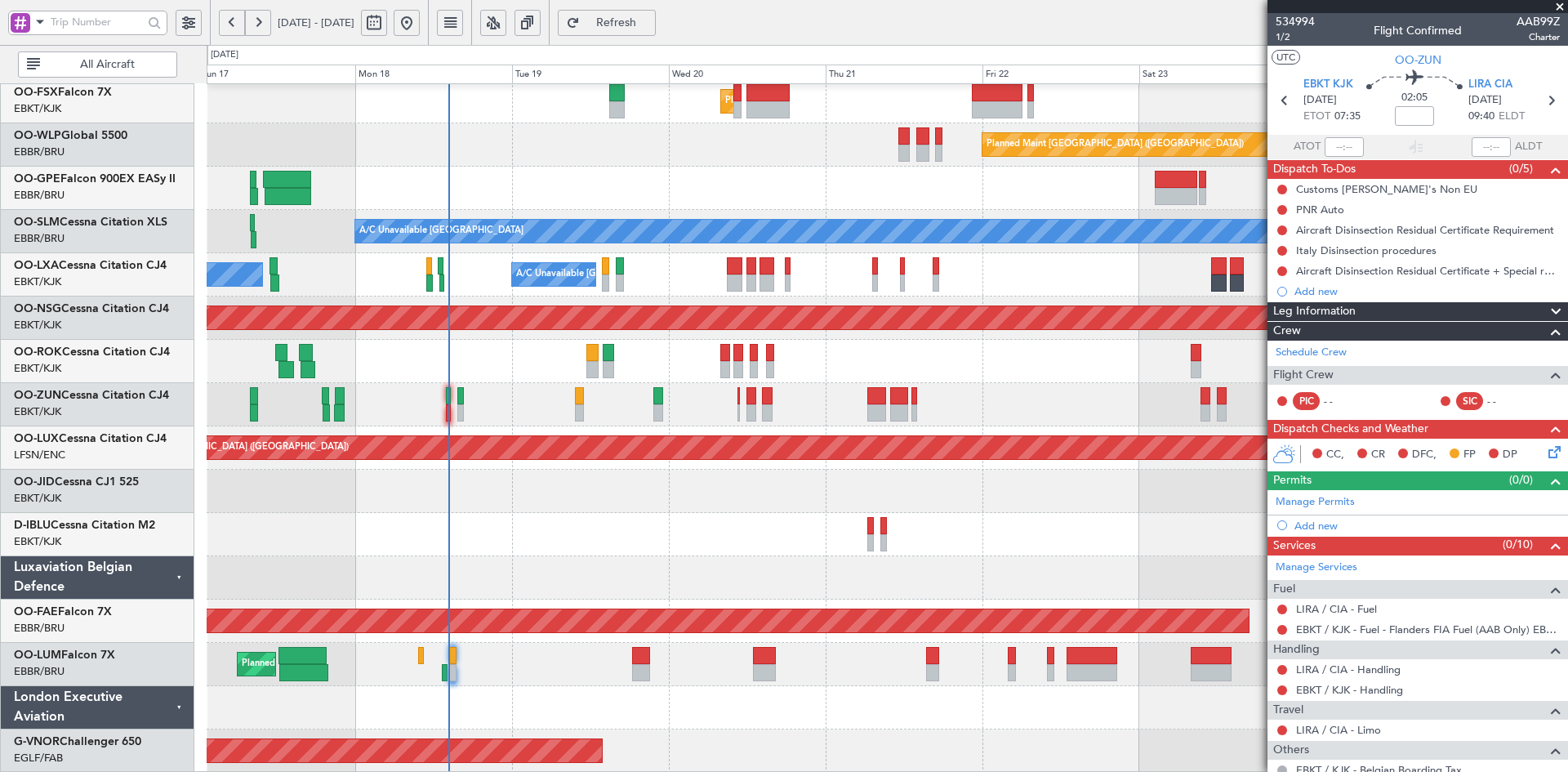
scroll to position [263, 0]
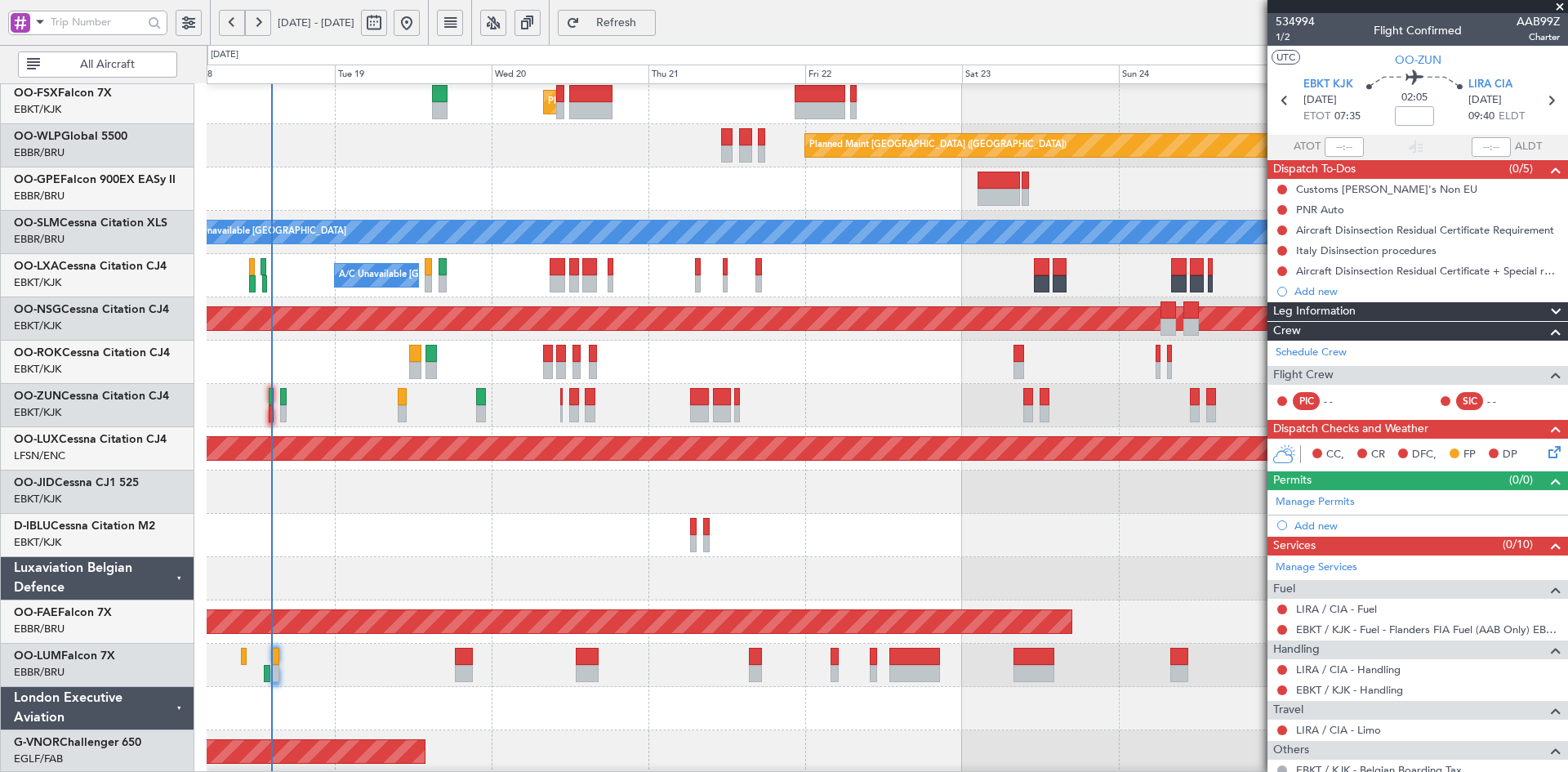
click at [1017, 682] on div "Planned Maint [GEOGRAPHIC_DATA] ([GEOGRAPHIC_DATA] National)" at bounding box center [886, 666] width 1360 height 43
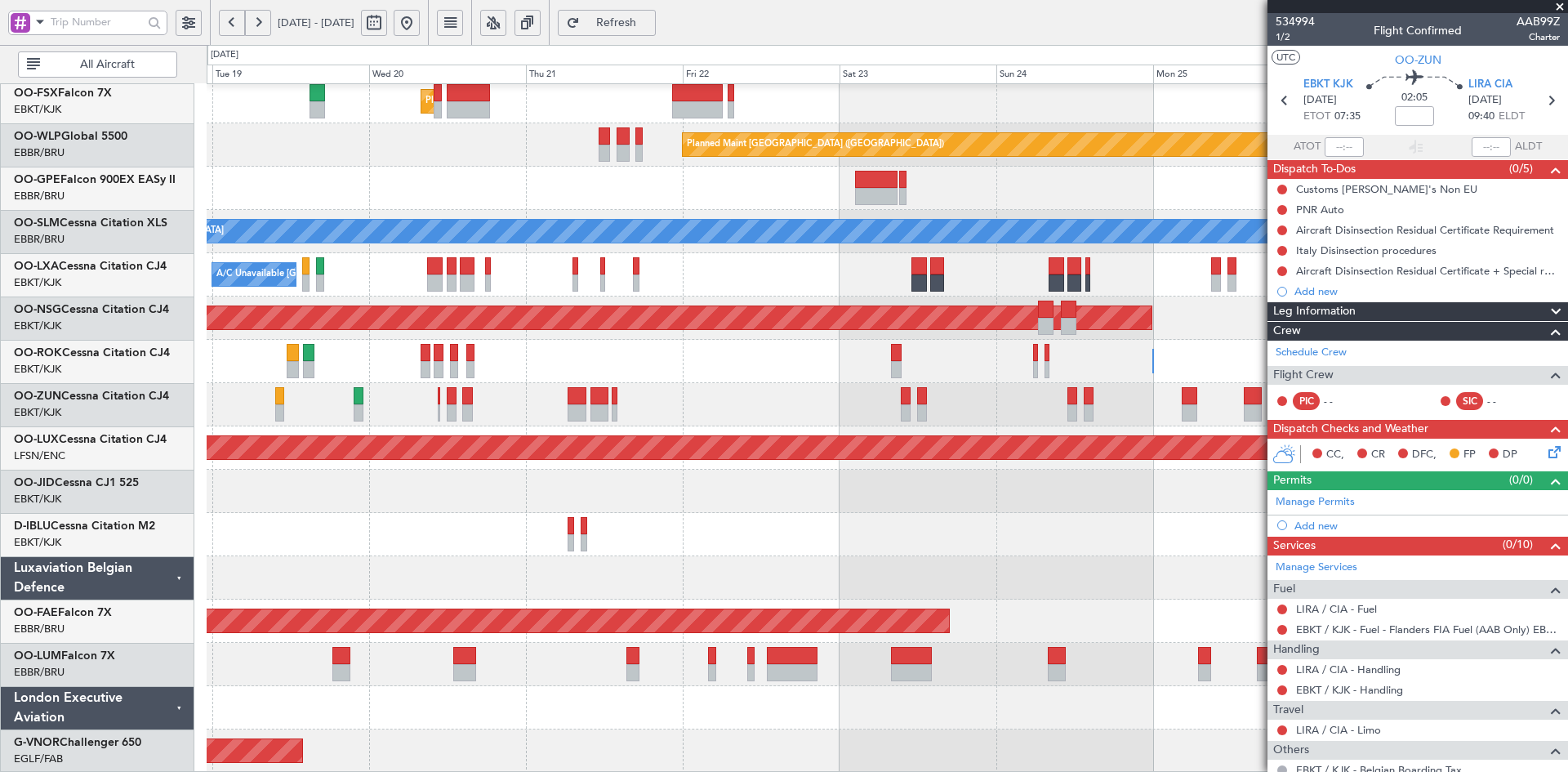
scroll to position [264, 0]
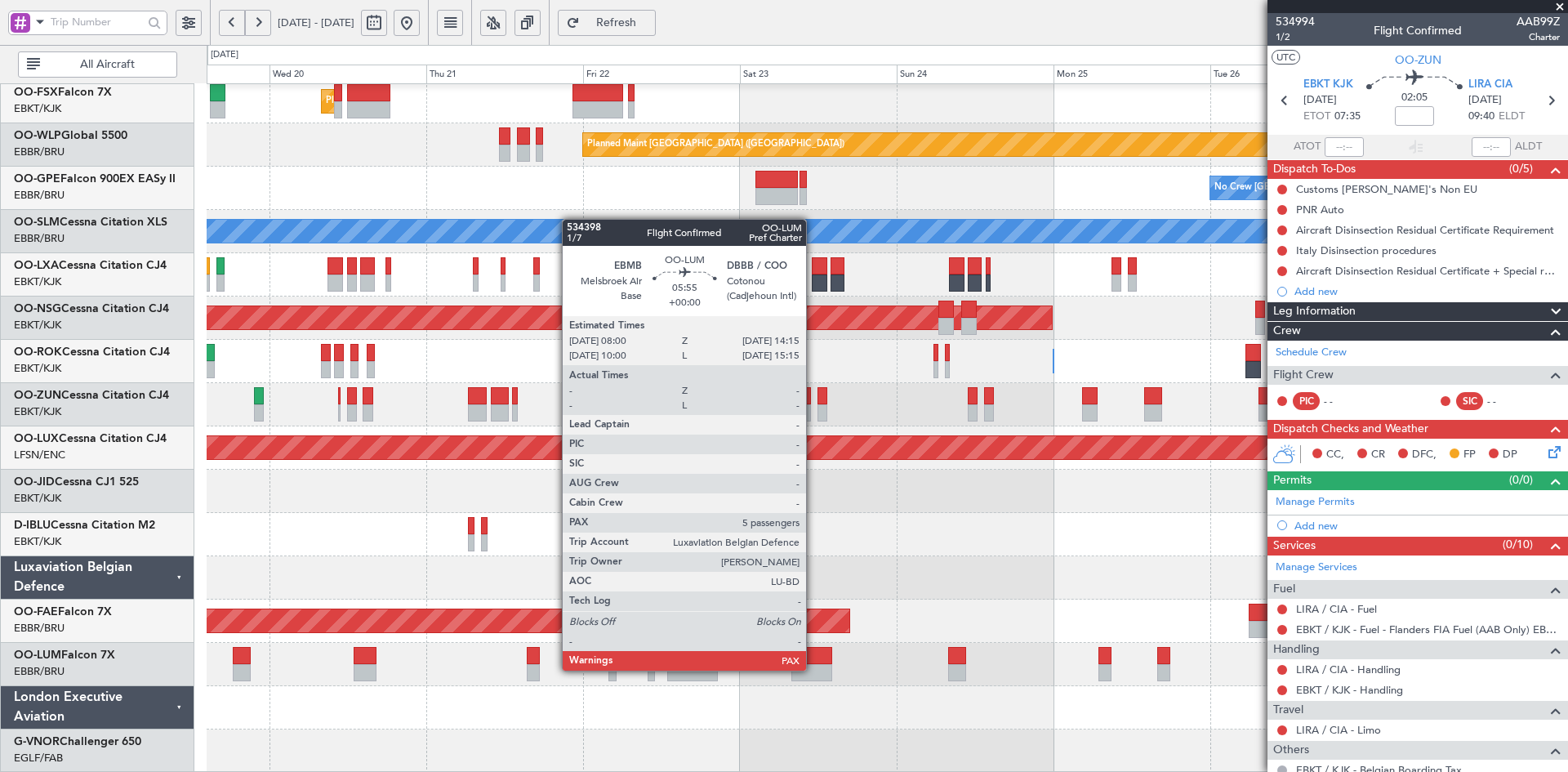
click at [813, 670] on div at bounding box center [811, 672] width 40 height 17
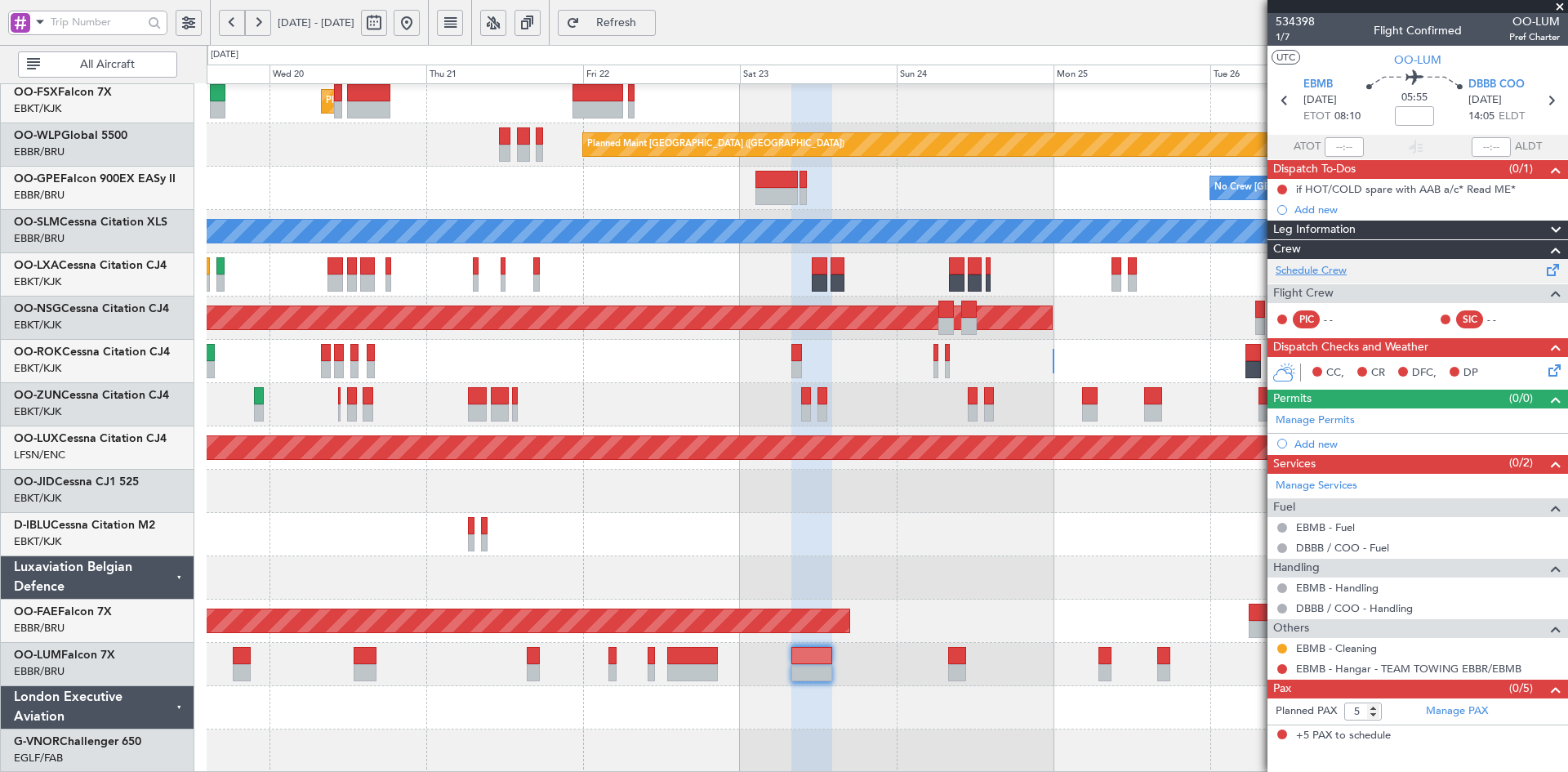
click at [1322, 266] on link "Schedule Crew" at bounding box center [1311, 271] width 71 height 16
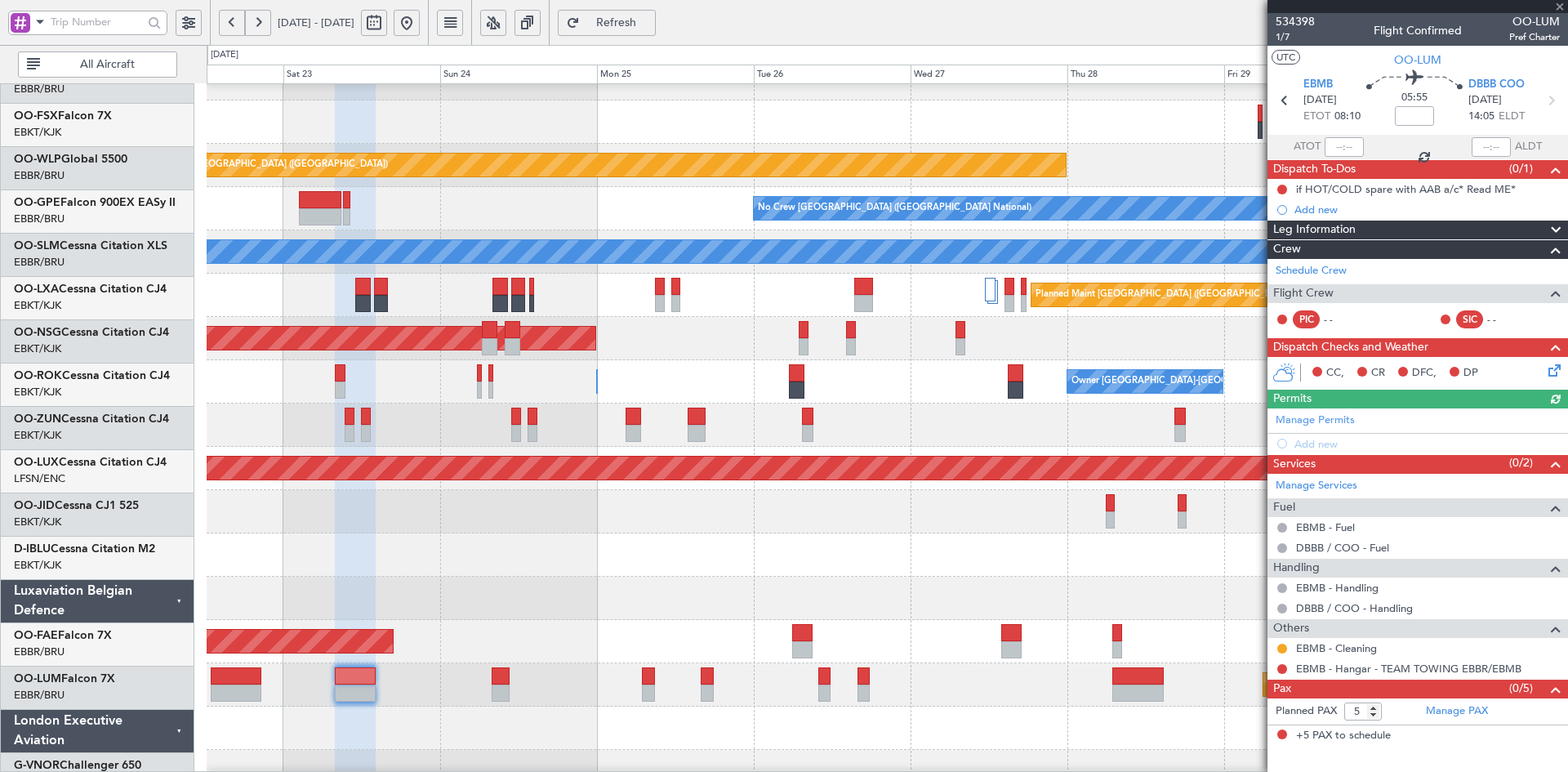
click at [635, 334] on div "Planned Maint [GEOGRAPHIC_DATA] ([GEOGRAPHIC_DATA])" at bounding box center [886, 339] width 1360 height 43
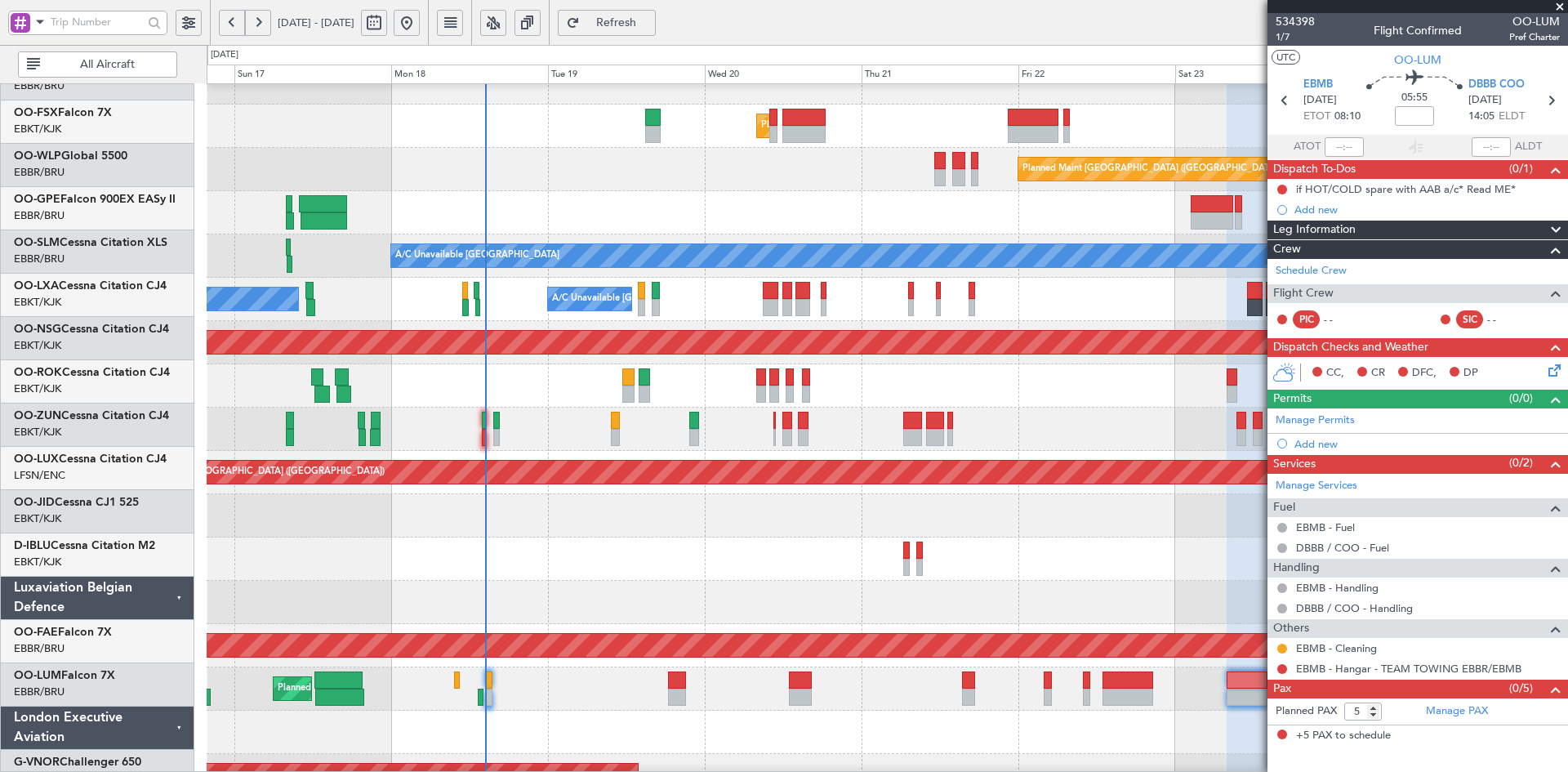
click at [1258, 559] on div at bounding box center [886, 559] width 1360 height 43
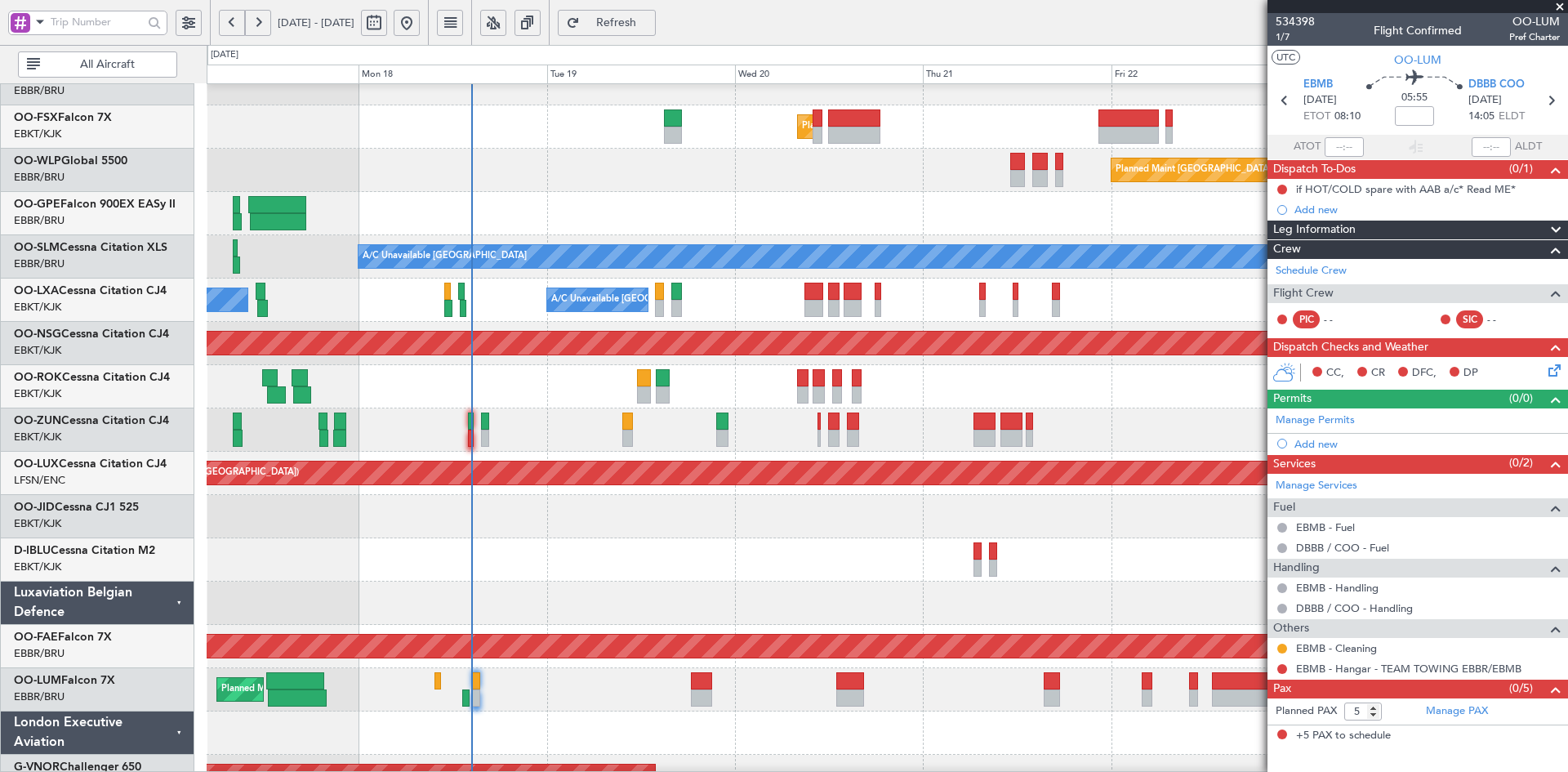
click at [684, 235] on div "No Crew [GEOGRAPHIC_DATA] ([GEOGRAPHIC_DATA] National)" at bounding box center [886, 213] width 1360 height 43
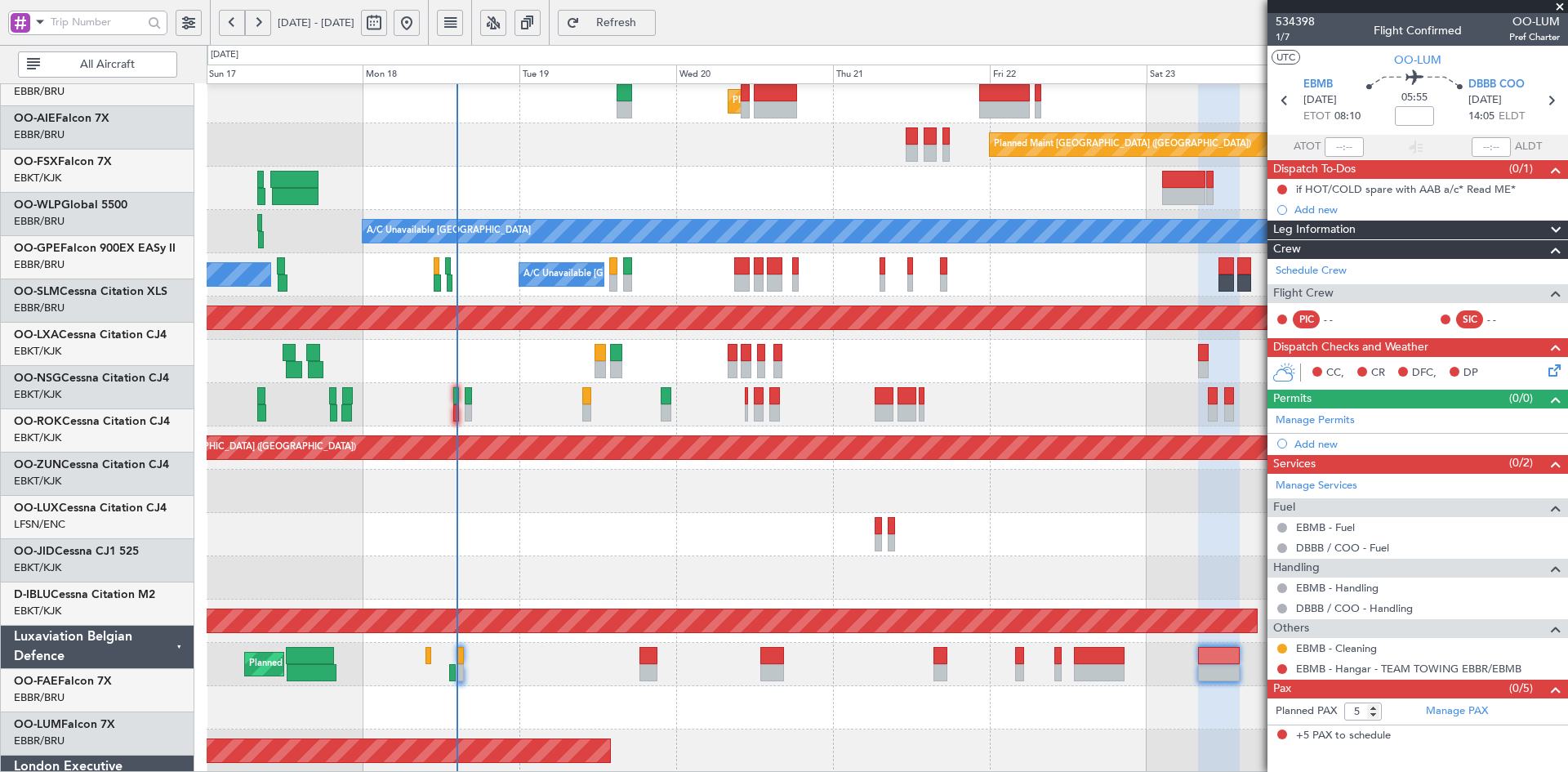
scroll to position [264, 0]
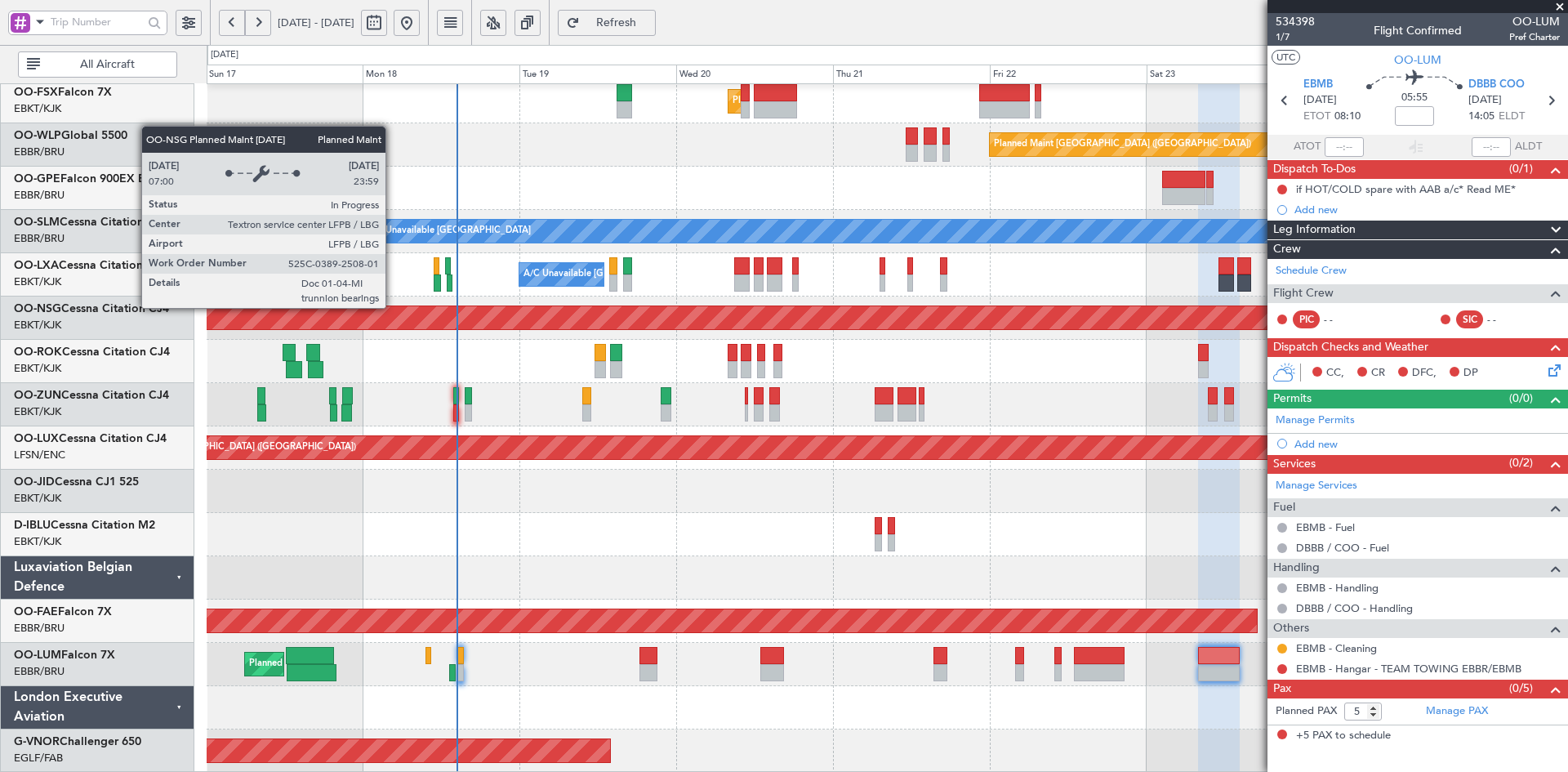
click at [400, 339] on div "Planned Maint [GEOGRAPHIC_DATA] ([GEOGRAPHIC_DATA])" at bounding box center [886, 318] width 1360 height 43
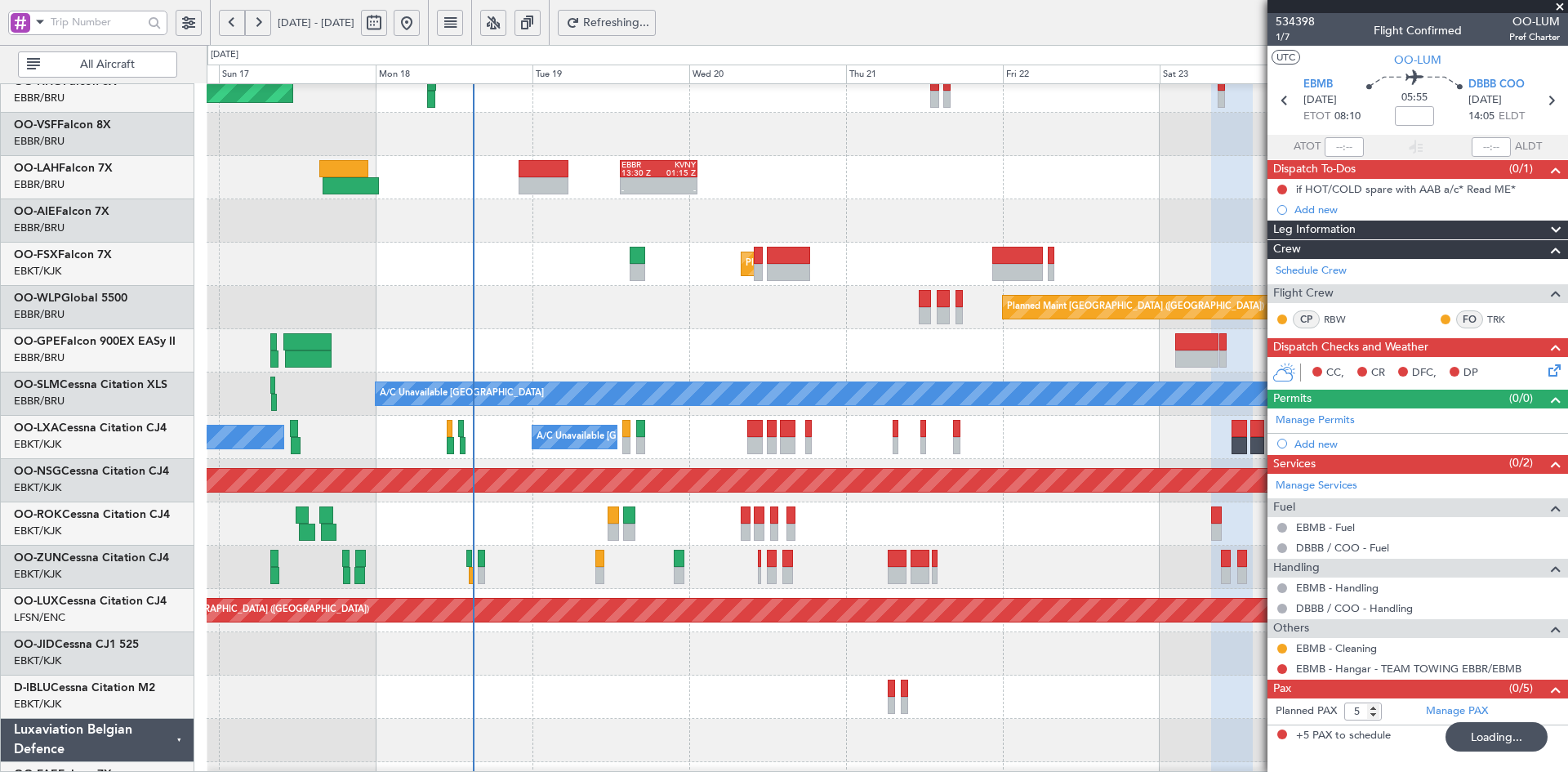
click at [674, 310] on div "Planned Maint [GEOGRAPHIC_DATA] ([GEOGRAPHIC_DATA])" at bounding box center [886, 307] width 1360 height 43
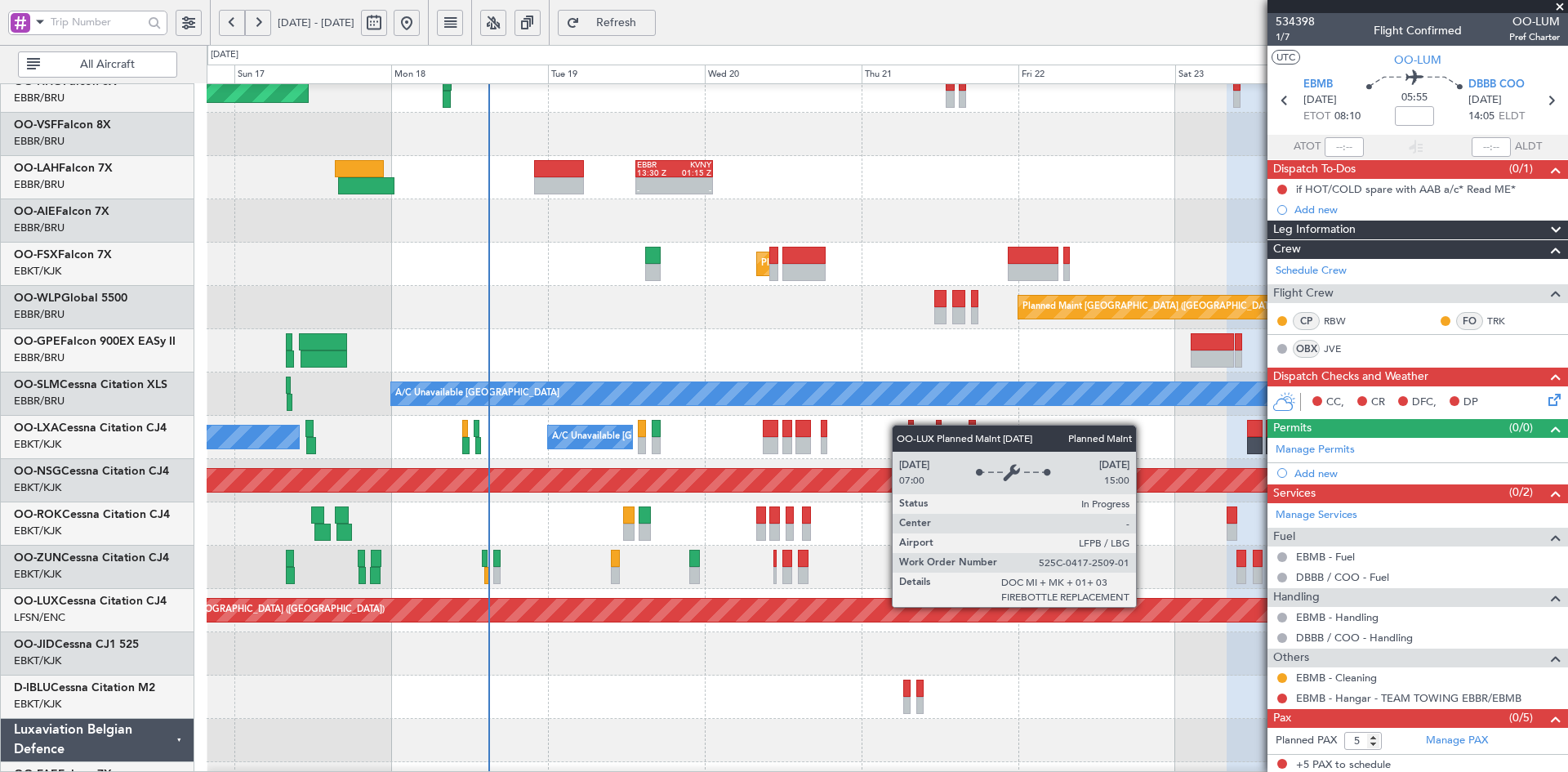
click at [1102, 388] on div "AOG Maint Geneva (Cointrin) A/C Unavailable Geneva (Cointrin) - - EBBR 13:30 Z …" at bounding box center [886, 459] width 1360 height 953
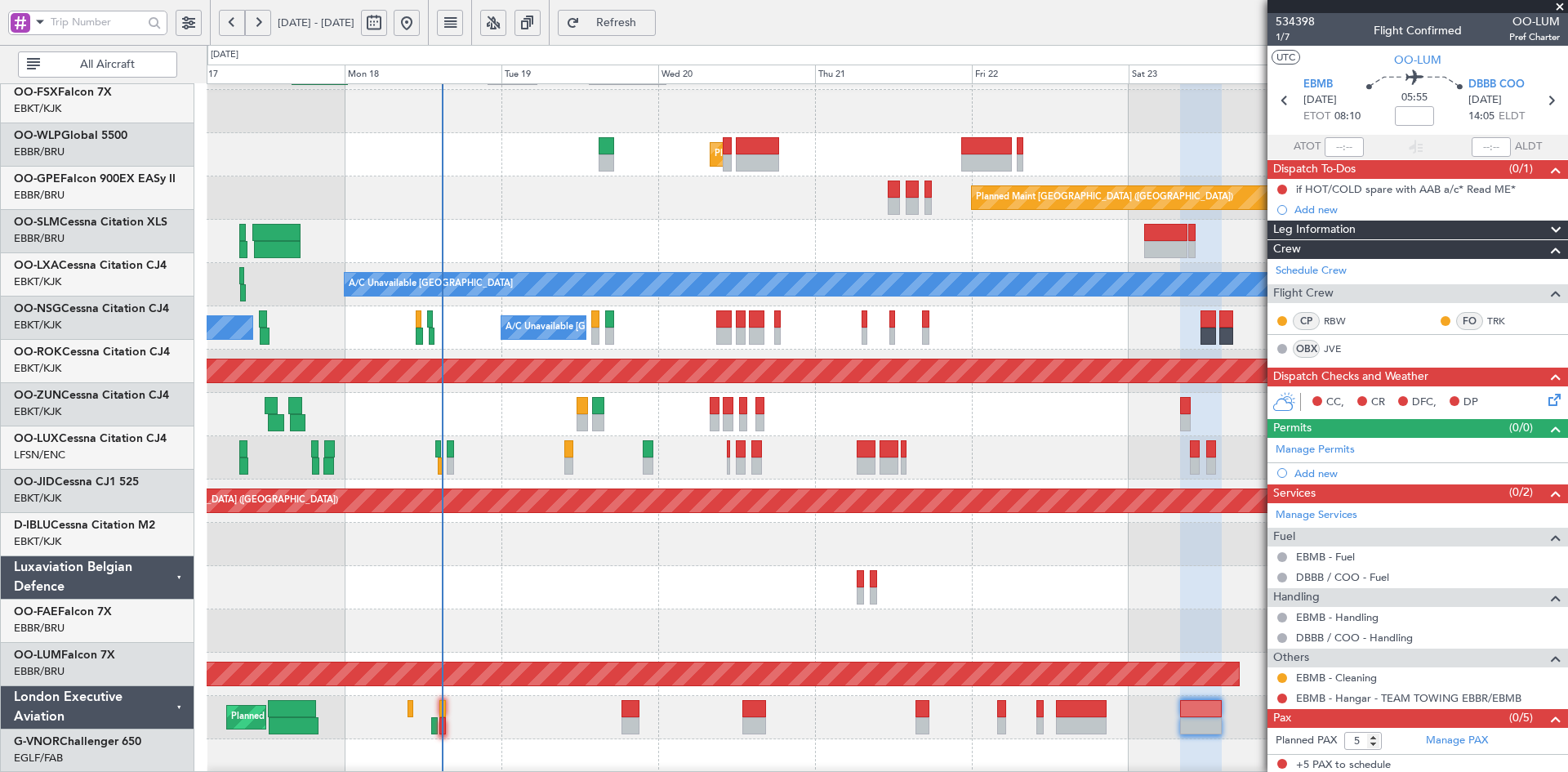
click at [695, 248] on div "No Crew [GEOGRAPHIC_DATA] ([GEOGRAPHIC_DATA] National)" at bounding box center [886, 242] width 1360 height 43
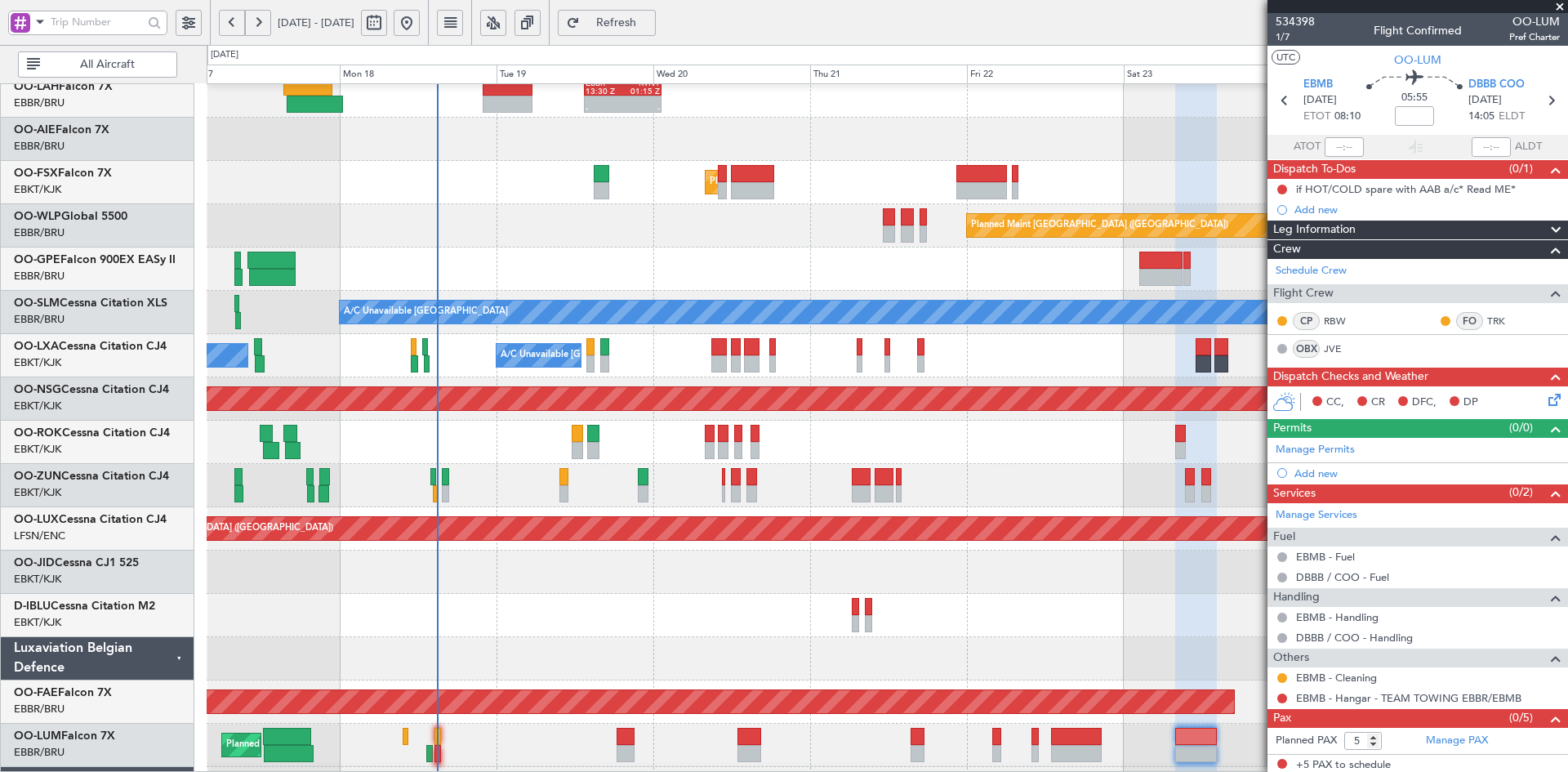
click at [726, 291] on div "No Crew [GEOGRAPHIC_DATA] ([GEOGRAPHIC_DATA] National)" at bounding box center [886, 269] width 1360 height 43
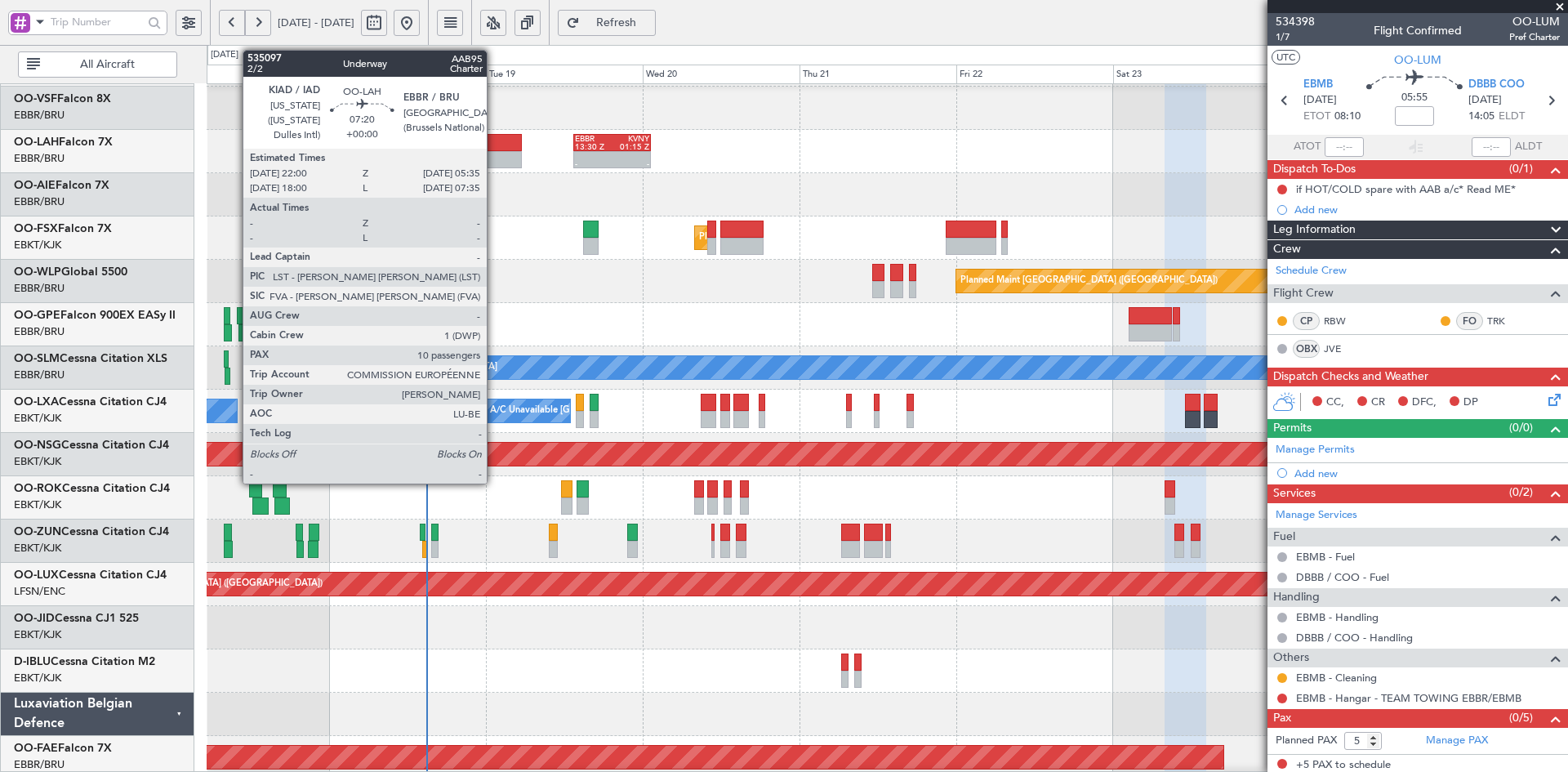
click at [494, 151] on div at bounding box center [496, 160] width 50 height 17
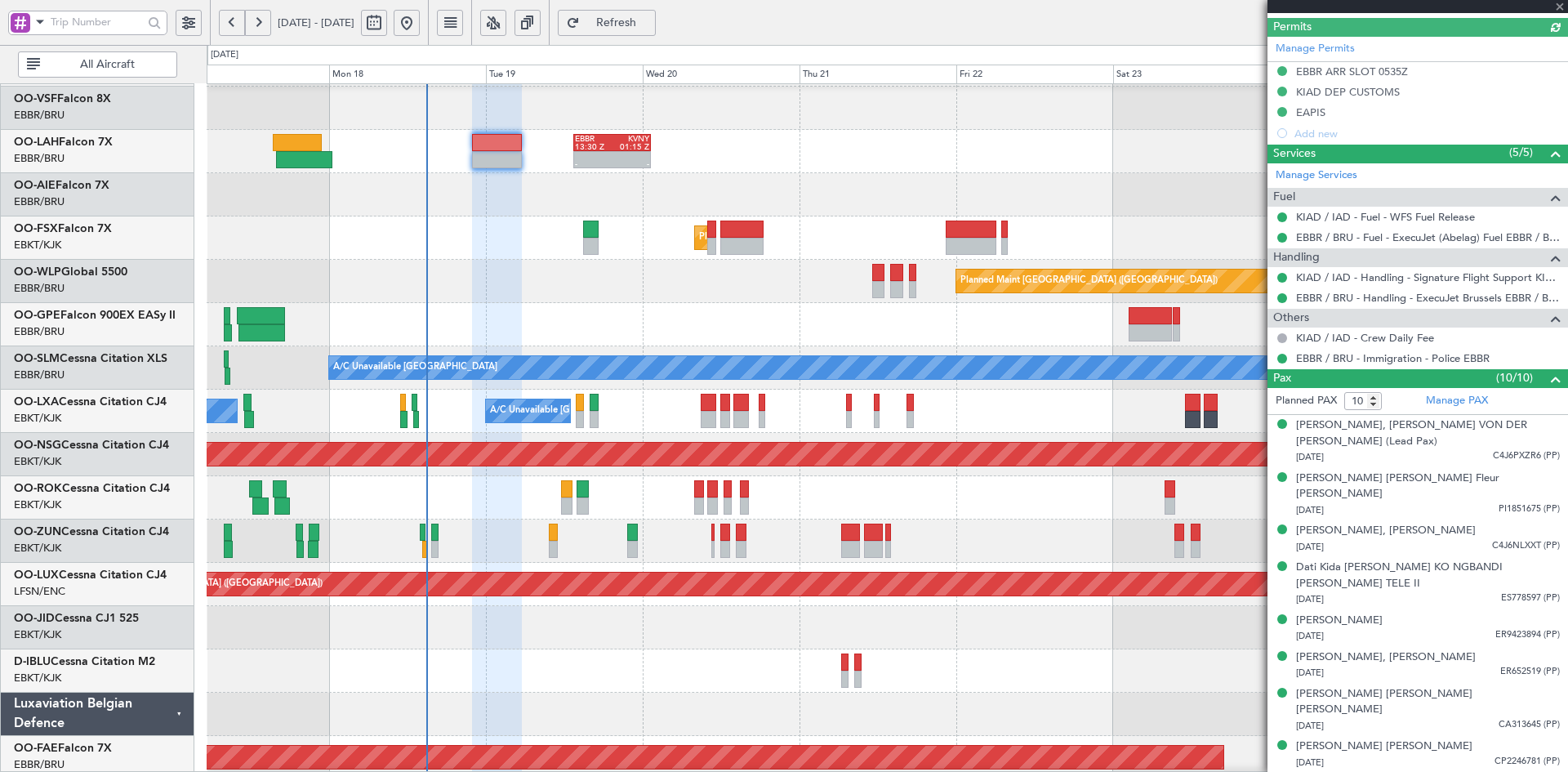
scroll to position [435, 0]
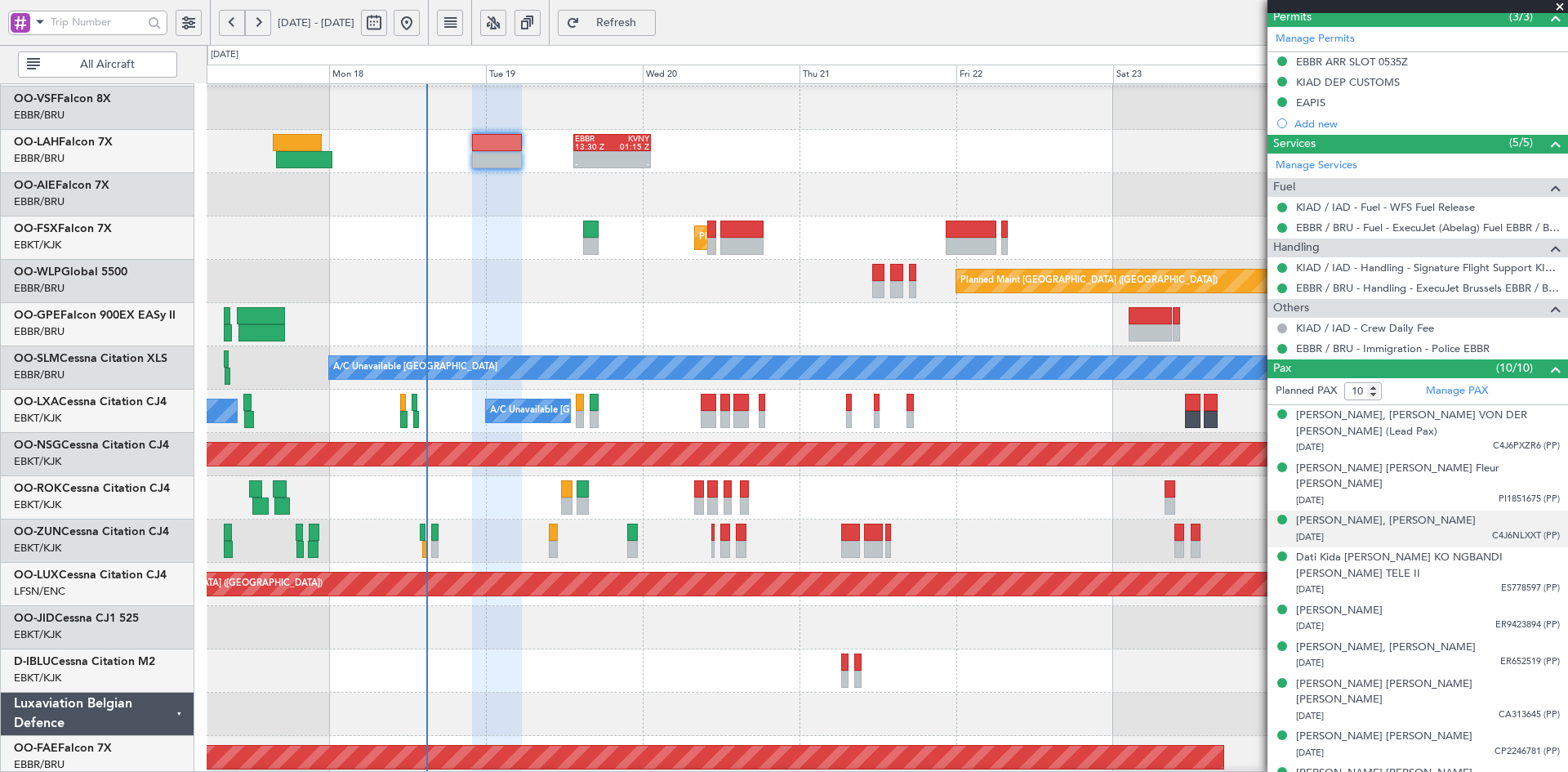
click at [1416, 529] on div "[DATE] C4J6NLXXT (PP)" at bounding box center [1428, 537] width 264 height 16
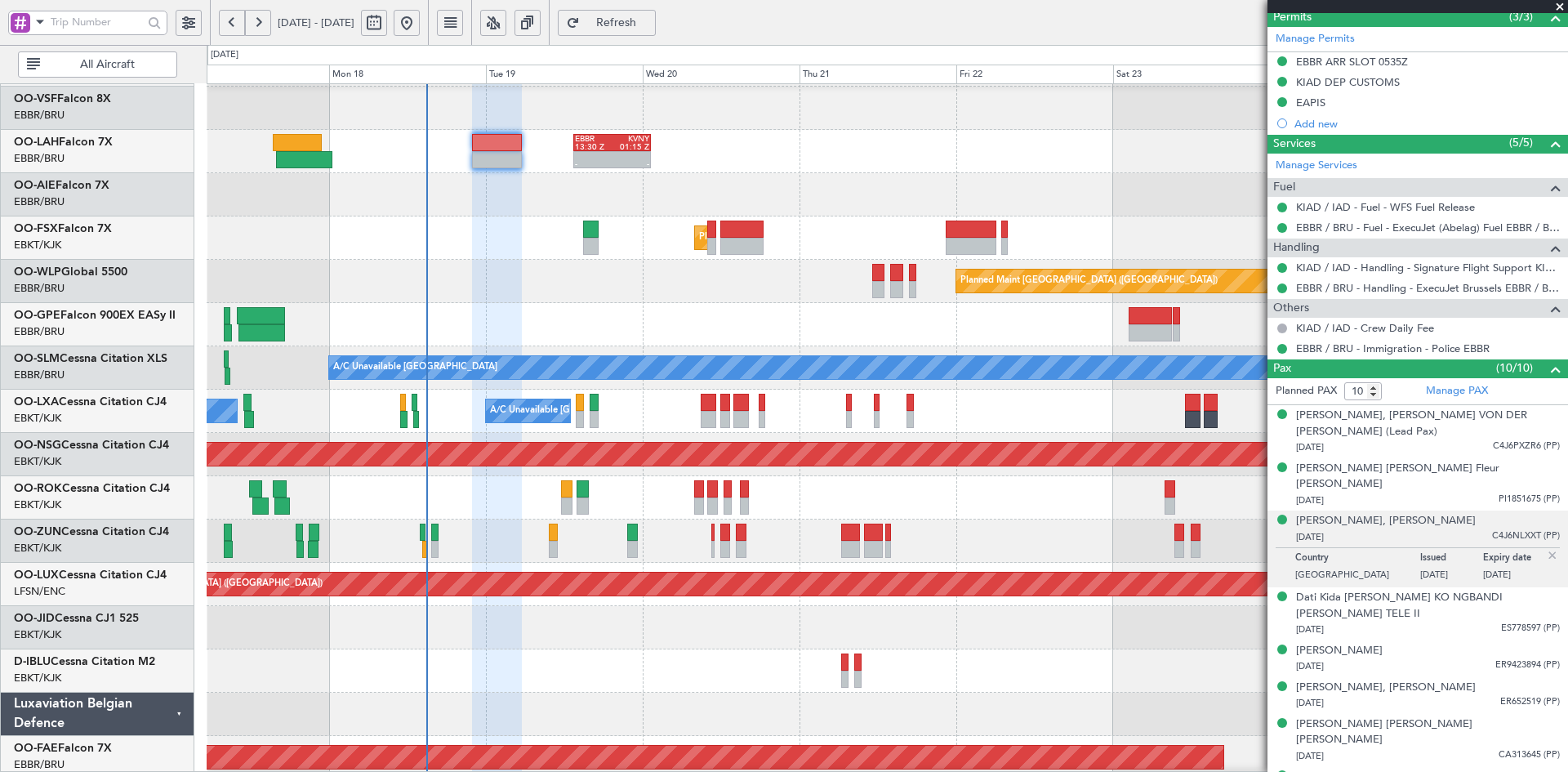
click at [1416, 529] on div "[DATE] C4J6NLXXT (PP)" at bounding box center [1428, 537] width 264 height 16
click at [1438, 622] on div "02/06/1975 ES778597 (PP)" at bounding box center [1428, 629] width 264 height 16
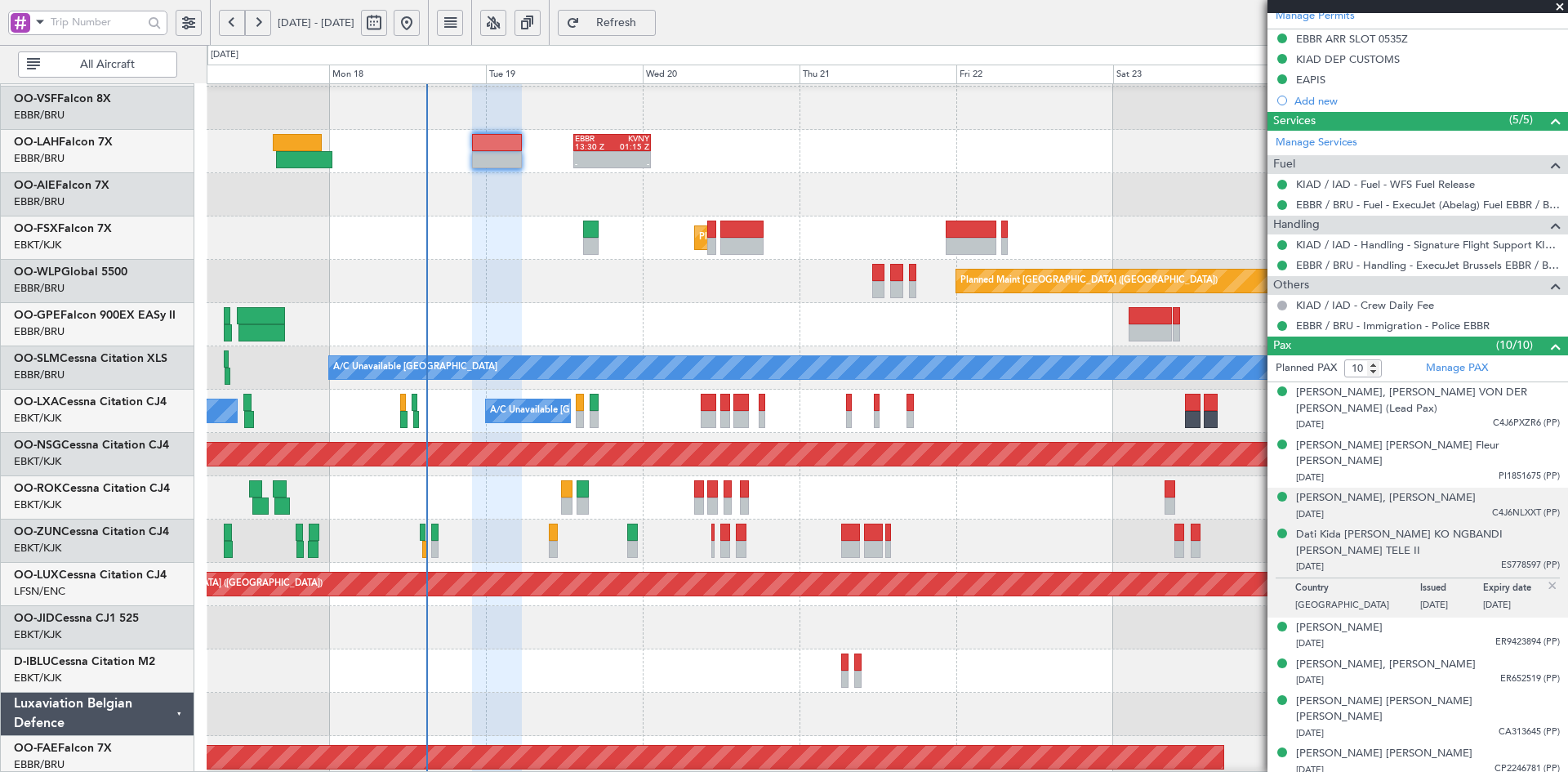
scroll to position [476, 0]
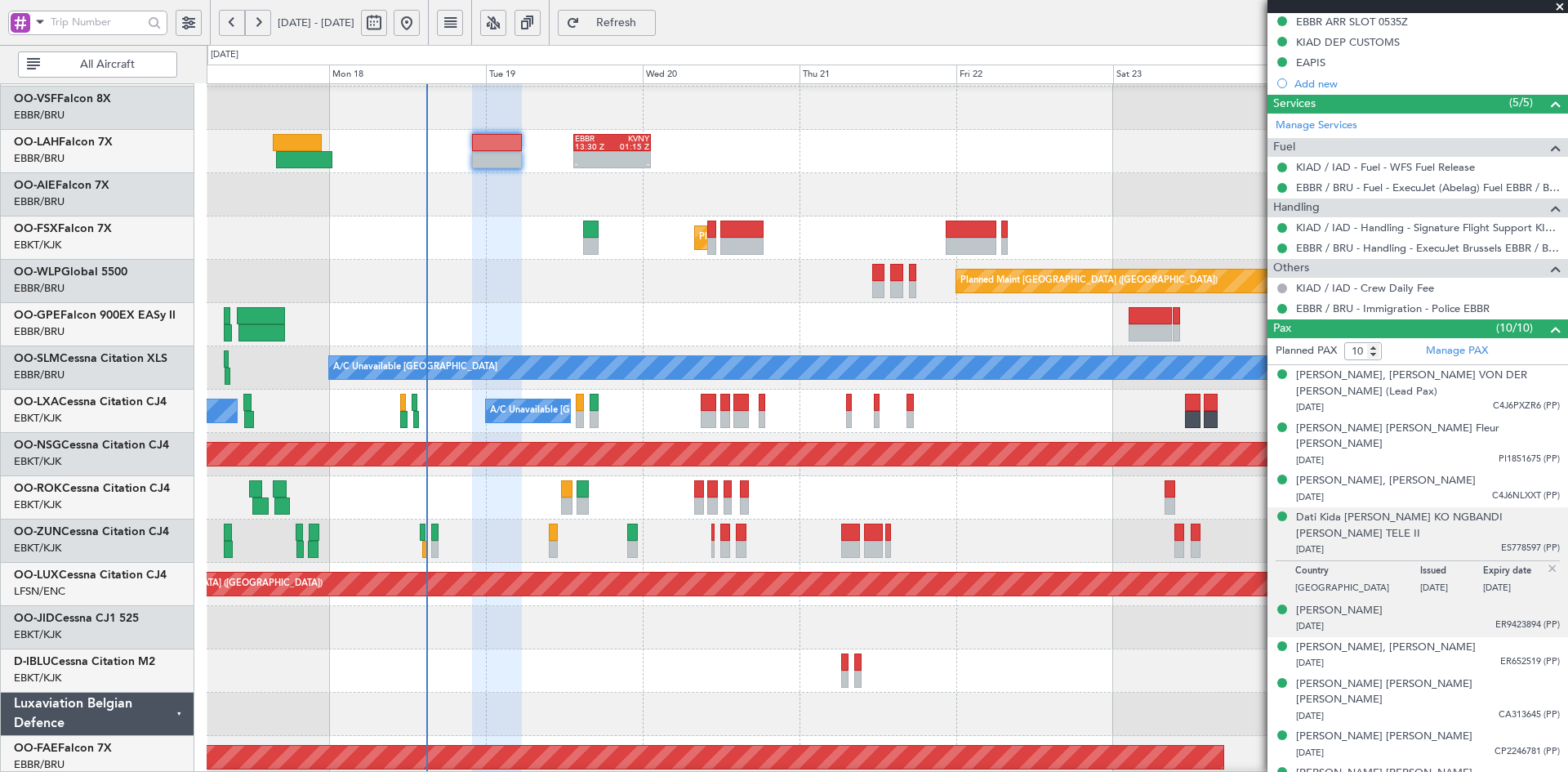
click at [1448, 619] on div "28/11/1981 ER9423894 (PP)" at bounding box center [1428, 626] width 264 height 16
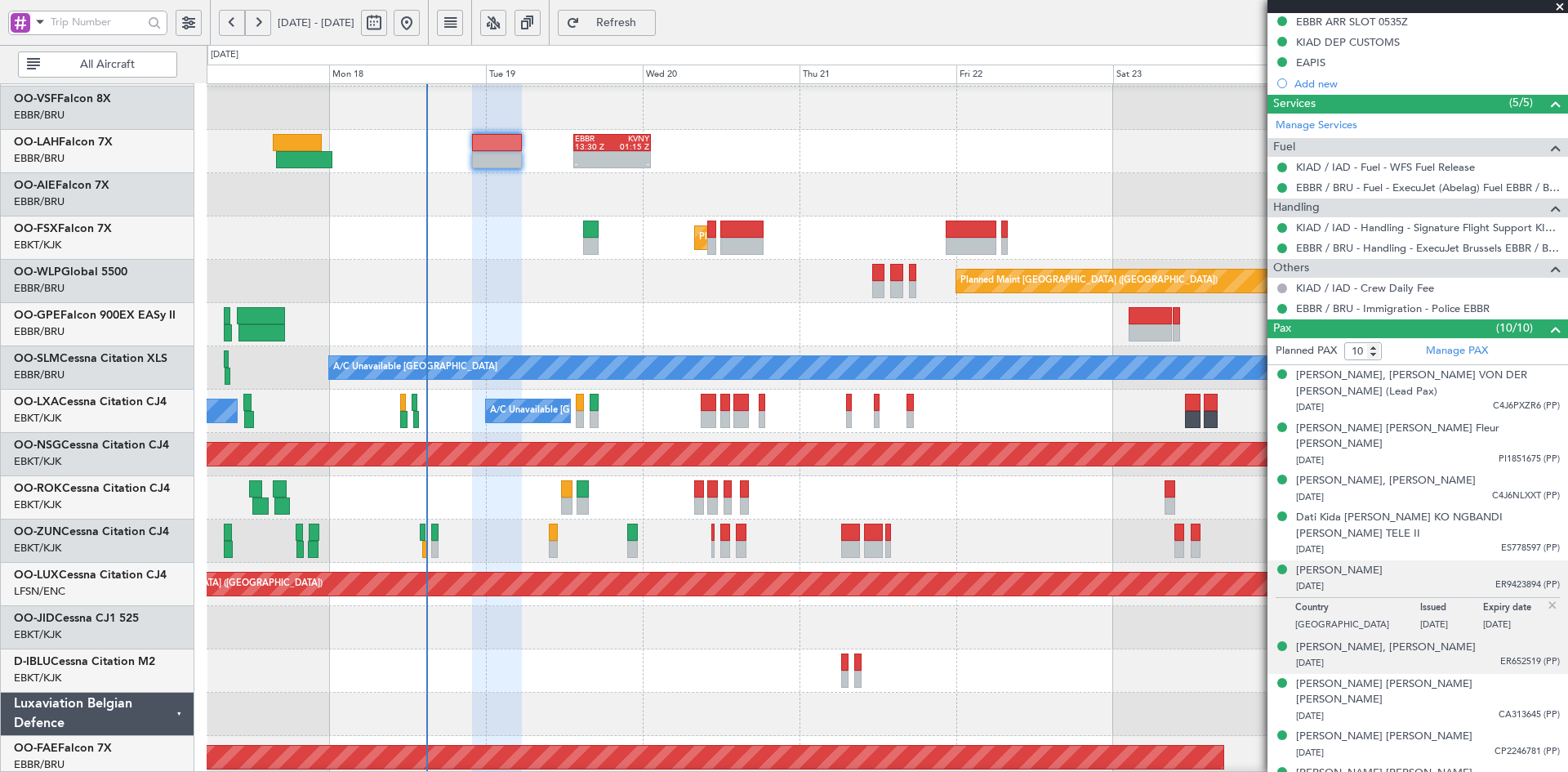
click at [1441, 655] on div "25/01/1977 ER652519 (PP)" at bounding box center [1428, 663] width 264 height 16
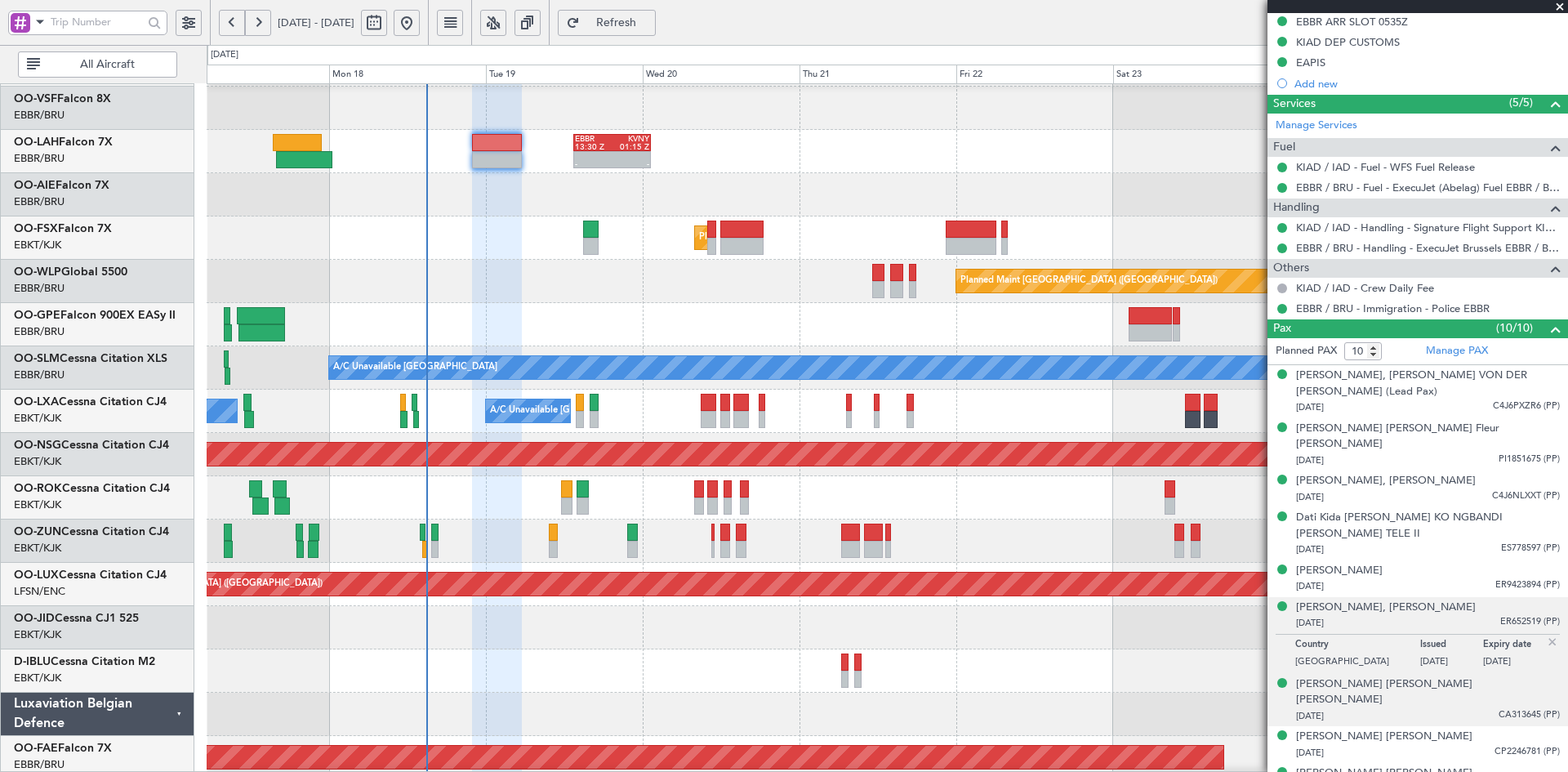
click at [1442, 708] on div "21/10/1992 CA313645 (PP)" at bounding box center [1428, 716] width 264 height 16
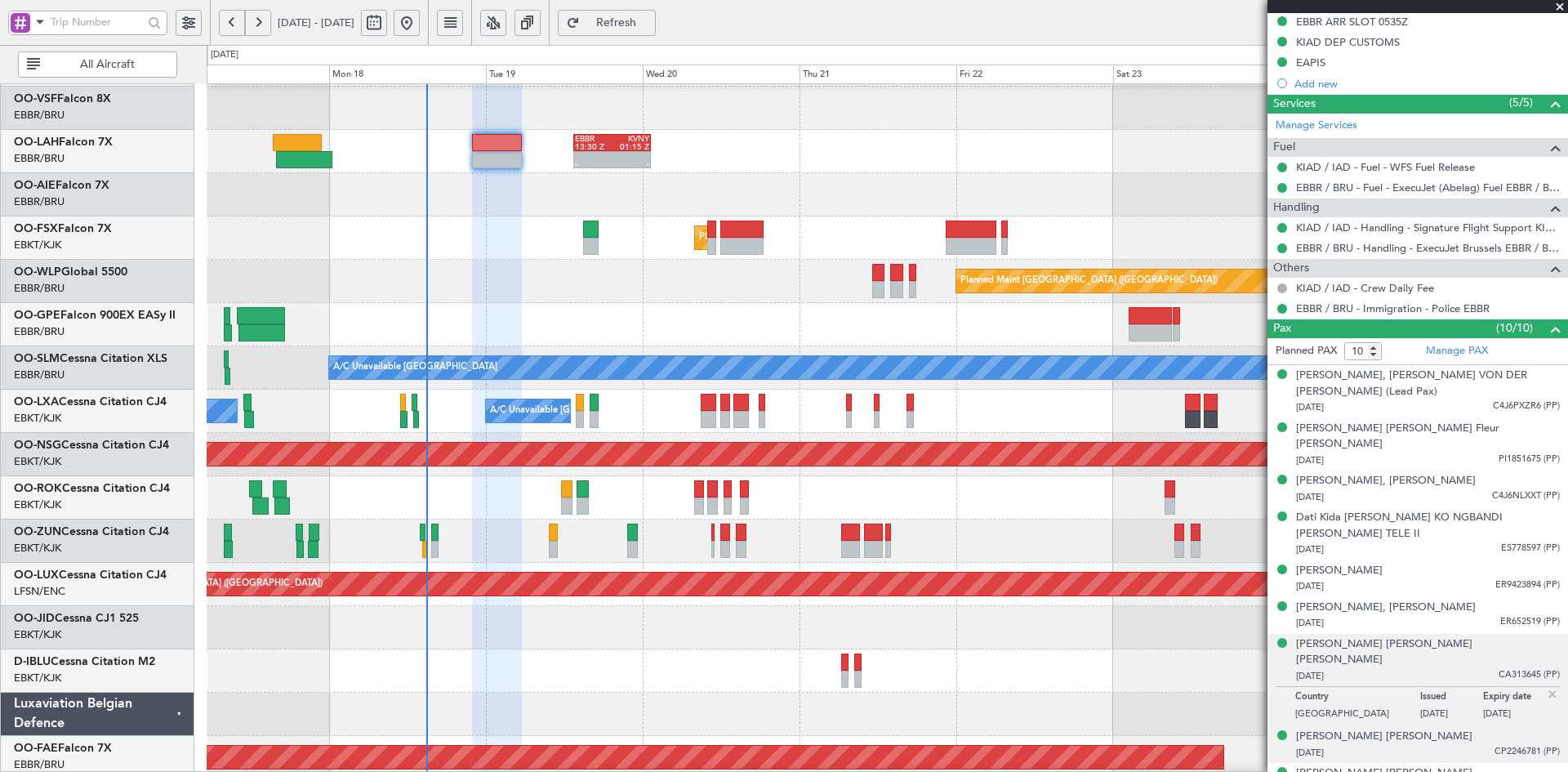
click at [1450, 745] on div "27/07/1986 CP2246781 (PP)" at bounding box center [1428, 752] width 264 height 16
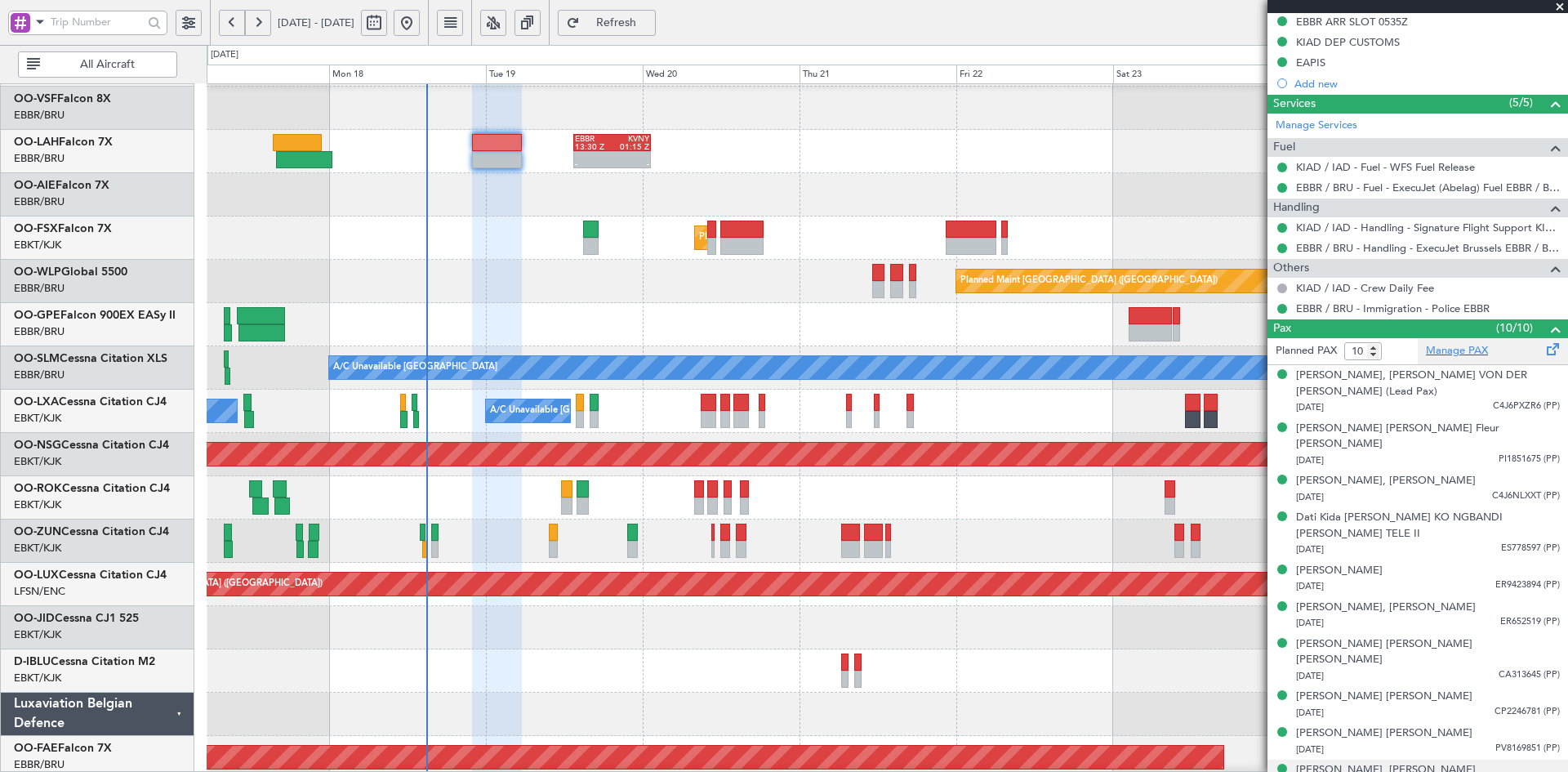
scroll to position [149, 0]
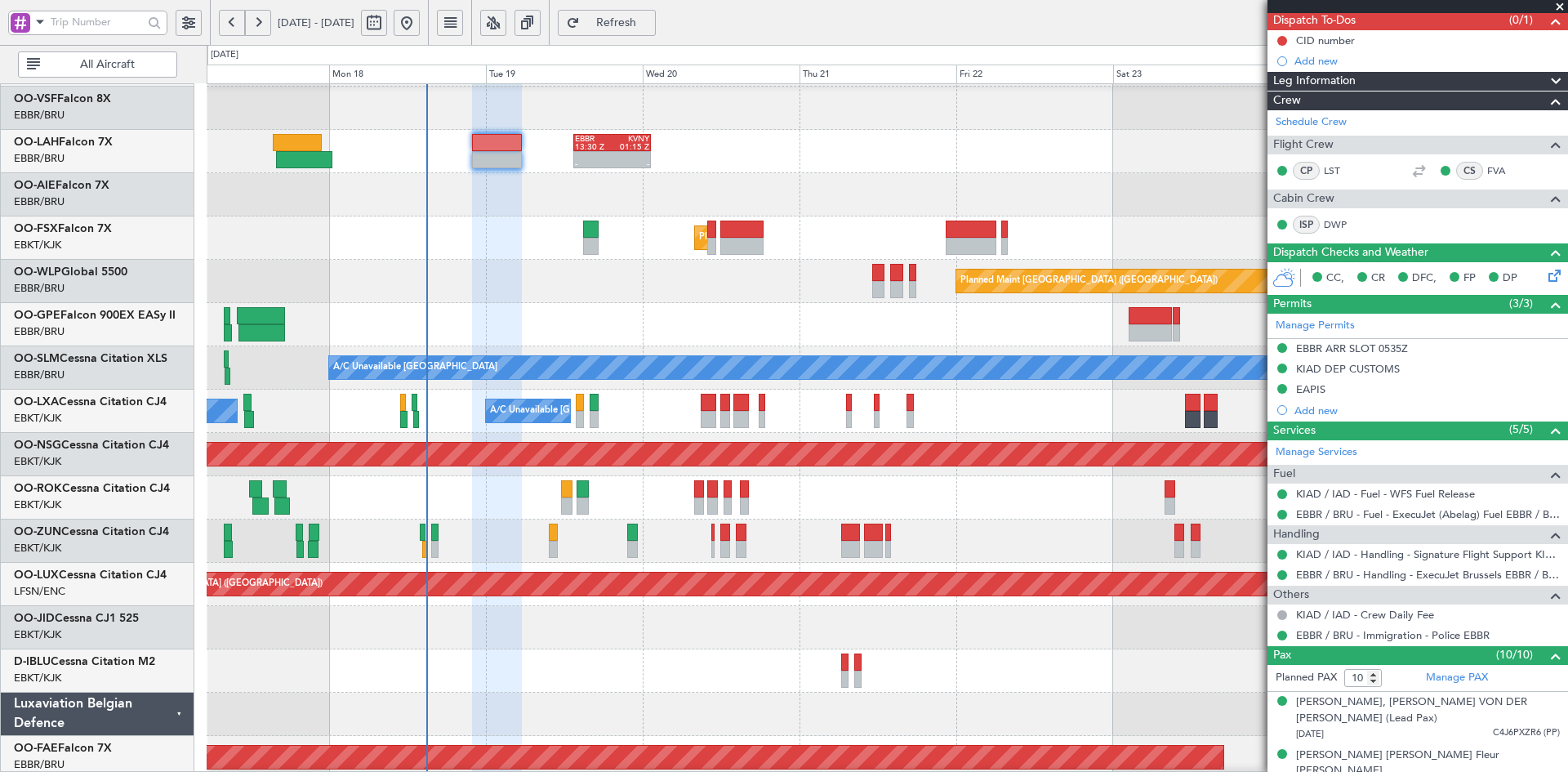
click at [1563, 9] on span at bounding box center [1560, 8] width 16 height 15
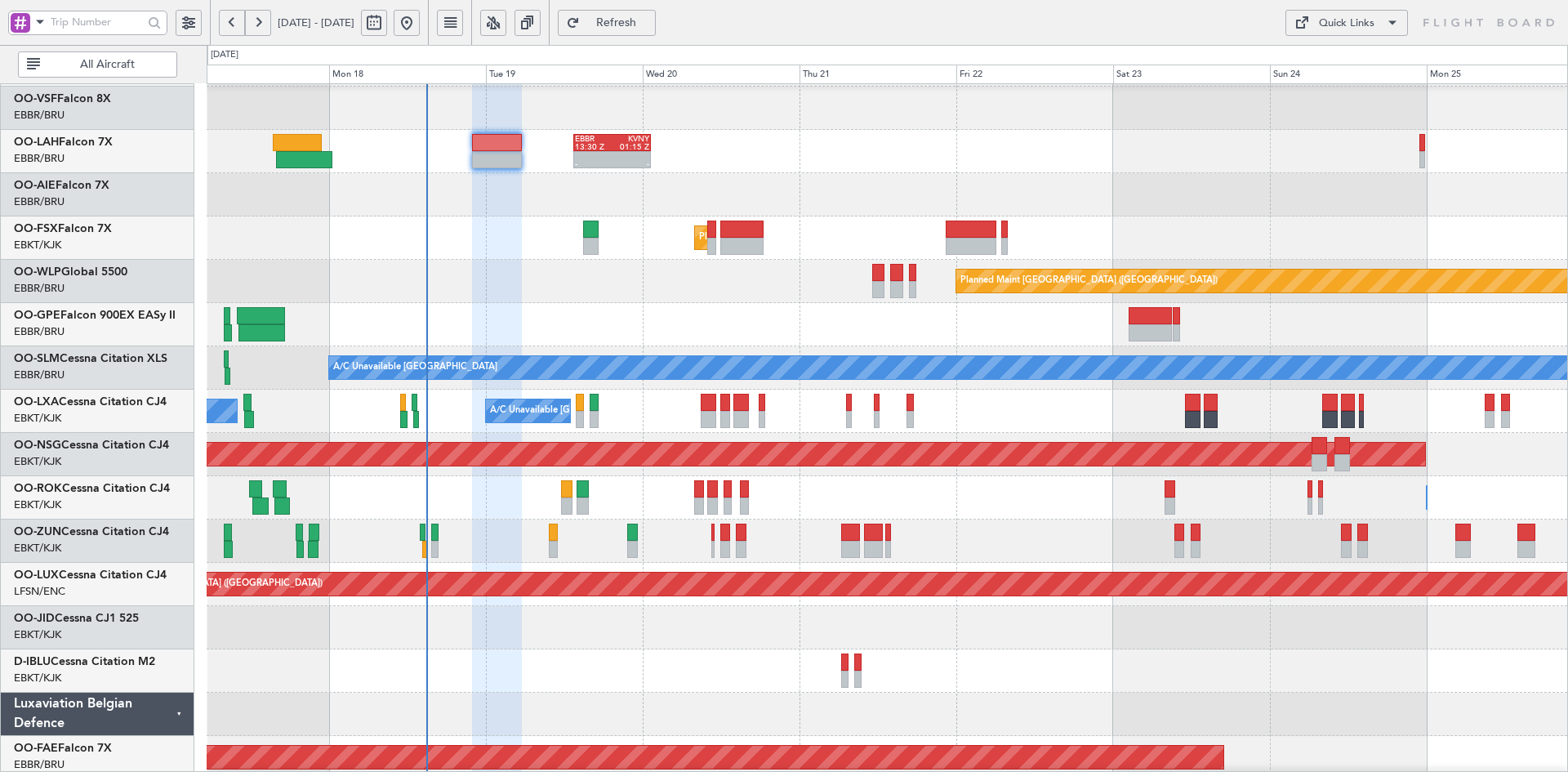
type input "0"
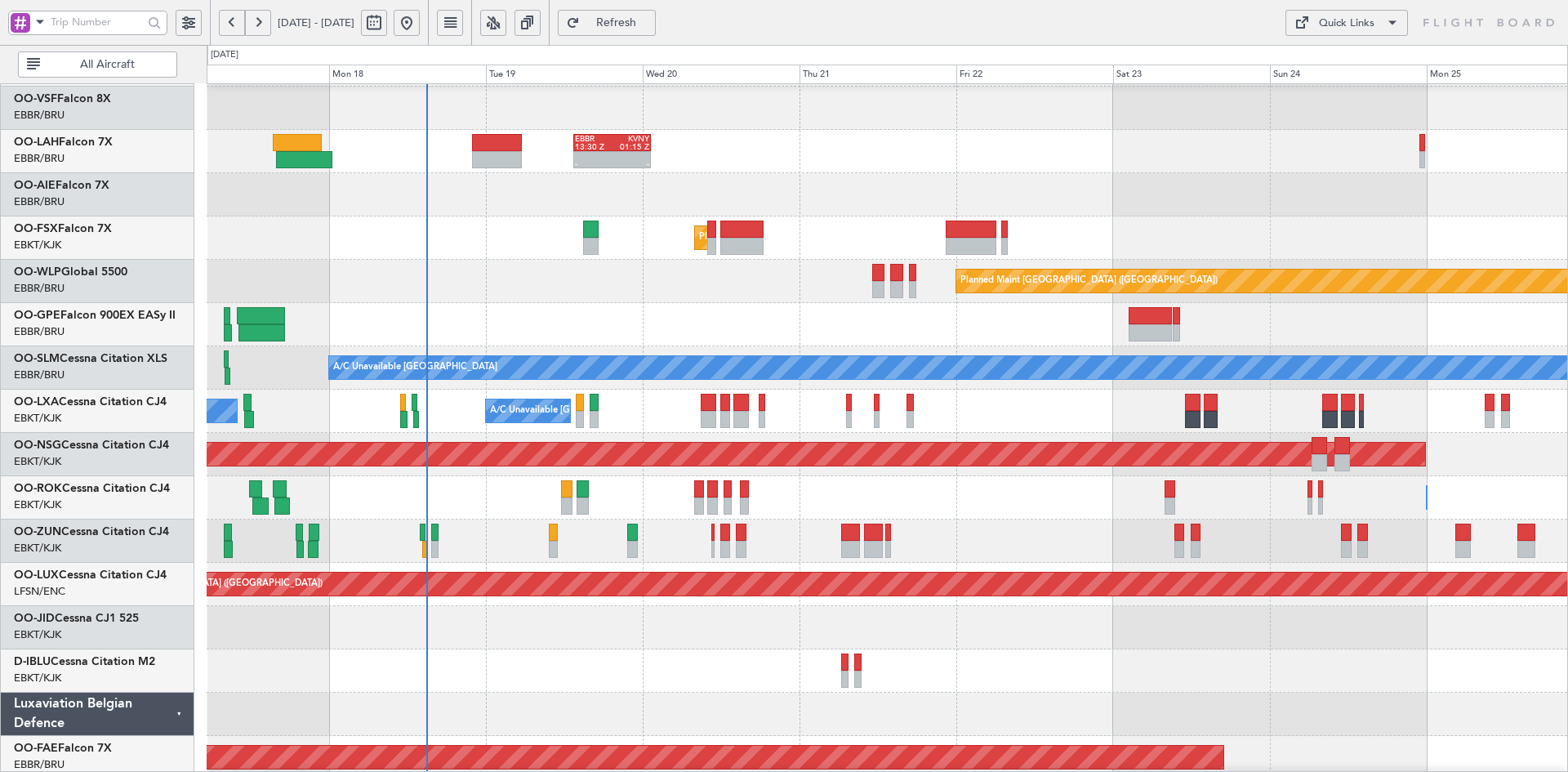
scroll to position [0, 0]
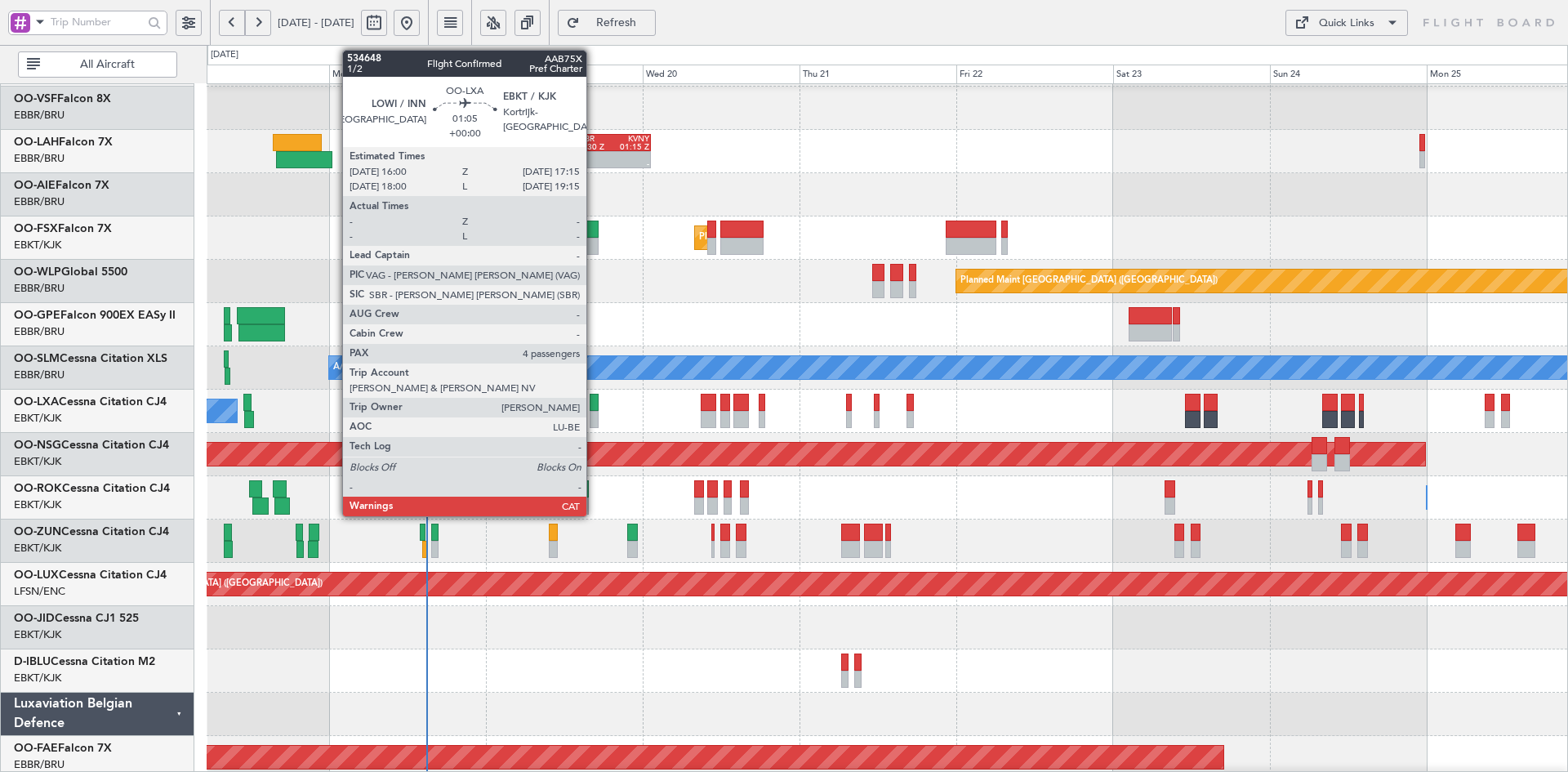
click at [594, 416] on div at bounding box center [593, 419] width 8 height 17
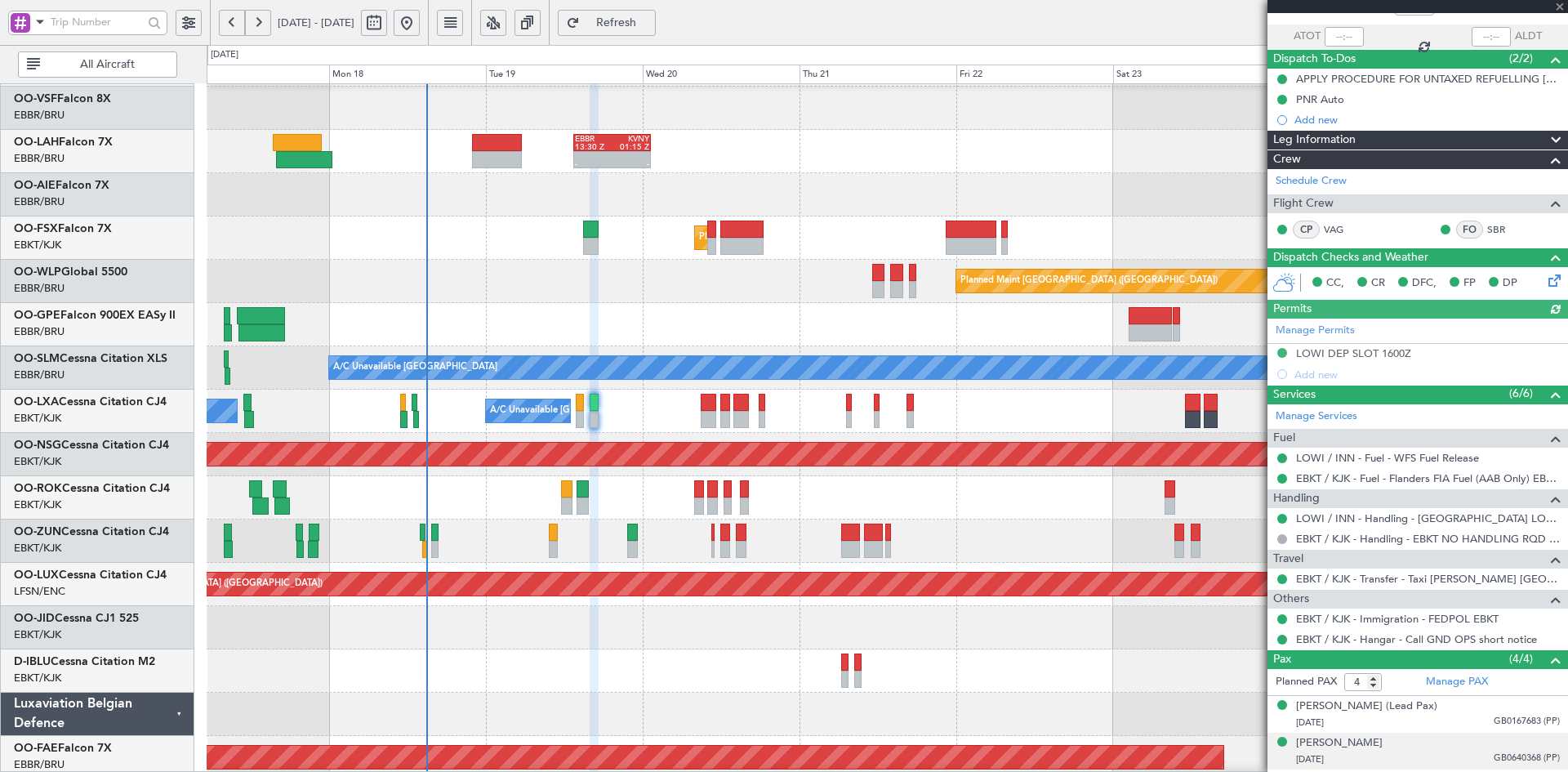
scroll to position [181, 0]
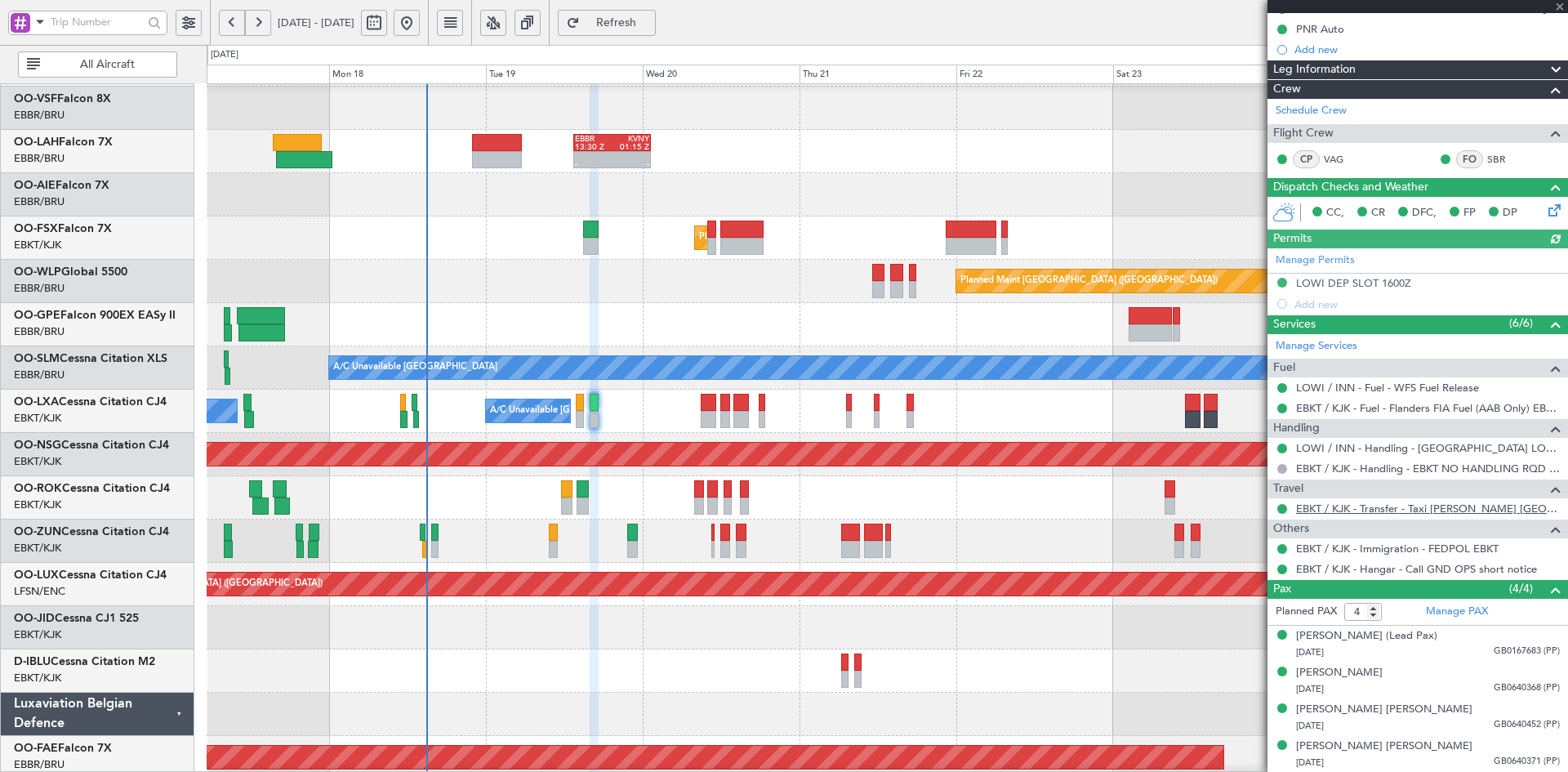
click at [1387, 501] on link "EBKT / KJK - Transfer - Taxi Sam Belgium" at bounding box center [1428, 508] width 264 height 14
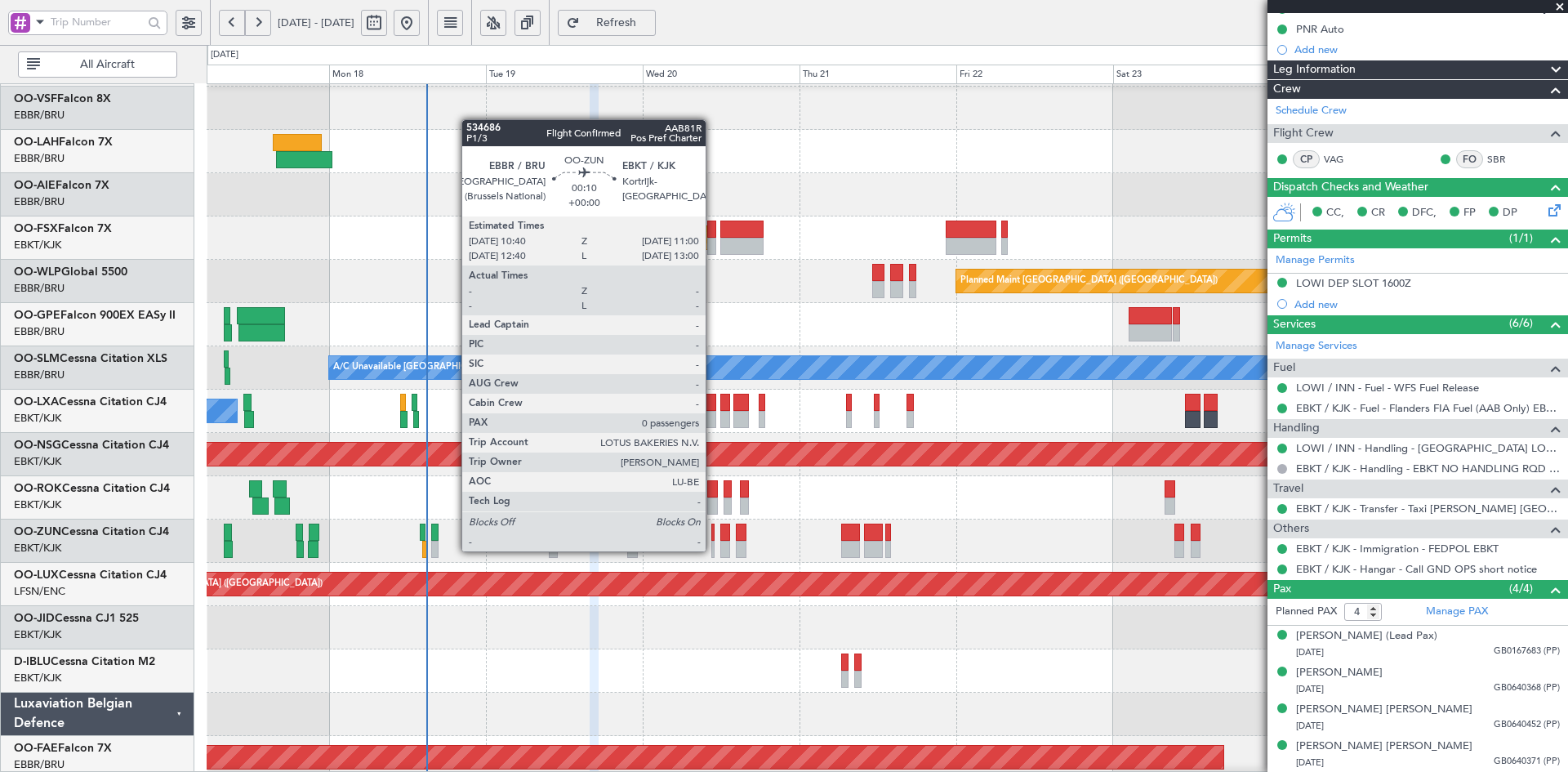
click at [713, 551] on div at bounding box center [713, 549] width 3 height 17
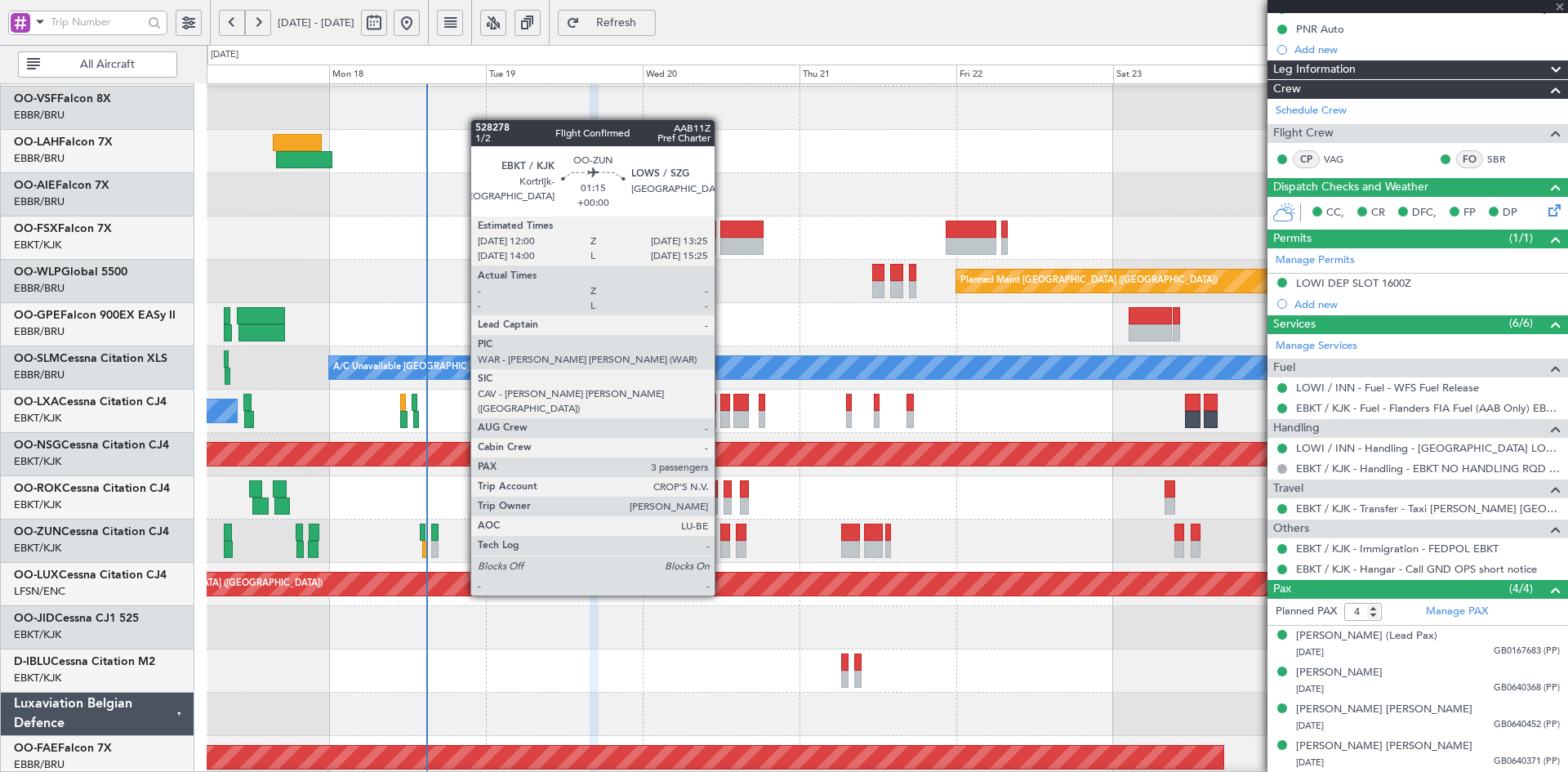
type input "0"
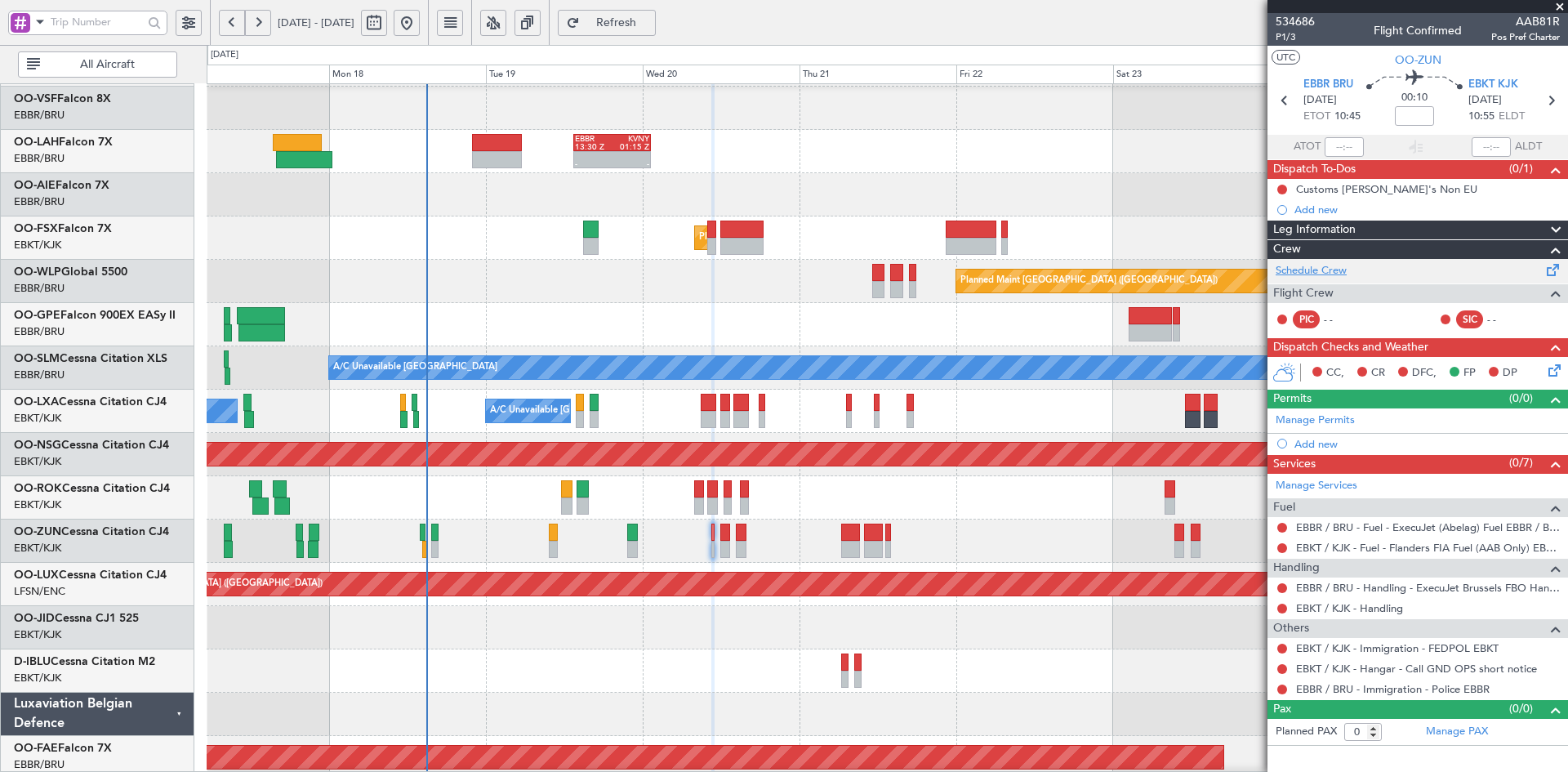
click at [1317, 271] on link "Schedule Crew" at bounding box center [1311, 271] width 71 height 16
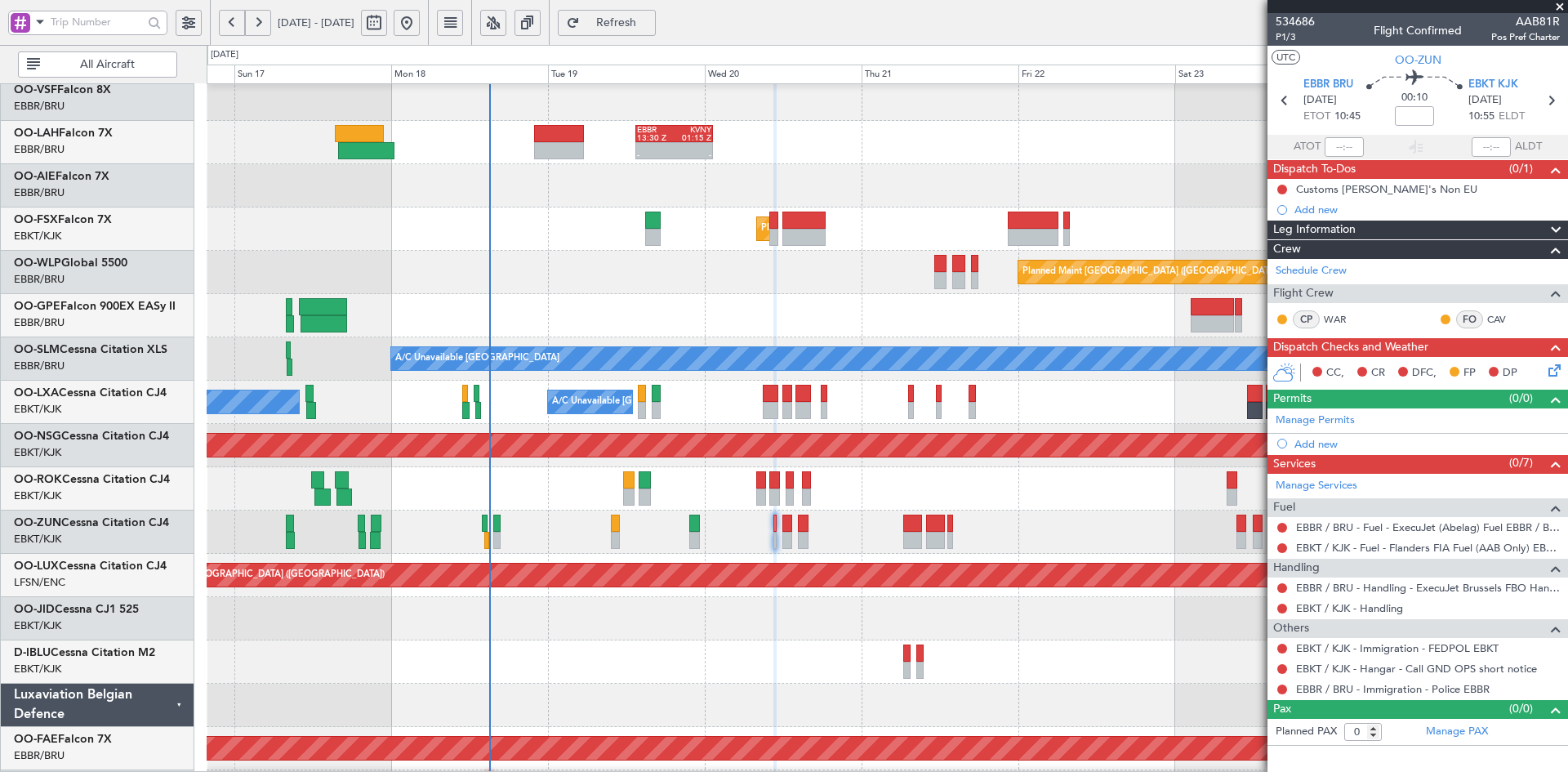
click at [1048, 150] on div "- - EBBR 13:30 Z KVNY 01:15 Z" at bounding box center [886, 143] width 1360 height 43
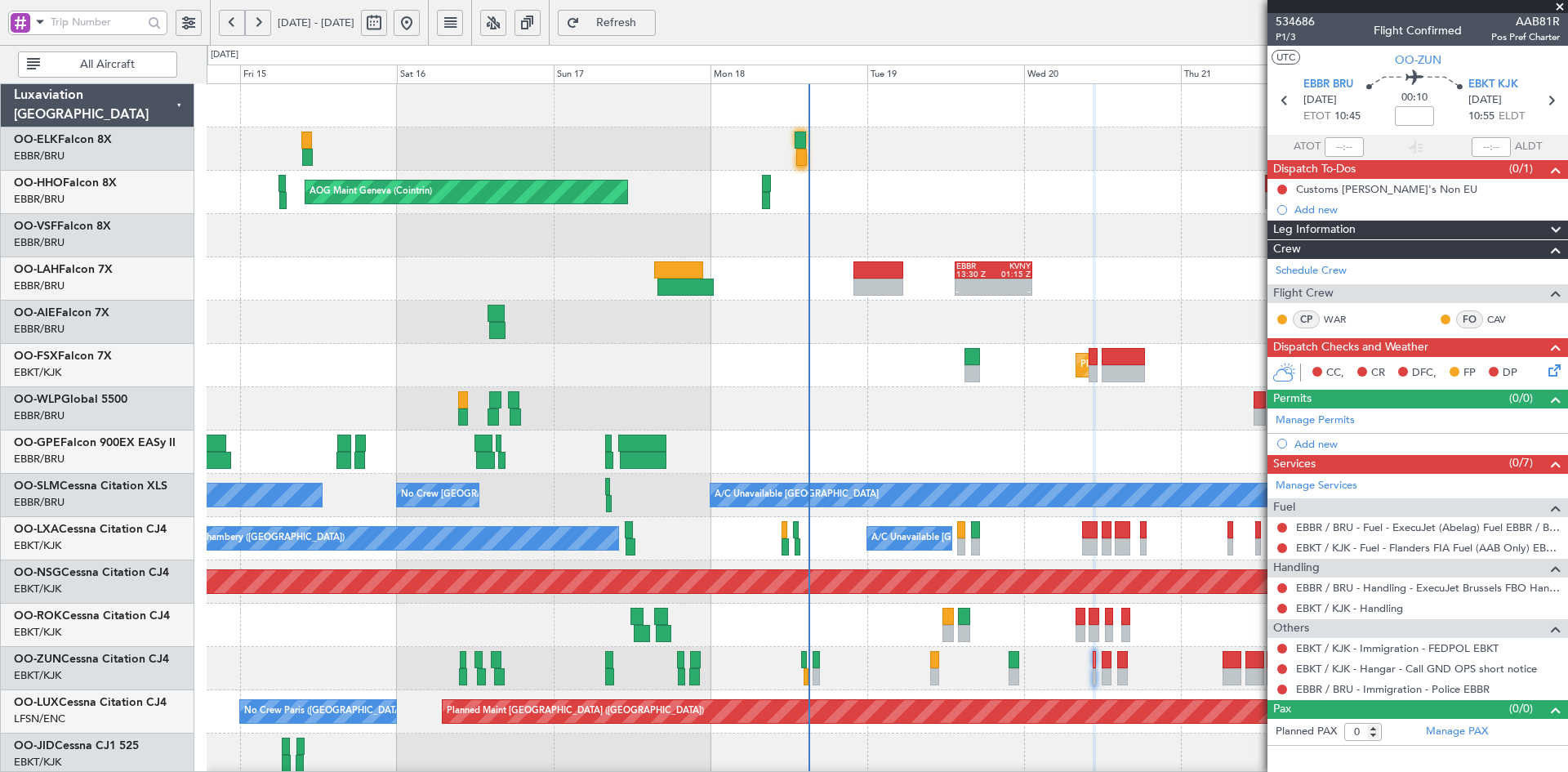
click at [879, 241] on div "AOG Maint Geneva (Cointrin) A/C Unavailable Geneva (Cointrin) - - EBBR 13:30 Z …" at bounding box center [886, 559] width 1360 height 953
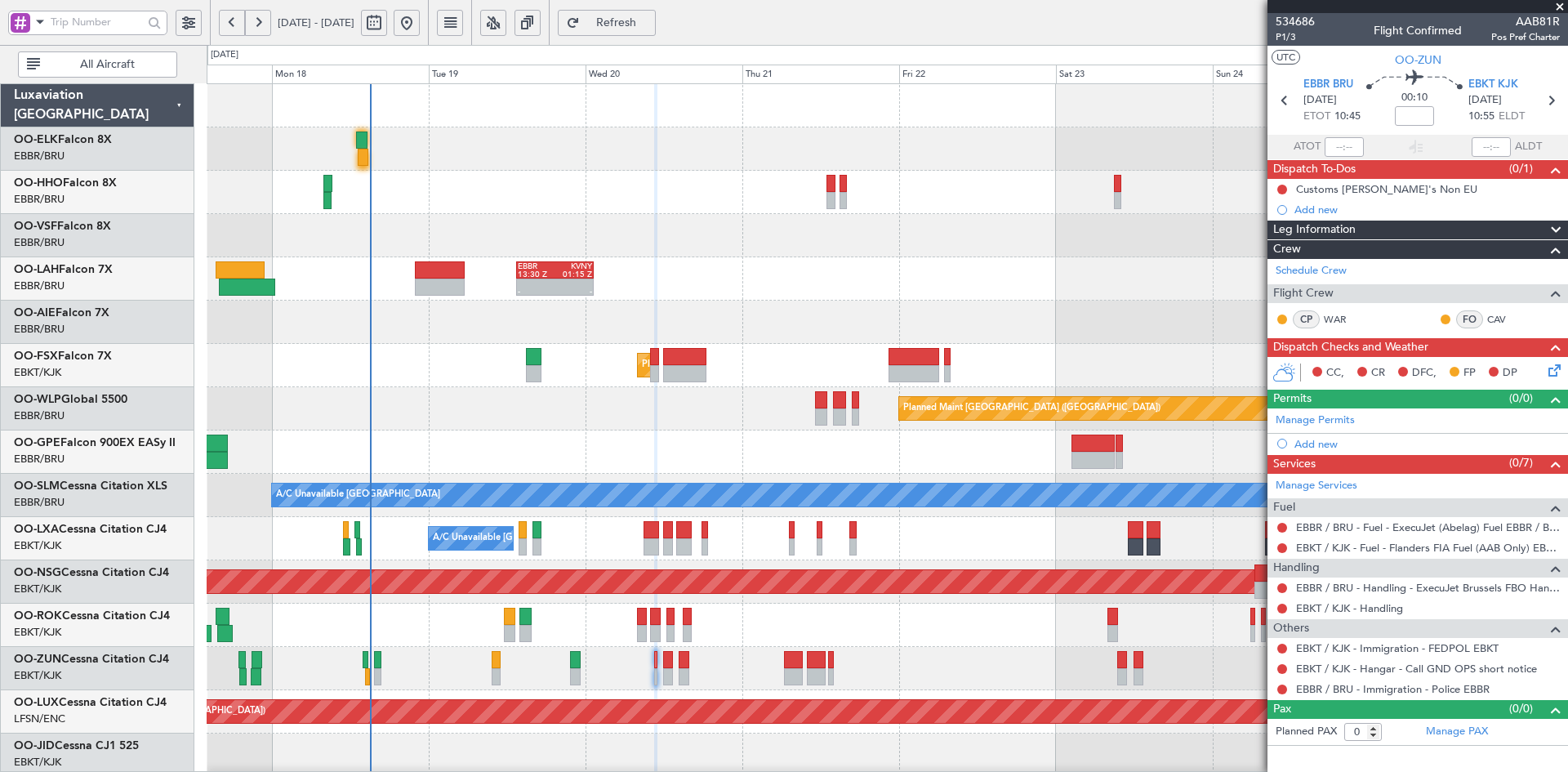
scroll to position [3, 0]
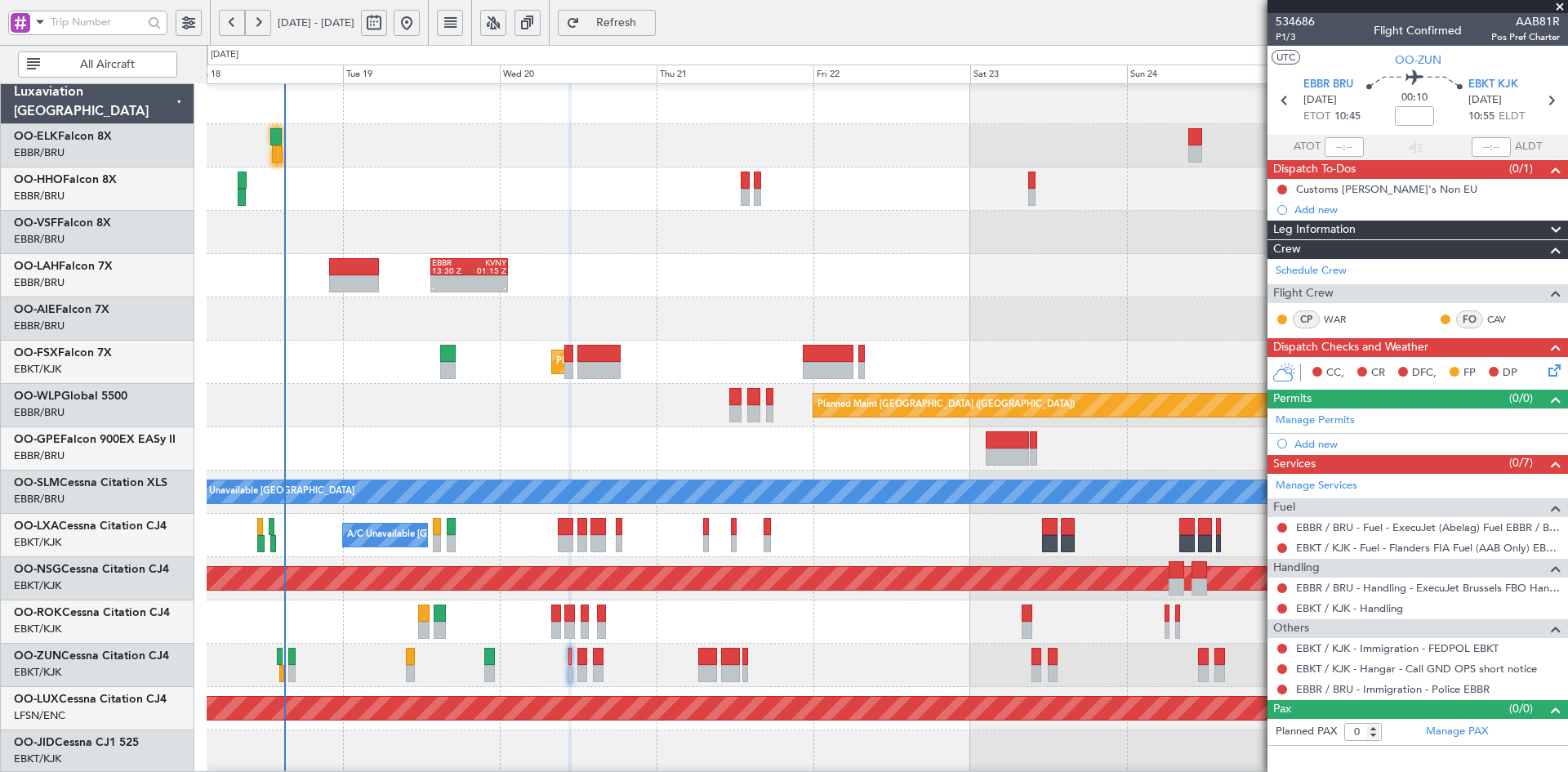
click at [597, 173] on div "AOG Maint Geneva (Cointrin)" at bounding box center [886, 189] width 1360 height 43
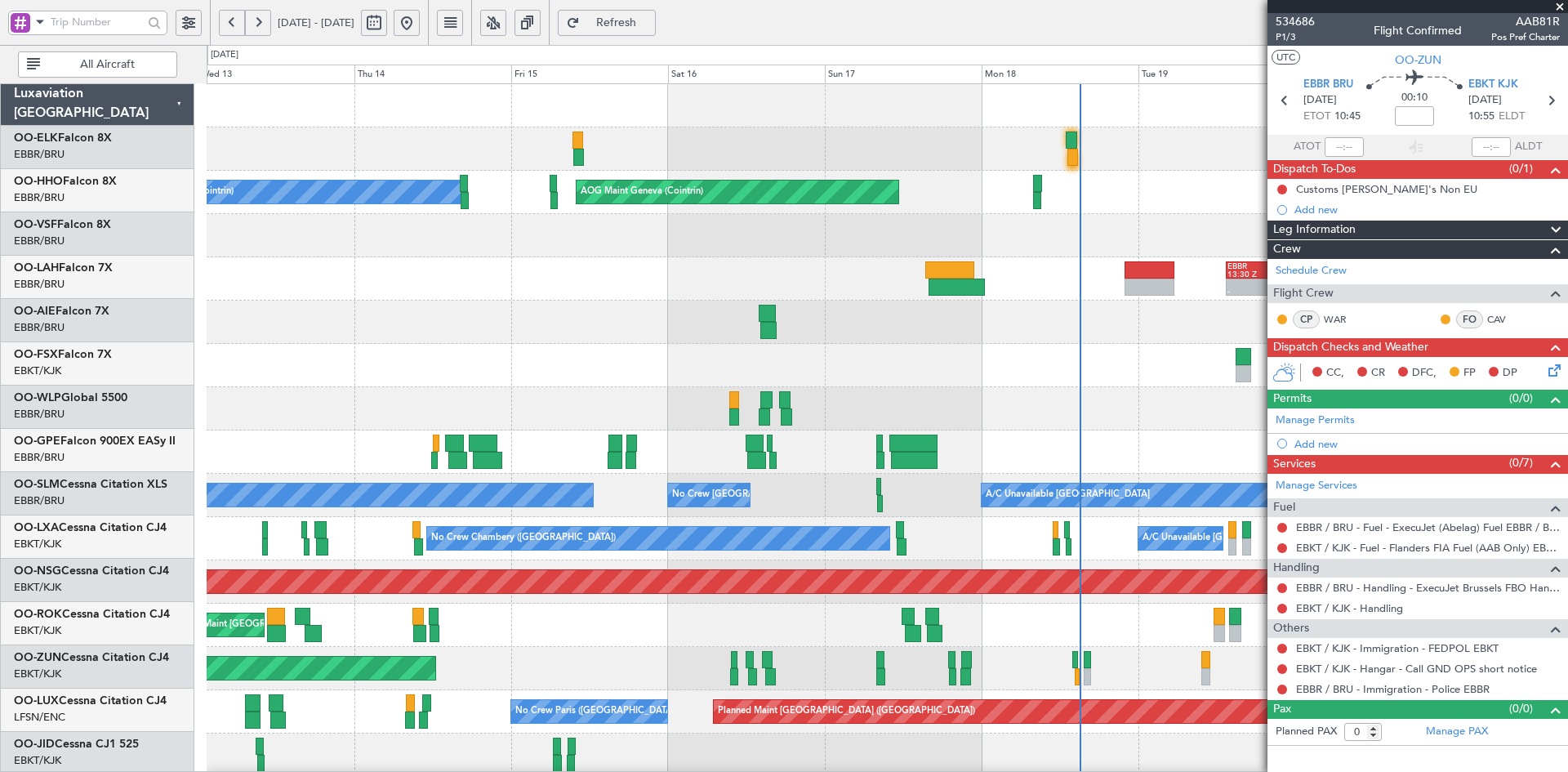
scroll to position [0, 0]
click at [1163, 238] on div at bounding box center [886, 236] width 1360 height 43
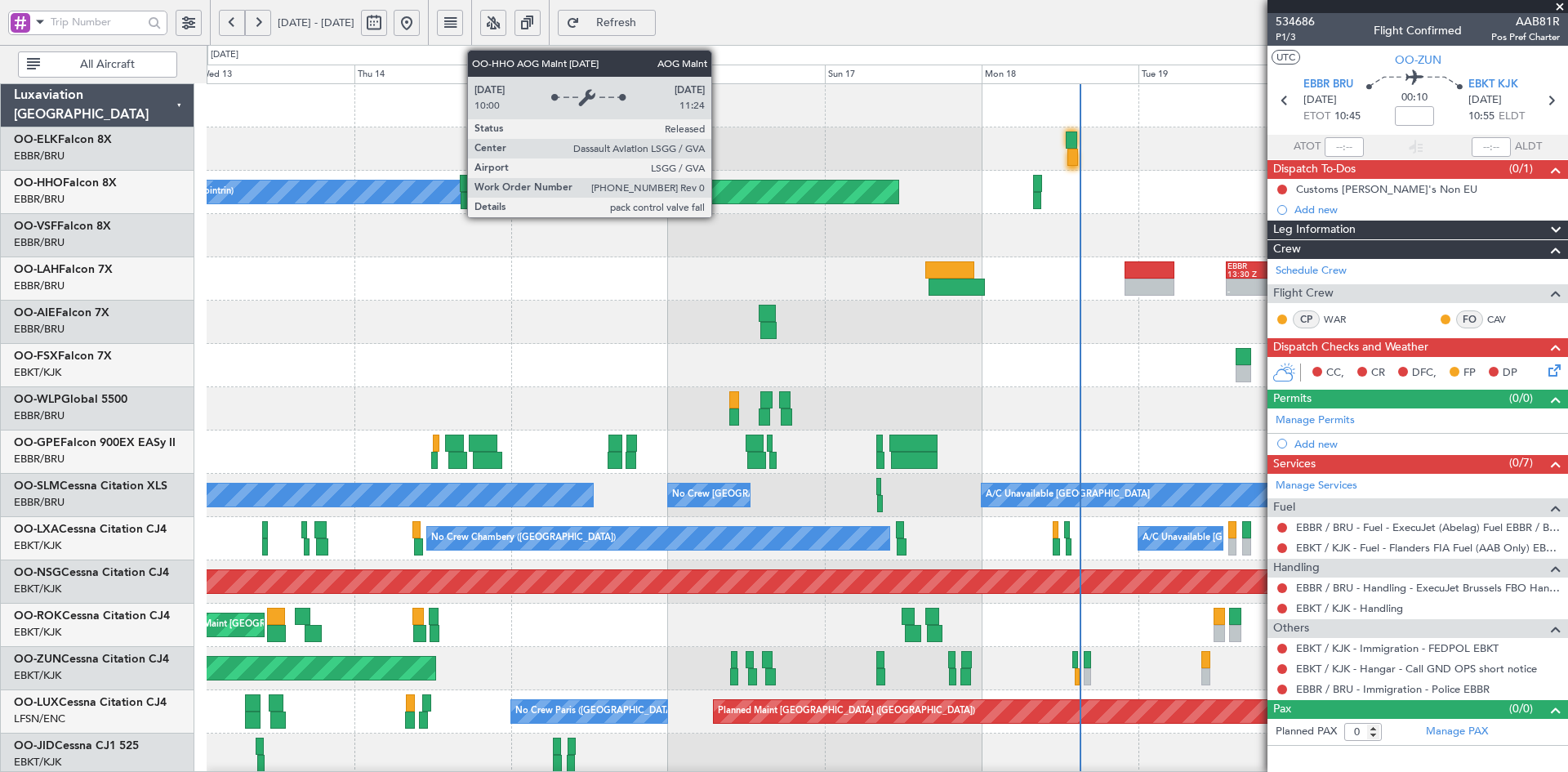
click at [719, 200] on div "AOG Maint Geneva (Cointrin)" at bounding box center [737, 192] width 321 height 23
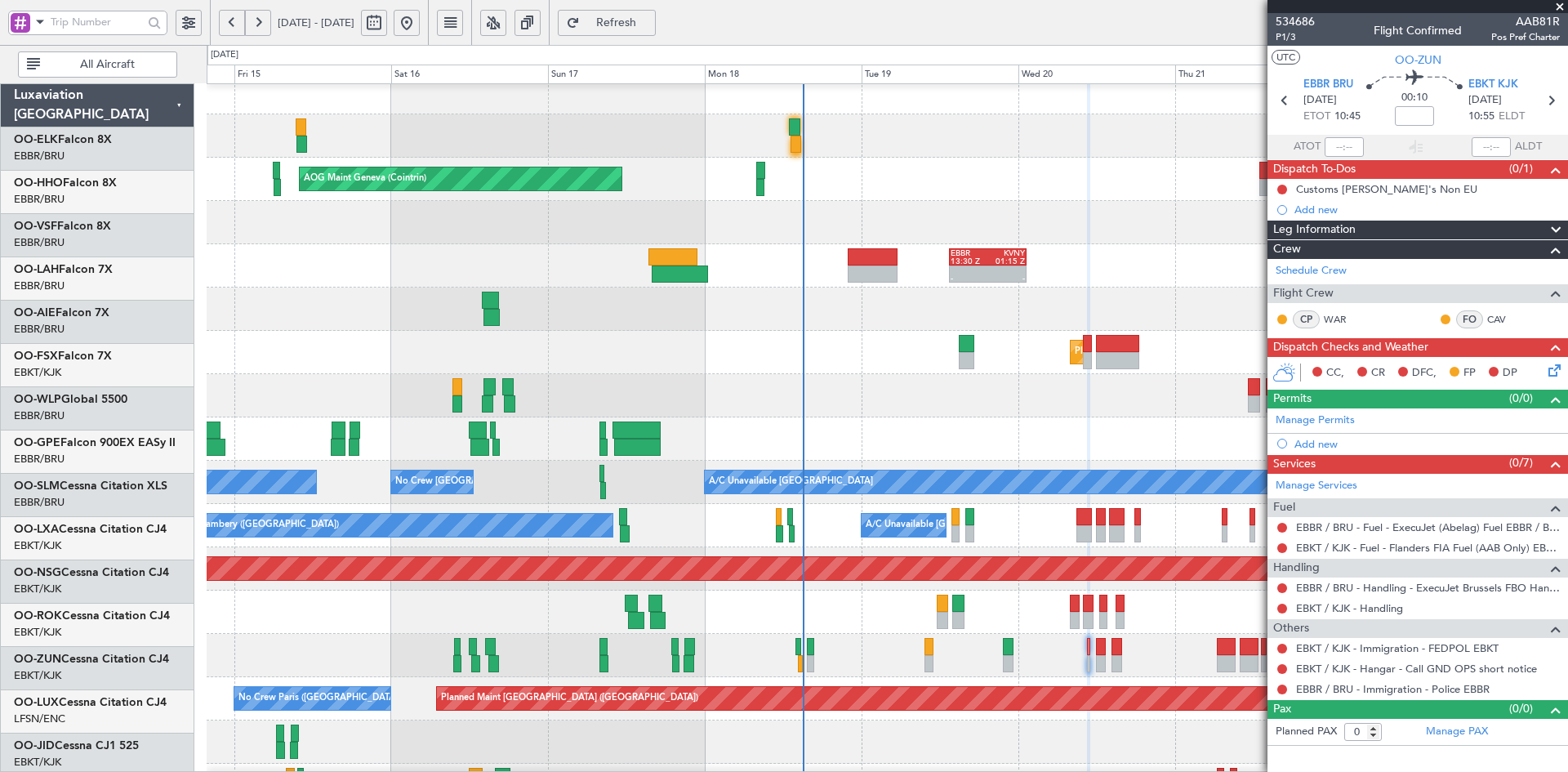
click at [567, 144] on div at bounding box center [886, 136] width 1360 height 43
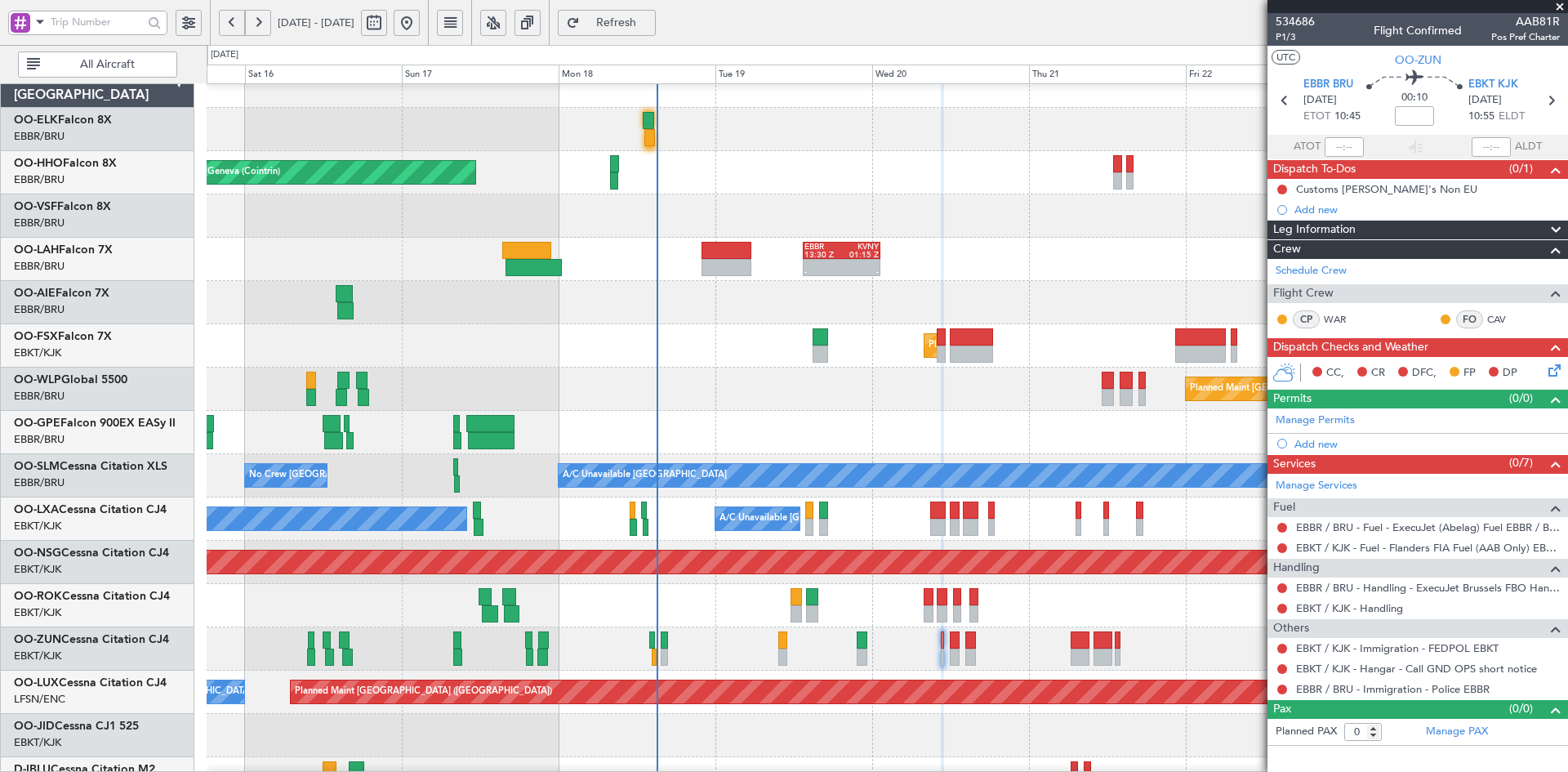
click at [849, 176] on div "AOG Maint Geneva (Cointrin) A/C Unavailable Geneva (Cointrin)" at bounding box center [886, 173] width 1360 height 43
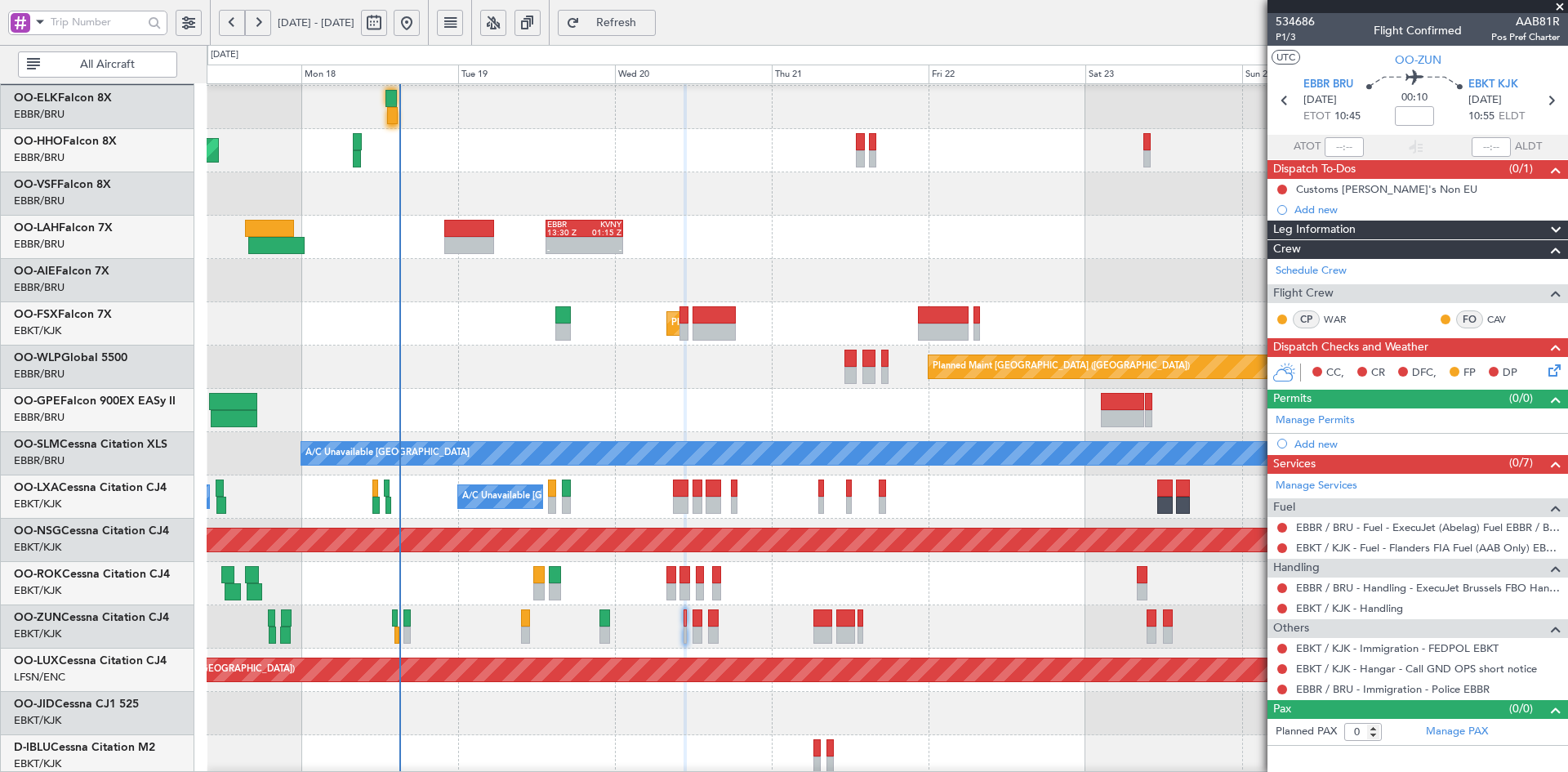
click at [1000, 499] on div "A/C Unavailable Brussels (Brussels National) No Crew Chambery (Aix-les-bains) P…" at bounding box center [886, 497] width 1360 height 43
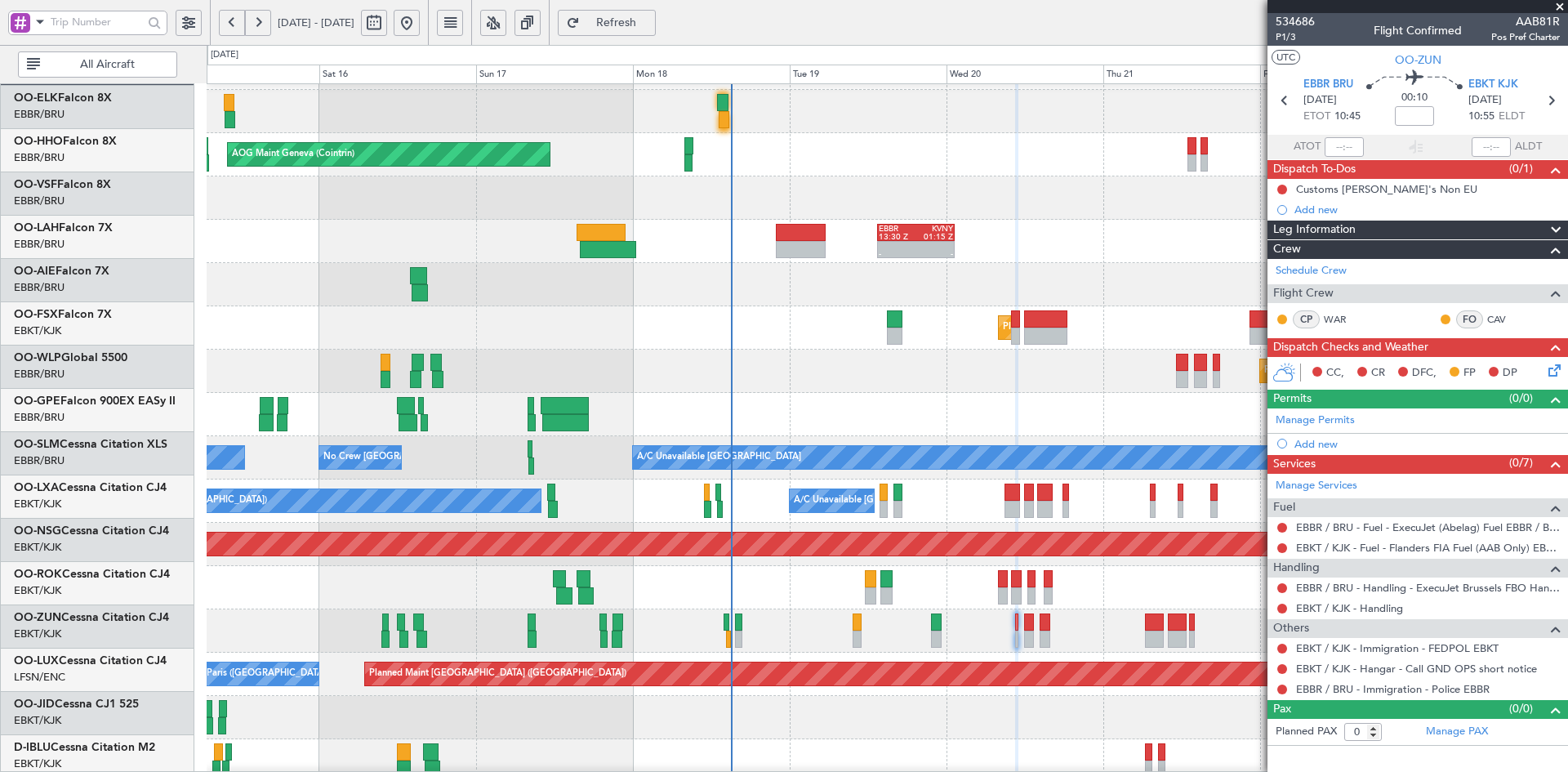
click at [759, 374] on div "Planned Maint [GEOGRAPHIC_DATA] ([GEOGRAPHIC_DATA])" at bounding box center [886, 371] width 1360 height 43
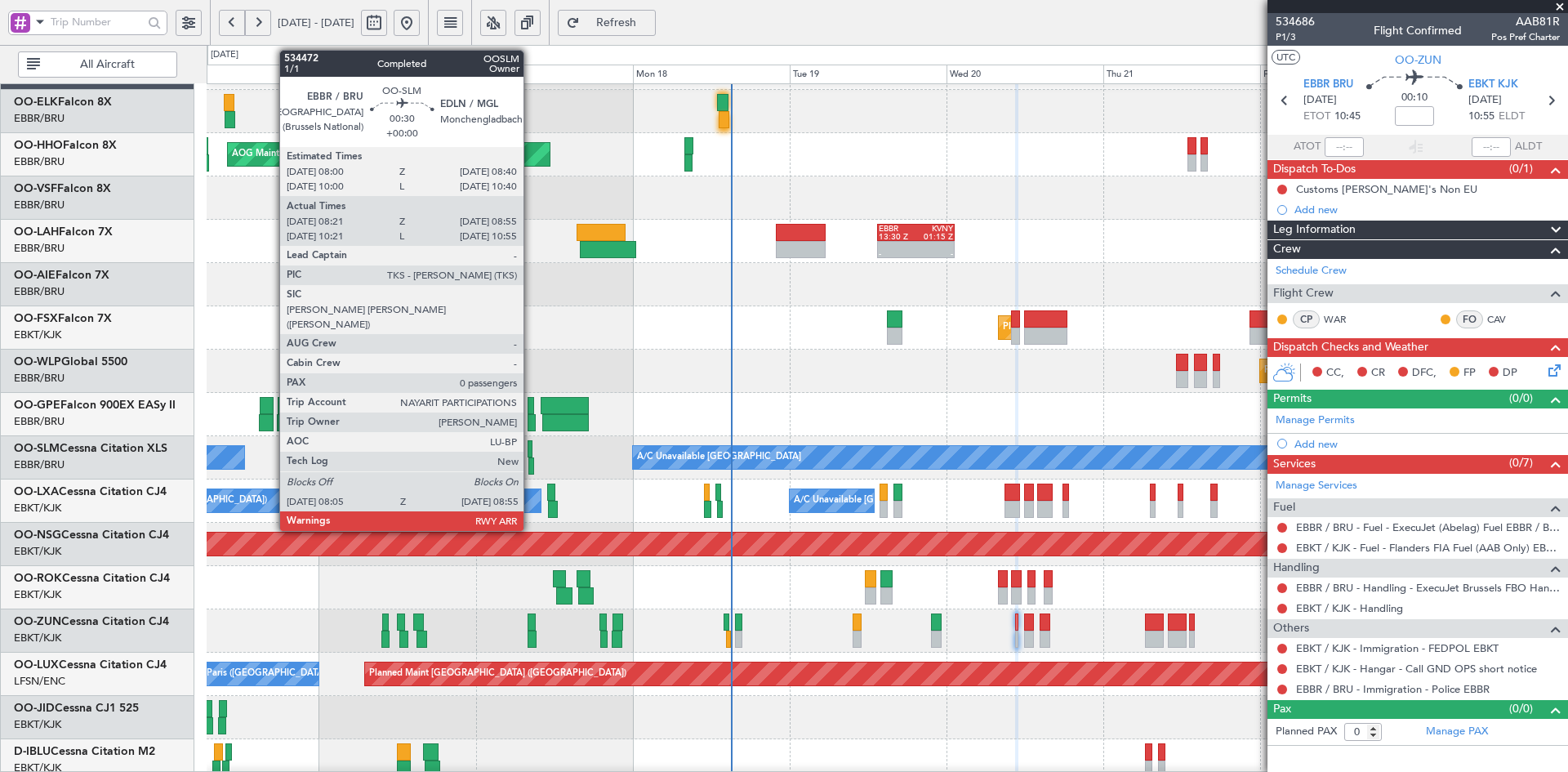
click at [531, 462] on div at bounding box center [531, 466] width 6 height 17
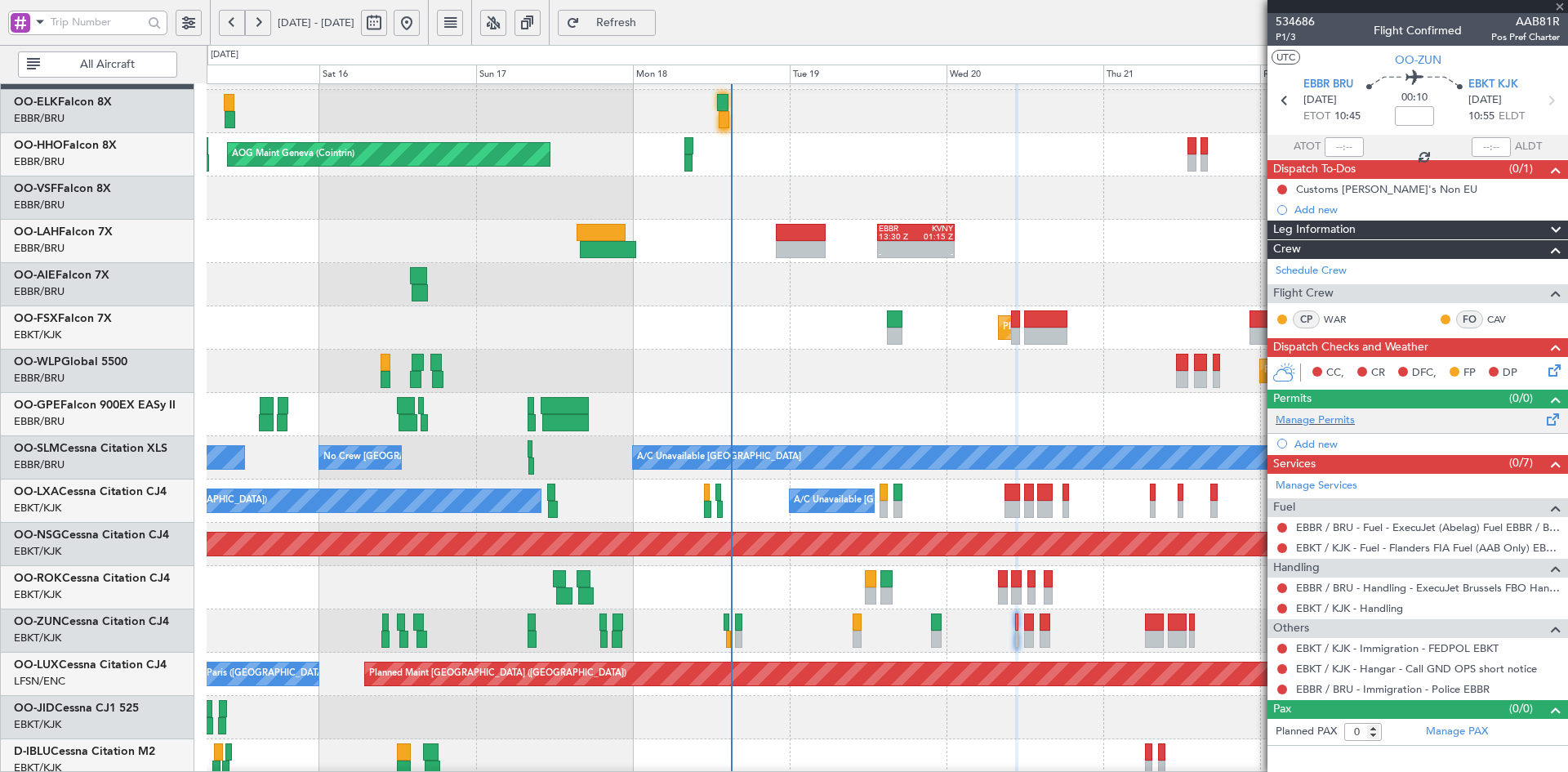
type input "08:26"
type input "08:50"
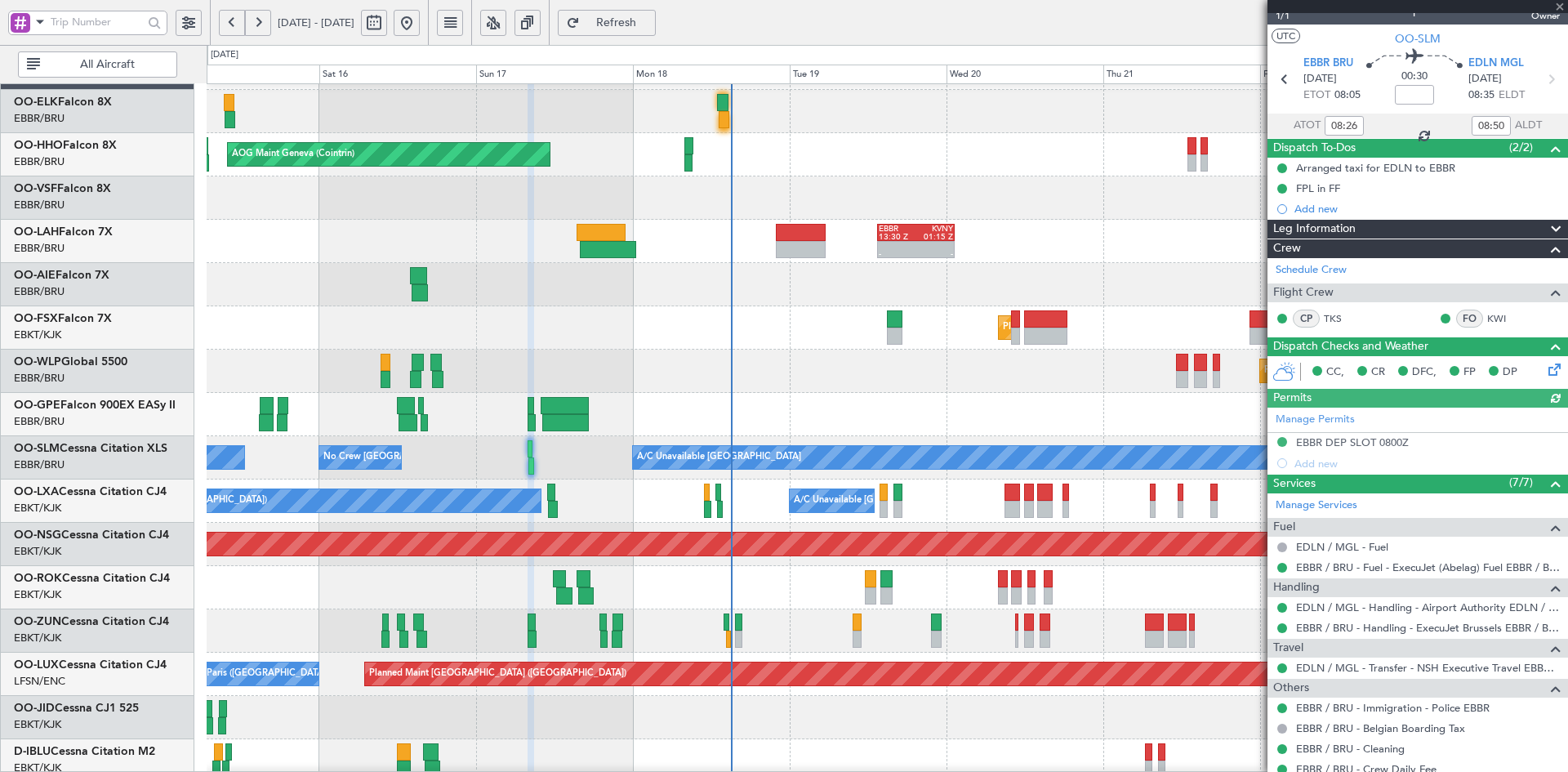
scroll to position [74, 0]
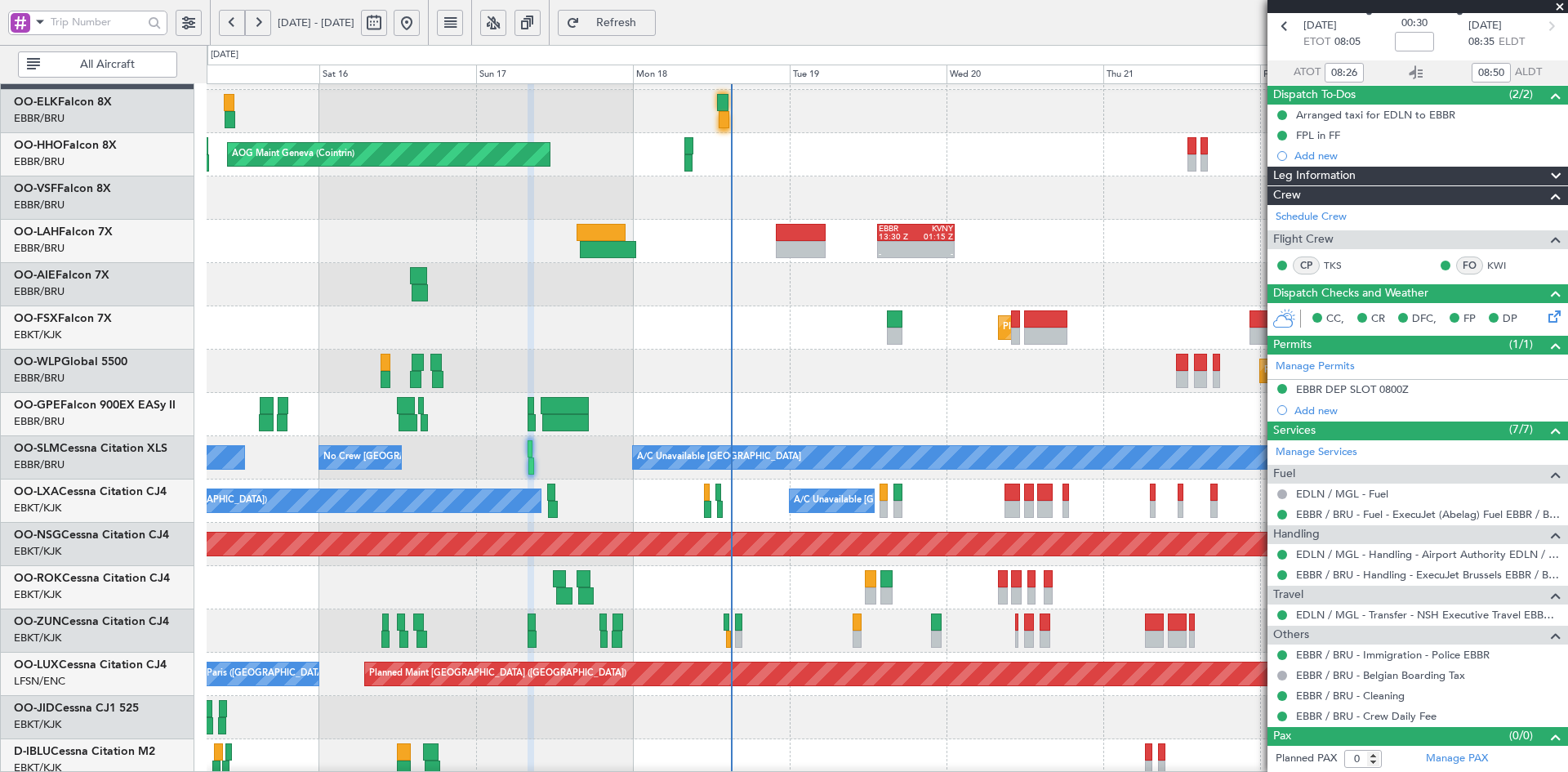
click at [1564, 8] on span at bounding box center [1560, 8] width 16 height 15
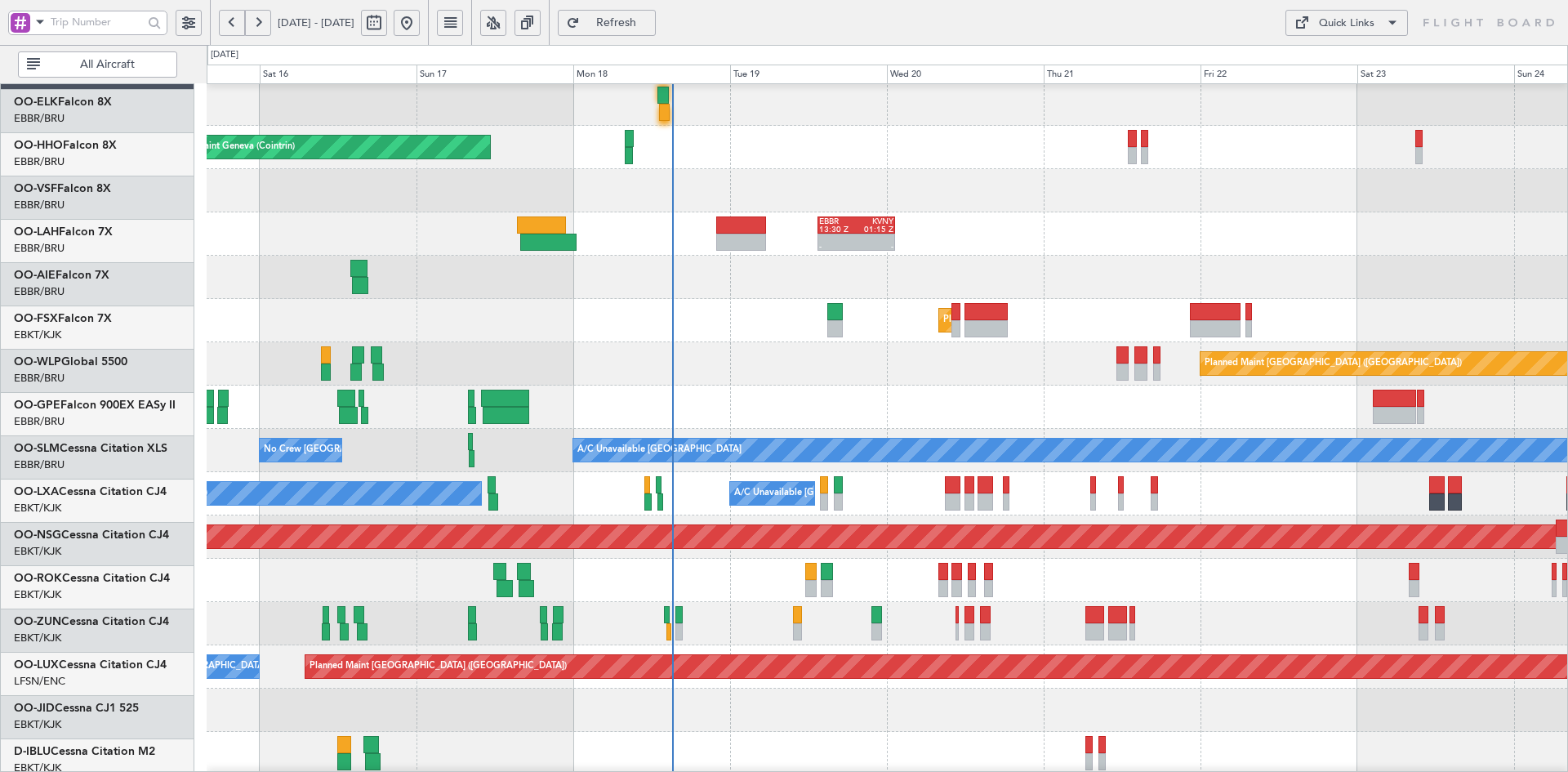
scroll to position [47, 0]
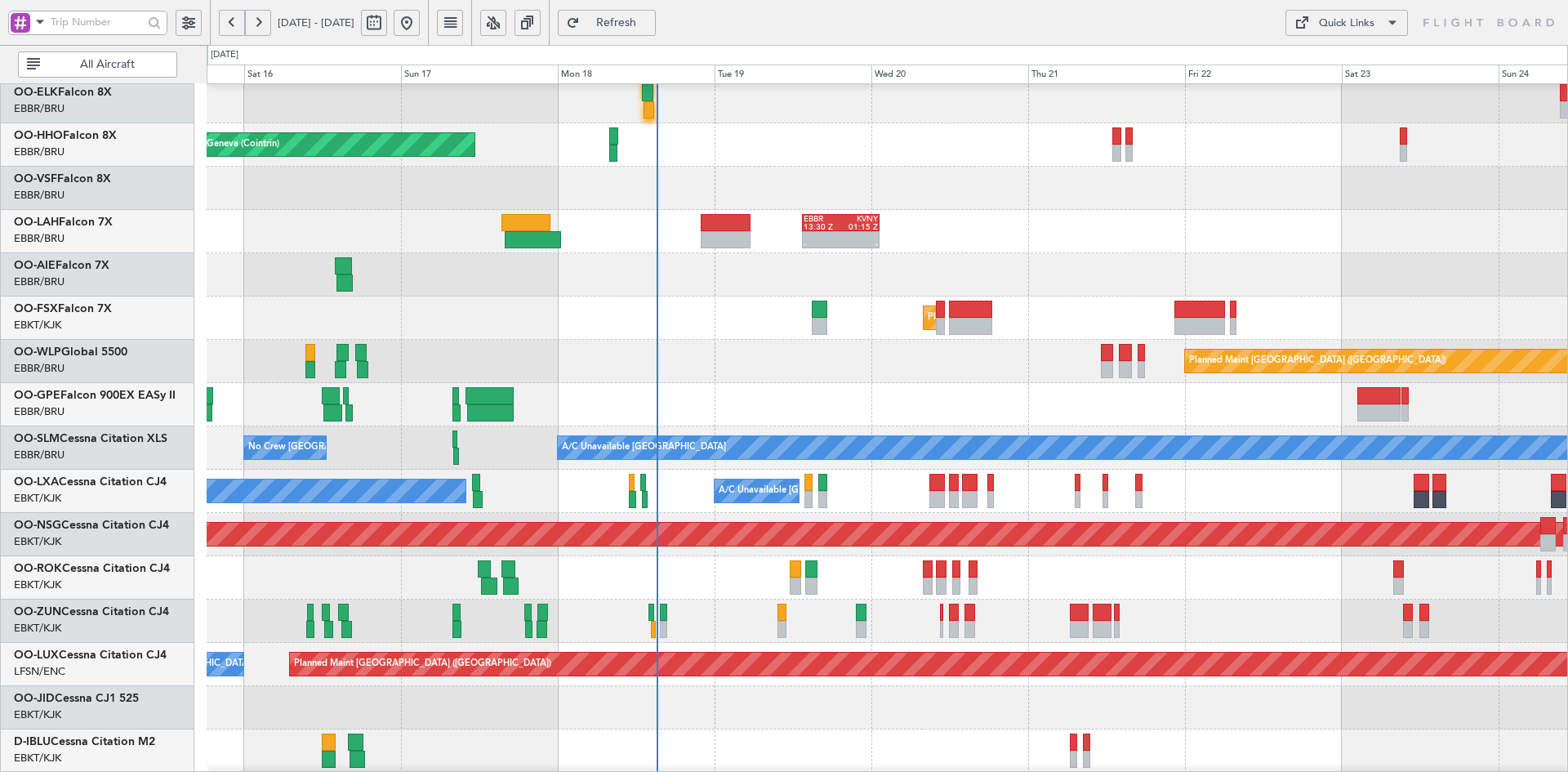
click at [1350, 266] on div at bounding box center [886, 275] width 1360 height 43
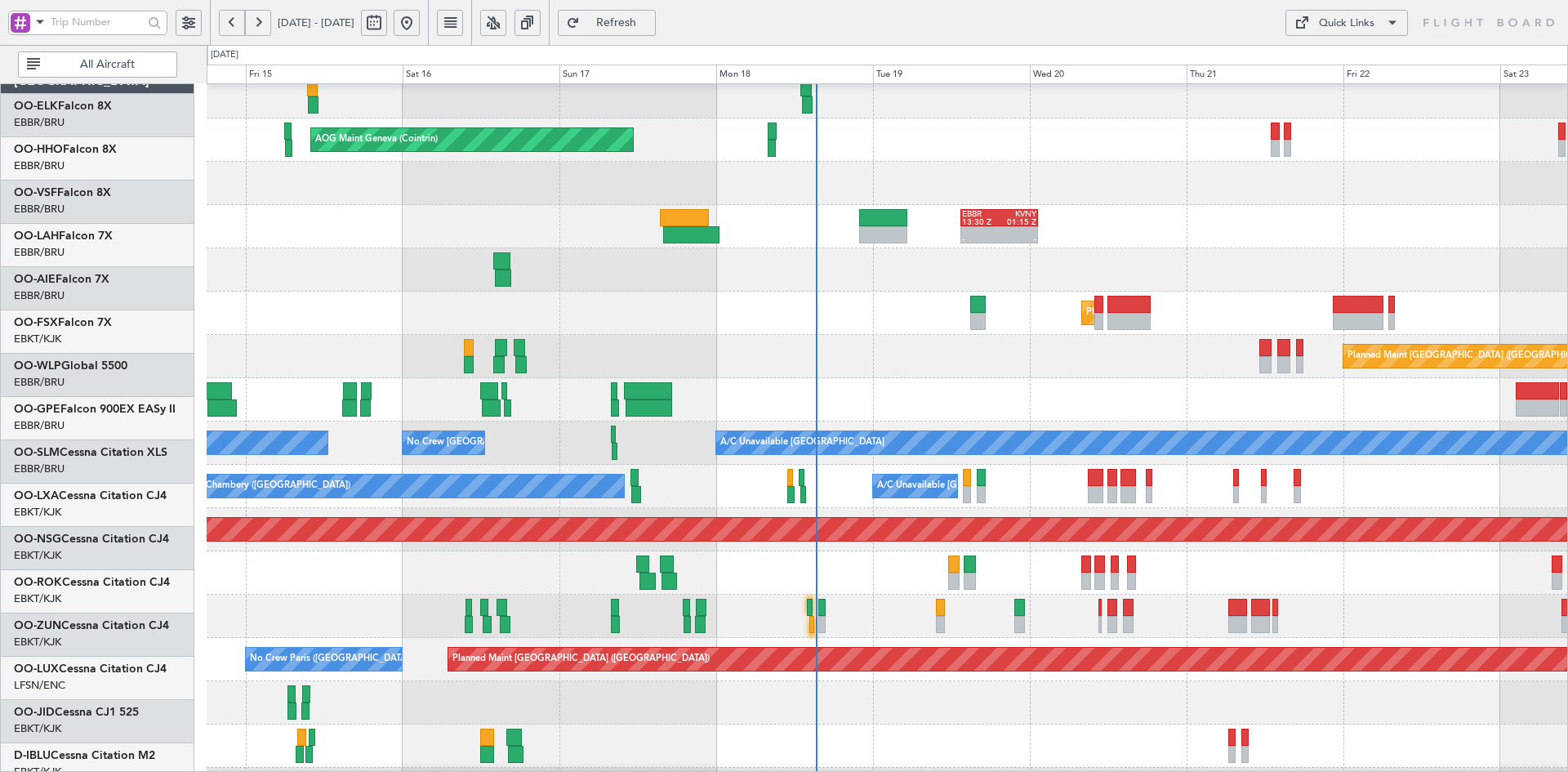
scroll to position [53, 0]
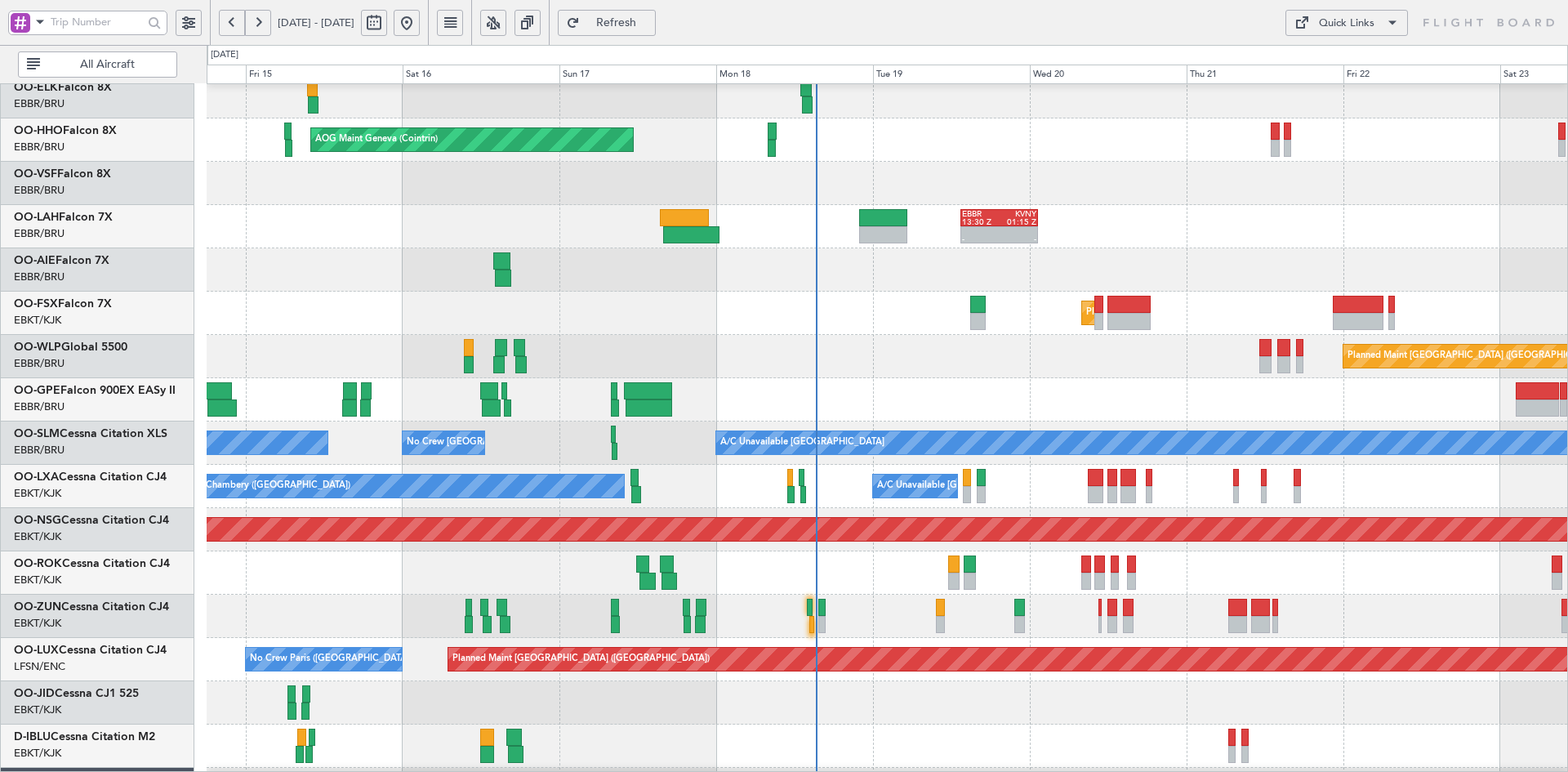
click at [1071, 140] on div "AOG Maint Geneva (Cointrin) A/C Unavailable Geneva (Cointrin)" at bounding box center [886, 140] width 1360 height 43
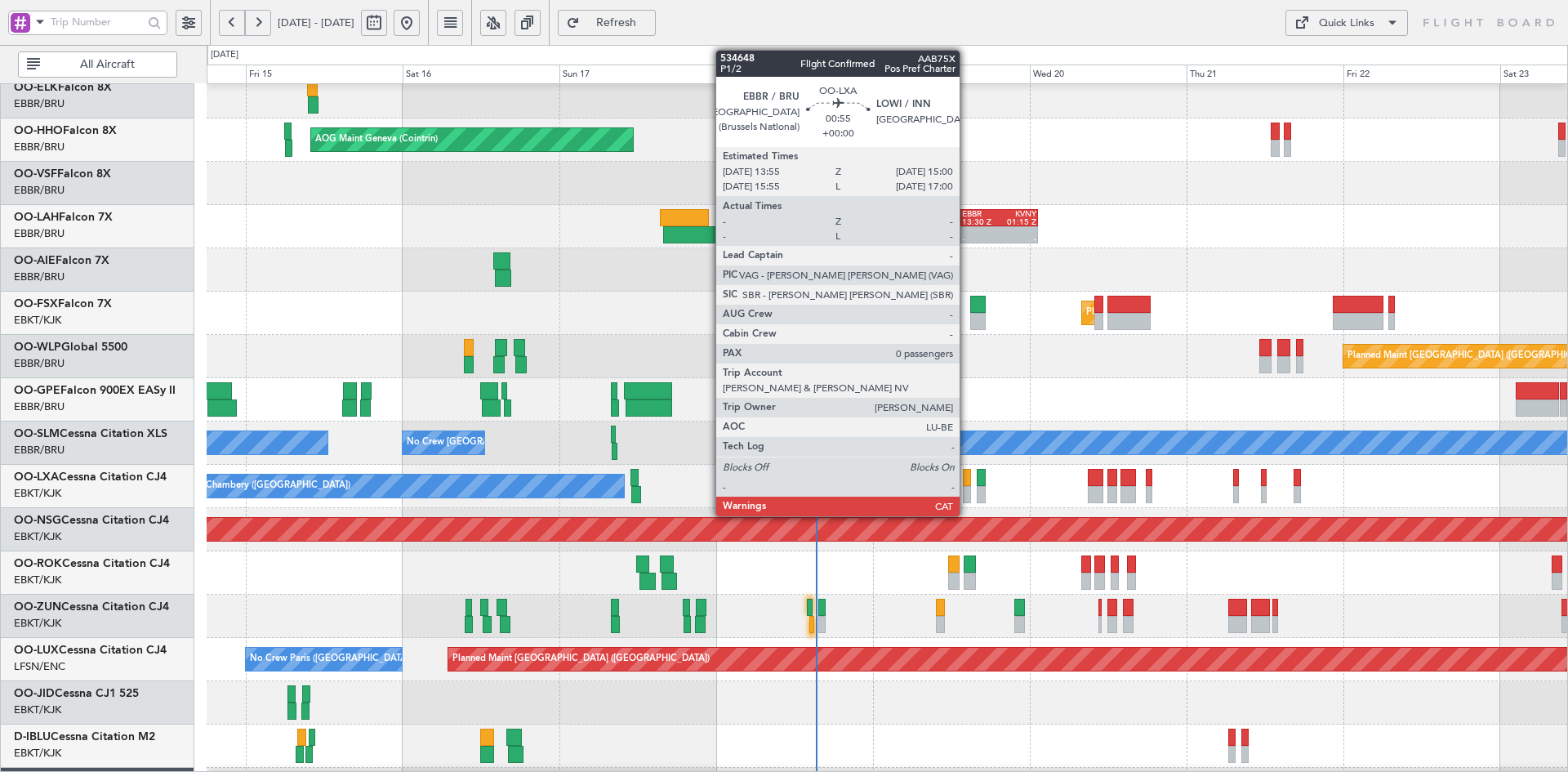
click at [967, 496] on div at bounding box center [966, 495] width 8 height 17
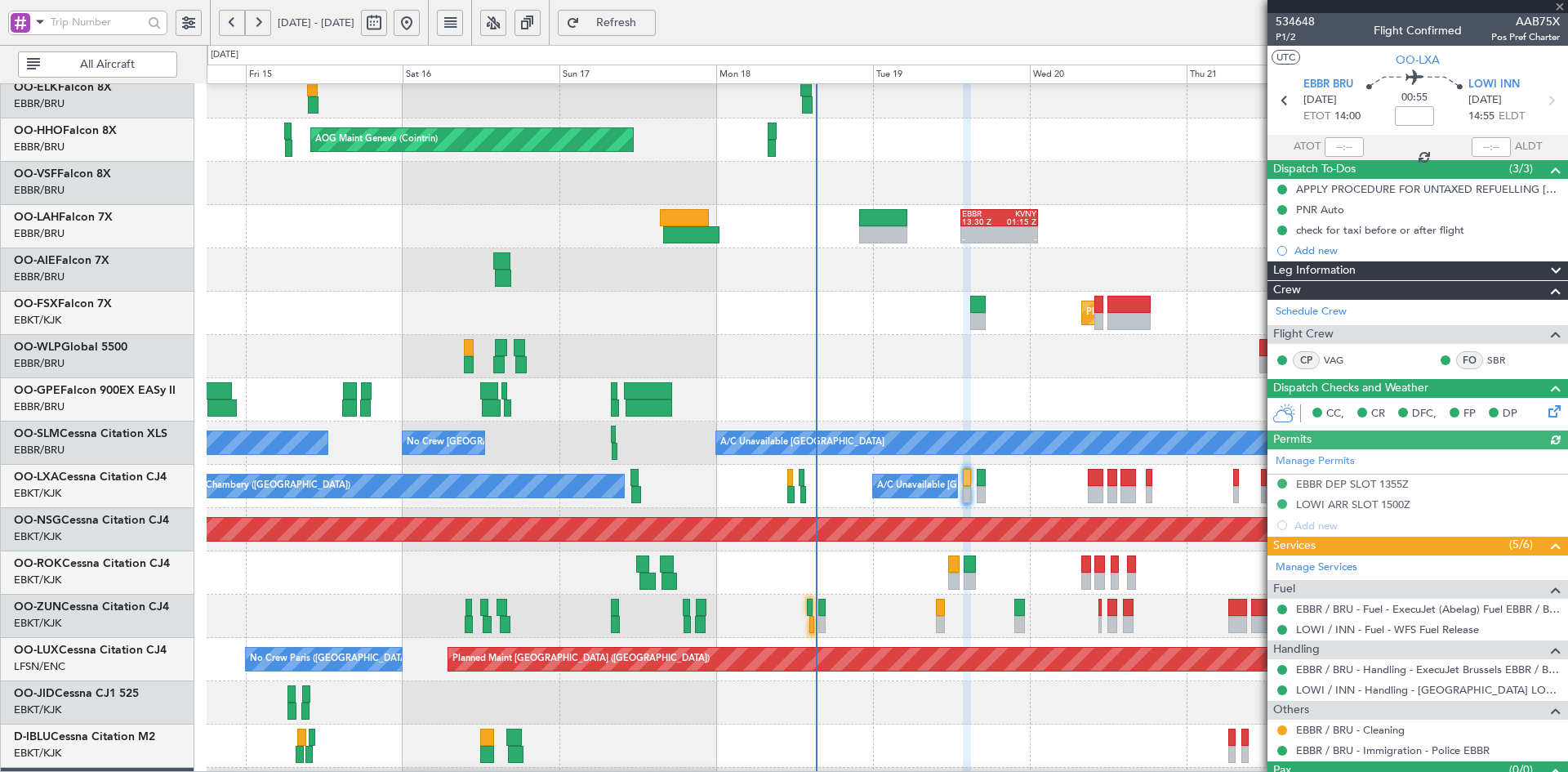
click at [1561, 5] on div at bounding box center [1418, 7] width 301 height 13
click at [1562, 6] on span at bounding box center [1560, 8] width 16 height 15
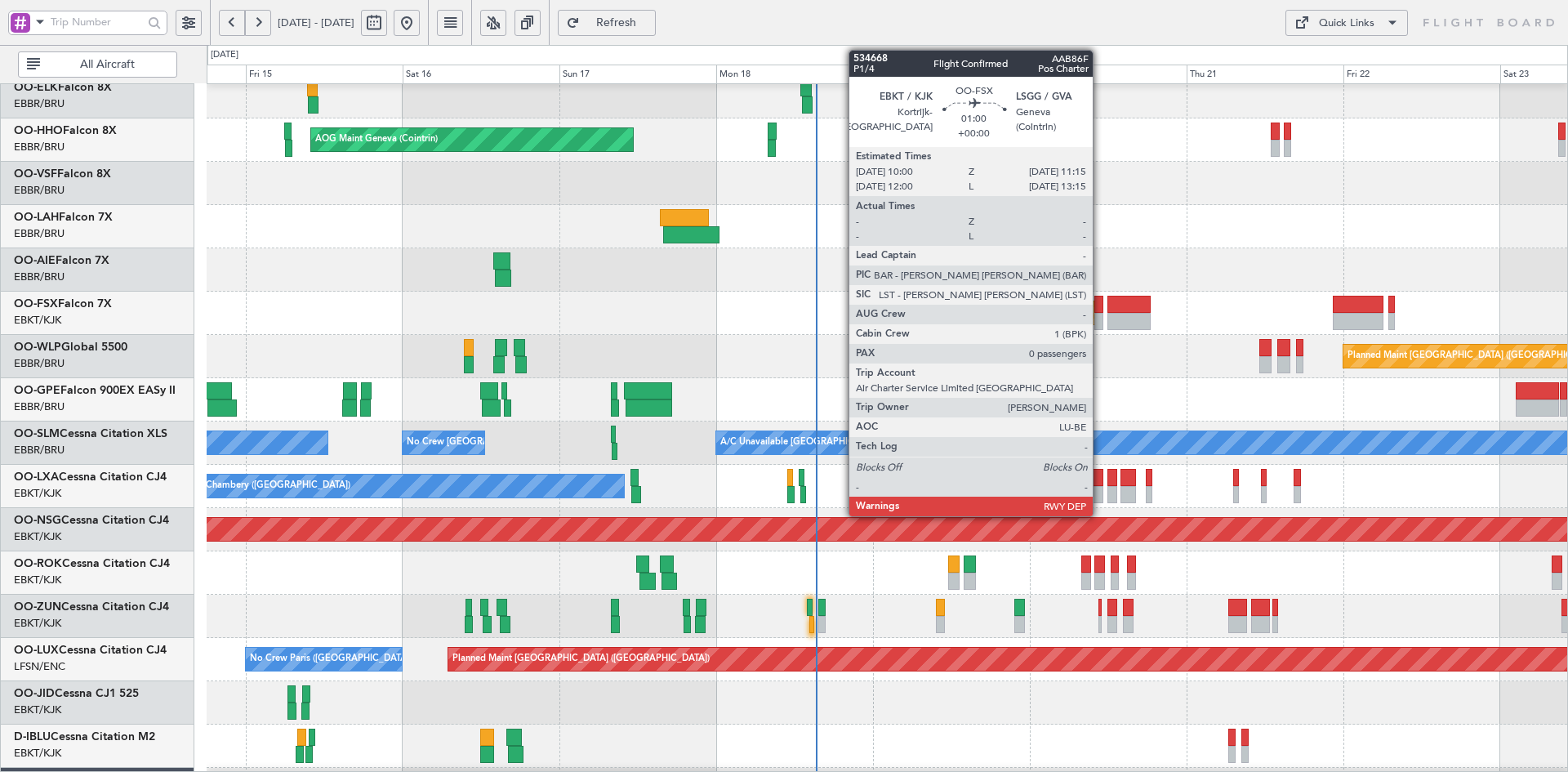
click at [1100, 317] on div at bounding box center [1098, 322] width 8 height 17
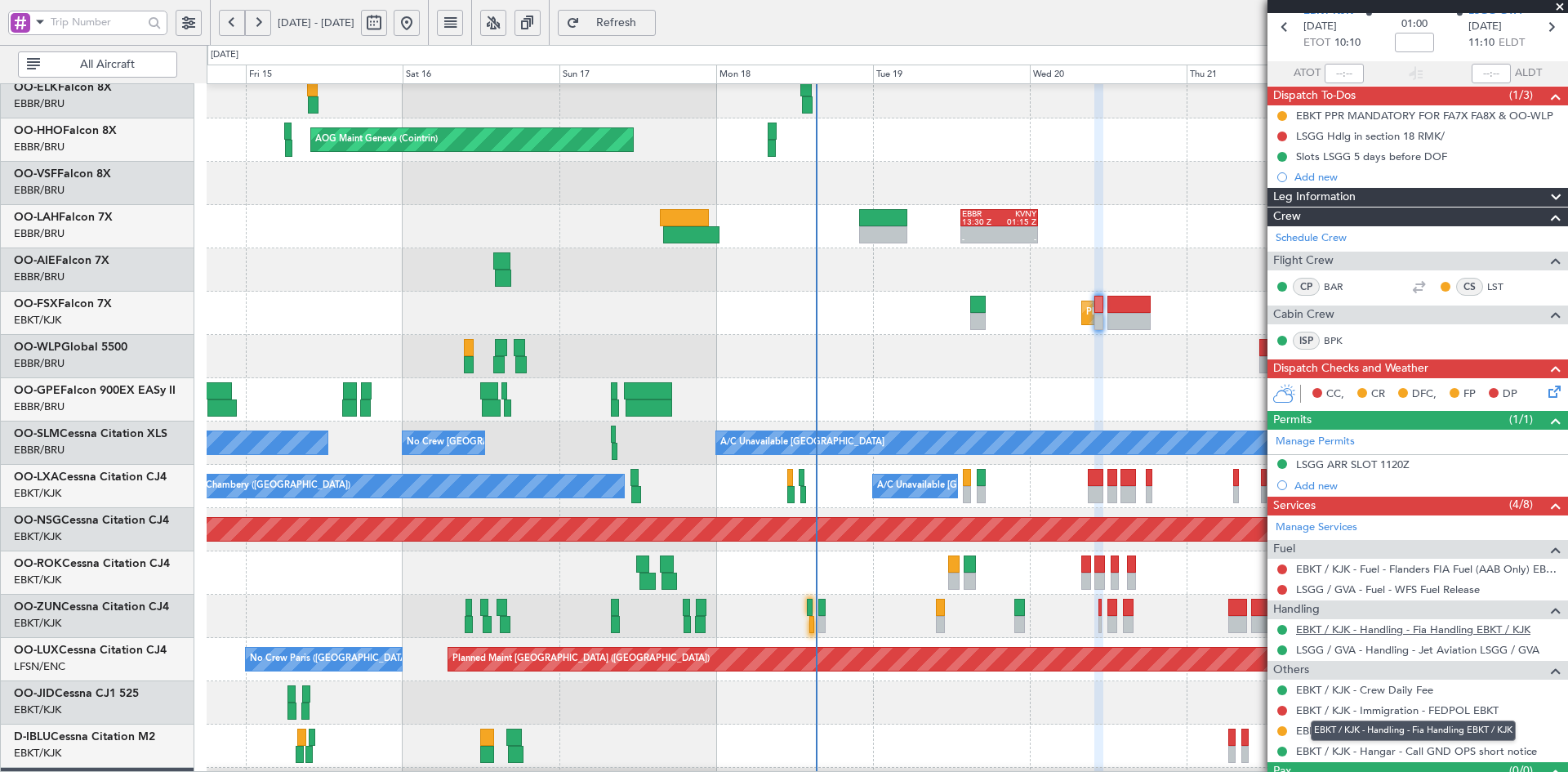
scroll to position [109, 0]
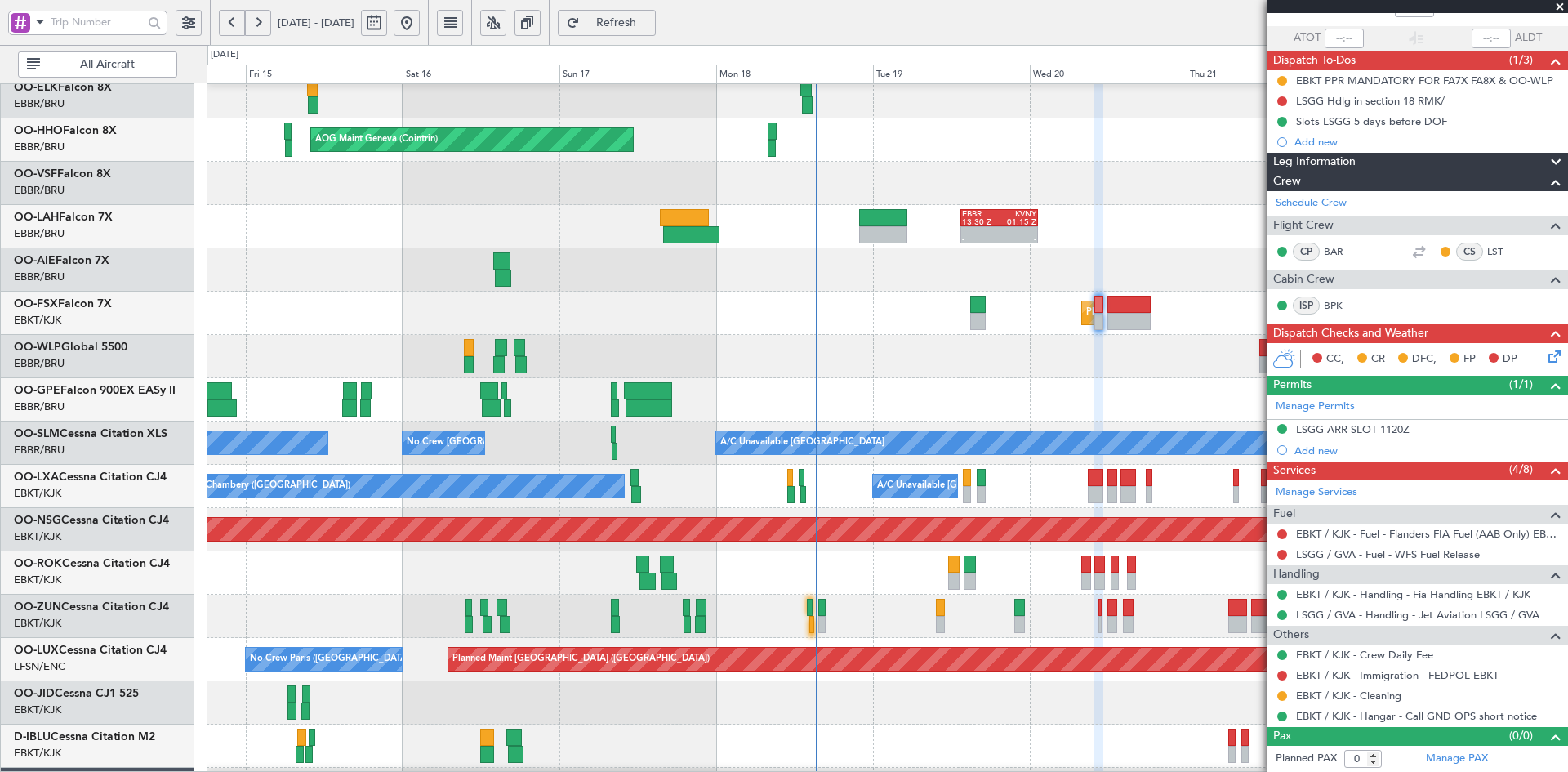
click at [1565, 3] on span at bounding box center [1560, 8] width 16 height 15
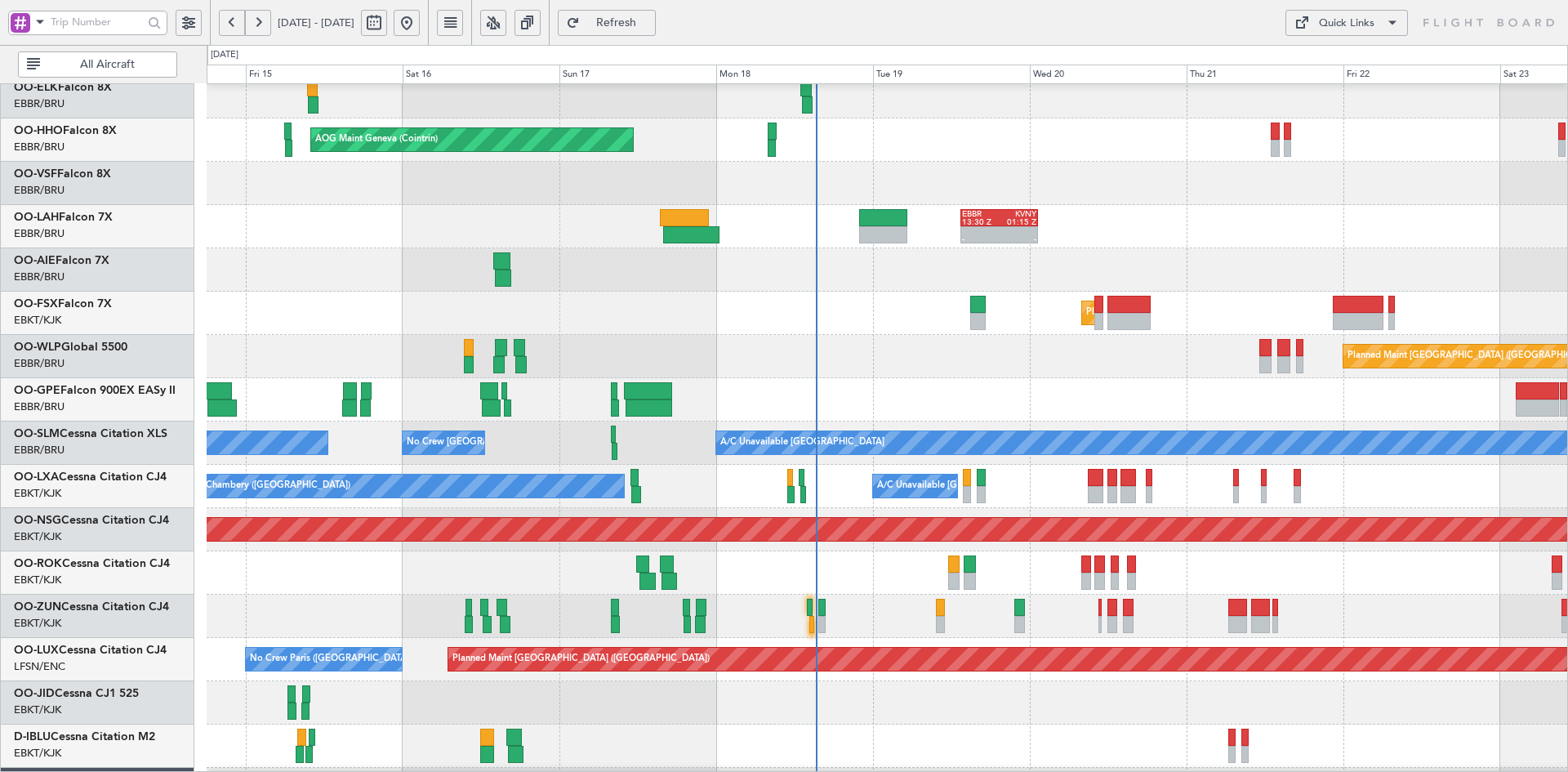
scroll to position [65, 0]
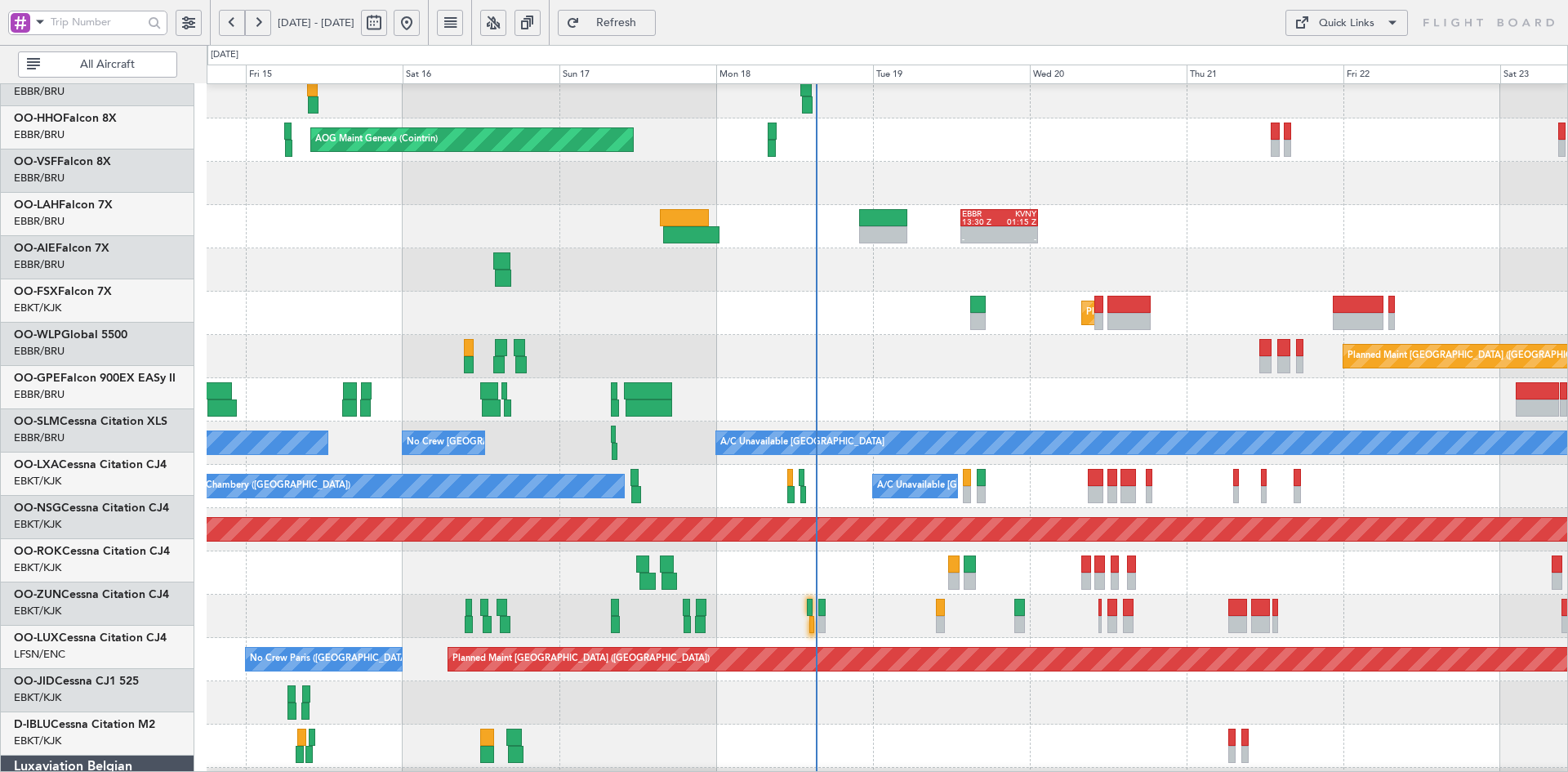
click at [1090, 205] on div "- - EBBR 13:30 Z KVNY 01:15 Z" at bounding box center [886, 227] width 1360 height 43
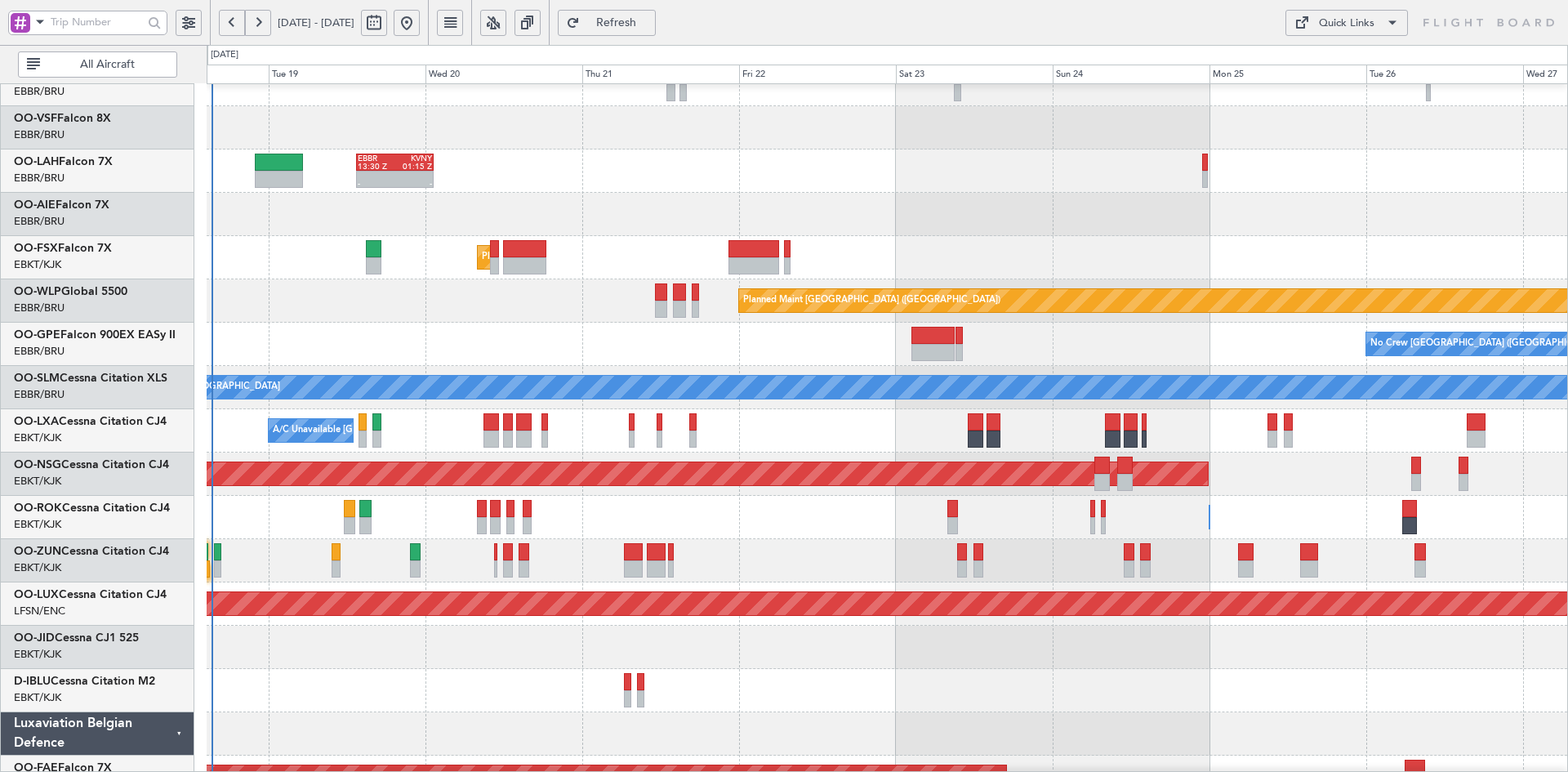
click at [867, 193] on div at bounding box center [886, 214] width 1360 height 43
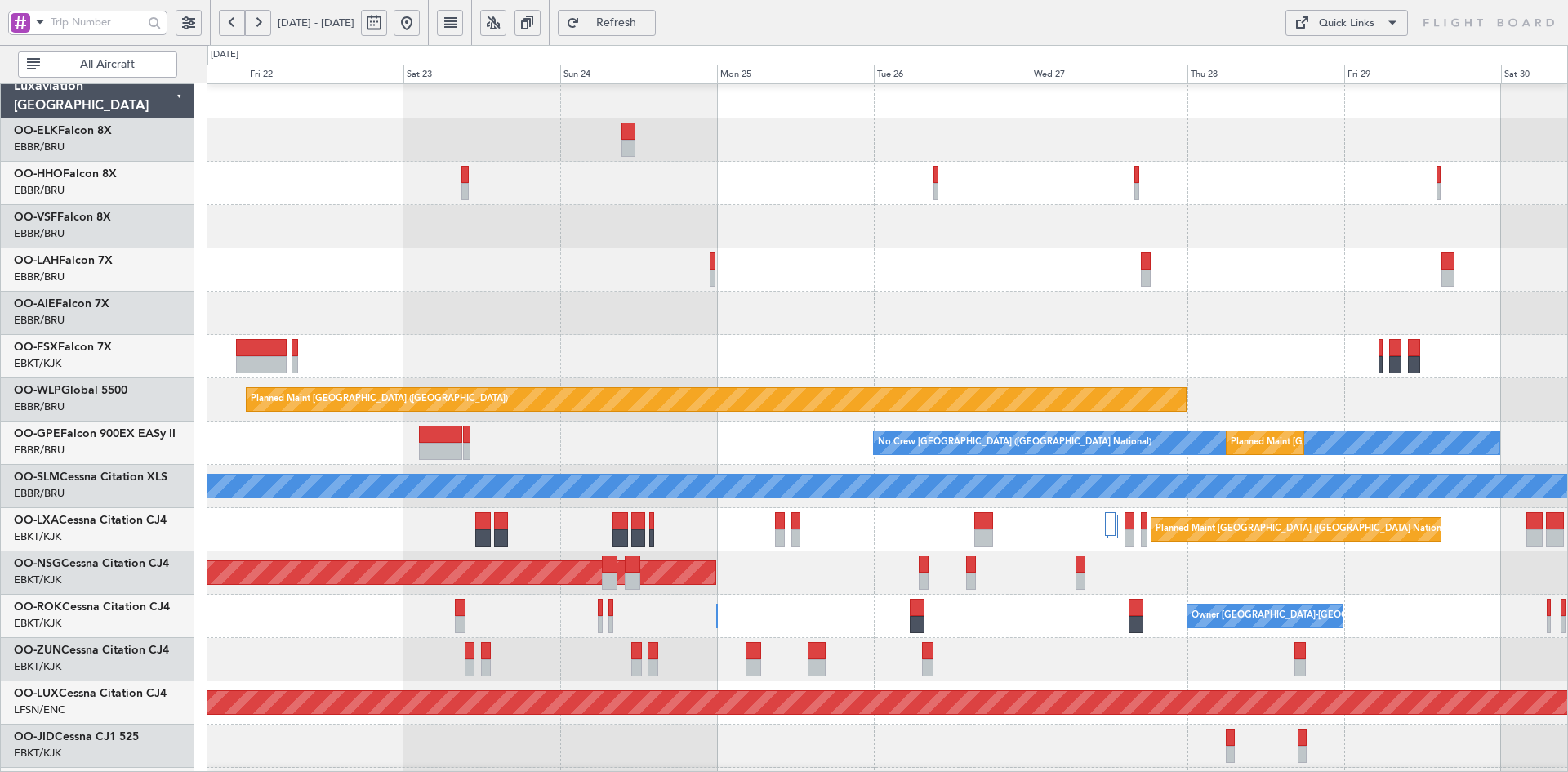
click at [812, 308] on div "Planned Maint [GEOGRAPHIC_DATA] ([GEOGRAPHIC_DATA])" at bounding box center [886, 313] width 1360 height 43
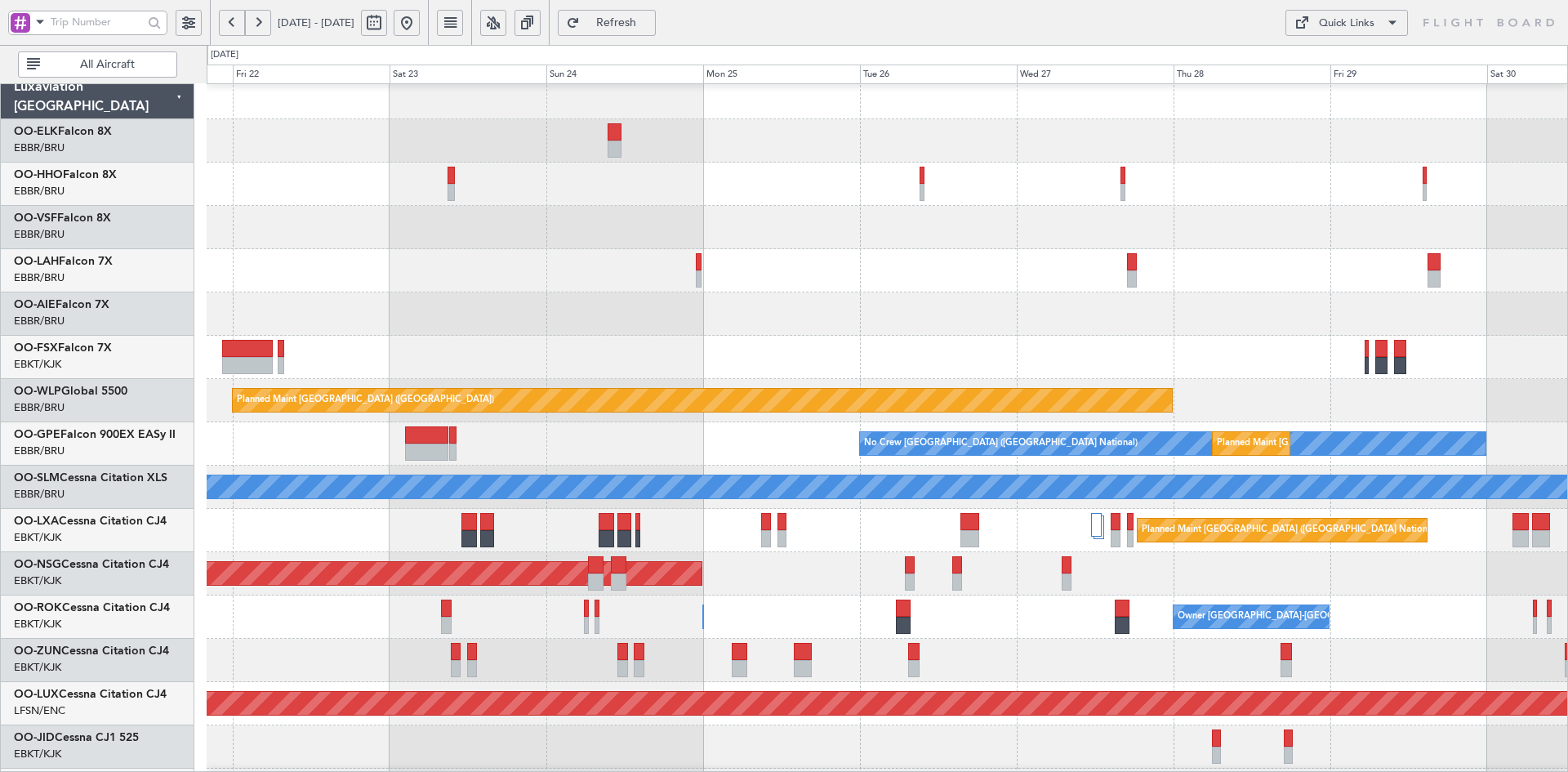
click at [1177, 296] on div "Planned Maint [GEOGRAPHIC_DATA] ([GEOGRAPHIC_DATA])" at bounding box center [886, 314] width 1360 height 43
click at [1154, 296] on div "Planned Maint [GEOGRAPHIC_DATA] ([GEOGRAPHIC_DATA])" at bounding box center [886, 314] width 1360 height 43
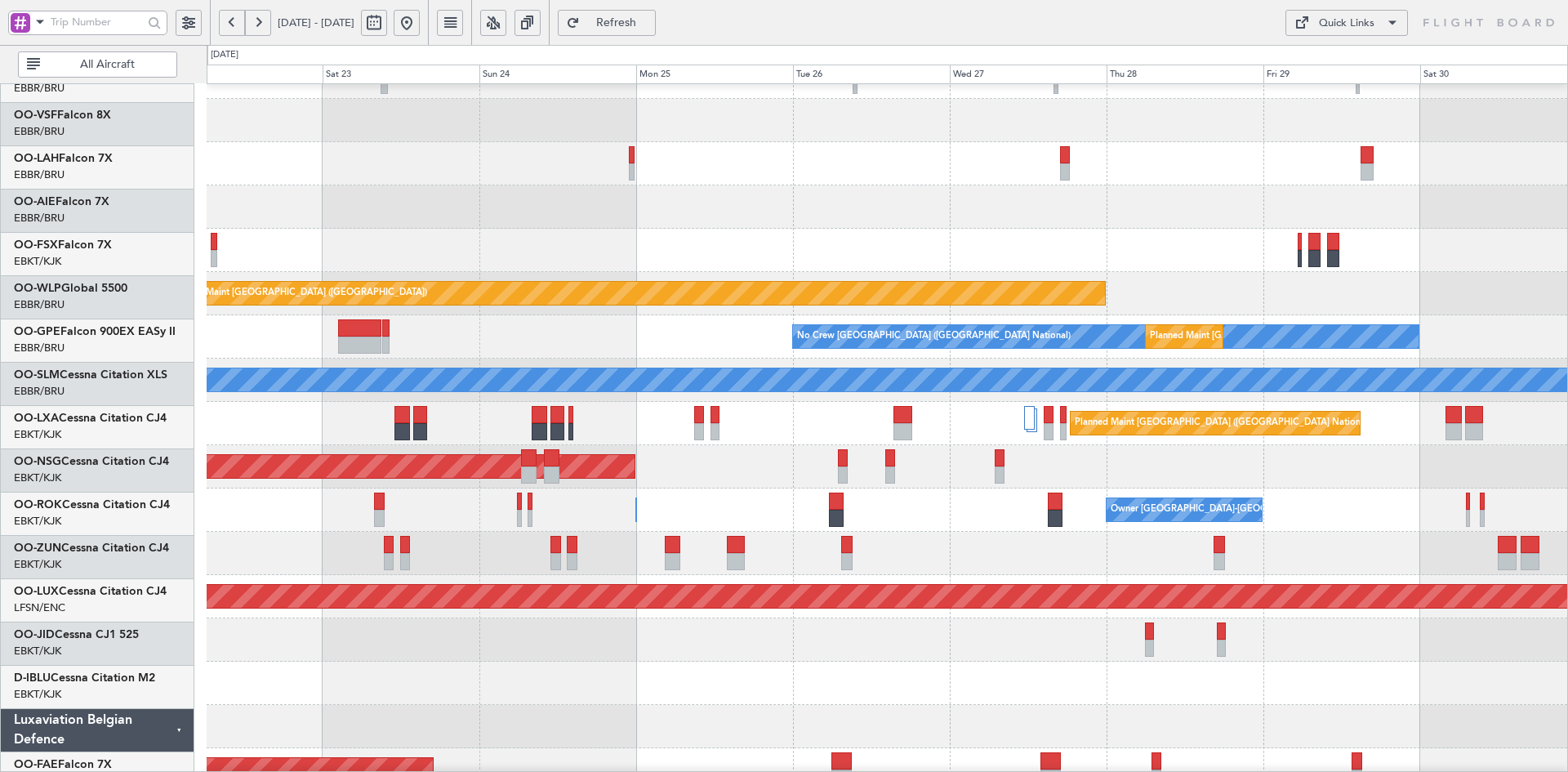
click at [1288, 200] on div "Planned Maint [GEOGRAPHIC_DATA] ([GEOGRAPHIC_DATA])" at bounding box center [886, 207] width 1360 height 43
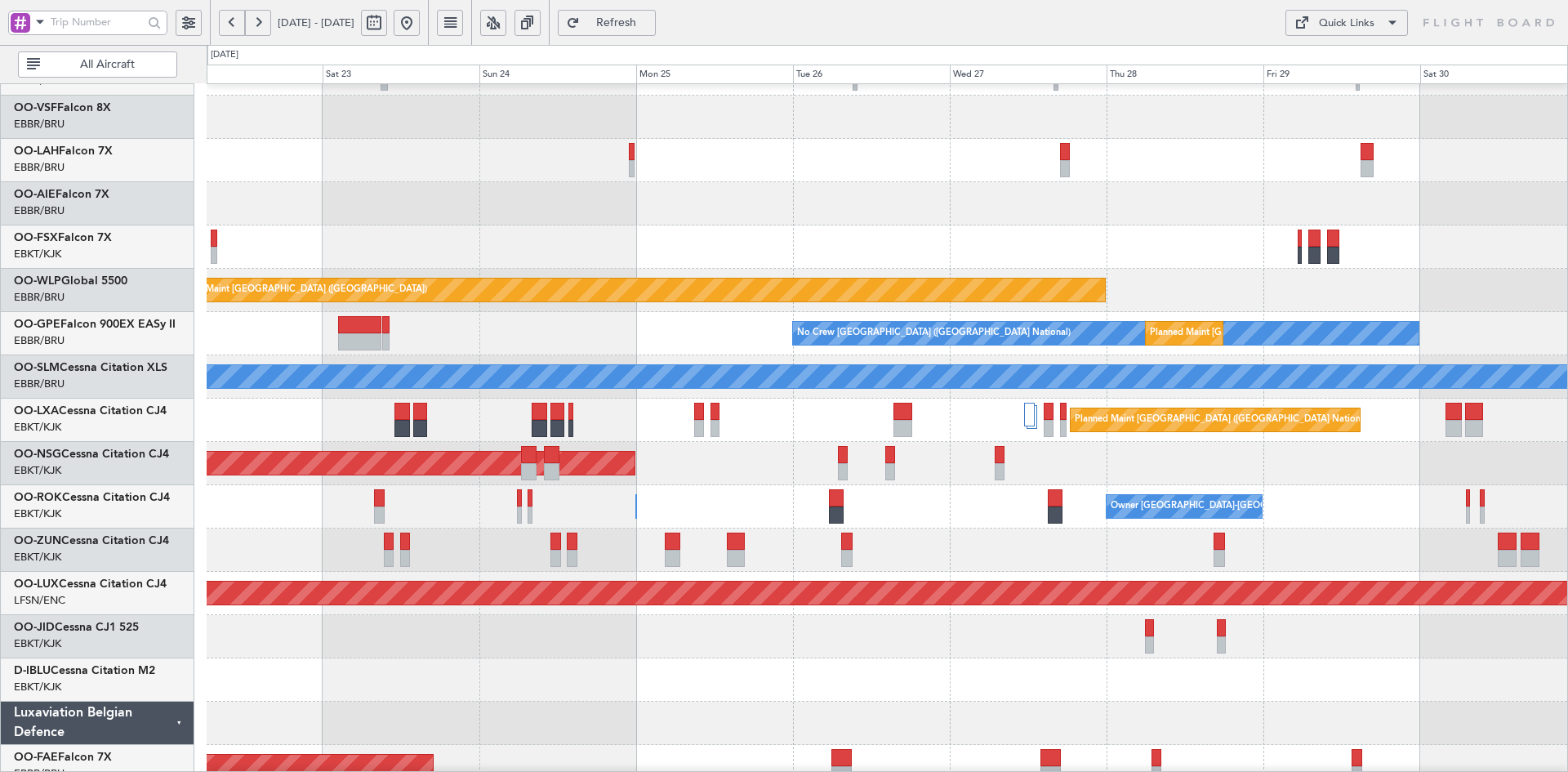
click at [420, 28] on button at bounding box center [407, 23] width 26 height 26
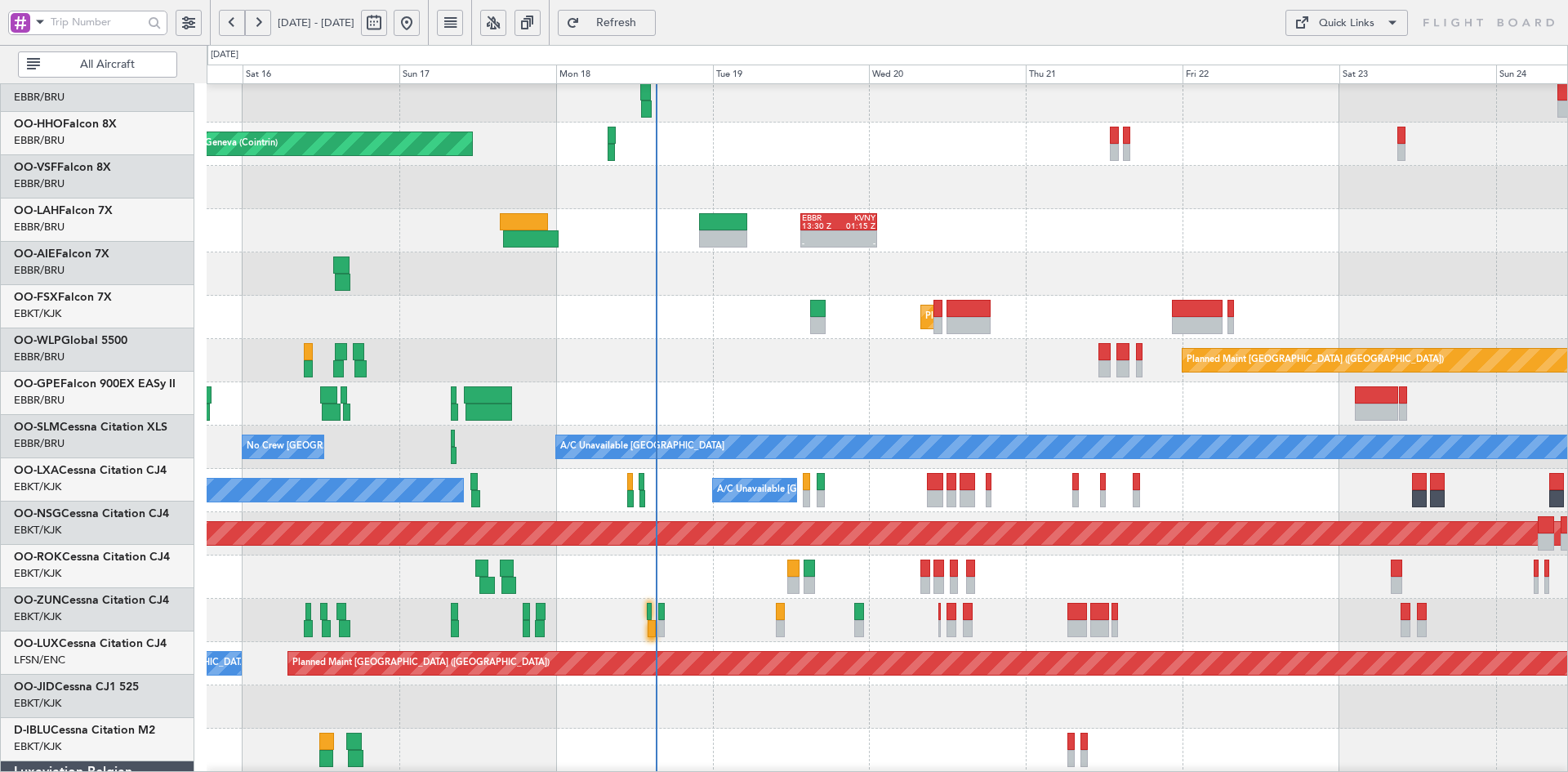
scroll to position [48, 0]
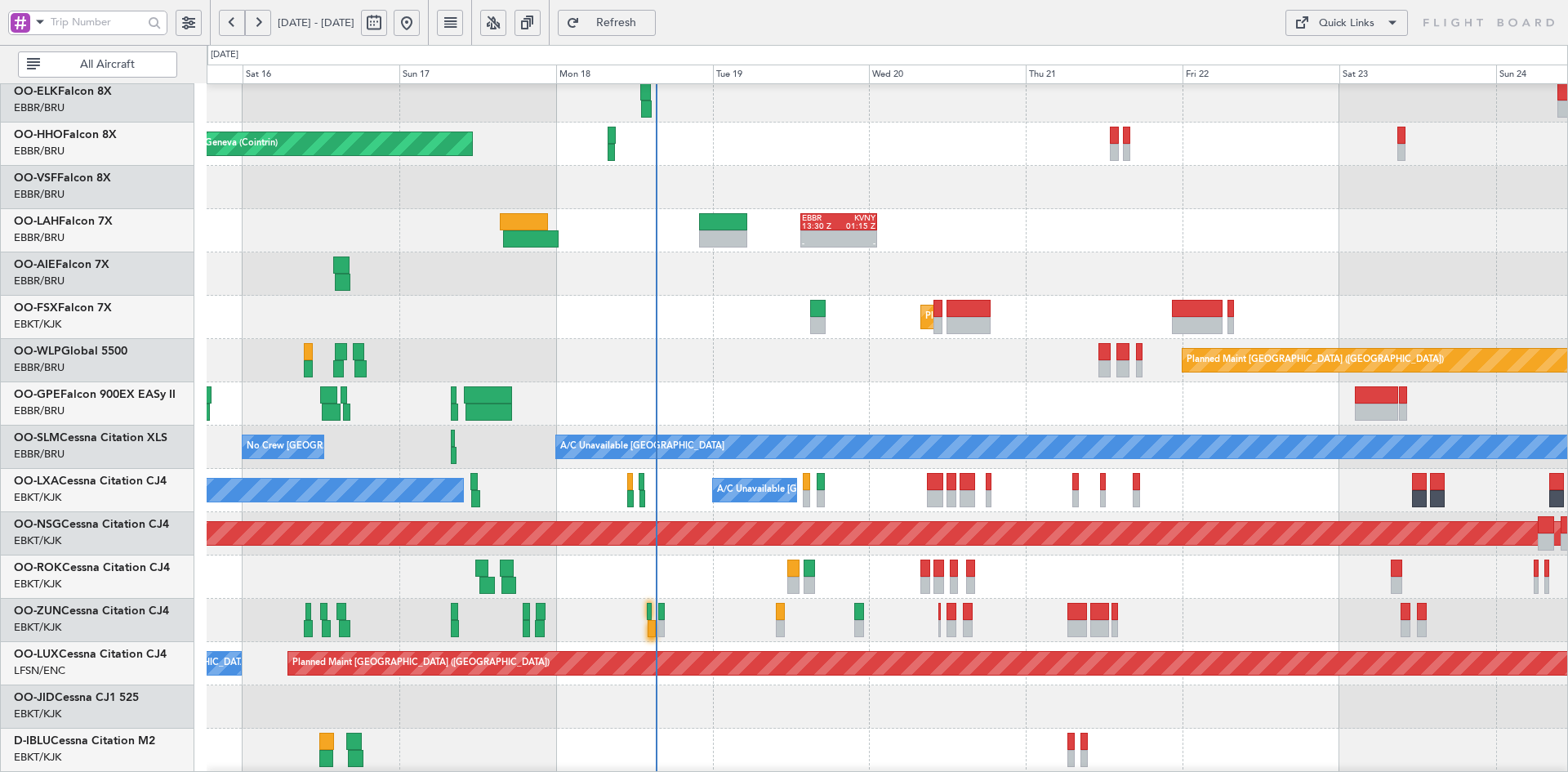
click at [986, 252] on div at bounding box center [886, 274] width 1360 height 43
click at [1035, 345] on div "AOG Maint Geneva (Cointrin) A/C Unavailable Geneva (Cointrin) - - EBBR 13:30 Z …" at bounding box center [886, 512] width 1360 height 953
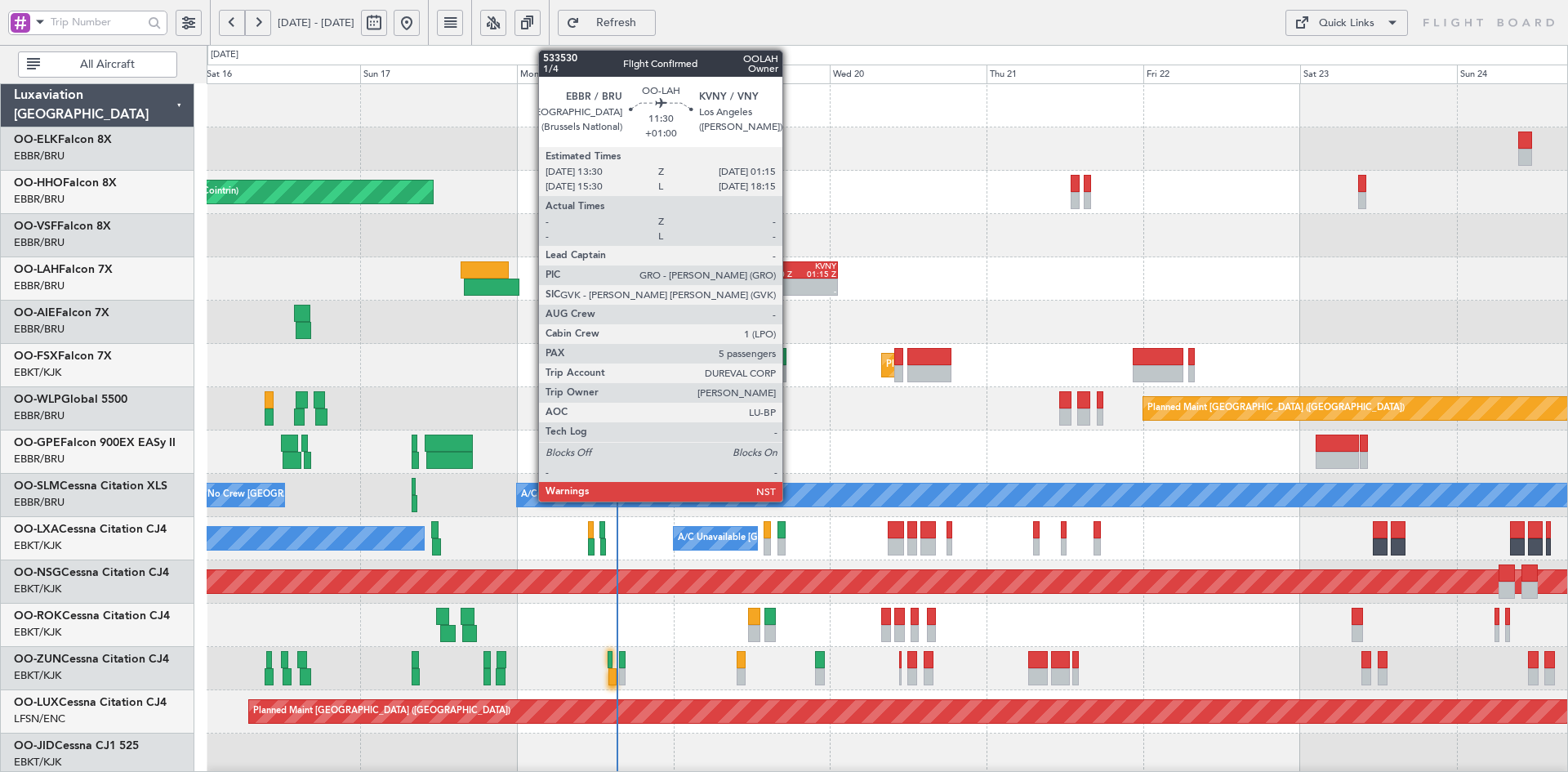
click at [790, 274] on div "13:30 Z" at bounding box center [780, 275] width 37 height 8
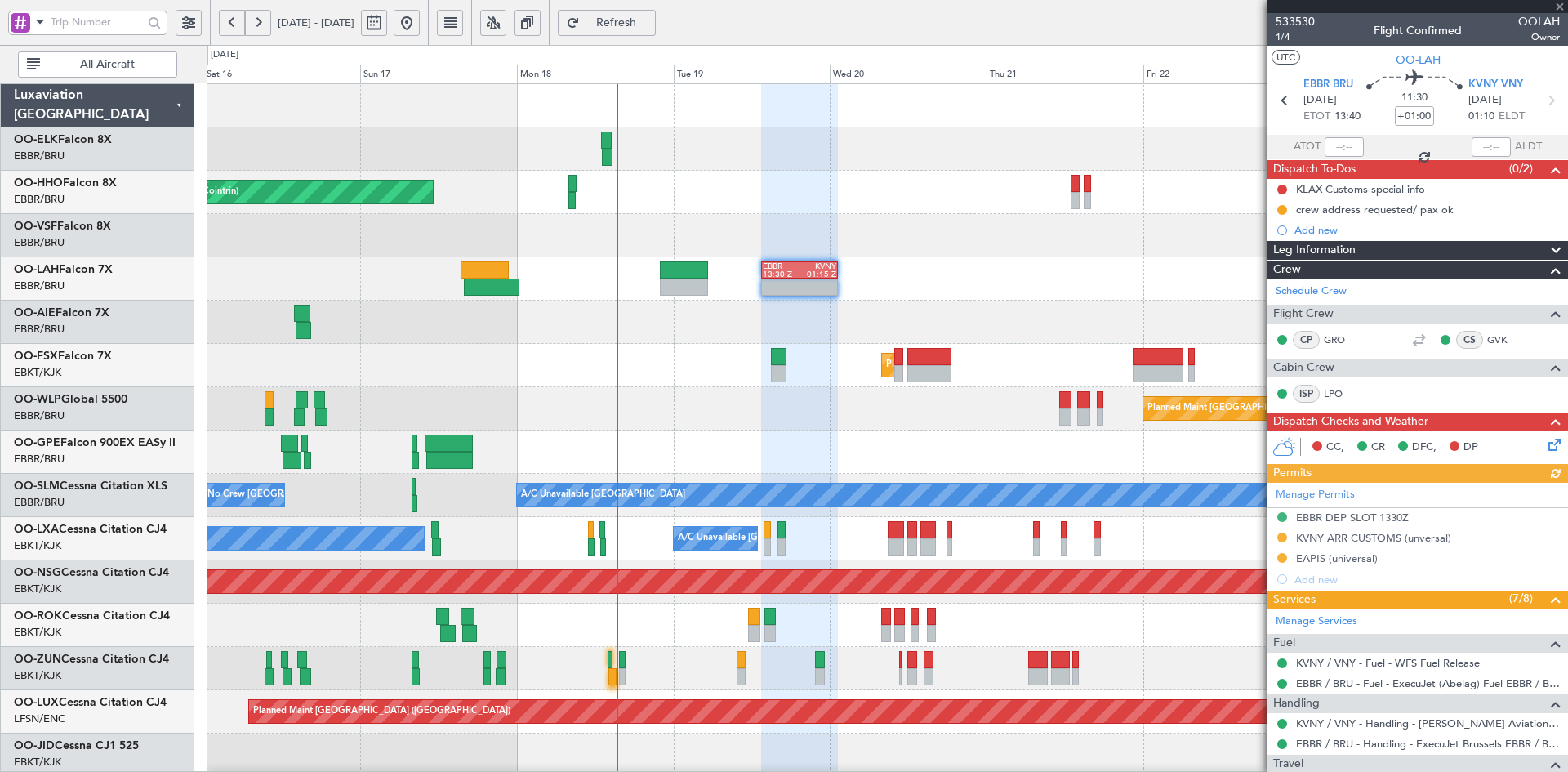
click at [1563, 4] on div at bounding box center [1418, 7] width 301 height 13
click at [1560, 8] on span at bounding box center [1560, 8] width 16 height 15
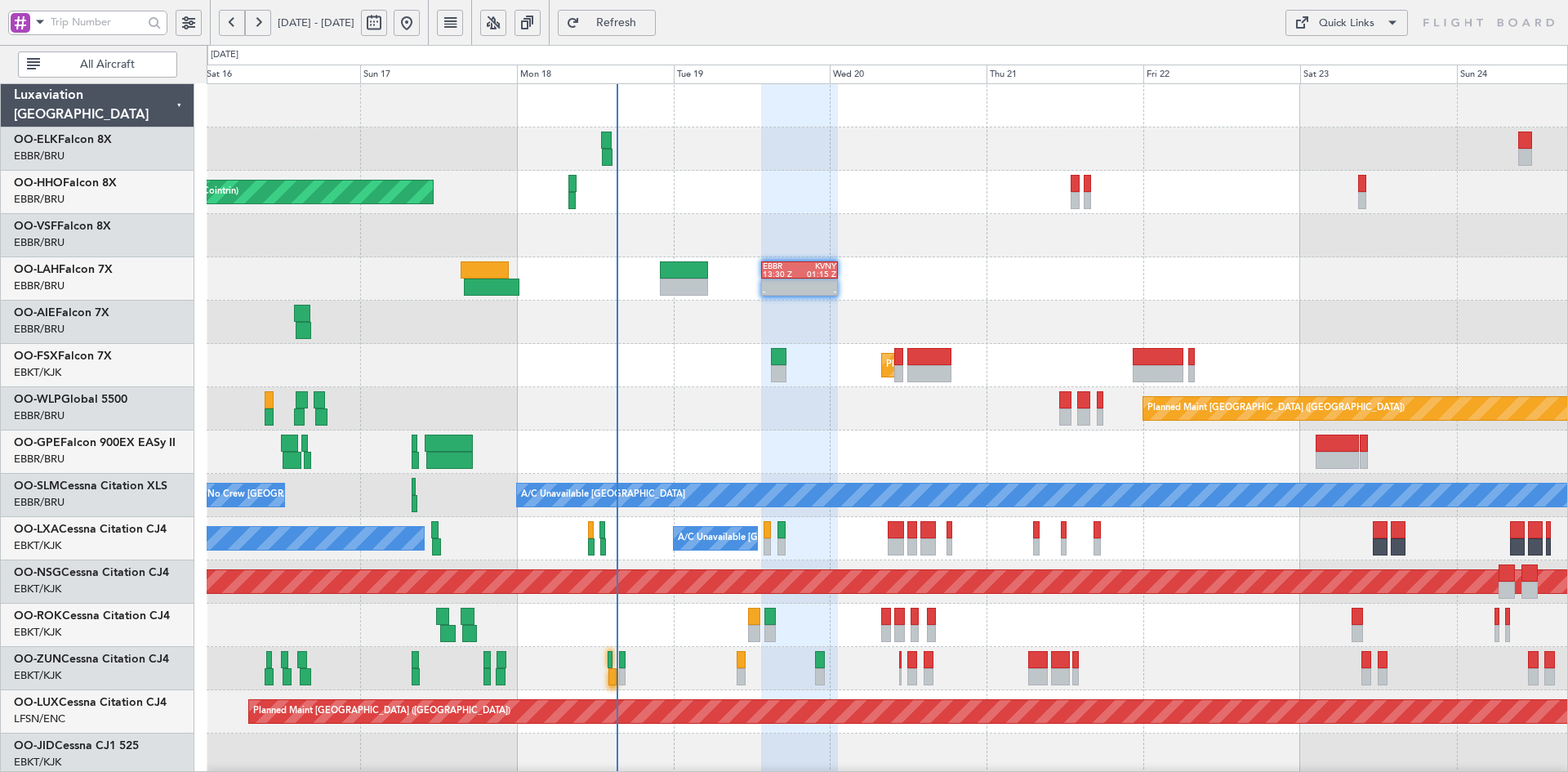
type input "0"
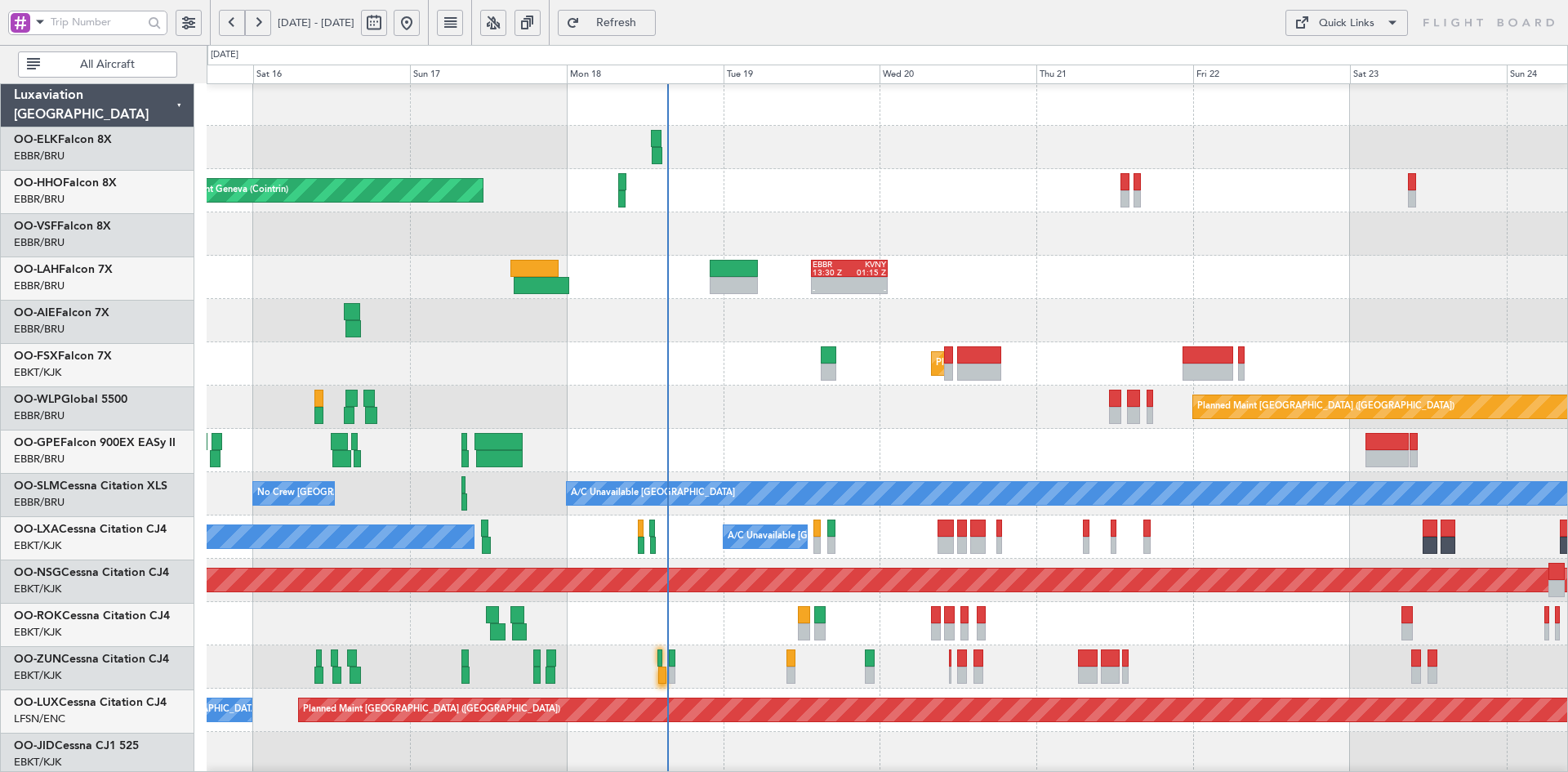
scroll to position [2, 0]
click at [1185, 247] on div at bounding box center [886, 234] width 1360 height 43
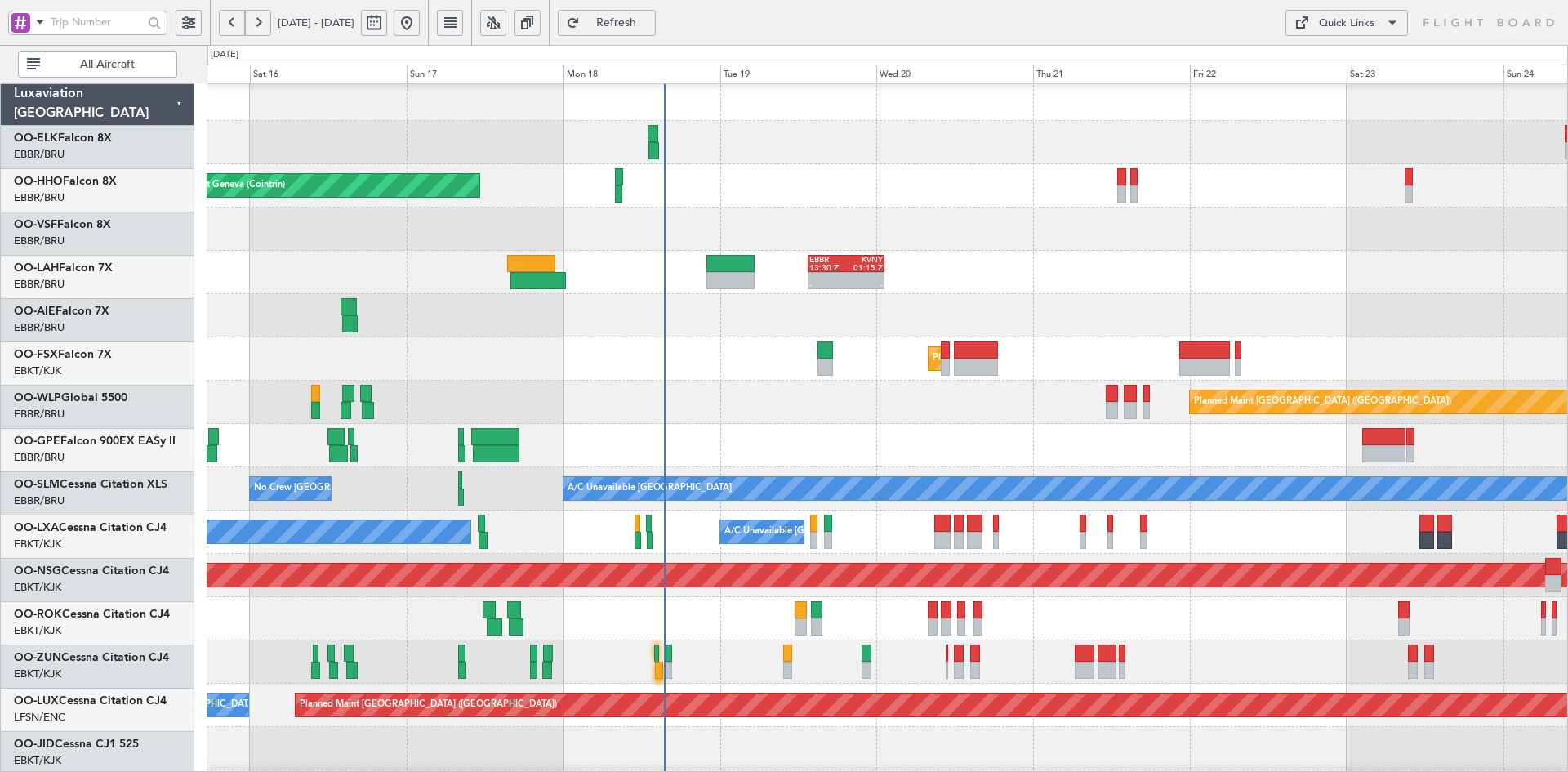
scroll to position [16, 0]
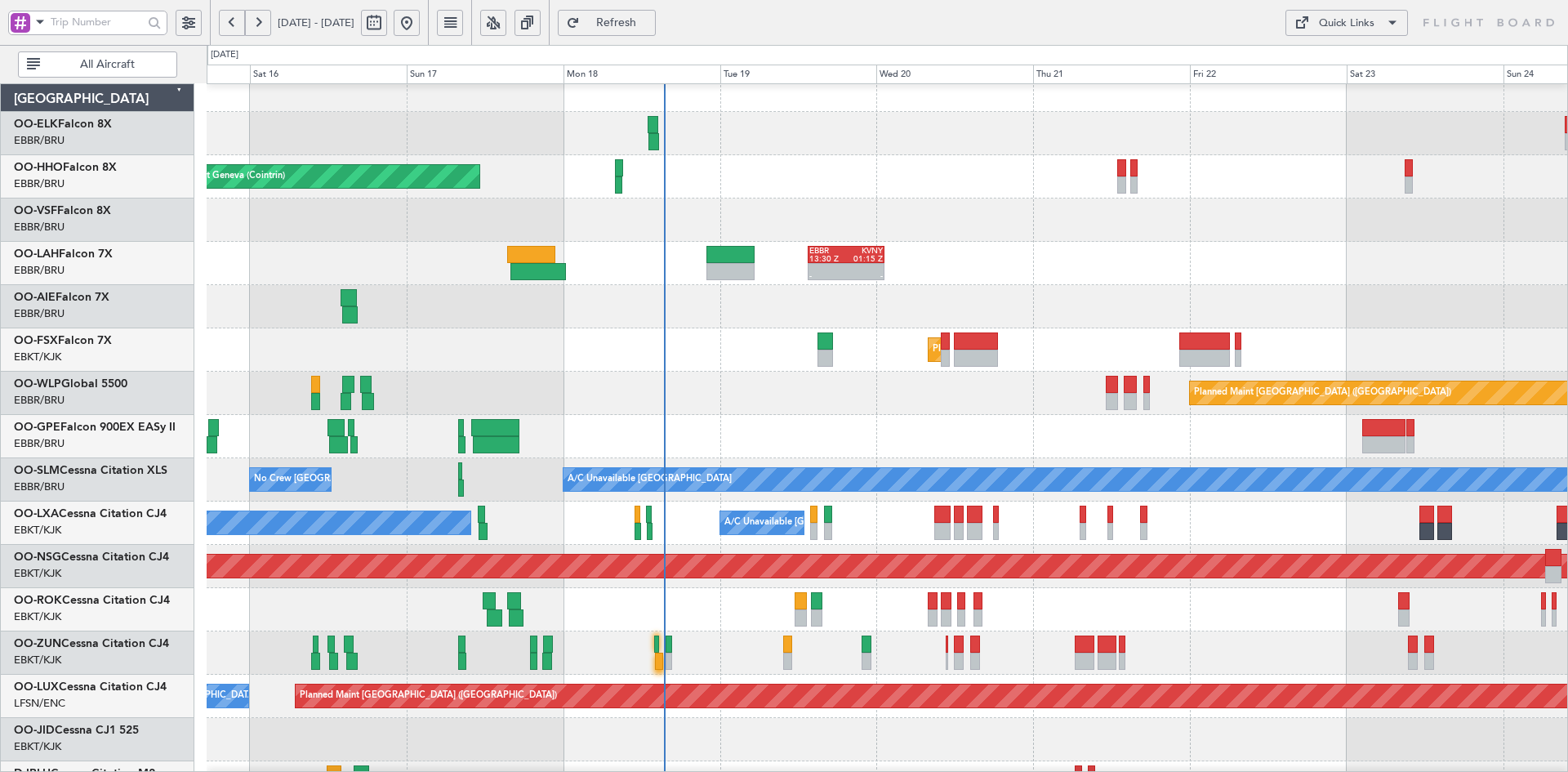
click at [1074, 367] on div "Planned Maint Kortrijk-[GEOGRAPHIC_DATA]" at bounding box center [886, 350] width 1360 height 43
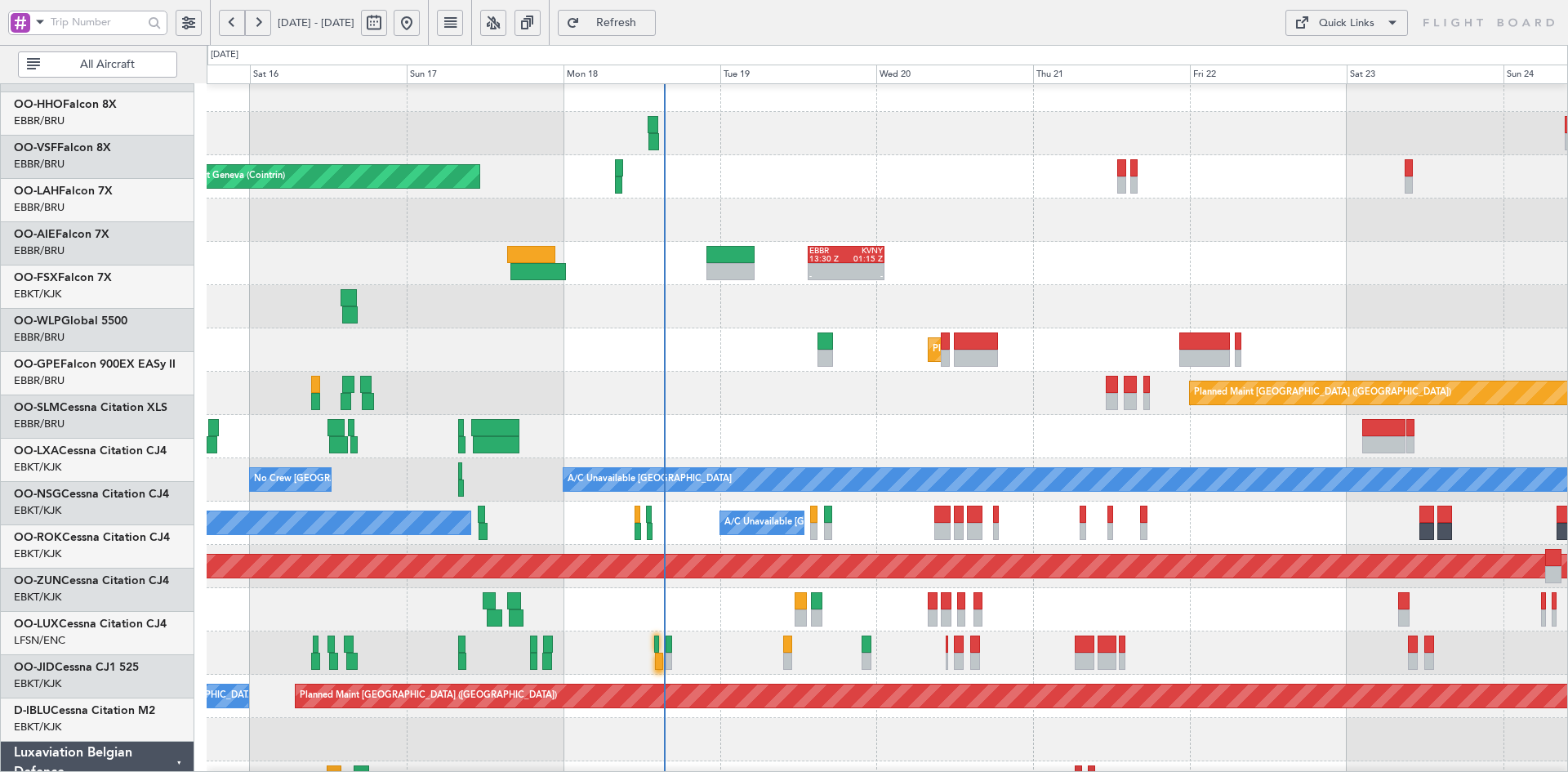
click at [974, 242] on div "- - EBBR 13:30 Z KVNY 01:15 Z" at bounding box center [886, 263] width 1360 height 43
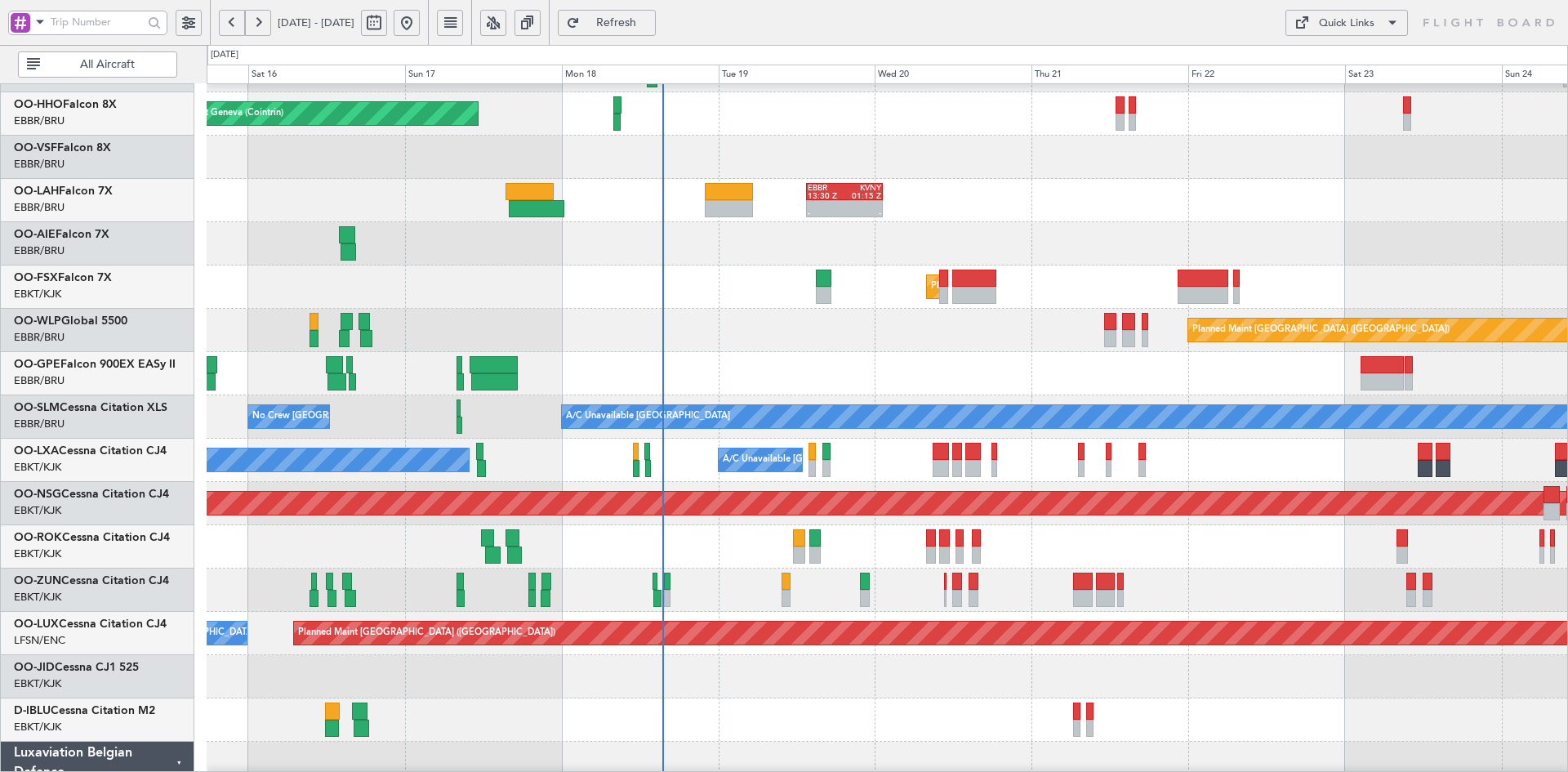
click at [852, 655] on div at bounding box center [886, 677] width 1360 height 43
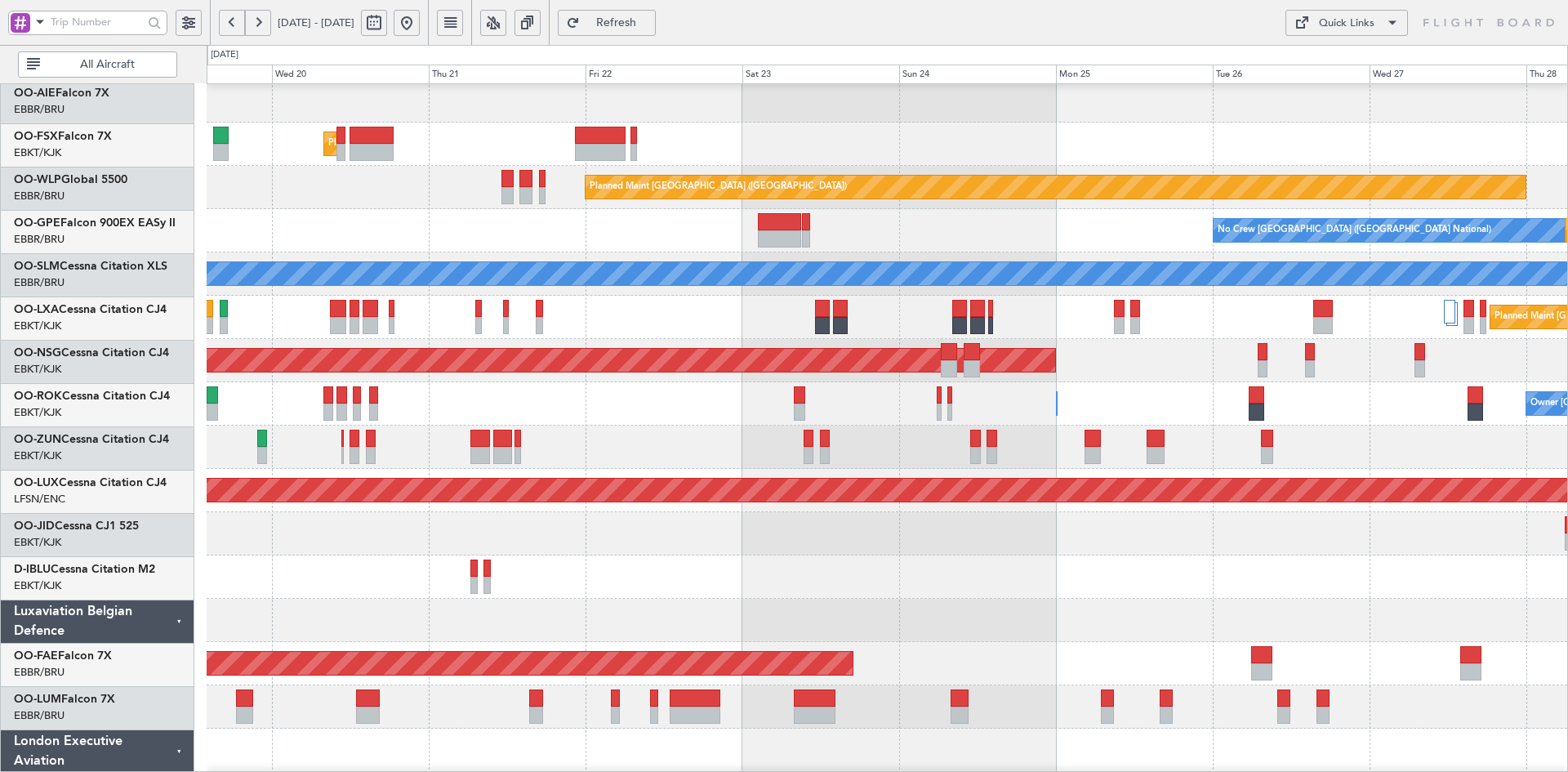
scroll to position [230, 0]
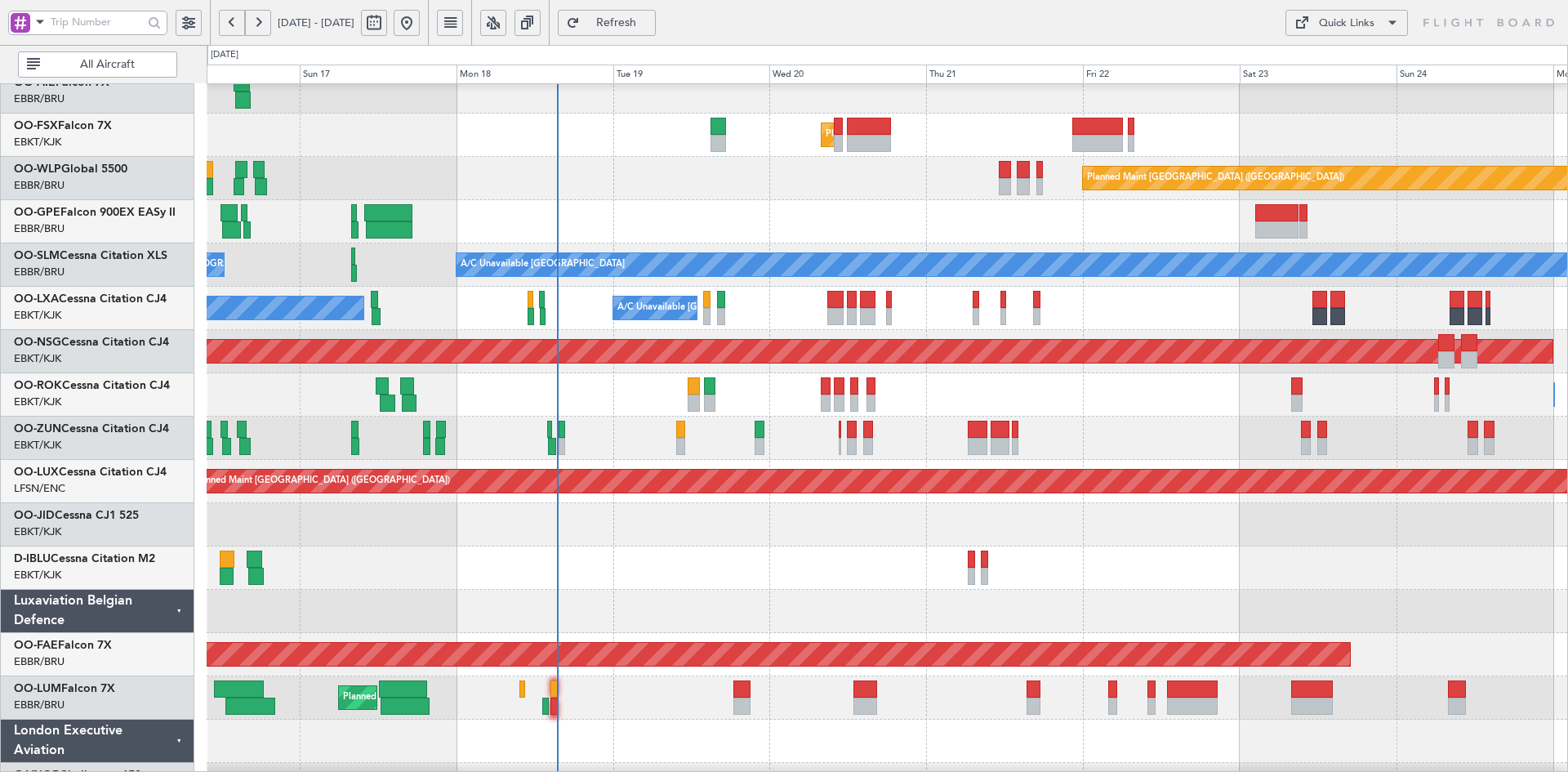
click at [1143, 217] on div "No Crew [GEOGRAPHIC_DATA] ([GEOGRAPHIC_DATA] National)" at bounding box center [886, 222] width 1360 height 43
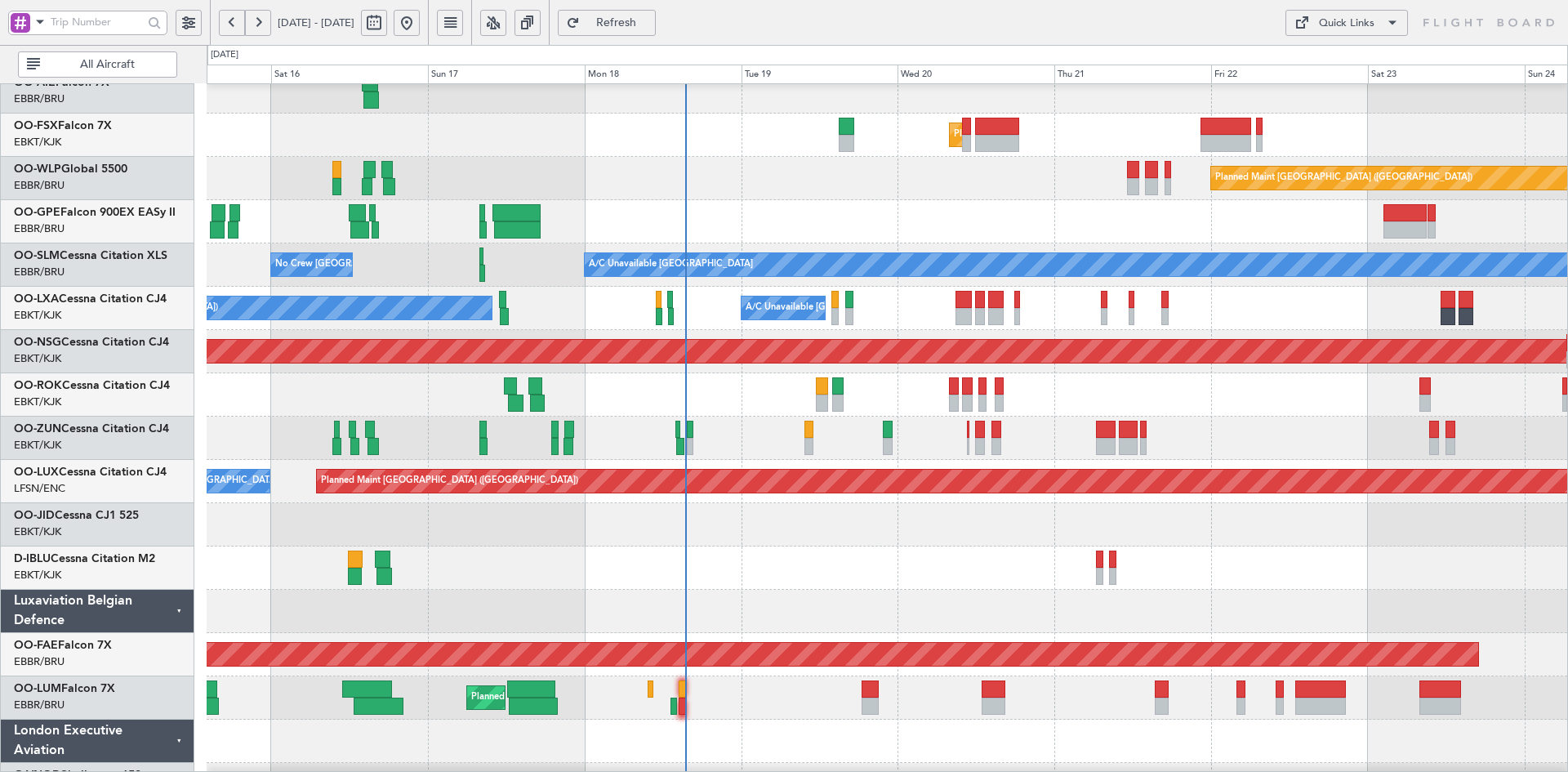
click at [923, 546] on div at bounding box center [886, 525] width 1360 height 43
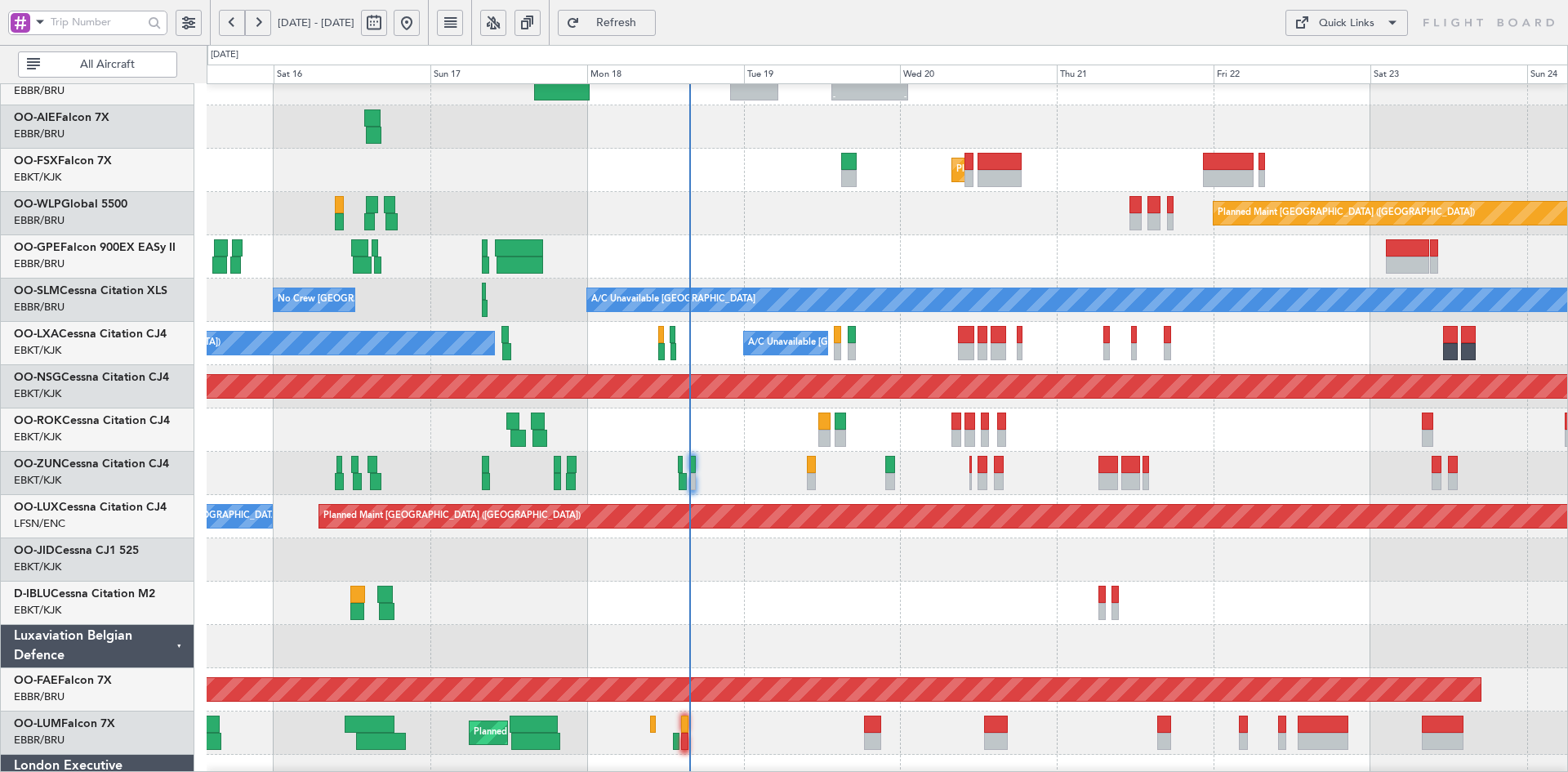
scroll to position [184, 0]
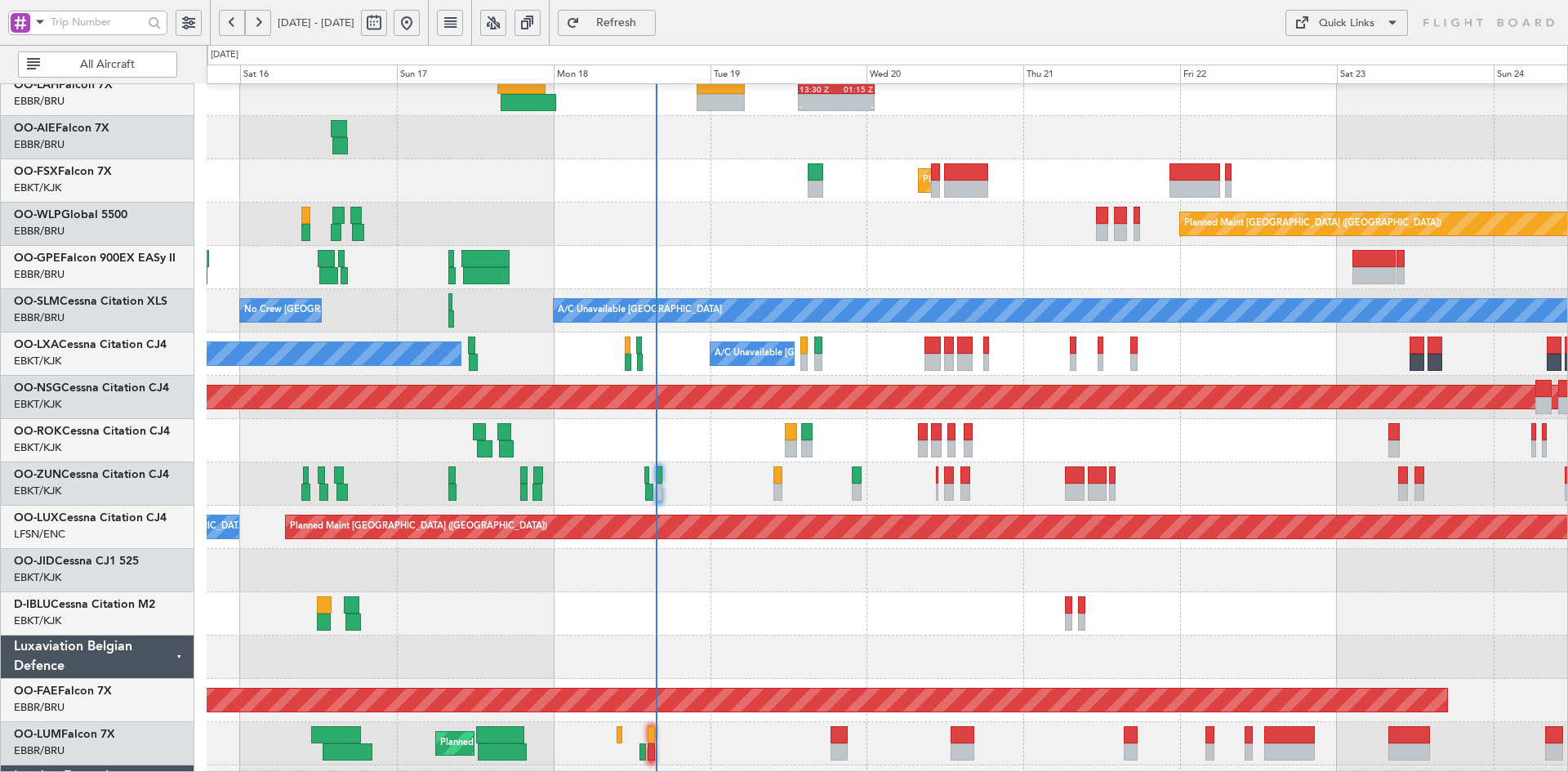
click at [1270, 455] on div "Owner [GEOGRAPHIC_DATA]-[GEOGRAPHIC_DATA]" at bounding box center [886, 441] width 1360 height 43
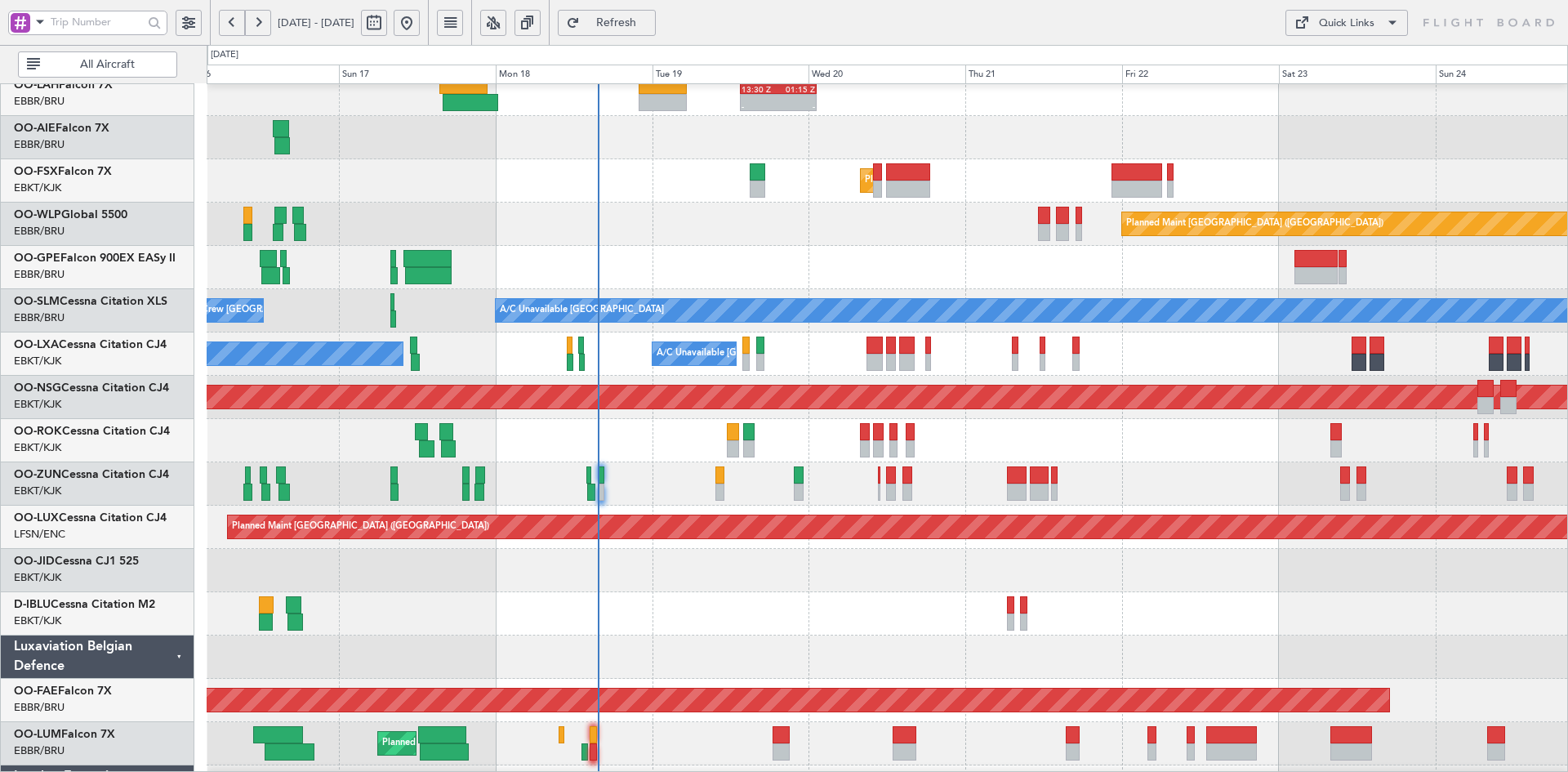
click at [1234, 502] on div "Unplanned Maint [GEOGRAPHIC_DATA] ([GEOGRAPHIC_DATA])" at bounding box center [886, 484] width 1360 height 43
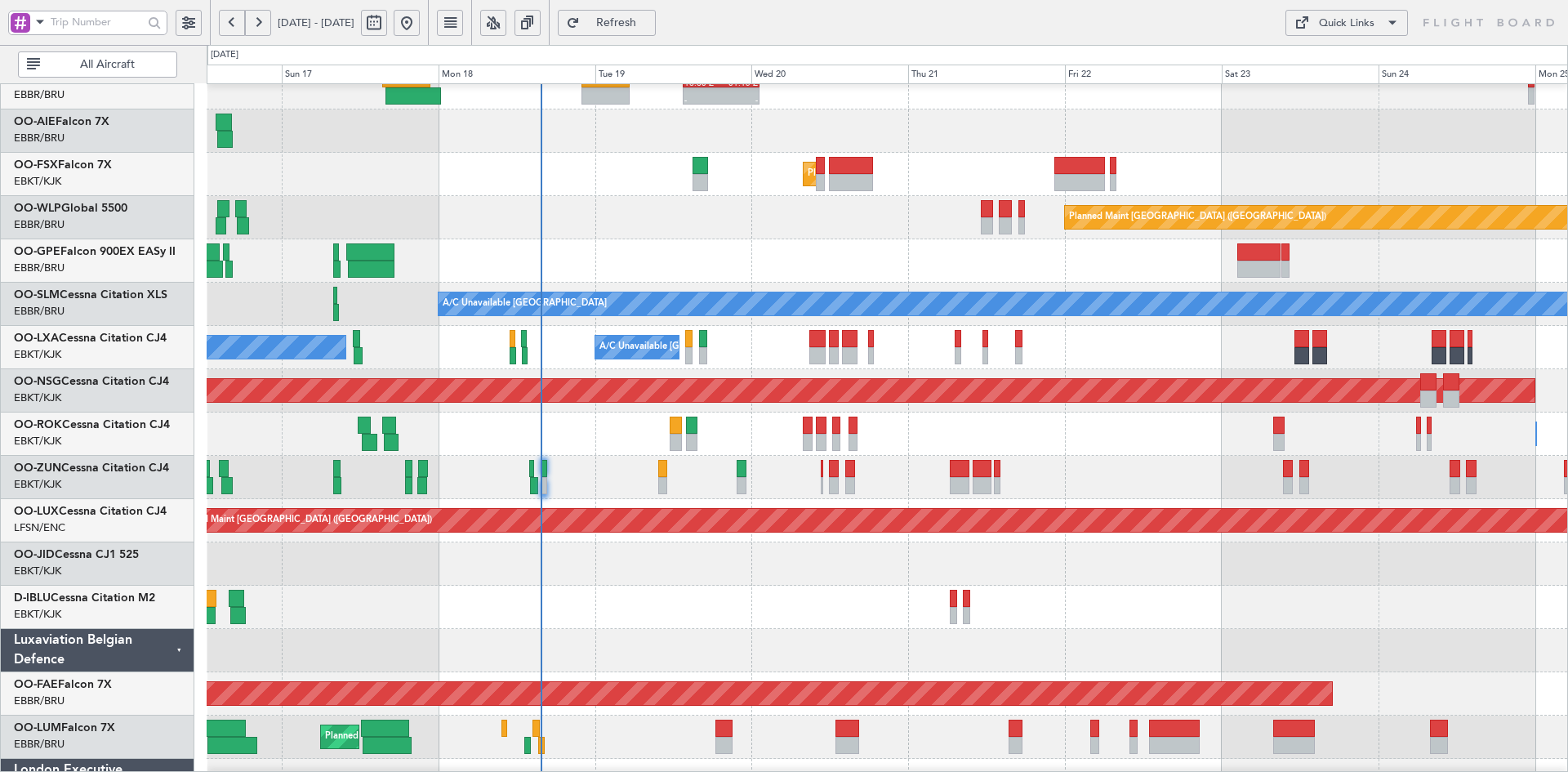
click at [1165, 602] on div at bounding box center [886, 607] width 1360 height 43
click at [1217, 165] on div "Planned Maint Kortrijk-[GEOGRAPHIC_DATA]" at bounding box center [886, 174] width 1360 height 43
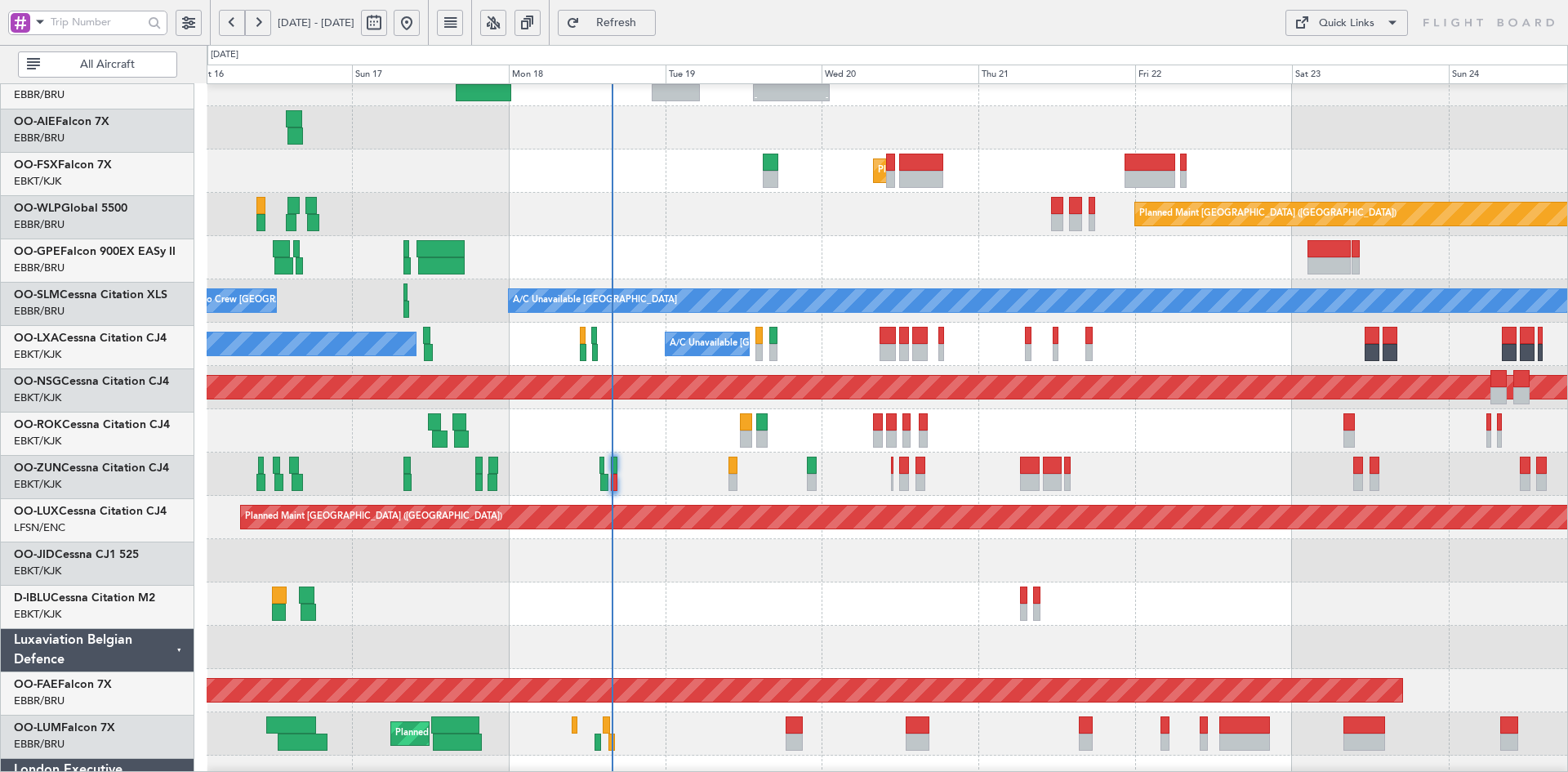
scroll to position [195, 0]
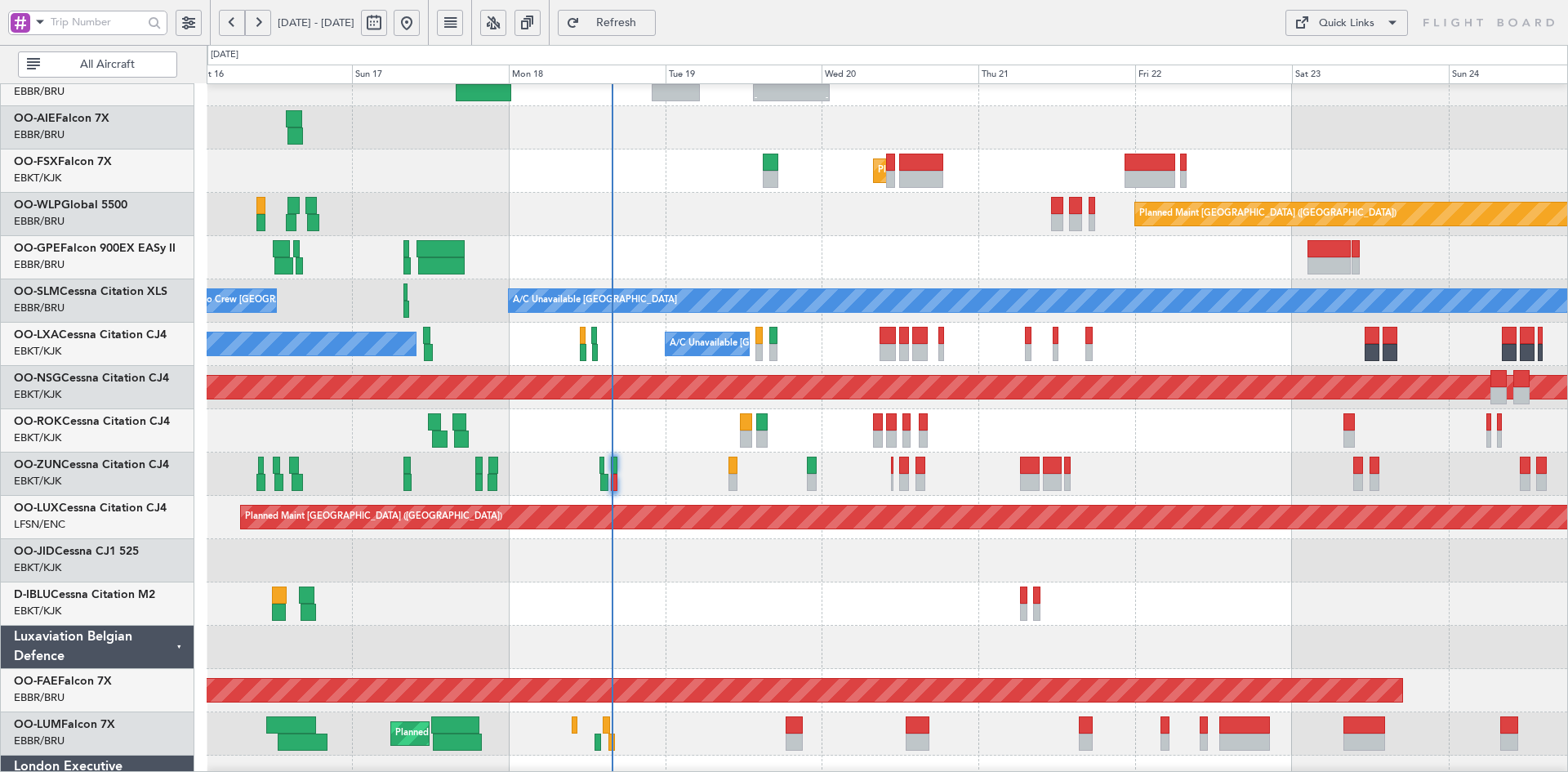
click at [762, 240] on div "No Crew [GEOGRAPHIC_DATA] ([GEOGRAPHIC_DATA] National)" at bounding box center [886, 258] width 1360 height 43
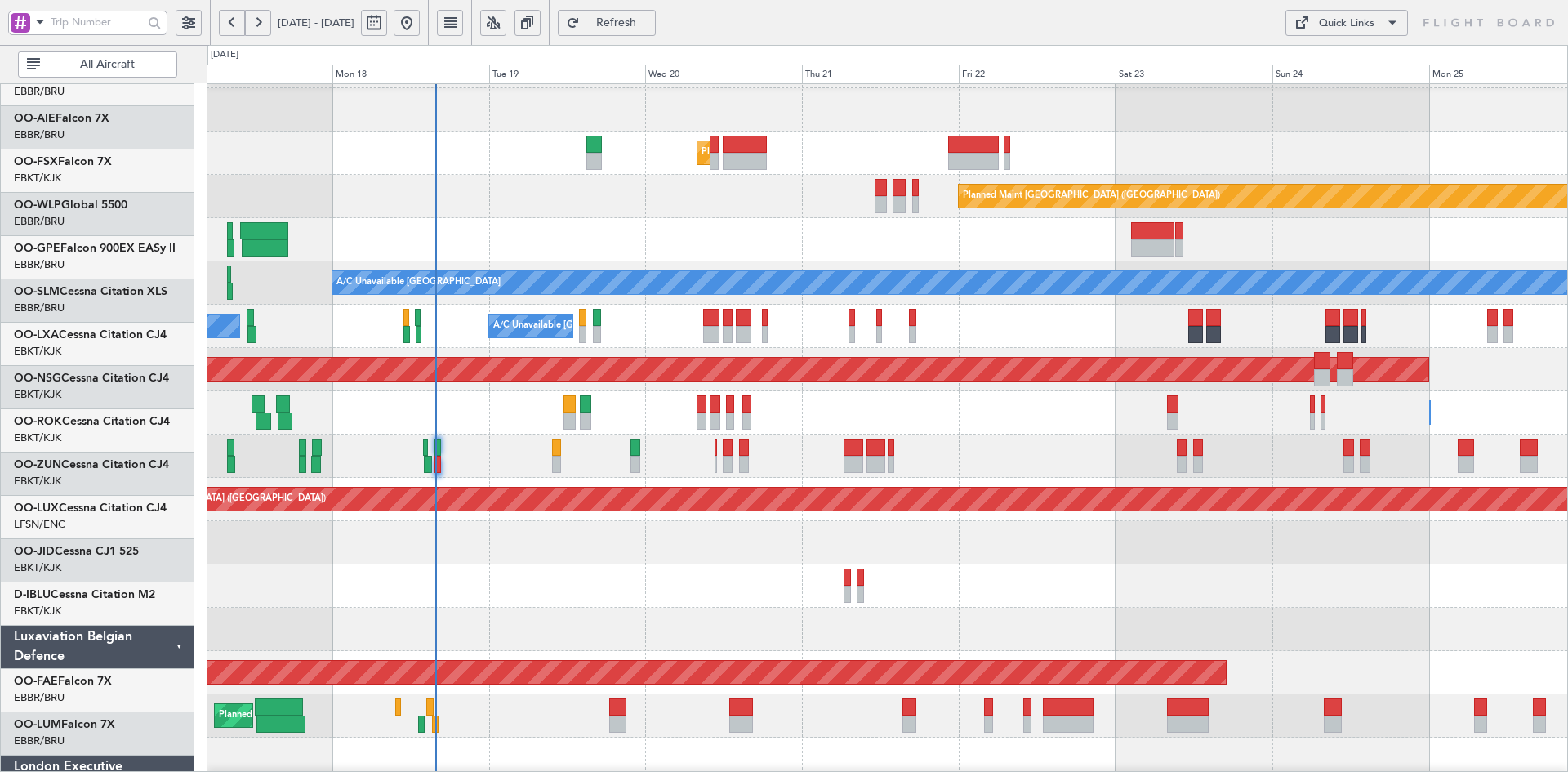
scroll to position [213, 0]
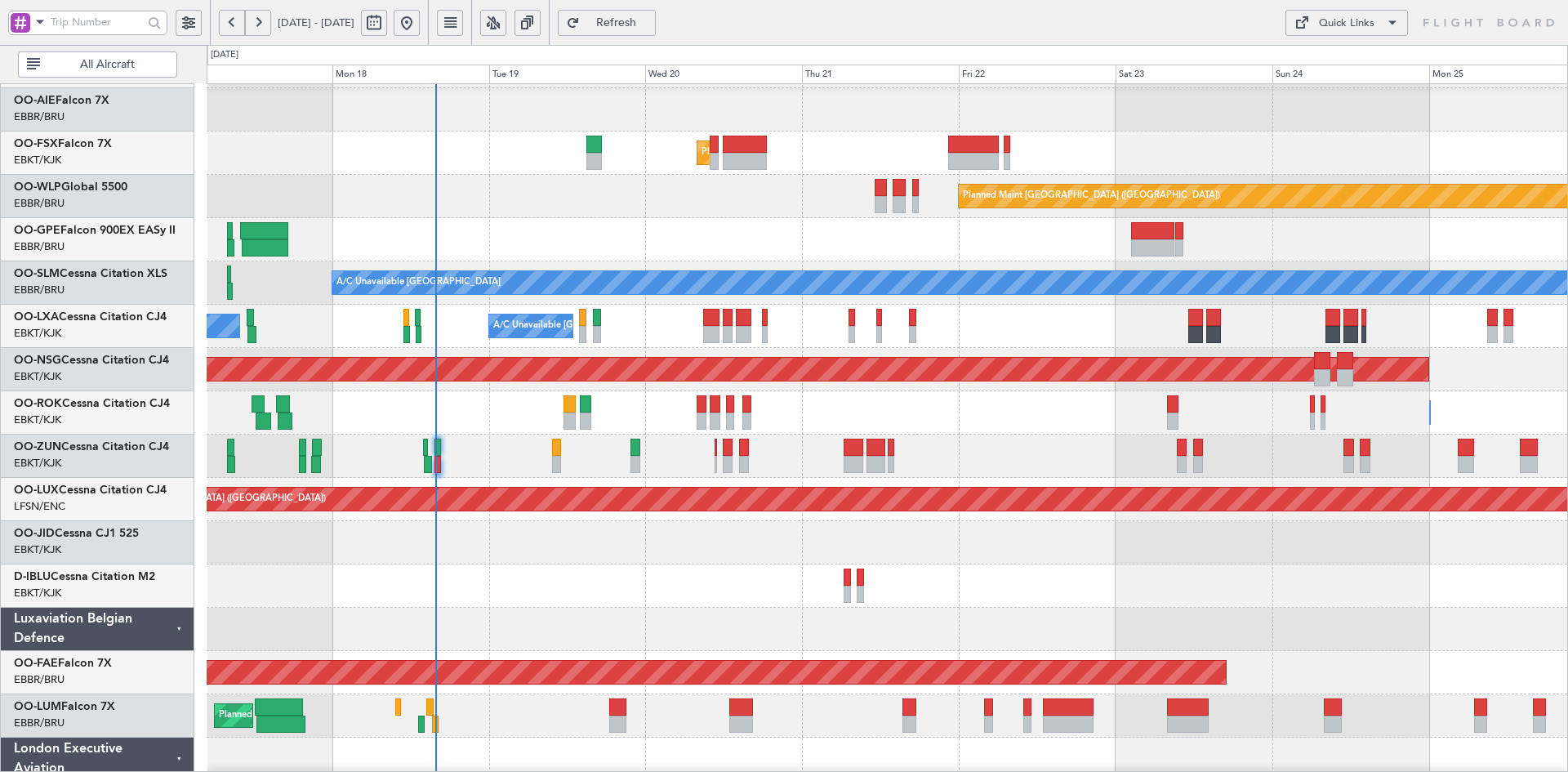
click at [965, 563] on div at bounding box center [886, 543] width 1360 height 43
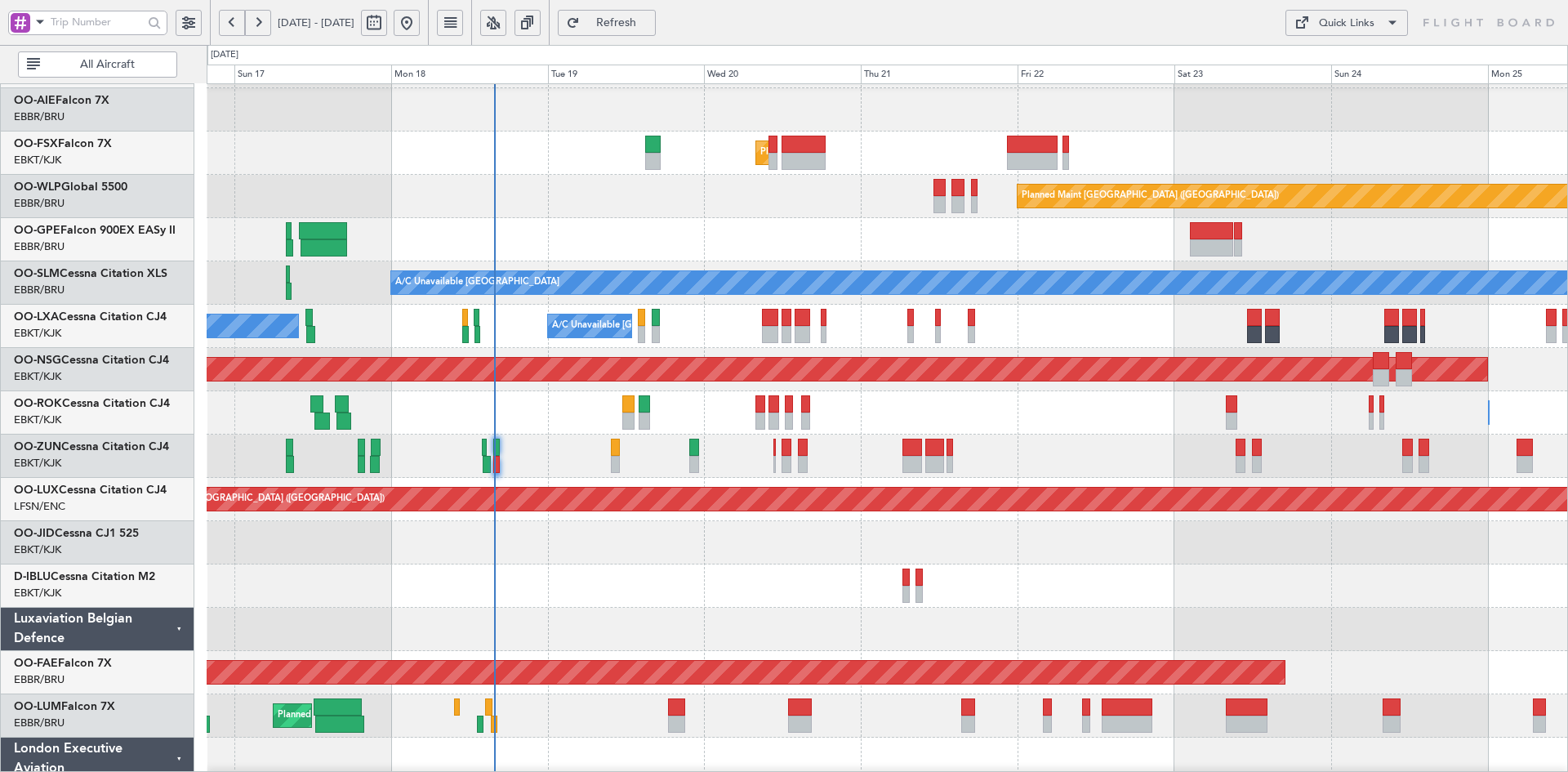
click at [636, 248] on div "No Crew [GEOGRAPHIC_DATA] ([GEOGRAPHIC_DATA] National)" at bounding box center [886, 240] width 1360 height 43
click at [886, 625] on div at bounding box center [886, 629] width 1360 height 43
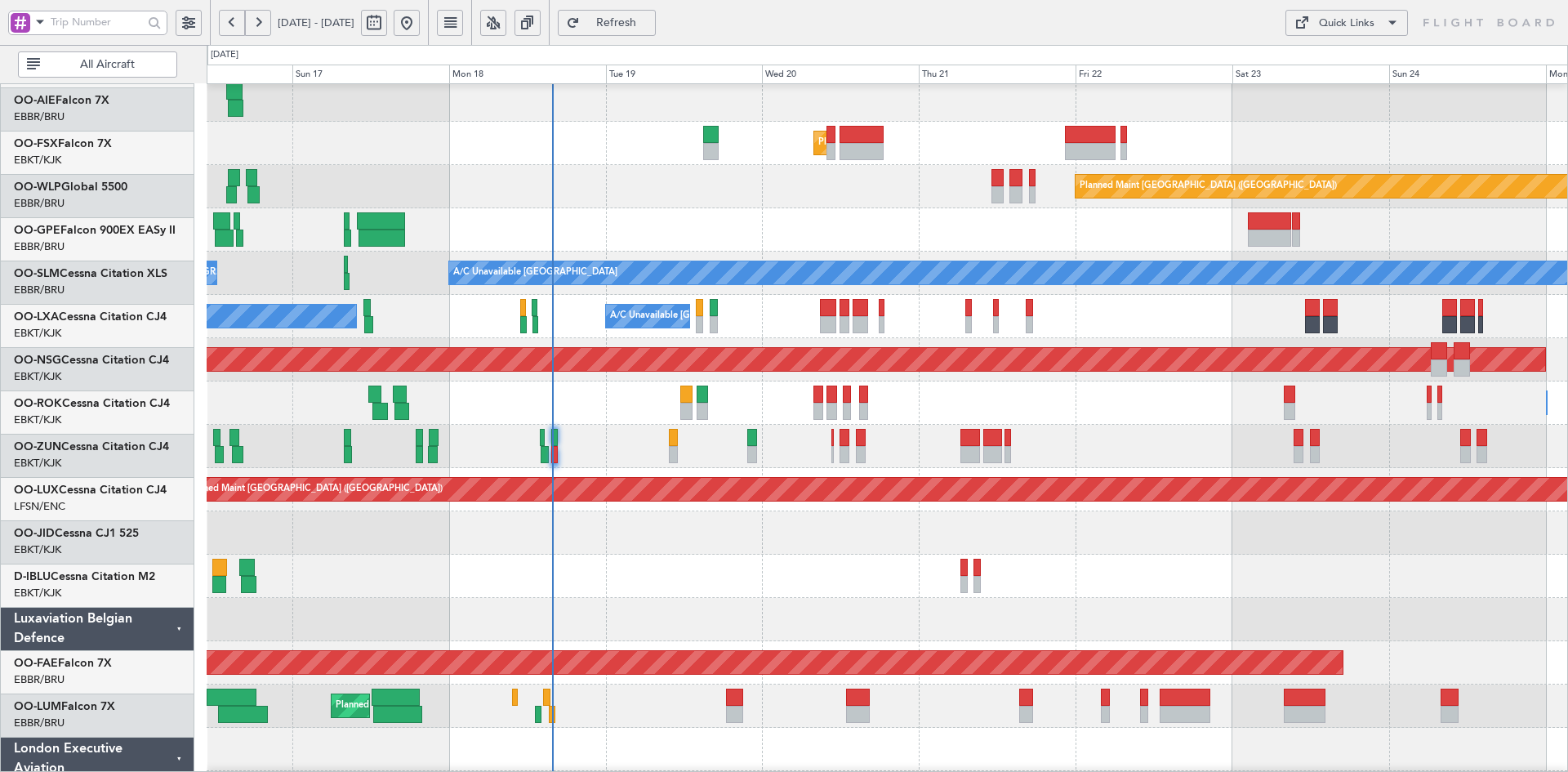
scroll to position [222, 0]
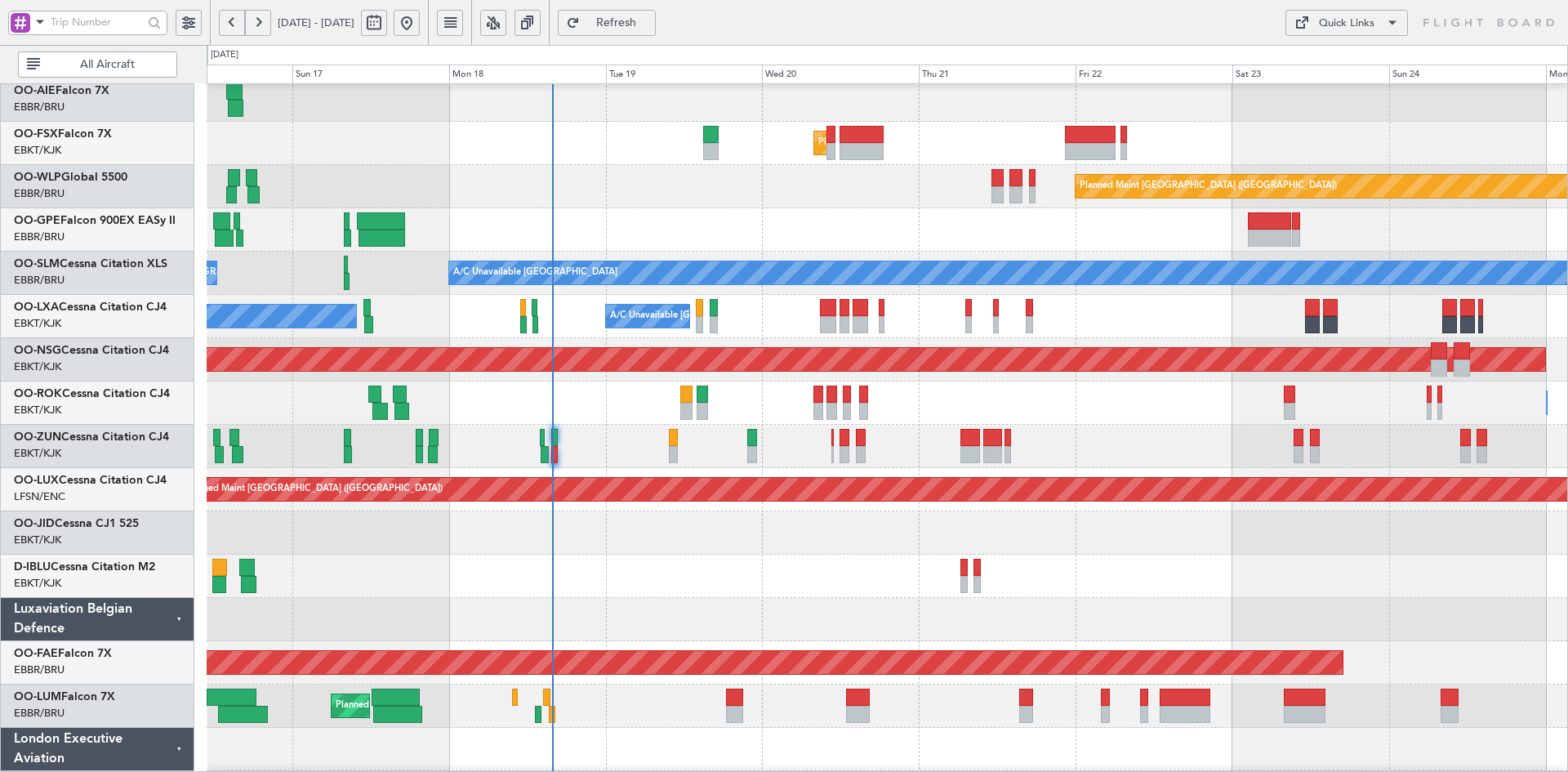
click at [1123, 600] on div at bounding box center [886, 620] width 1360 height 43
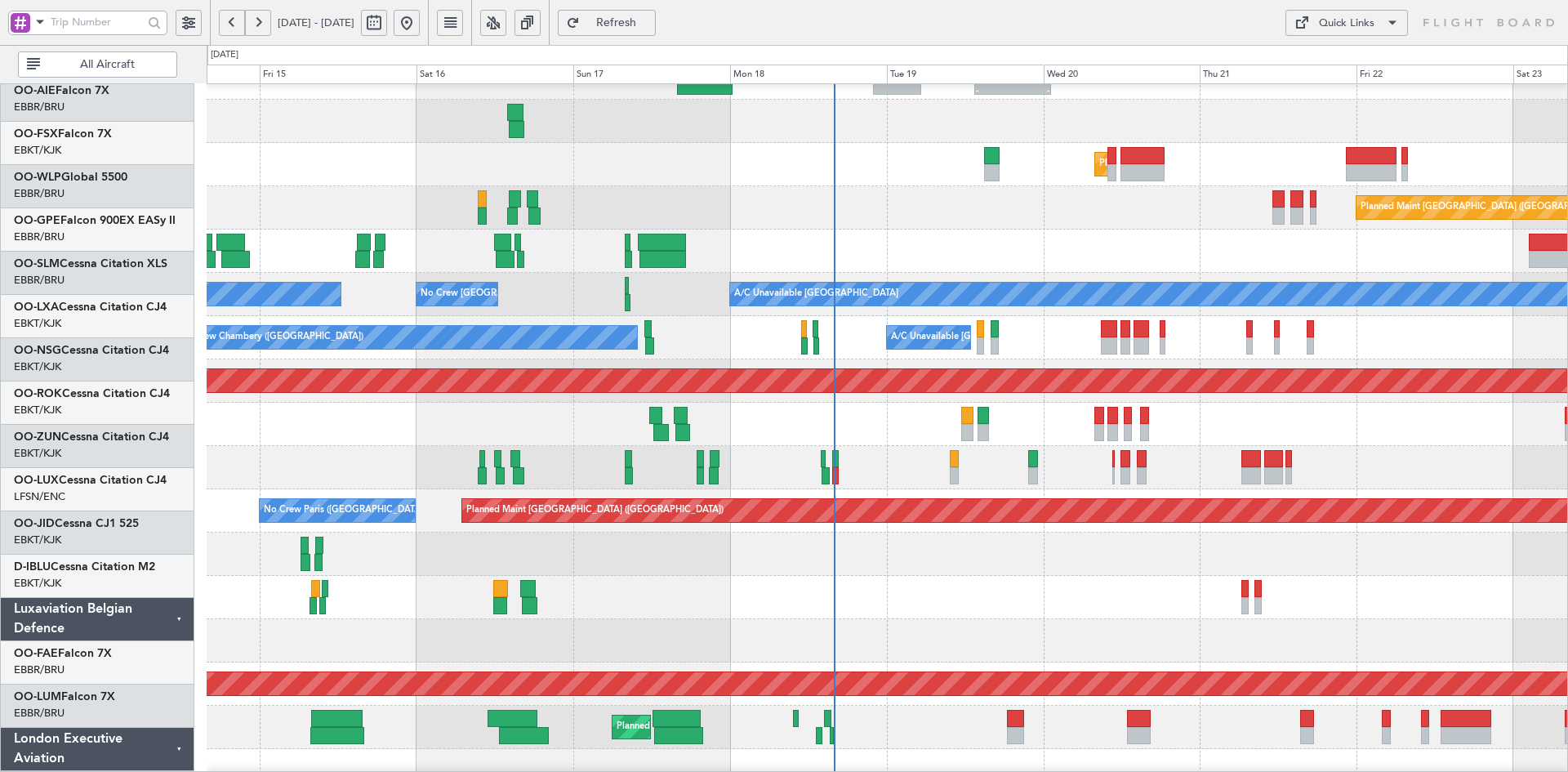
scroll to position [201, 0]
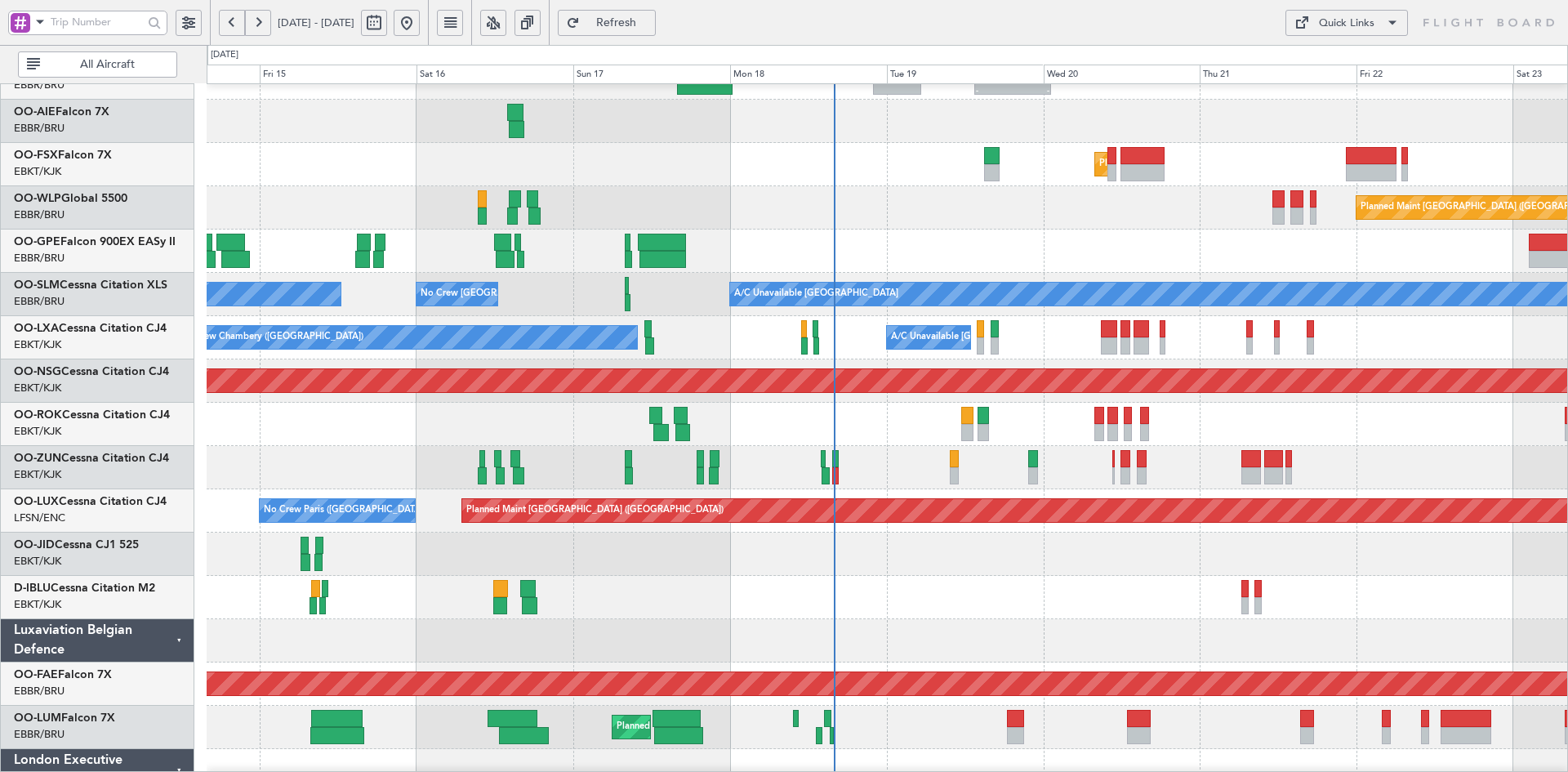
click at [1007, 195] on div "Planned Maint [GEOGRAPHIC_DATA] ([GEOGRAPHIC_DATA])" at bounding box center [886, 208] width 1360 height 43
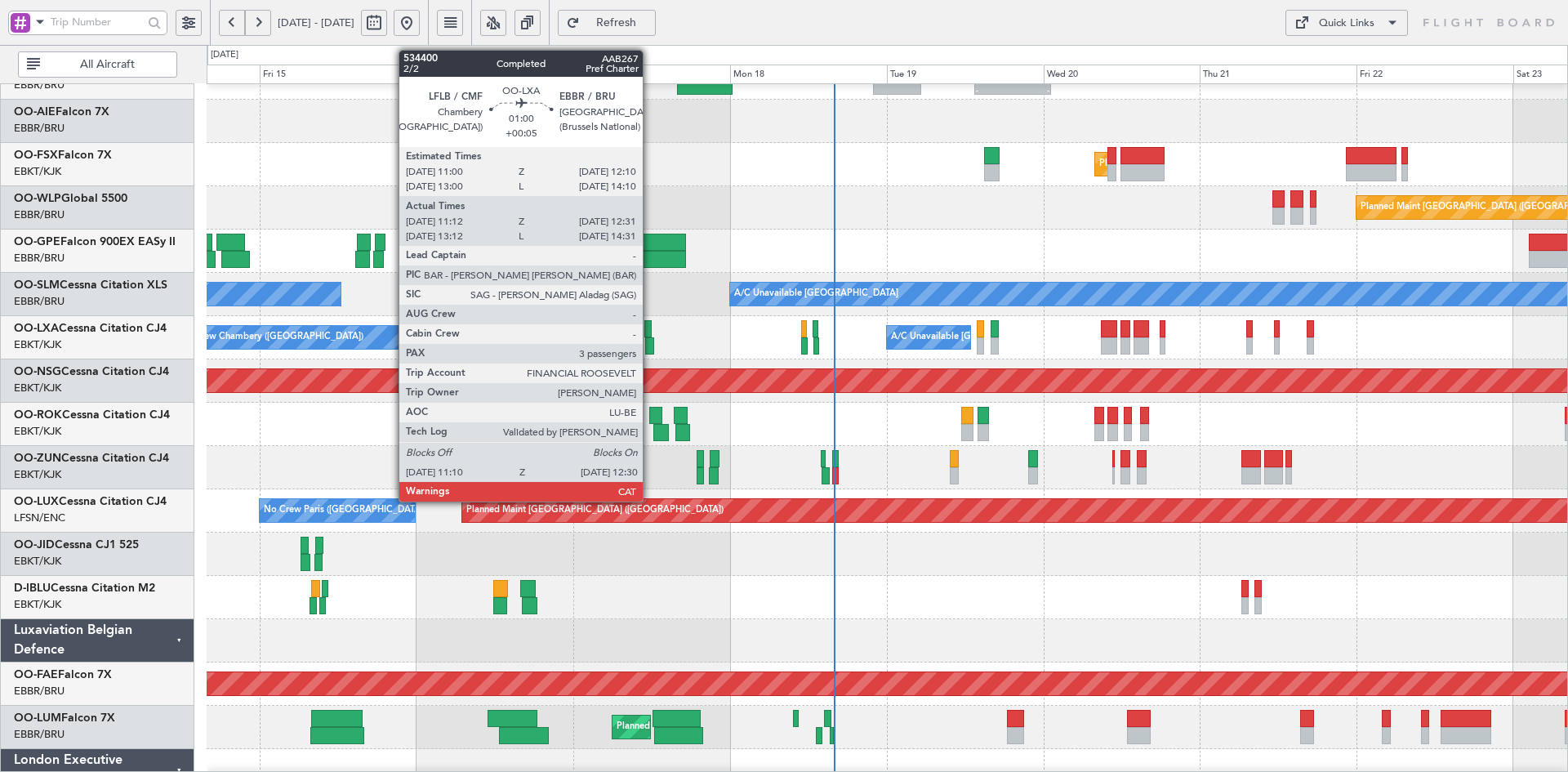
click at [651, 346] on div at bounding box center [650, 346] width 9 height 17
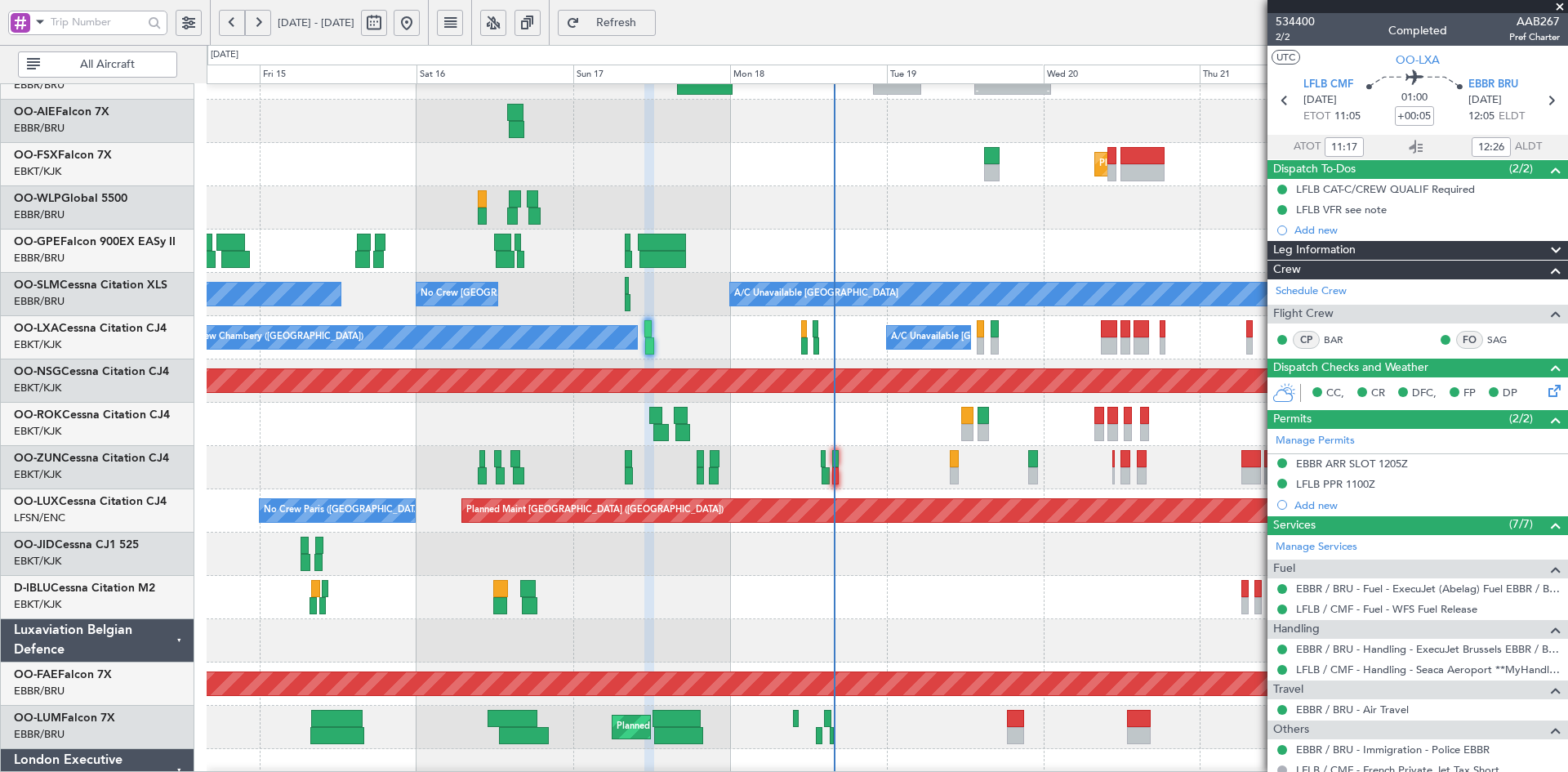
click at [759, 234] on div "No Crew [GEOGRAPHIC_DATA] ([GEOGRAPHIC_DATA] National)" at bounding box center [886, 251] width 1360 height 43
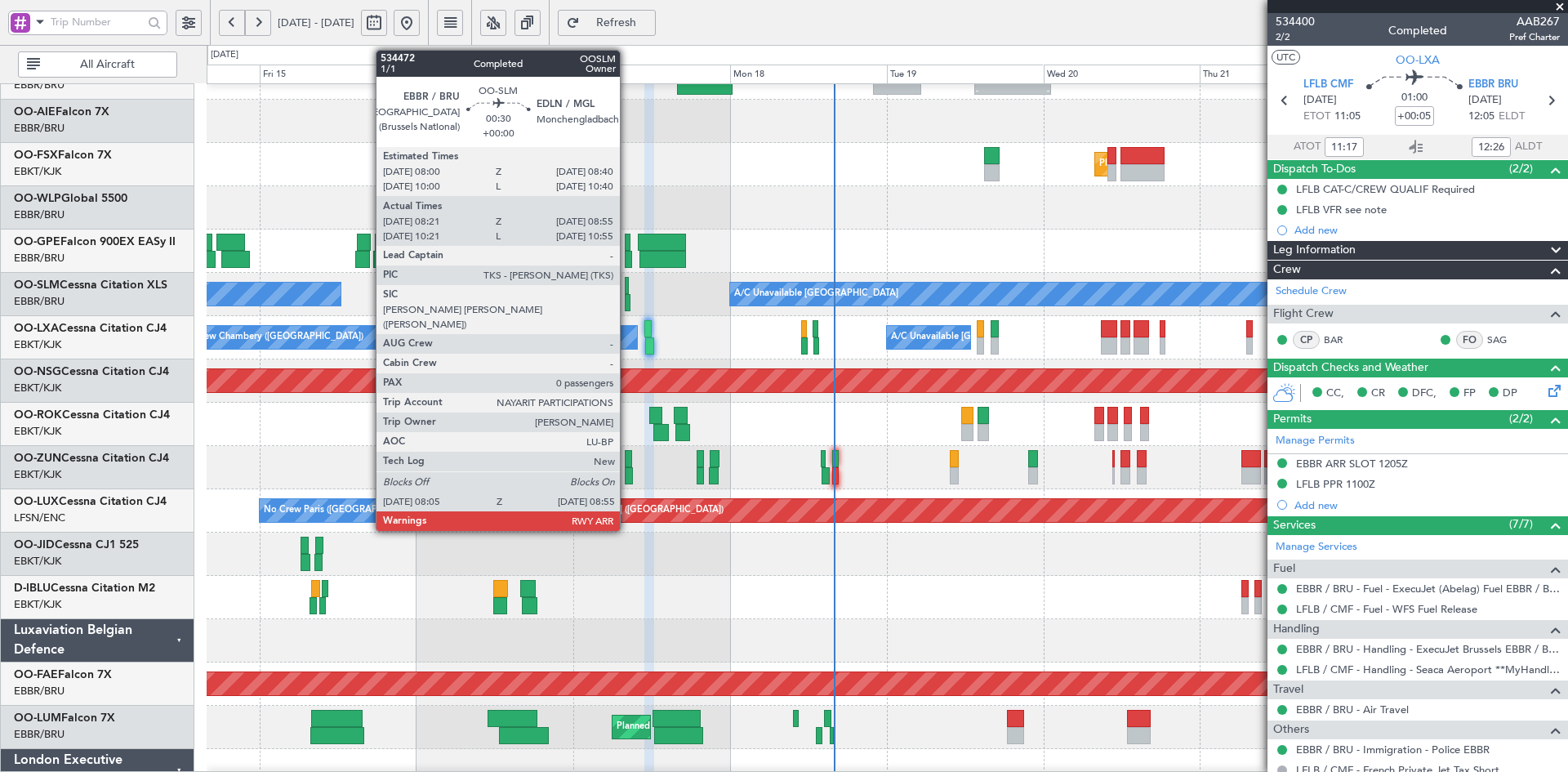
click at [627, 305] on div at bounding box center [628, 303] width 6 height 17
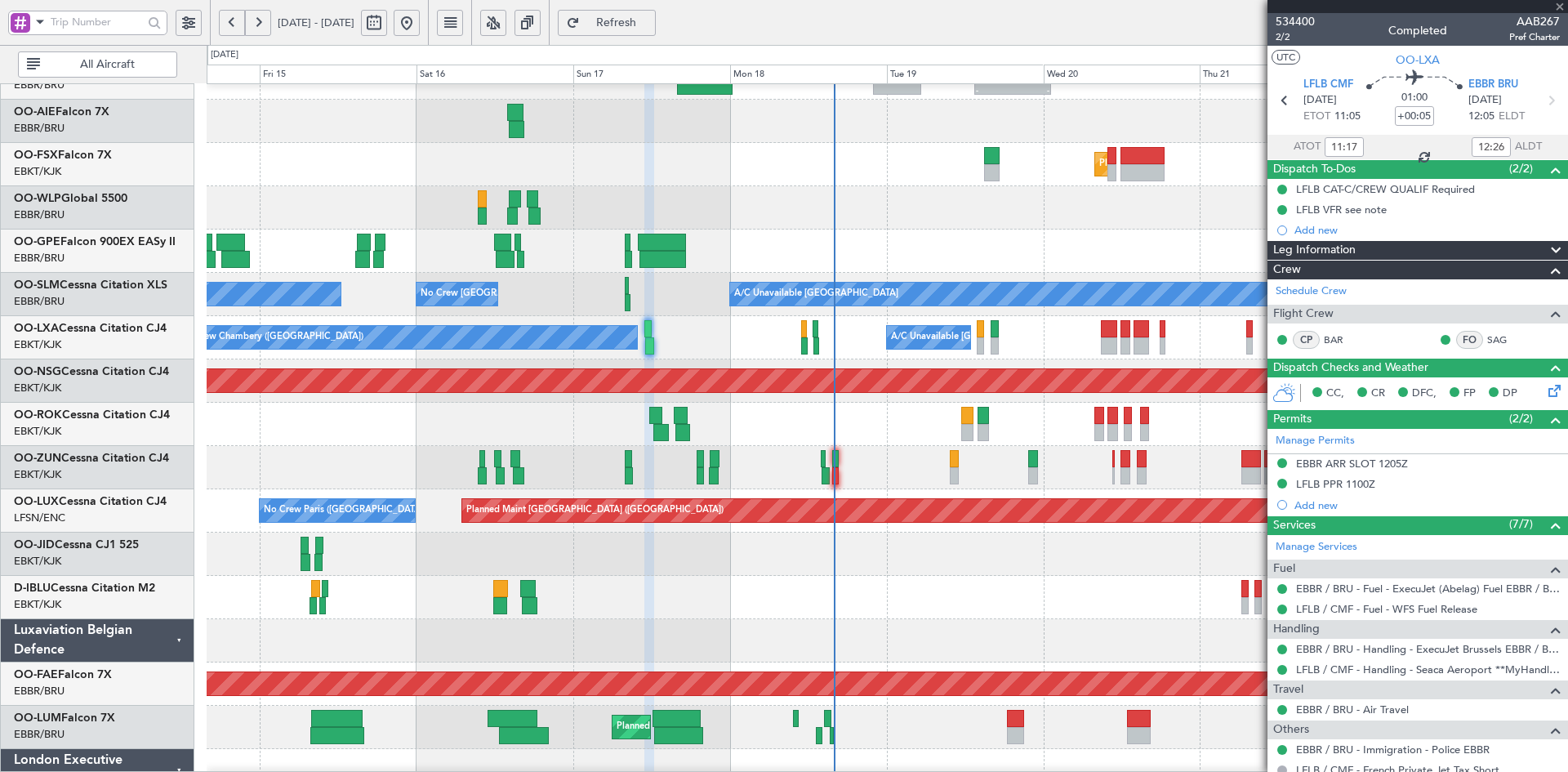
type input "08:26"
type input "08:50"
type input "0"
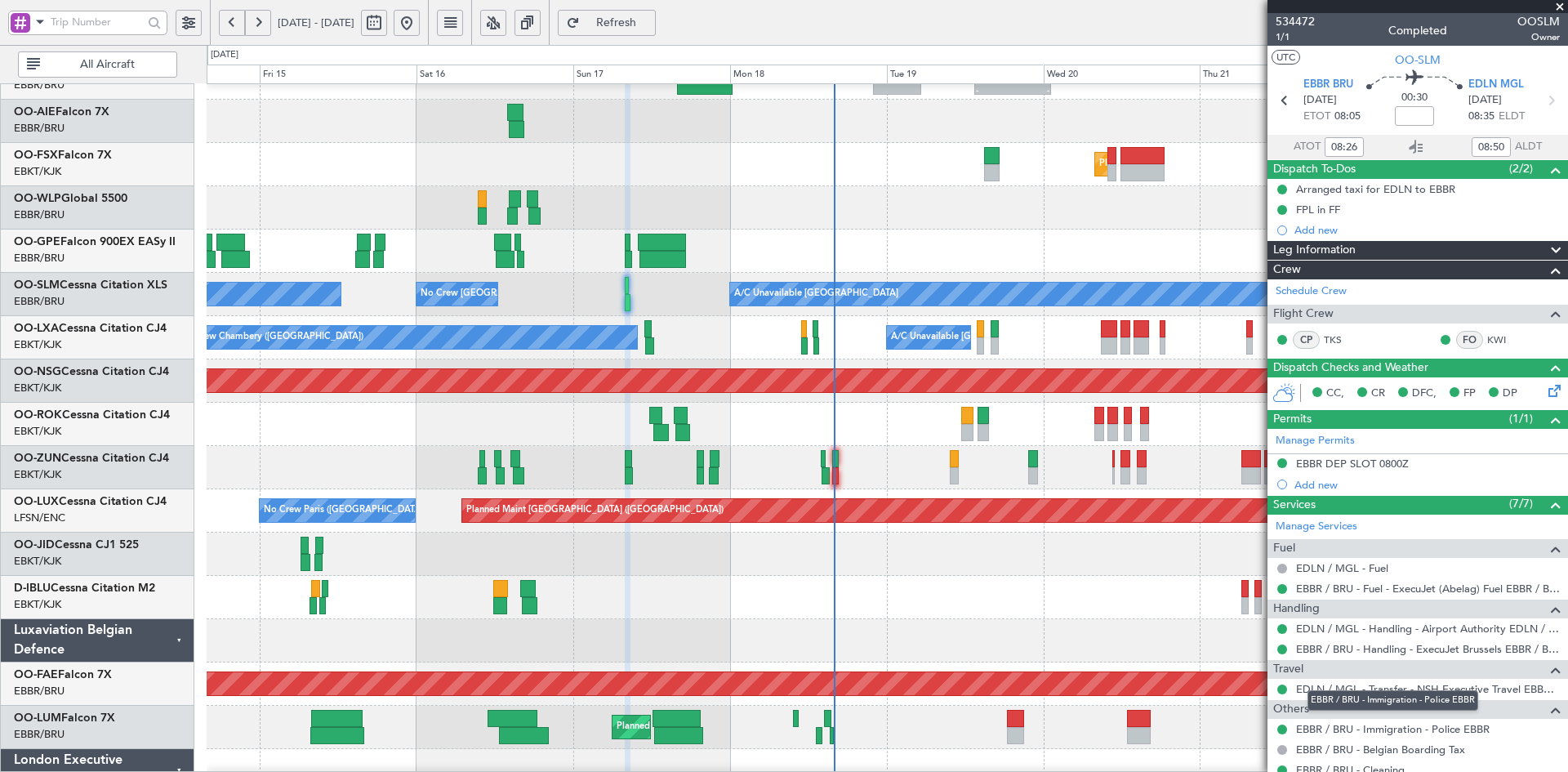
click at [1429, 684] on mat-tooltip-component "EBBR / BRU - Immigration - Police EBBR" at bounding box center [1393, 701] width 194 height 43
click at [1378, 685] on mat-tooltip-component "EBBR / BRU - Handling - ExecuJet Brussels EBBR / BRU" at bounding box center [1422, 677] width 255 height 43
click at [1378, 692] on mat-tooltip-component "EBBR / BRU - Handling - ExecuJet Brussels EBBR / BRU" at bounding box center [1422, 677] width 255 height 43
click at [1396, 686] on link "EDLN / MGL - Transfer - NSH Executive Travel EBBR / BRU" at bounding box center [1428, 688] width 264 height 14
click at [1029, 229] on div "No Crew [GEOGRAPHIC_DATA] ([GEOGRAPHIC_DATA] National)" at bounding box center [886, 251] width 1360 height 43
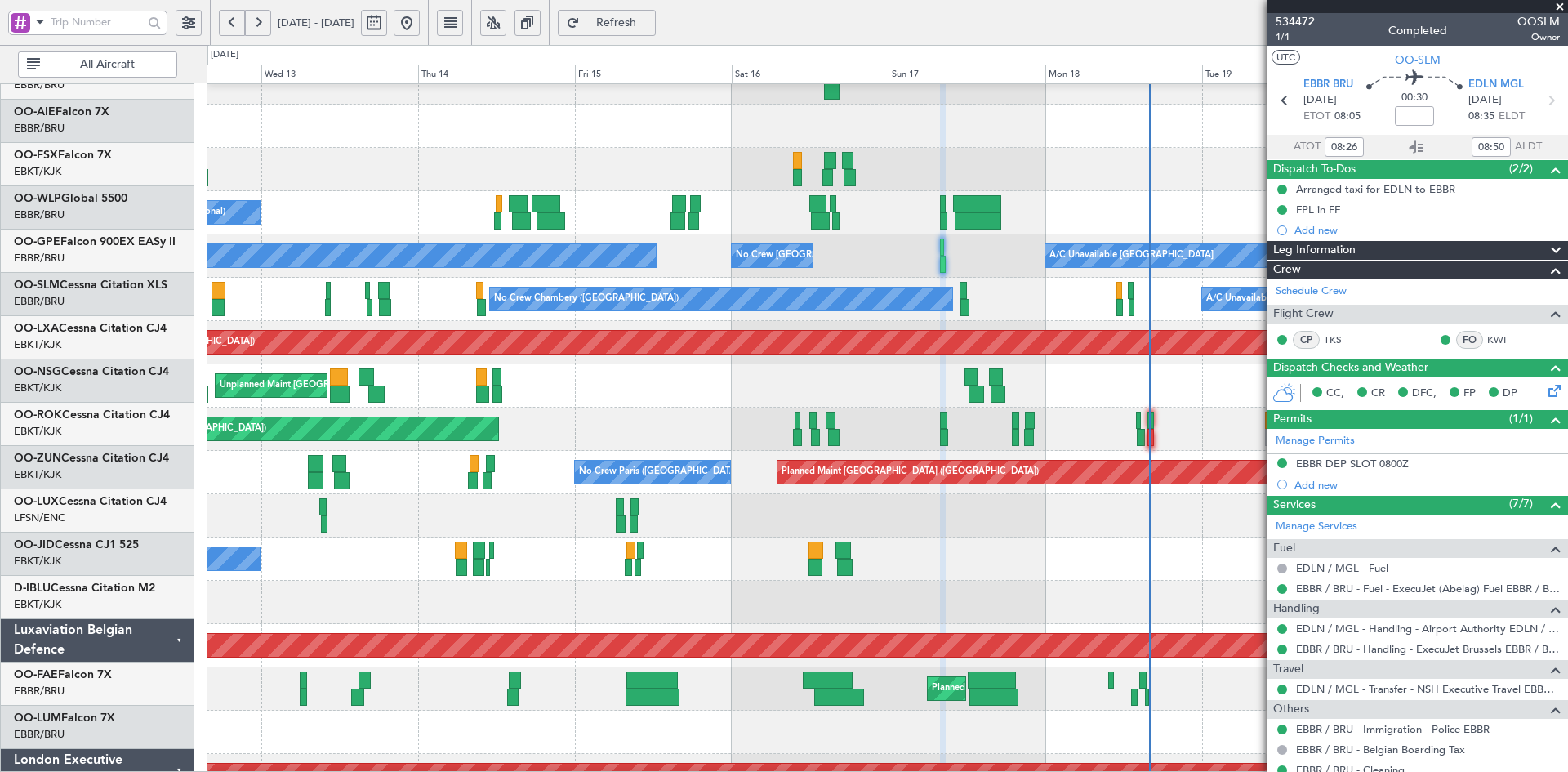
scroll to position [240, 0]
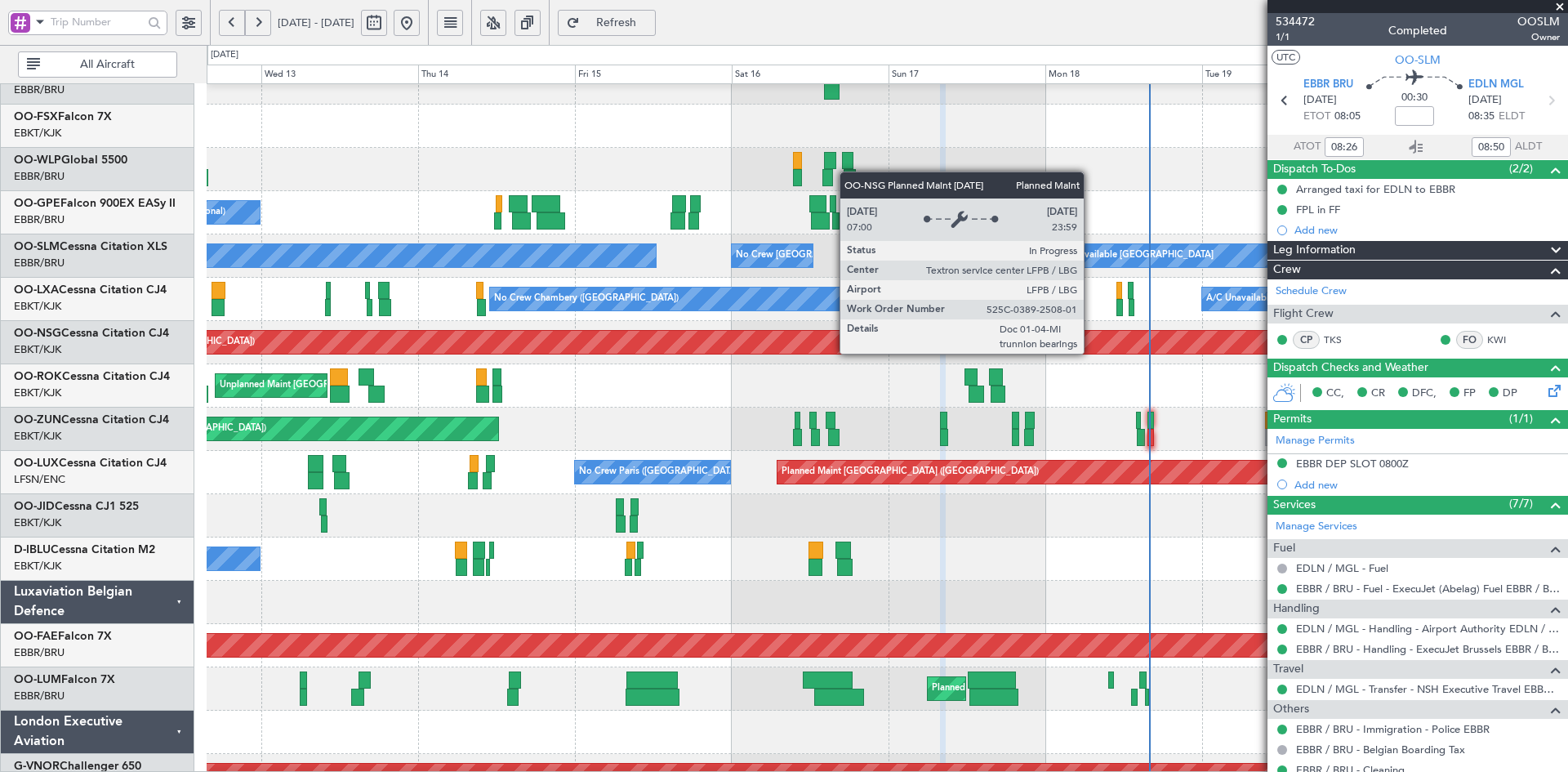
click at [694, 354] on div "Planned Maint [GEOGRAPHIC_DATA] ([GEOGRAPHIC_DATA])" at bounding box center [886, 342] width 1360 height 43
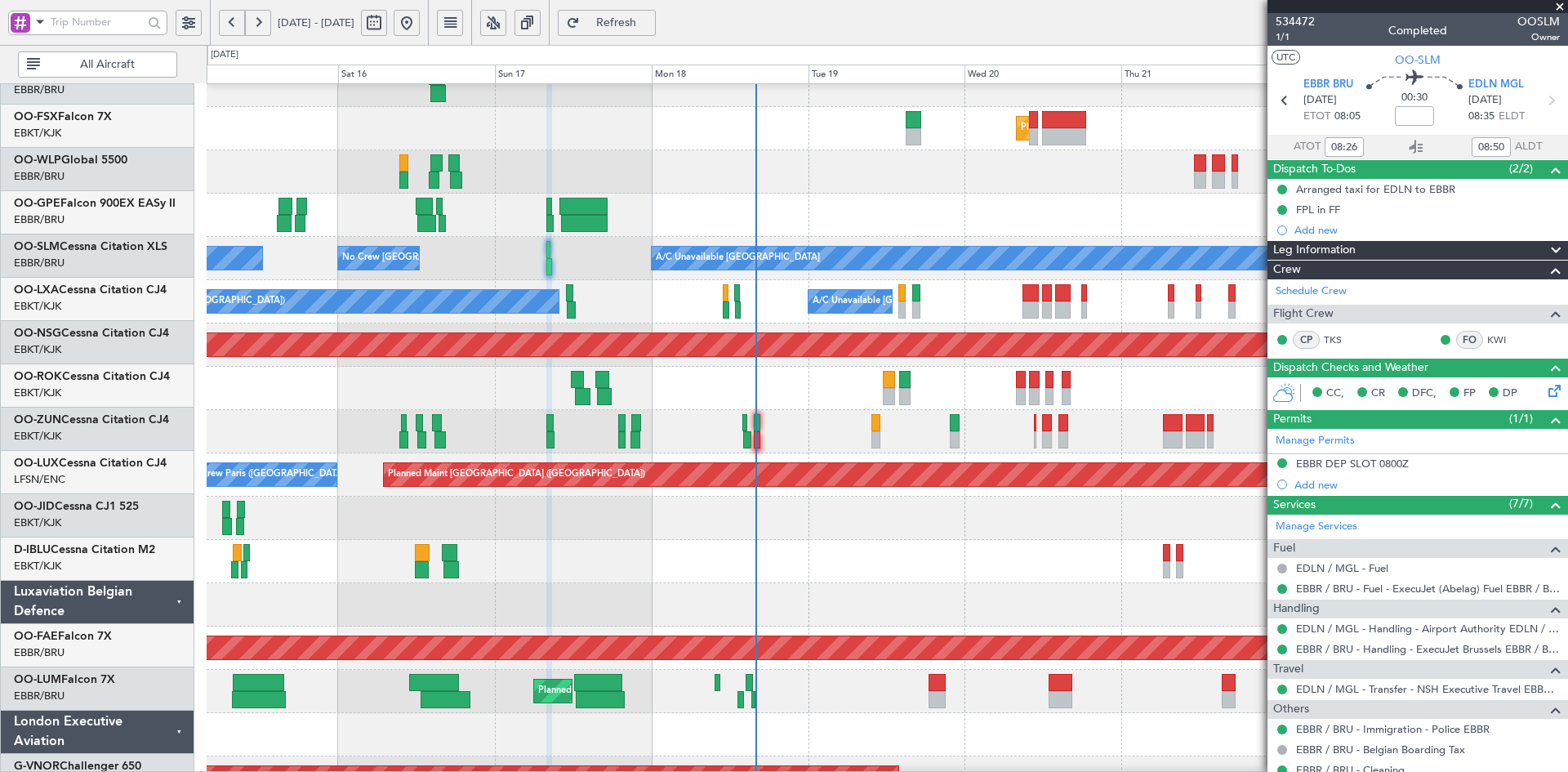
scroll to position [237, 0]
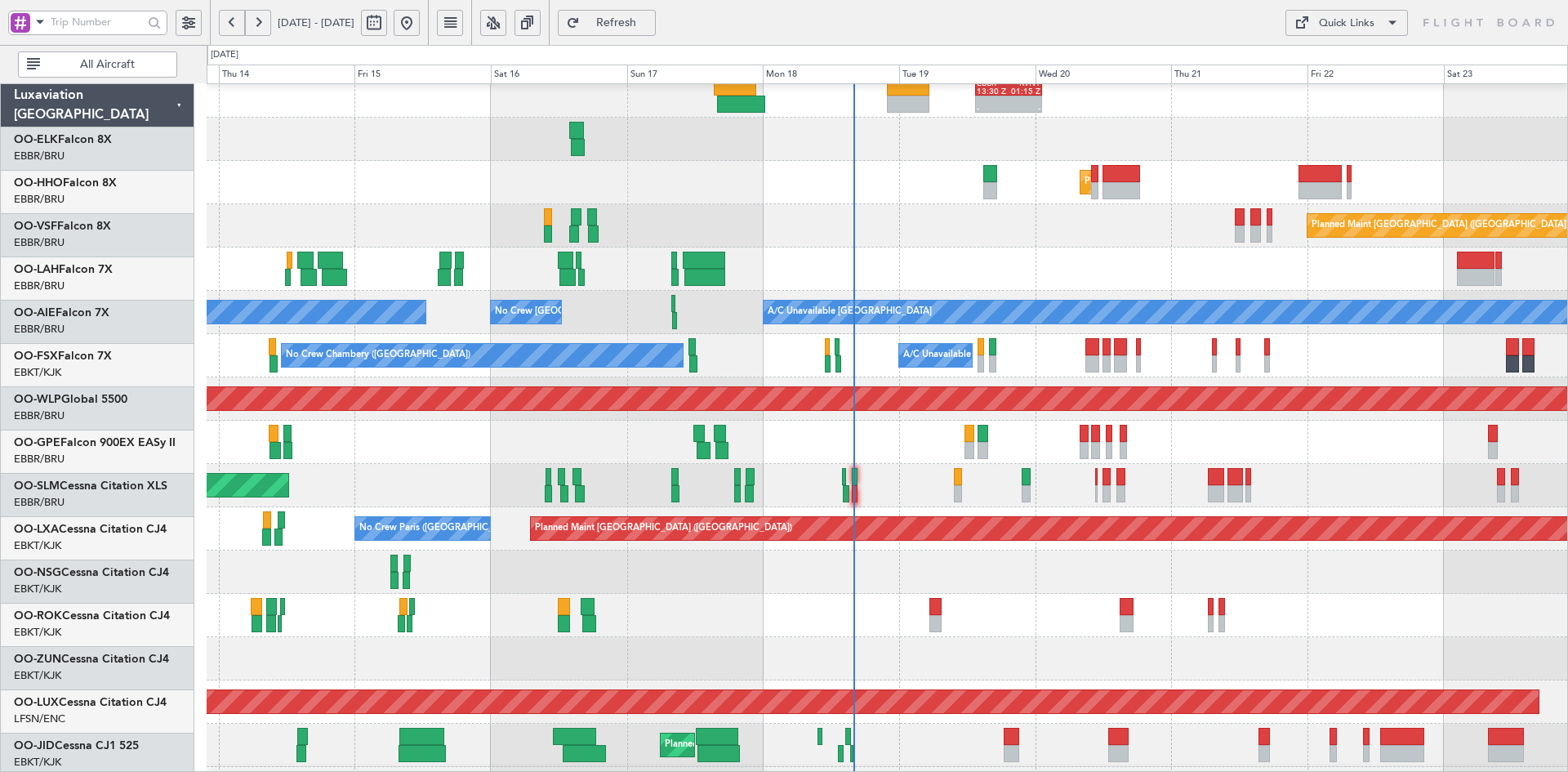
scroll to position [183, 0]
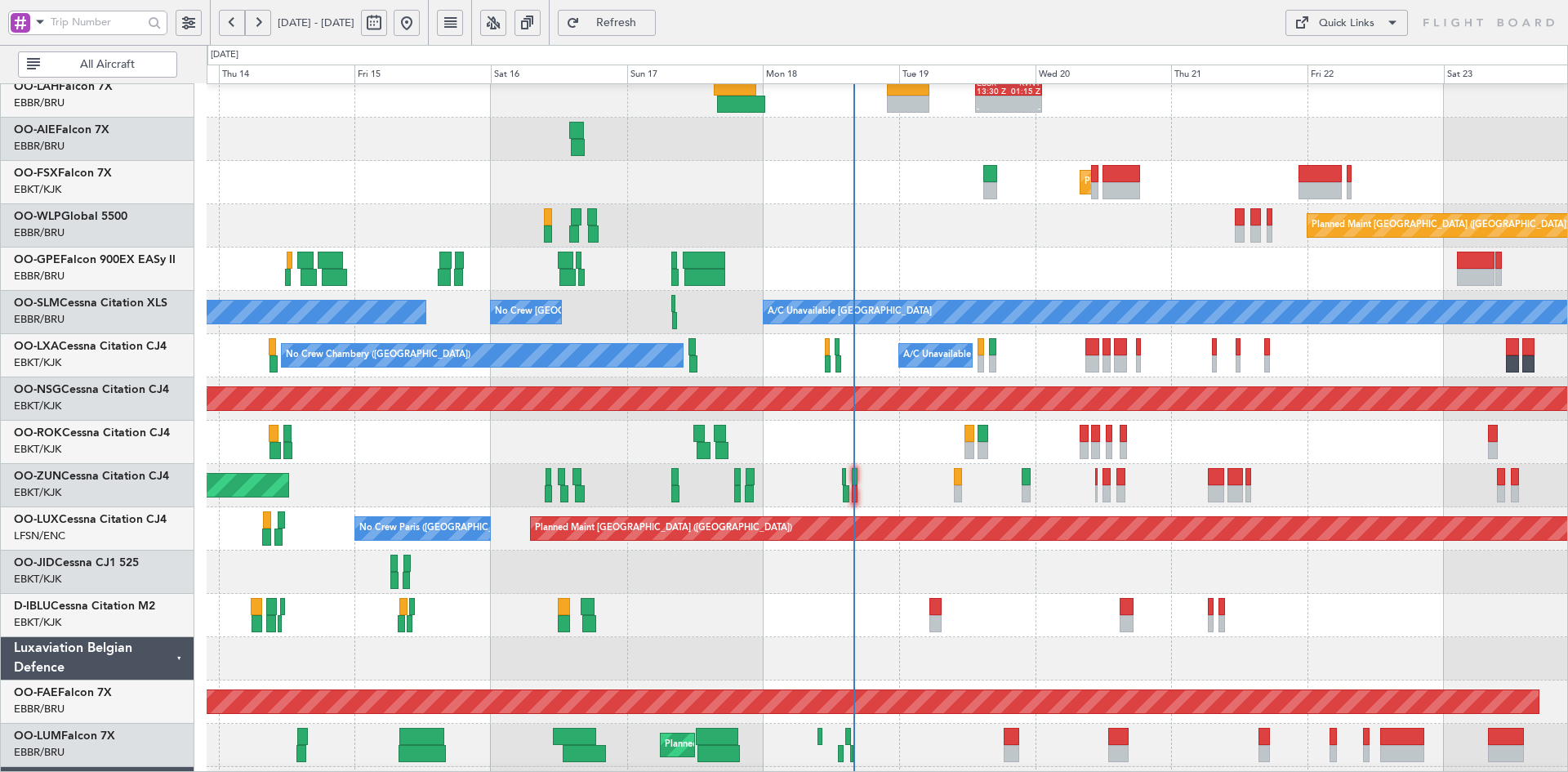
click at [1385, 587] on div "- - EBBR 13:30 Z KVNY 01:15 Z Planned Maint [GEOGRAPHIC_DATA]-[GEOGRAPHIC_DATA]…" at bounding box center [886, 377] width 1360 height 953
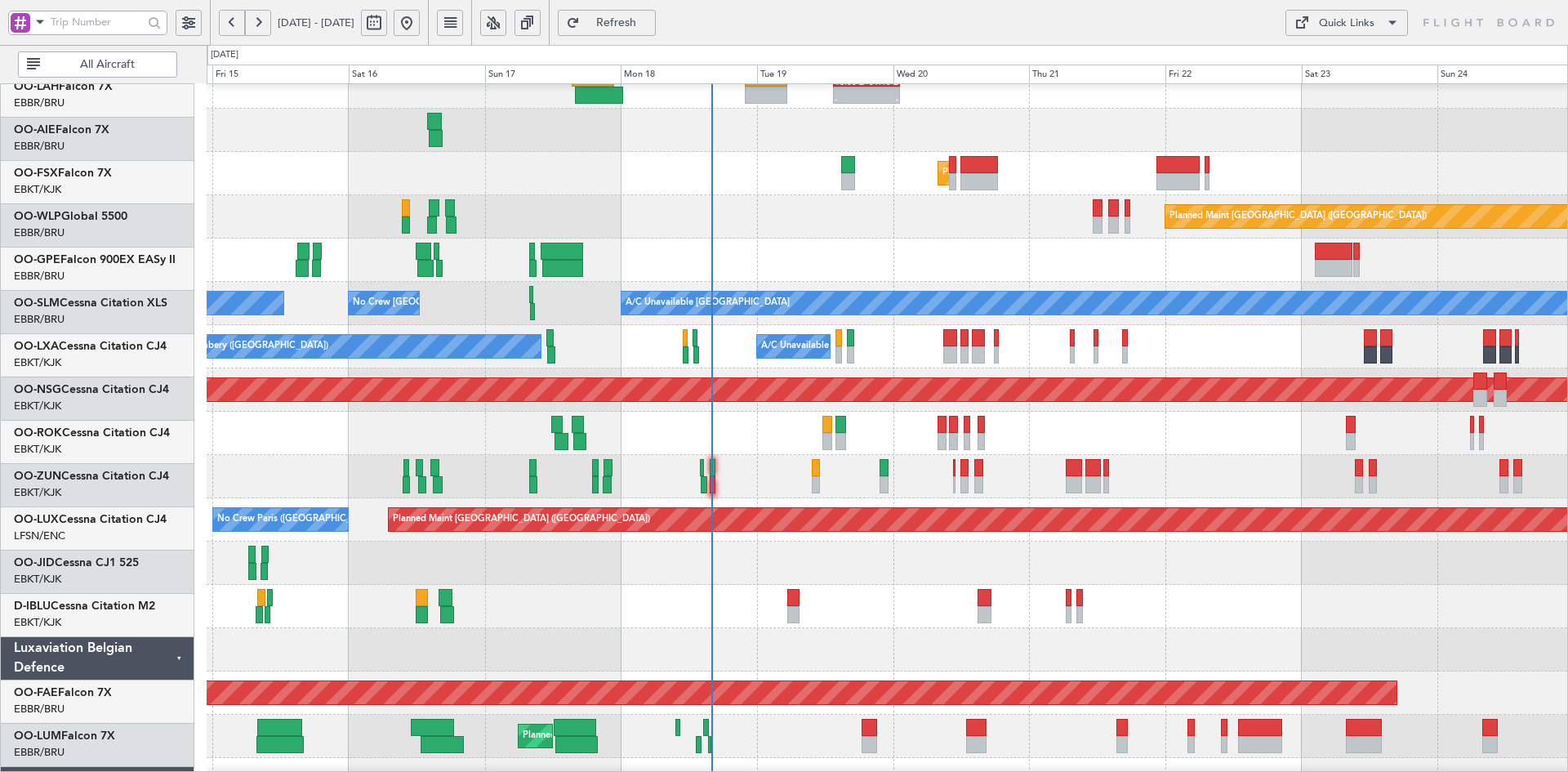
scroll to position [192, 0]
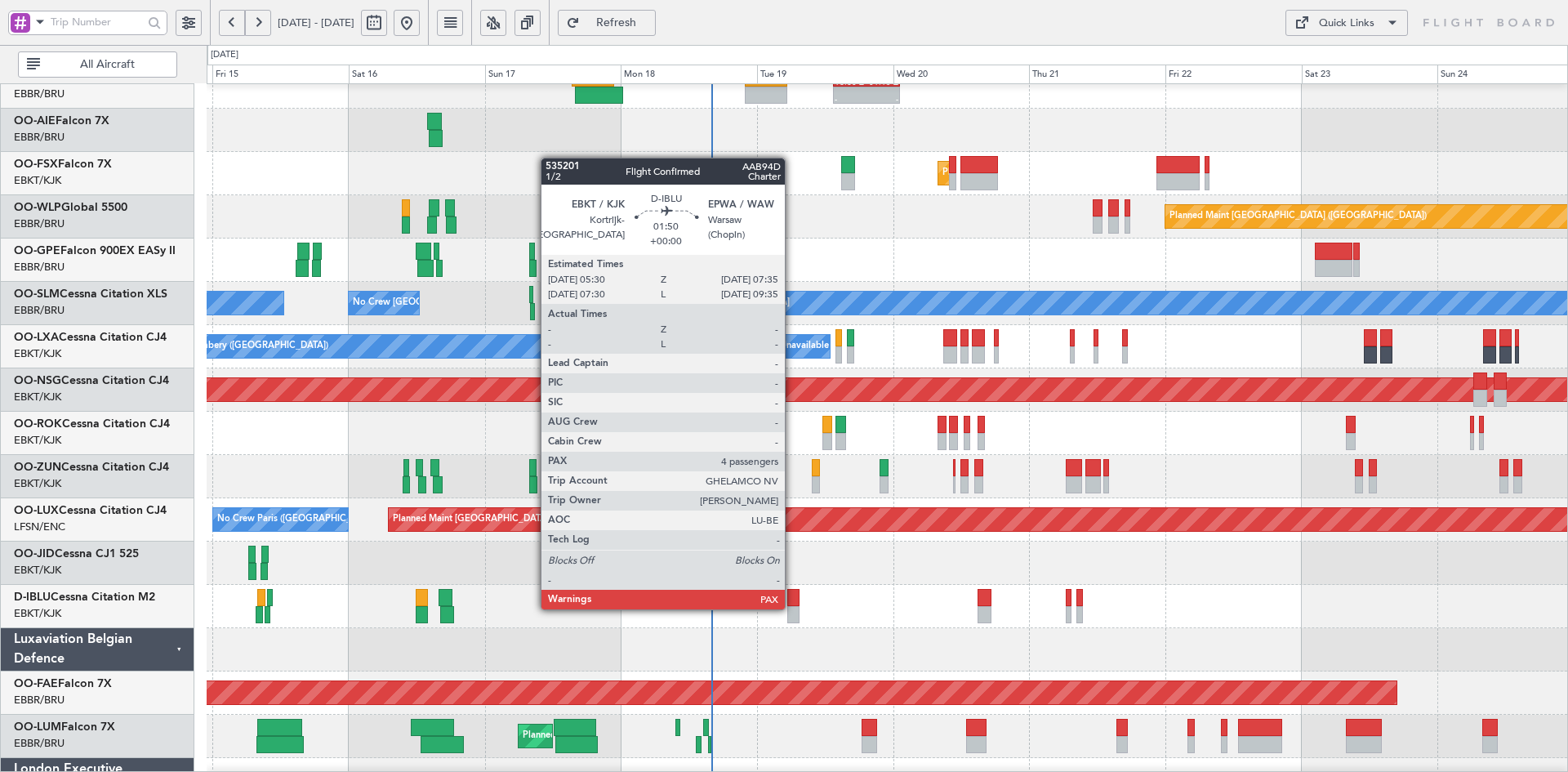
click at [792, 607] on div at bounding box center [792, 615] width 12 height 17
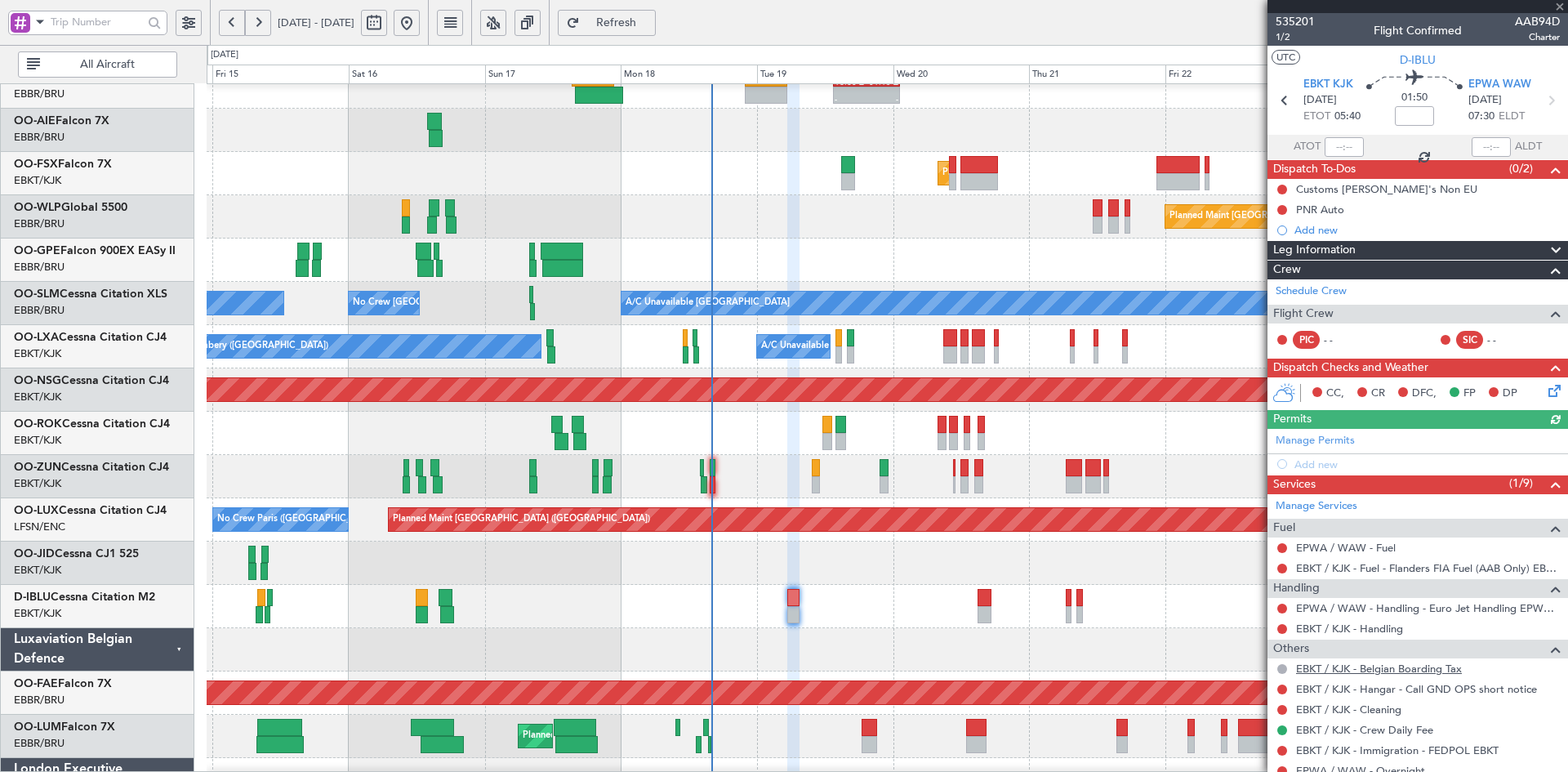
scroll to position [76, 0]
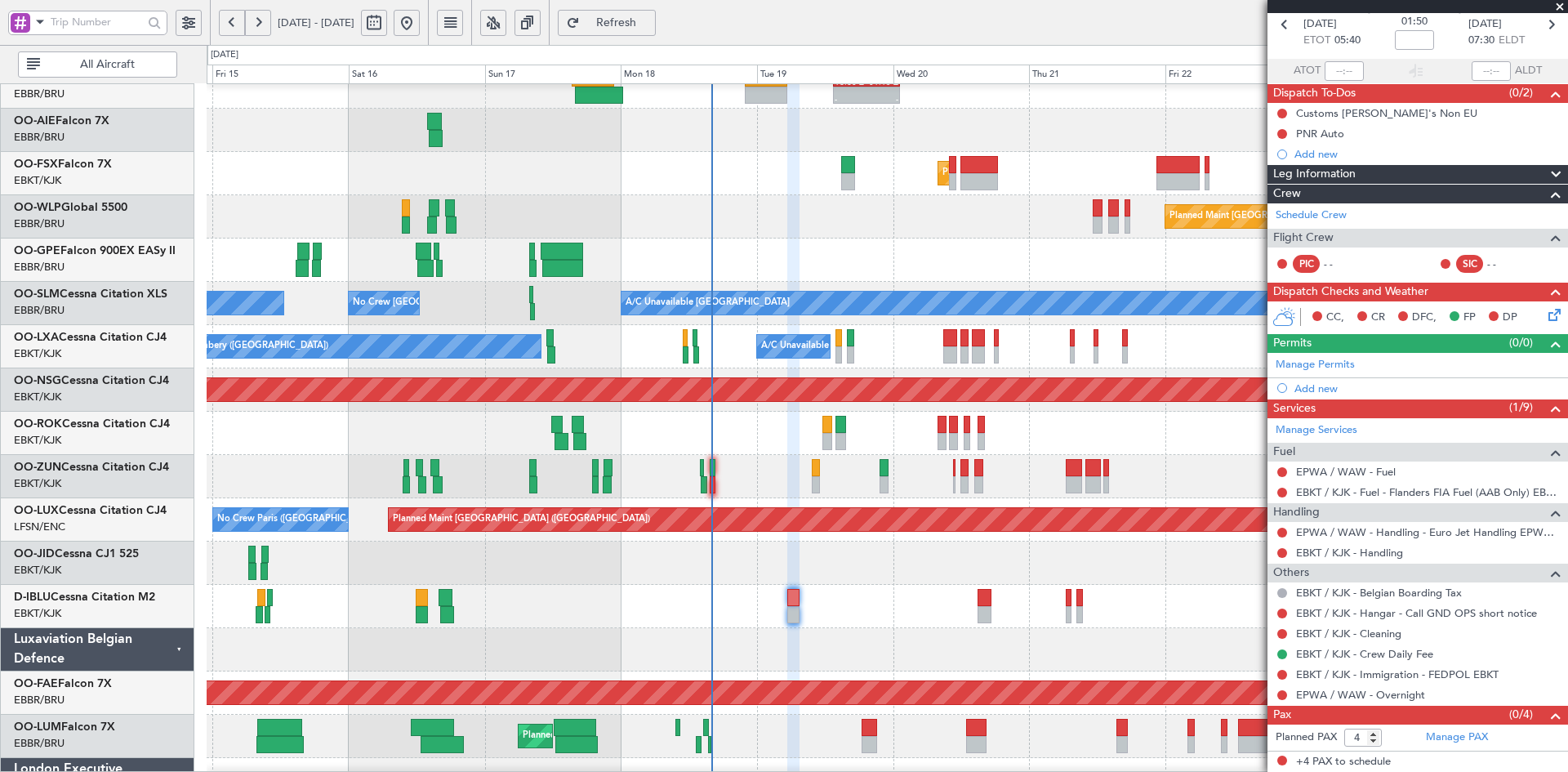
click at [1560, 4] on span at bounding box center [1560, 8] width 16 height 15
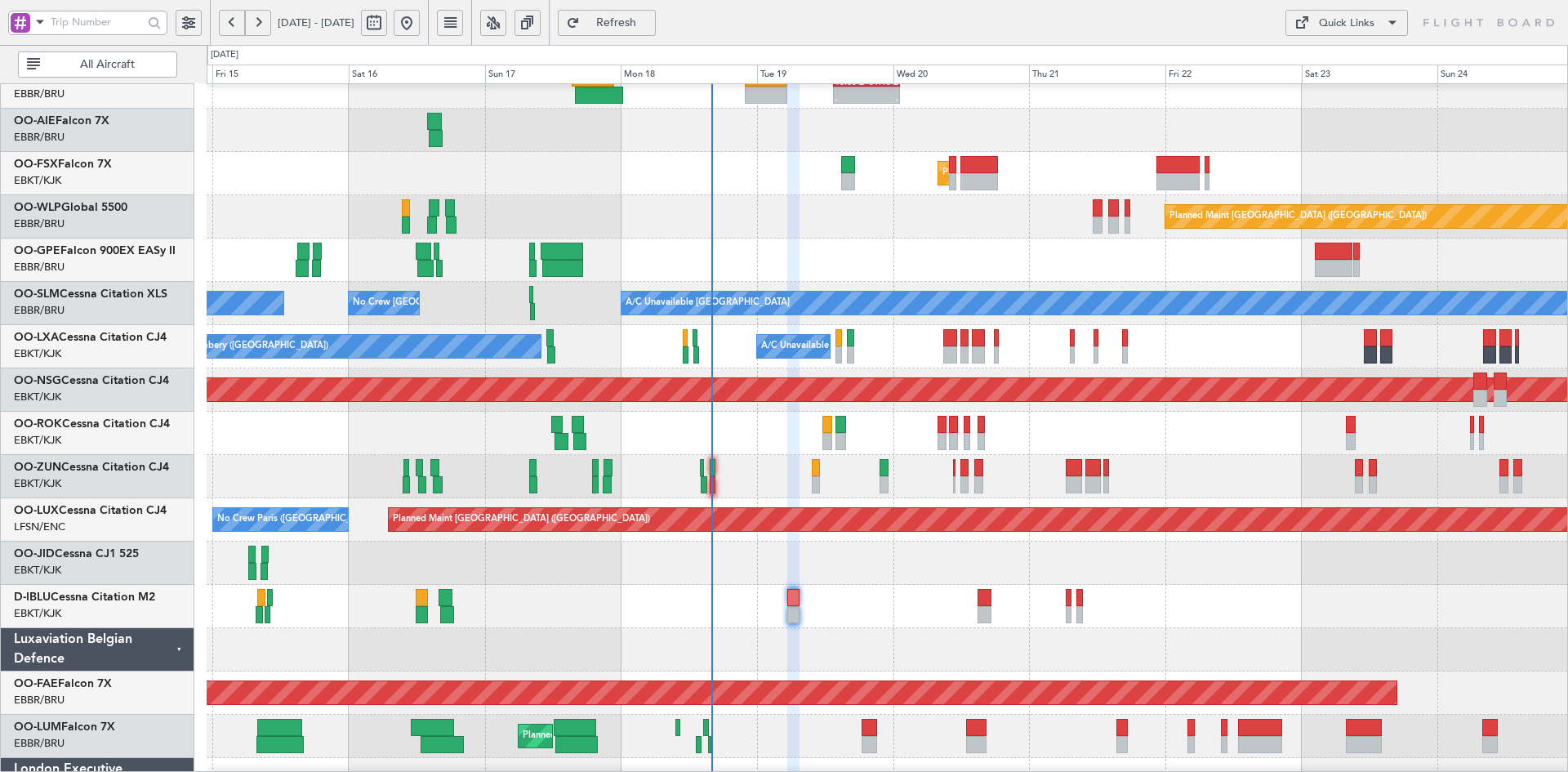
type input "0"
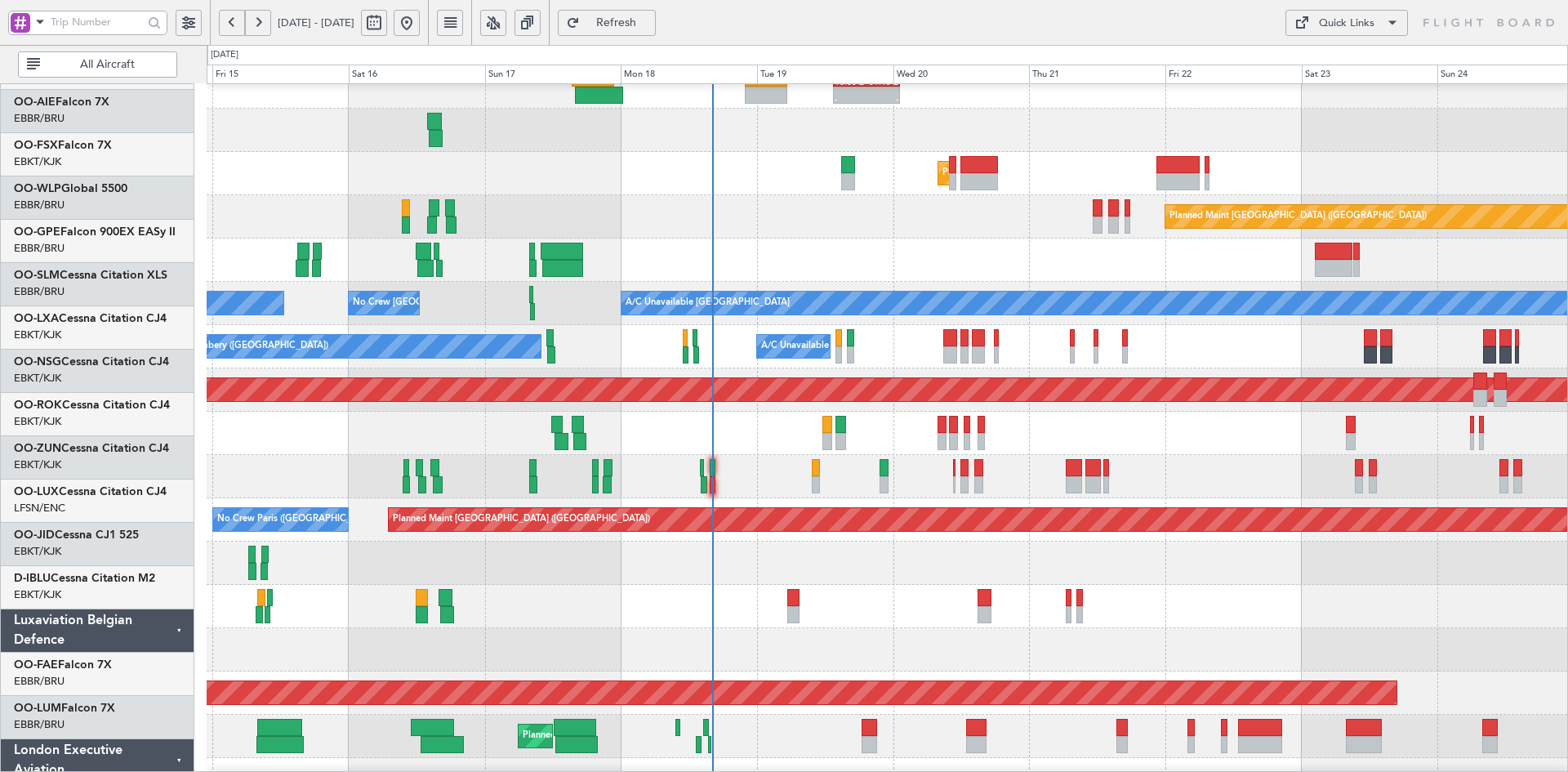
click at [1114, 478] on div "Unplanned Maint [GEOGRAPHIC_DATA] ([GEOGRAPHIC_DATA])" at bounding box center [886, 477] width 1360 height 43
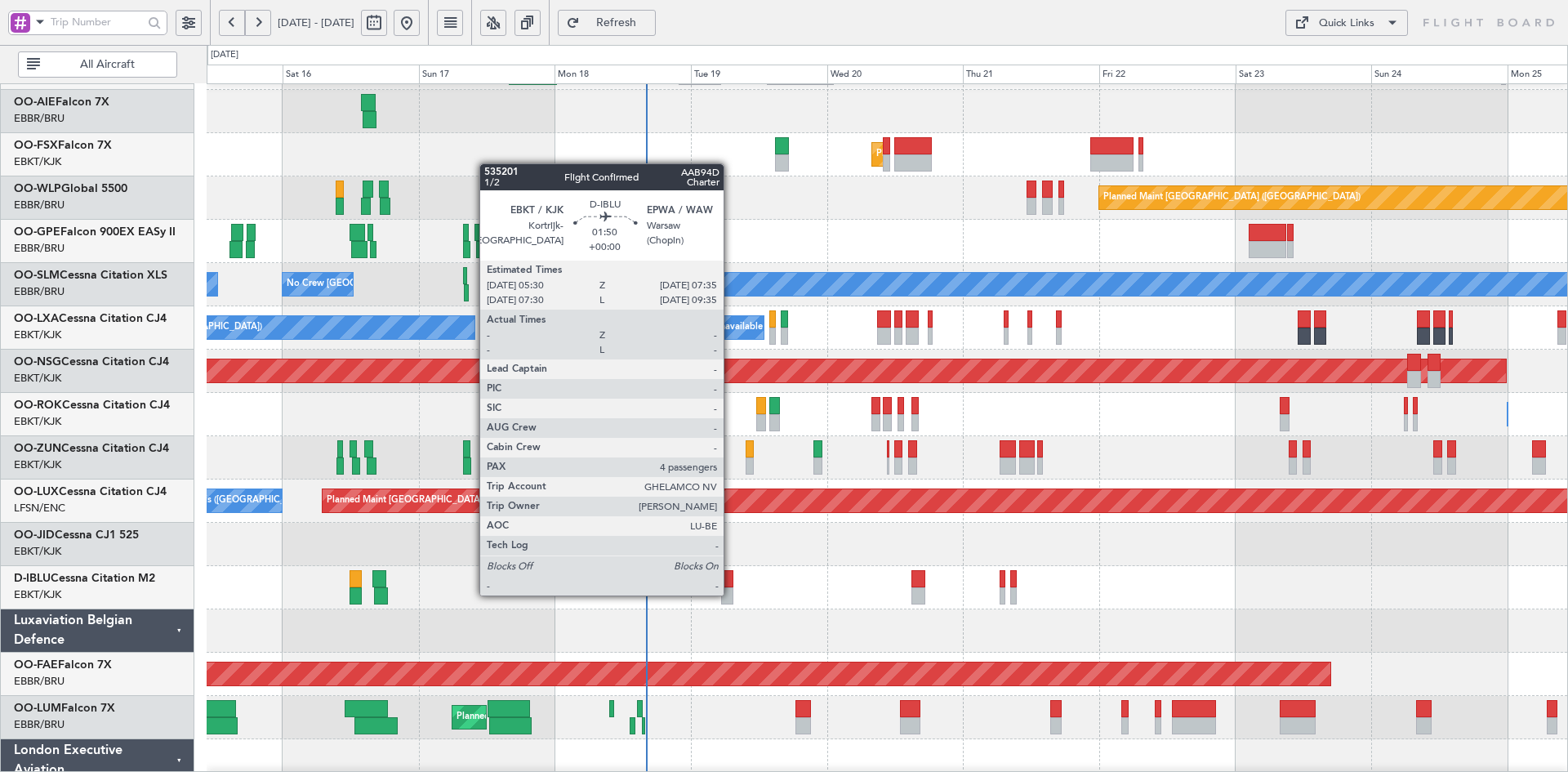
click at [731, 594] on div at bounding box center [727, 596] width 12 height 17
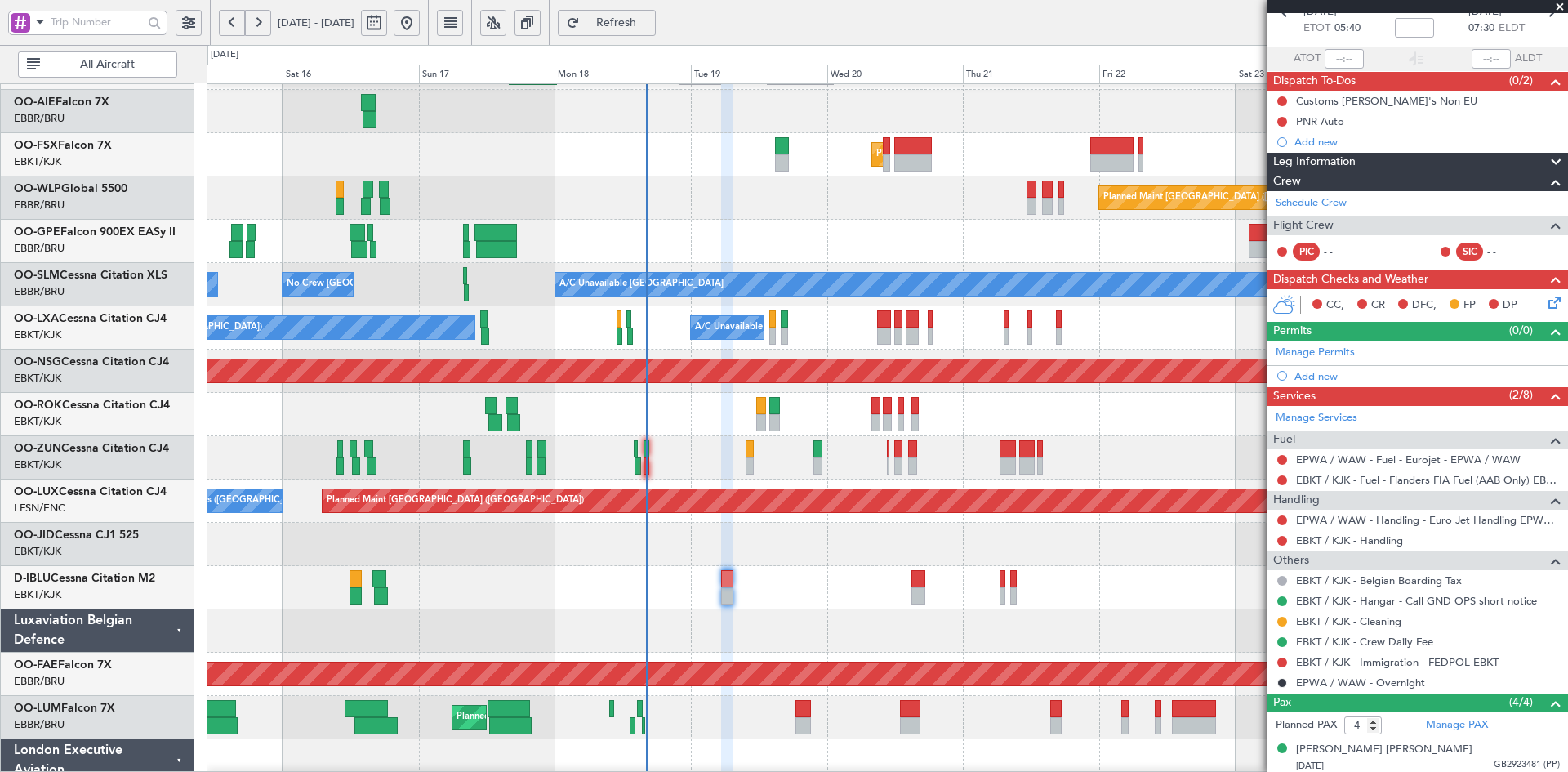
scroll to position [0, 0]
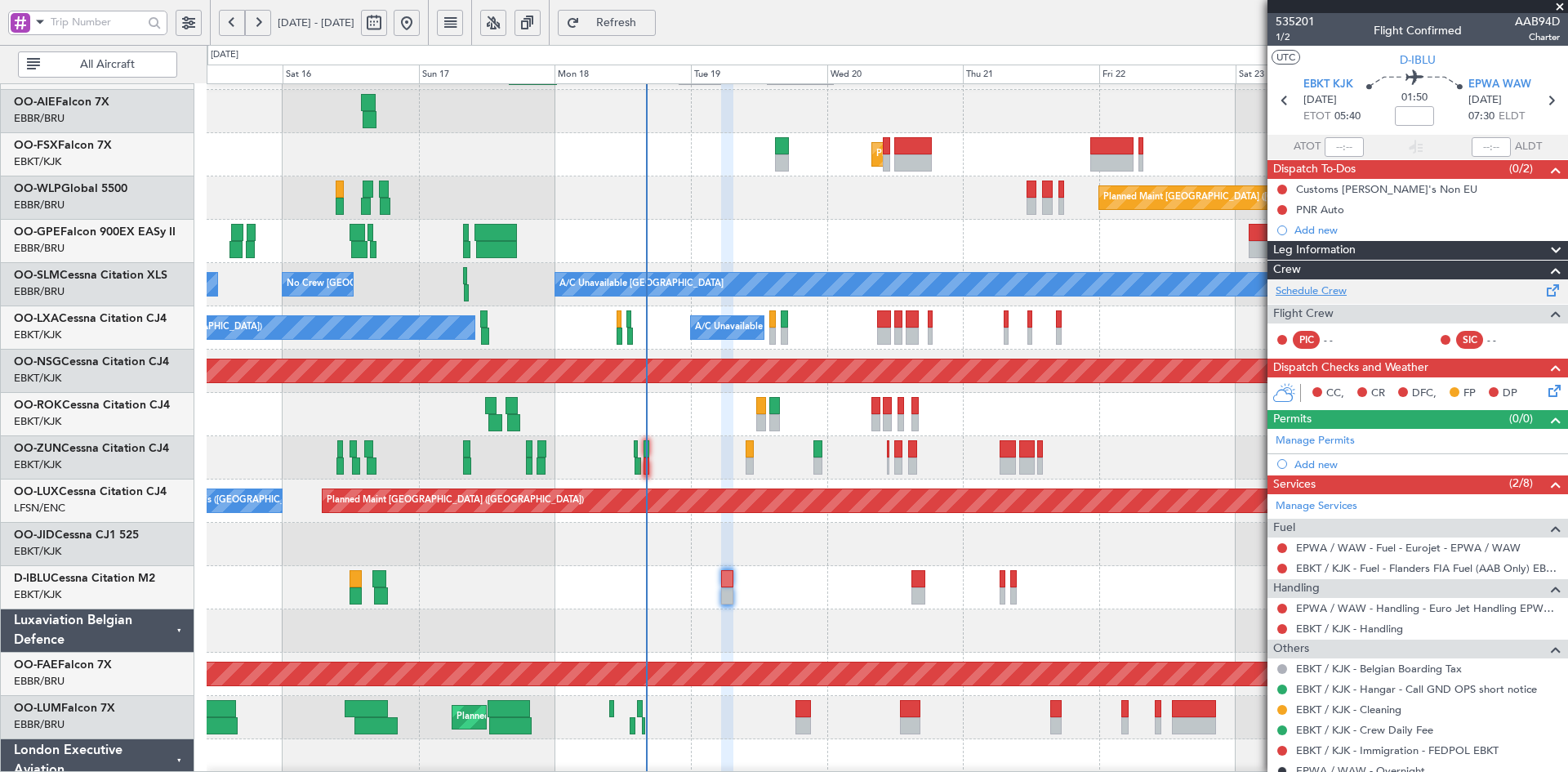
click at [1327, 295] on link "Schedule Crew" at bounding box center [1311, 291] width 71 height 16
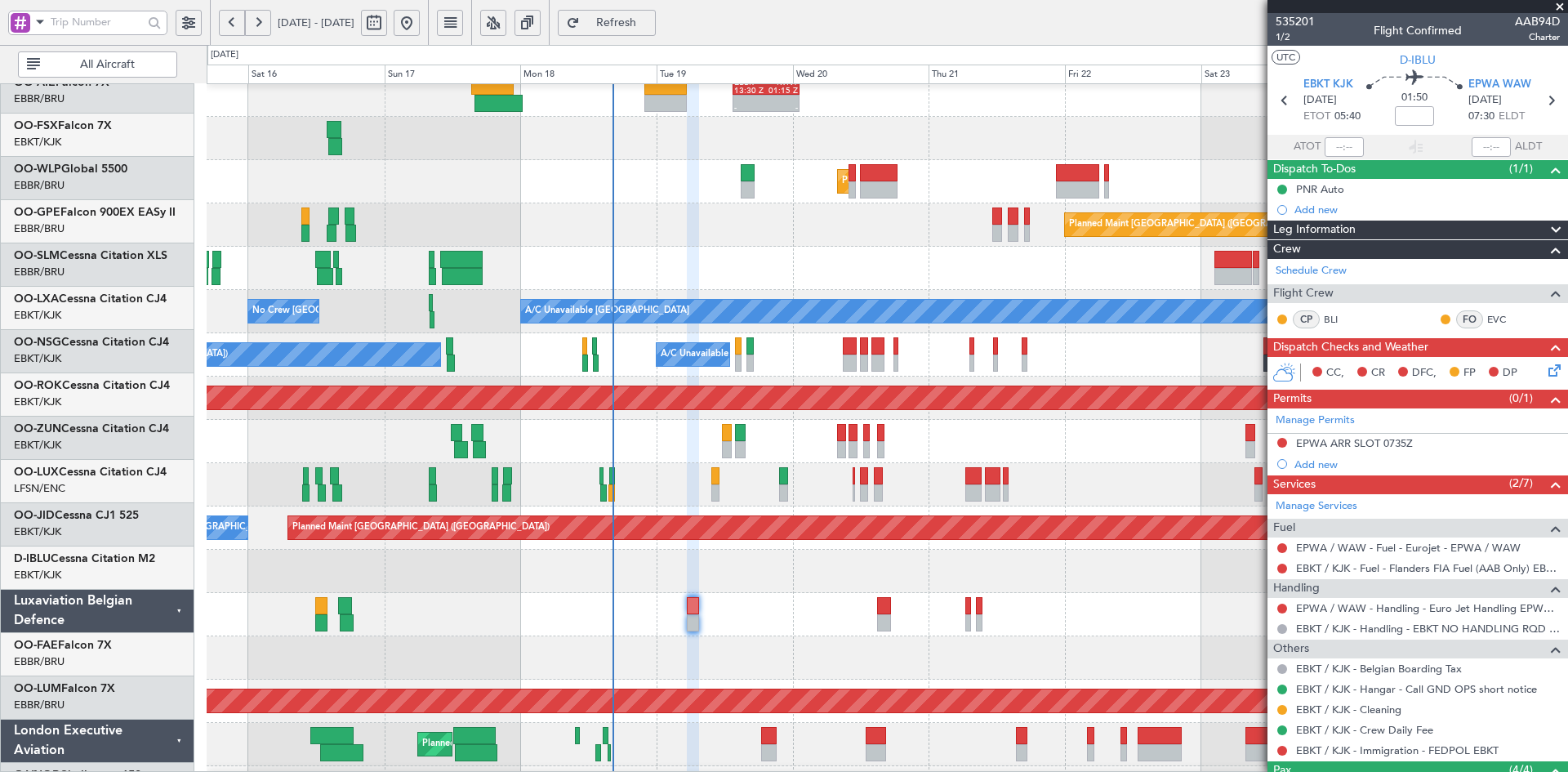
scroll to position [183, 0]
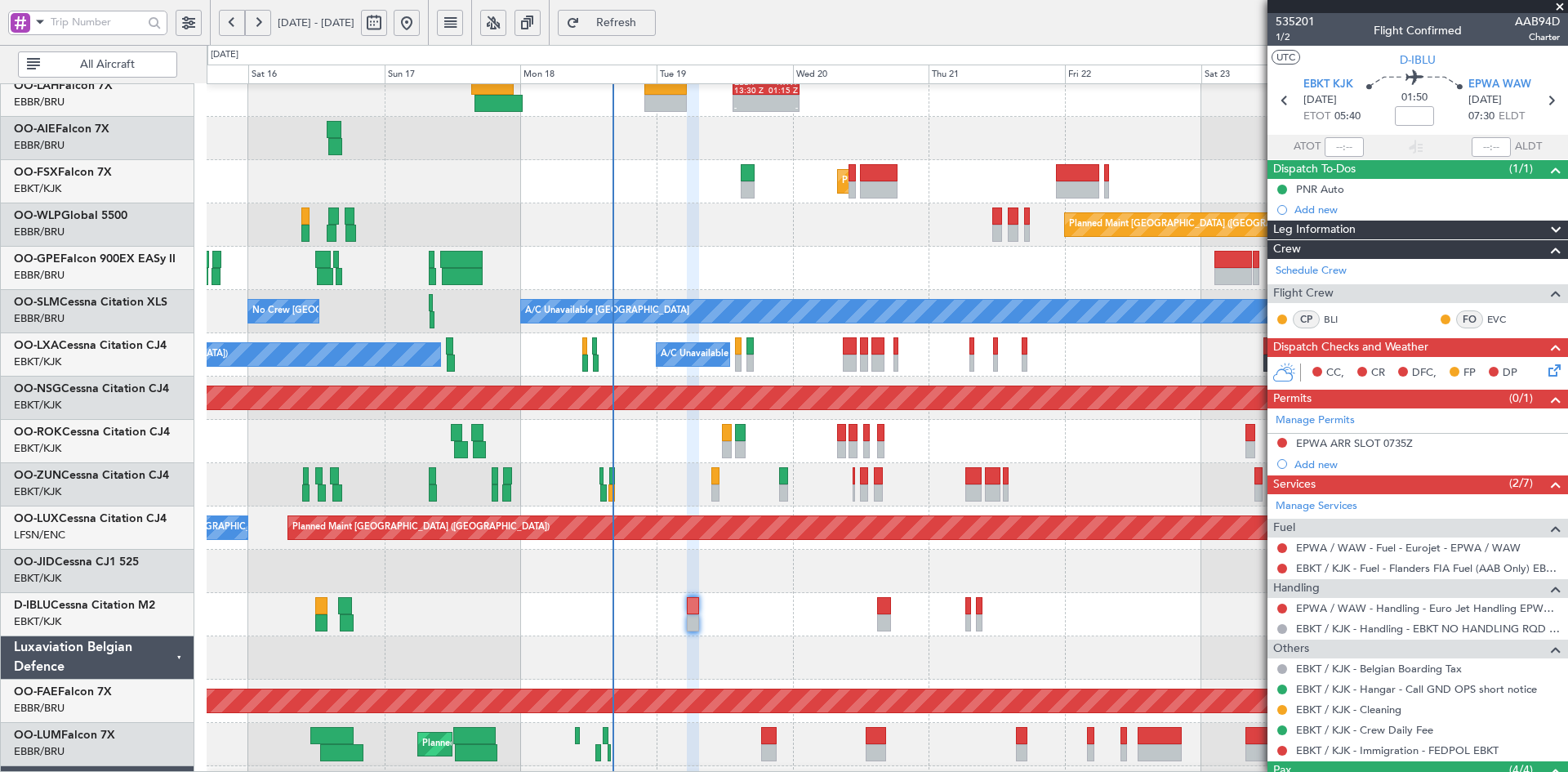
click at [785, 620] on div at bounding box center [886, 615] width 1360 height 43
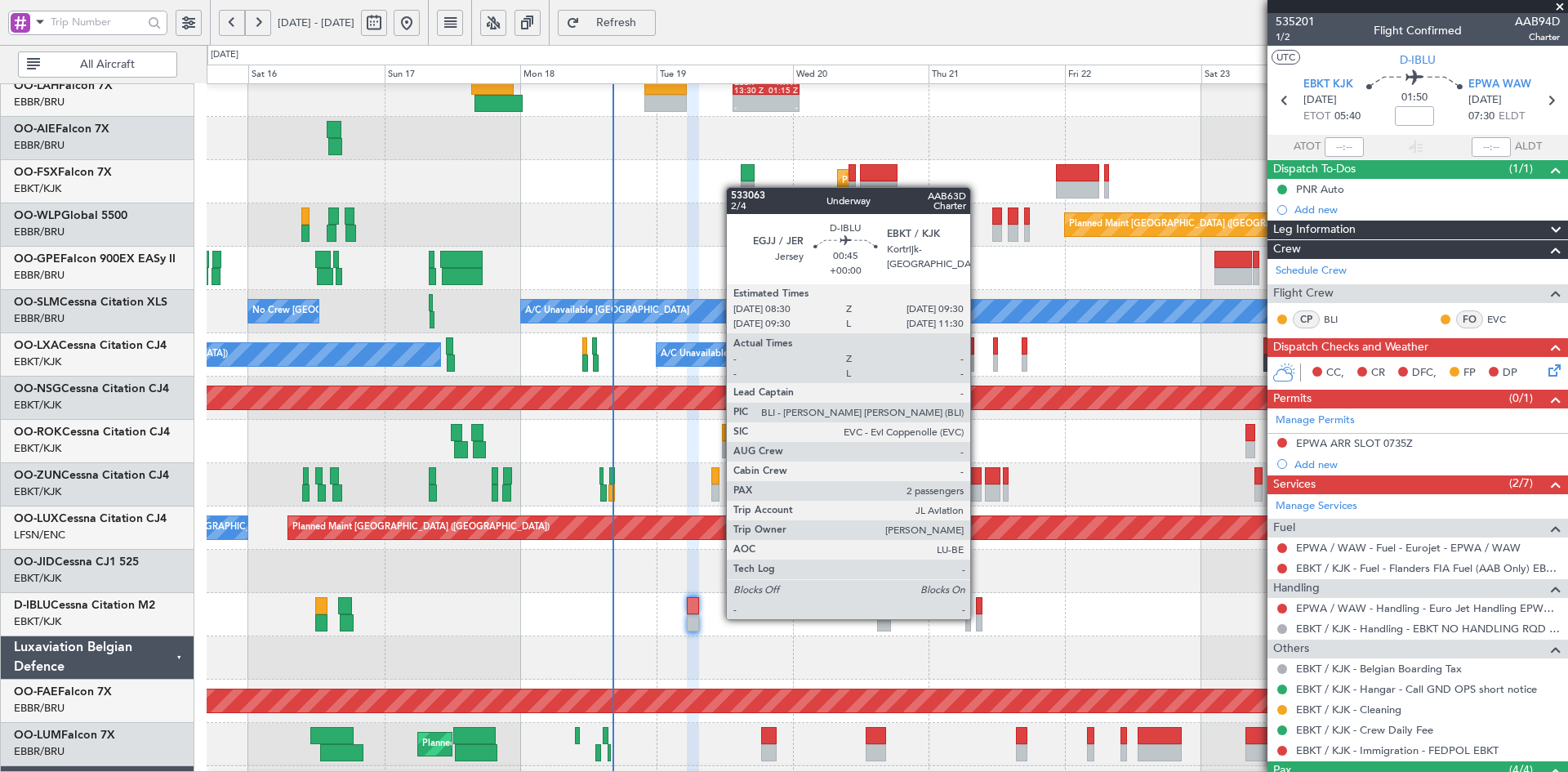
click at [978, 618] on div at bounding box center [979, 622] width 6 height 17
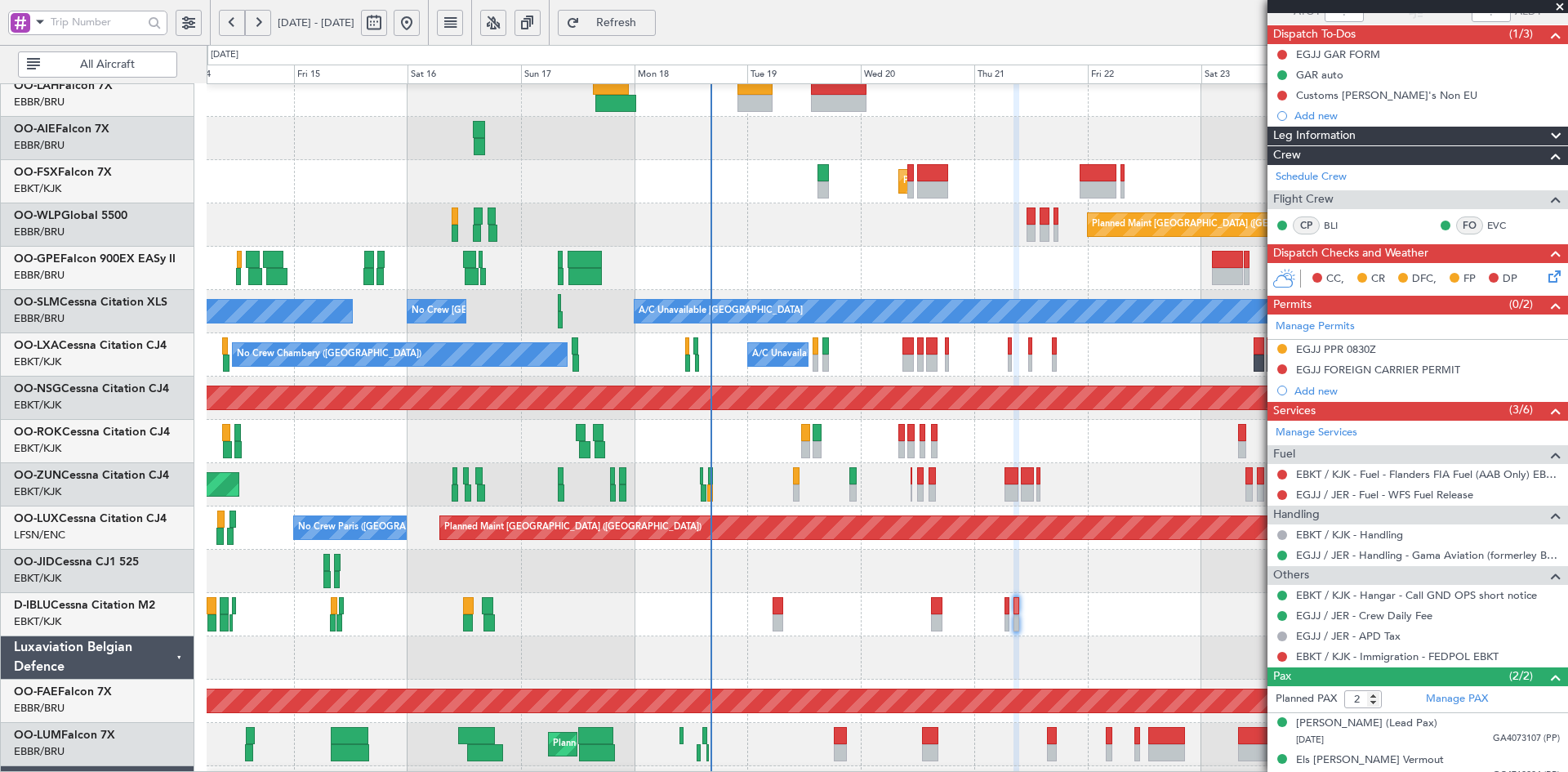
scroll to position [149, 0]
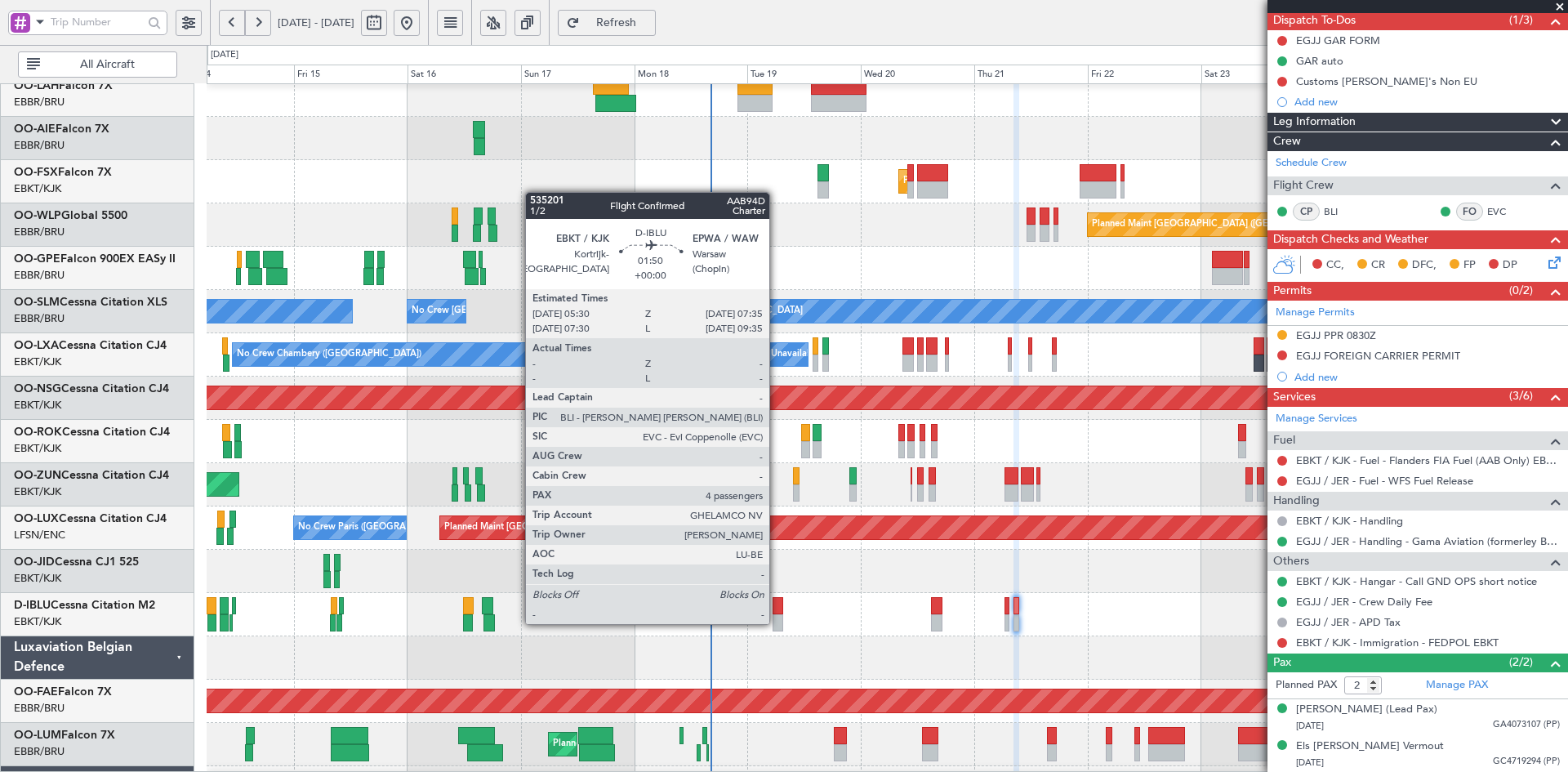
click at [776, 622] on div at bounding box center [777, 622] width 10 height 17
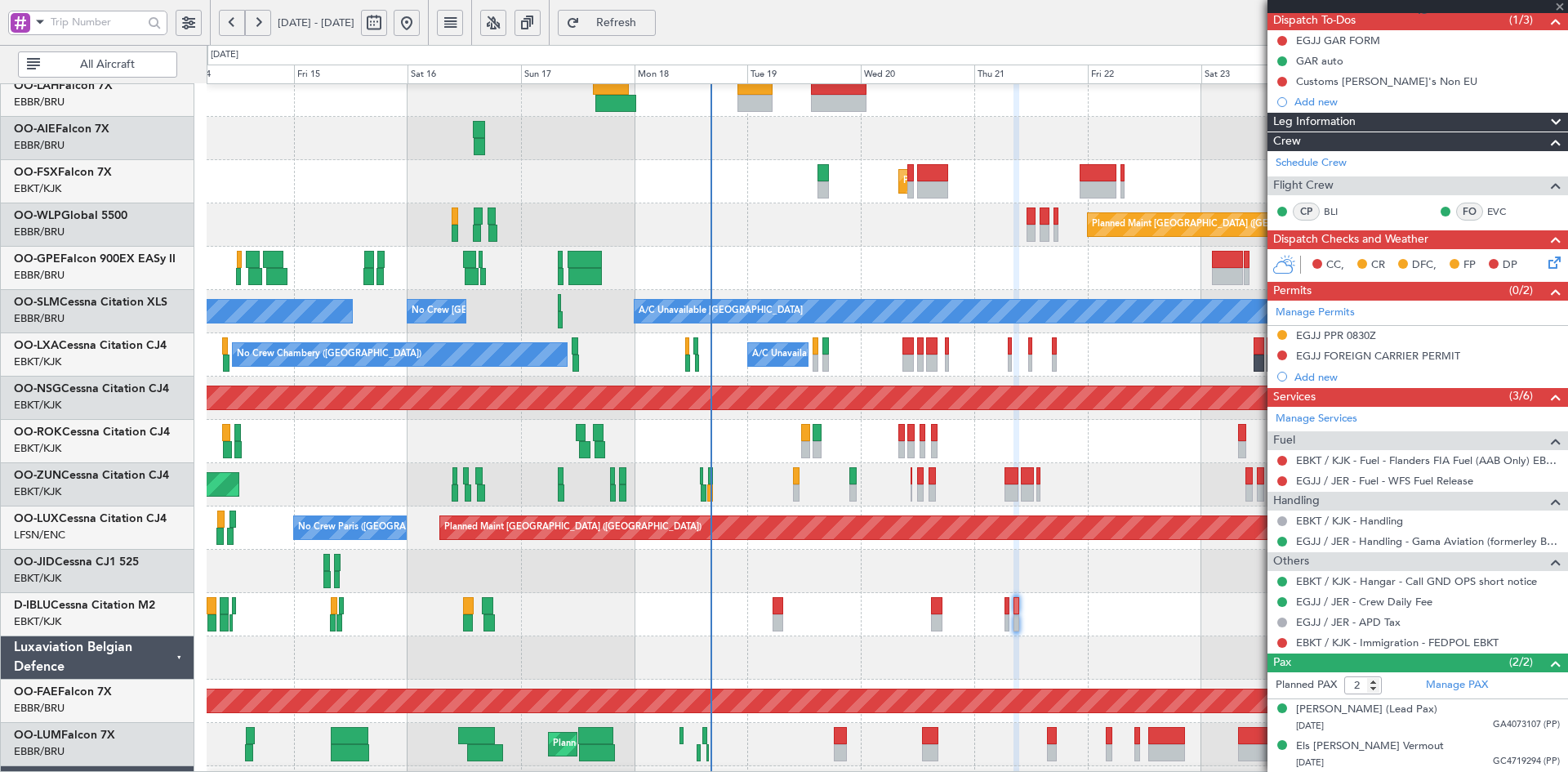
type input "4"
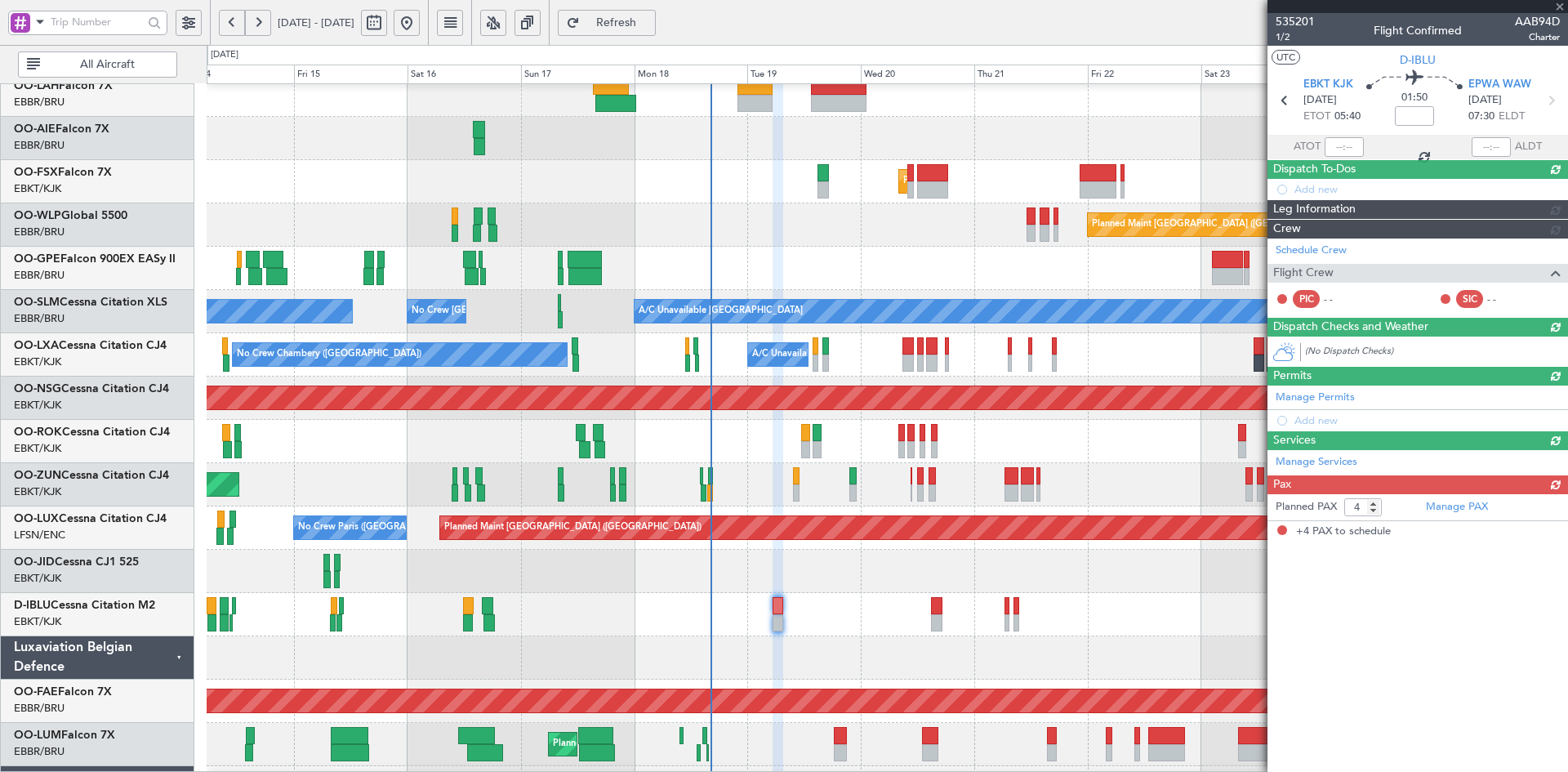
scroll to position [0, 0]
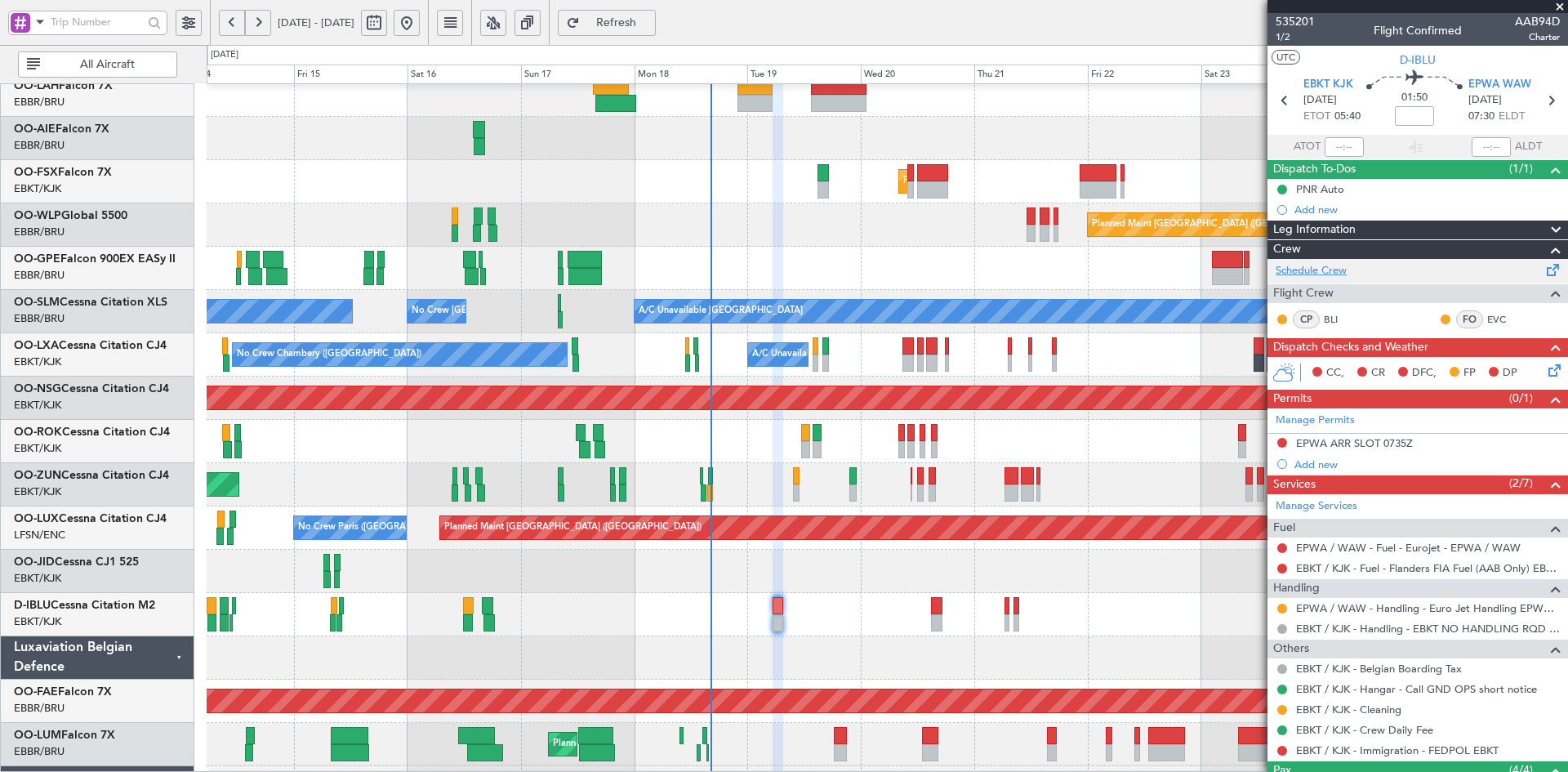
click at [1336, 267] on link "Schedule Crew" at bounding box center [1311, 271] width 71 height 16
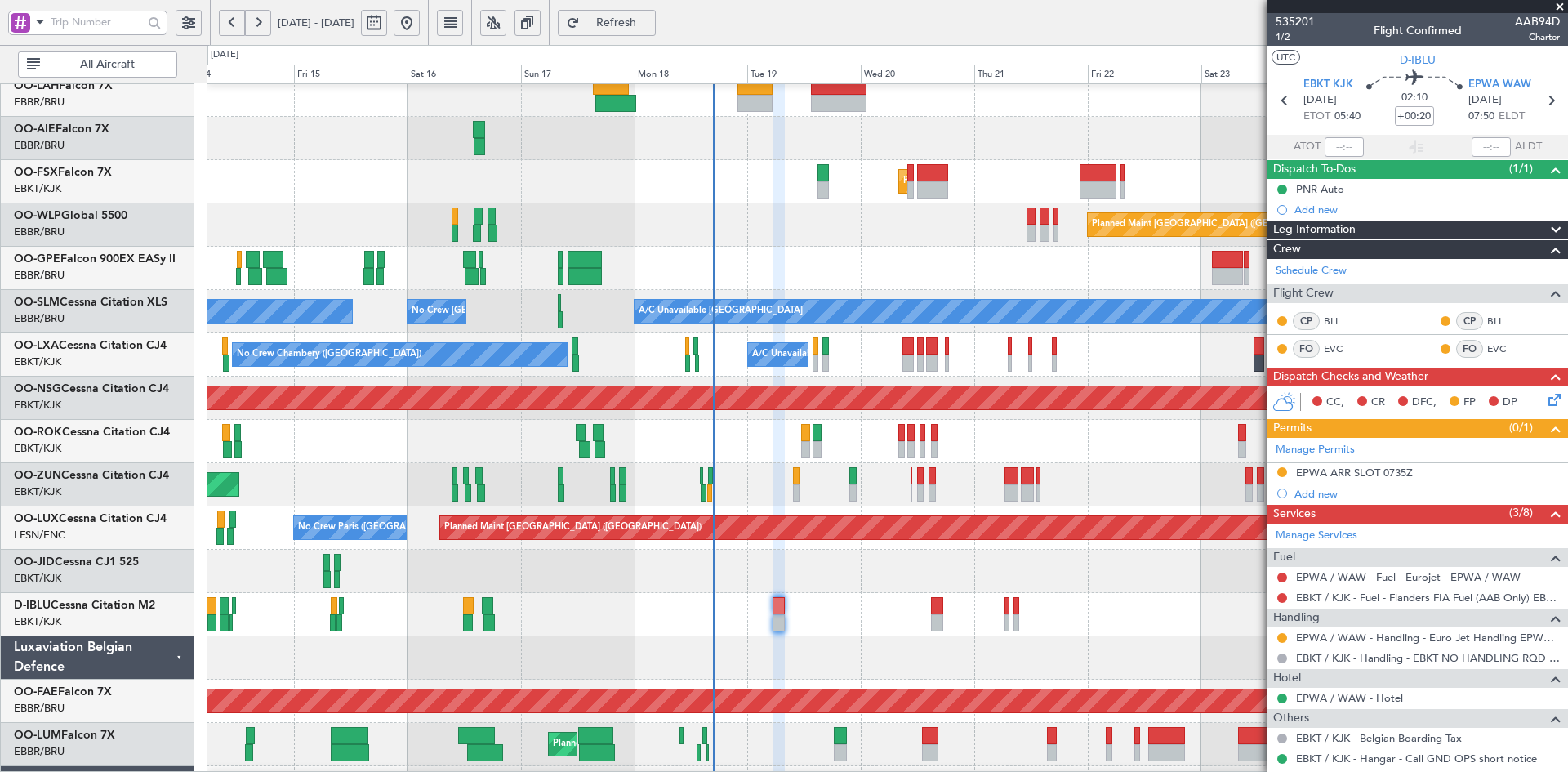
click at [755, 295] on div "Planned Maint Kortrijk-[GEOGRAPHIC_DATA] Planned Maint [GEOGRAPHIC_DATA] ([GEOG…" at bounding box center [886, 376] width 1360 height 953
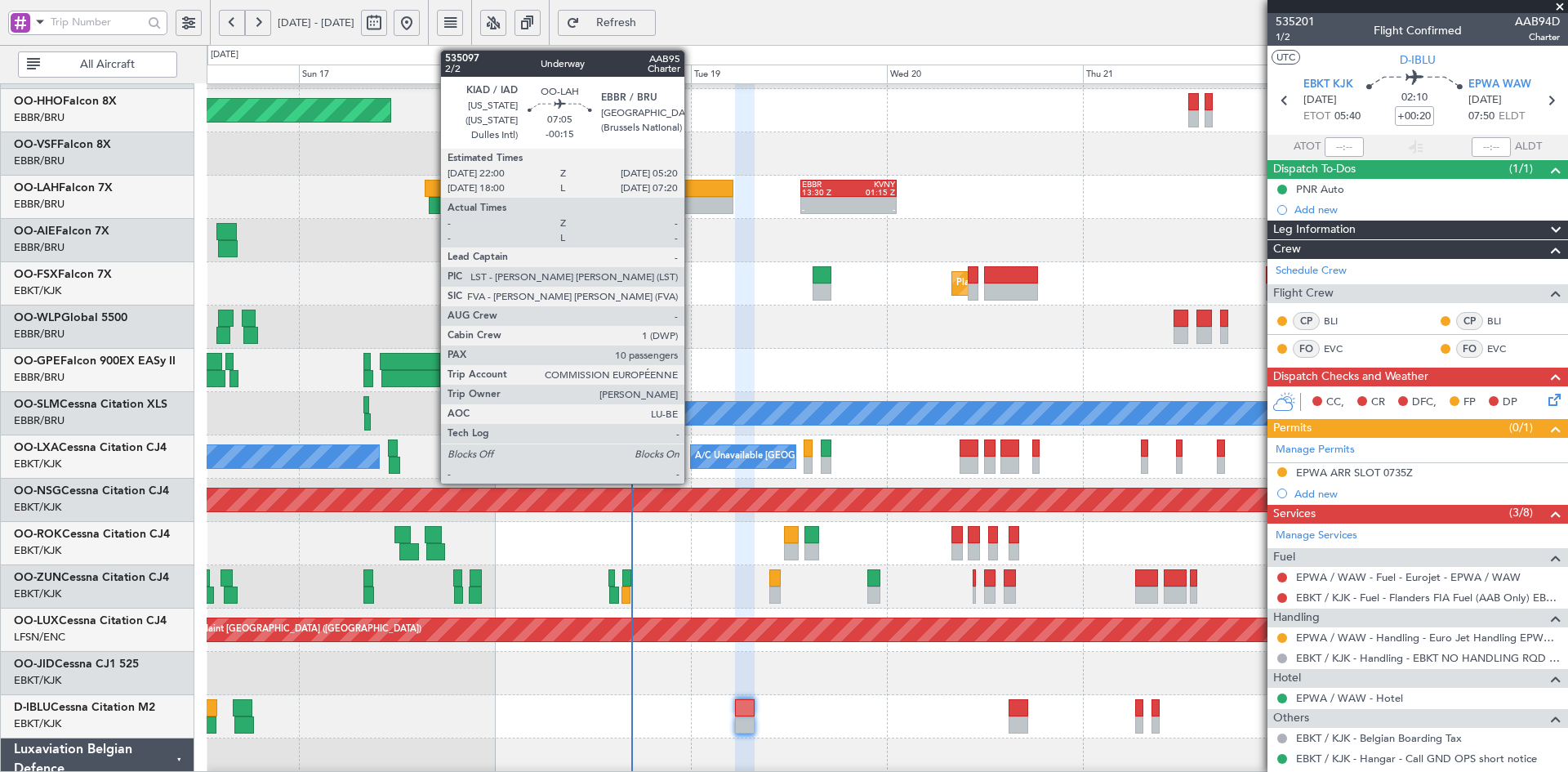
click at [692, 192] on div at bounding box center [704, 188] width 60 height 17
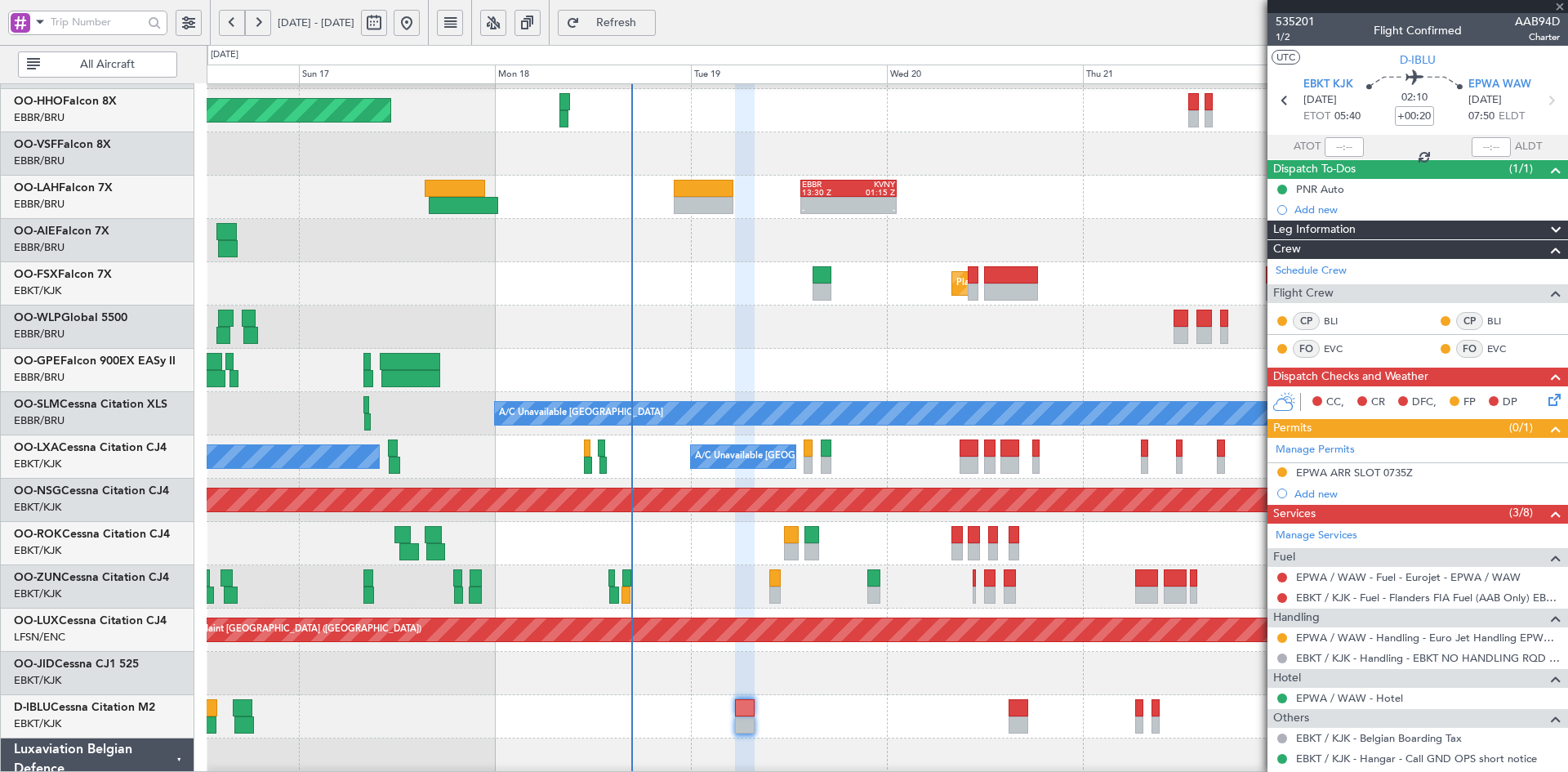
type input "-00:15"
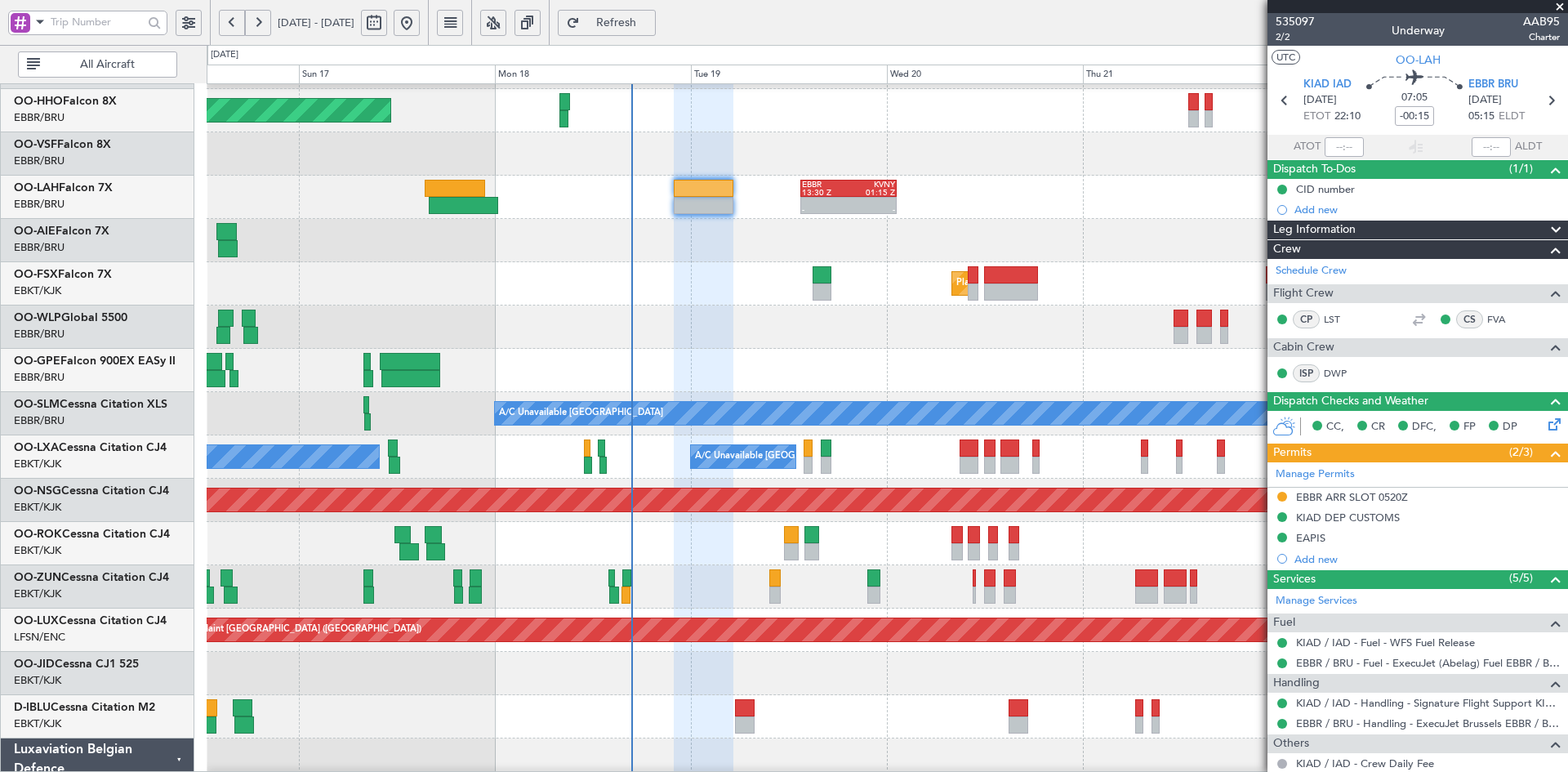
scroll to position [114, 0]
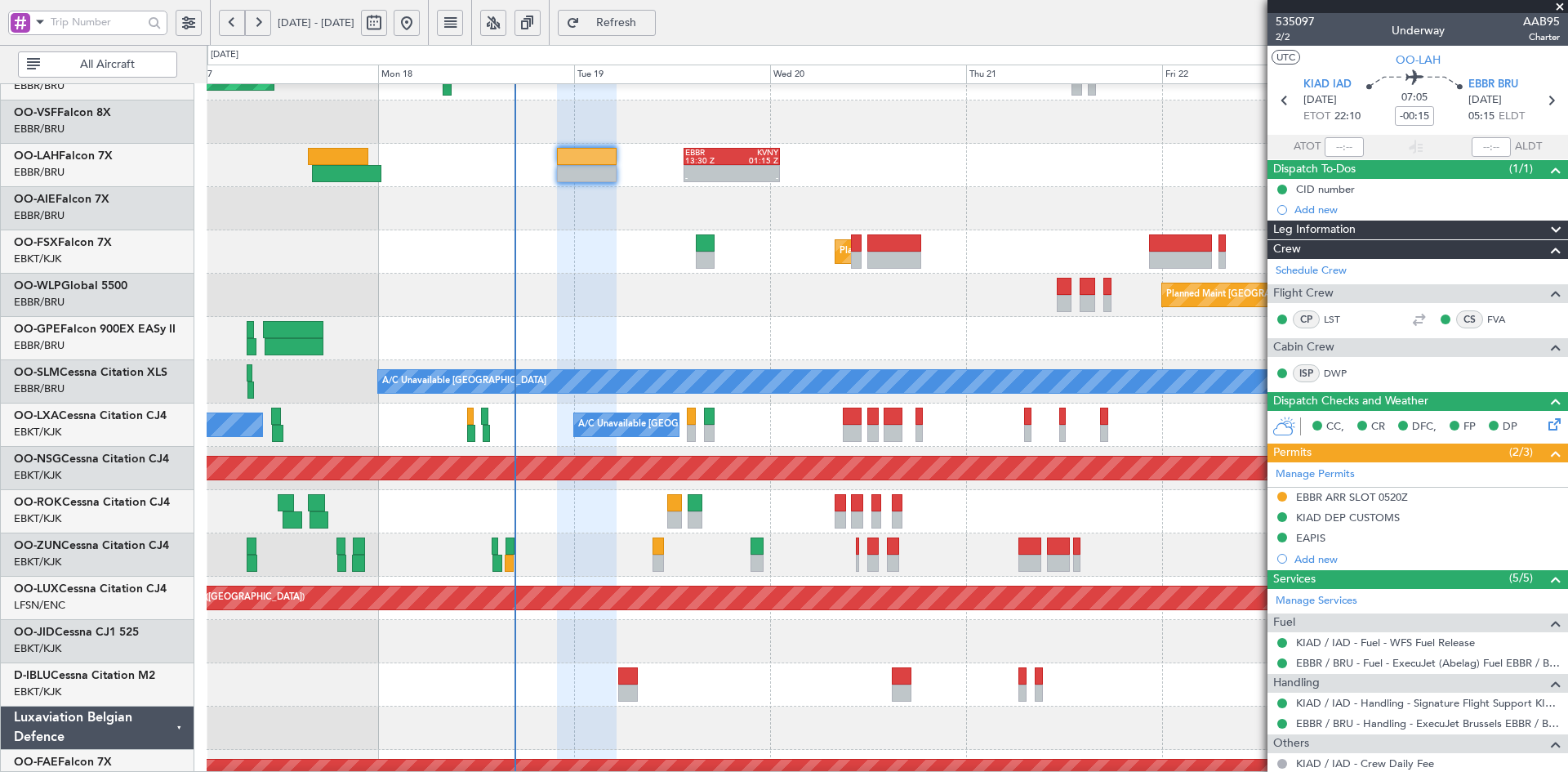
click at [893, 213] on div at bounding box center [886, 209] width 1360 height 43
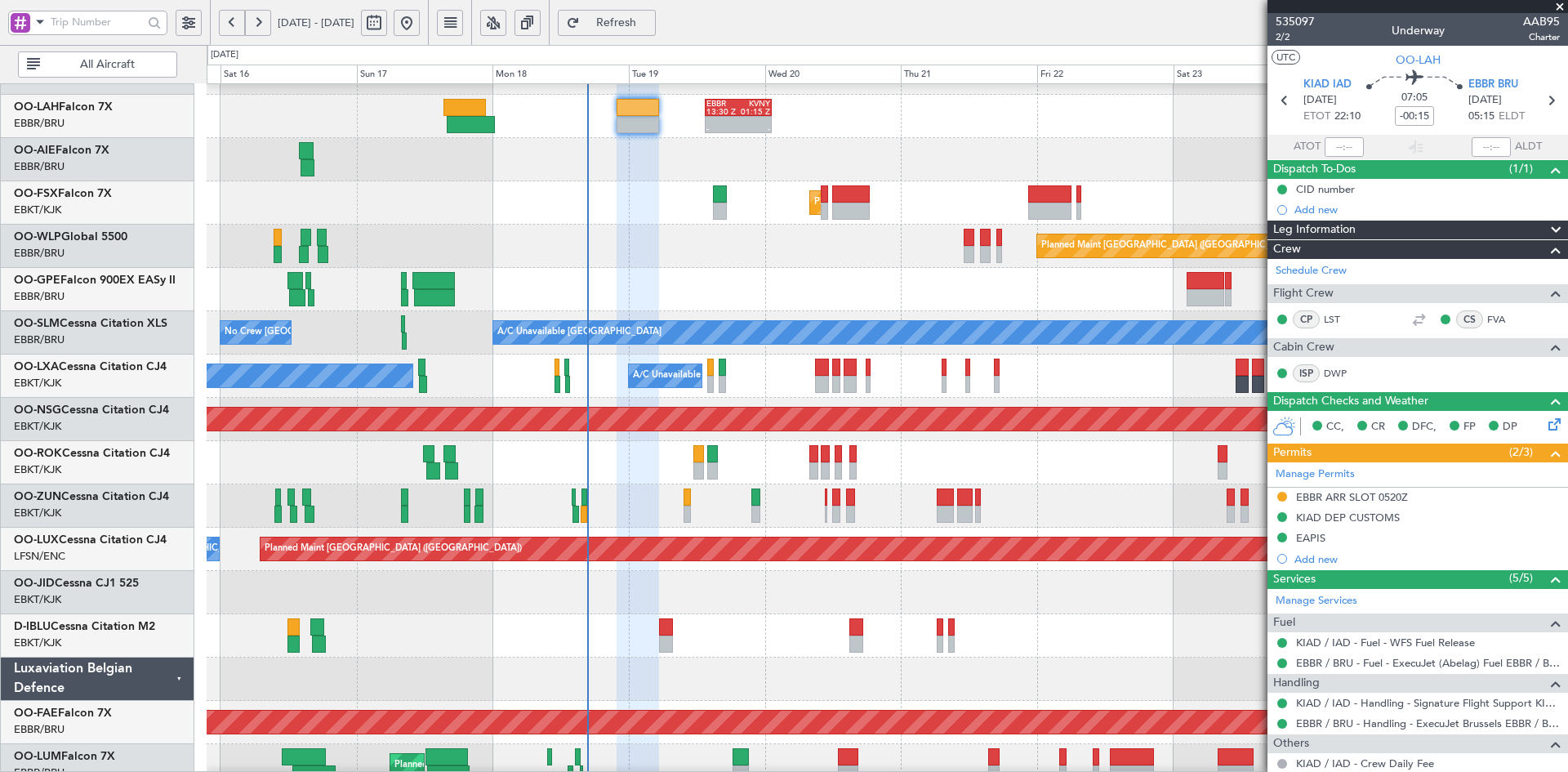
scroll to position [165, 0]
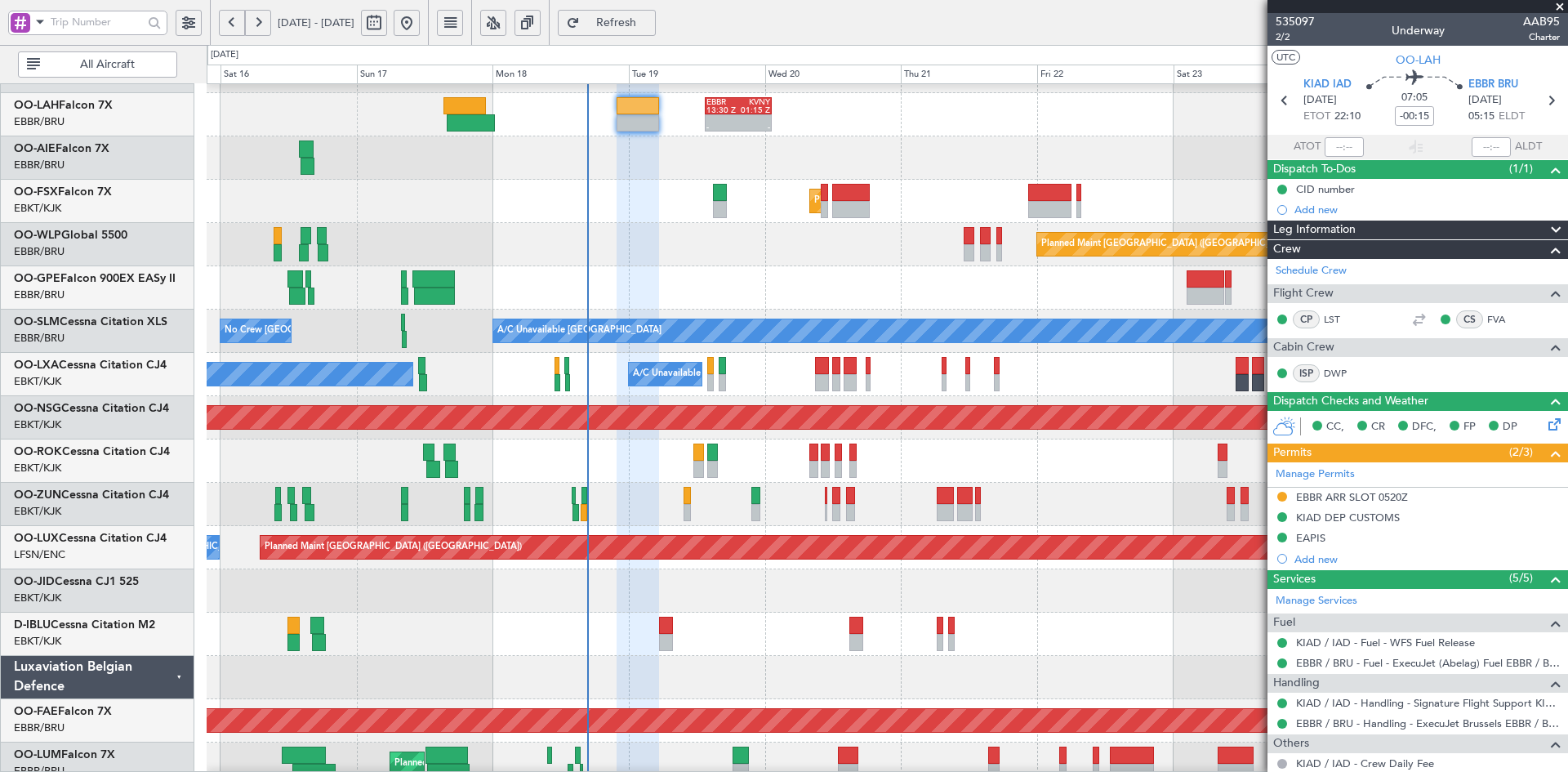
click at [1019, 467] on div "Owner [GEOGRAPHIC_DATA]-[GEOGRAPHIC_DATA] Owner [GEOGRAPHIC_DATA]-[GEOGRAPHIC_D…" at bounding box center [886, 461] width 1360 height 43
click at [1559, 3] on span at bounding box center [1560, 8] width 16 height 15
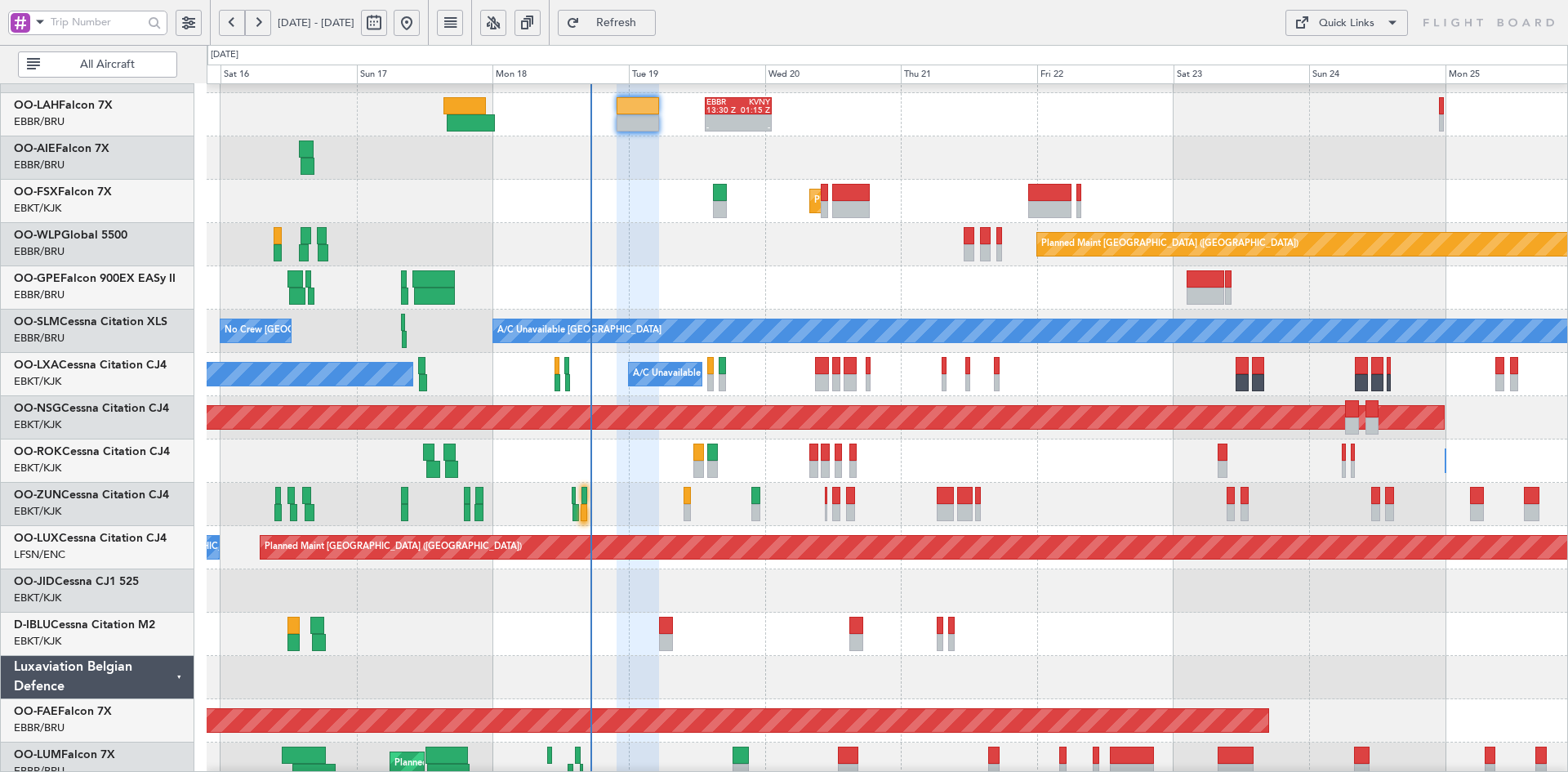
type input "0"
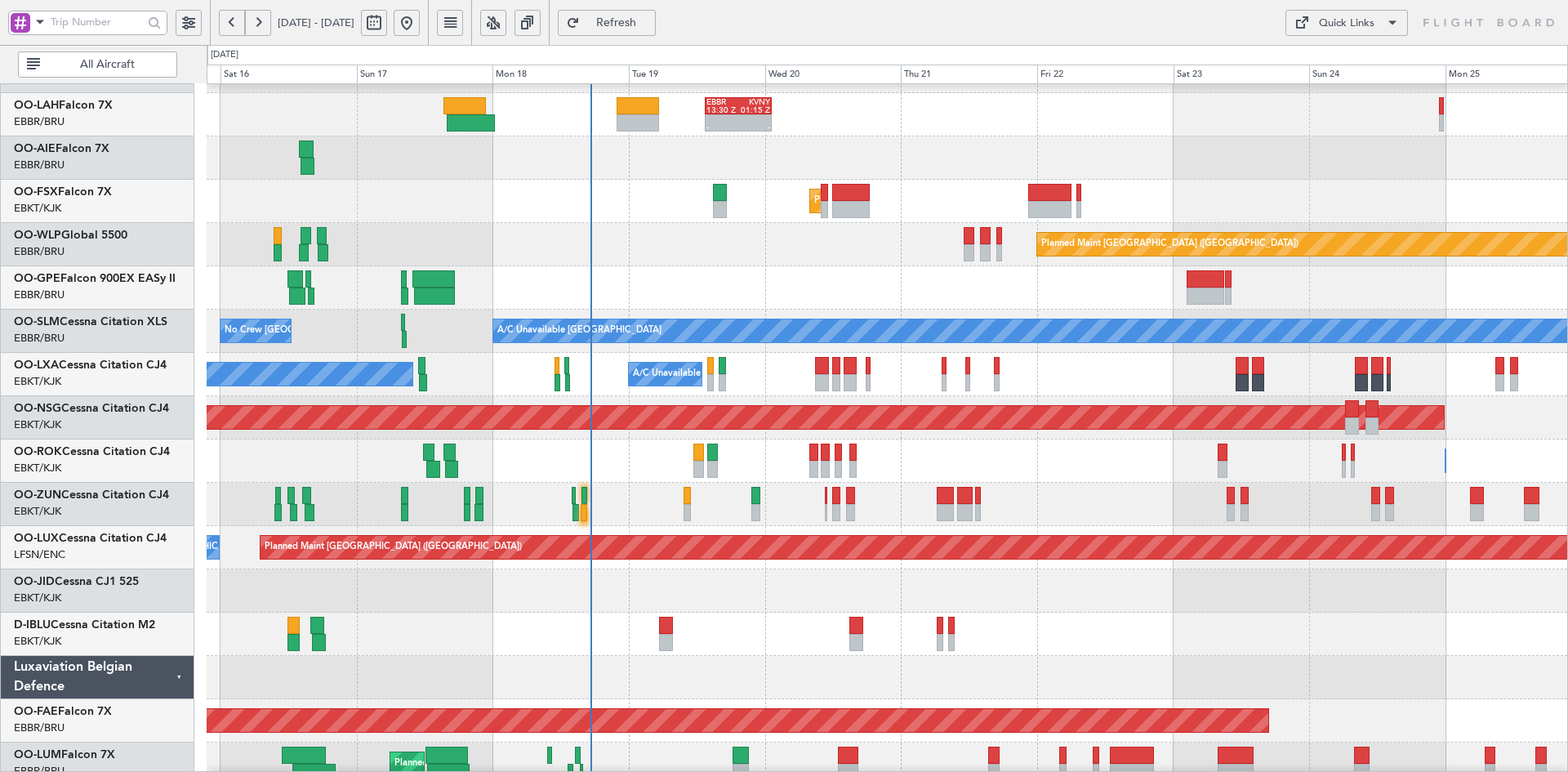
scroll to position [159, 0]
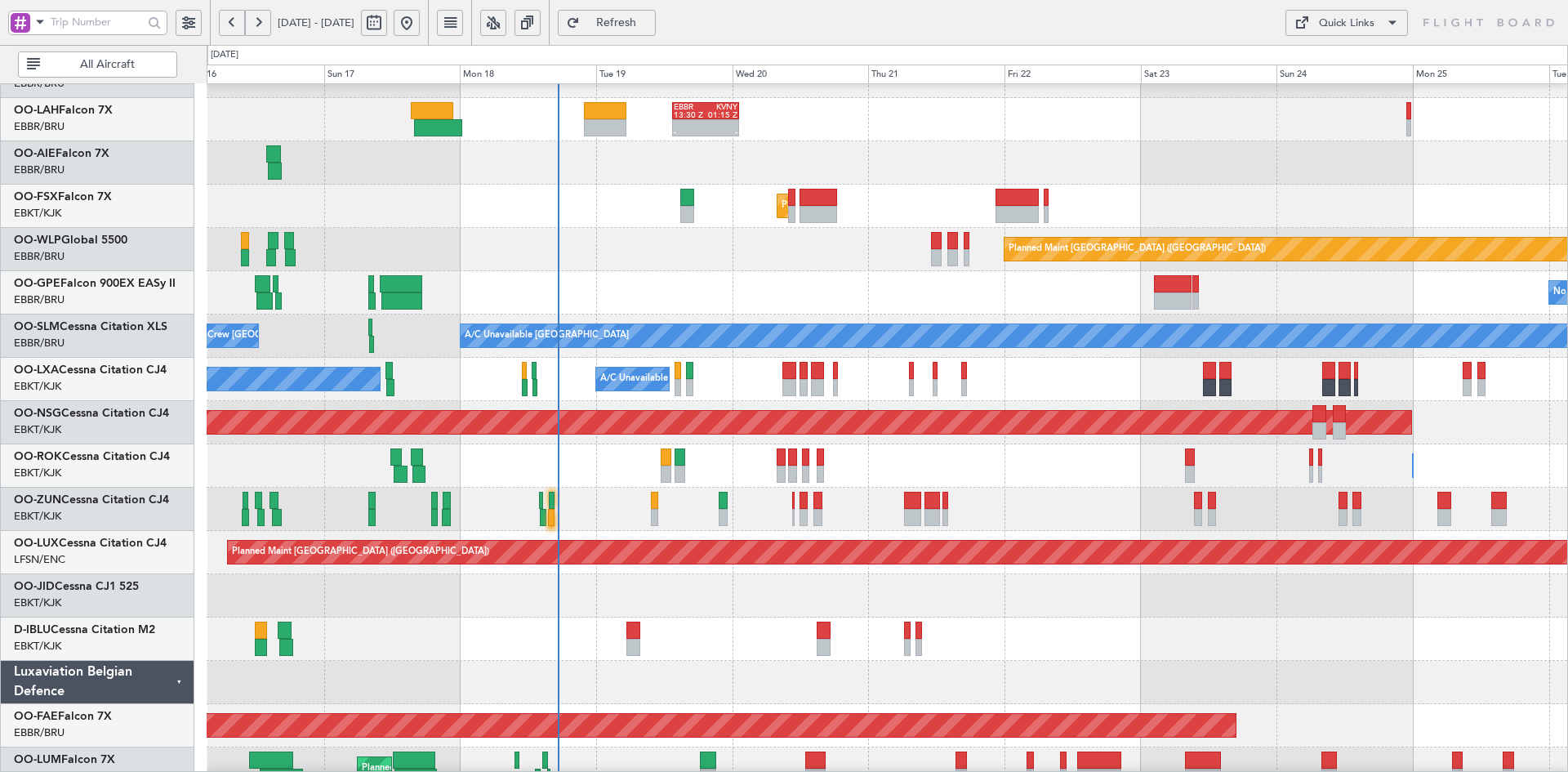
click at [1083, 670] on div at bounding box center [886, 683] width 1360 height 43
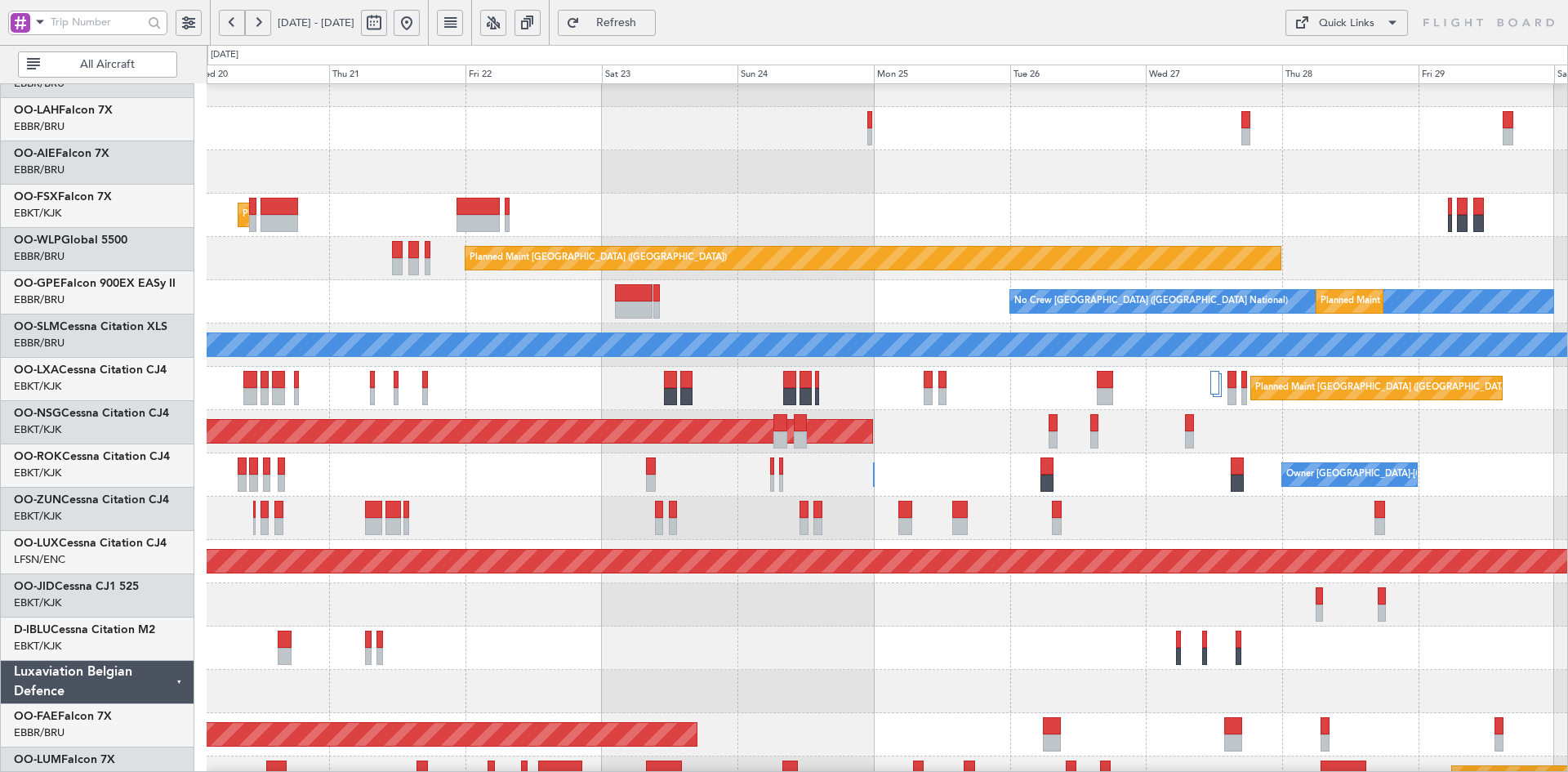
scroll to position [150, 0]
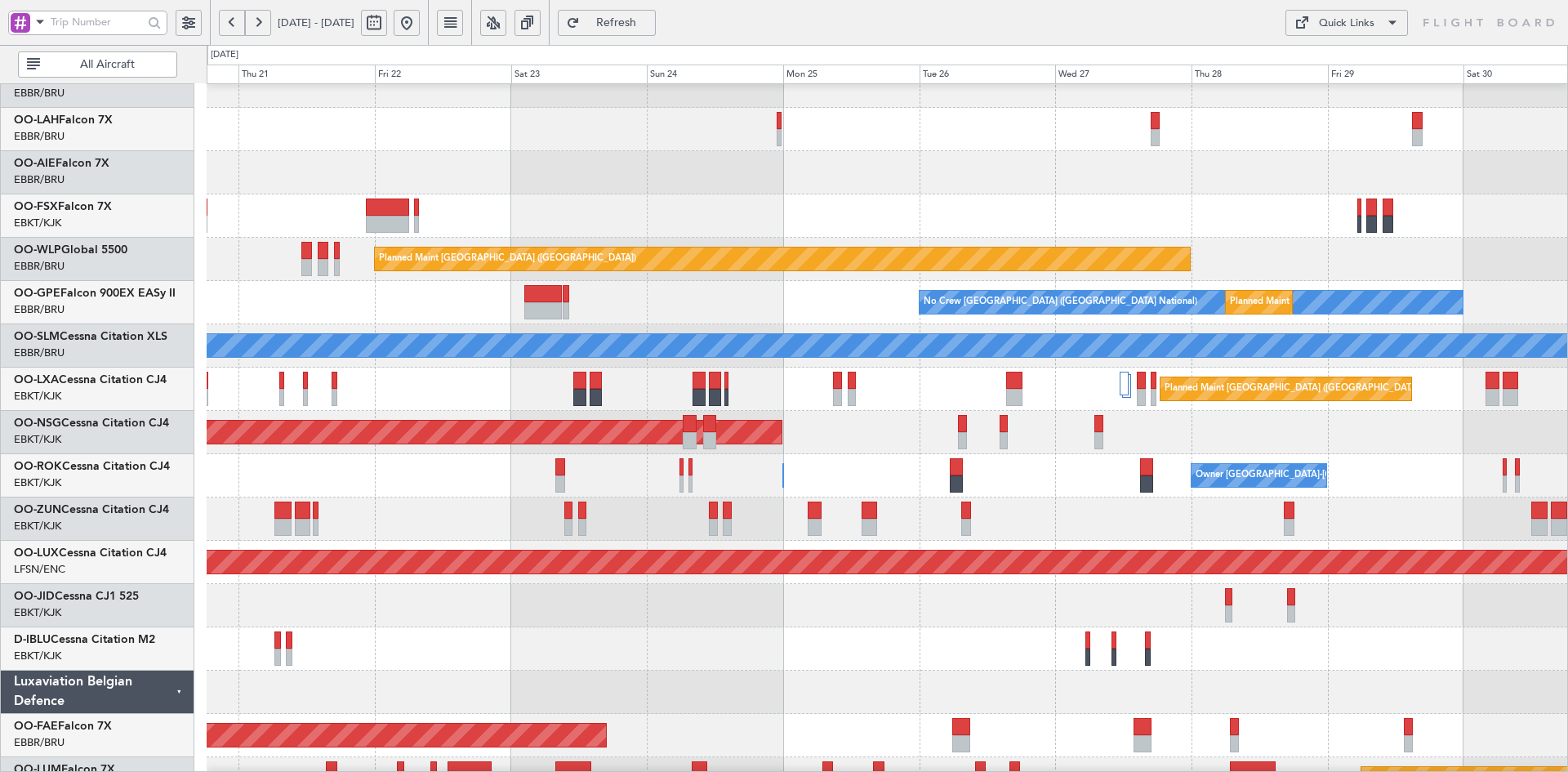
click at [853, 439] on div "Planned Maint [GEOGRAPHIC_DATA] ([GEOGRAPHIC_DATA])" at bounding box center [886, 433] width 1360 height 43
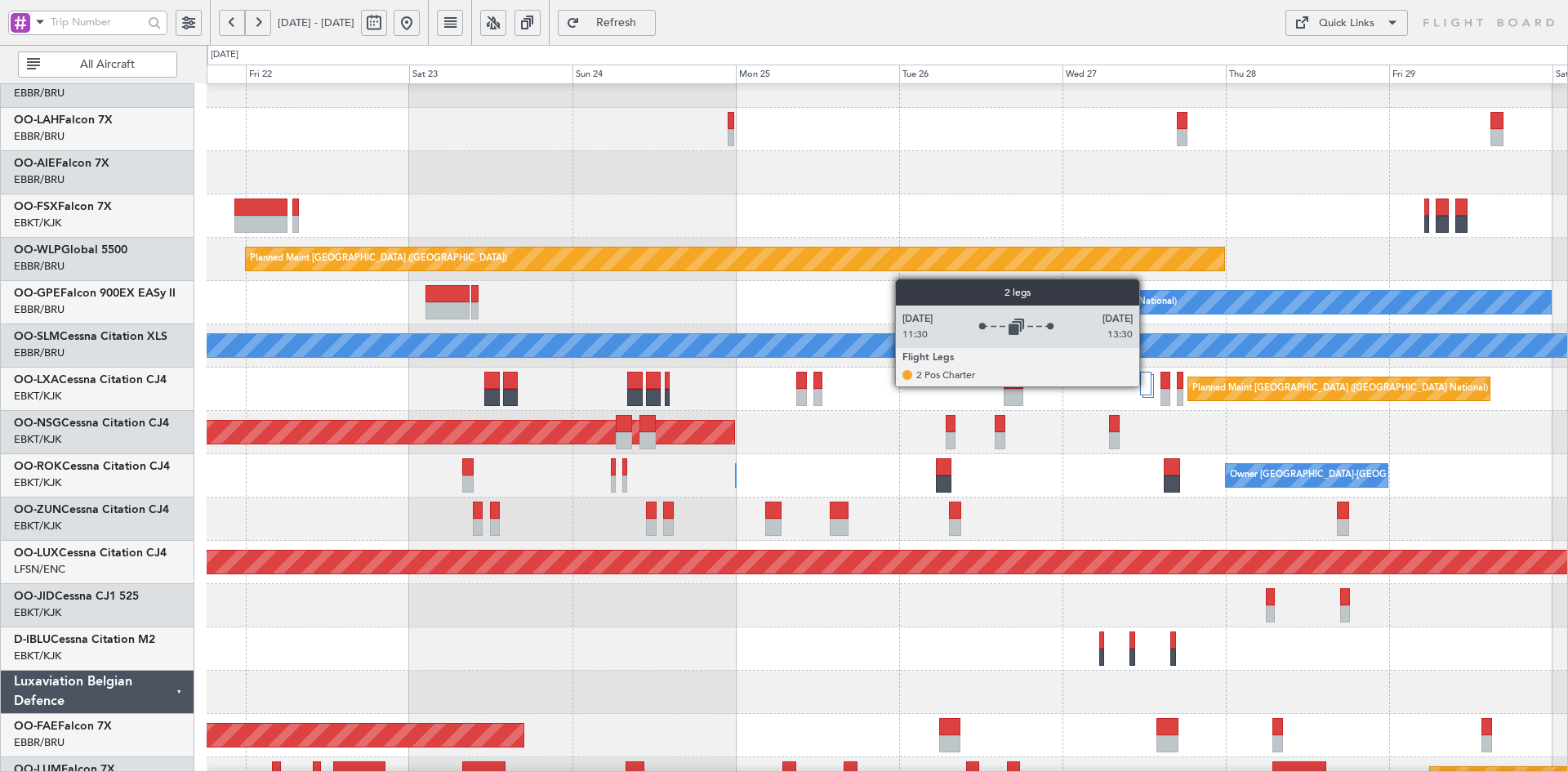
click at [1147, 383] on div at bounding box center [1146, 383] width 11 height 24
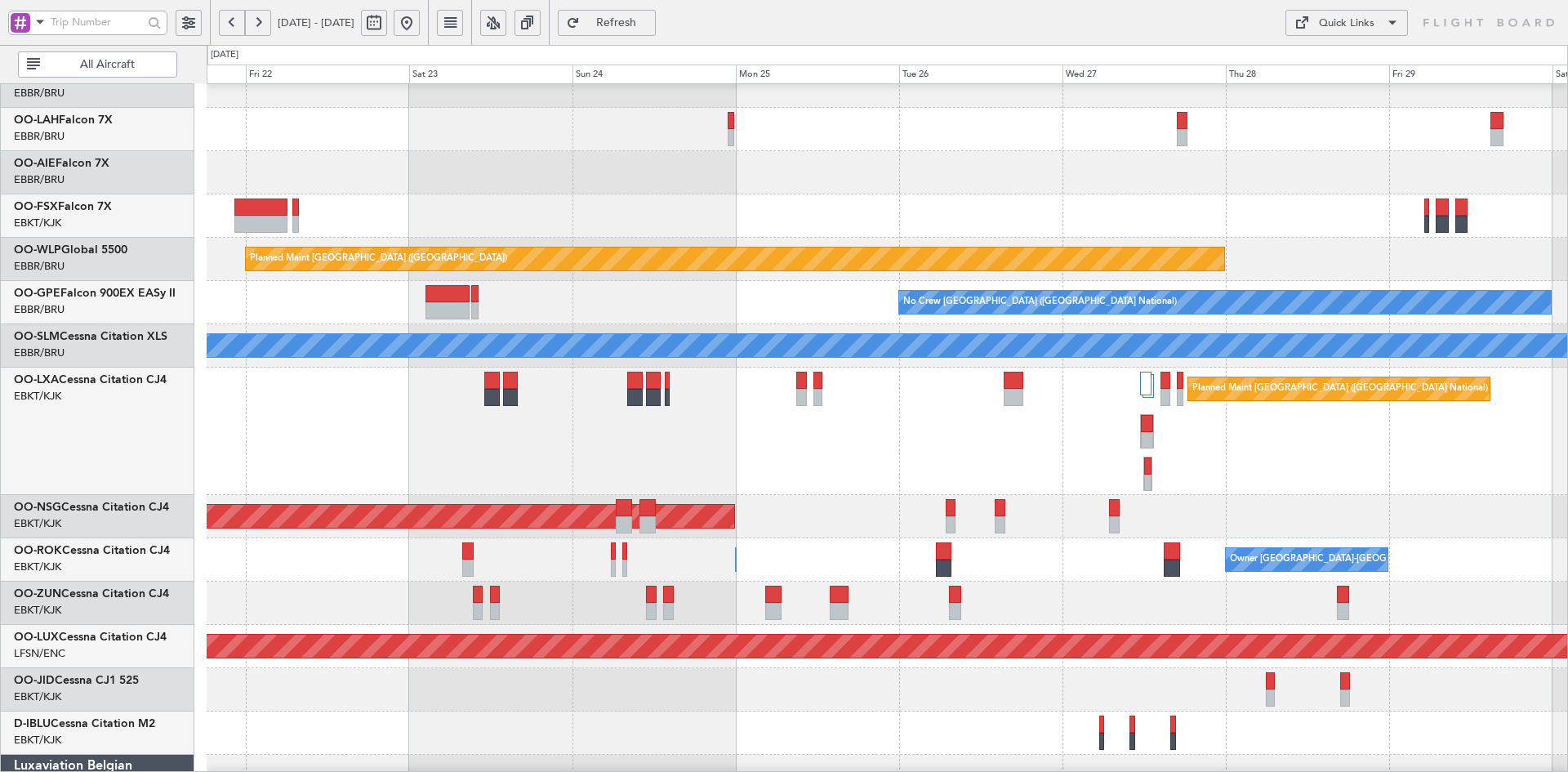
scroll to position [151, 0]
click at [1250, 495] on div "Planned Maint [GEOGRAPHIC_DATA] ([GEOGRAPHIC_DATA])" at bounding box center [886, 516] width 1360 height 43
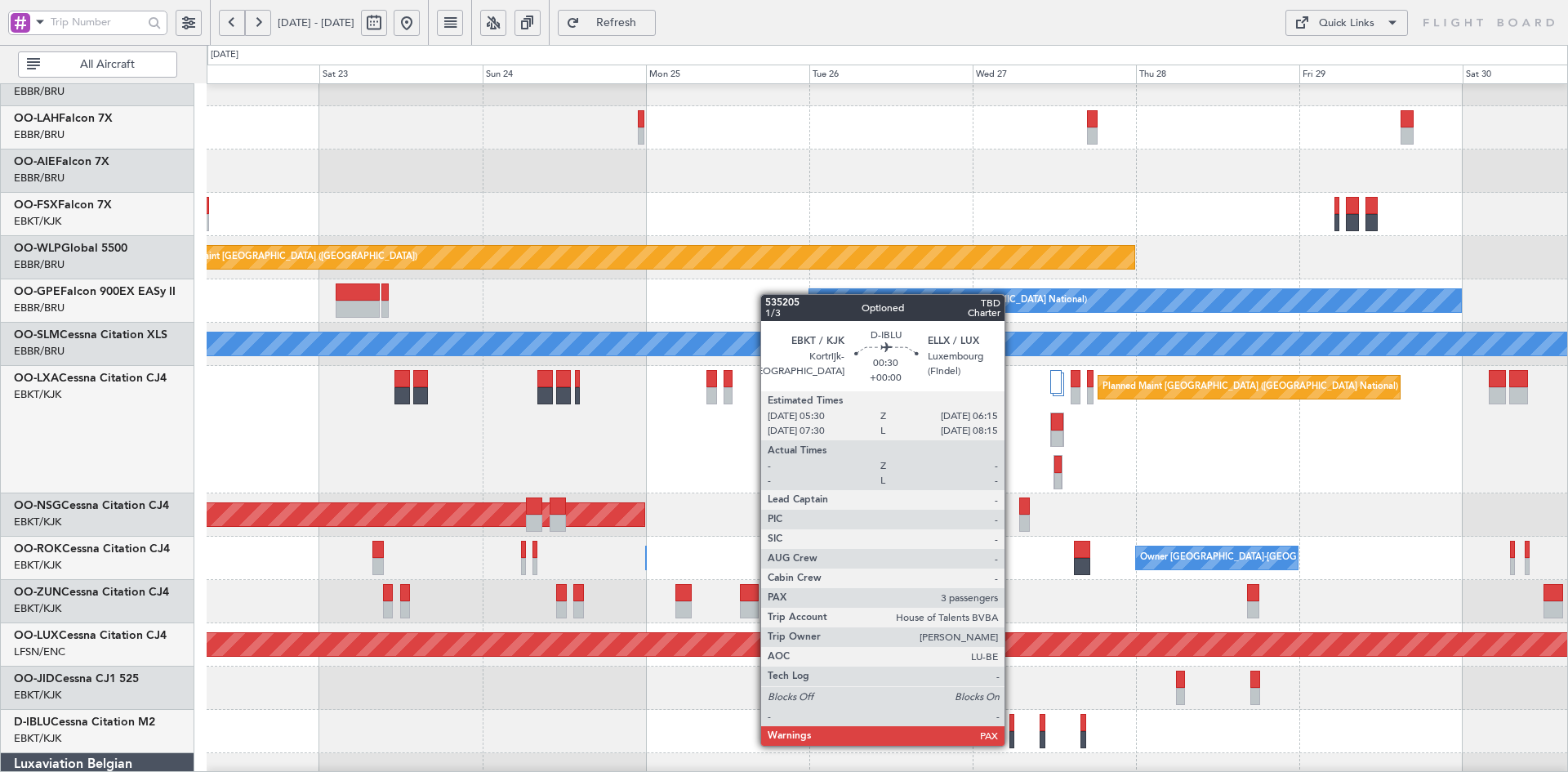
click at [1011, 744] on div at bounding box center [1012, 740] width 6 height 17
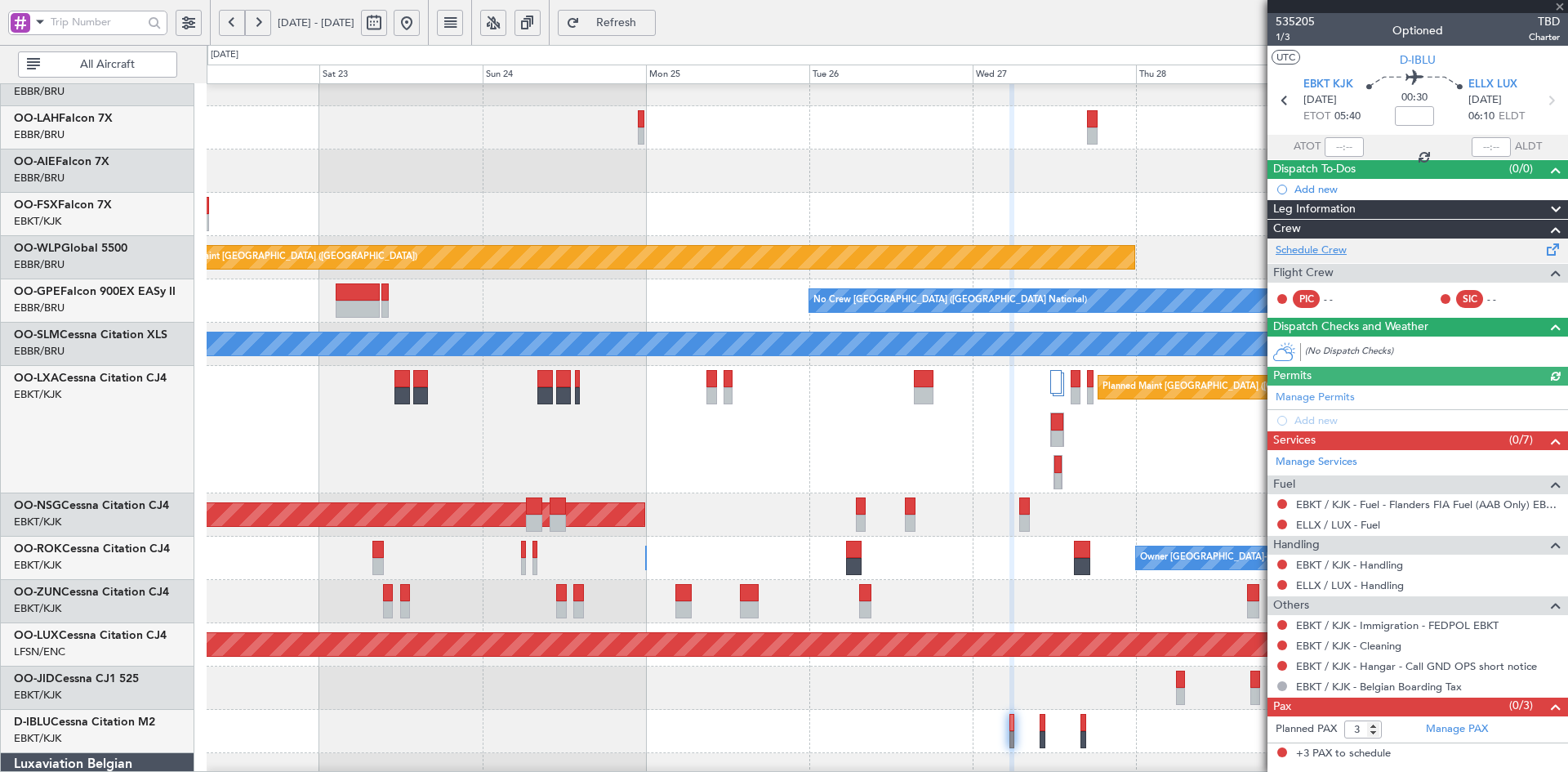
click at [1335, 251] on link "Schedule Crew" at bounding box center [1311, 250] width 71 height 16
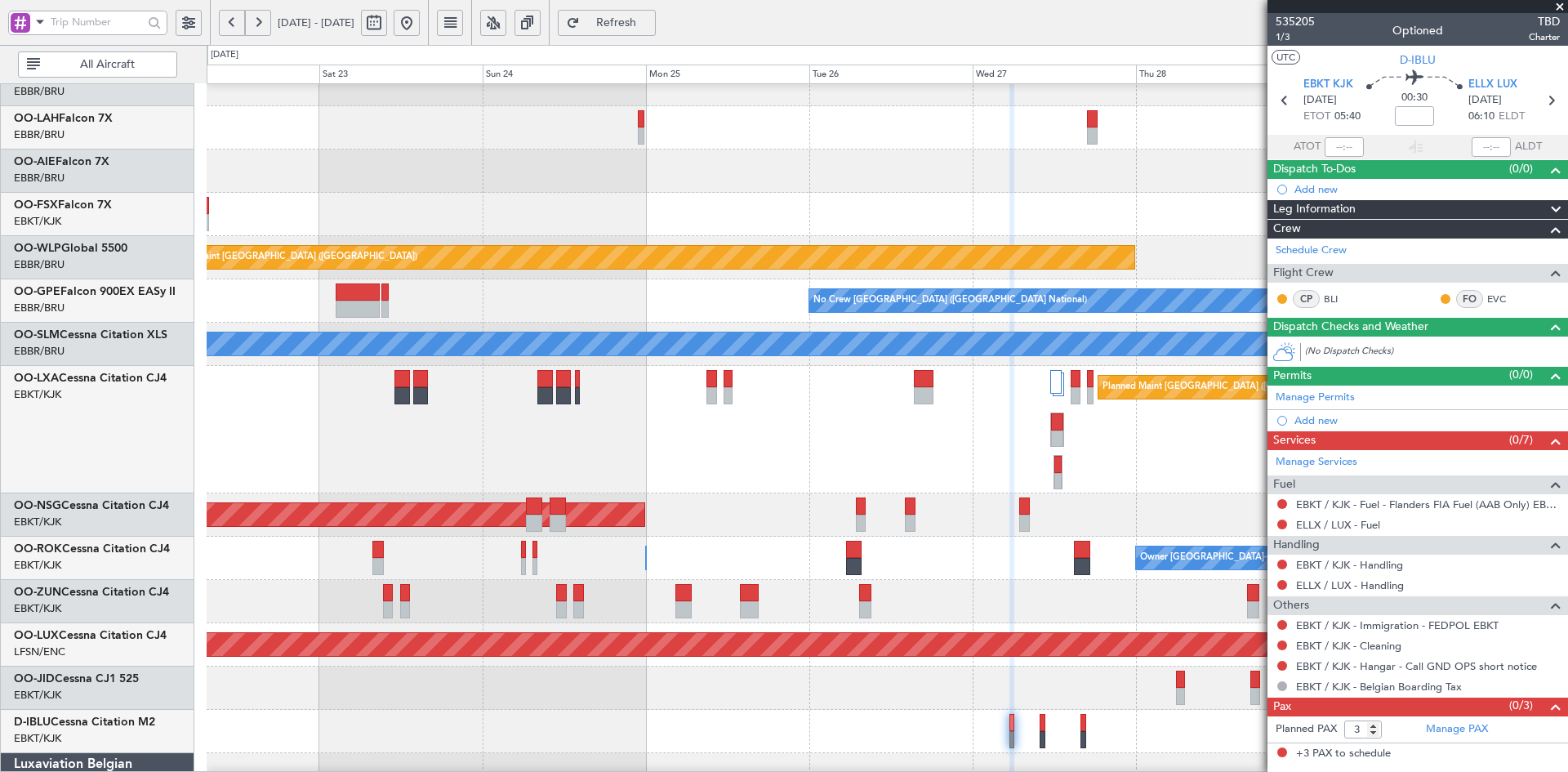
click at [927, 579] on div "Owner Kortrijk-Wevelgem Owner Kortrijk-Wevelgem" at bounding box center [886, 559] width 1360 height 43
click at [912, 580] on div at bounding box center [886, 602] width 1360 height 43
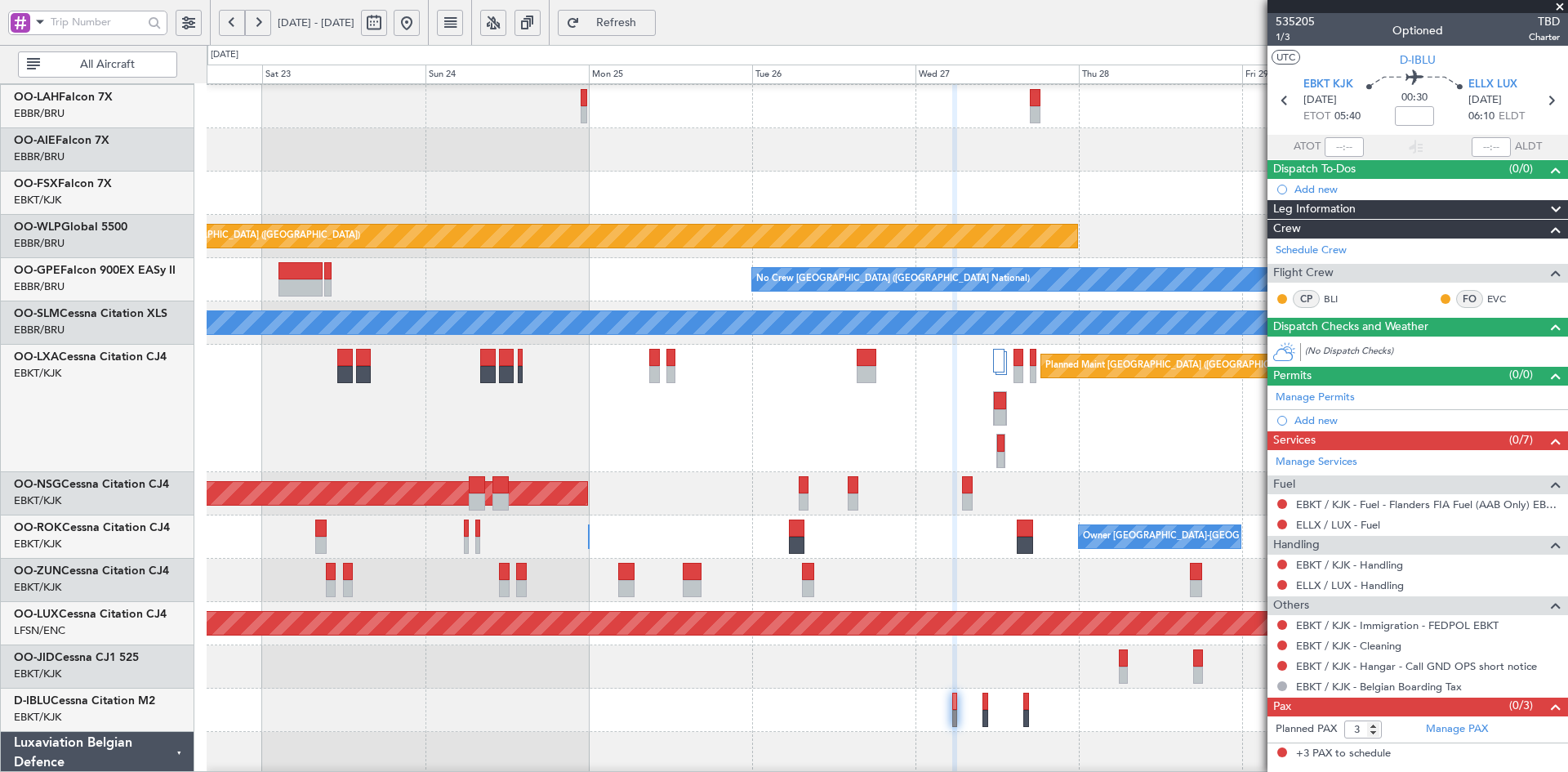
click at [981, 713] on div at bounding box center [886, 710] width 1360 height 43
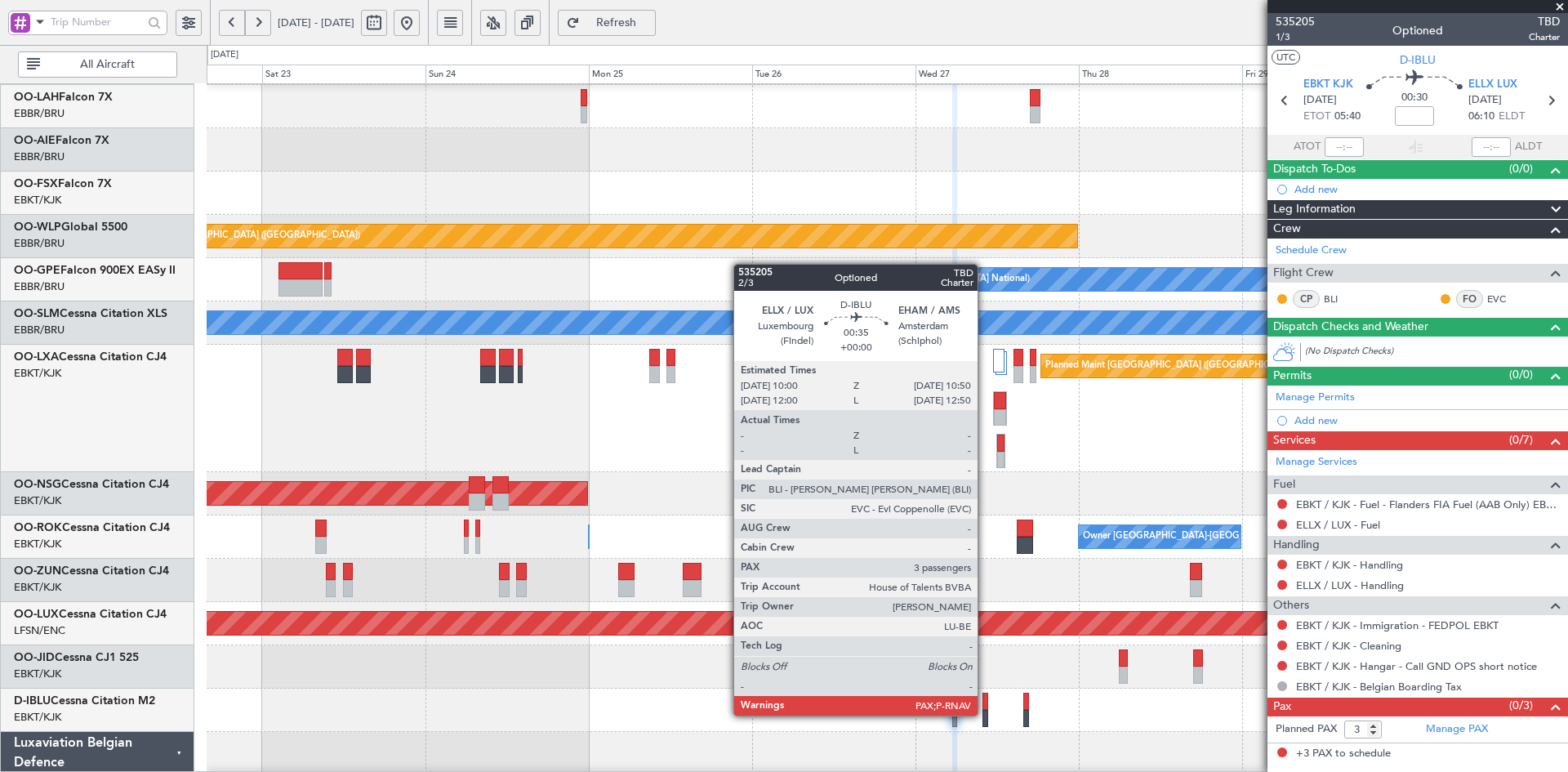
click at [985, 714] on div at bounding box center [985, 718] width 6 height 17
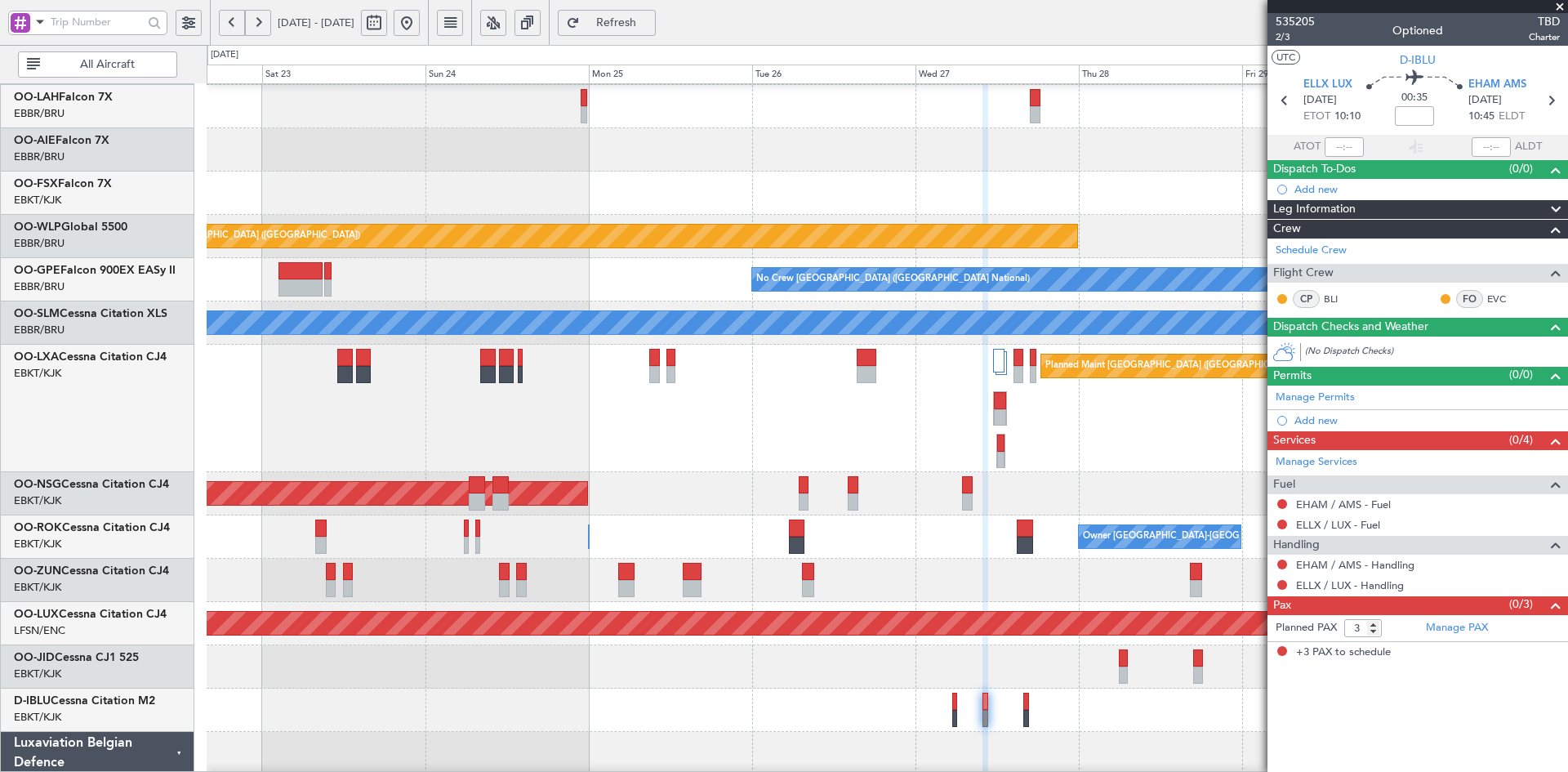
click at [1560, 1] on span at bounding box center [1560, 8] width 16 height 15
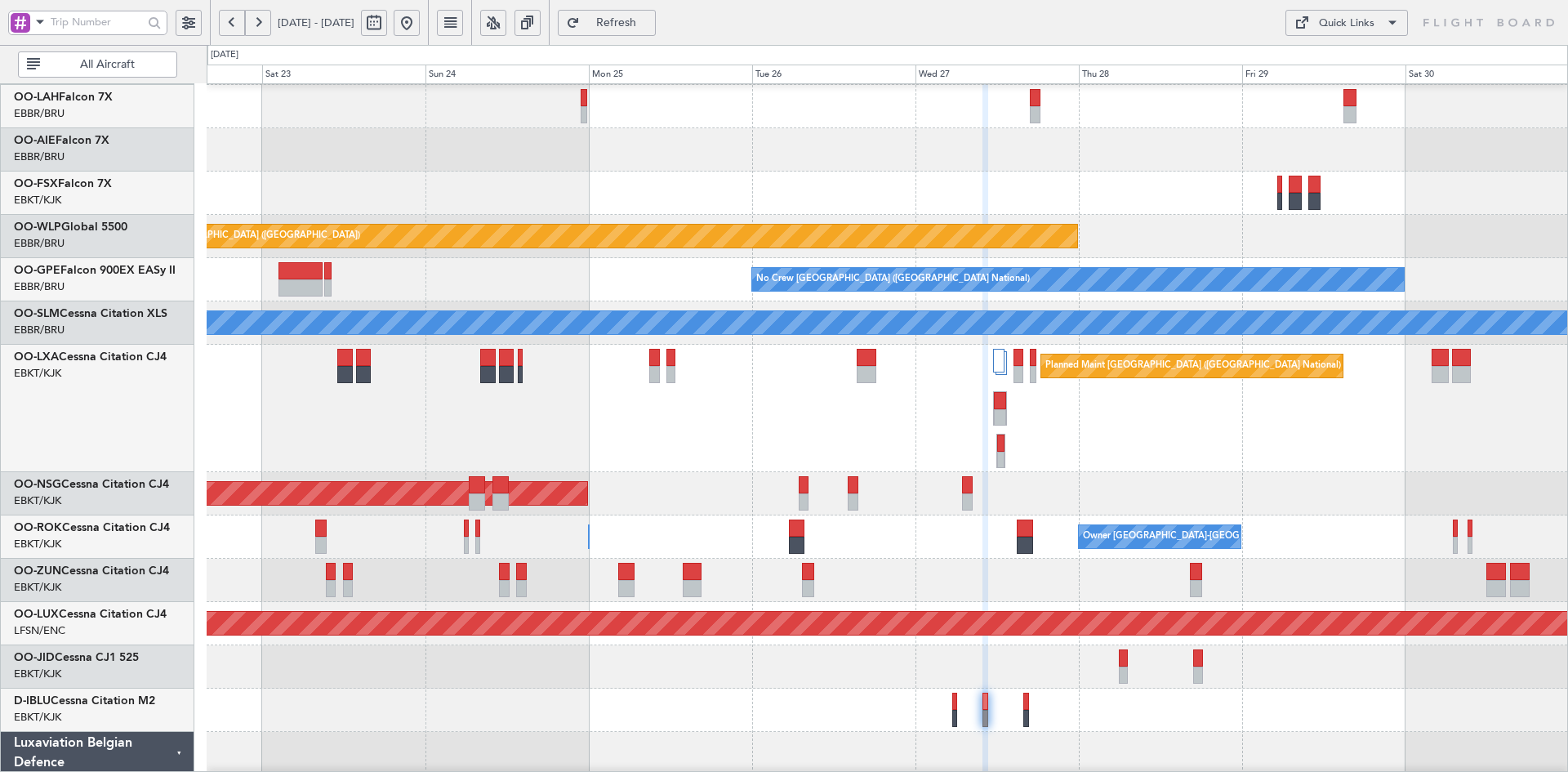
type input "0"
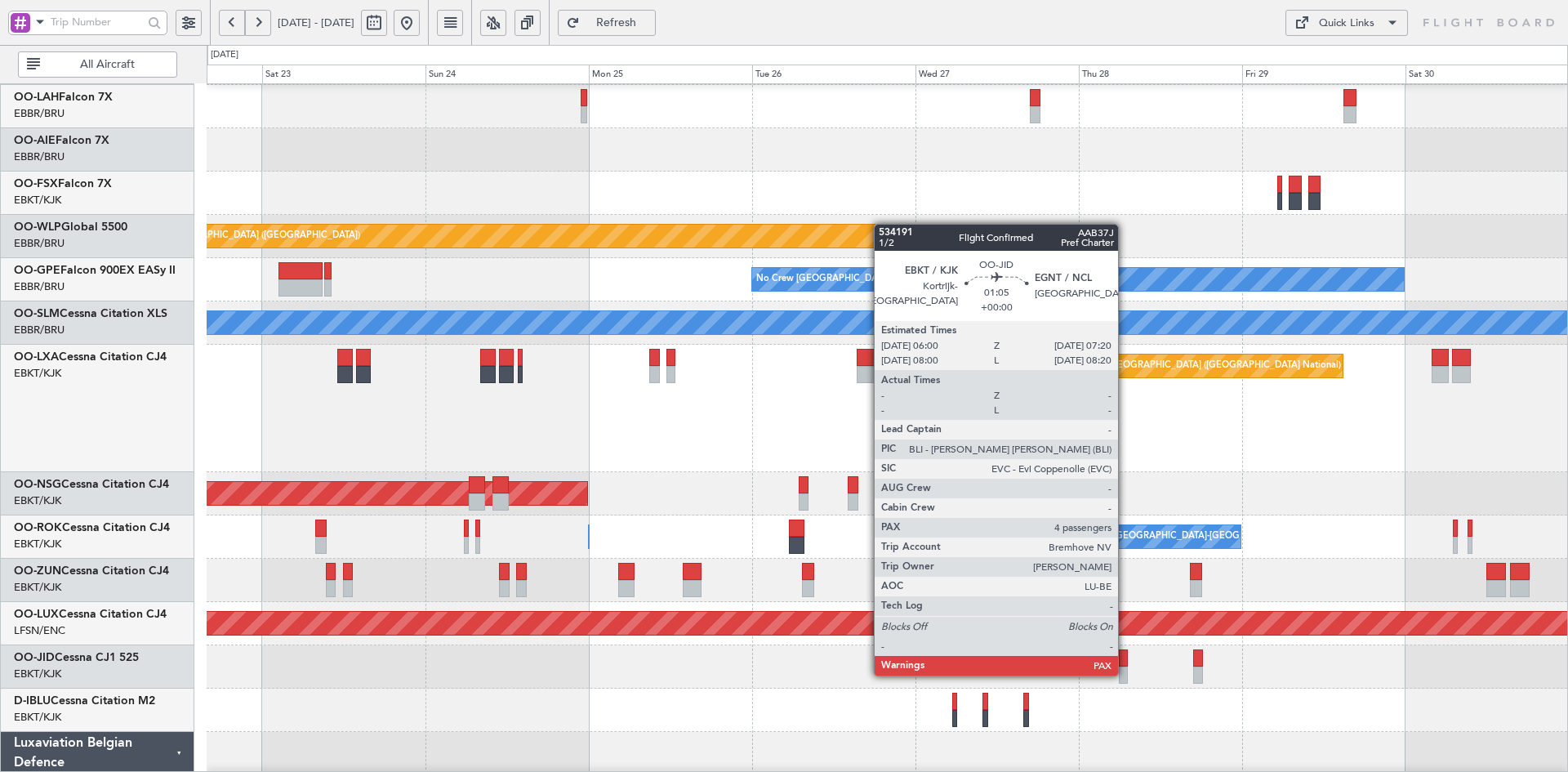
click at [1125, 674] on div at bounding box center [1123, 675] width 9 height 17
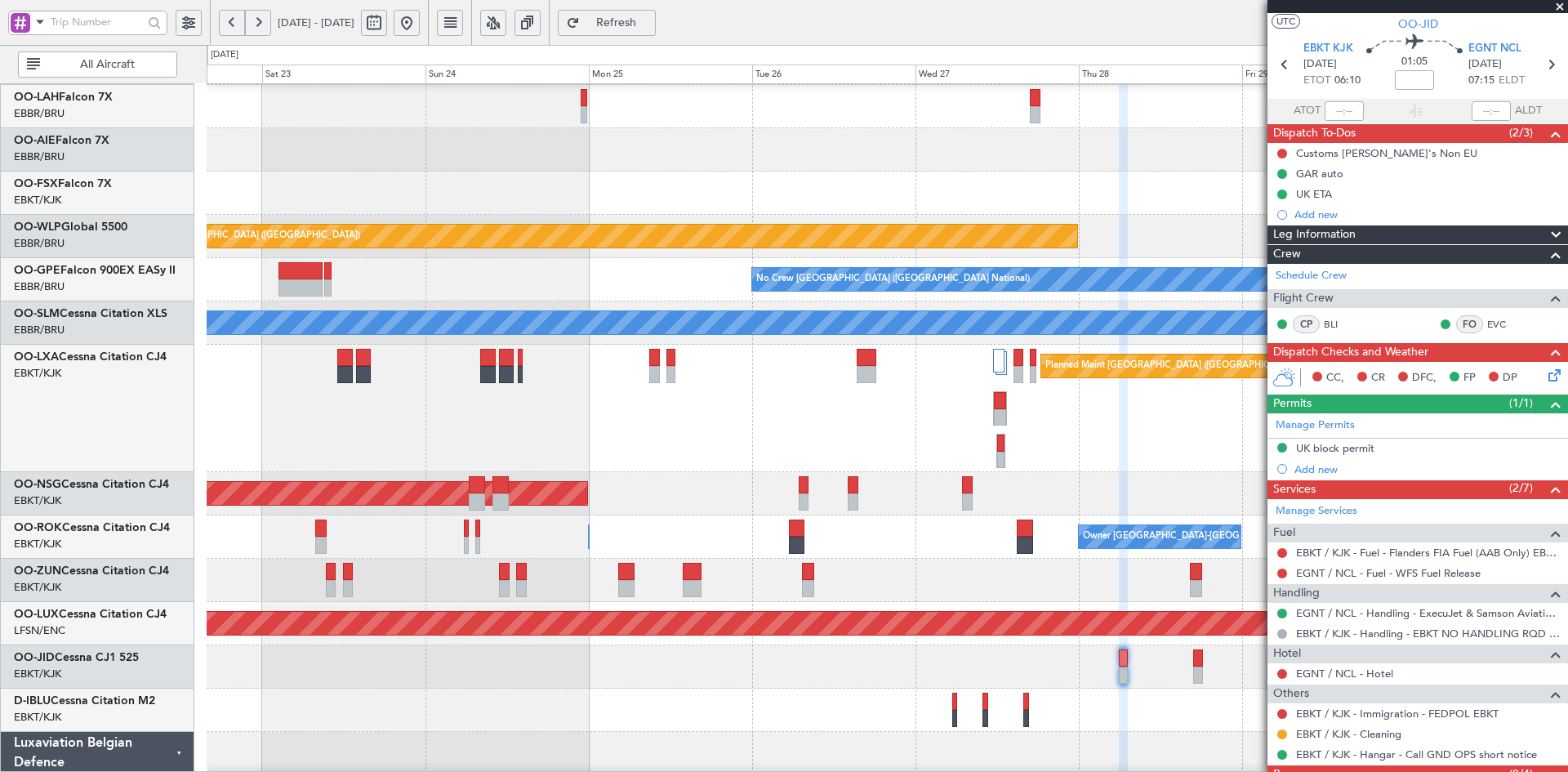
scroll to position [0, 0]
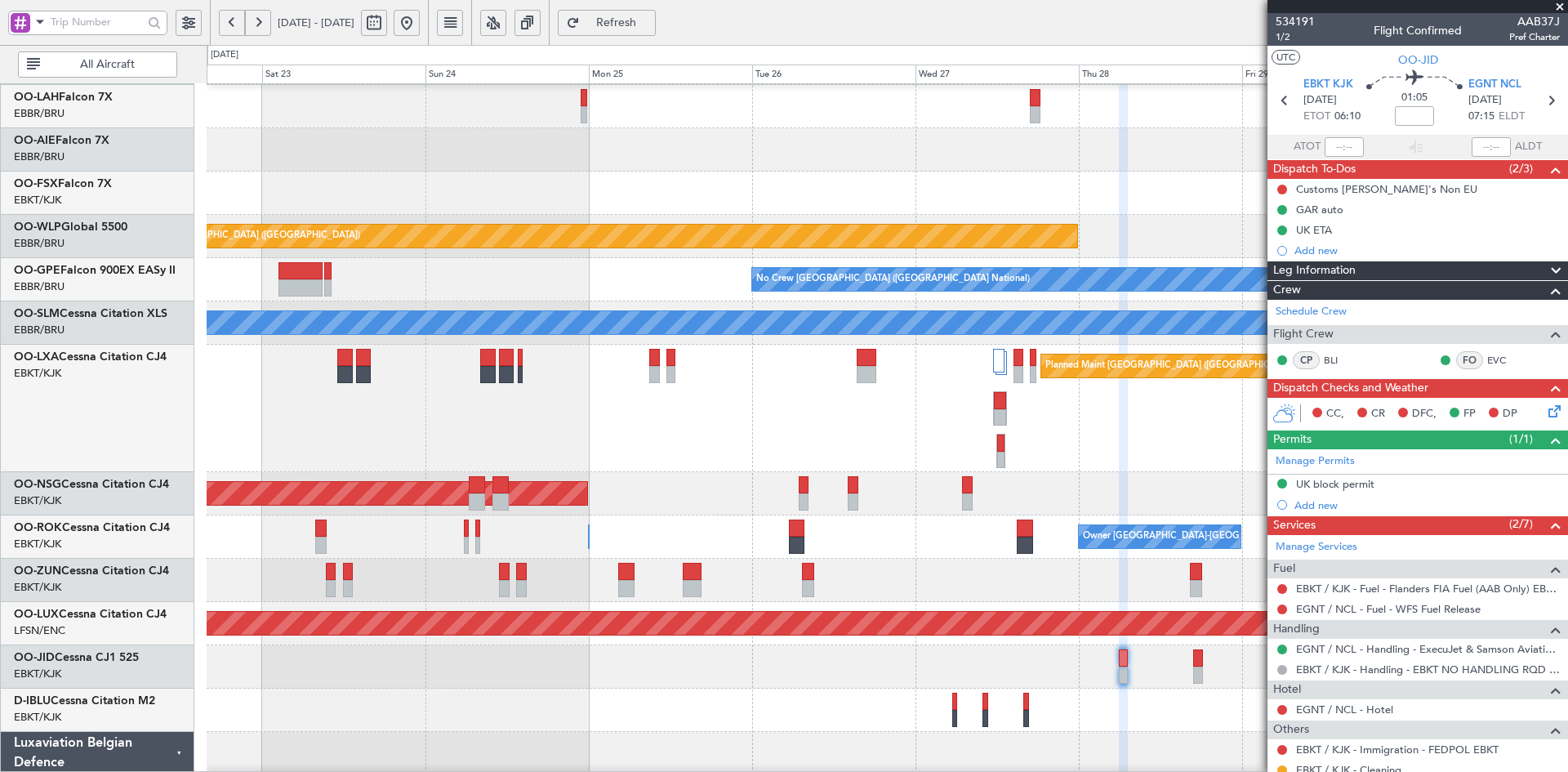
click at [1559, 0] on span at bounding box center [1560, 8] width 16 height 15
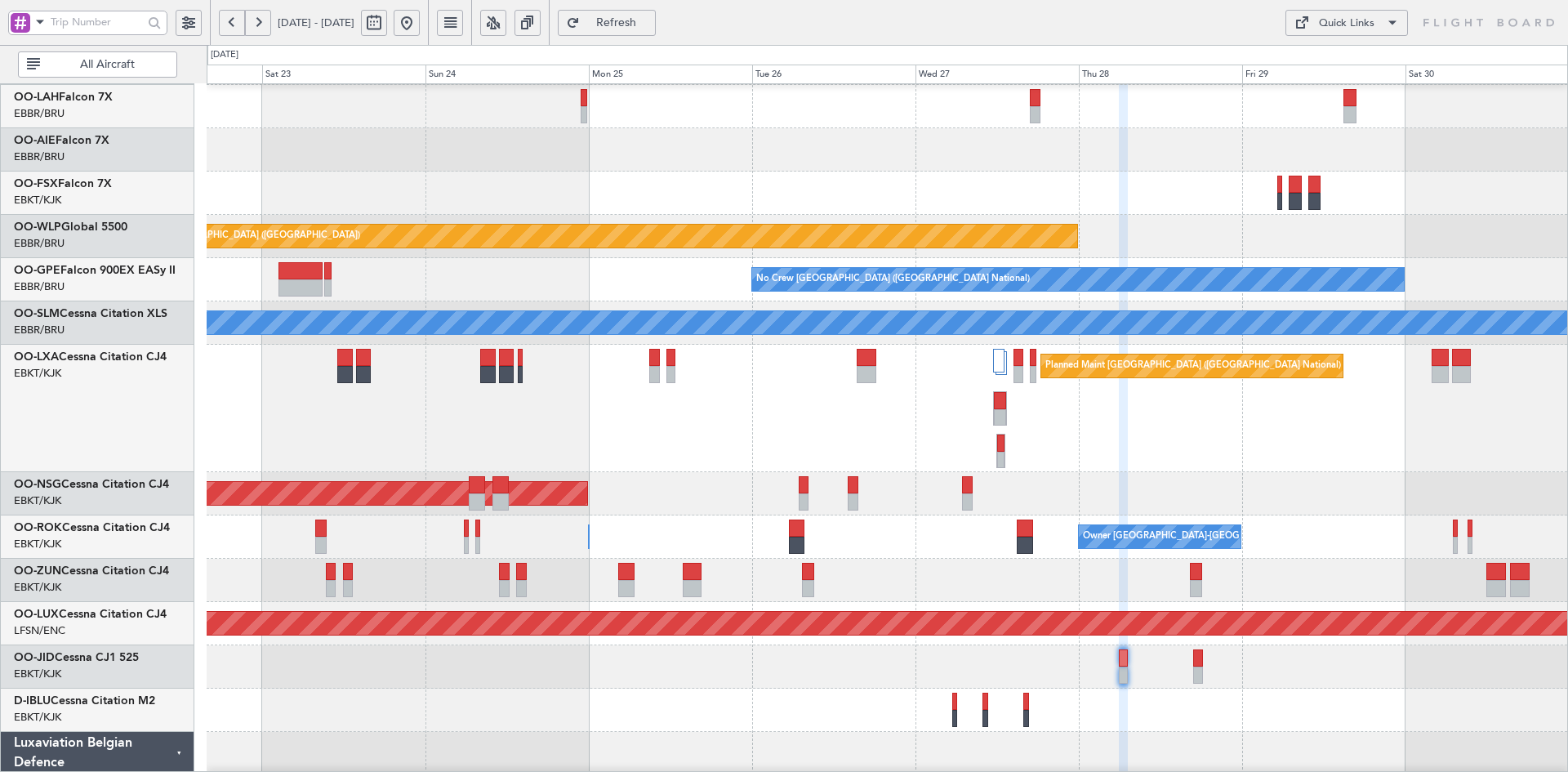
type input "0"
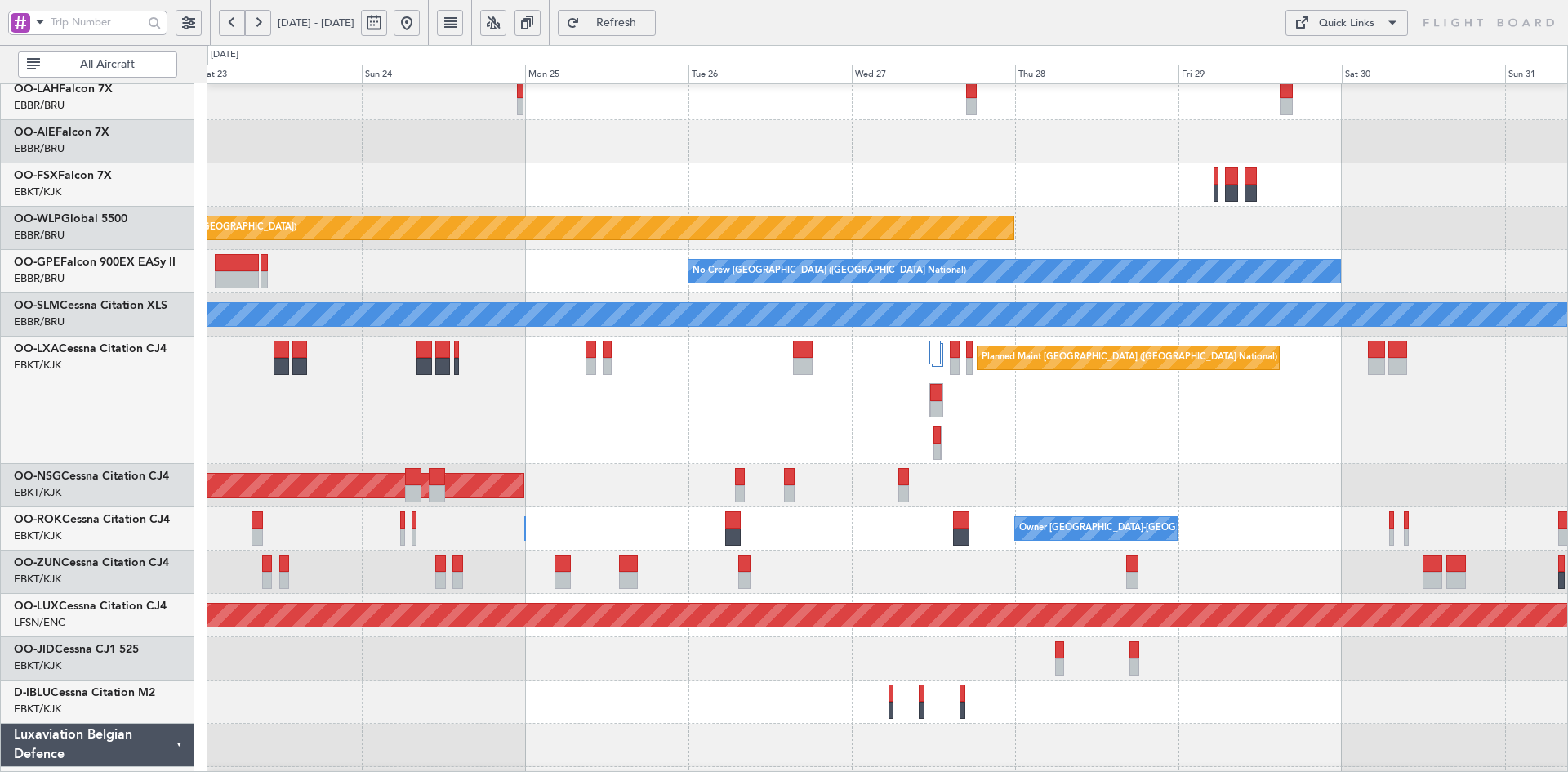
click at [790, 178] on div at bounding box center [886, 185] width 1360 height 43
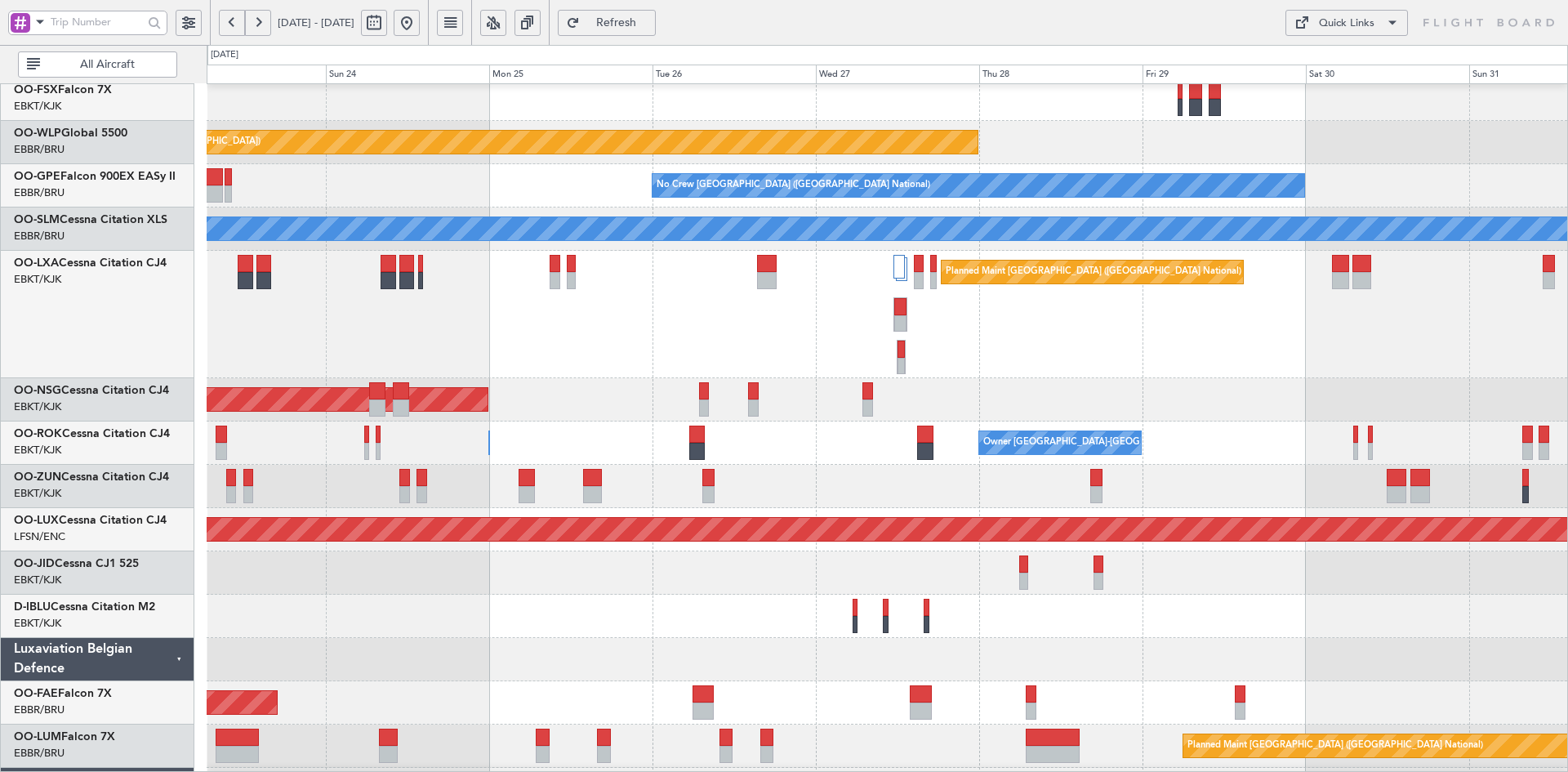
click at [1198, 330] on div "Planned Maint [GEOGRAPHIC_DATA] ([GEOGRAPHIC_DATA] National)" at bounding box center [886, 315] width 1360 height 128
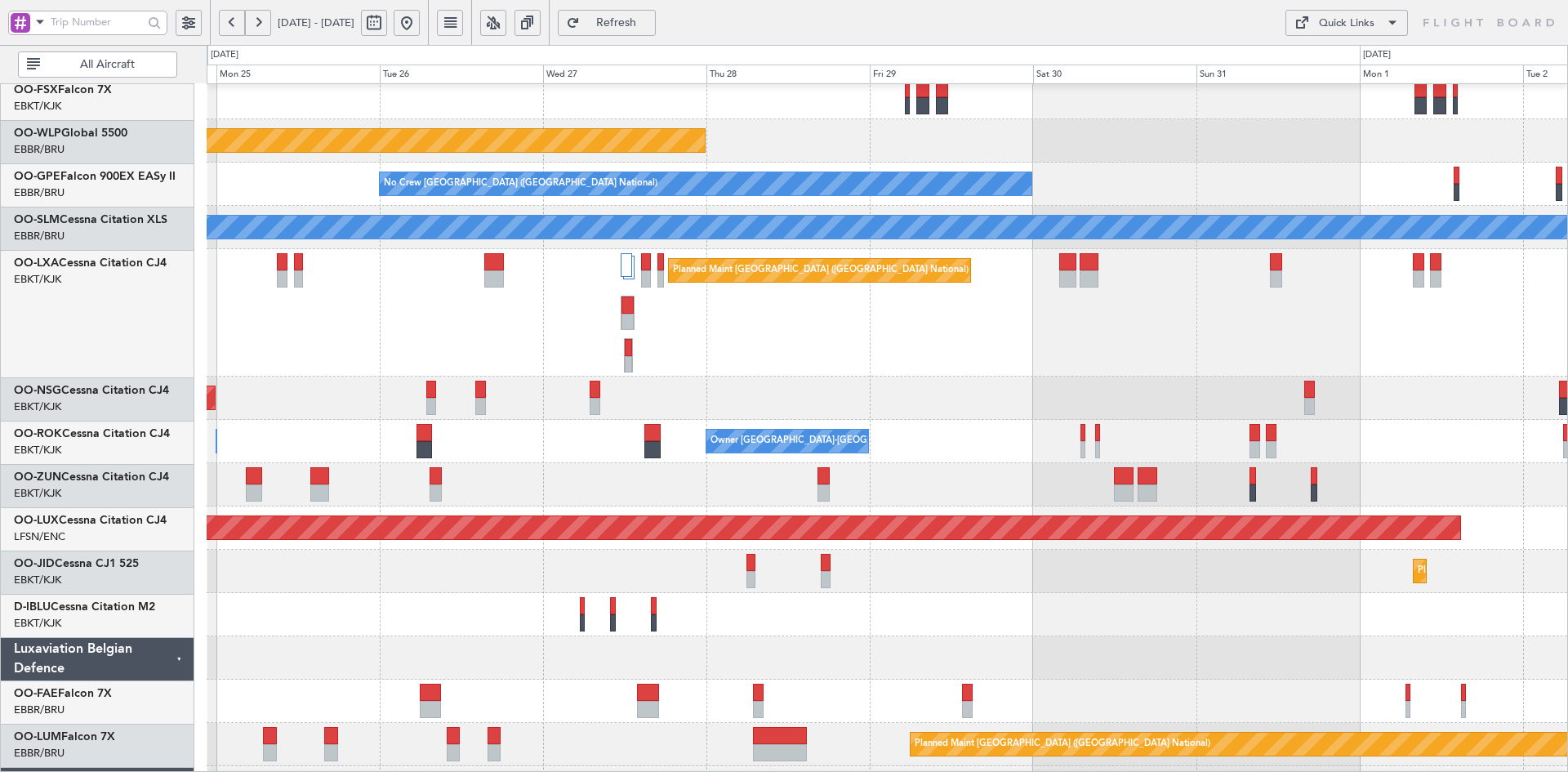
scroll to position [268, 0]
click at [893, 388] on div "Planned Maint [GEOGRAPHIC_DATA] ([GEOGRAPHIC_DATA])" at bounding box center [886, 399] width 1360 height 43
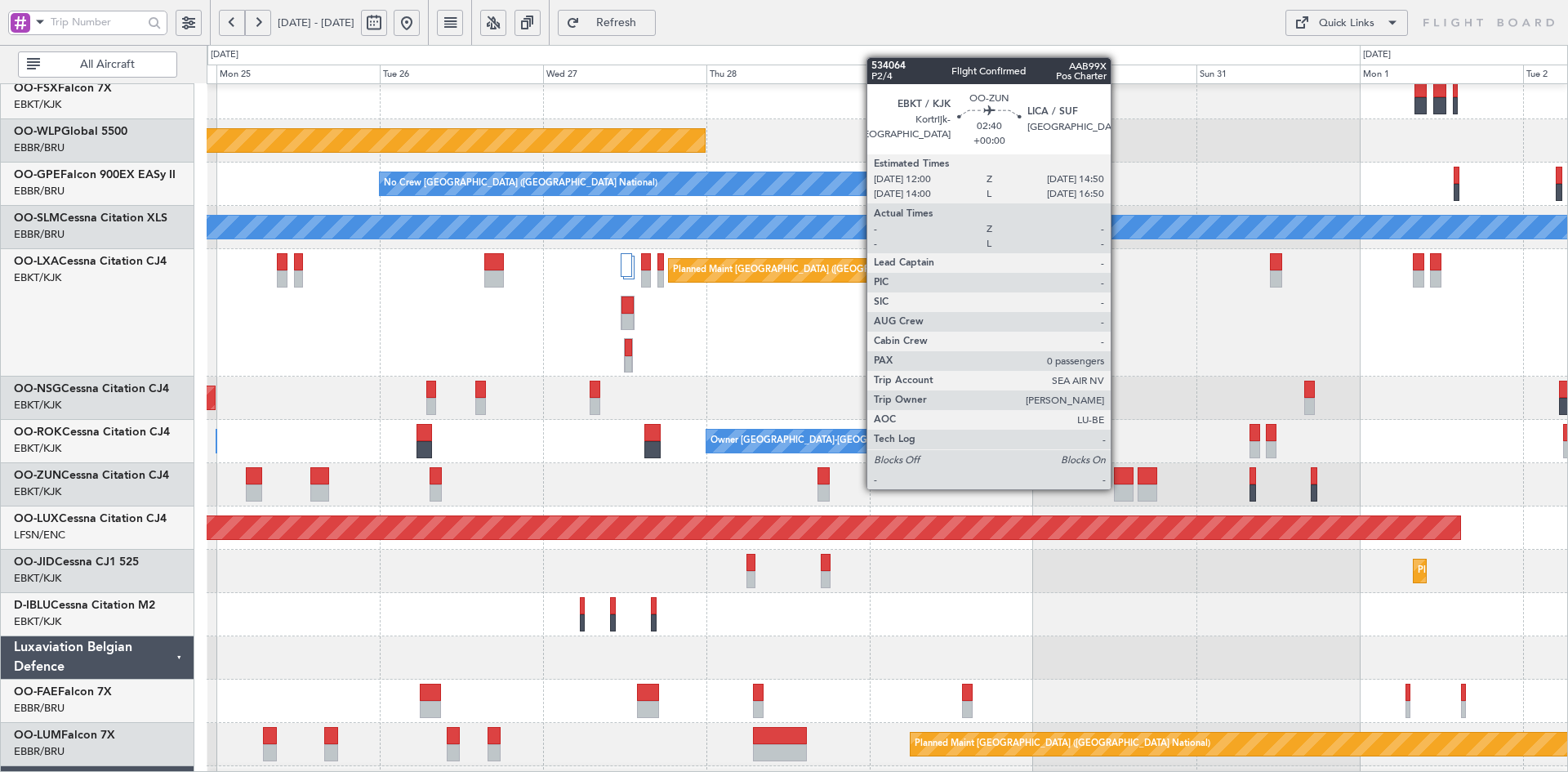
click at [1118, 488] on div at bounding box center [1123, 493] width 20 height 17
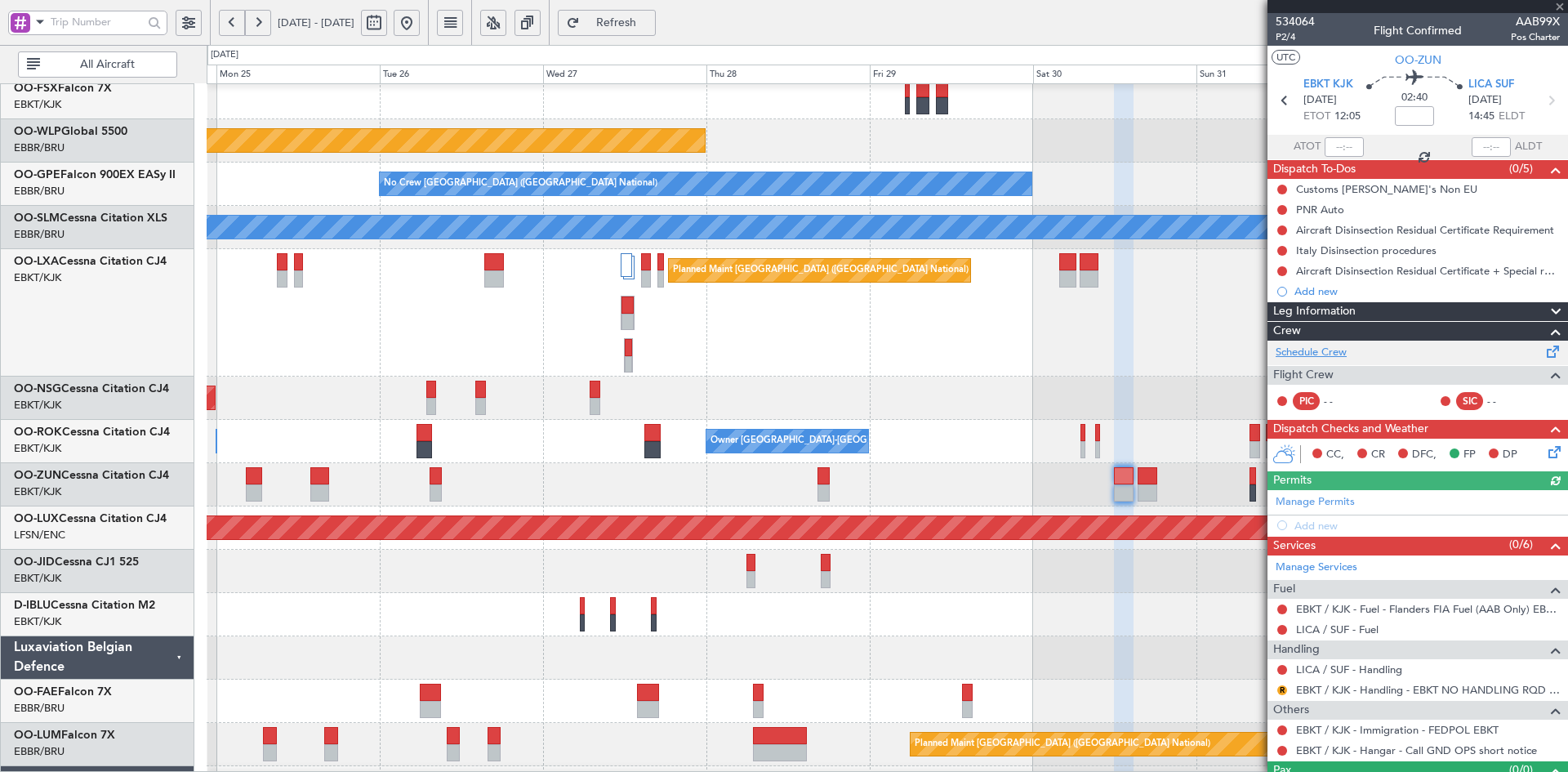
click at [1323, 347] on link "Schedule Crew" at bounding box center [1311, 353] width 71 height 16
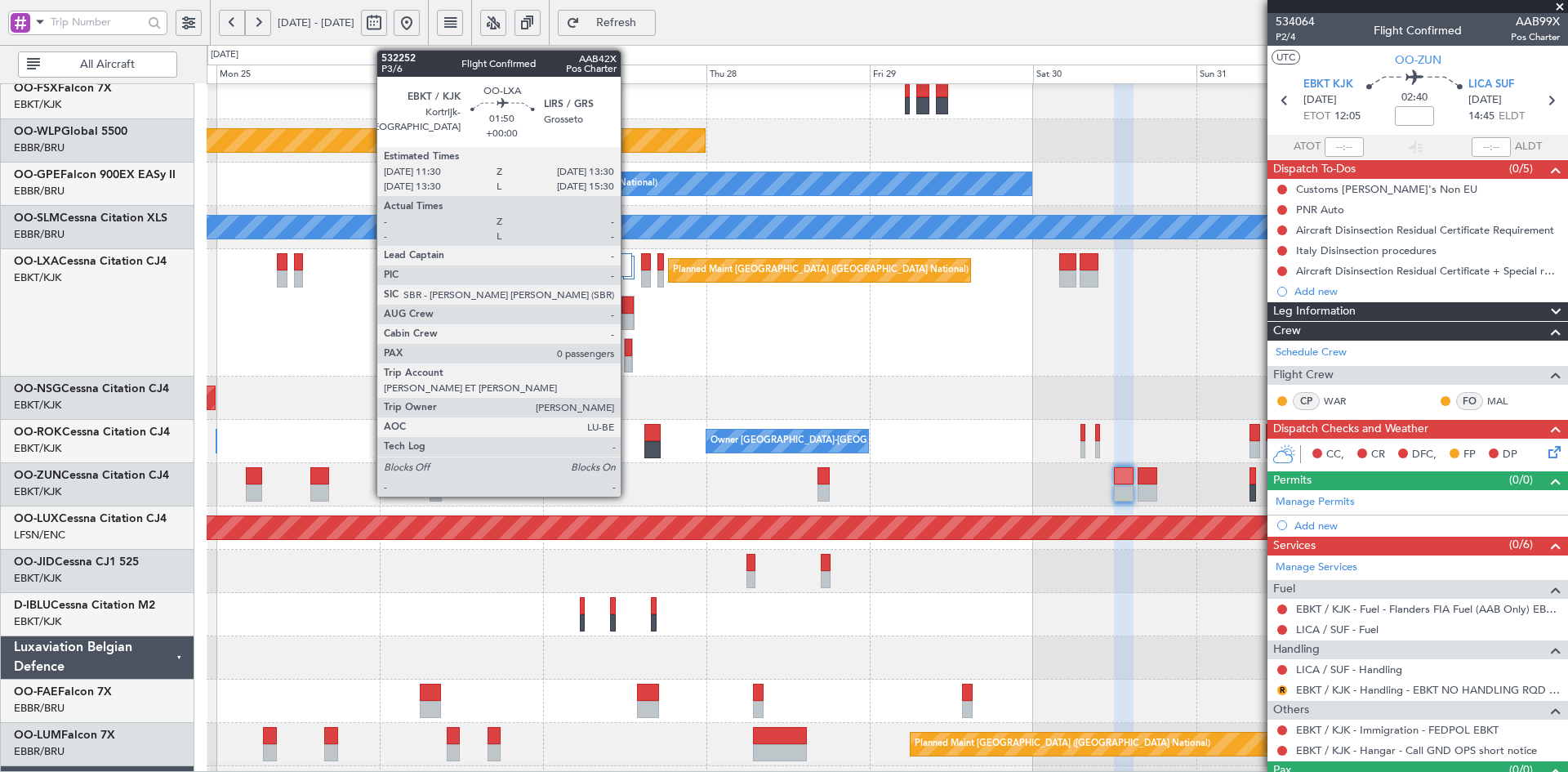
click at [628, 318] on div at bounding box center [627, 323] width 12 height 17
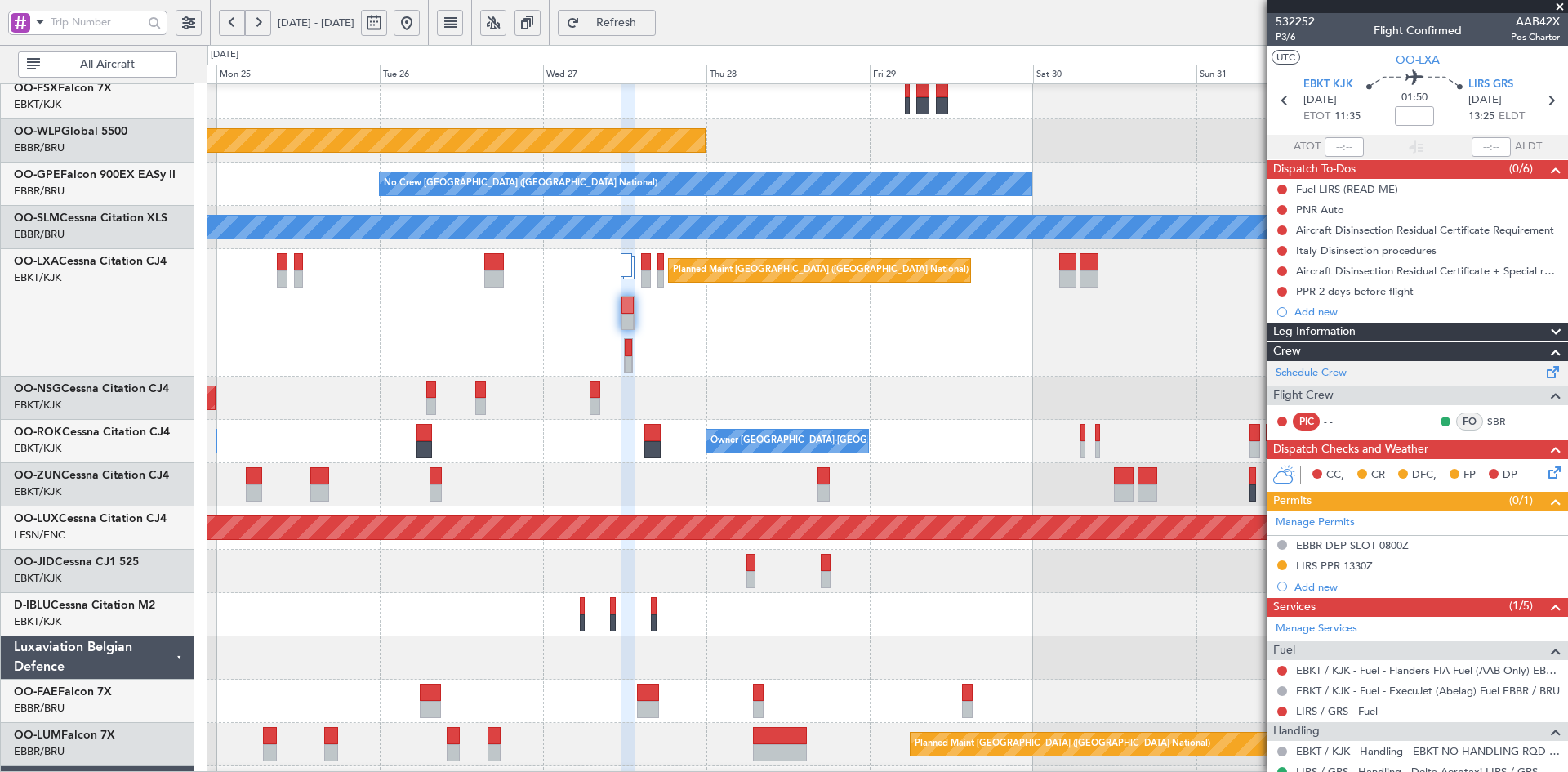
click at [1334, 370] on link "Schedule Crew" at bounding box center [1311, 372] width 71 height 16
click at [1559, 5] on span at bounding box center [1560, 8] width 16 height 15
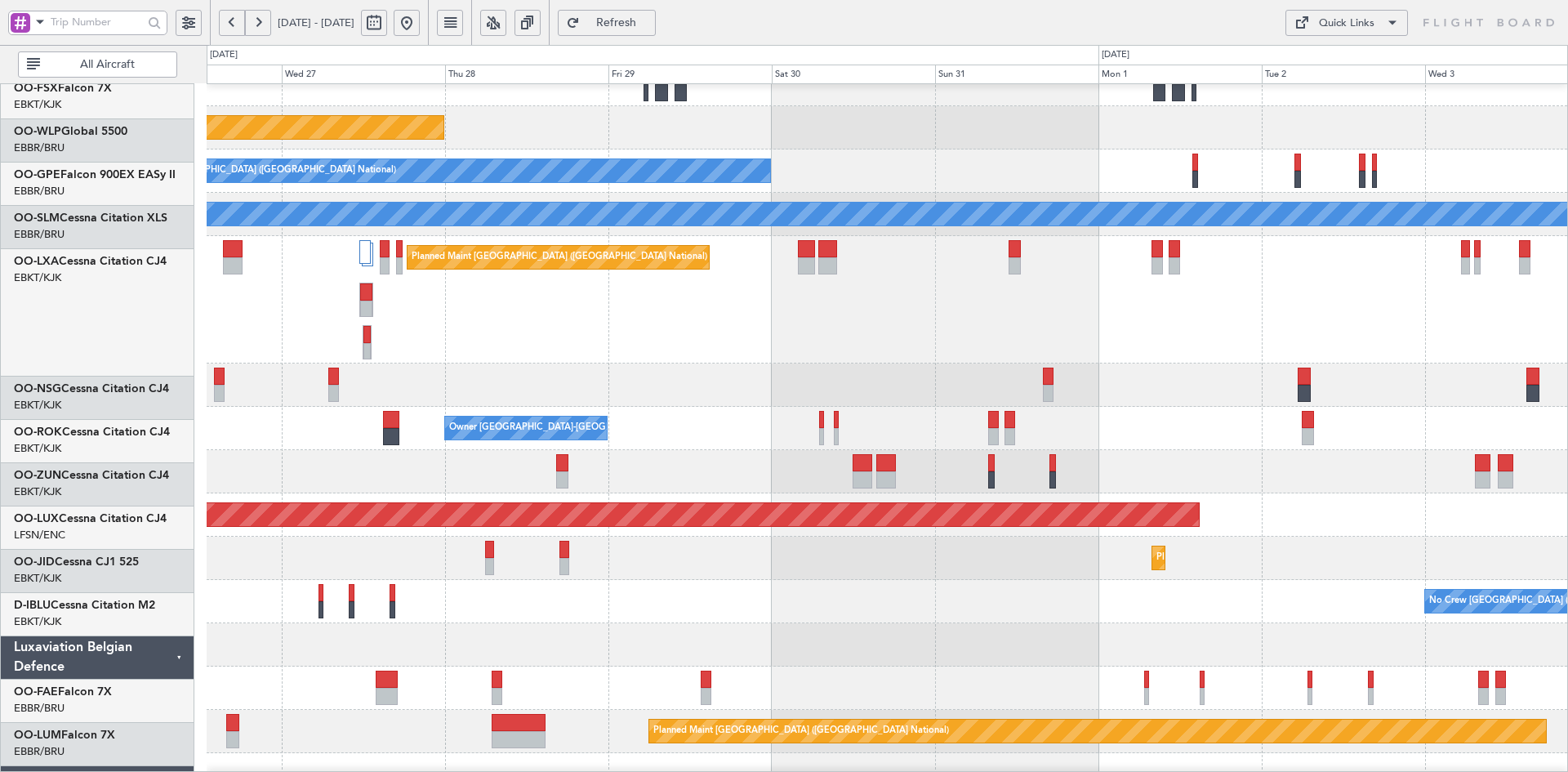
scroll to position [281, 0]
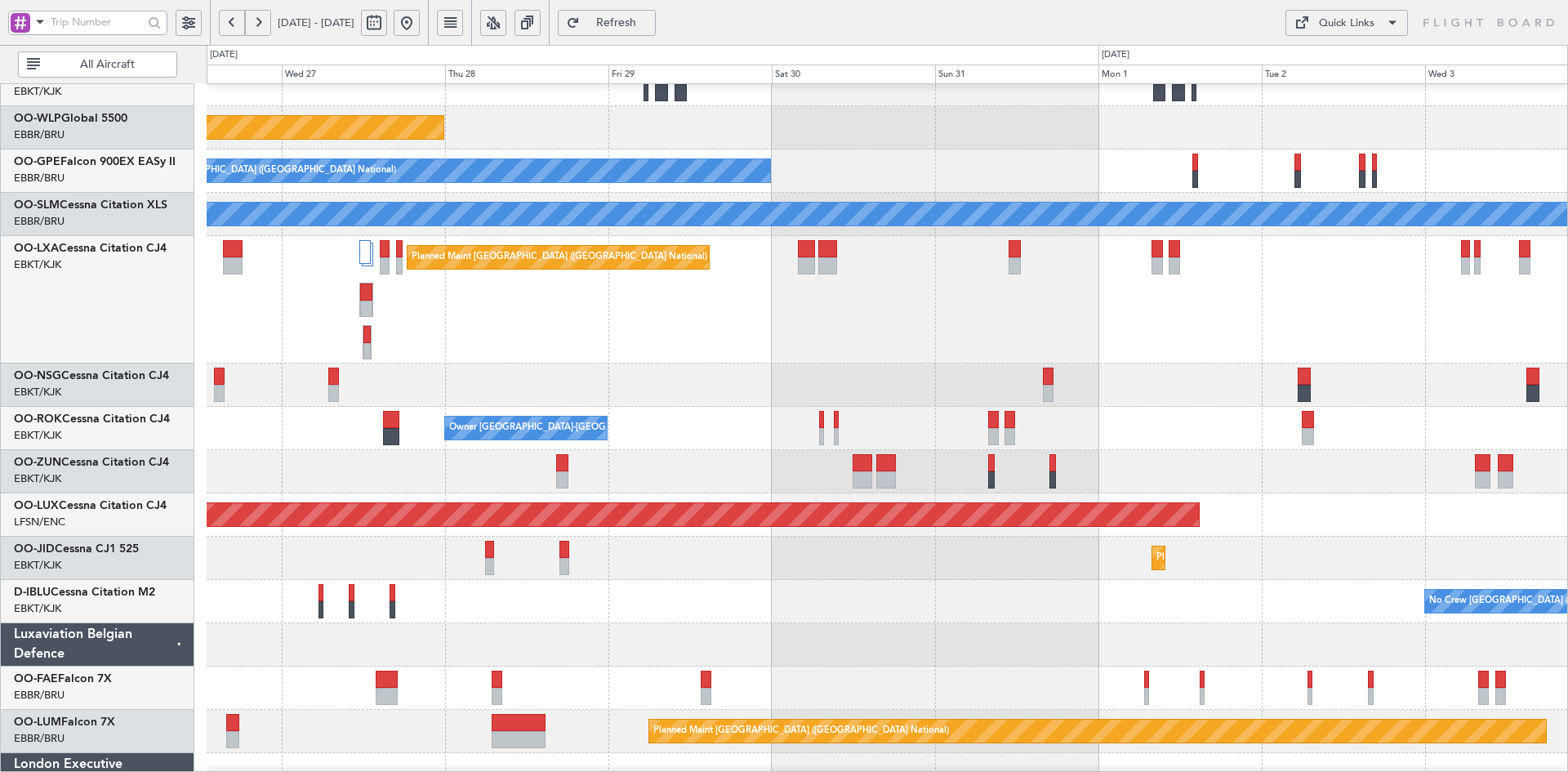
click at [999, 390] on div "Planned Maint [GEOGRAPHIC_DATA] ([GEOGRAPHIC_DATA])" at bounding box center [886, 386] width 1360 height 43
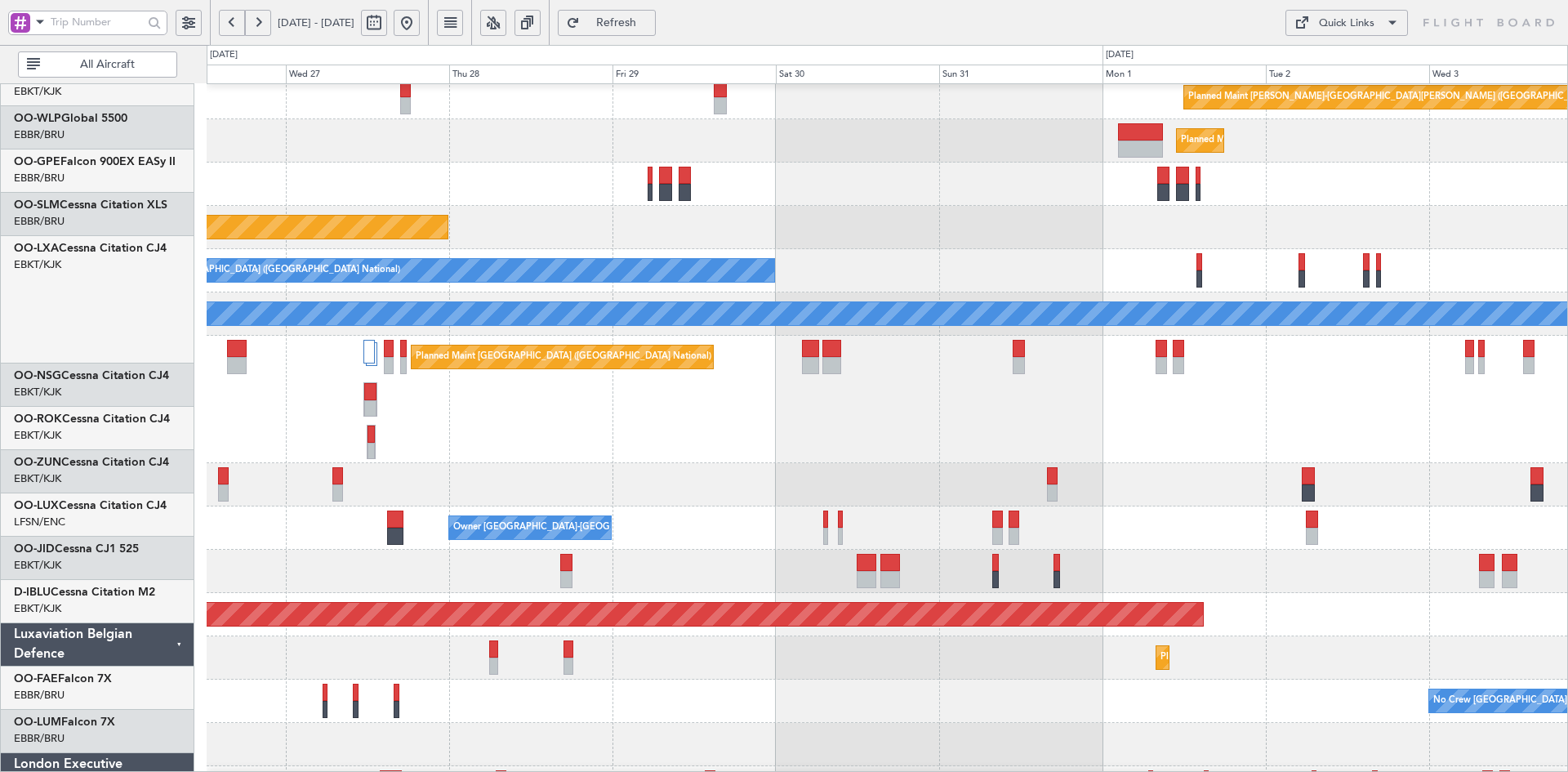
scroll to position [102, 0]
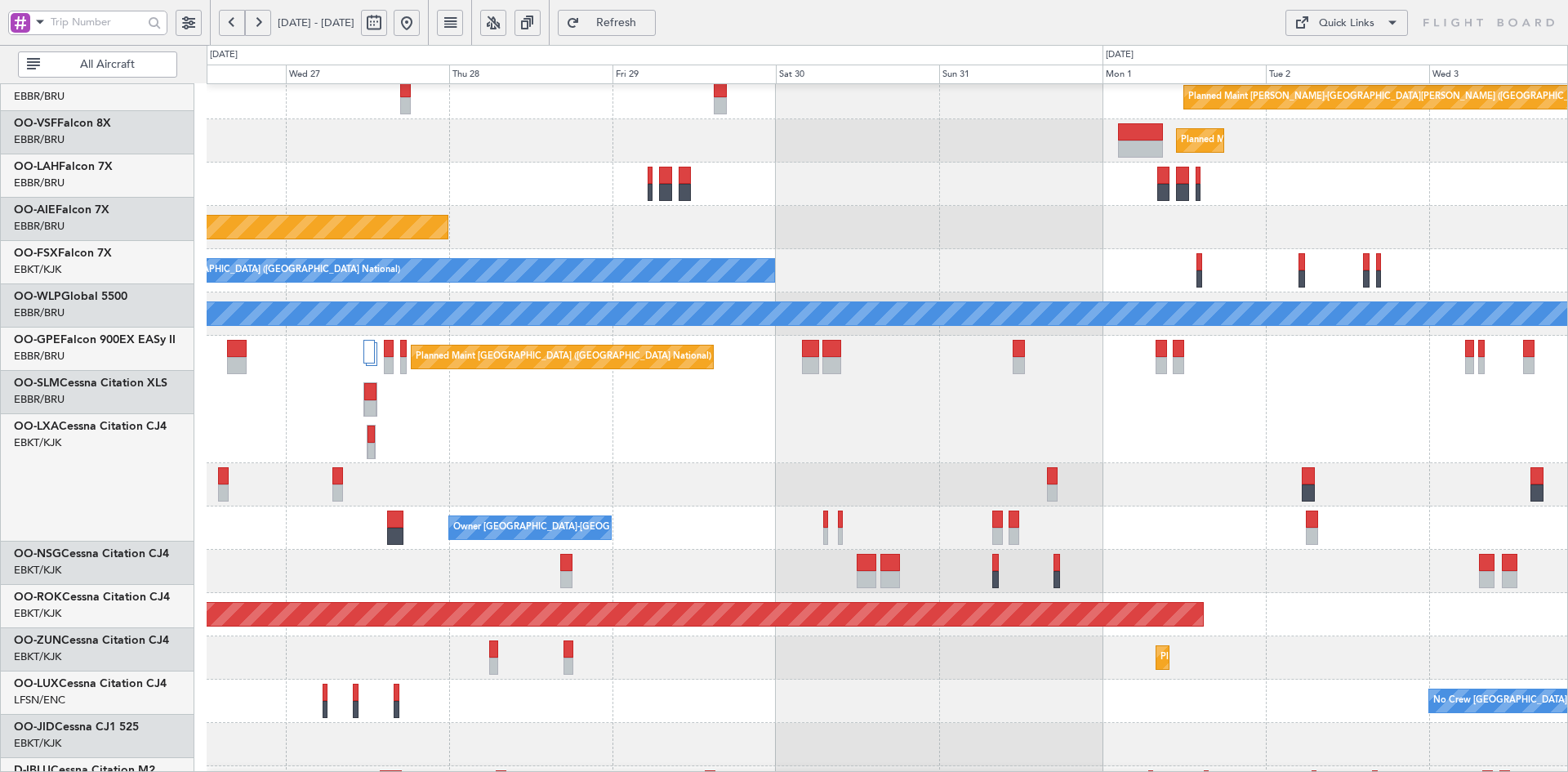
click at [770, 507] on div "Planned Maint [GEOGRAPHIC_DATA] ([GEOGRAPHIC_DATA])" at bounding box center [886, 485] width 1360 height 43
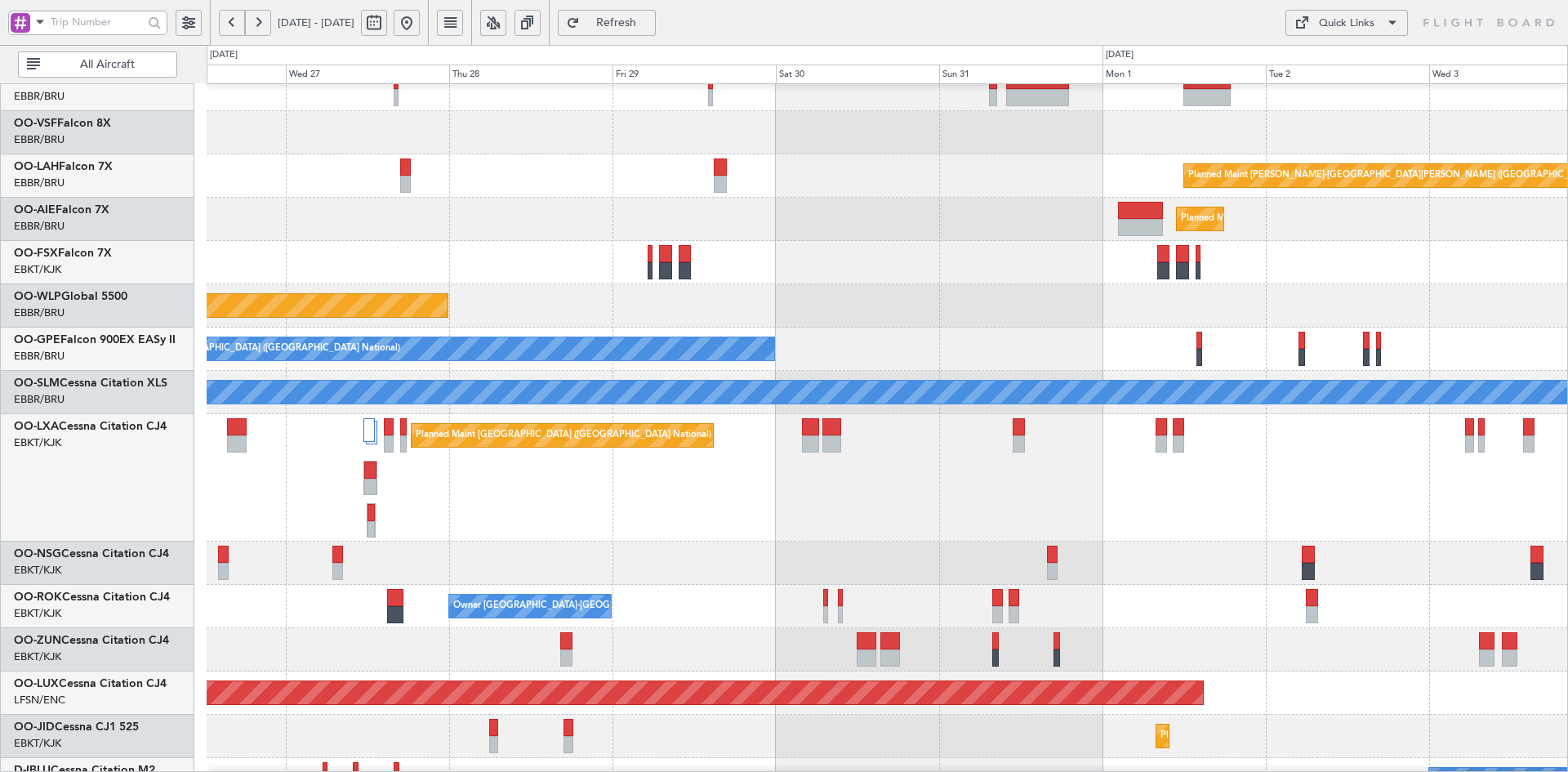
scroll to position [65, 0]
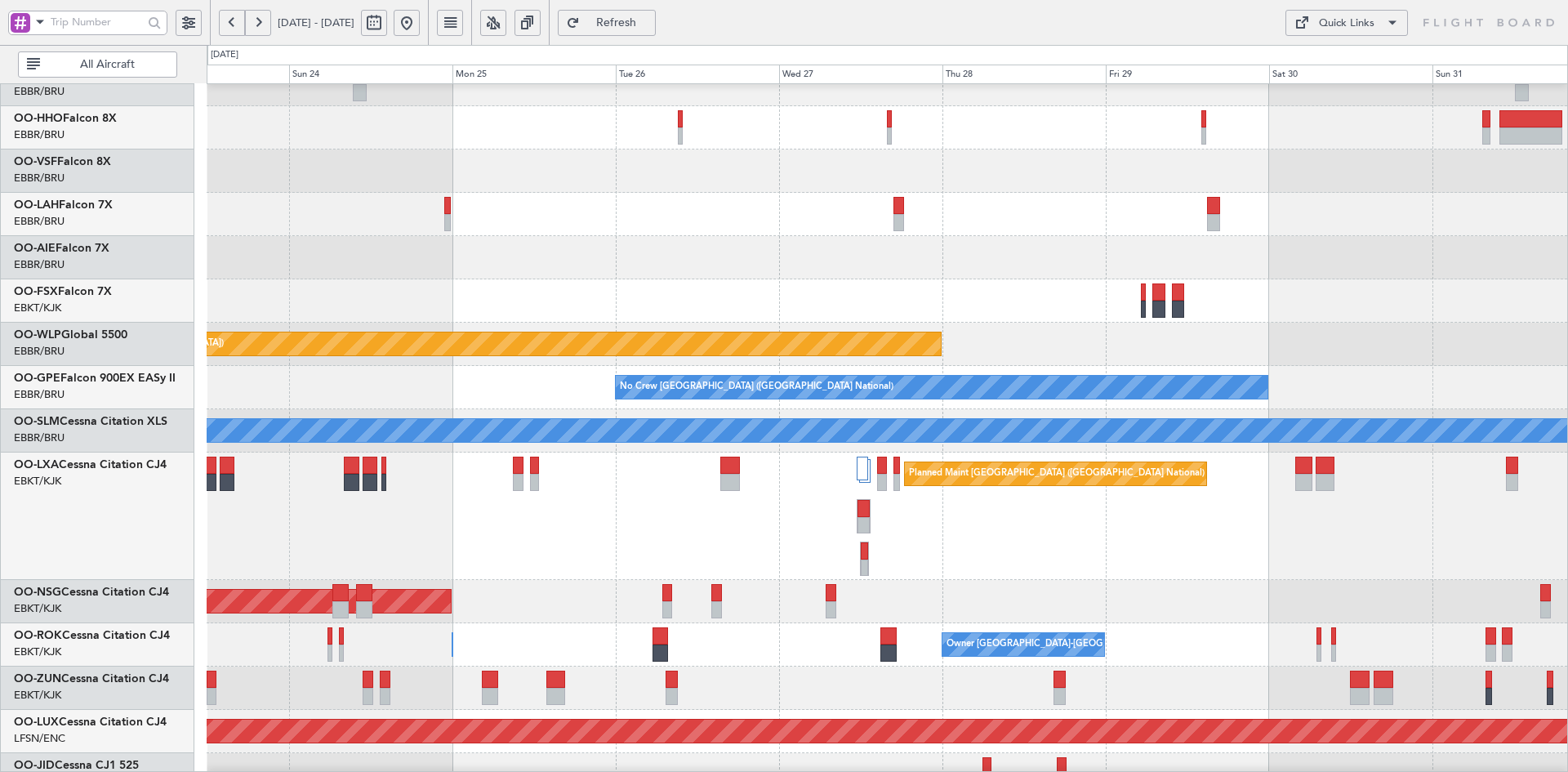
click at [1306, 290] on div at bounding box center [886, 301] width 1360 height 43
click at [420, 20] on button at bounding box center [407, 23] width 26 height 26
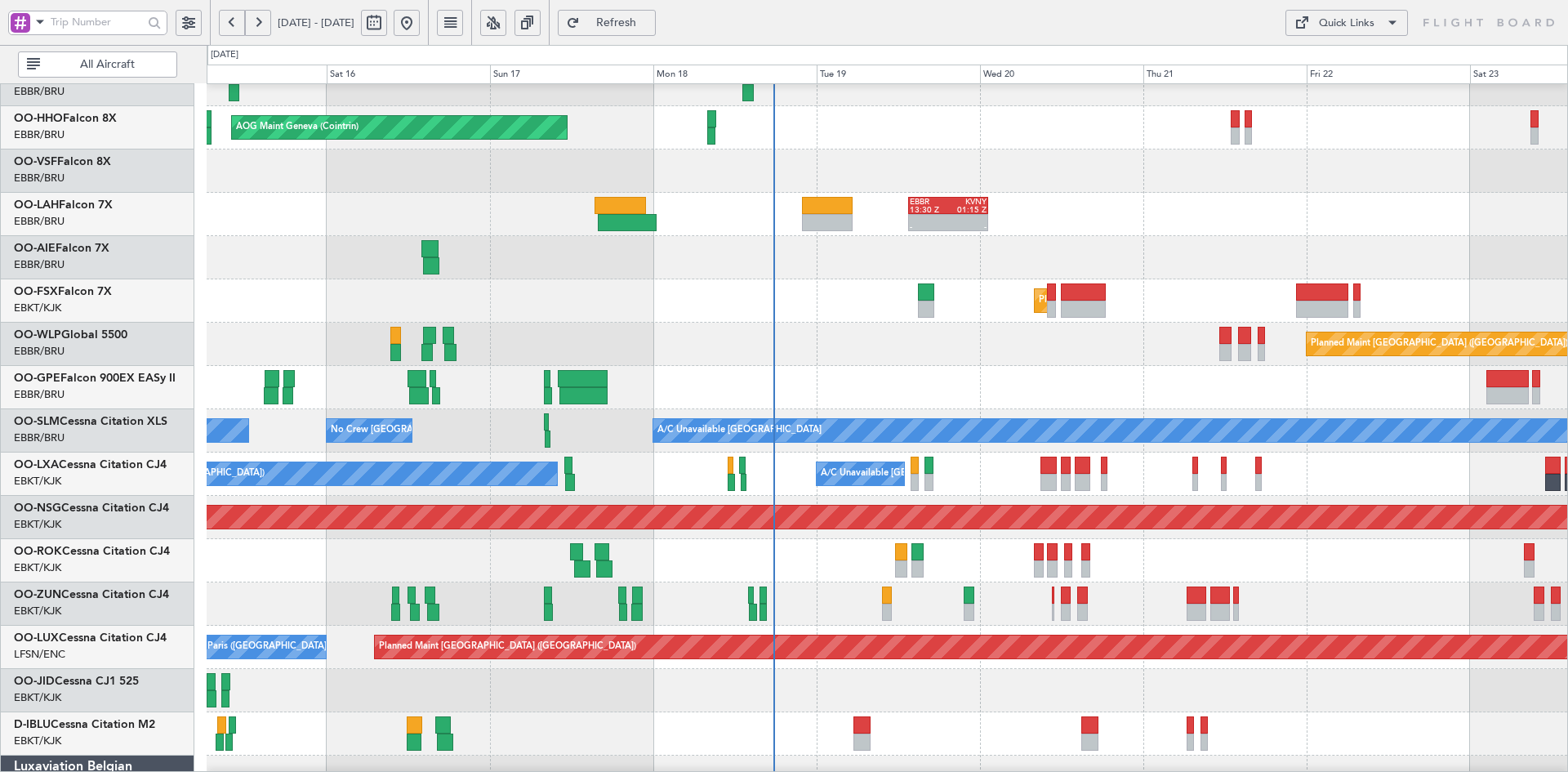
click at [1180, 245] on div at bounding box center [886, 258] width 1360 height 43
click at [1076, 254] on div at bounding box center [886, 258] width 1360 height 43
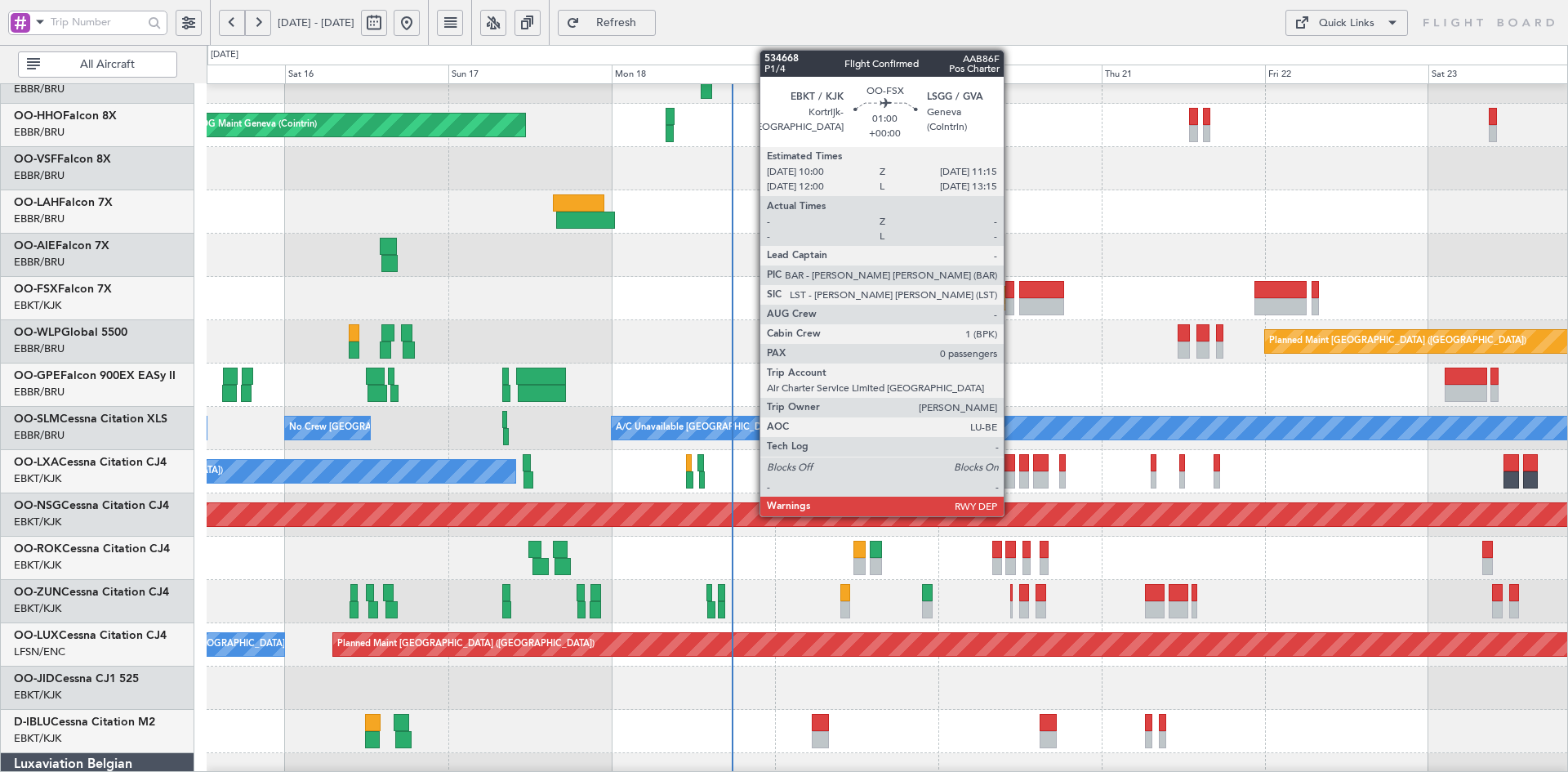
click at [1011, 304] on div at bounding box center [1010, 307] width 9 height 17
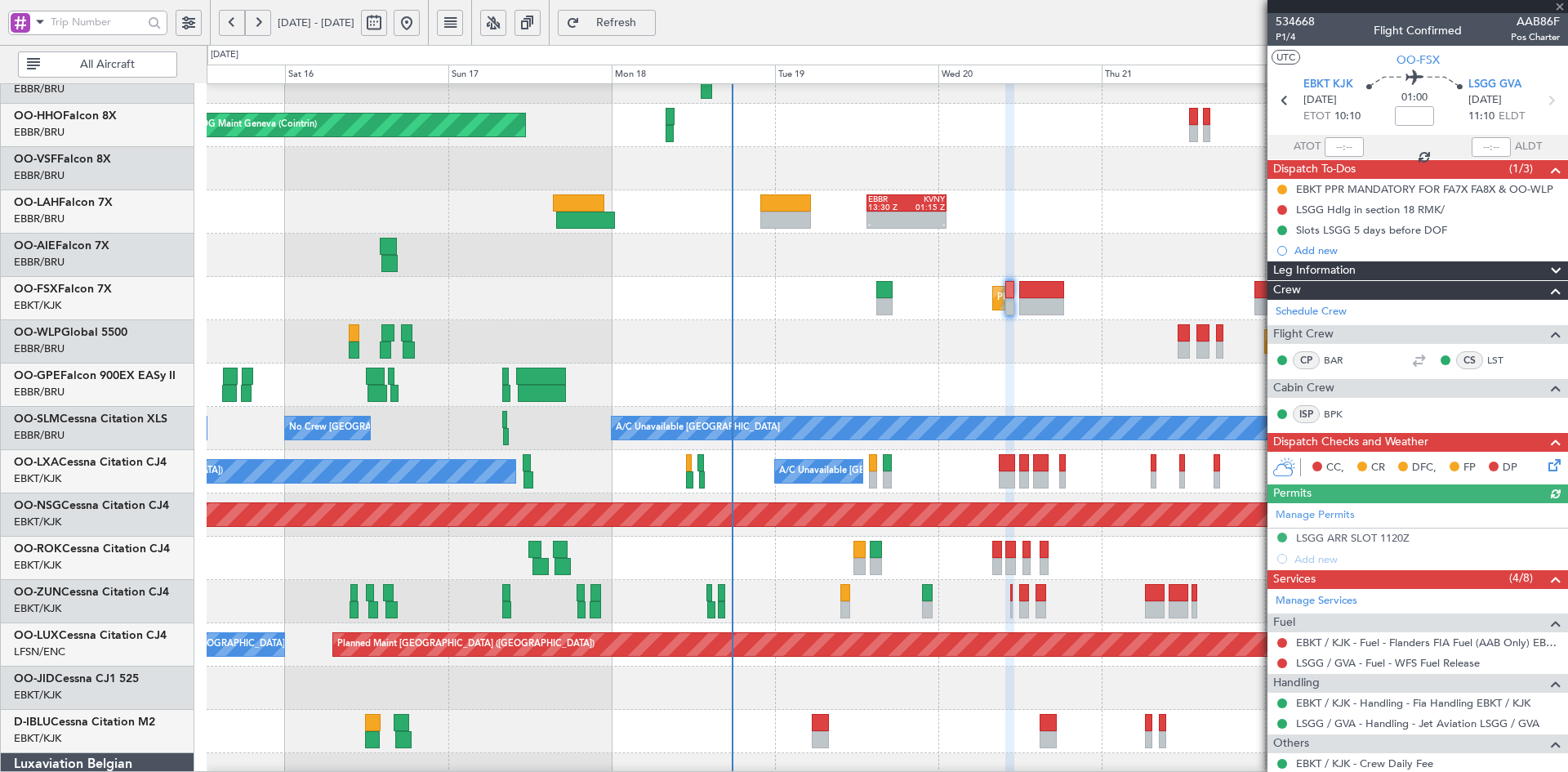
click at [1557, 4] on div at bounding box center [1418, 7] width 301 height 13
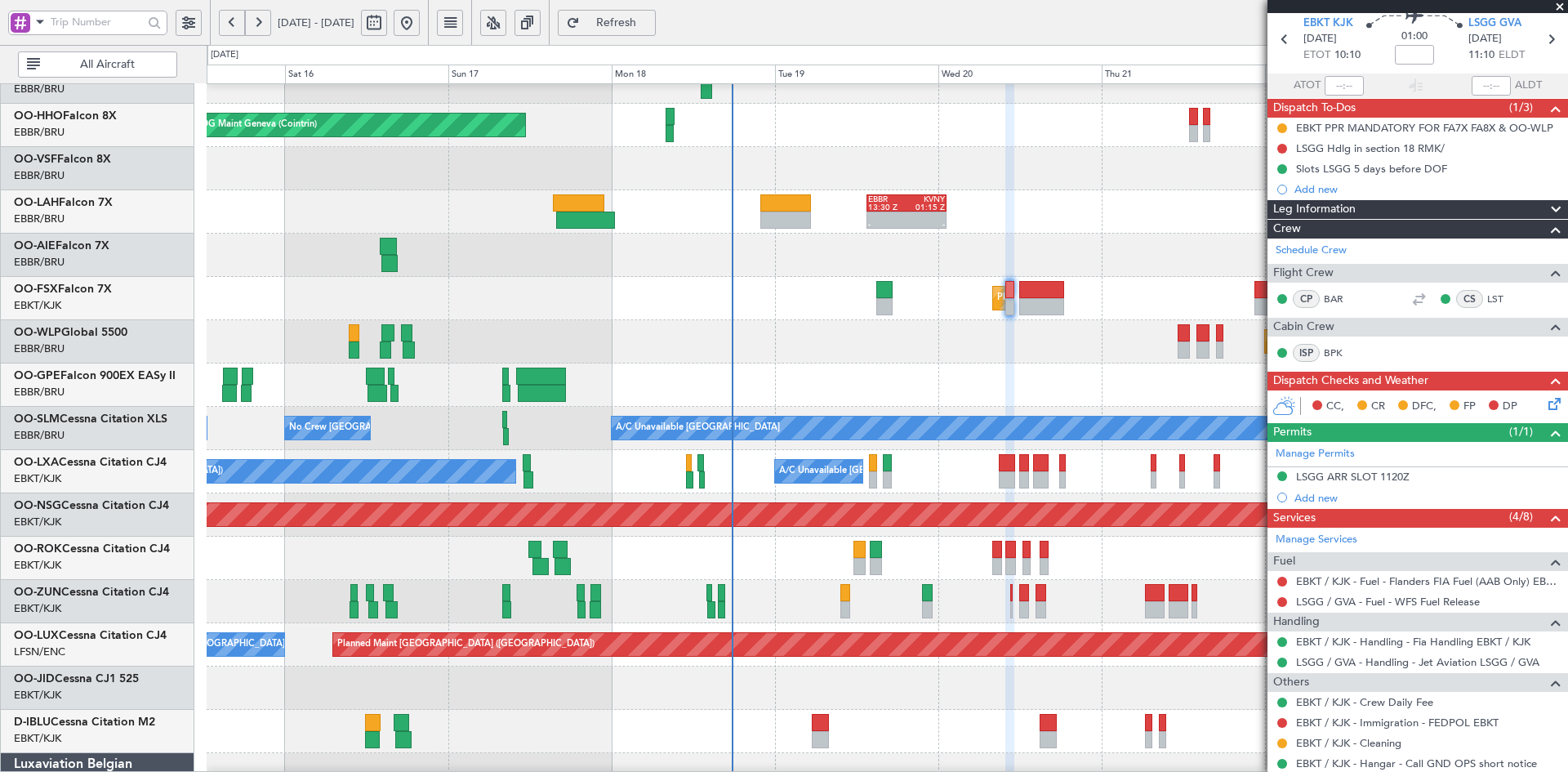
scroll to position [109, 0]
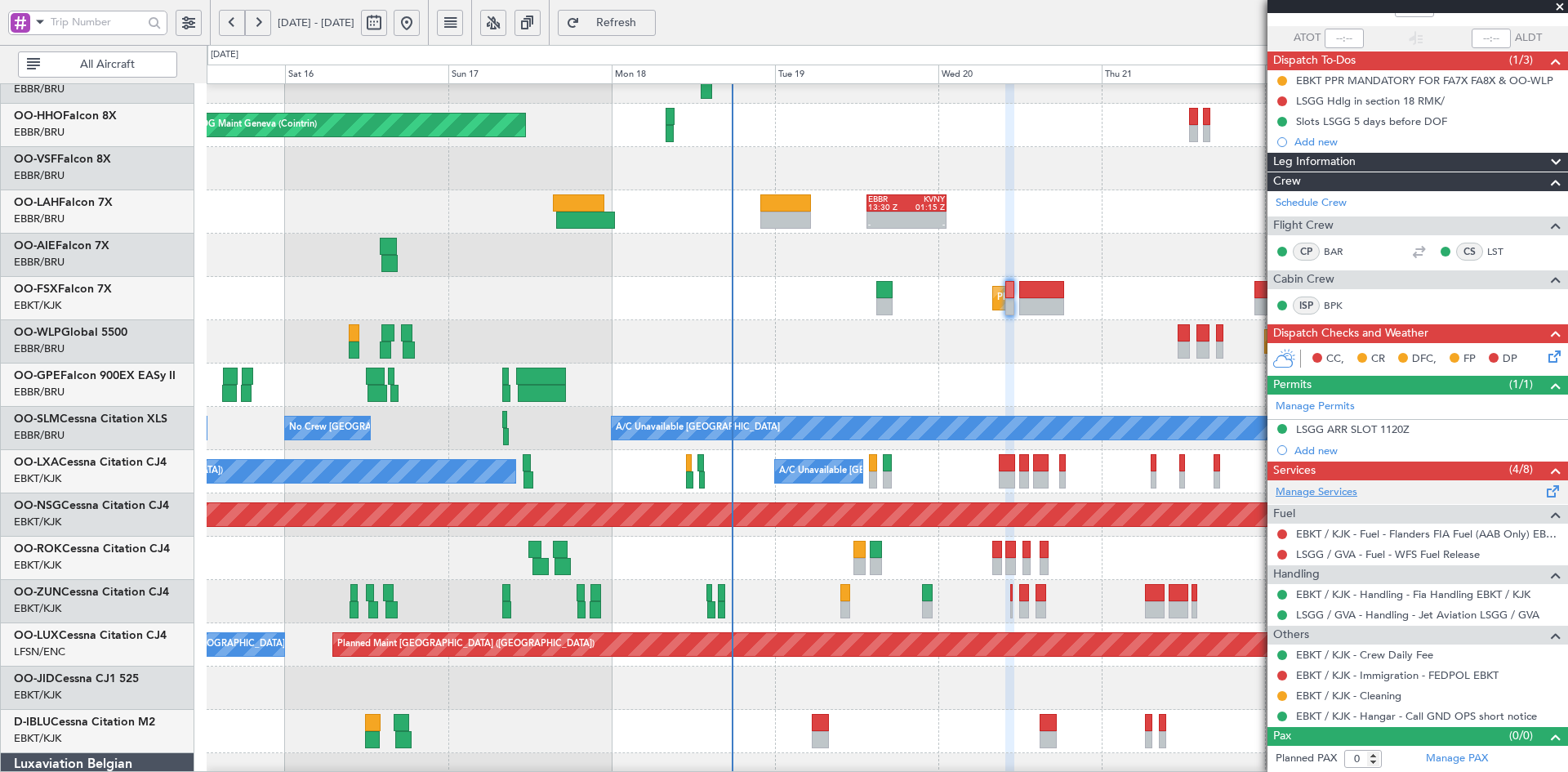
click at [1324, 492] on link "Manage Services" at bounding box center [1316, 492] width 82 height 16
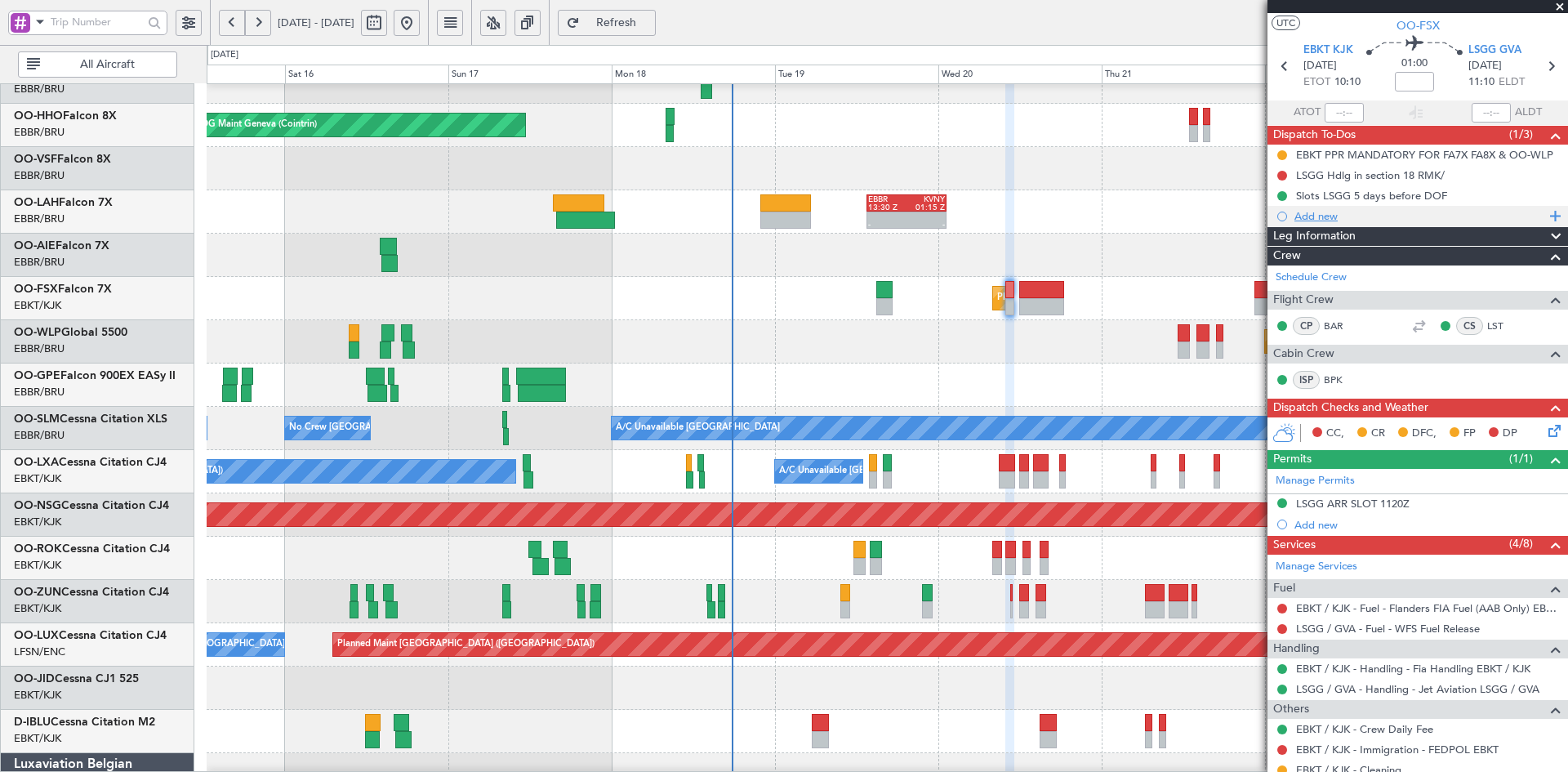
scroll to position [0, 0]
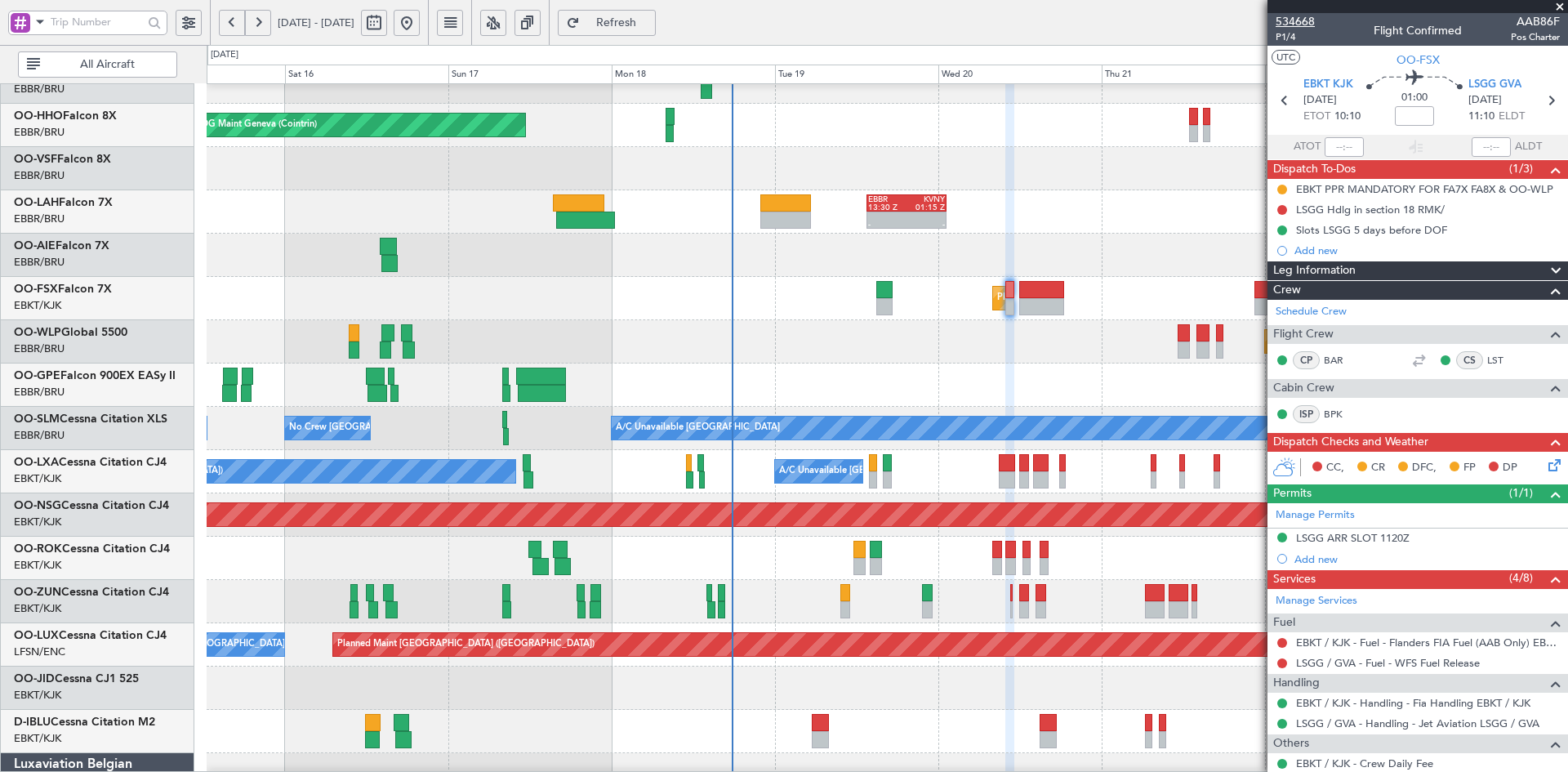
click at [1298, 18] on span "534668" at bounding box center [1295, 22] width 39 height 17
click at [1283, 35] on span "P1/4" at bounding box center [1295, 37] width 39 height 14
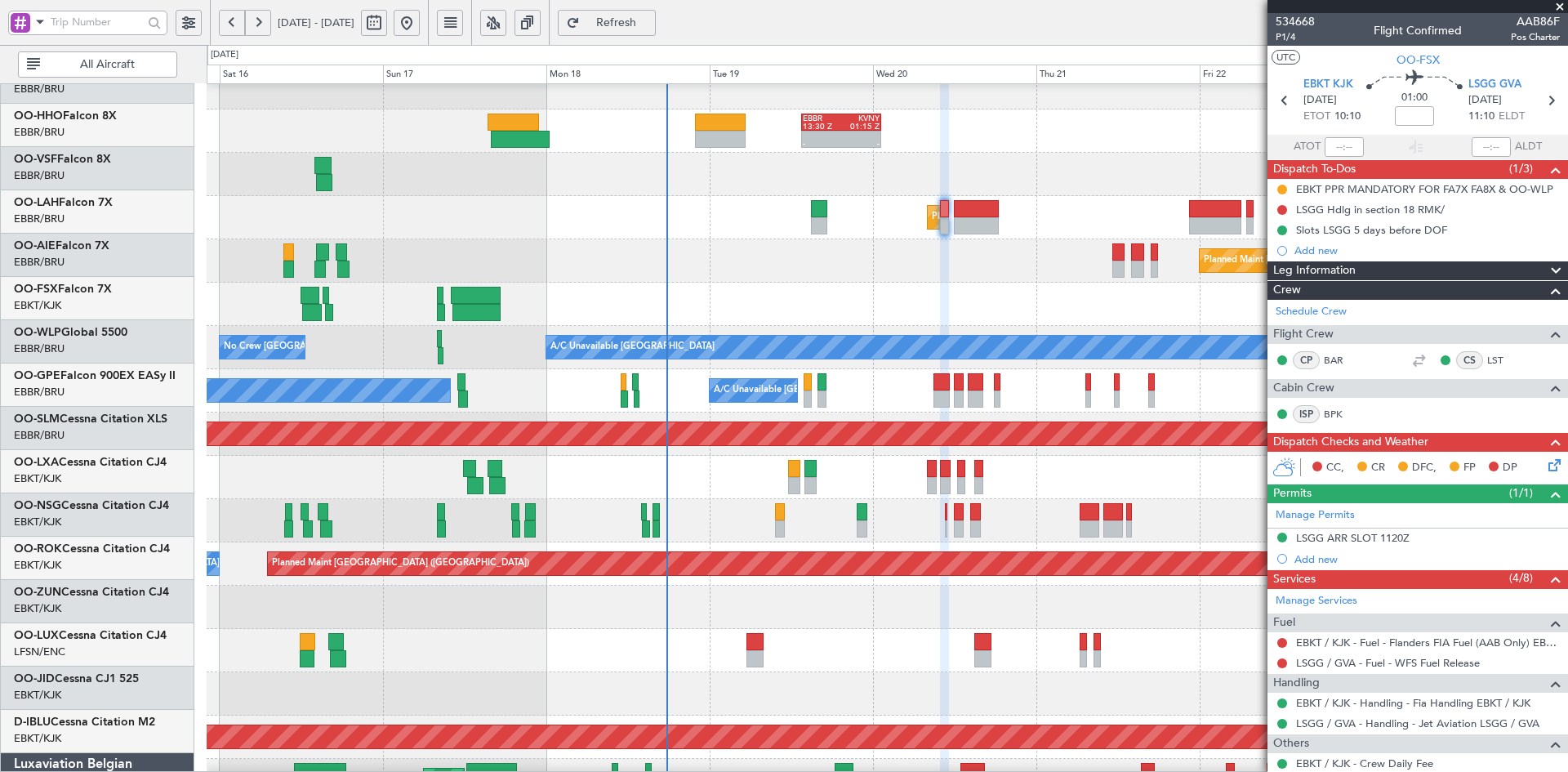
scroll to position [156, 0]
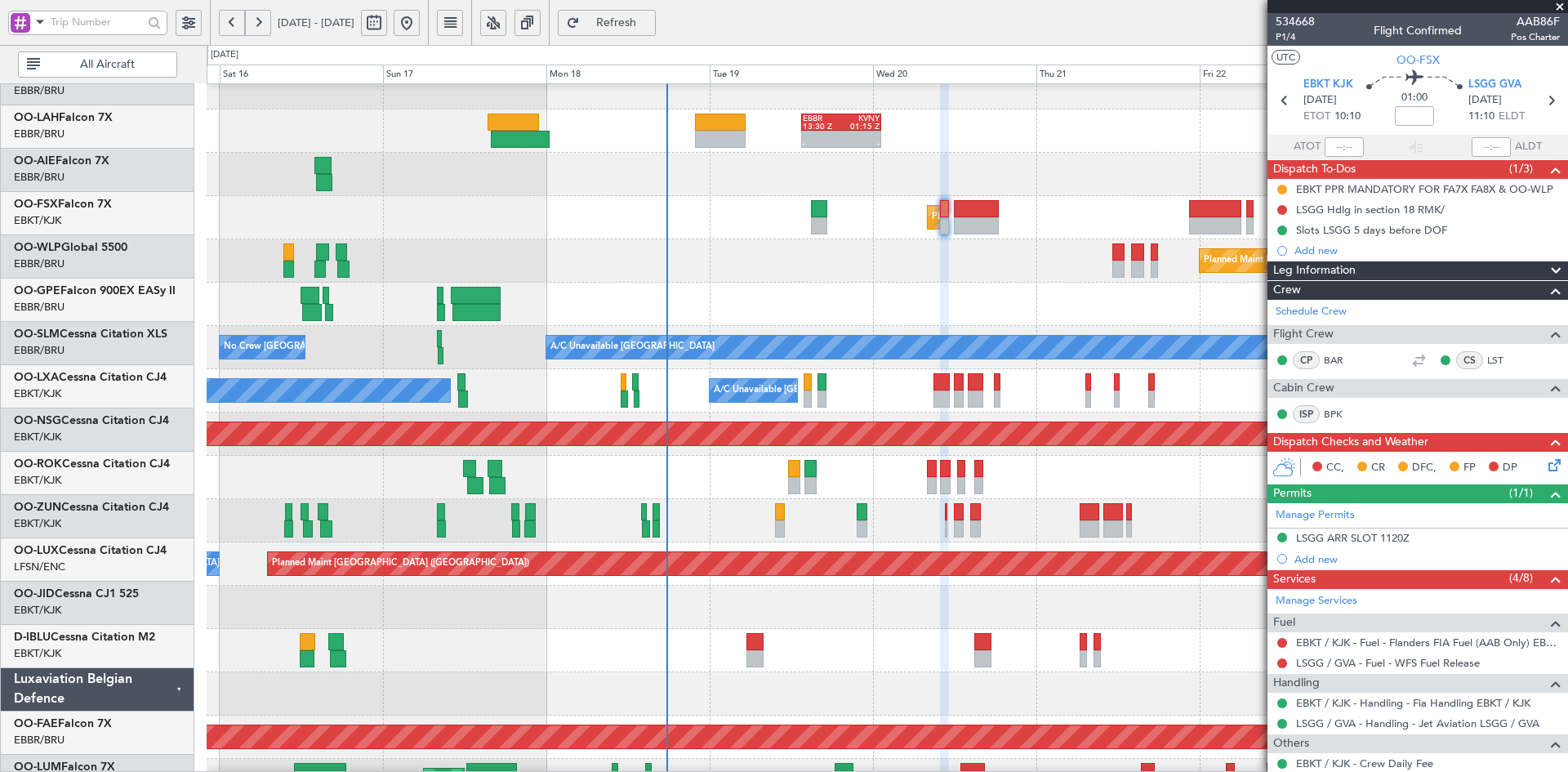
click at [1107, 413] on div "Planned Maint [GEOGRAPHIC_DATA] ([GEOGRAPHIC_DATA])" at bounding box center [886, 434] width 1360 height 43
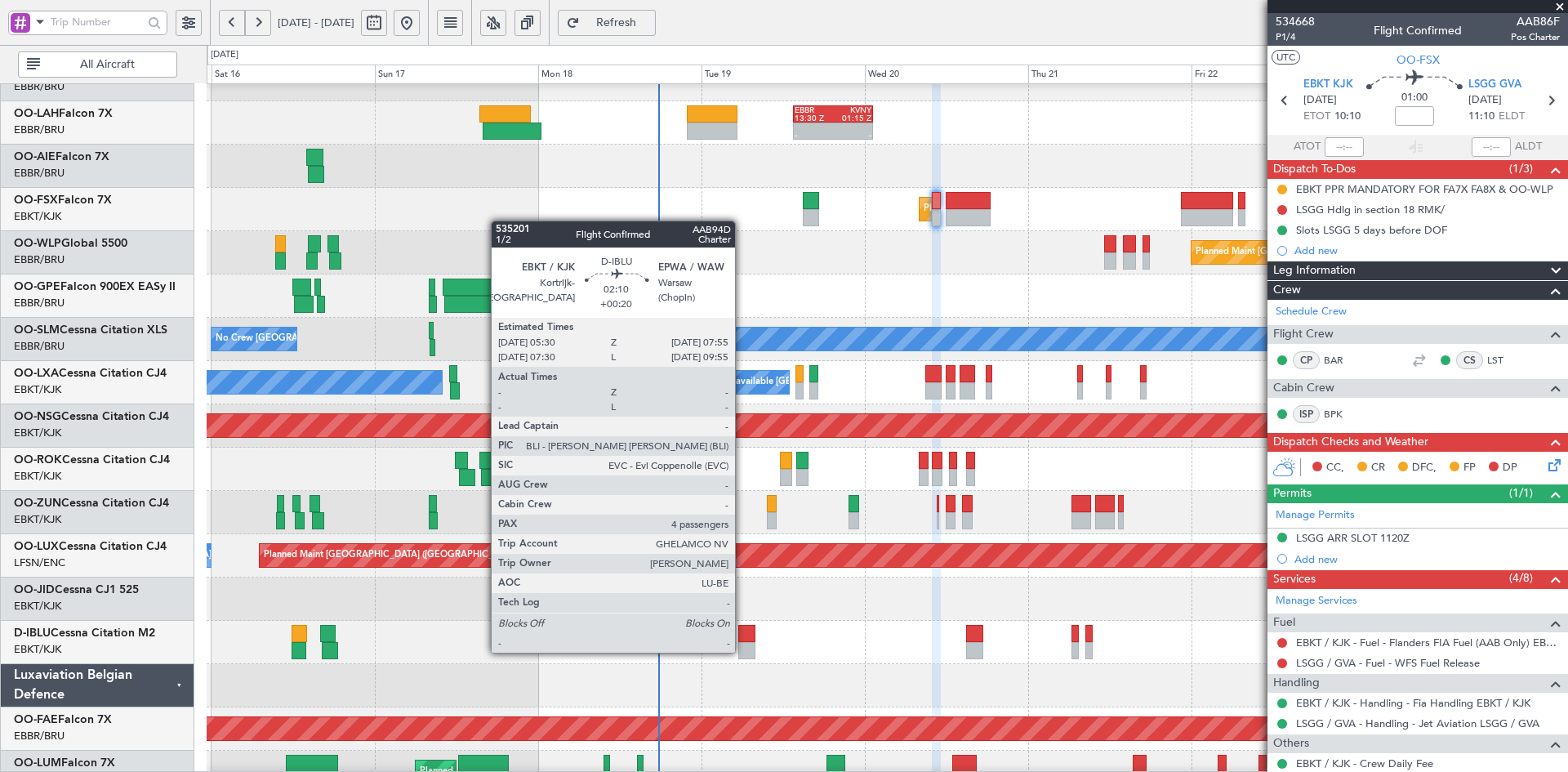
click at [743, 651] on div at bounding box center [746, 651] width 17 height 17
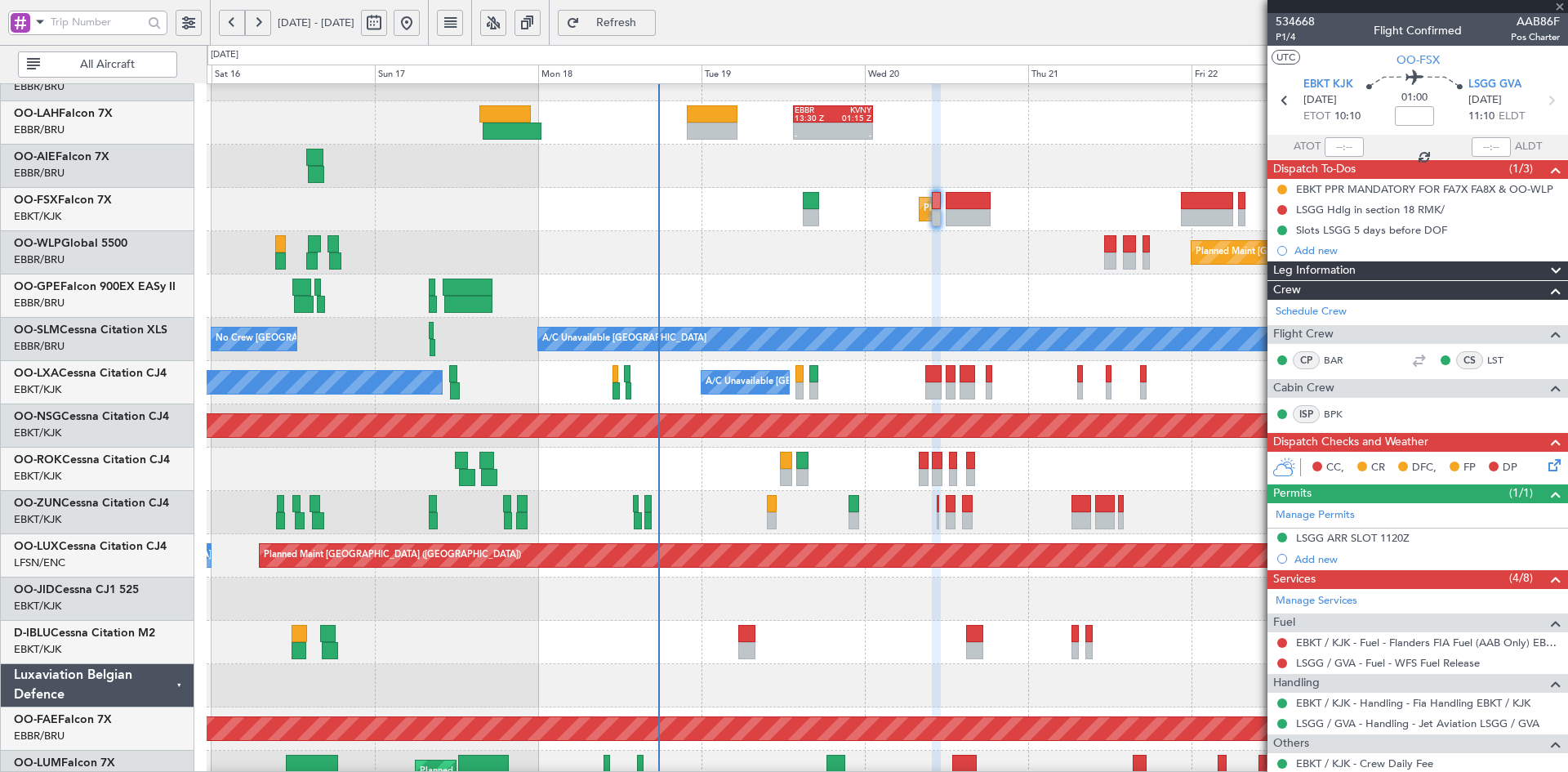
type input "+00:20"
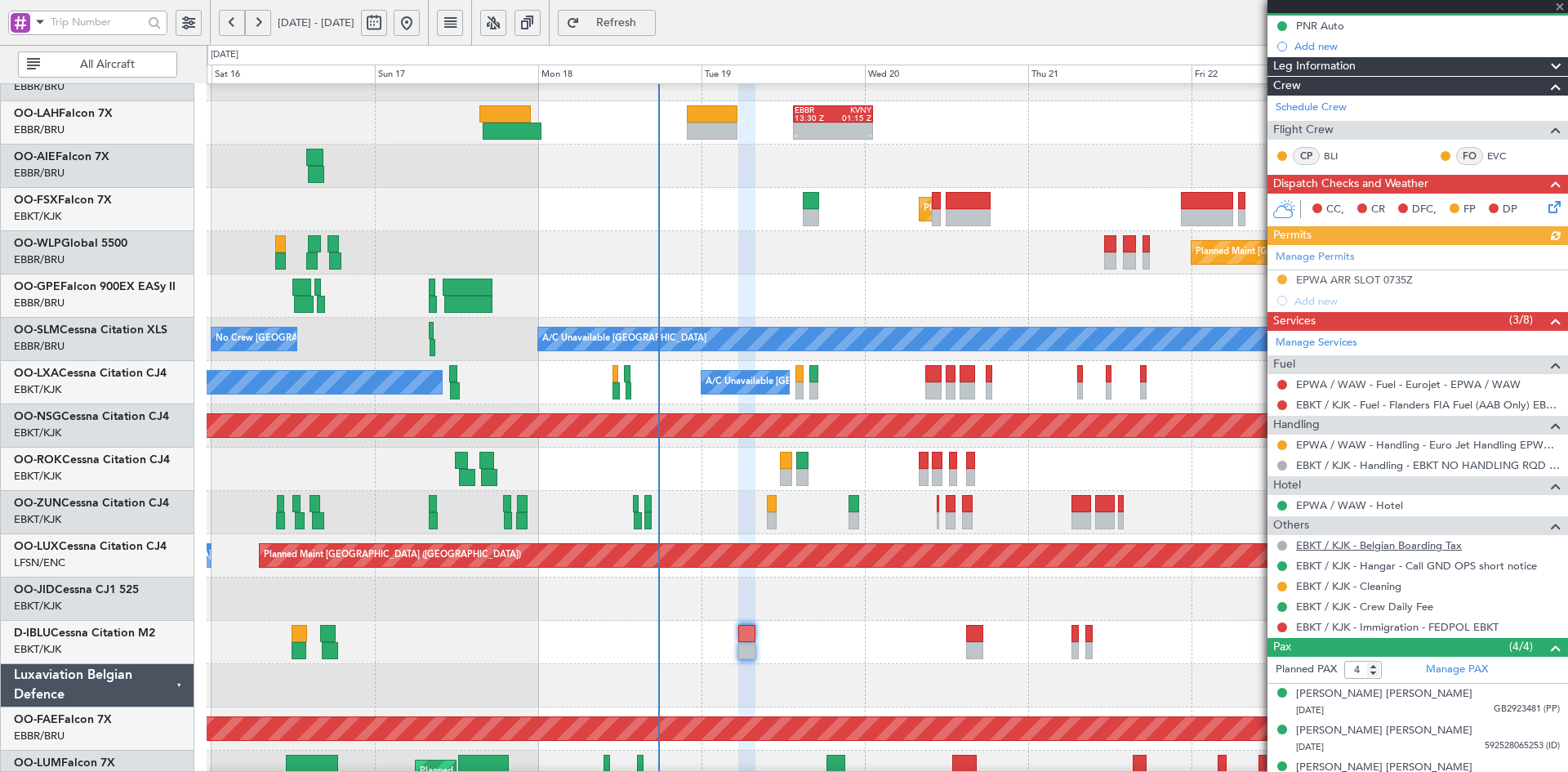
scroll to position [221, 0]
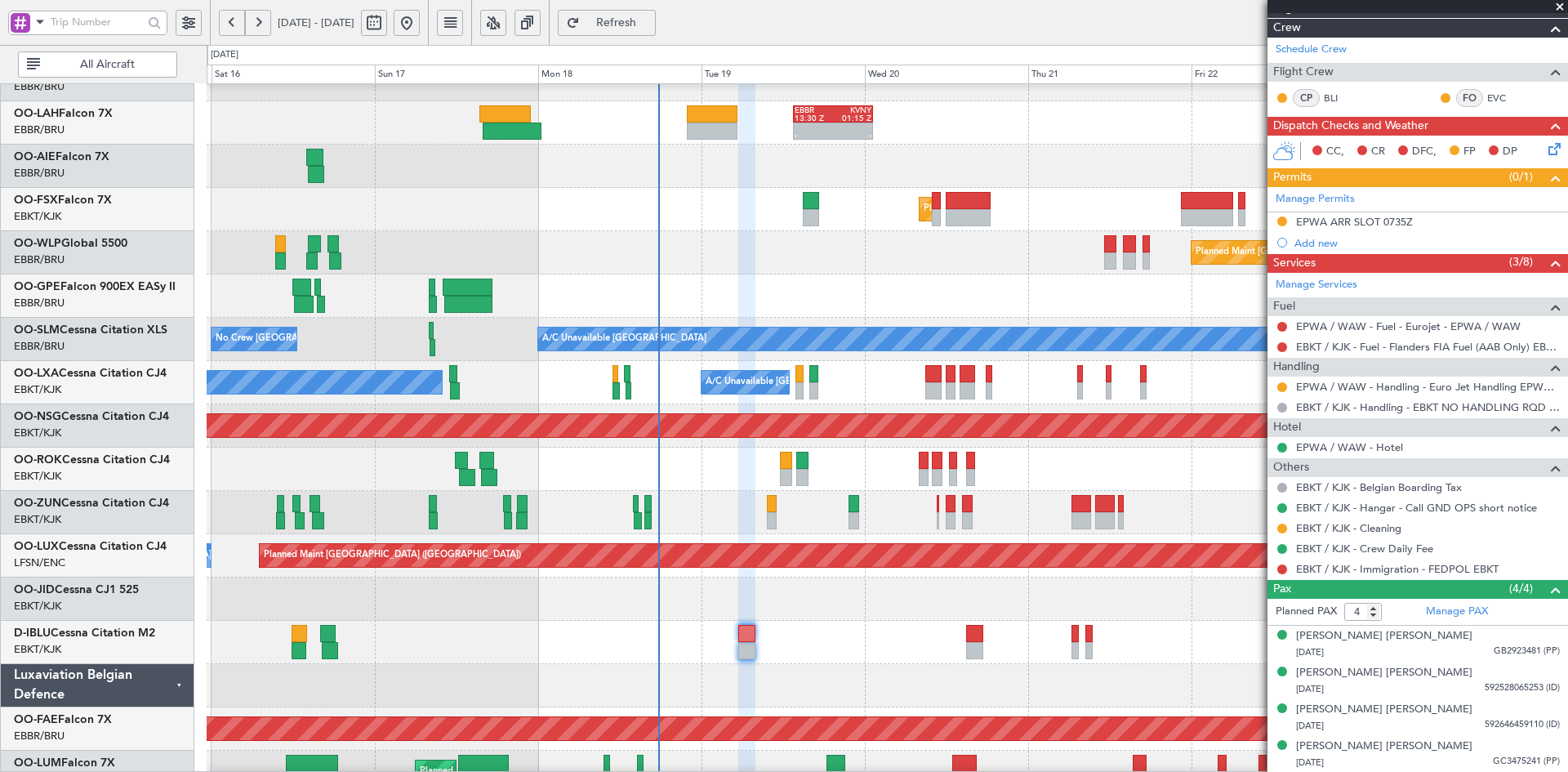
click at [1559, 6] on span at bounding box center [1560, 8] width 16 height 15
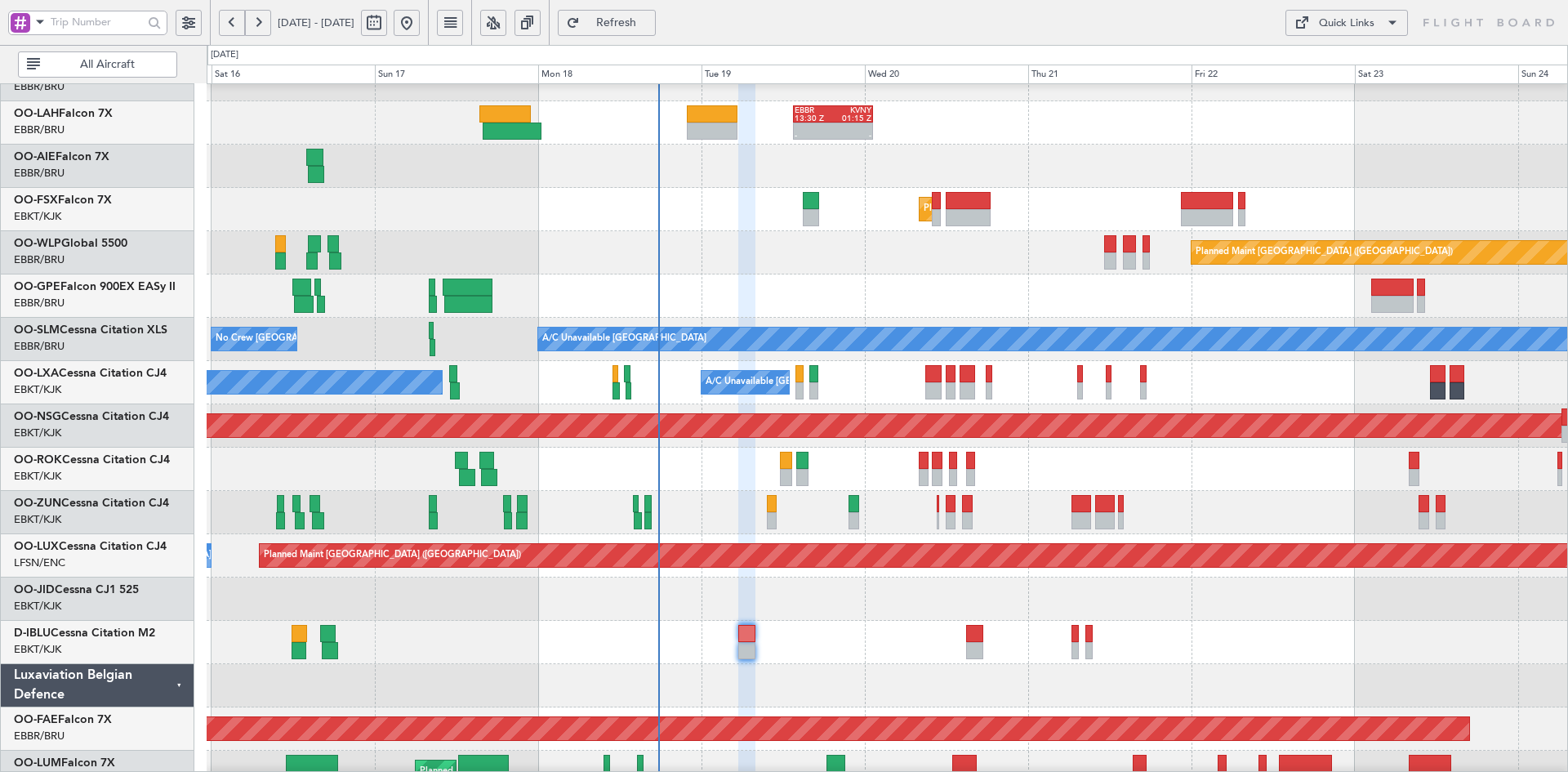
type input "0"
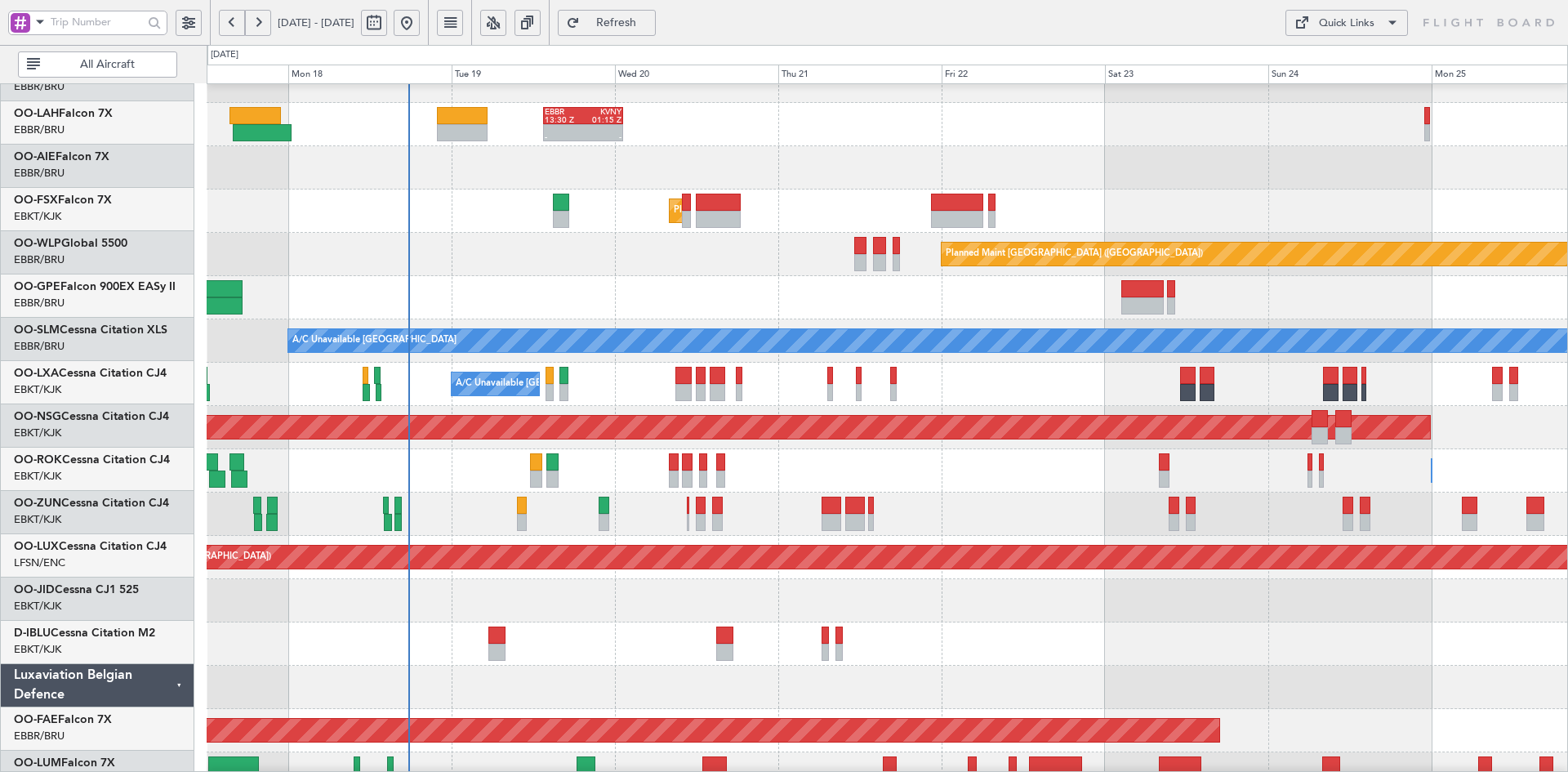
scroll to position [154, 0]
click at [1046, 398] on div "A/C Unavailable [GEOGRAPHIC_DATA] ([GEOGRAPHIC_DATA] National) Planned Maint [G…" at bounding box center [886, 385] width 1360 height 43
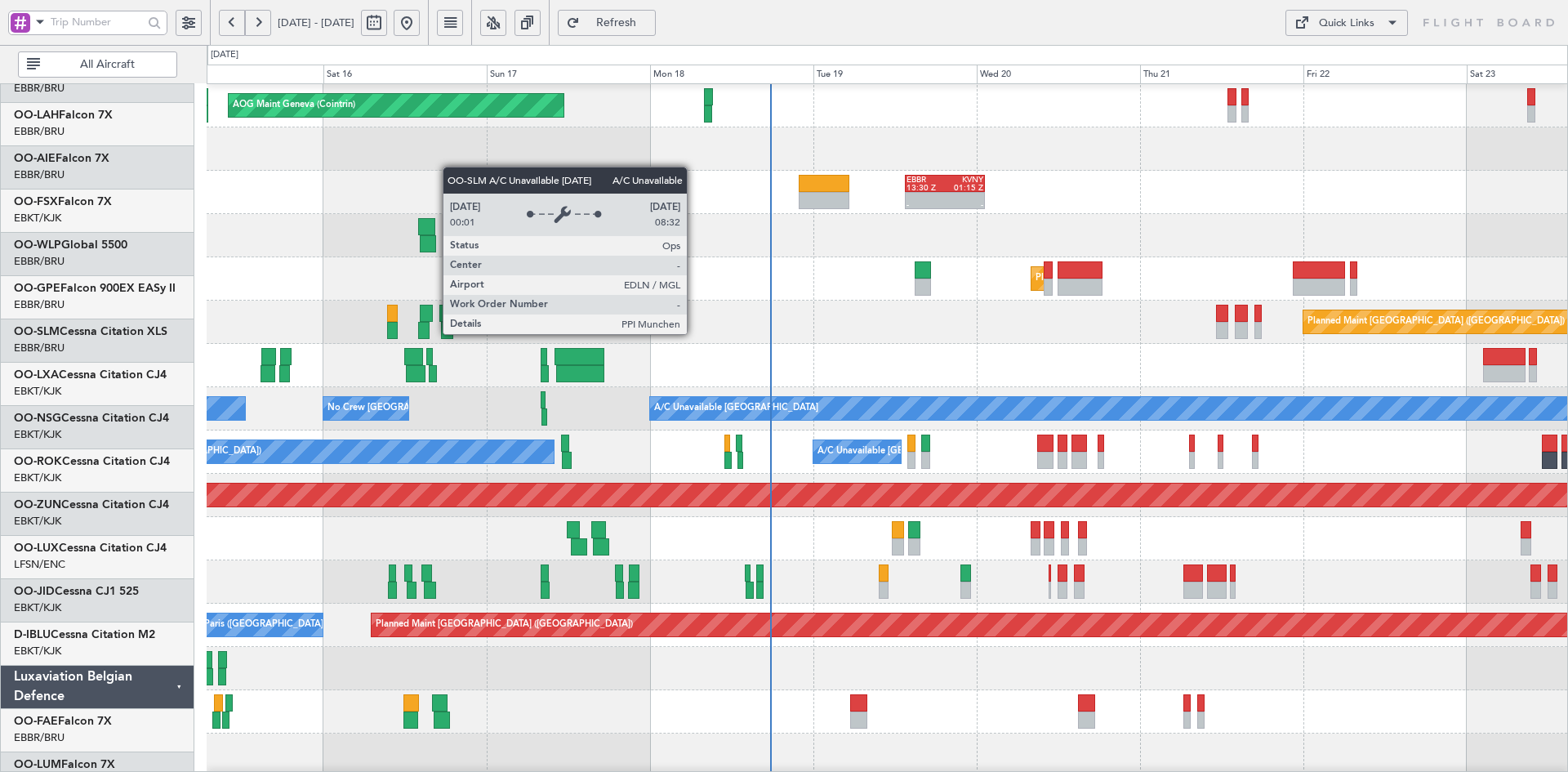
scroll to position [87, 0]
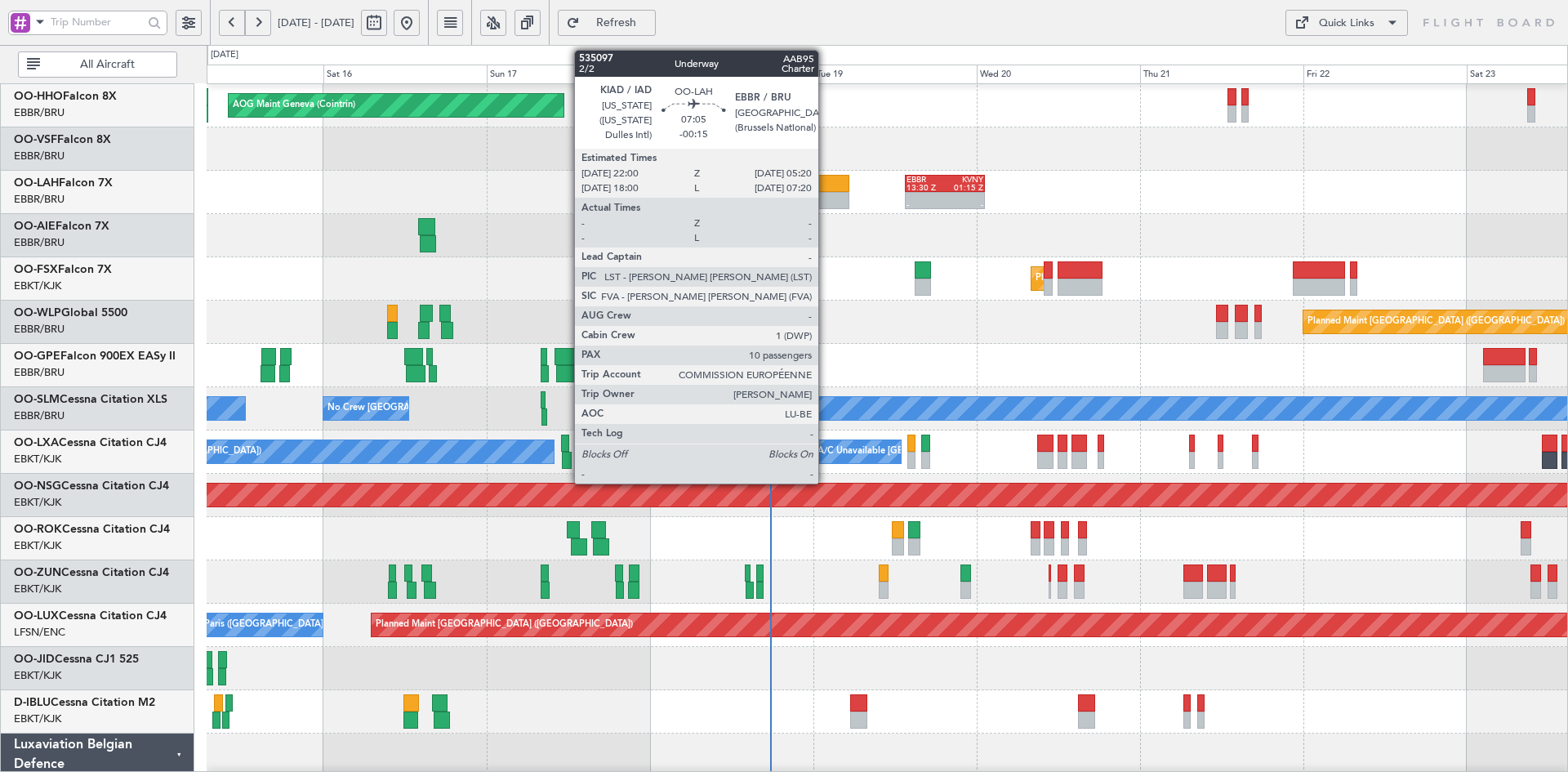
click at [825, 197] on div at bounding box center [824, 200] width 51 height 17
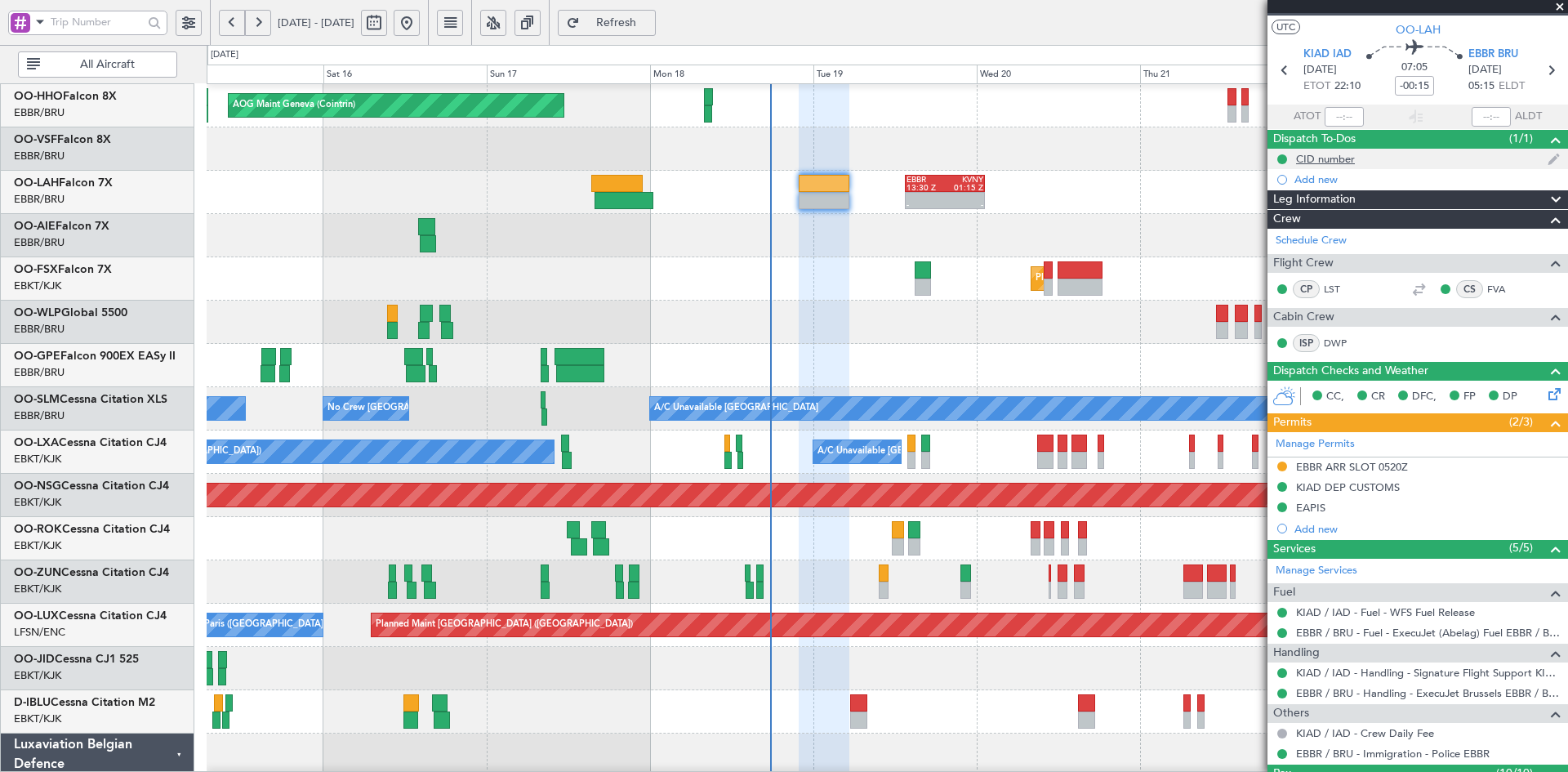
scroll to position [0, 0]
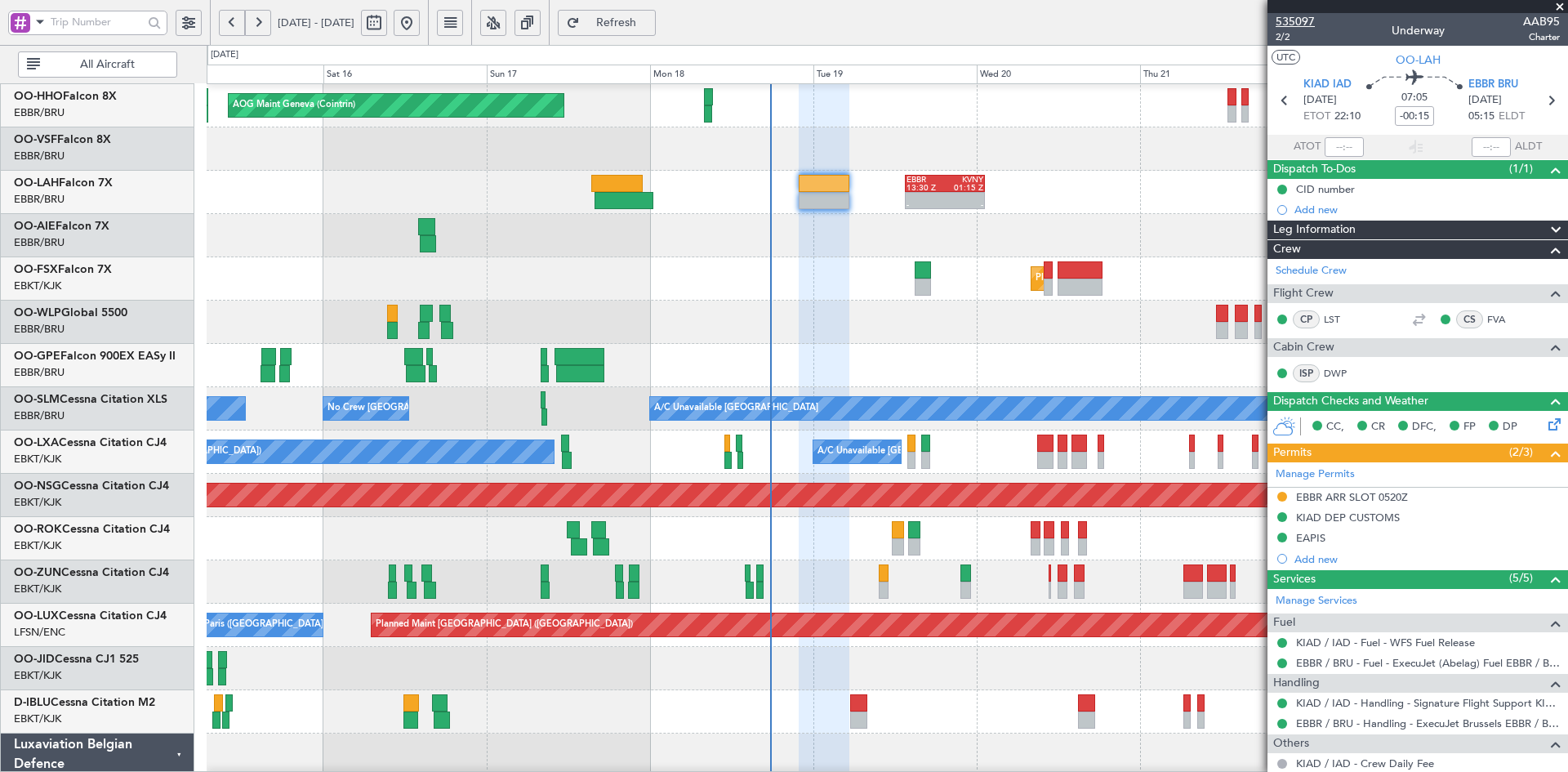
click at [1294, 24] on span "535097" at bounding box center [1295, 22] width 39 height 17
click at [749, 258] on div at bounding box center [886, 236] width 1360 height 43
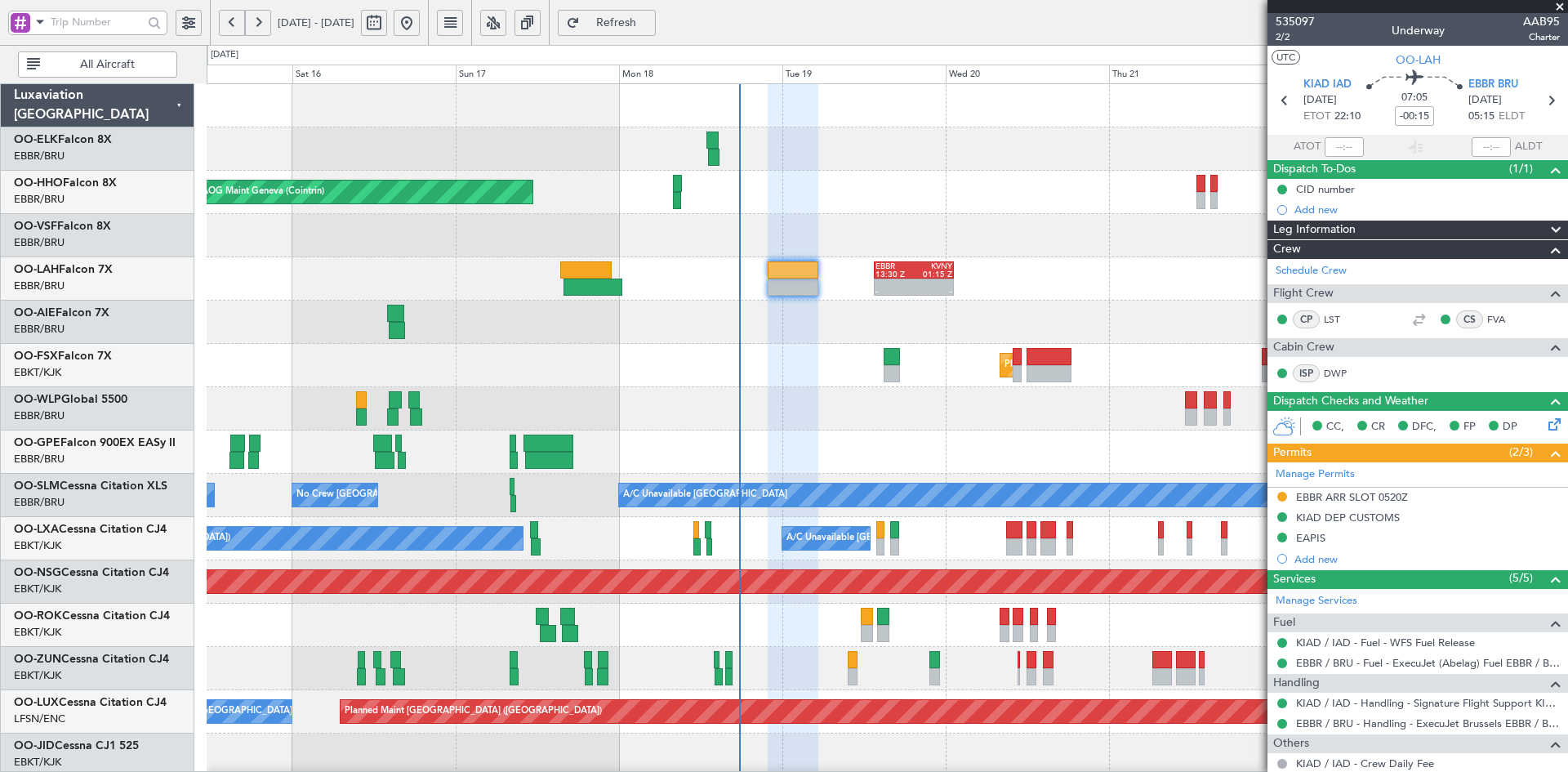
click at [1565, 4] on span at bounding box center [1560, 8] width 16 height 15
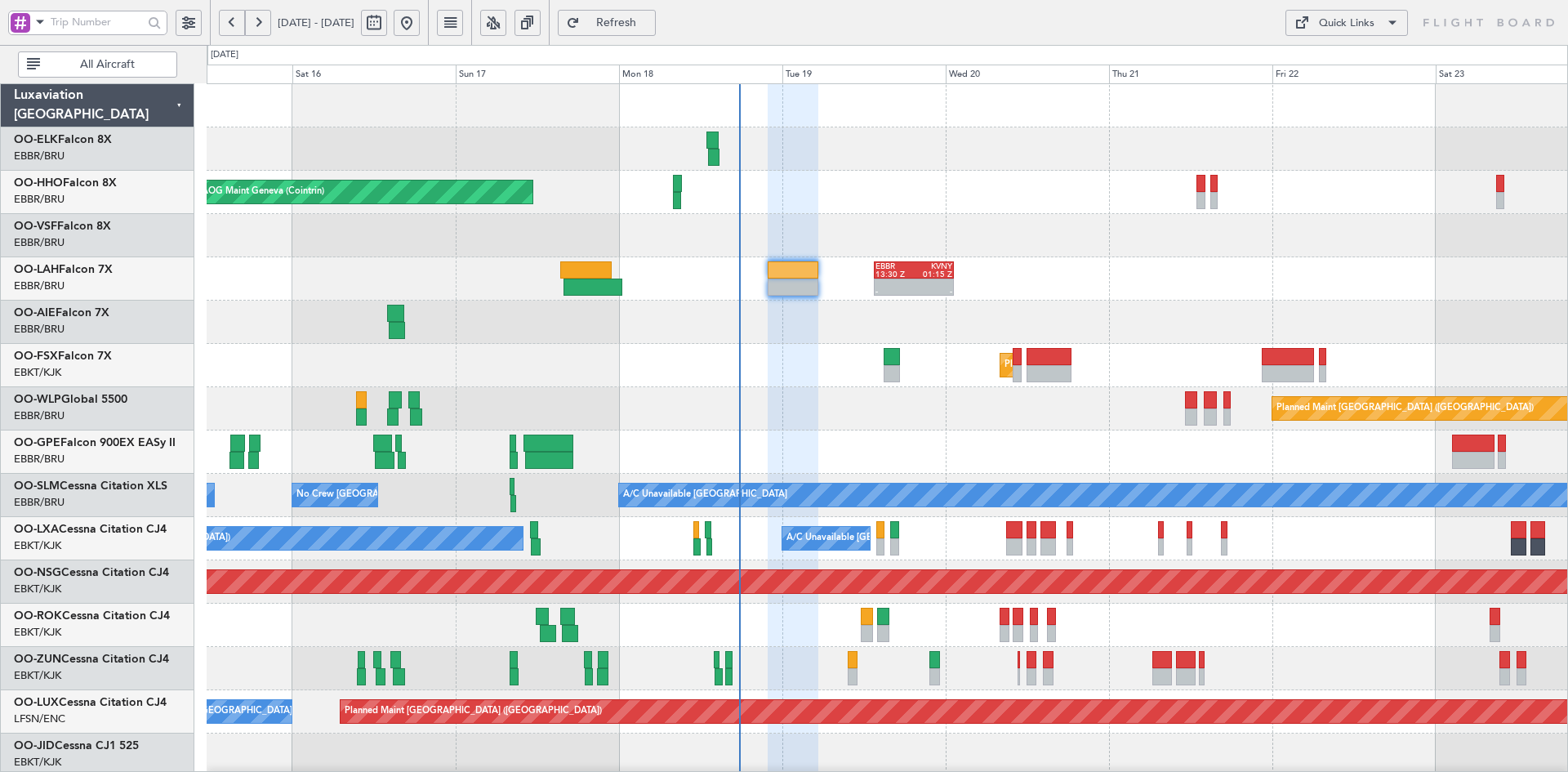
type input "0"
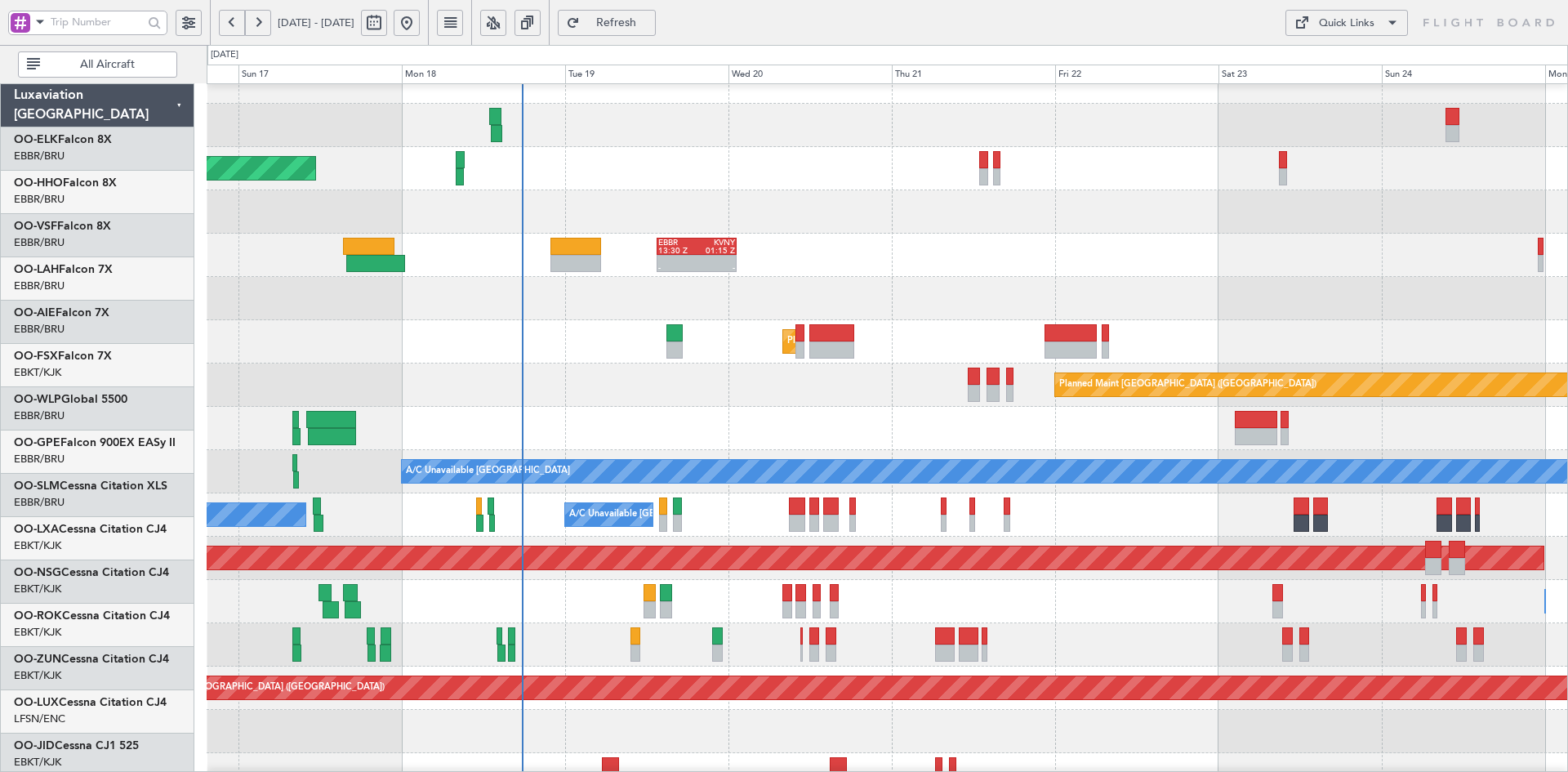
scroll to position [34, 0]
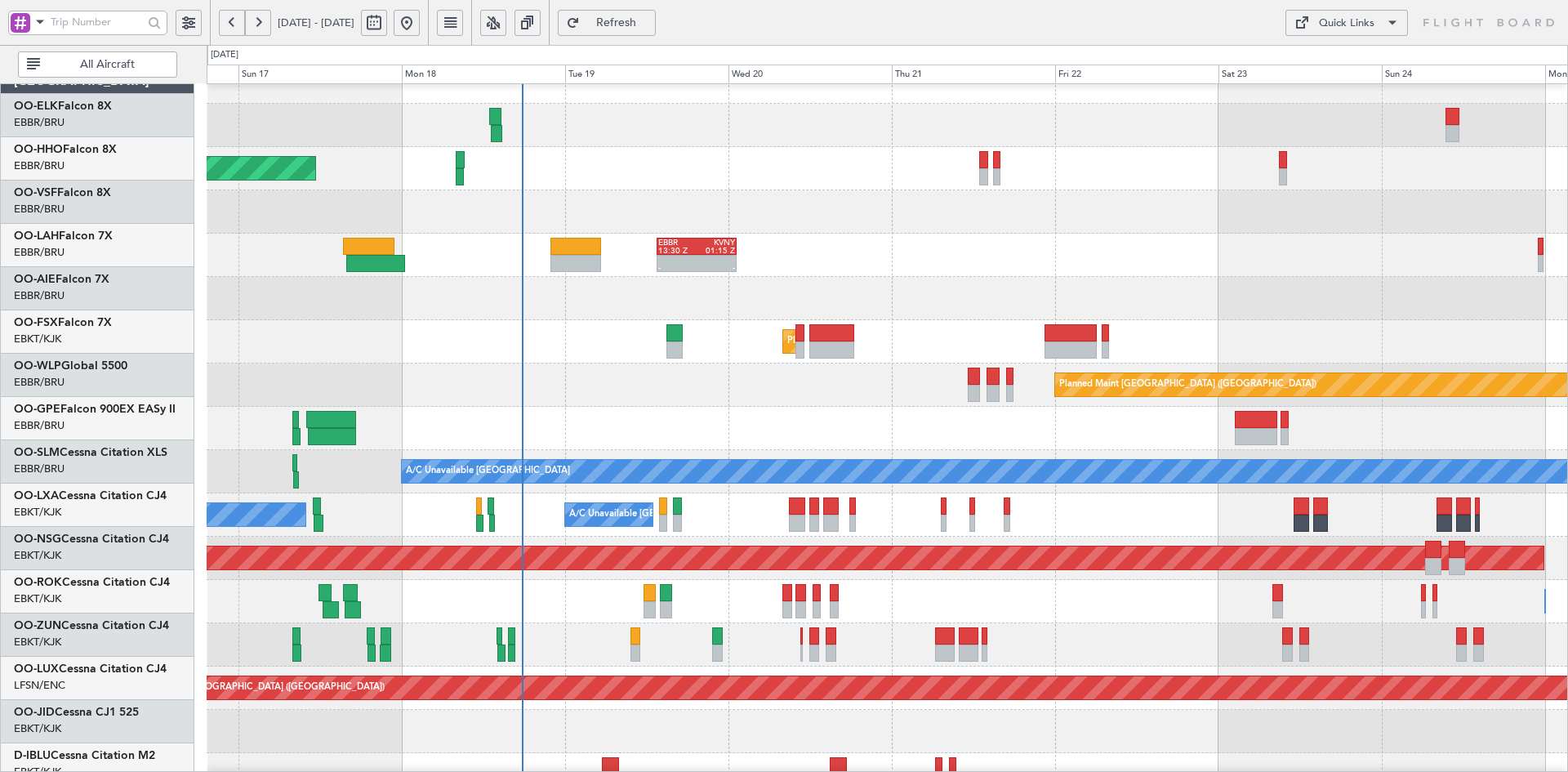
click at [864, 233] on div "- - EBBR 13:30 Z KVNY 01:15 Z" at bounding box center [886, 255] width 1360 height 43
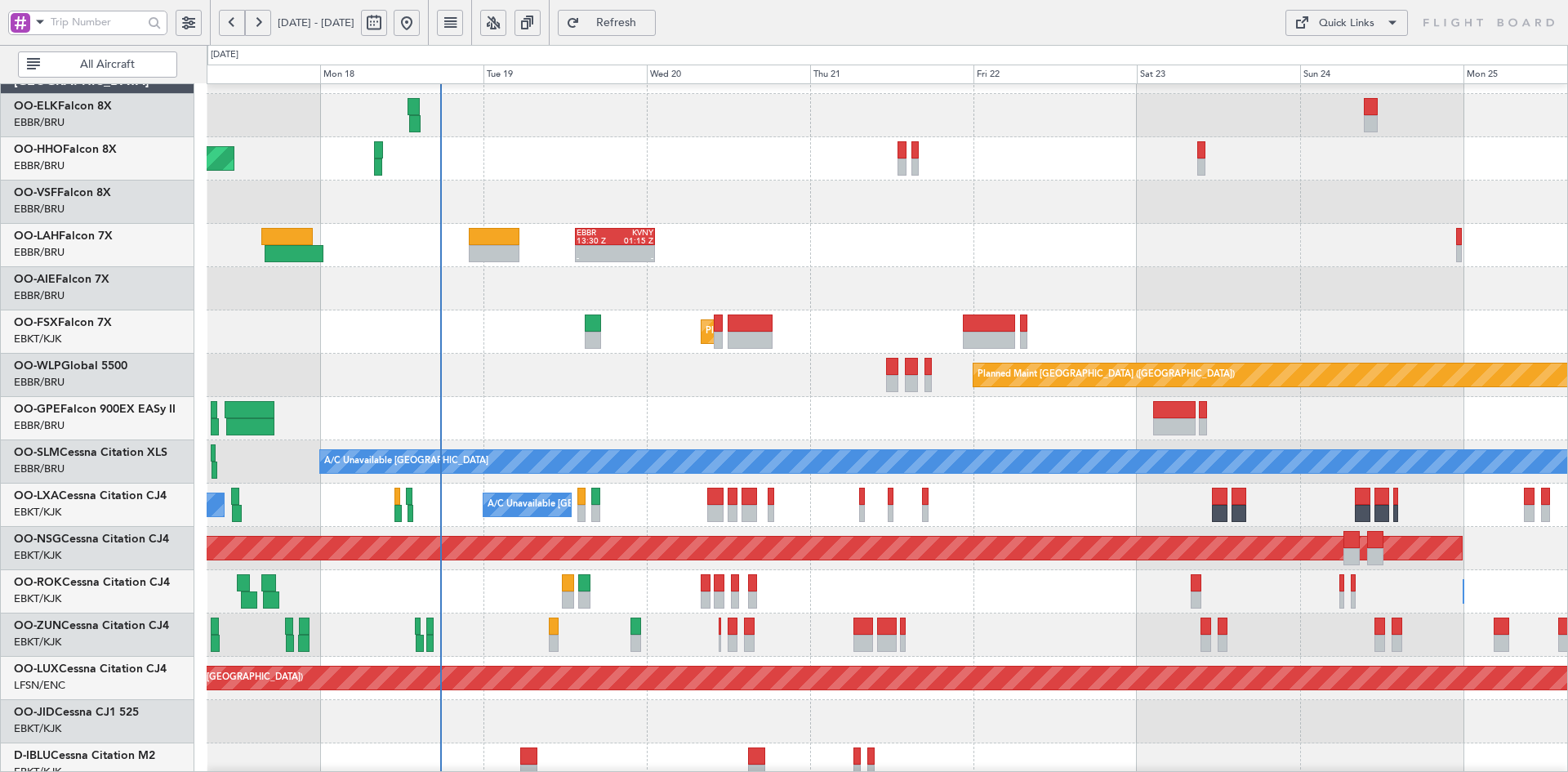
scroll to position [43, 0]
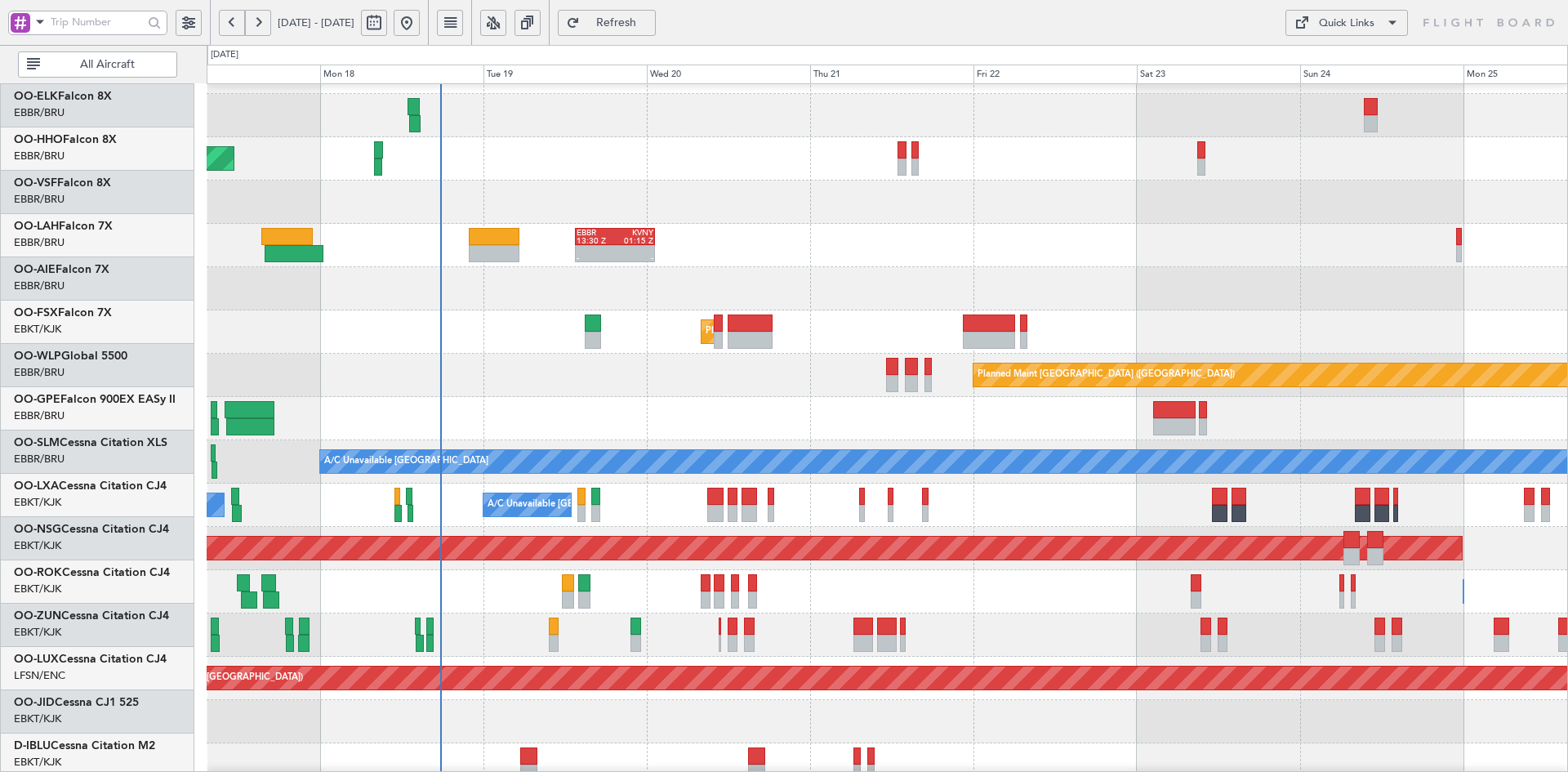
click at [1312, 249] on div "- - EBBR 13:30 Z KVNY 01:15 Z" at bounding box center [886, 245] width 1360 height 43
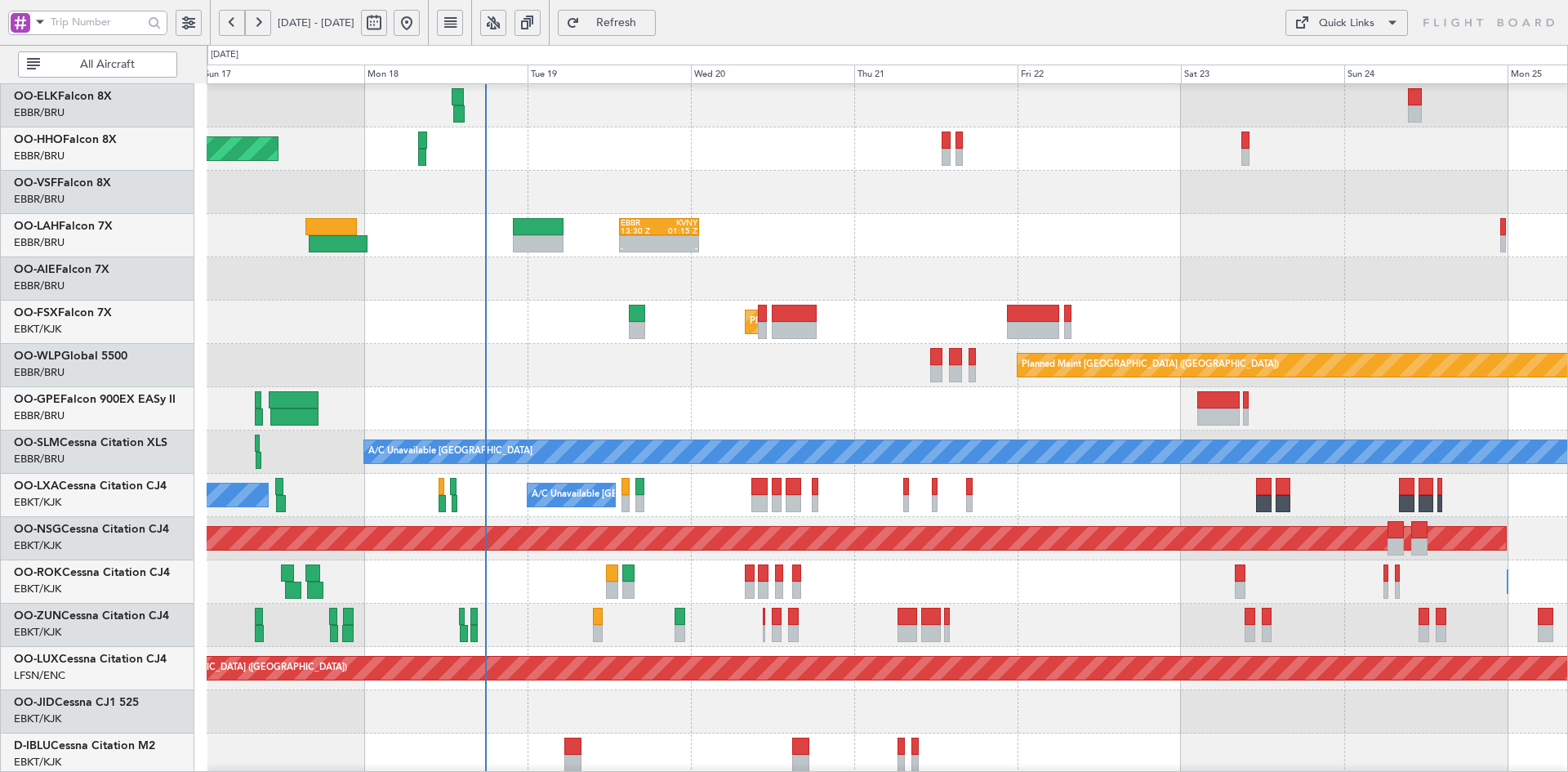
scroll to position [87, 0]
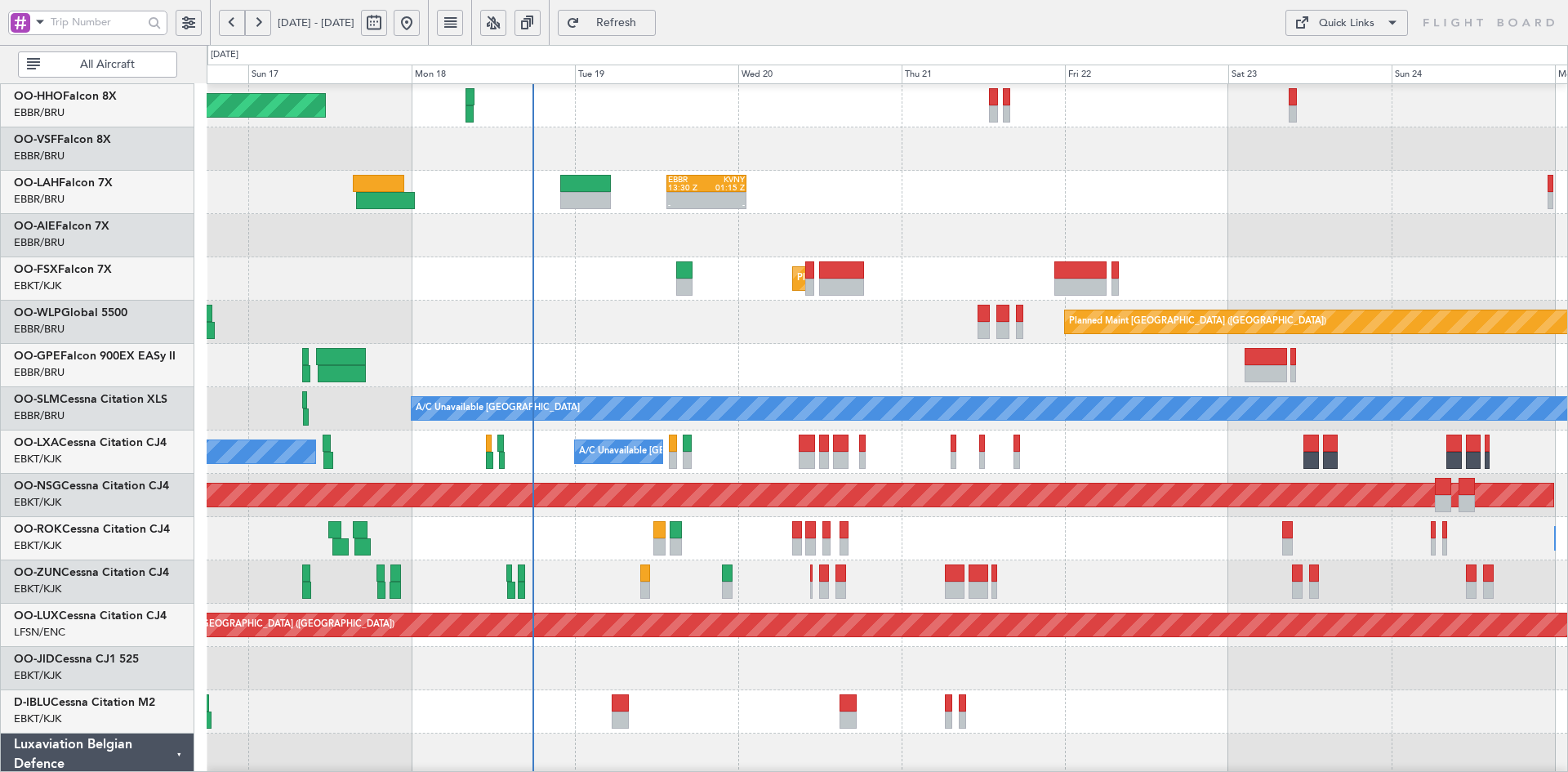
click at [879, 202] on div "- - EBBR 13:30 Z KVNY 01:15 Z" at bounding box center [886, 193] width 1360 height 43
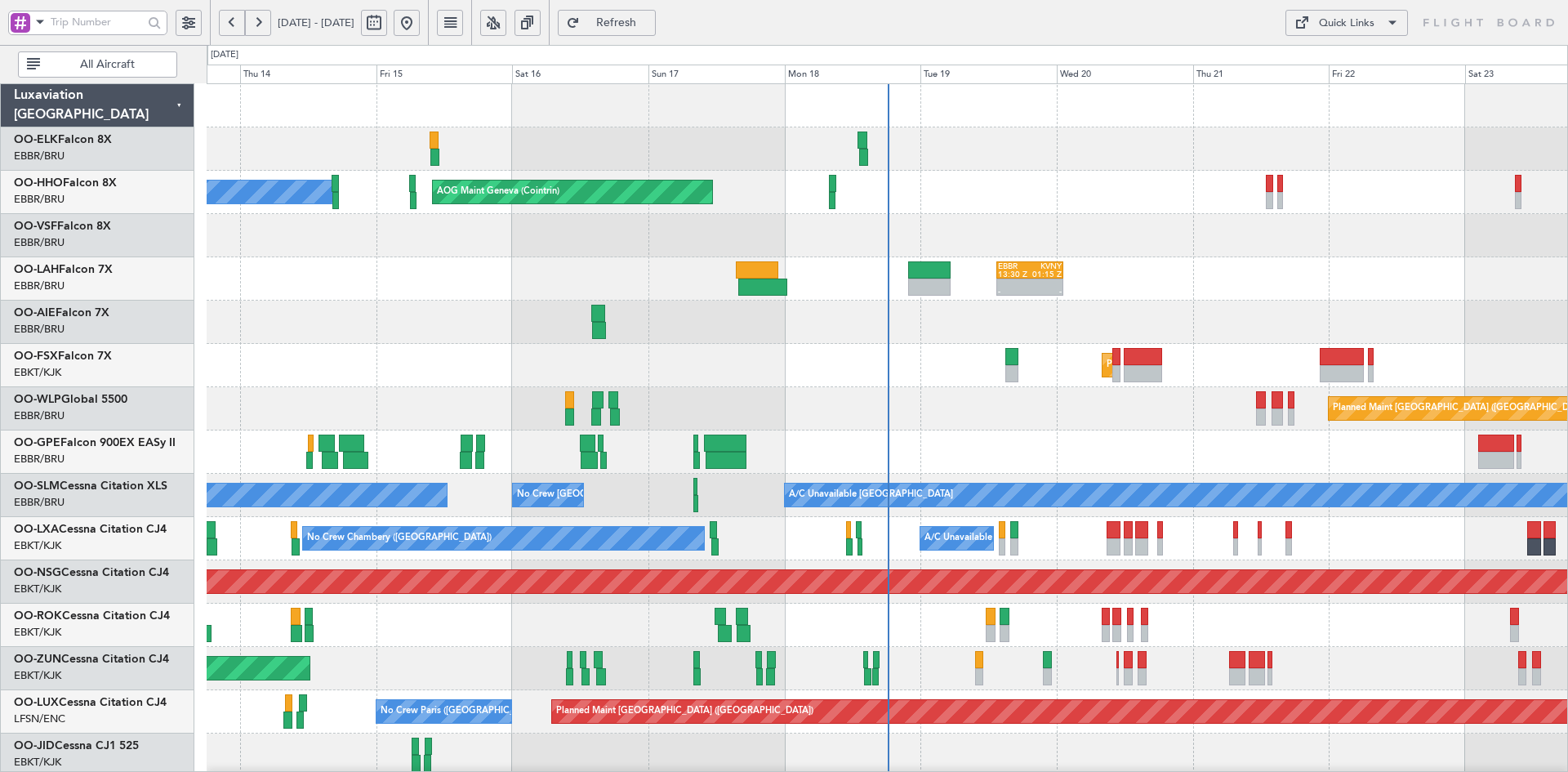
click at [1005, 387] on div "Planned Maint [GEOGRAPHIC_DATA] ([GEOGRAPHIC_DATA])" at bounding box center [886, 409] width 1360 height 43
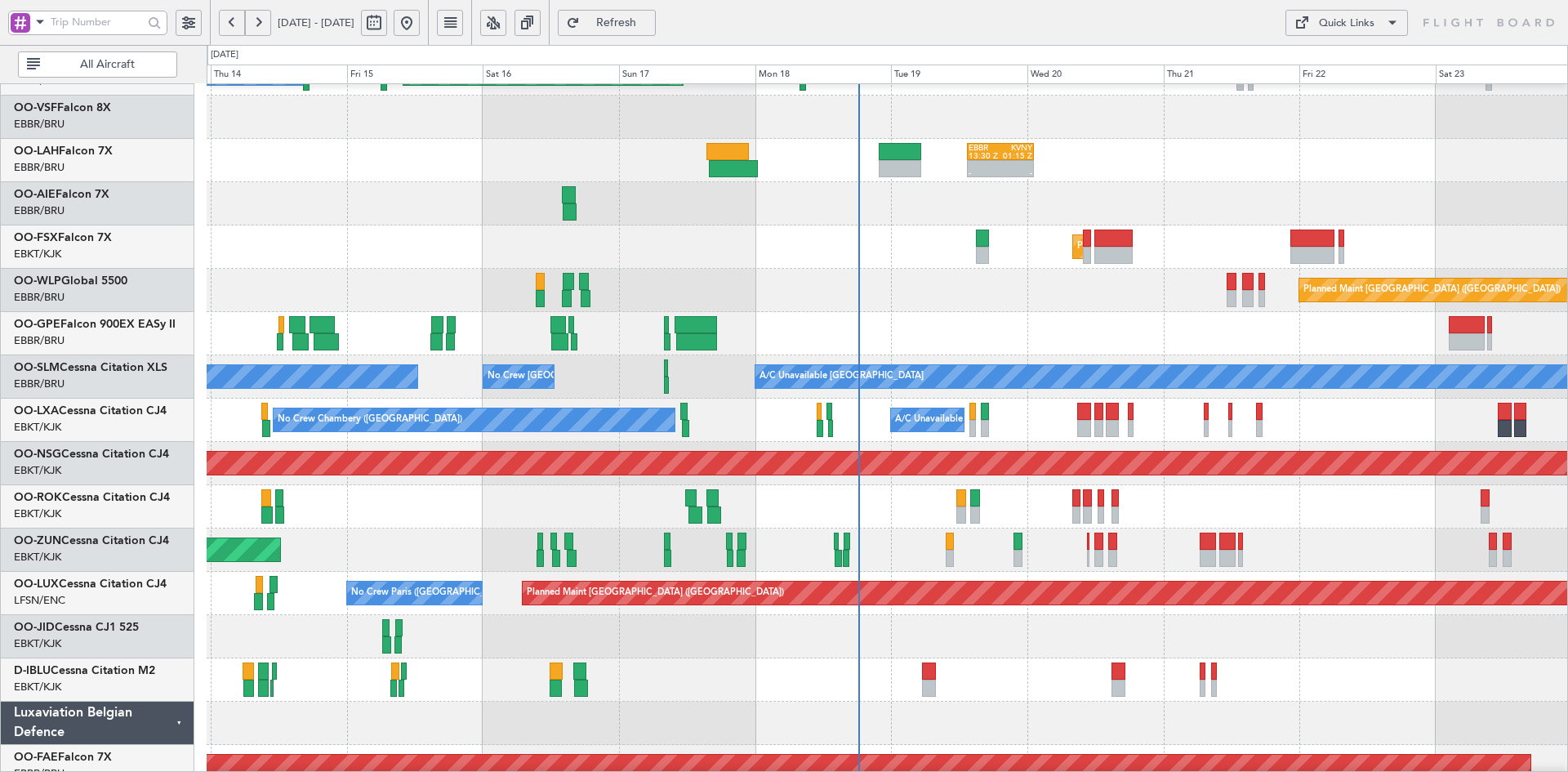
click at [878, 433] on div "AOG Maint Geneva (Cointrin) A/C Unavailable Geneva (Cointrin) - - EBBR 13:30 Z …" at bounding box center [886, 442] width 1360 height 953
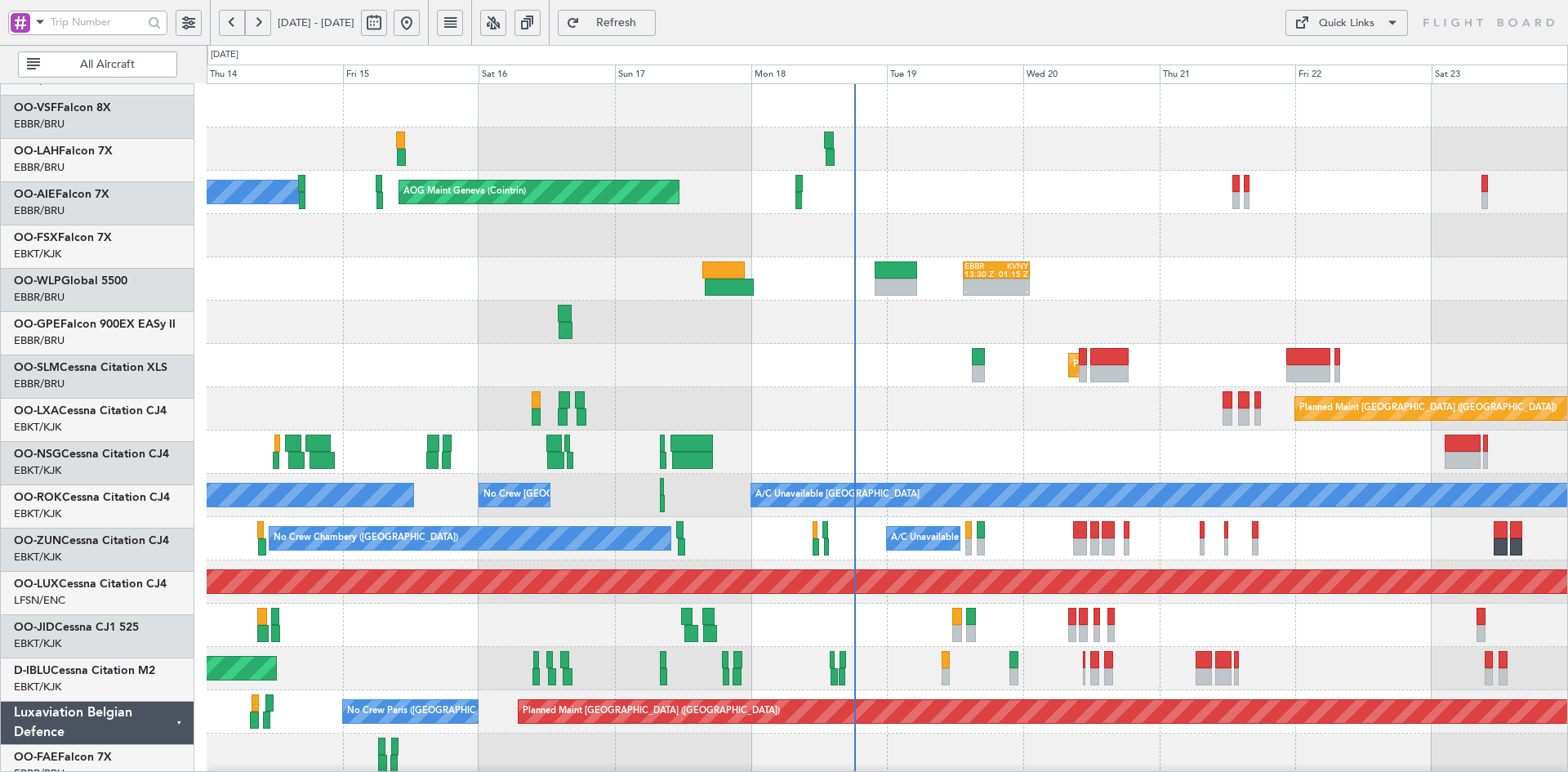
scroll to position [0, 0]
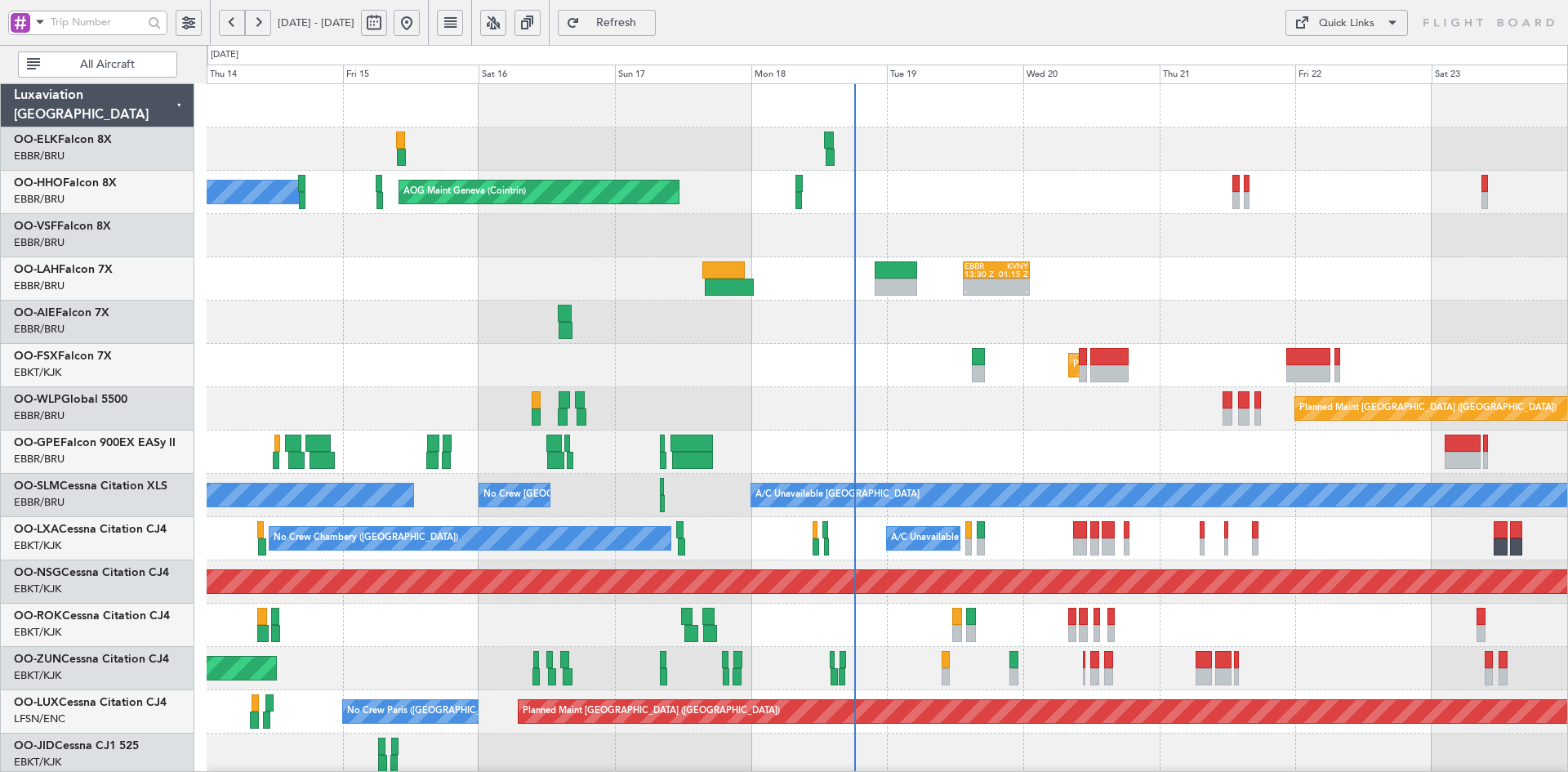
click at [838, 258] on div "- - EBBR 13:30 Z KVNY 01:15 Z" at bounding box center [886, 279] width 1360 height 43
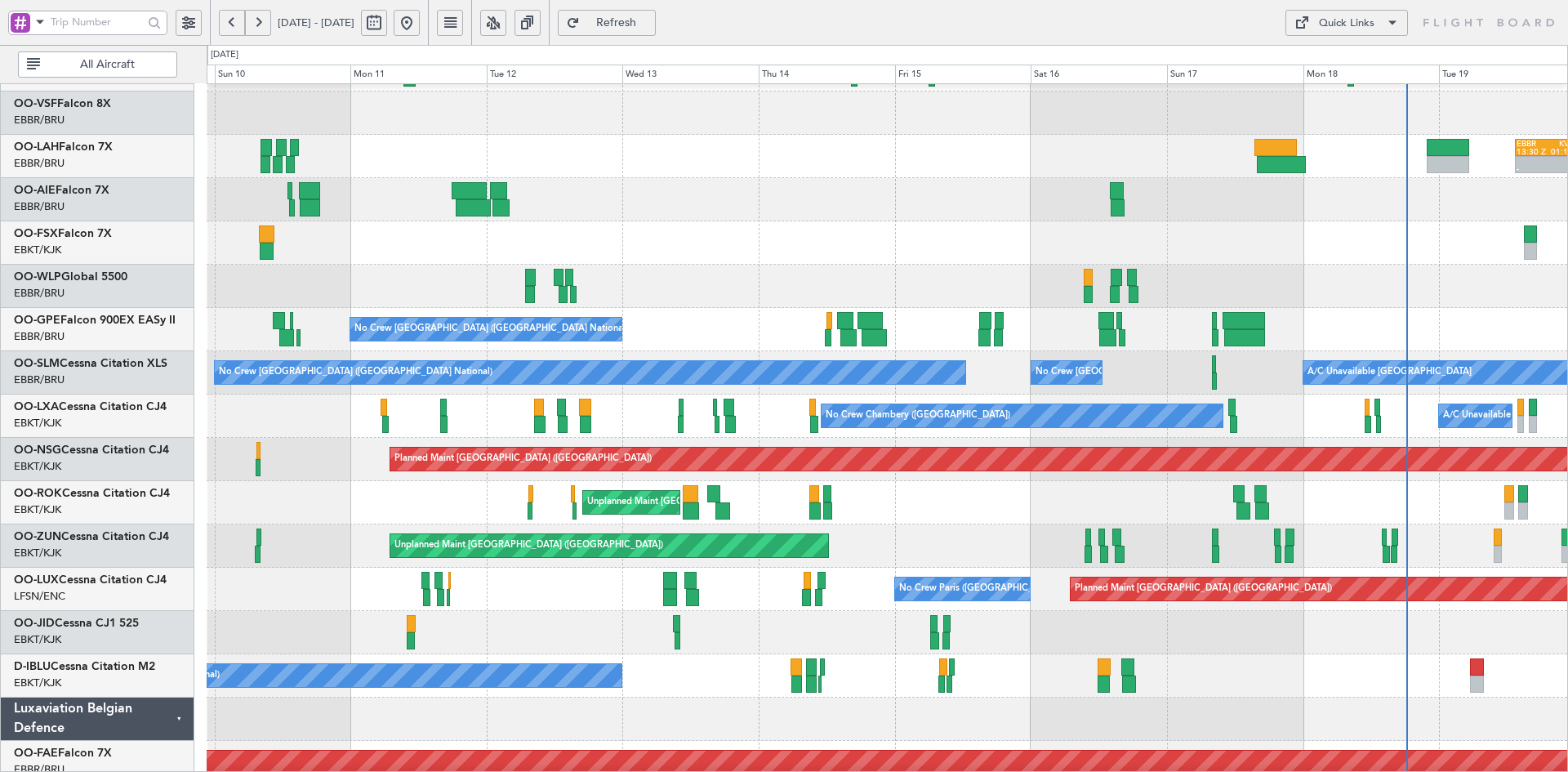
click at [876, 252] on div "Planned Maint Kortrijk-[GEOGRAPHIC_DATA]" at bounding box center [886, 243] width 1360 height 43
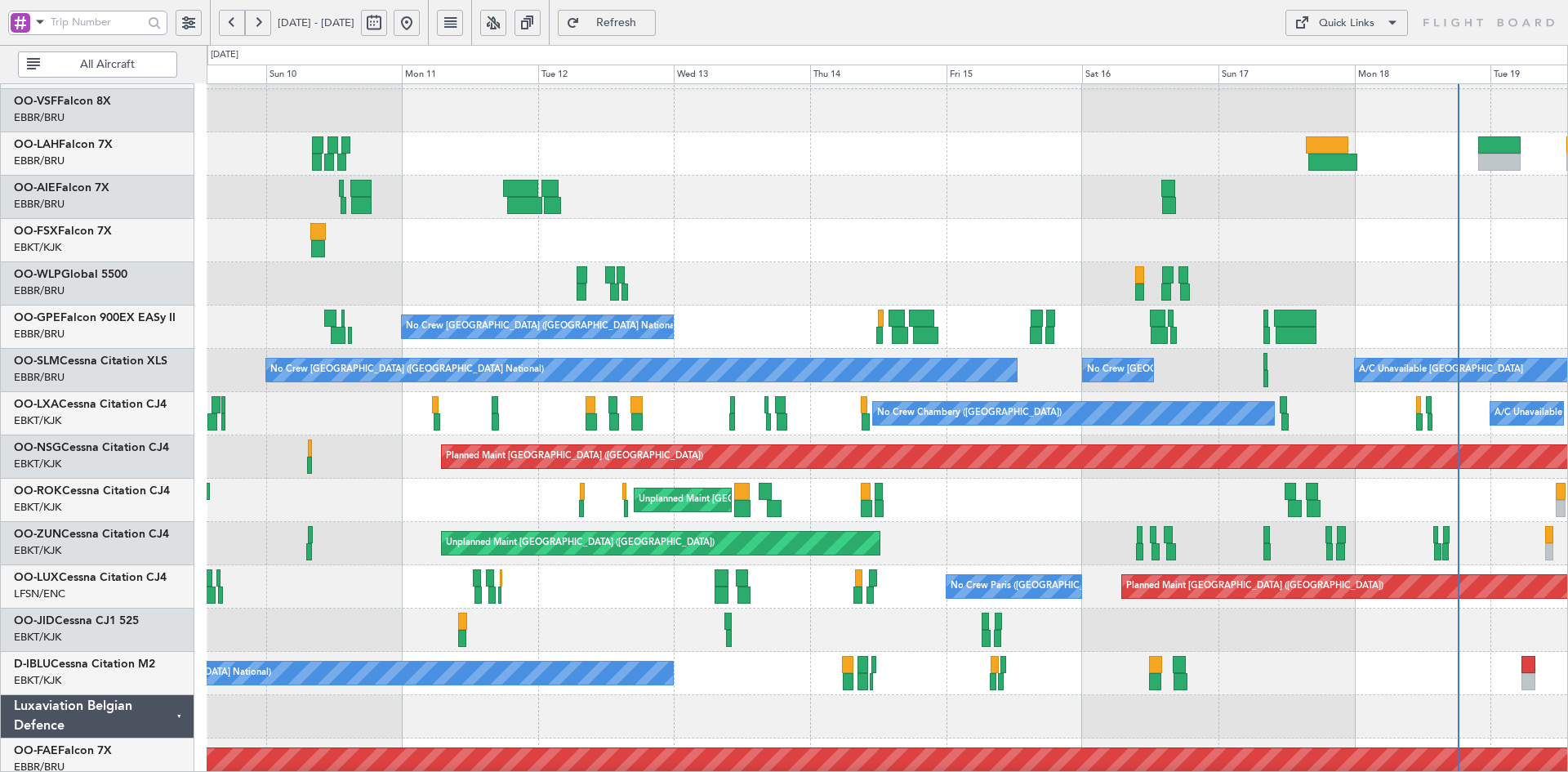
click at [915, 294] on div "Planned Maint Milan (Linate) Planned Maint [GEOGRAPHIC_DATA] ([GEOGRAPHIC_DATA])" at bounding box center [886, 284] width 1360 height 43
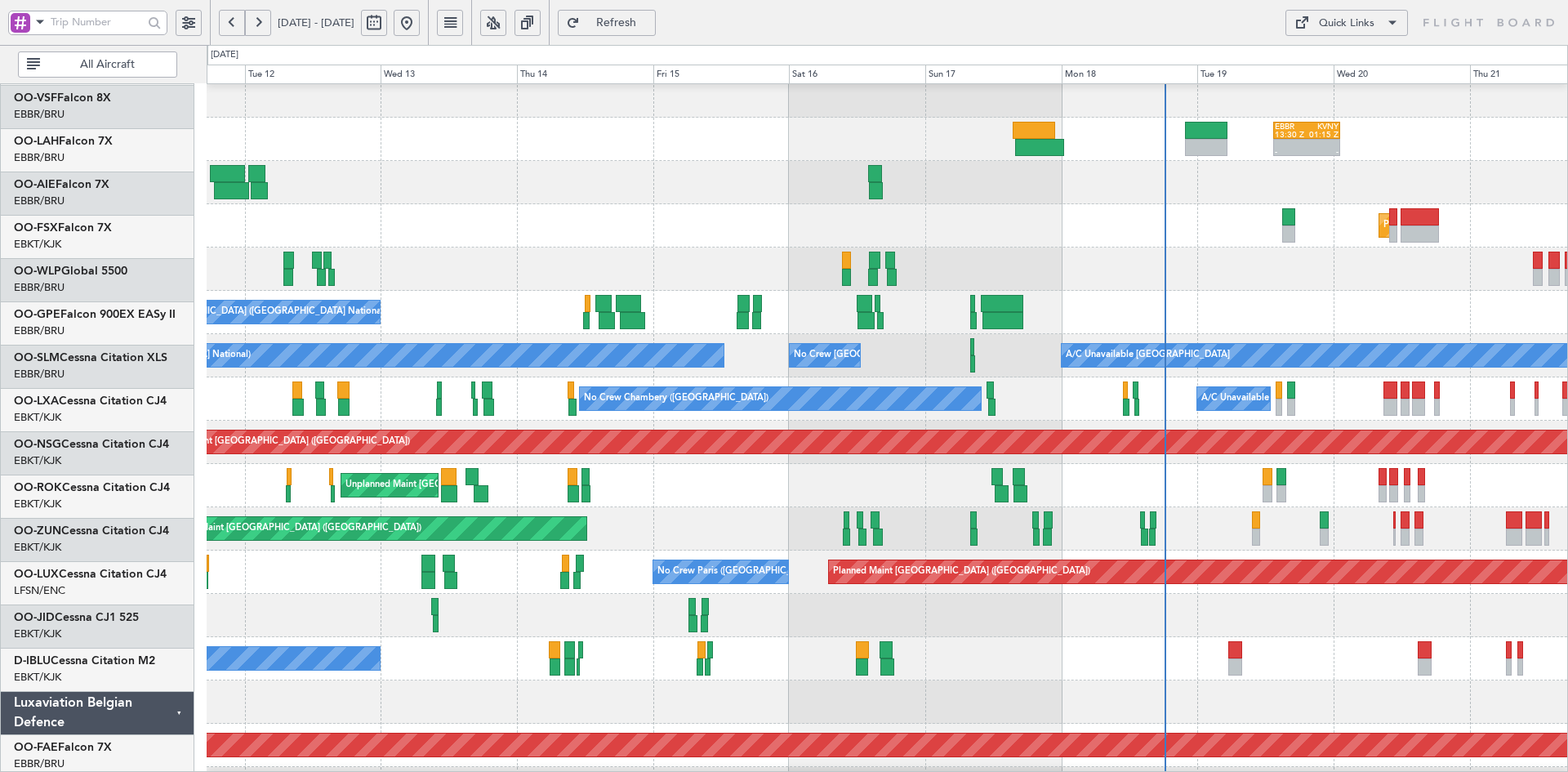
click at [978, 679] on div "No Crew [GEOGRAPHIC_DATA] ([GEOGRAPHIC_DATA] National)" at bounding box center [886, 659] width 1360 height 43
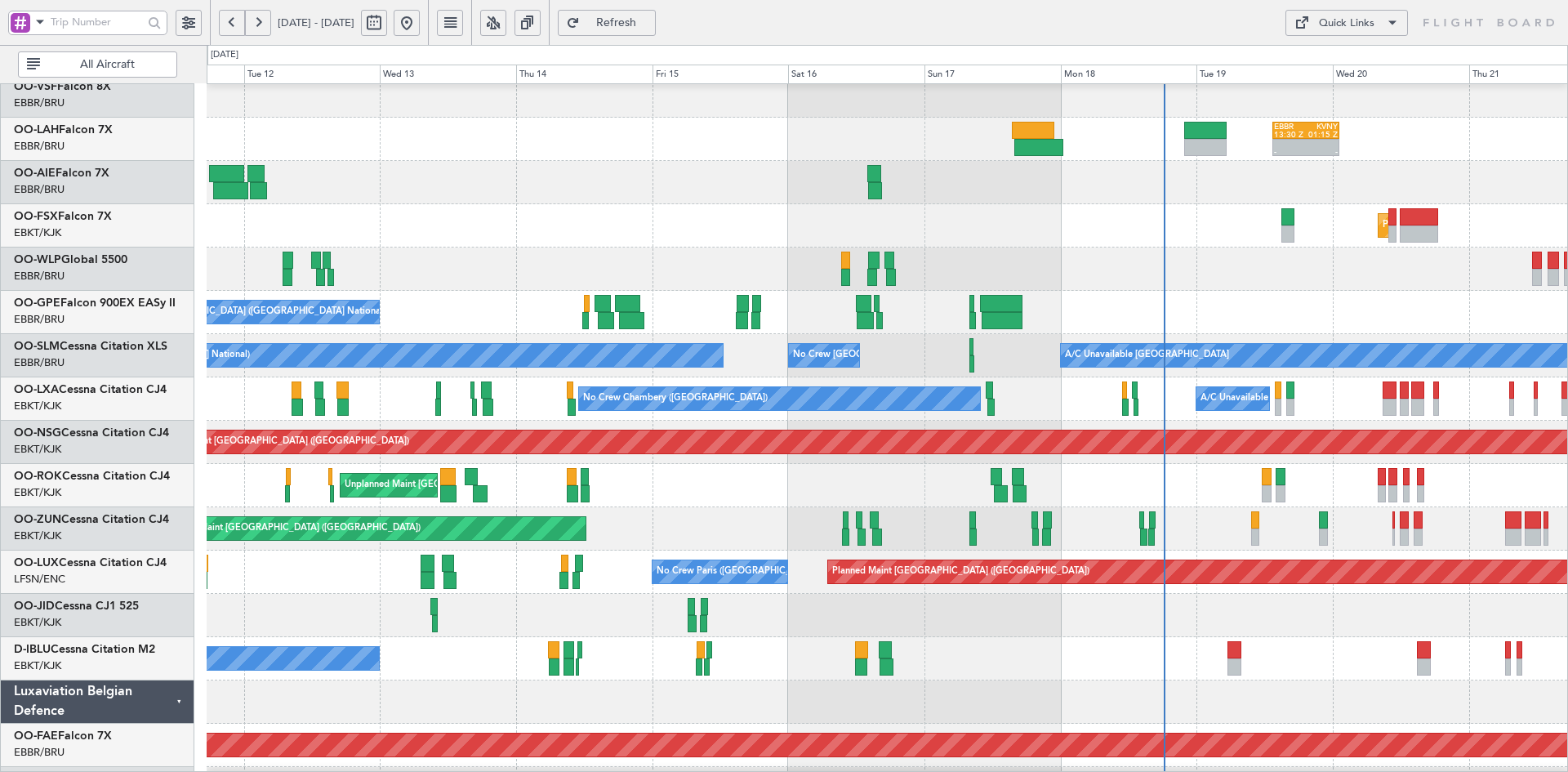
click at [960, 496] on div "Unplanned Maint [GEOGRAPHIC_DATA]-[GEOGRAPHIC_DATA]" at bounding box center [886, 485] width 1360 height 43
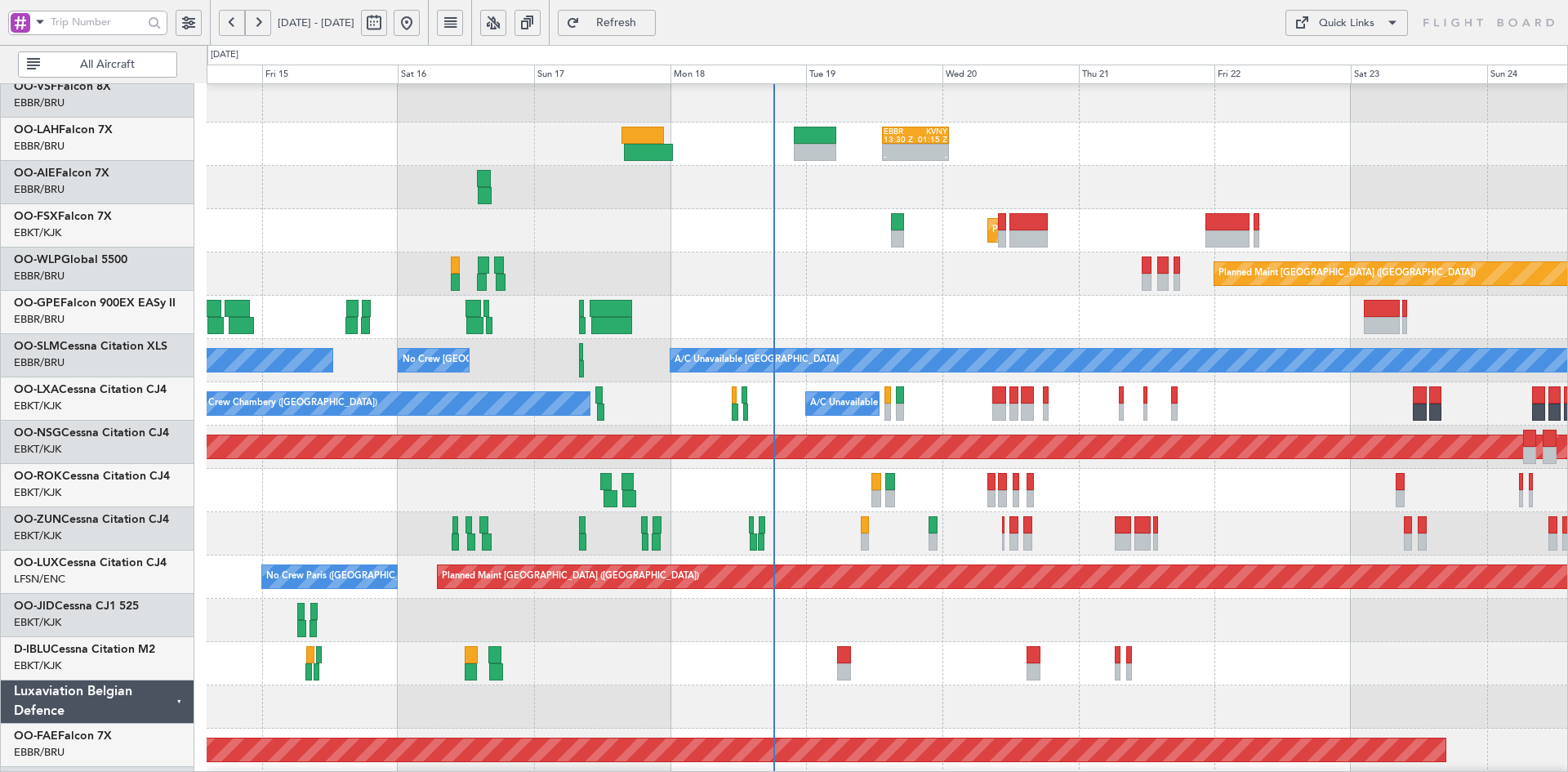
click at [800, 253] on div "Planned Maint [GEOGRAPHIC_DATA] ([GEOGRAPHIC_DATA])" at bounding box center [886, 274] width 1360 height 43
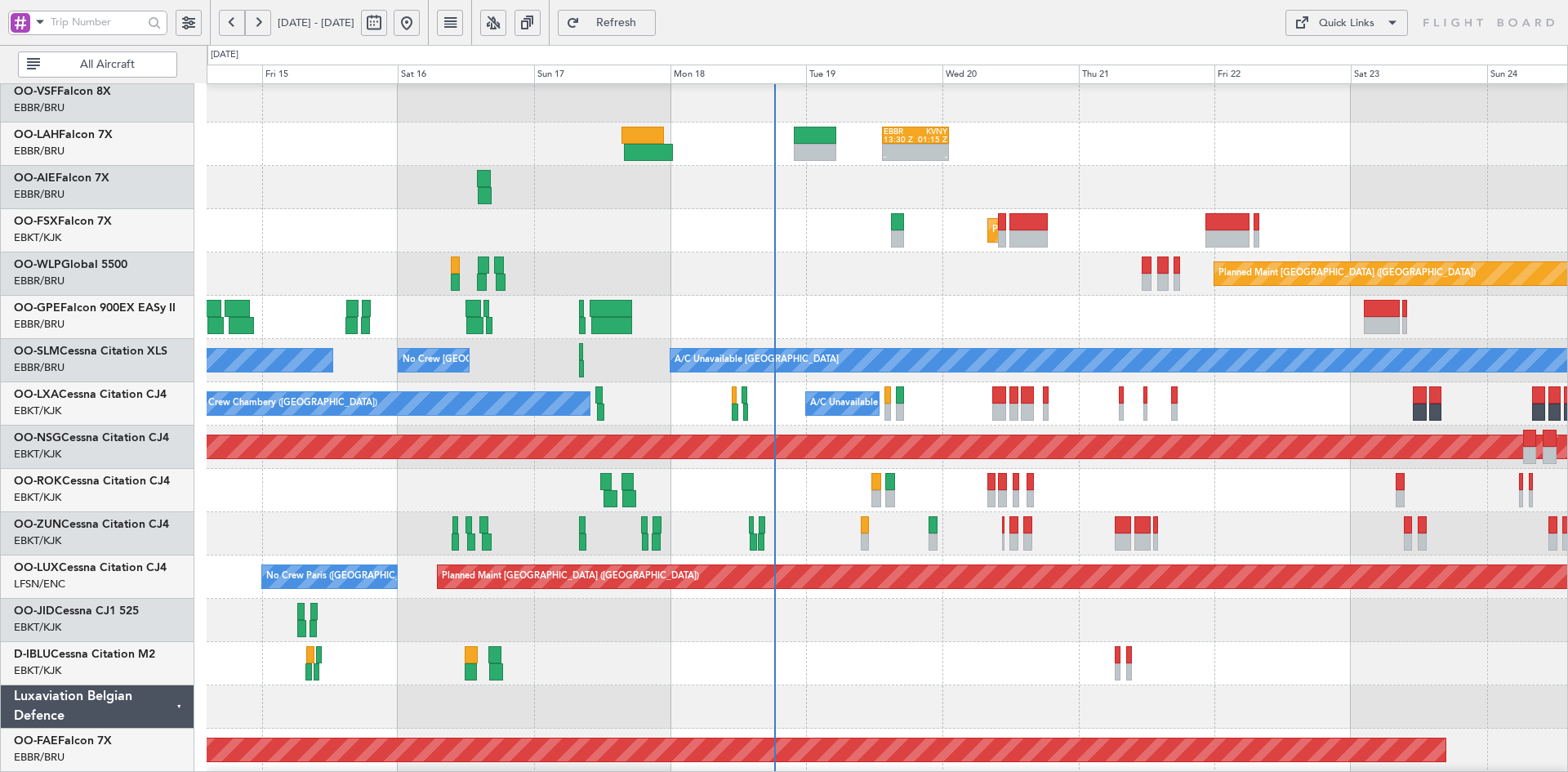
scroll to position [129, 0]
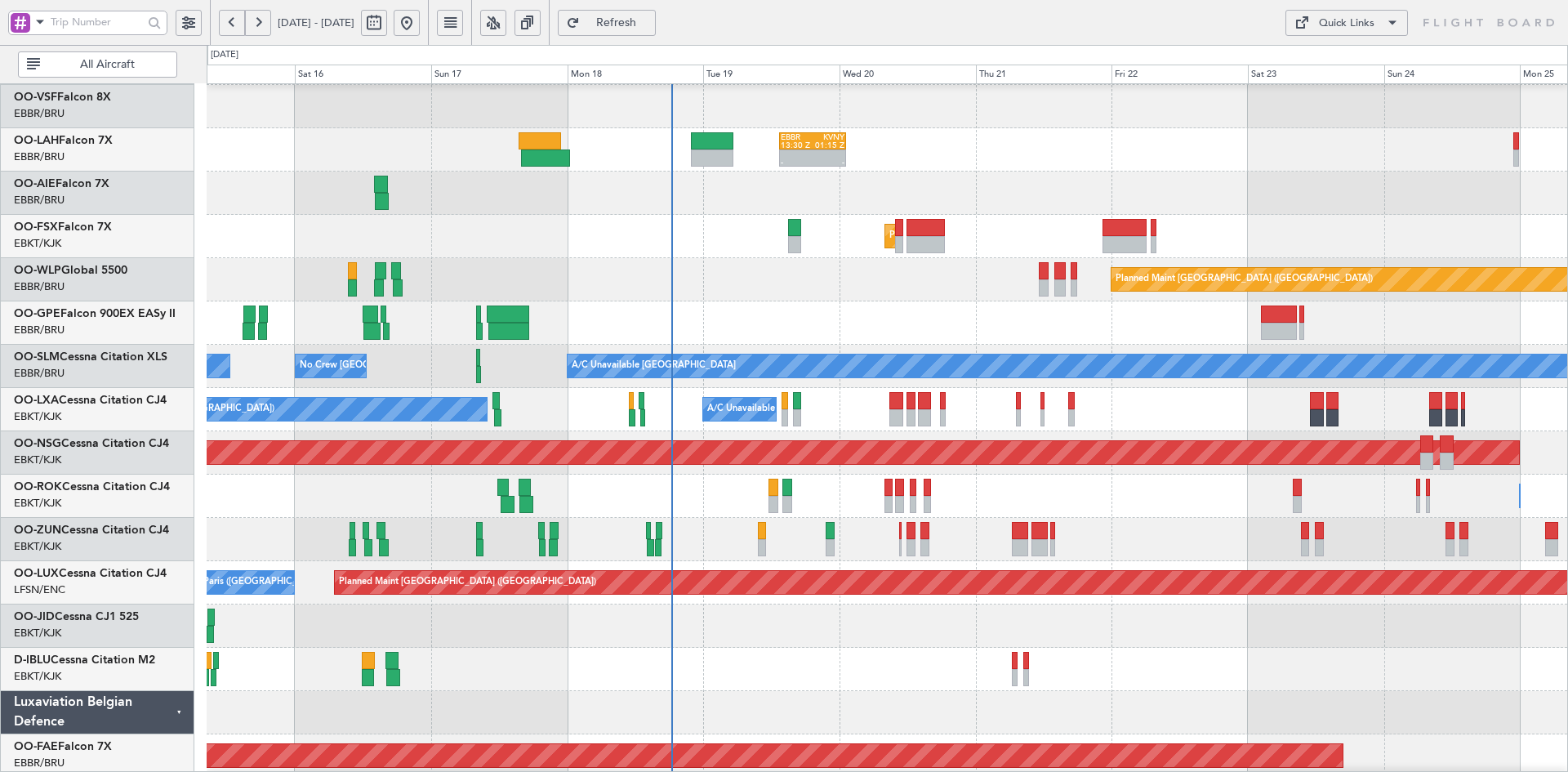
click at [986, 307] on div "No Crew [GEOGRAPHIC_DATA] ([GEOGRAPHIC_DATA] National) No Crew [GEOGRAPHIC_DATA…" at bounding box center [886, 323] width 1360 height 43
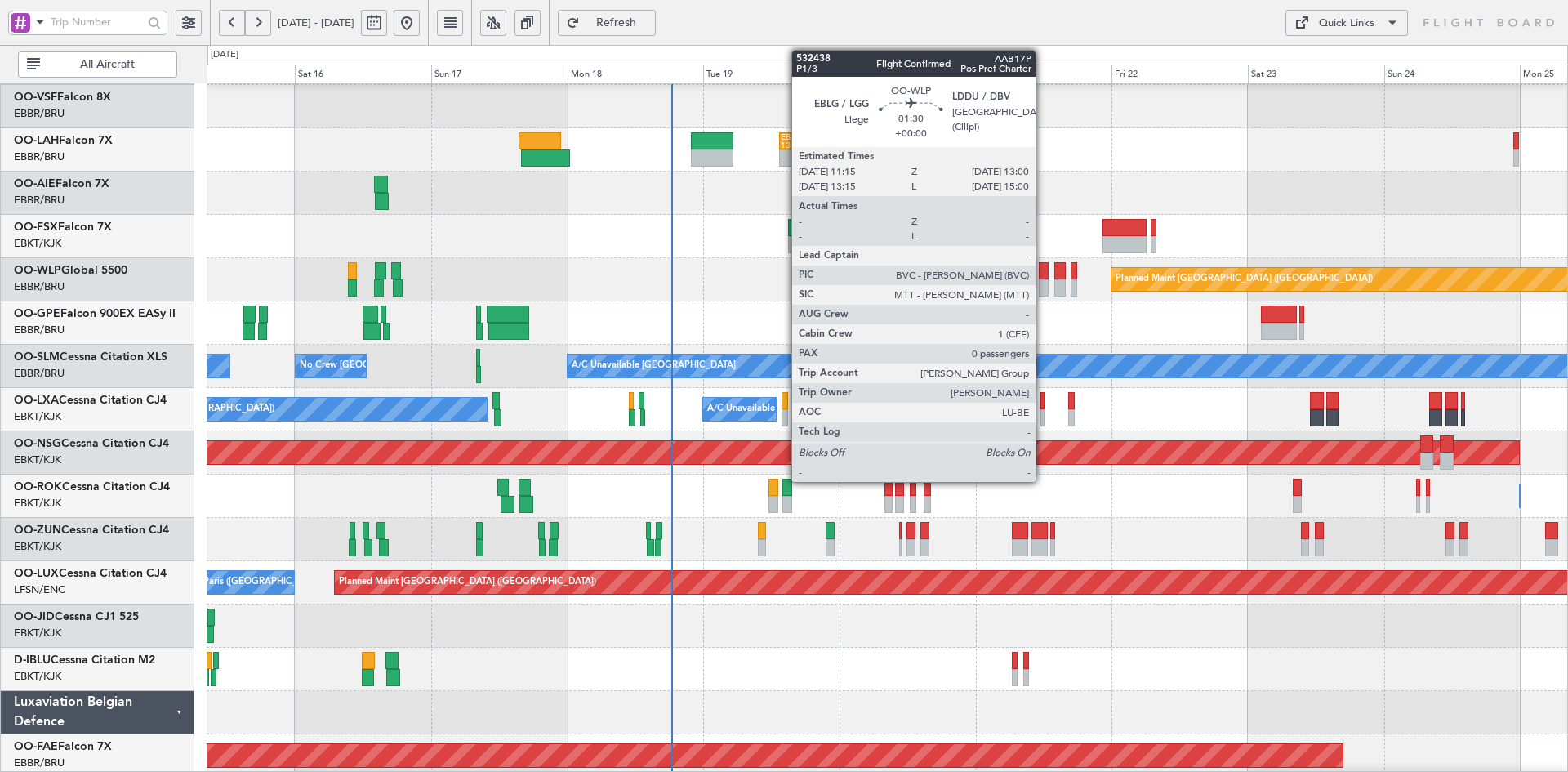
click at [1043, 288] on div at bounding box center [1043, 288] width 10 height 17
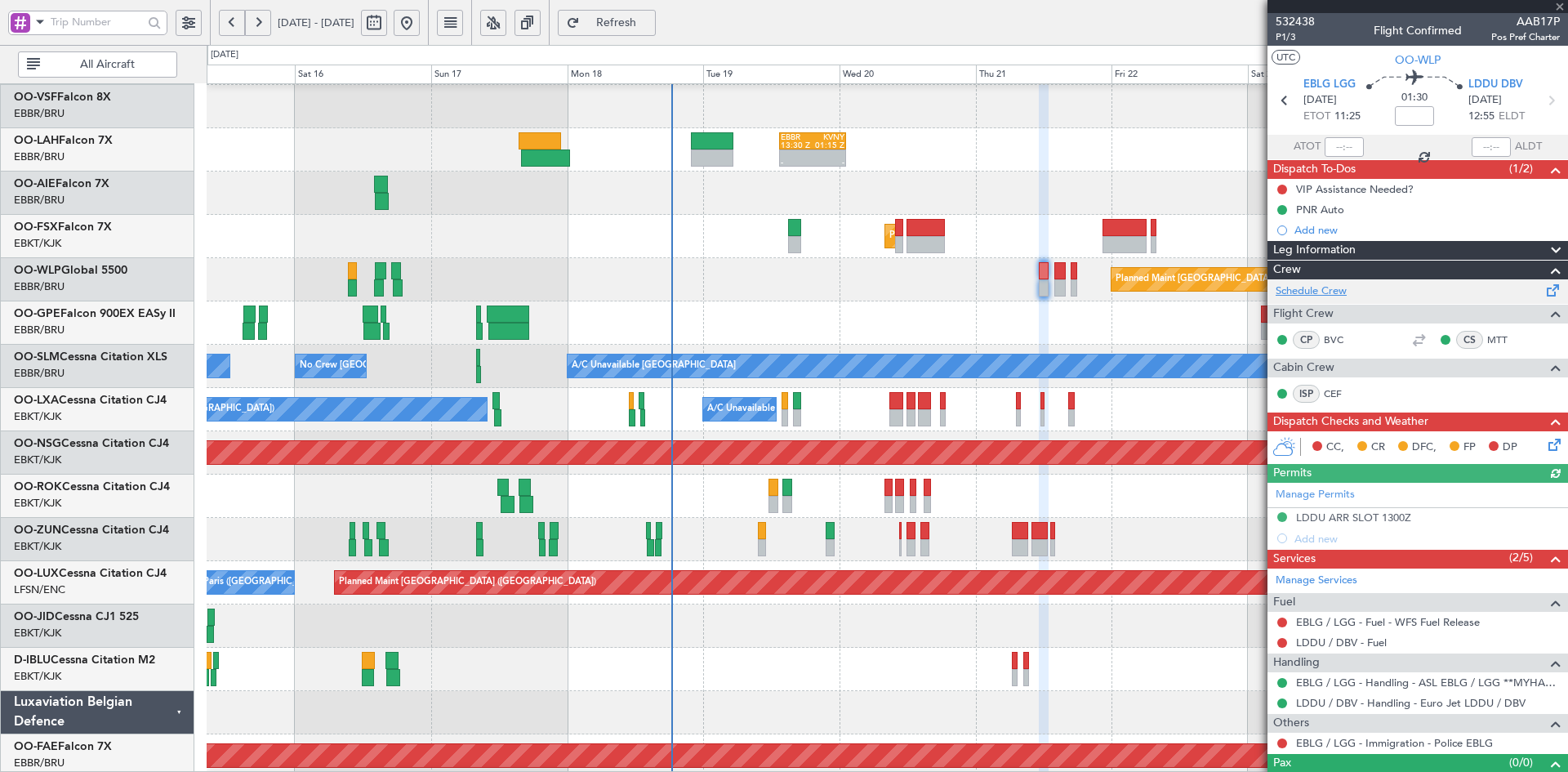
click at [1335, 289] on link "Schedule Crew" at bounding box center [1311, 291] width 71 height 16
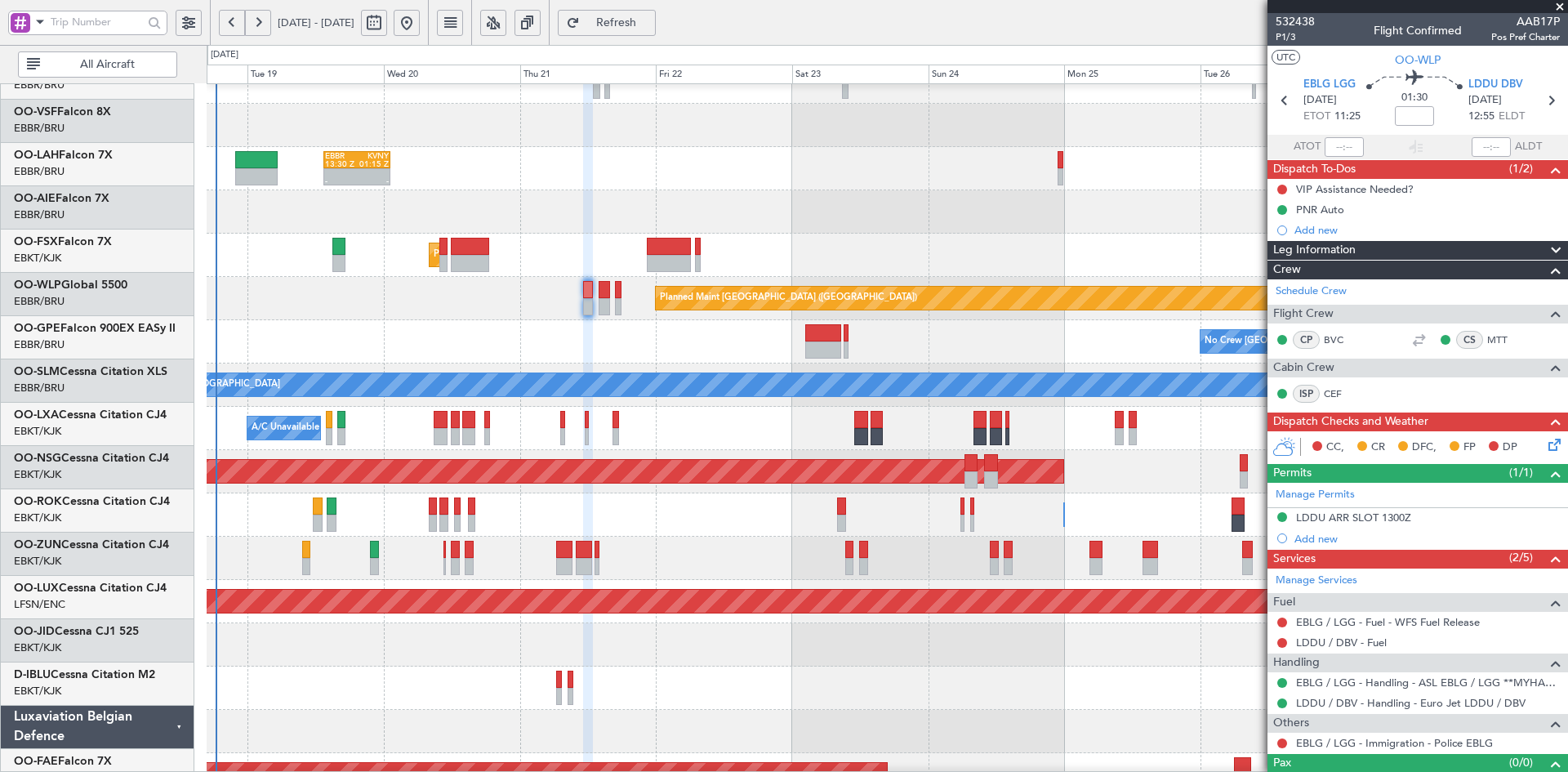
click at [469, 323] on div "No Crew [GEOGRAPHIC_DATA] ([GEOGRAPHIC_DATA] National) Planned Maint [GEOGRAPHI…" at bounding box center [886, 342] width 1360 height 43
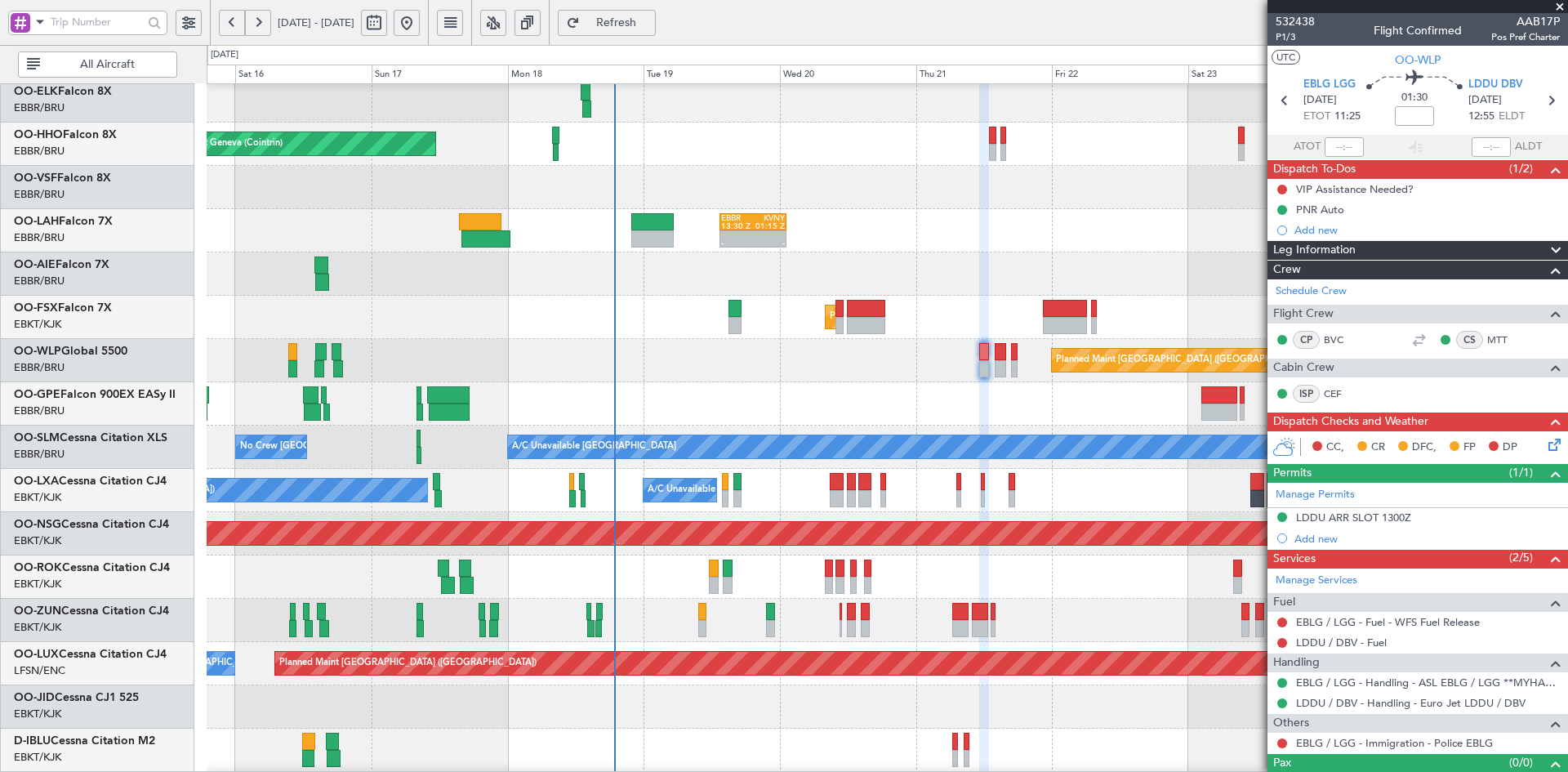
click at [990, 222] on div "- - EBBR 13:30 Z KVNY 01:15 Z" at bounding box center [886, 230] width 1360 height 43
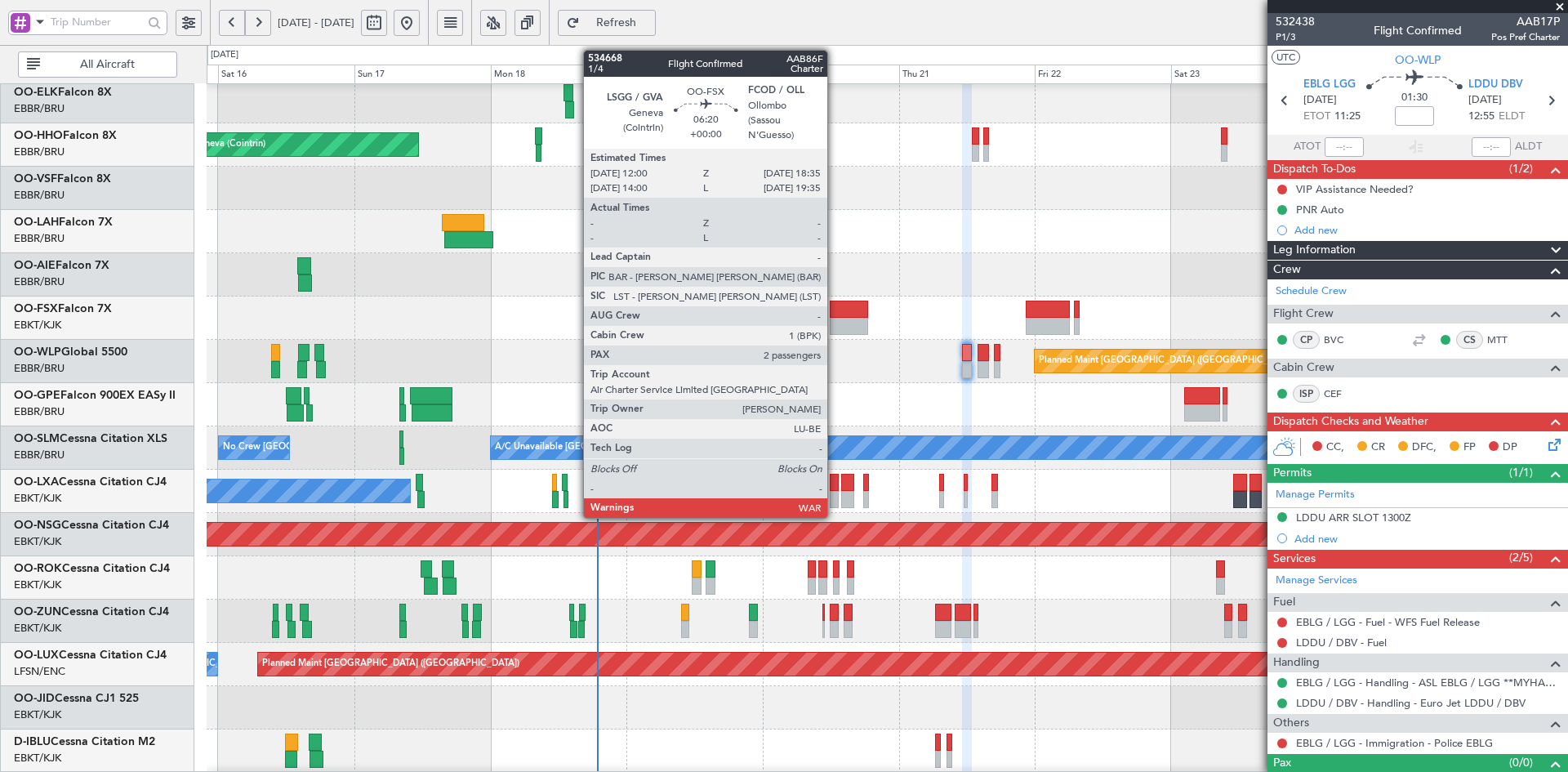
click at [835, 326] on div at bounding box center [849, 326] width 38 height 17
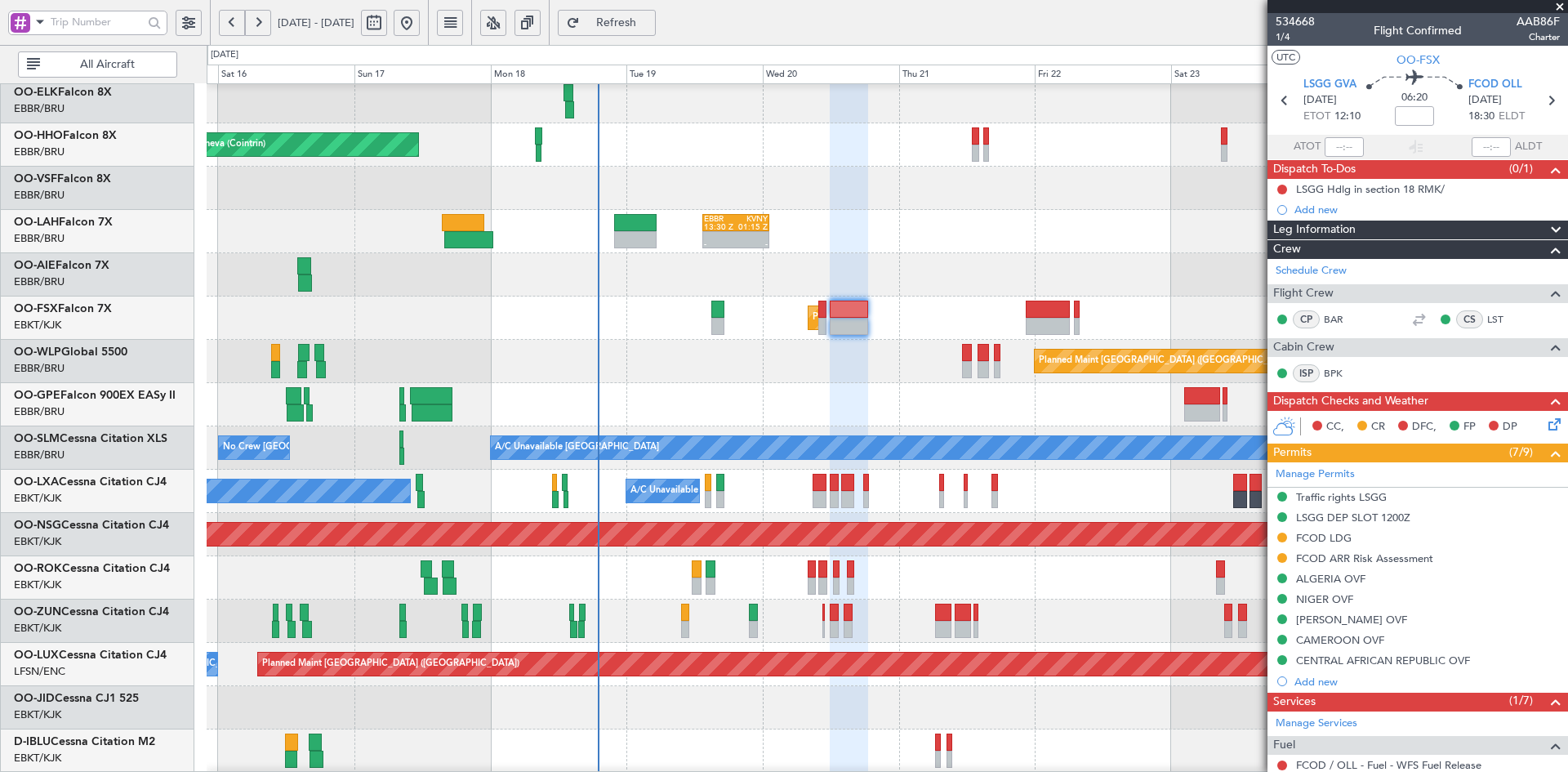
click at [1565, 8] on span at bounding box center [1560, 8] width 16 height 15
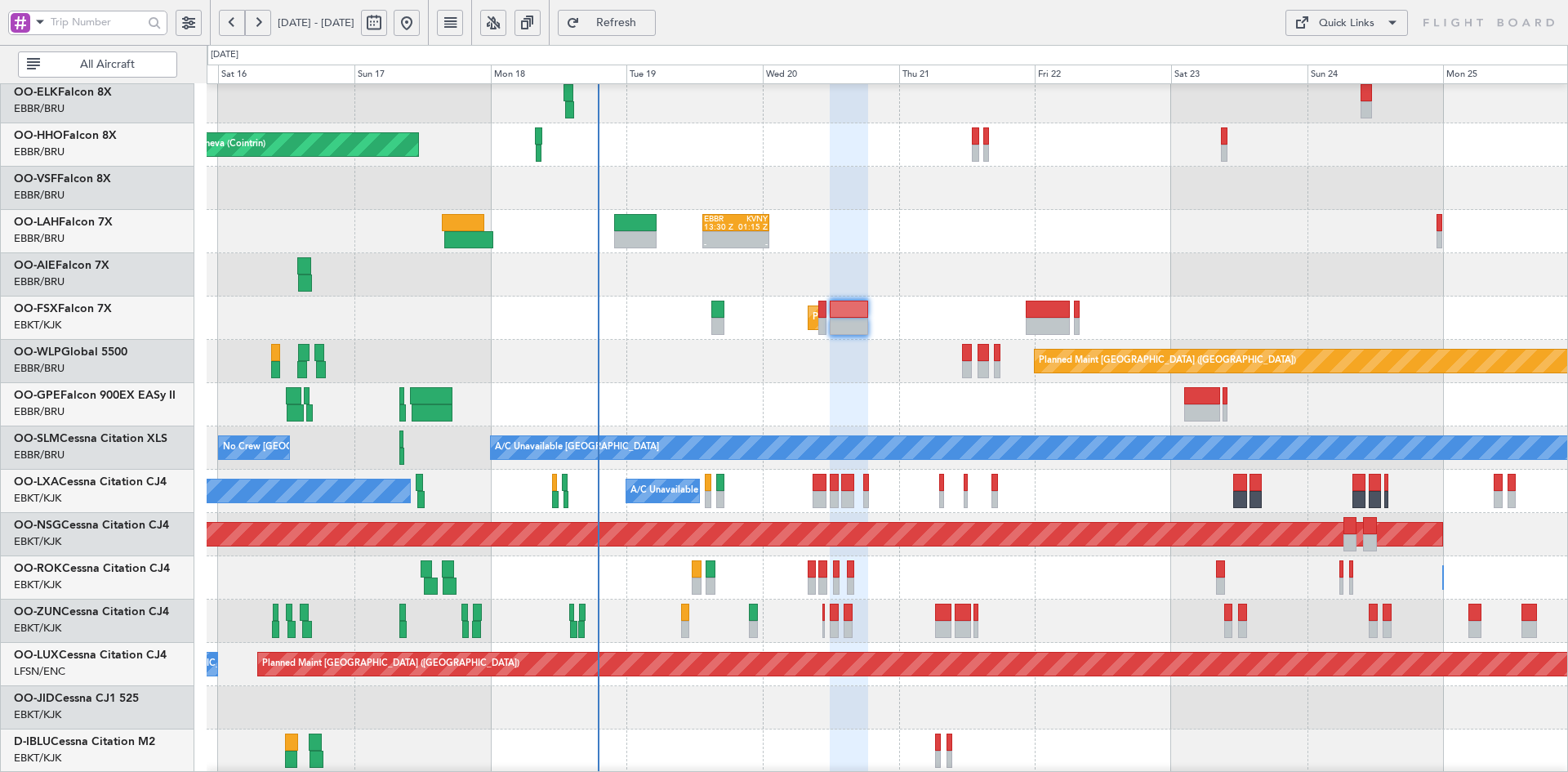
type input "0"
